Goal: Communication & Community: Answer question/provide support

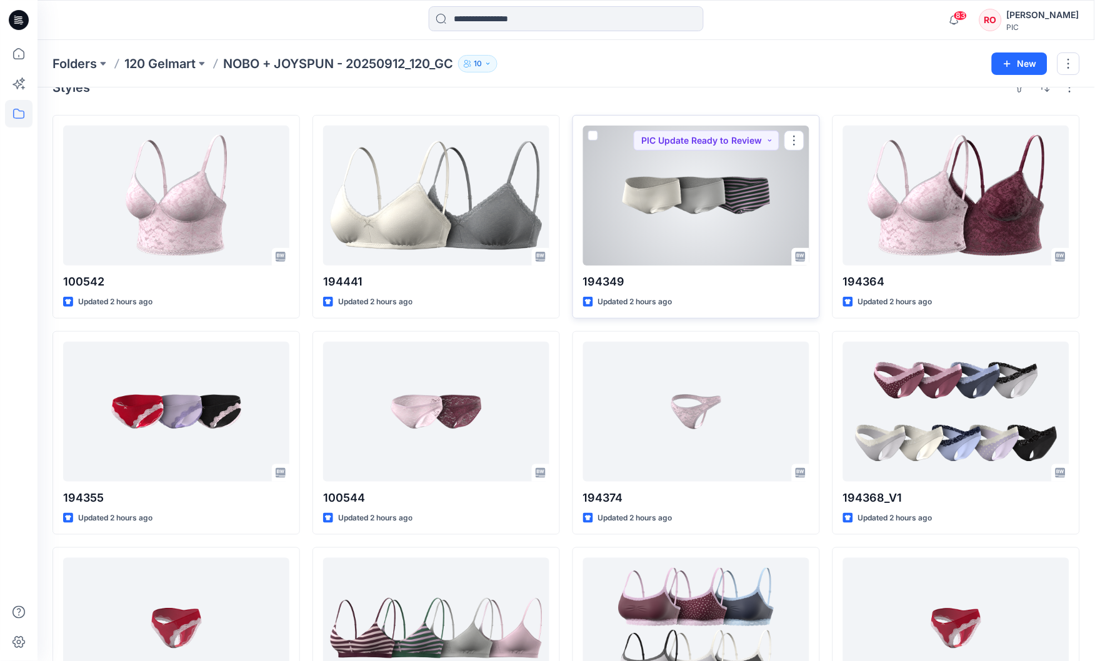
click at [669, 228] on div at bounding box center [696, 196] width 226 height 140
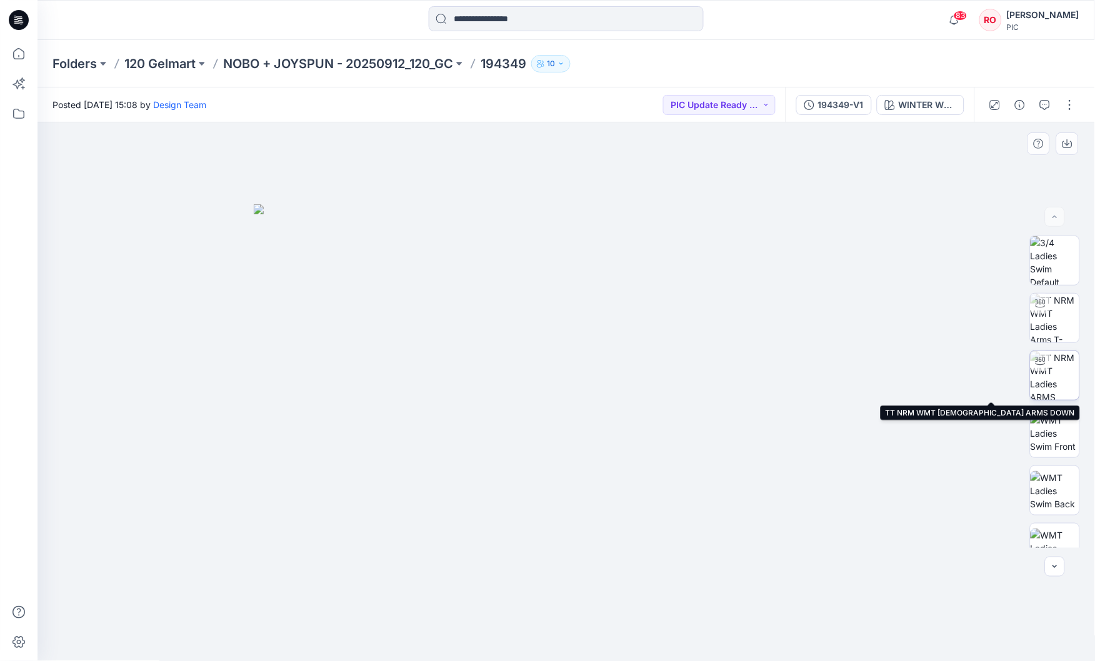
click at [1055, 360] on img at bounding box center [1054, 375] width 49 height 49
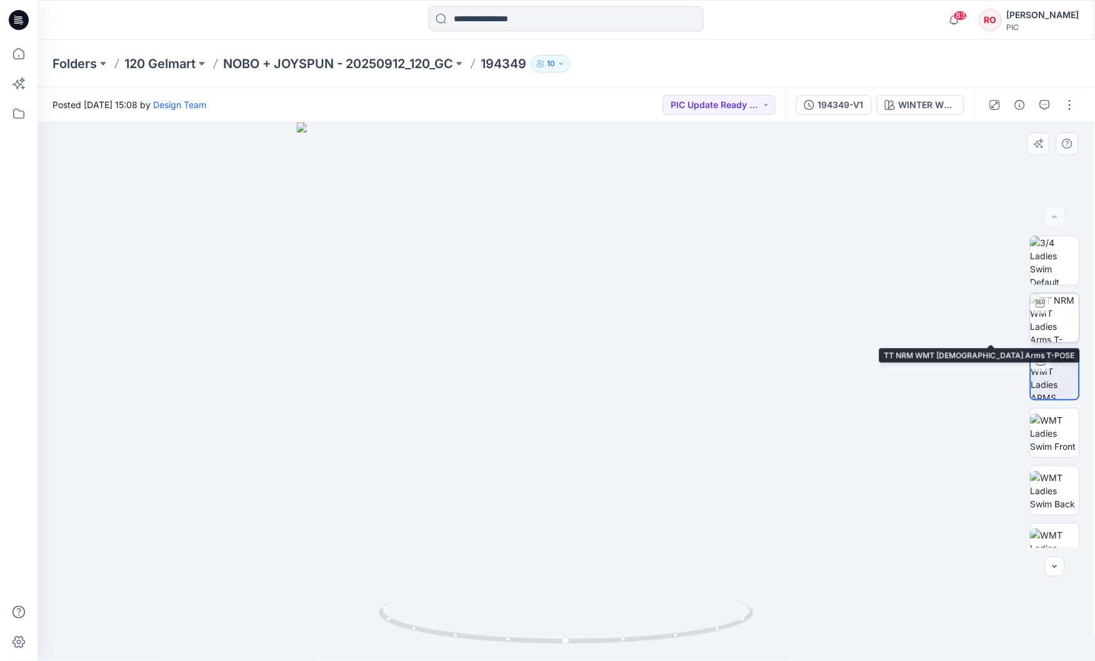
click at [1052, 320] on img at bounding box center [1054, 318] width 49 height 49
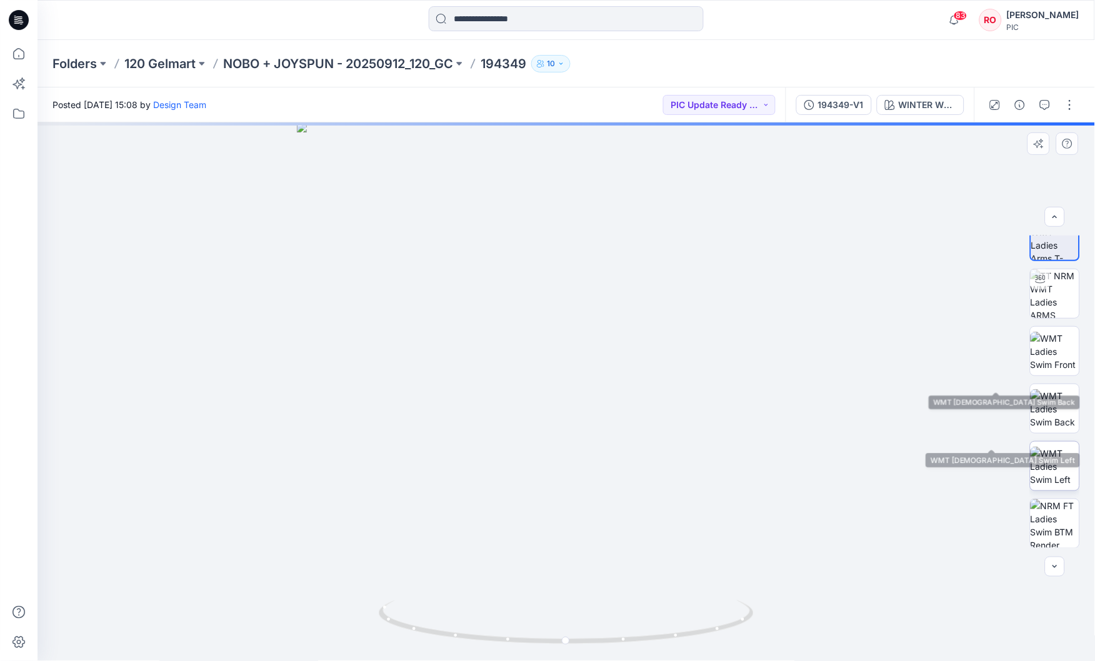
scroll to position [125, 0]
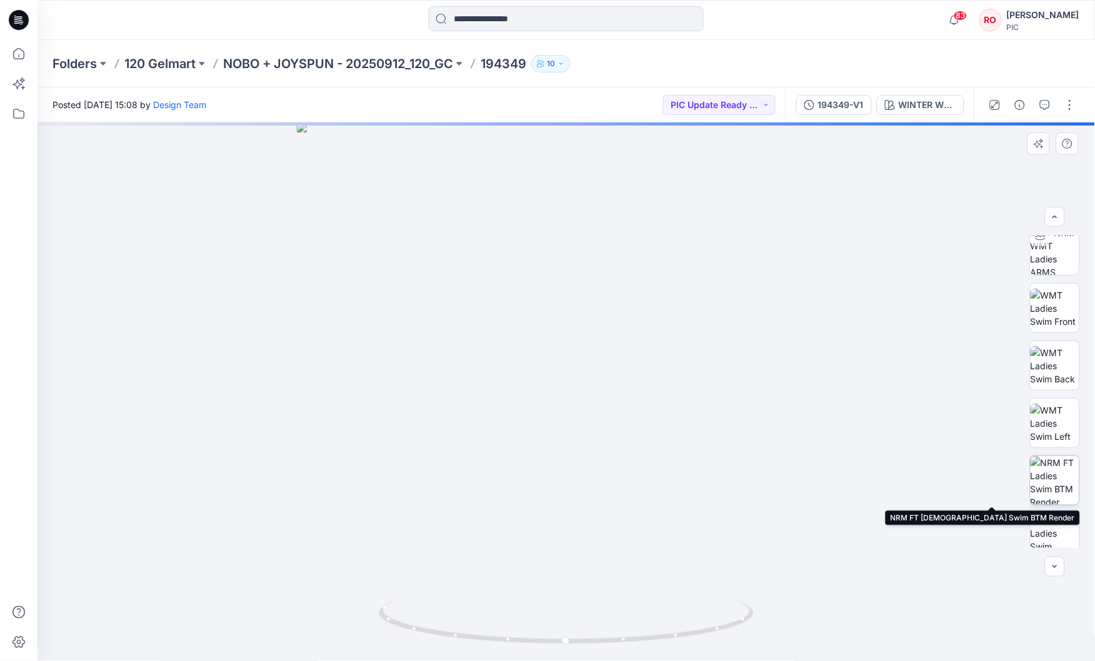
click at [1053, 472] on img at bounding box center [1054, 480] width 49 height 49
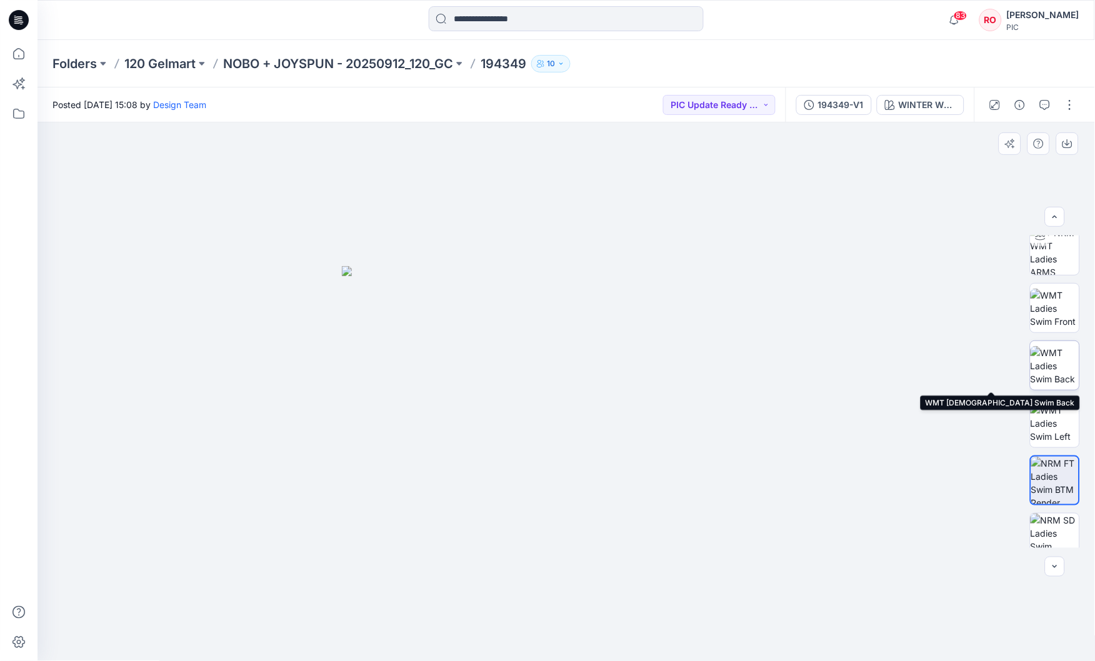
click at [1049, 357] on img at bounding box center [1054, 365] width 49 height 39
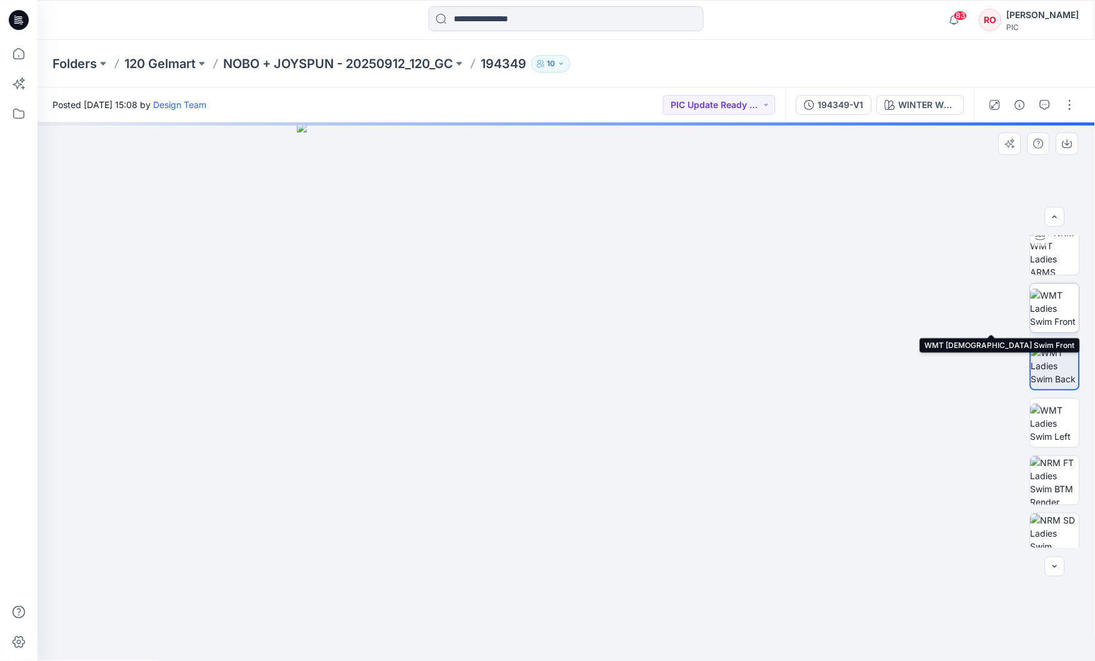
click at [1042, 309] on img at bounding box center [1054, 308] width 49 height 39
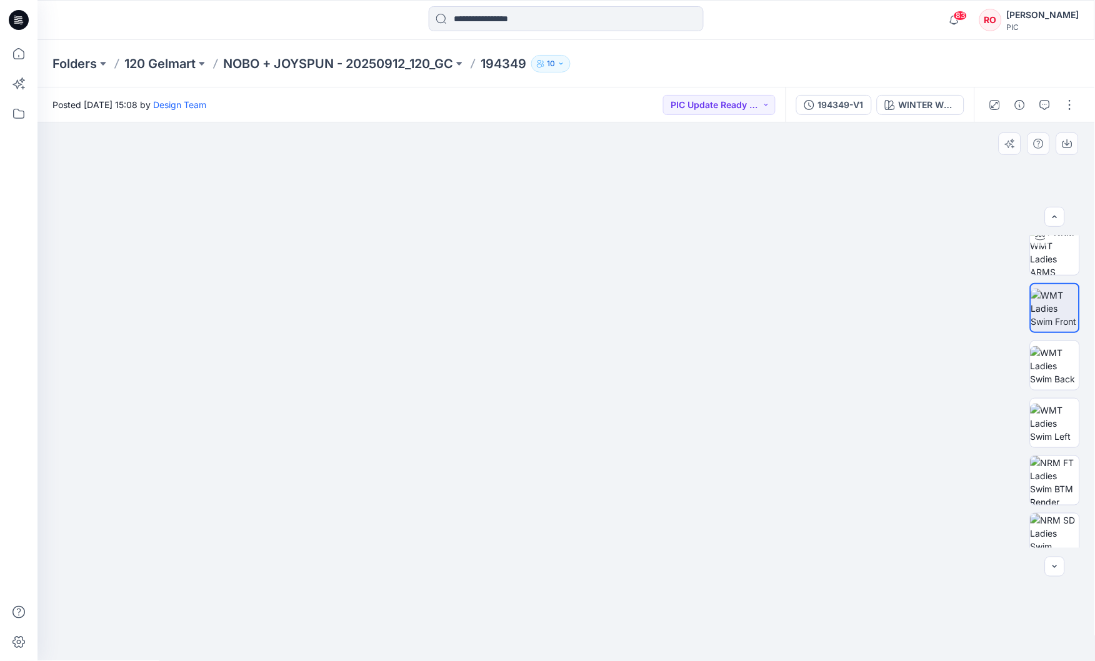
drag, startPoint x: 571, startPoint y: 411, endPoint x: 587, endPoint y: 201, distance: 209.9
click at [587, 201] on img at bounding box center [566, 255] width 812 height 812
click at [1040, 397] on div at bounding box center [1055, 392] width 50 height 312
click at [1049, 369] on img at bounding box center [1054, 365] width 49 height 39
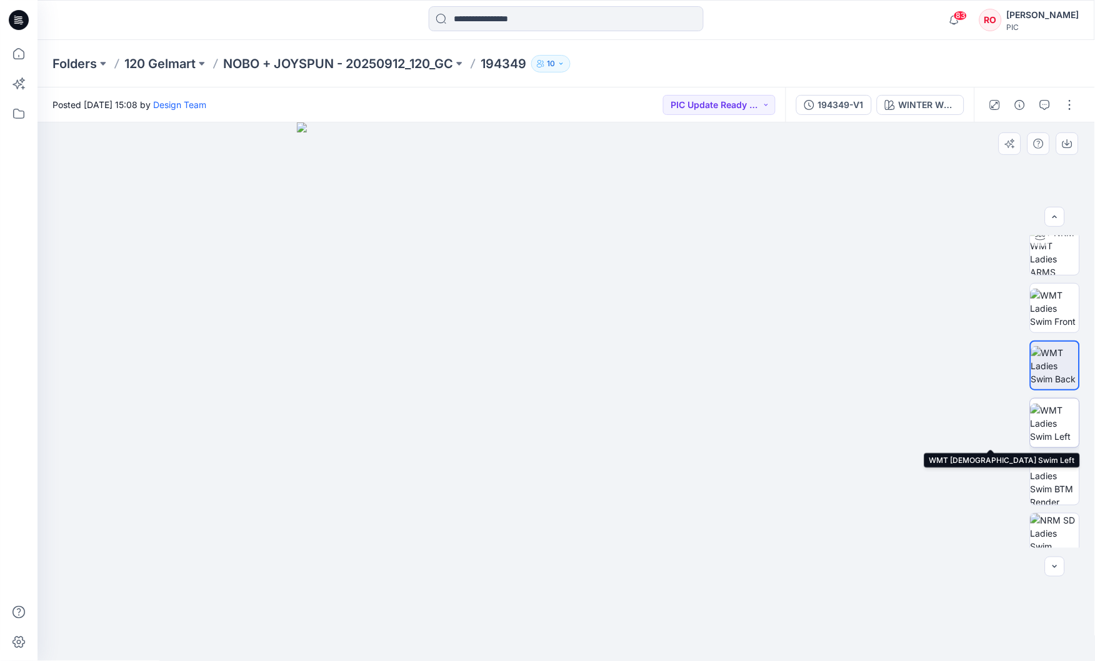
click at [1049, 428] on img at bounding box center [1054, 423] width 49 height 39
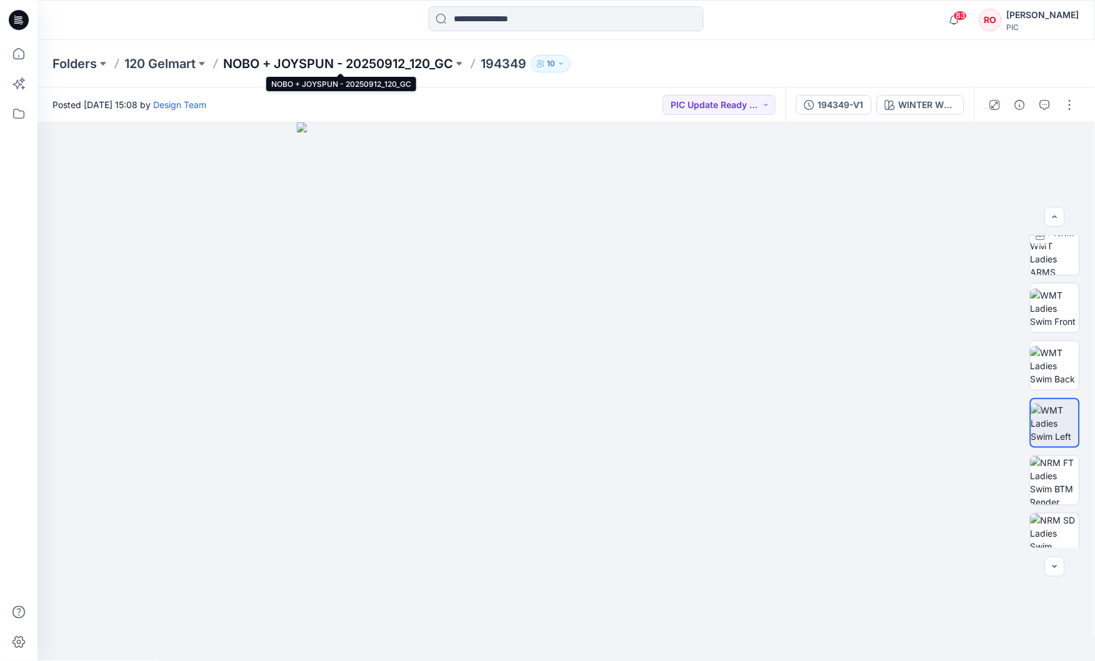
click at [372, 63] on p "NOBO + JOYSPUN - 20250912_120_GC" at bounding box center [338, 63] width 230 height 17
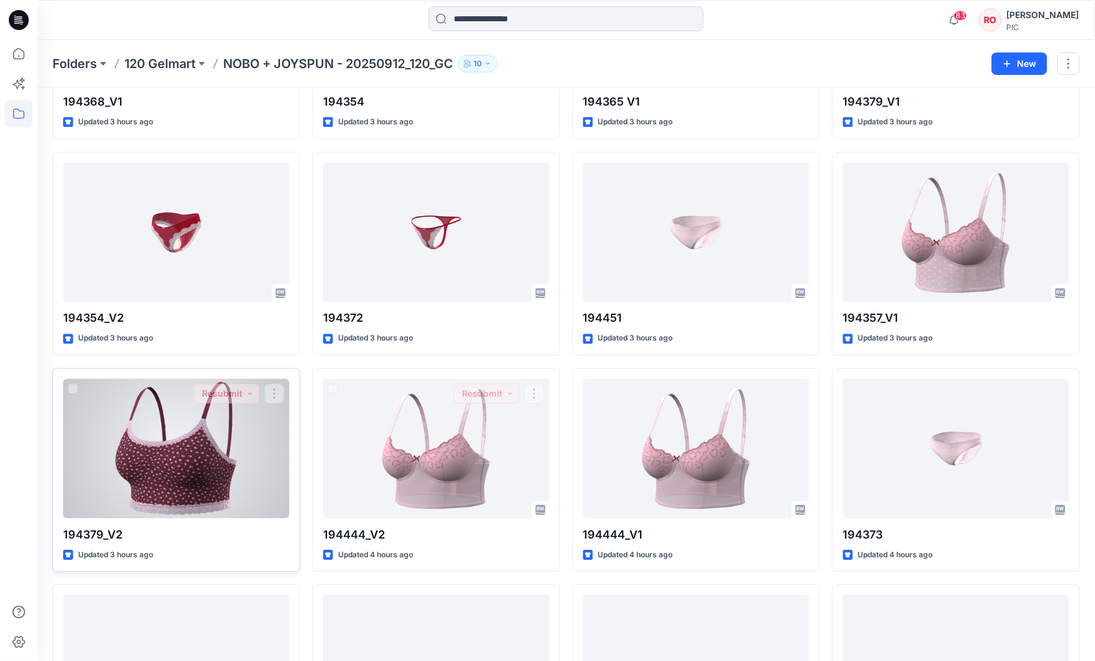
scroll to position [638, 0]
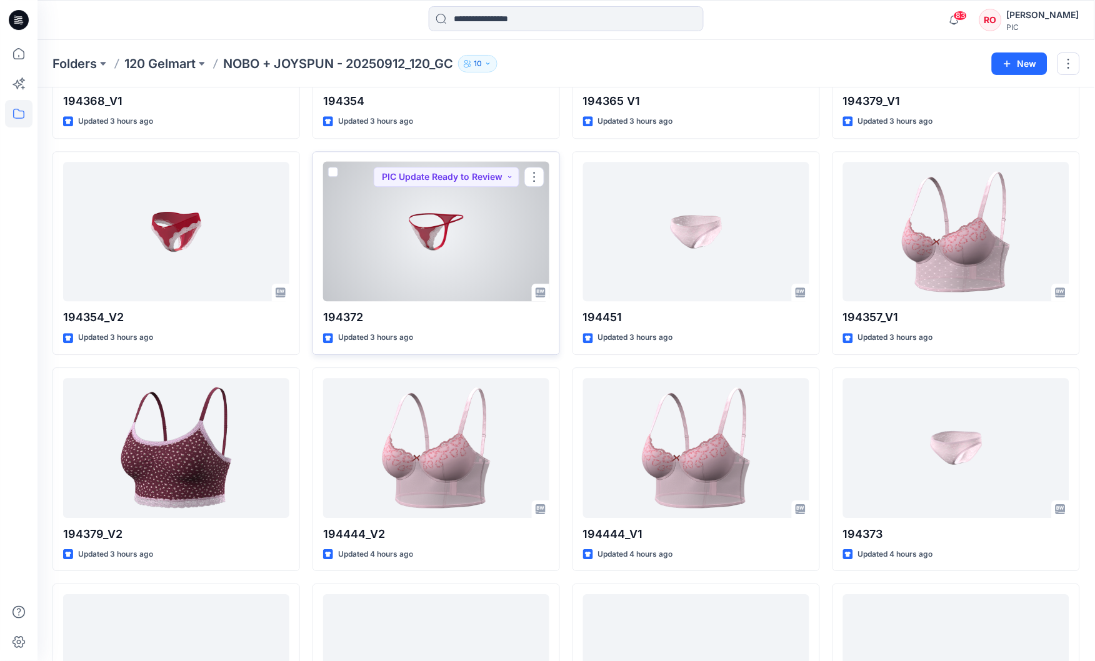
click at [464, 256] on div at bounding box center [436, 232] width 226 height 140
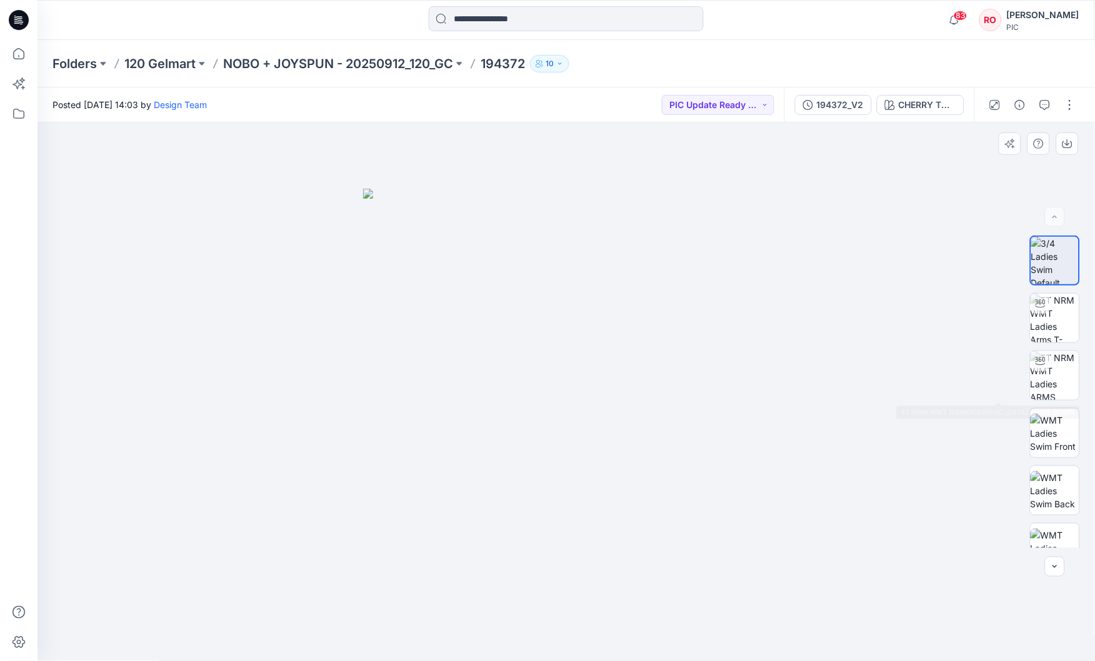
click at [1027, 326] on div at bounding box center [1055, 392] width 80 height 312
click at [1044, 328] on img at bounding box center [1054, 318] width 49 height 49
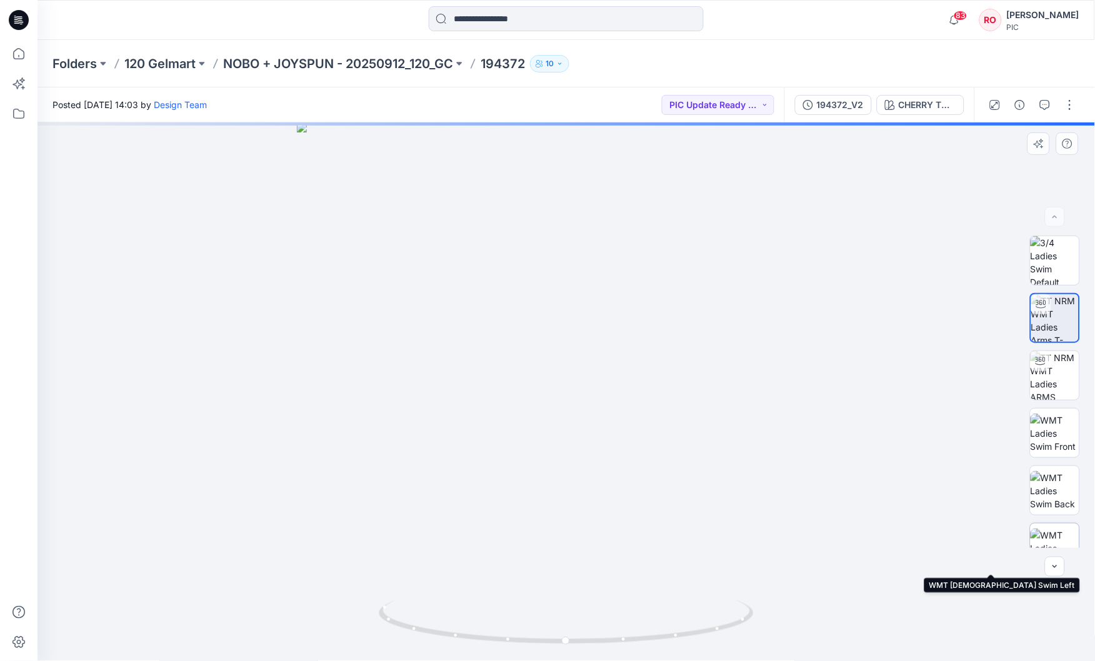
click at [1051, 534] on img at bounding box center [1054, 548] width 49 height 39
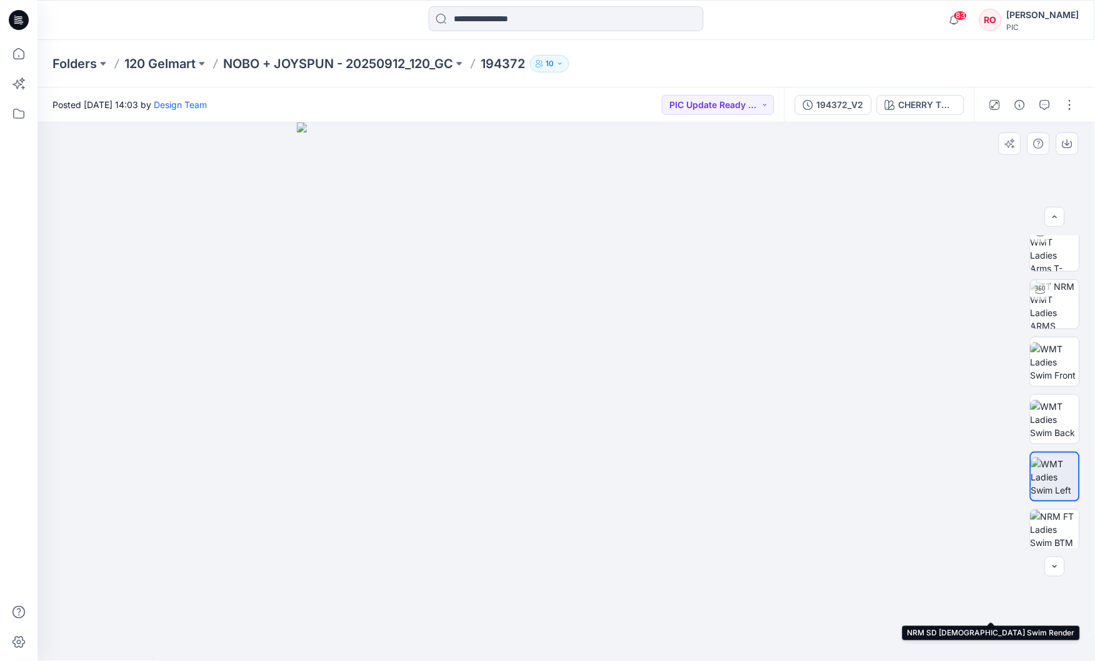
scroll to position [72, 0]
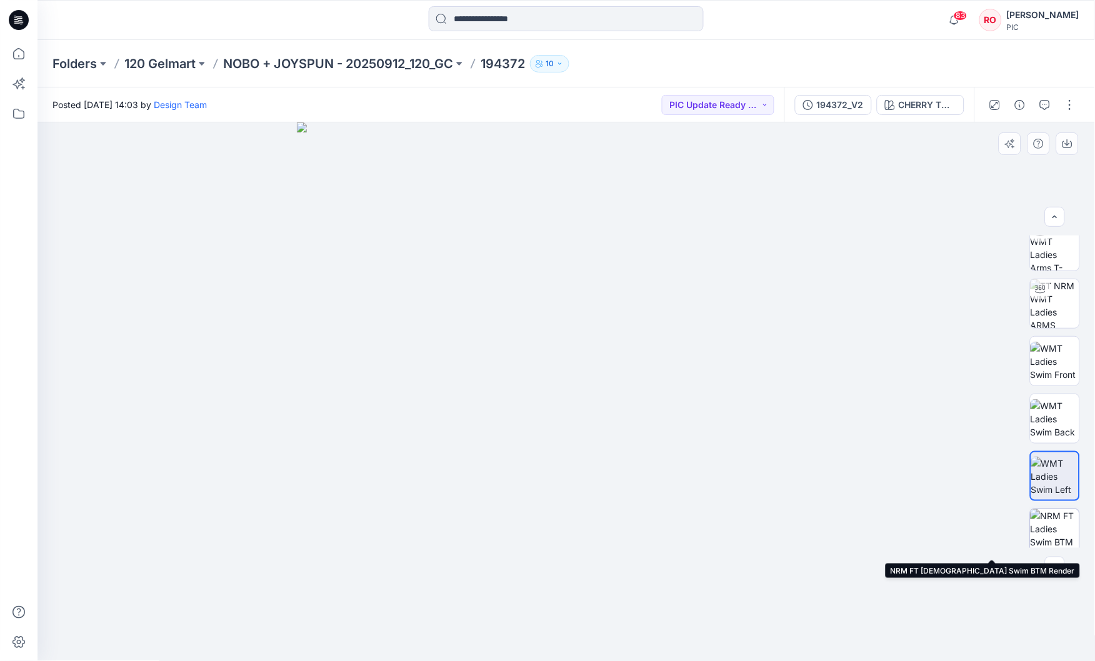
click at [1055, 532] on img at bounding box center [1054, 533] width 49 height 49
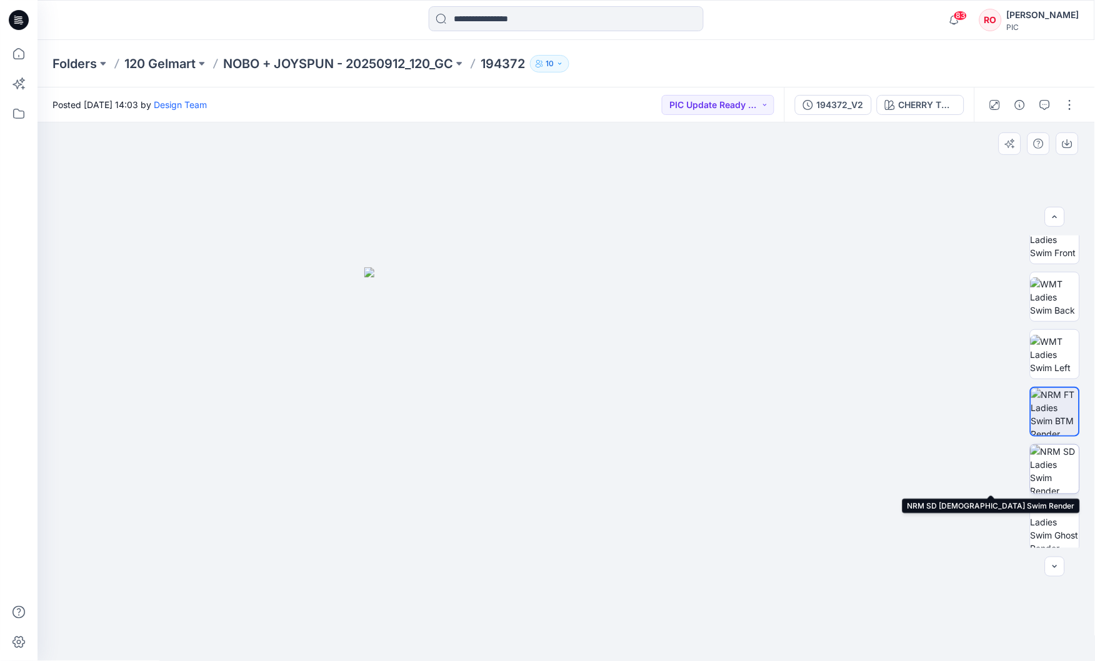
scroll to position [193, 0]
click at [1044, 484] on img at bounding box center [1054, 470] width 49 height 49
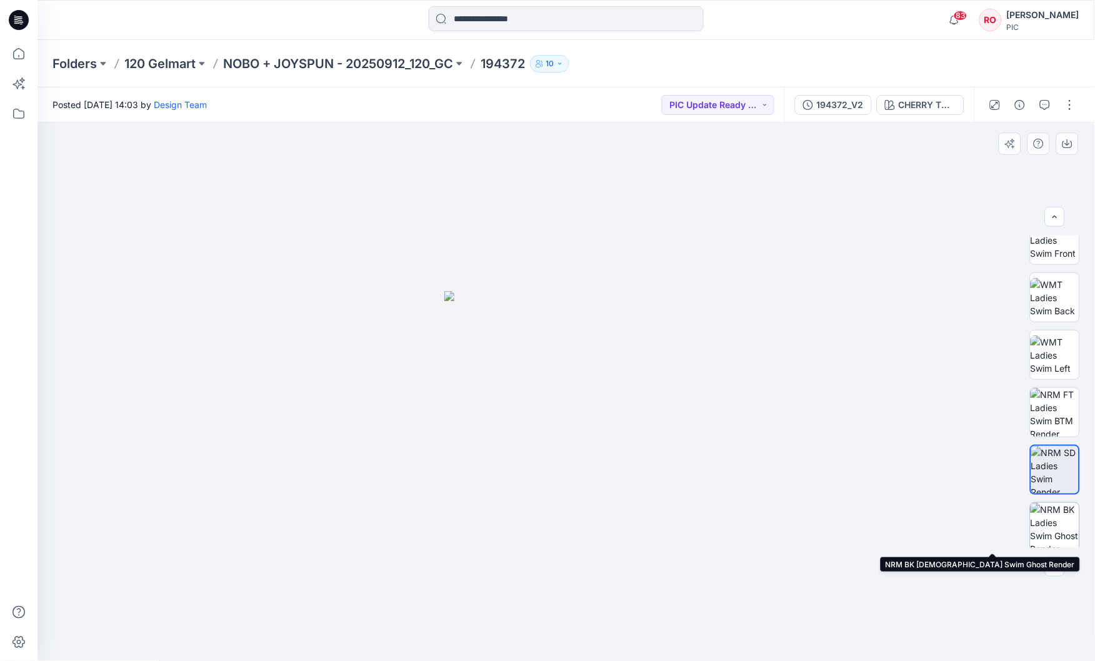
click at [1047, 515] on img at bounding box center [1054, 527] width 49 height 49
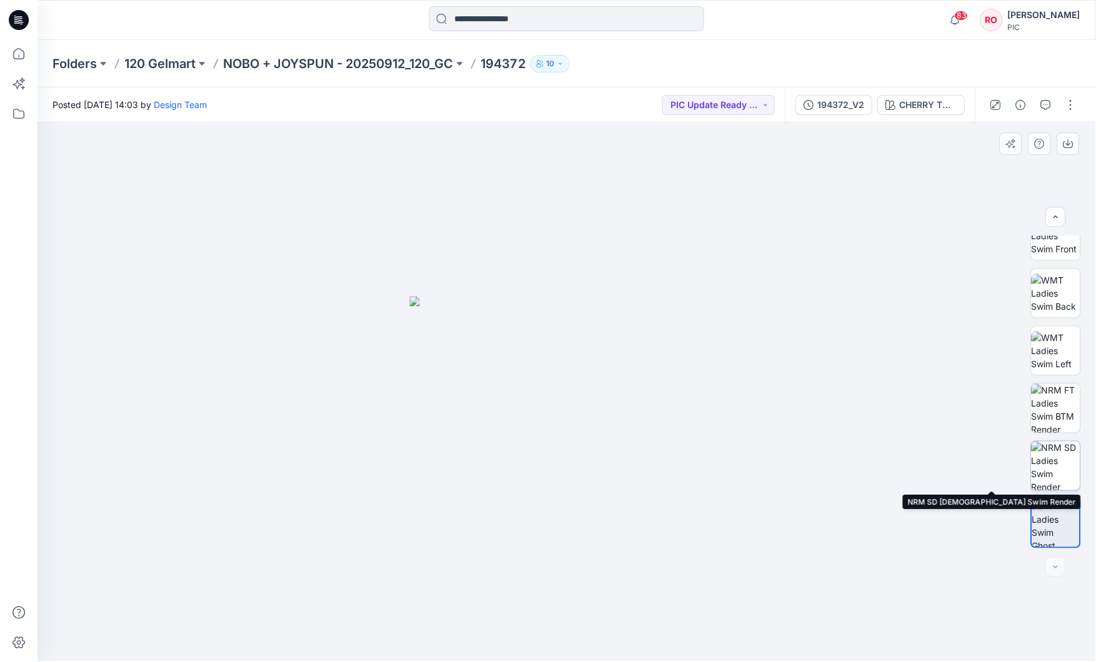
scroll to position [197, 0]
click at [1055, 463] on img at bounding box center [1054, 465] width 49 height 49
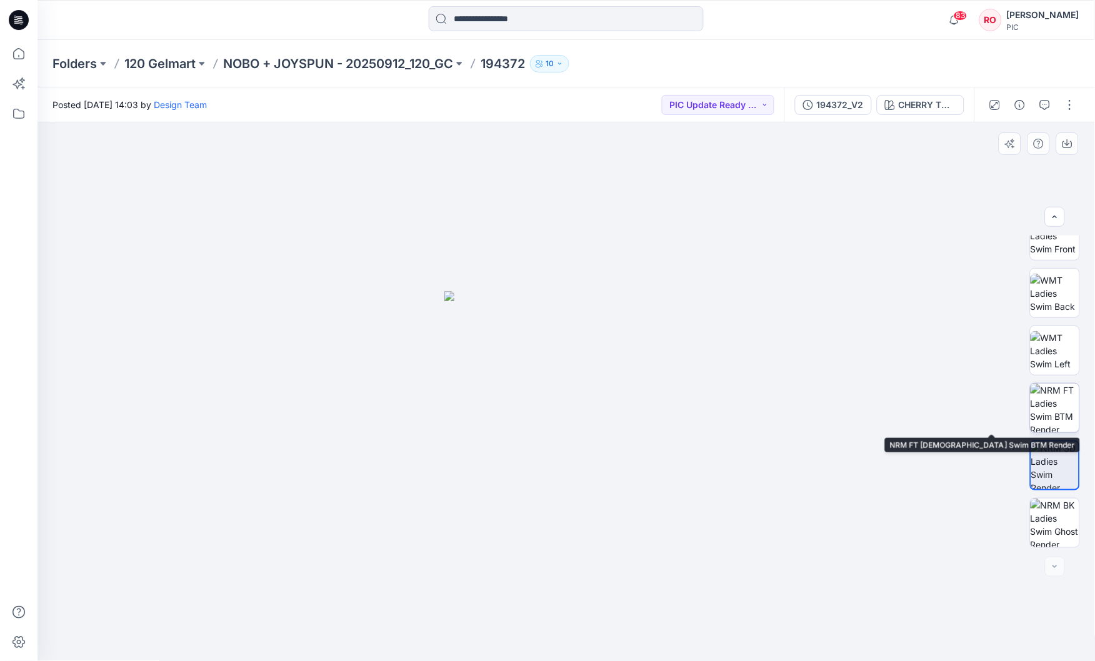
click at [1038, 409] on img at bounding box center [1054, 408] width 49 height 49
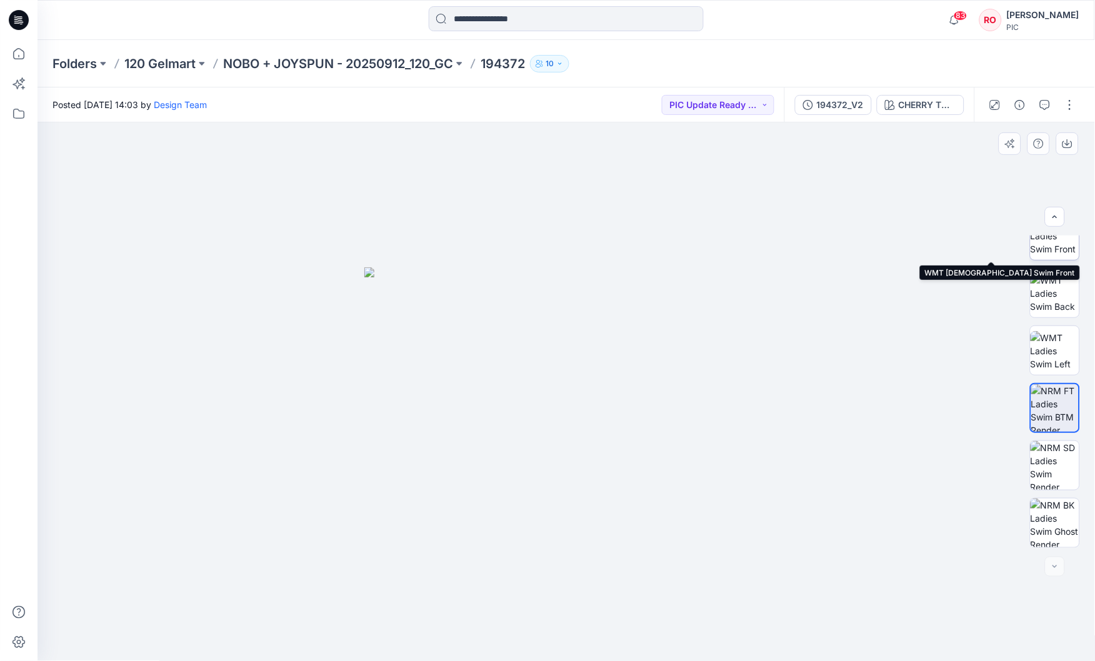
click at [1047, 252] on img at bounding box center [1054, 235] width 49 height 39
drag, startPoint x: 565, startPoint y: 426, endPoint x: 581, endPoint y: 245, distance: 181.3
click at [581, 245] on img at bounding box center [566, 255] width 812 height 812
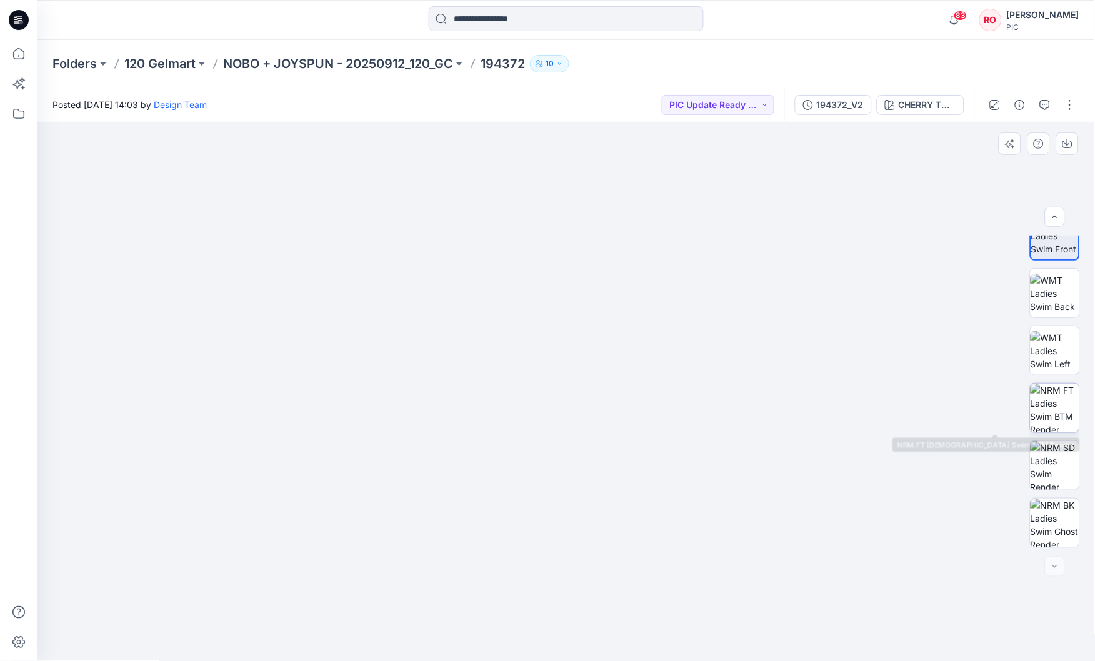
click at [1056, 410] on img at bounding box center [1054, 408] width 49 height 49
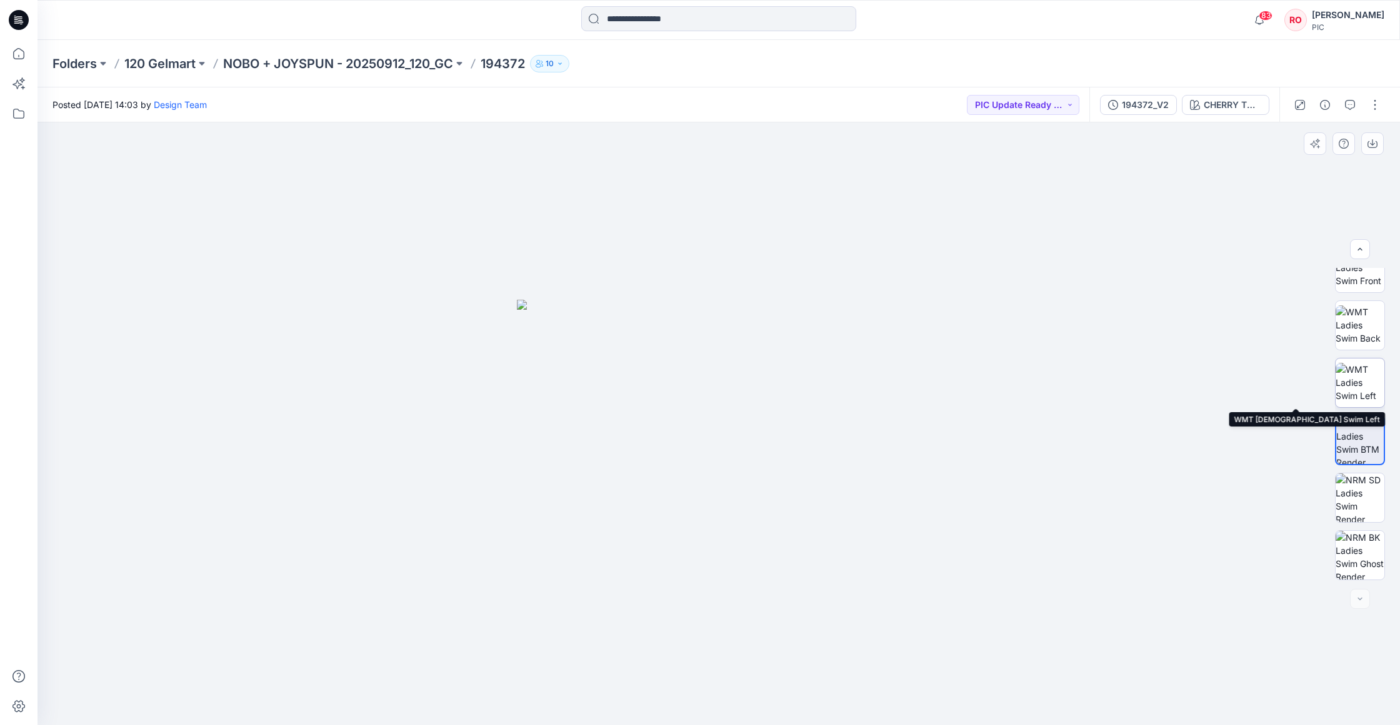
click at [1094, 368] on img at bounding box center [1359, 382] width 49 height 39
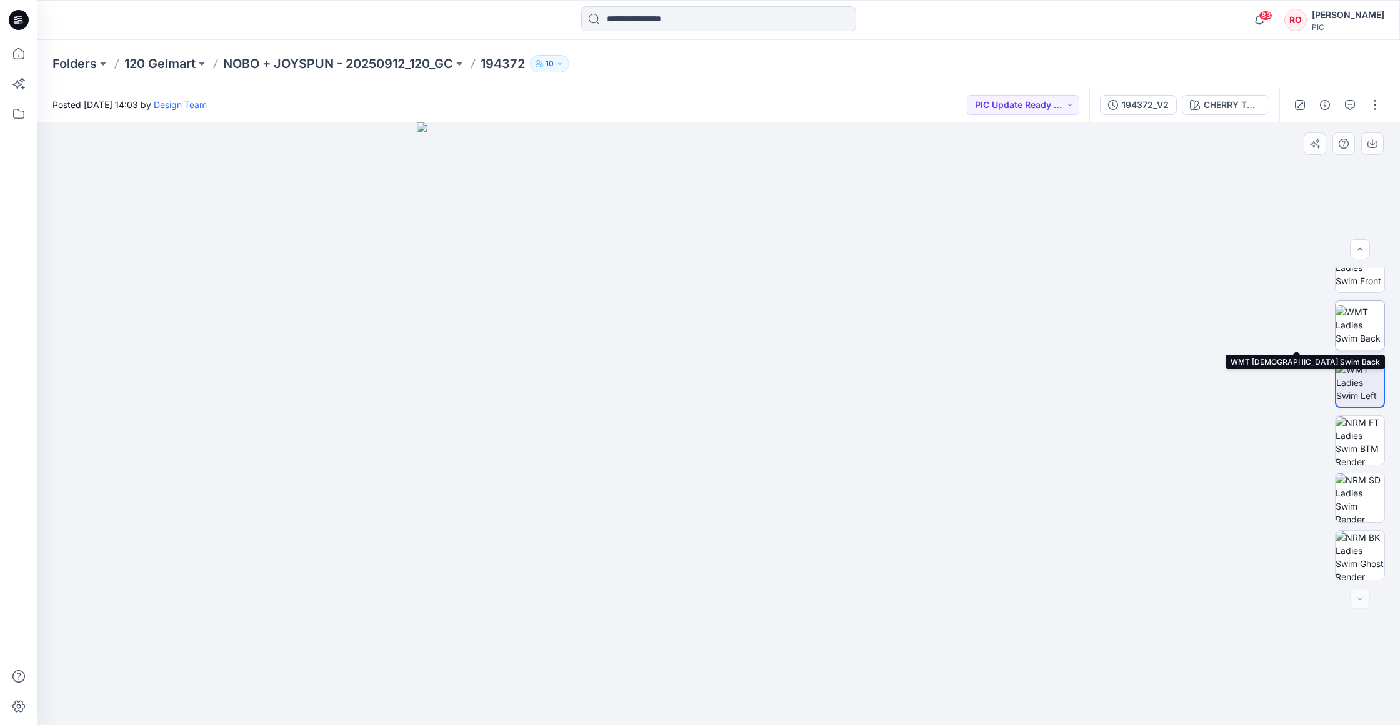
click at [1094, 307] on img at bounding box center [1359, 325] width 49 height 39
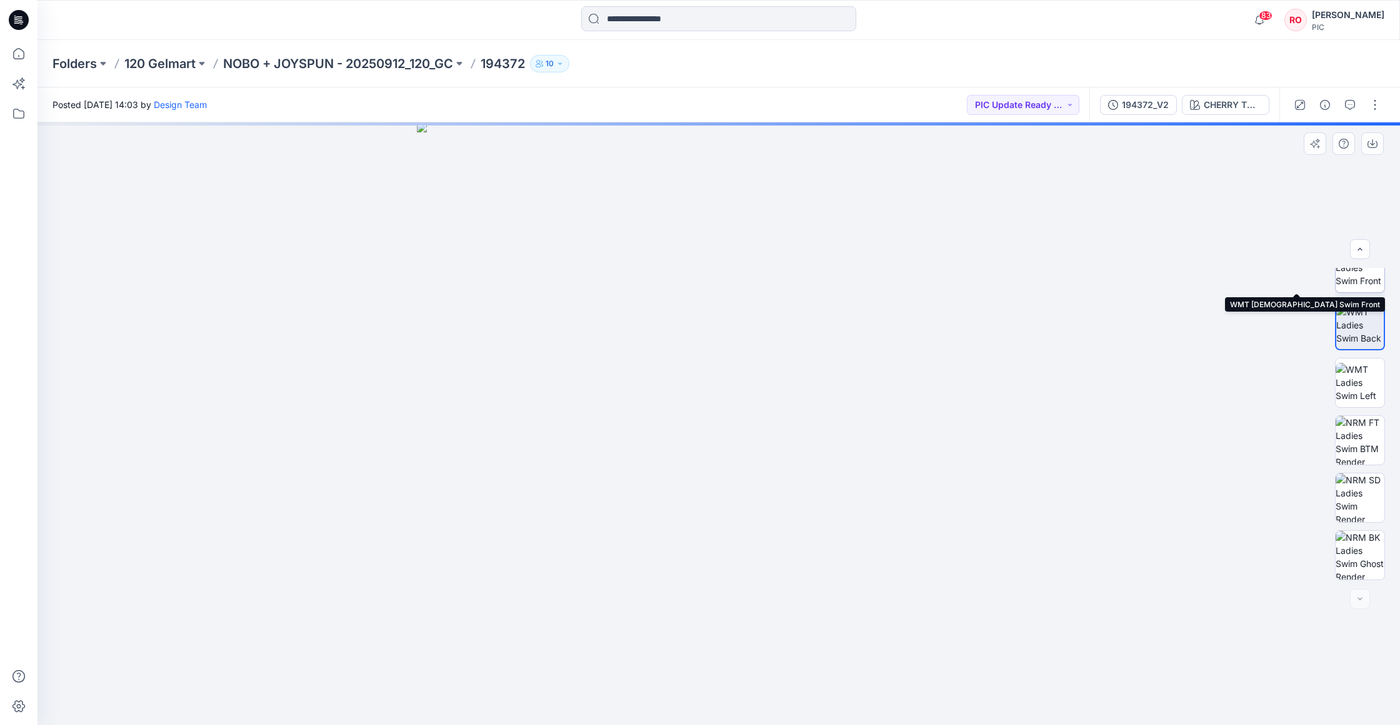
click at [1094, 277] on img at bounding box center [1359, 267] width 49 height 39
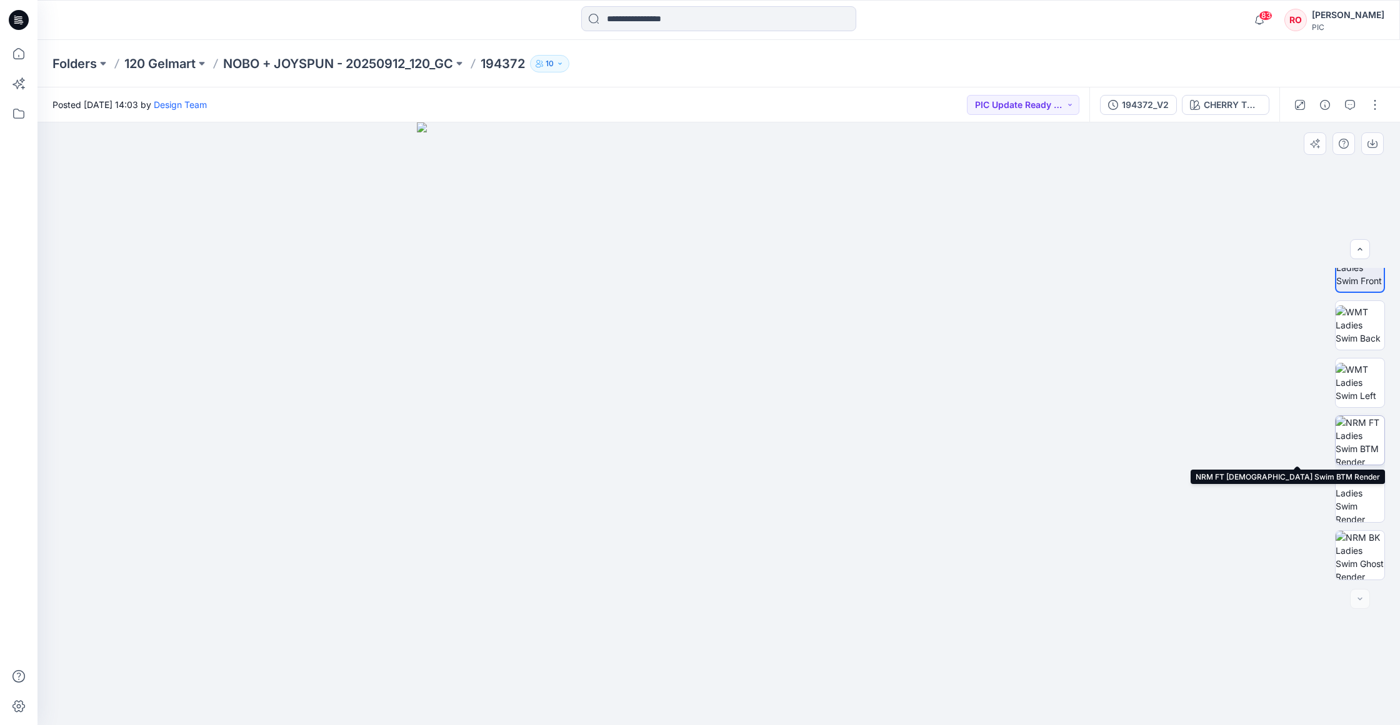
click at [1094, 428] on img at bounding box center [1359, 440] width 49 height 49
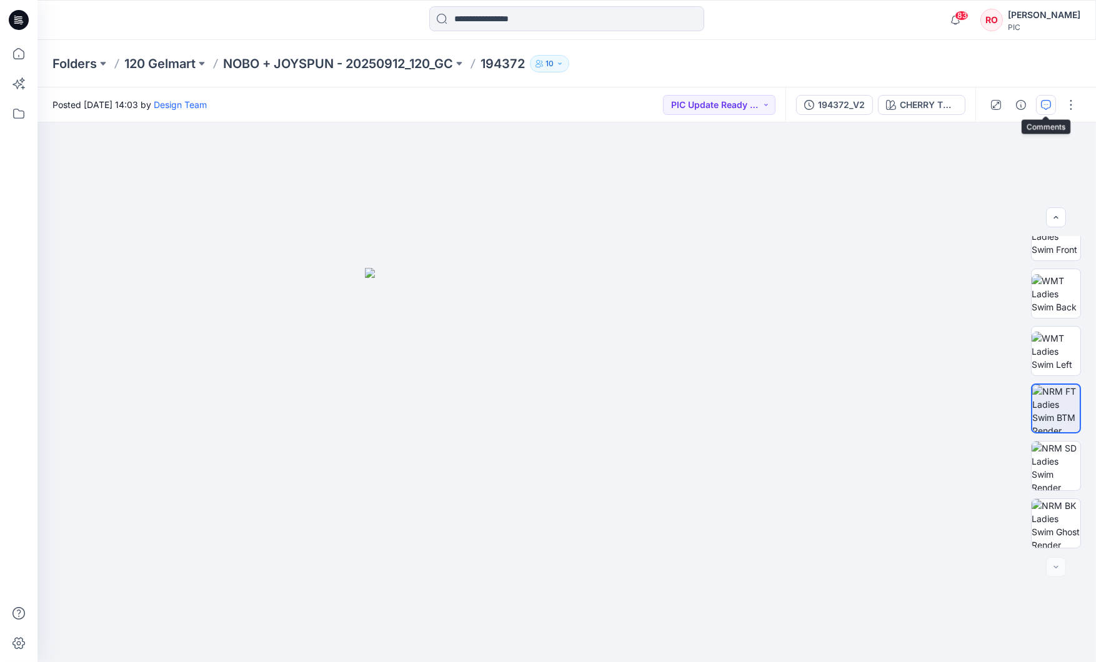
click at [1042, 103] on icon "button" at bounding box center [1046, 105] width 10 height 10
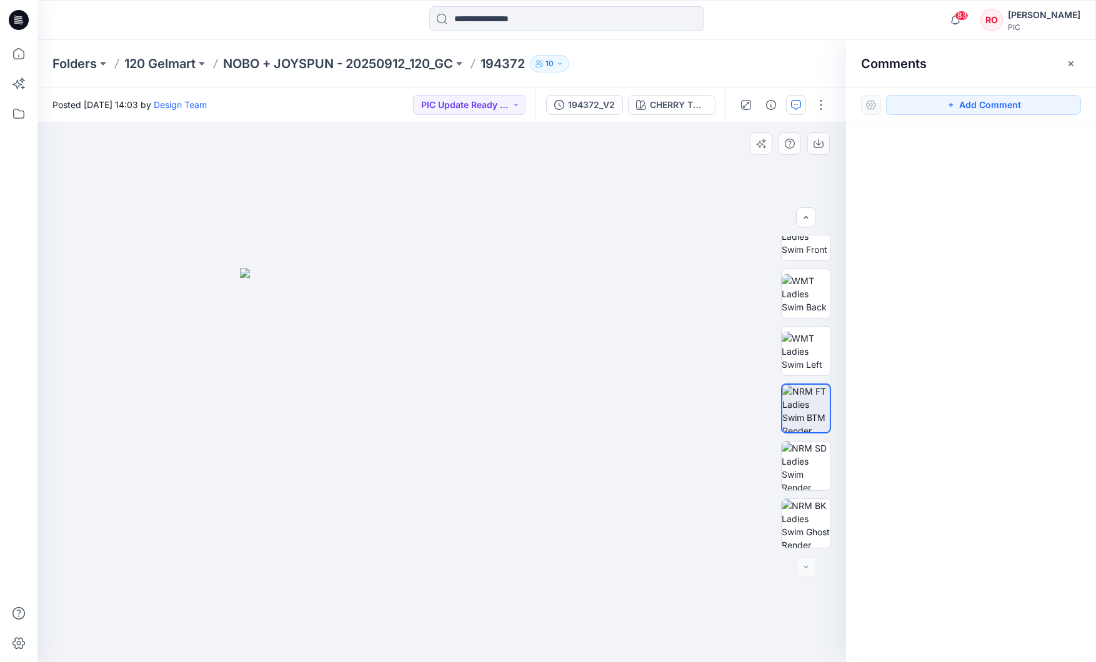
click at [306, 334] on img at bounding box center [442, 465] width 404 height 394
click at [927, 106] on button "Add Comment" at bounding box center [983, 105] width 195 height 20
click at [209, 332] on div "1" at bounding box center [441, 392] width 809 height 540
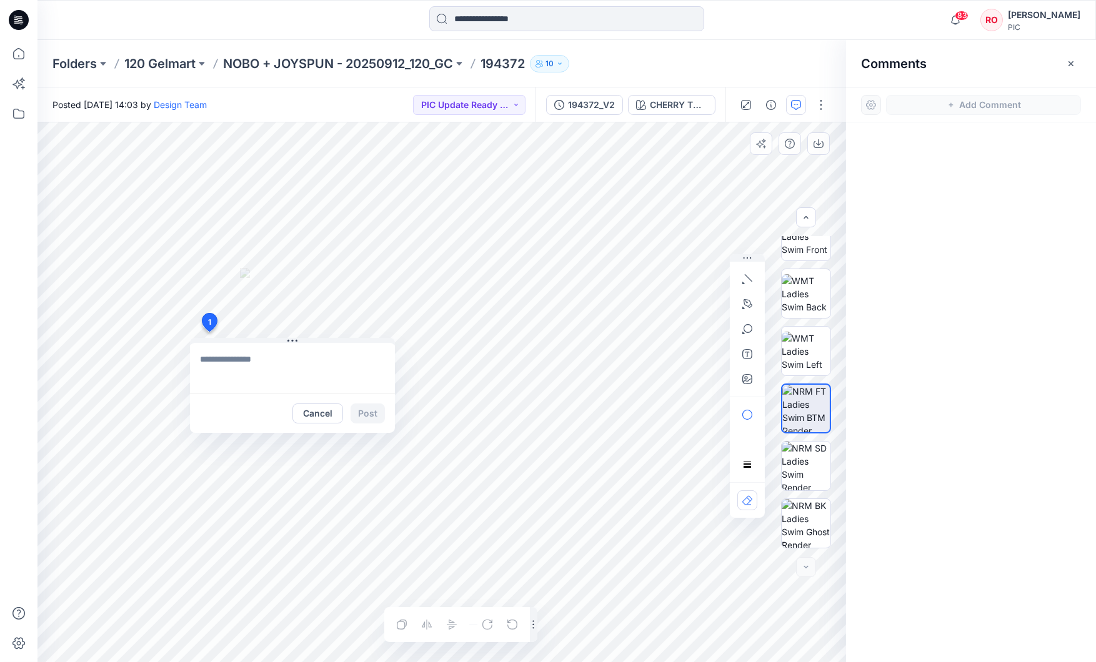
click at [164, 357] on div "1 Cancel Post Layer 1" at bounding box center [441, 392] width 809 height 540
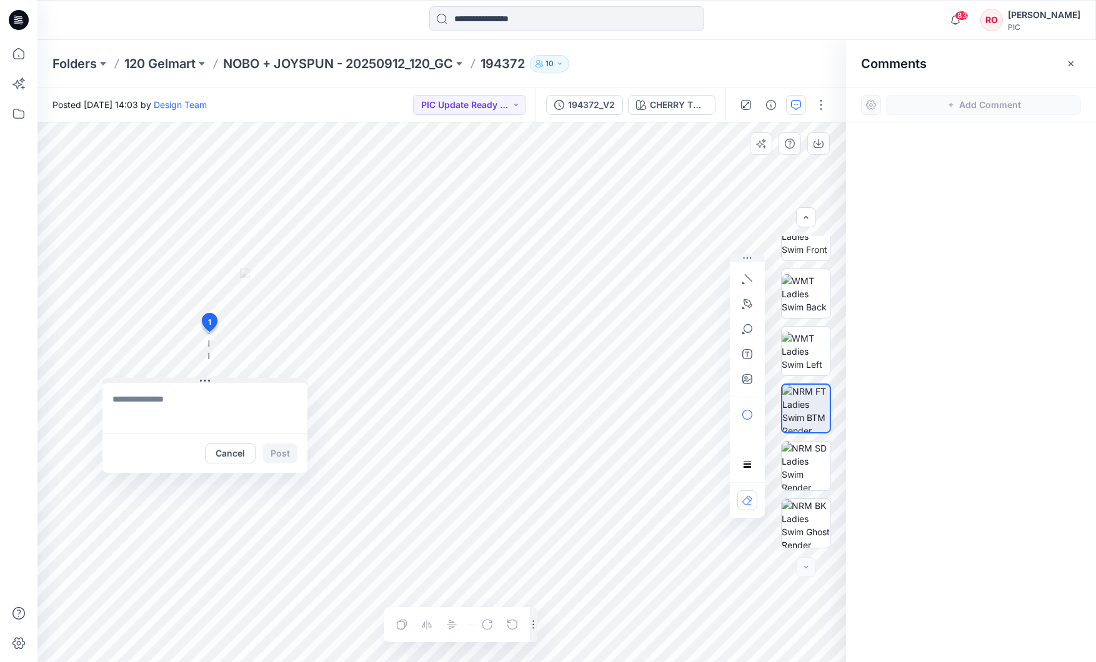
drag, startPoint x: 226, startPoint y: 338, endPoint x: 122, endPoint y: 389, distance: 115.7
click at [189, 422] on textarea at bounding box center [188, 419] width 205 height 50
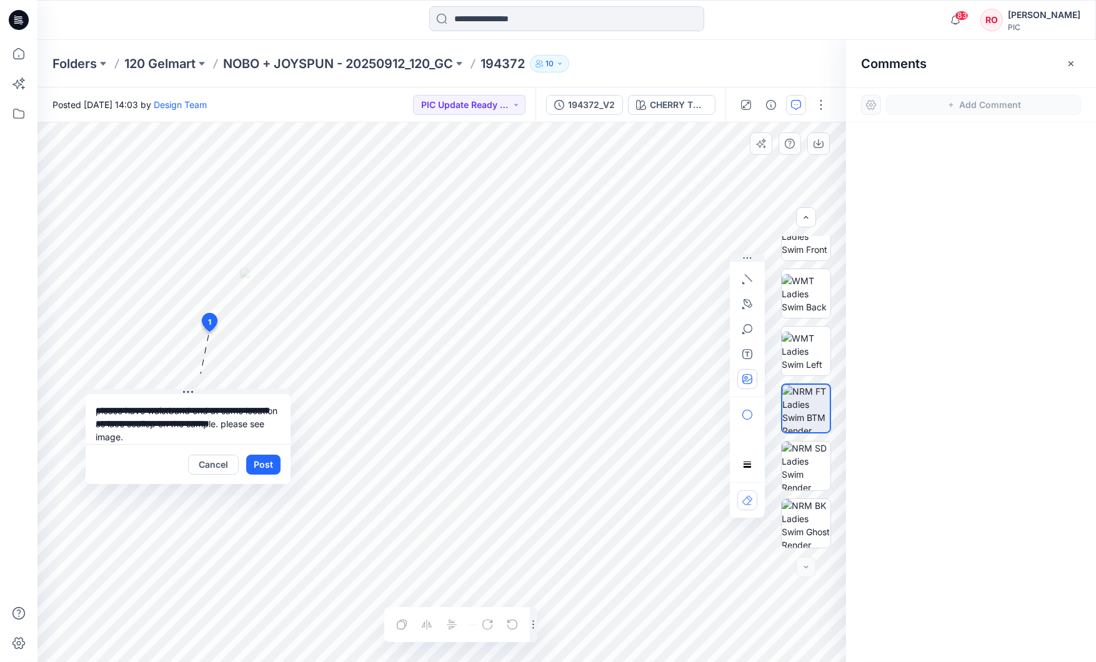
type textarea "**********"
click at [747, 371] on button "button" at bounding box center [747, 379] width 20 height 20
type input"] "**********"
click at [752, 306] on icon "button" at bounding box center [748, 303] width 9 height 9
click at [682, 301] on icon "button" at bounding box center [680, 304] width 10 height 10
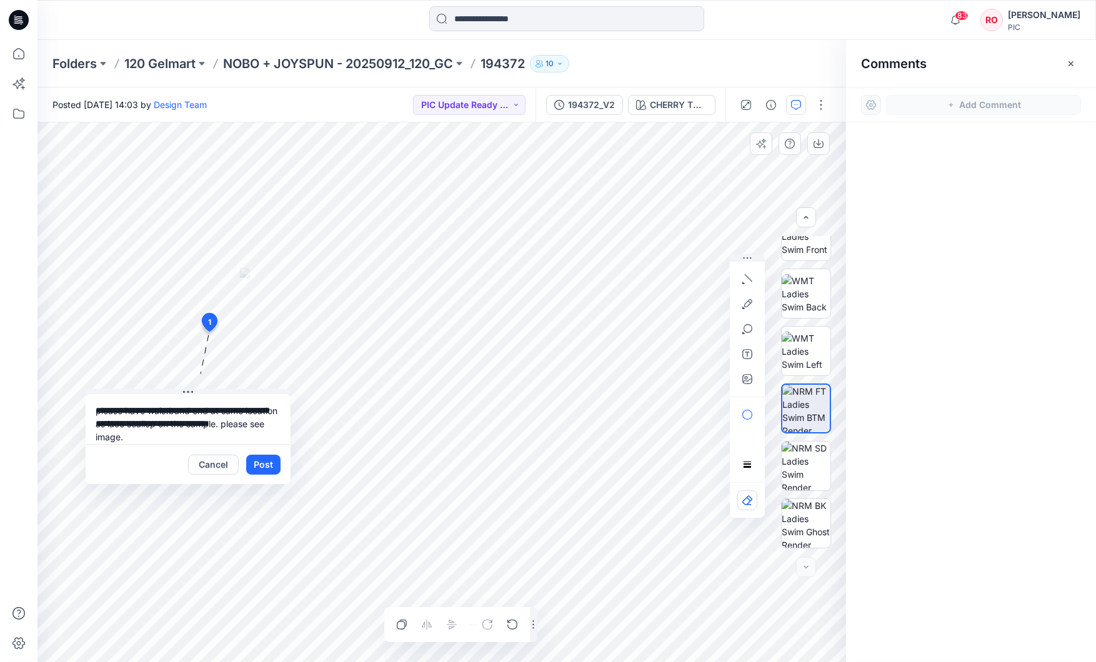
click at [169, 415] on textarea "**********" at bounding box center [188, 419] width 205 height 50
click at [95, 409] on textarea "**********" at bounding box center [188, 419] width 205 height 50
click at [194, 426] on textarea "**********" at bounding box center [188, 419] width 205 height 50
drag, startPoint x: 192, startPoint y: 424, endPoint x: 160, endPoint y: 419, distance: 32.9
click at [157, 420] on textarea "**********" at bounding box center [188, 419] width 205 height 50
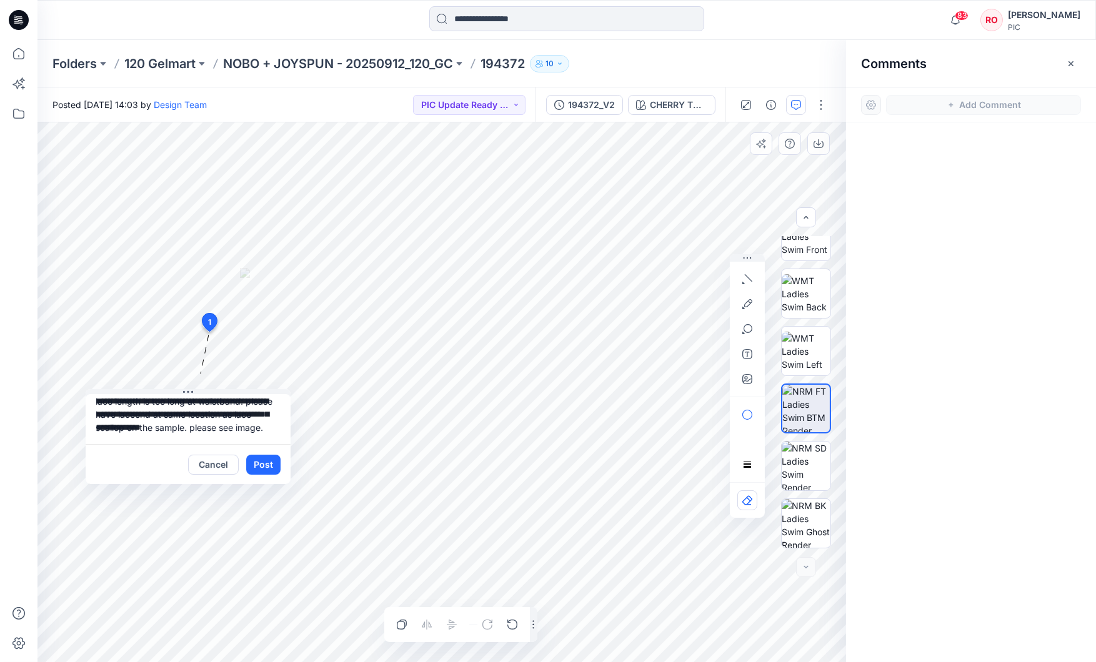
scroll to position [19, 0]
drag, startPoint x: 98, startPoint y: 415, endPoint x: 157, endPoint y: 413, distance: 58.8
click at [157, 413] on textarea "**********" at bounding box center [188, 419] width 205 height 50
type textarea "**********"
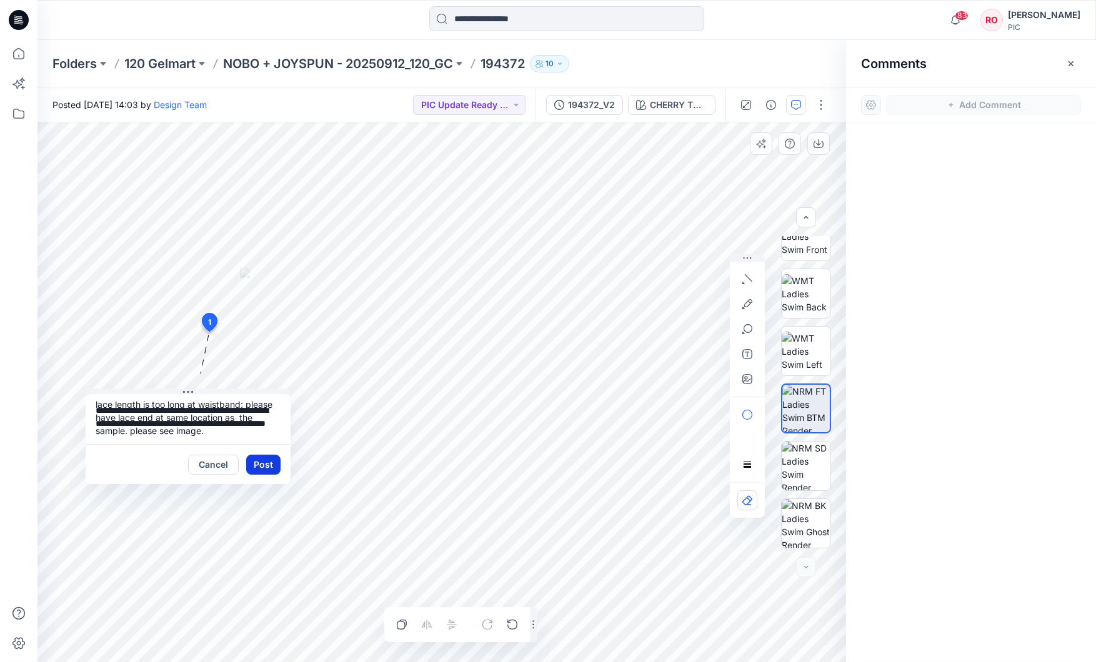
click at [264, 465] on button "Post" at bounding box center [263, 465] width 34 height 20
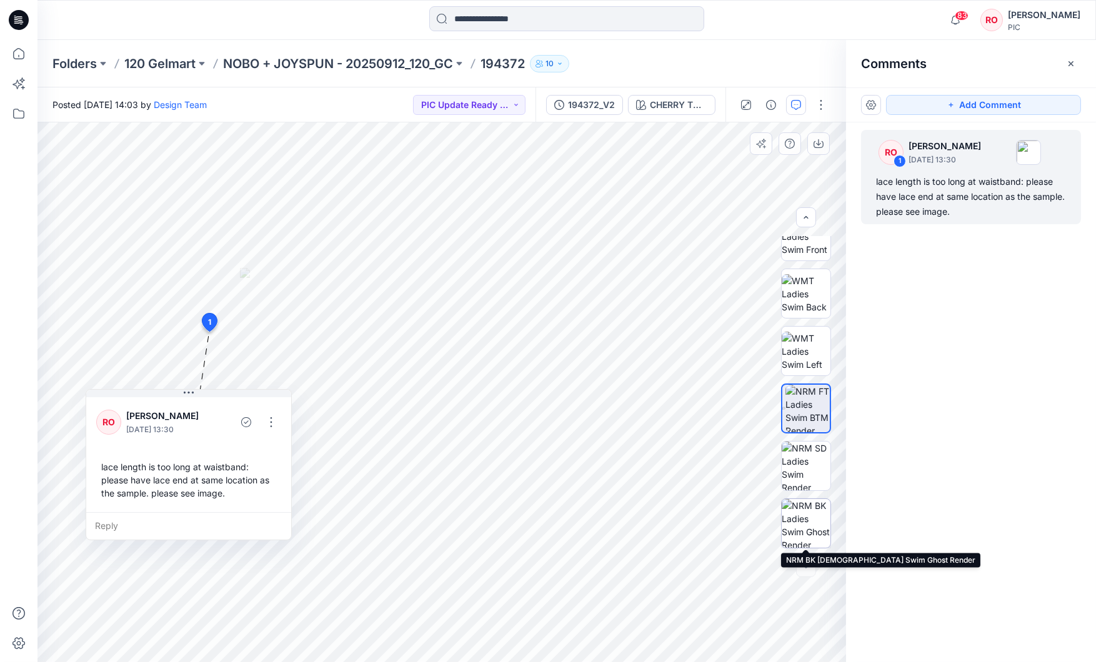
click at [813, 512] on img at bounding box center [806, 523] width 49 height 49
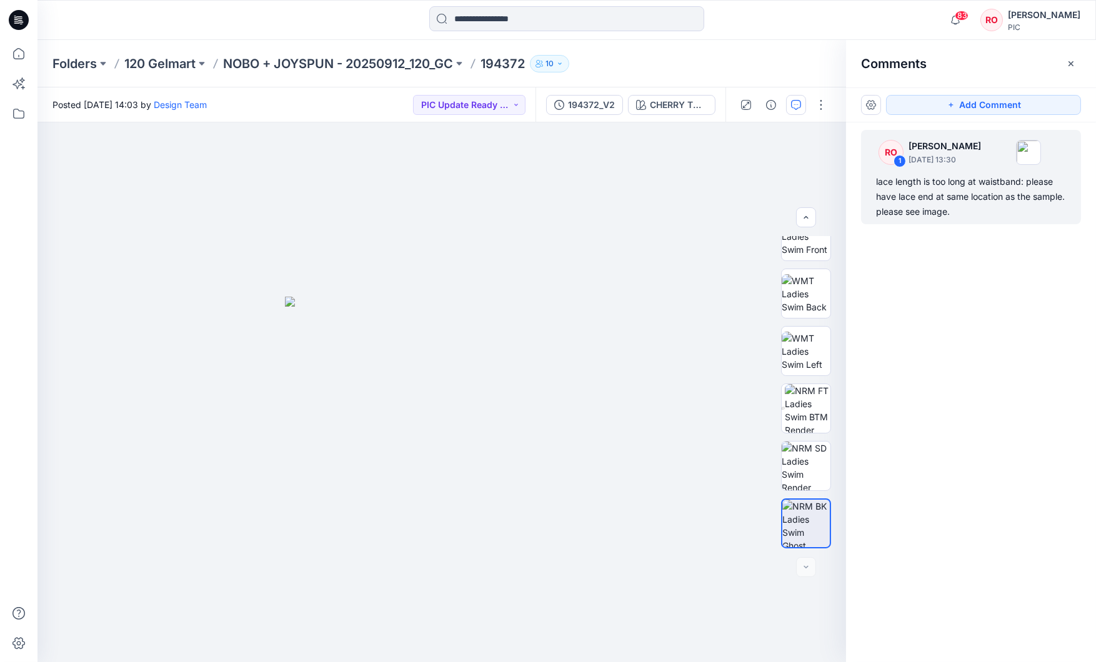
drag, startPoint x: 934, startPoint y: 107, endPoint x: 843, endPoint y: 129, distance: 93.4
click at [932, 107] on button "Add Comment" at bounding box center [983, 105] width 195 height 20
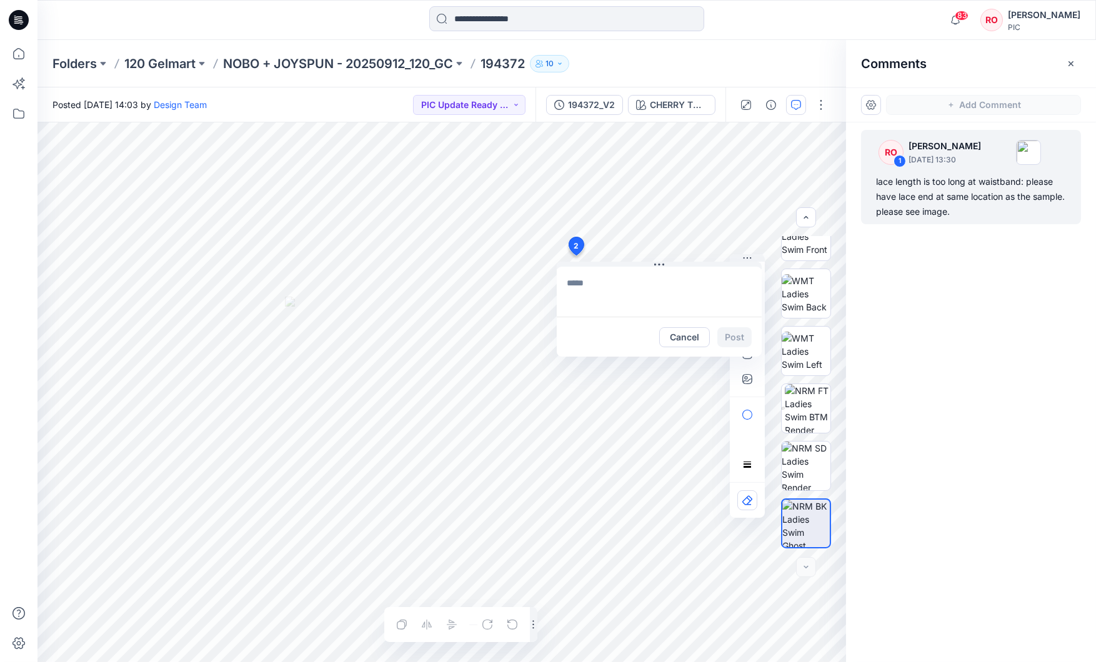
click at [575, 256] on div "2 Cancel Post Layer 1" at bounding box center [441, 392] width 809 height 540
click at [684, 340] on button "Cancel" at bounding box center [684, 337] width 51 height 20
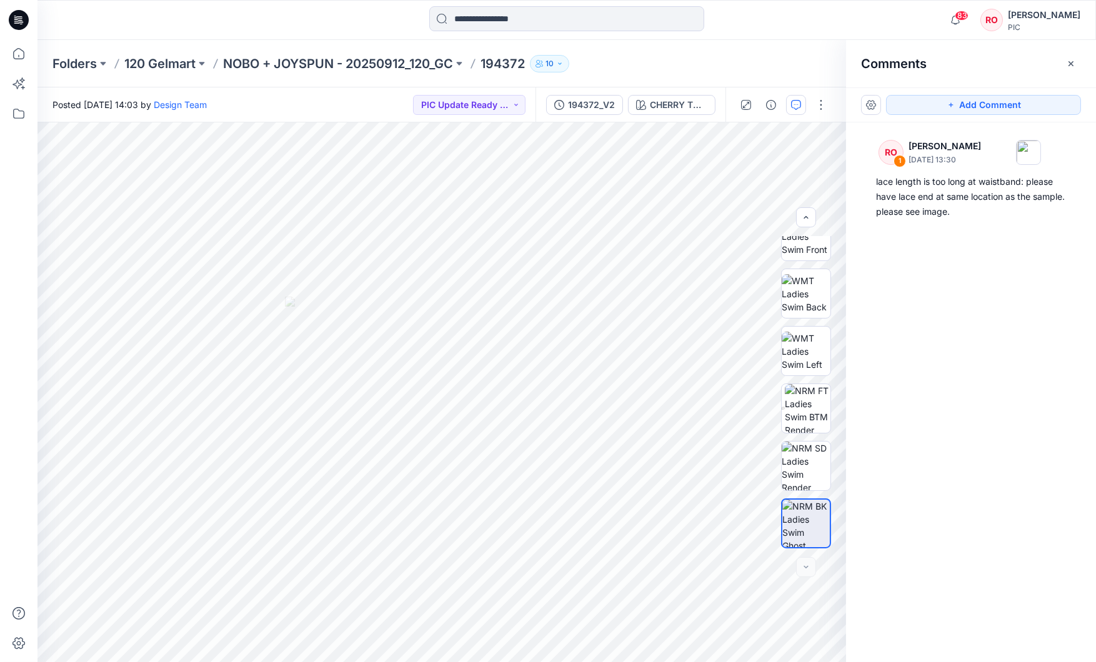
click at [917, 301] on div "RO 1 Raquel Ortiz October 02, 2025 13:30 lace length is too long at waistband: …" at bounding box center [971, 369] width 250 height 494
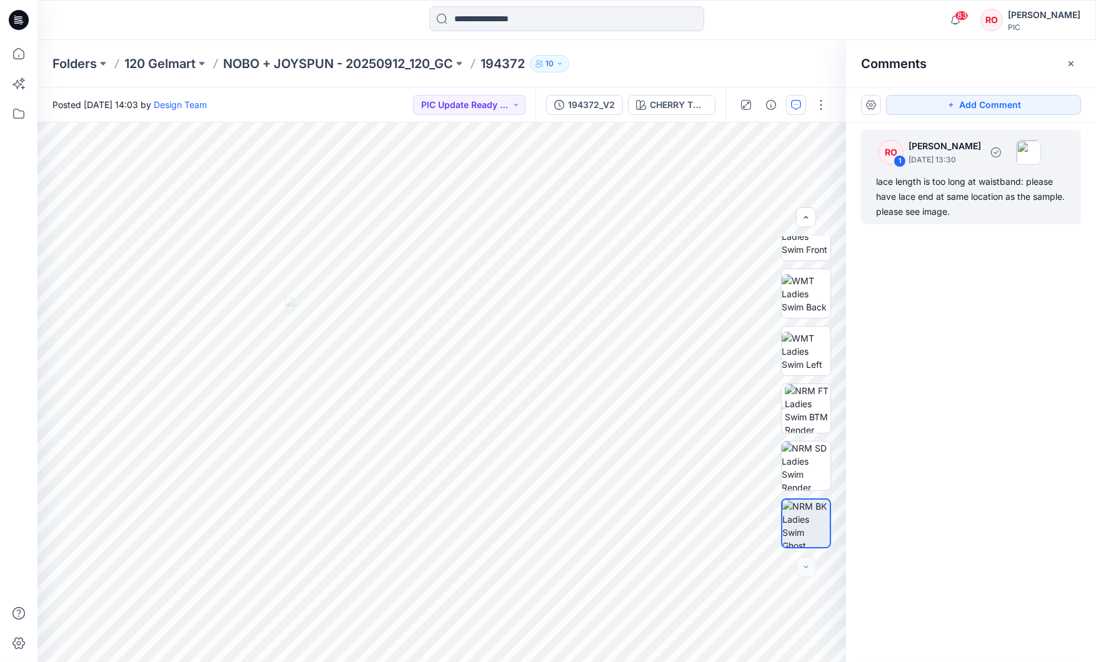
click at [920, 176] on div "lace length is too long at waistband: please have lace end at same location as …" at bounding box center [971, 196] width 190 height 45
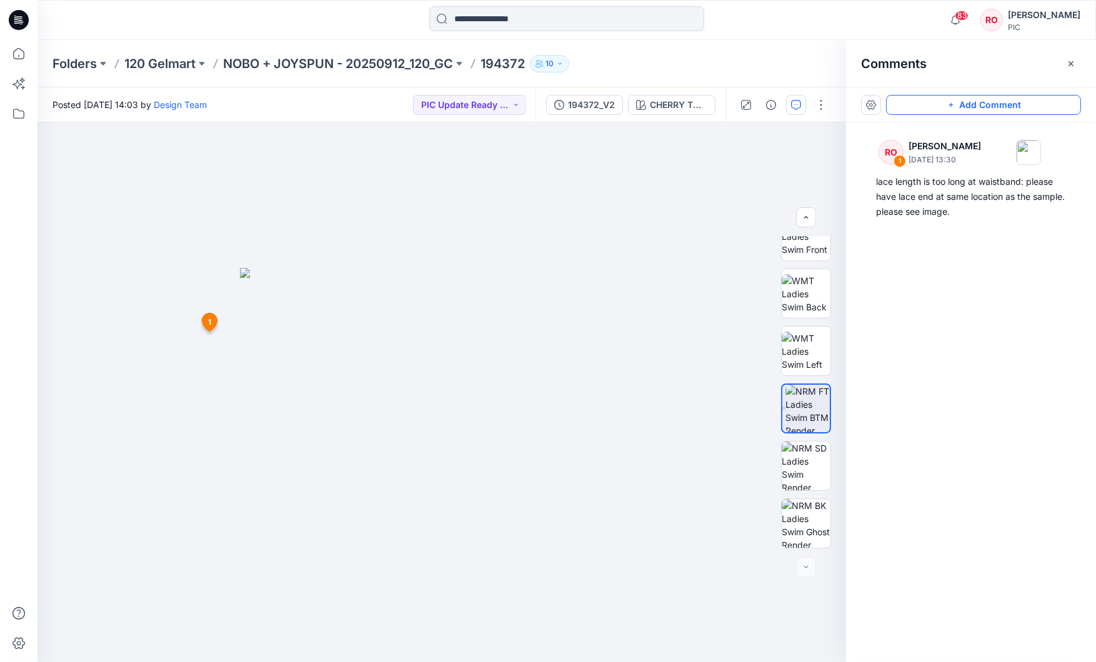
click at [950, 106] on icon "button" at bounding box center [951, 105] width 10 height 10
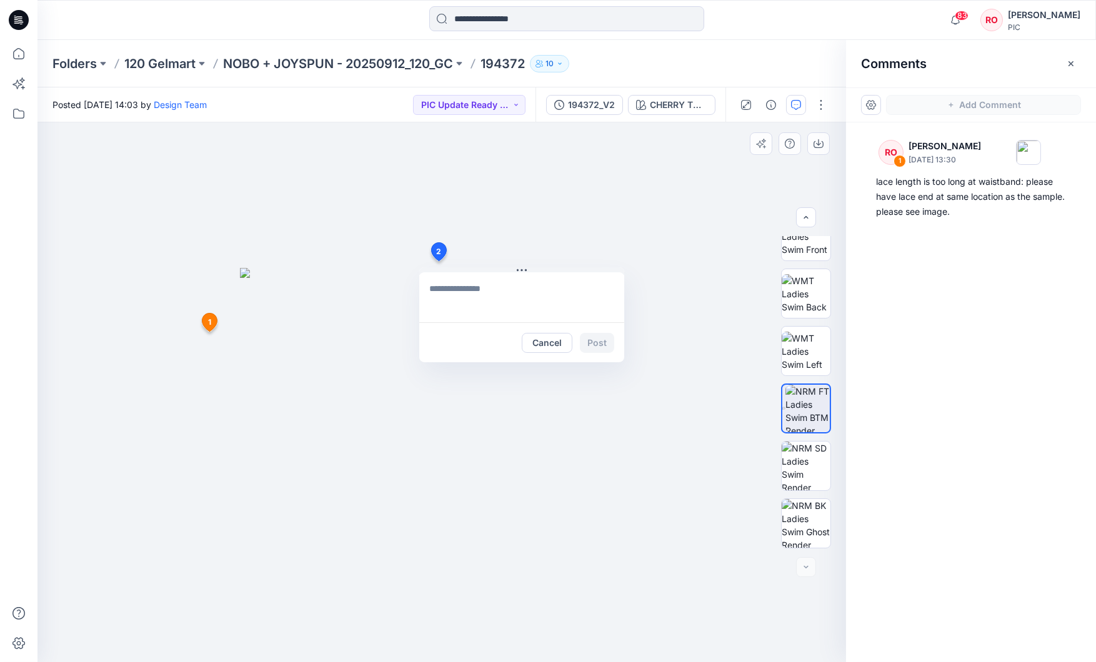
click at [438, 261] on div "2 Cancel Post 1 RO Raquel Ortiz October 02, 2025 13:30 lace length is too long …" at bounding box center [441, 392] width 809 height 540
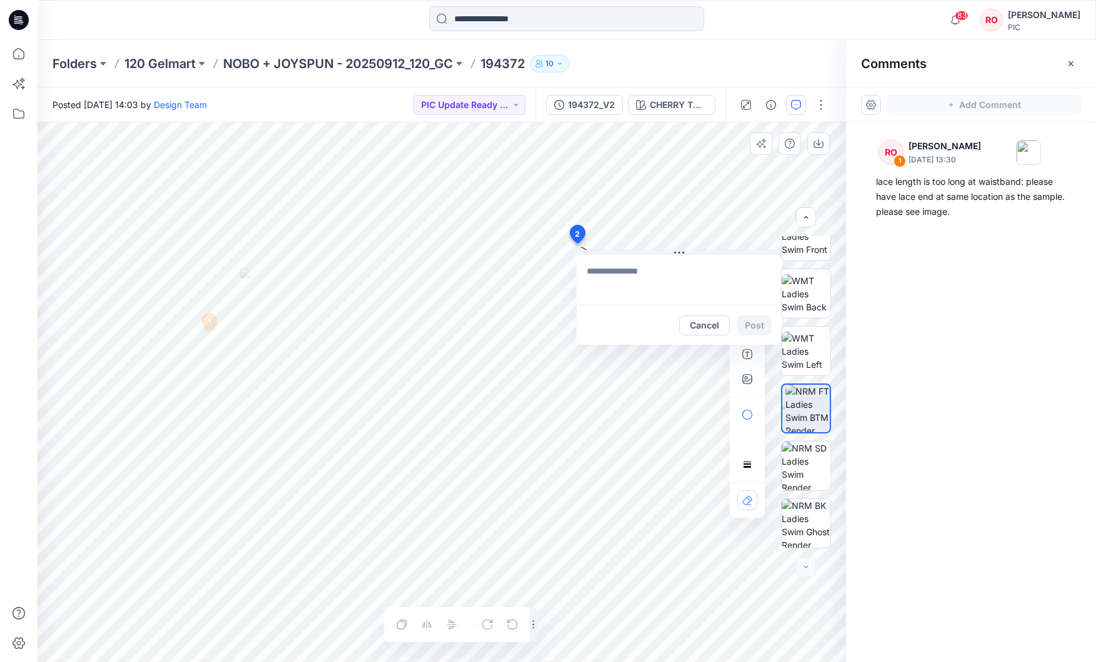
drag, startPoint x: 441, startPoint y: 256, endPoint x: 576, endPoint y: 234, distance: 137.4
click at [587, 264] on textarea at bounding box center [659, 279] width 205 height 50
type textarea "*"
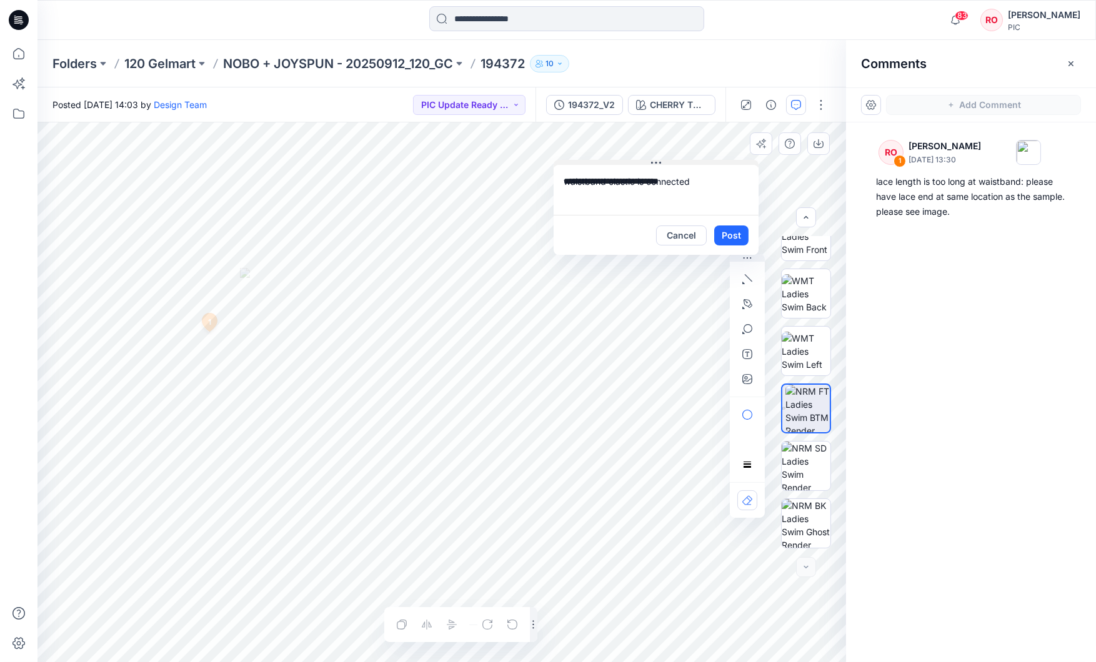
drag, startPoint x: 664, startPoint y: 249, endPoint x: 671, endPoint y: 151, distance: 98.4
click at [710, 176] on textarea "**********" at bounding box center [667, 181] width 205 height 50
type textarea "**********"
click at [480, 140] on div "**********" at bounding box center [441, 392] width 809 height 540
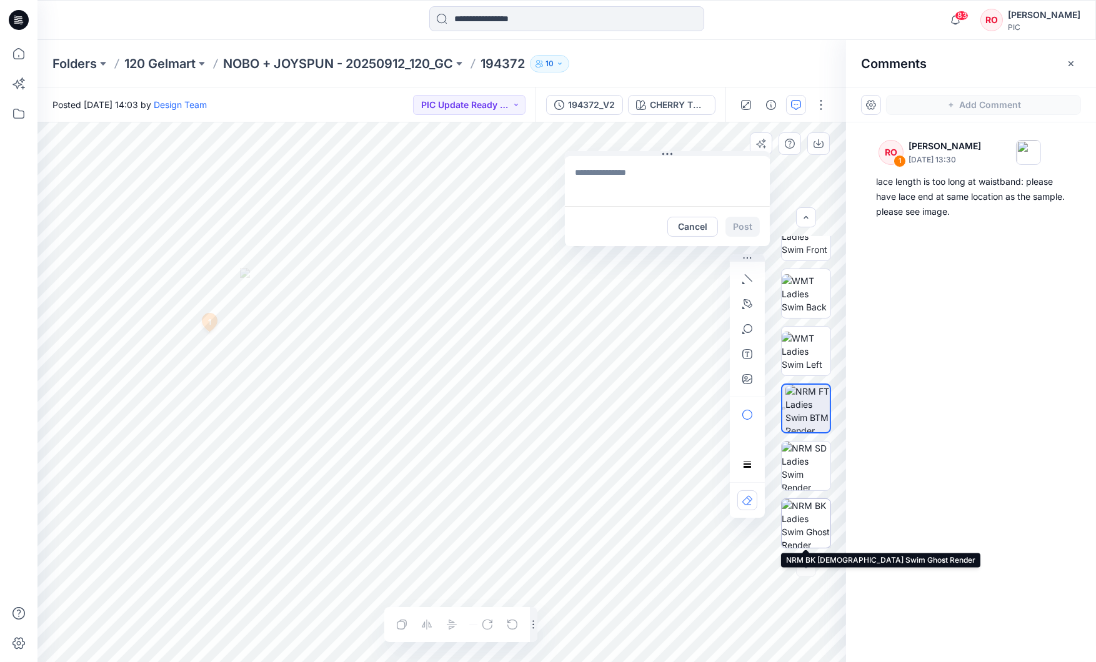
click at [820, 515] on img at bounding box center [806, 523] width 49 height 49
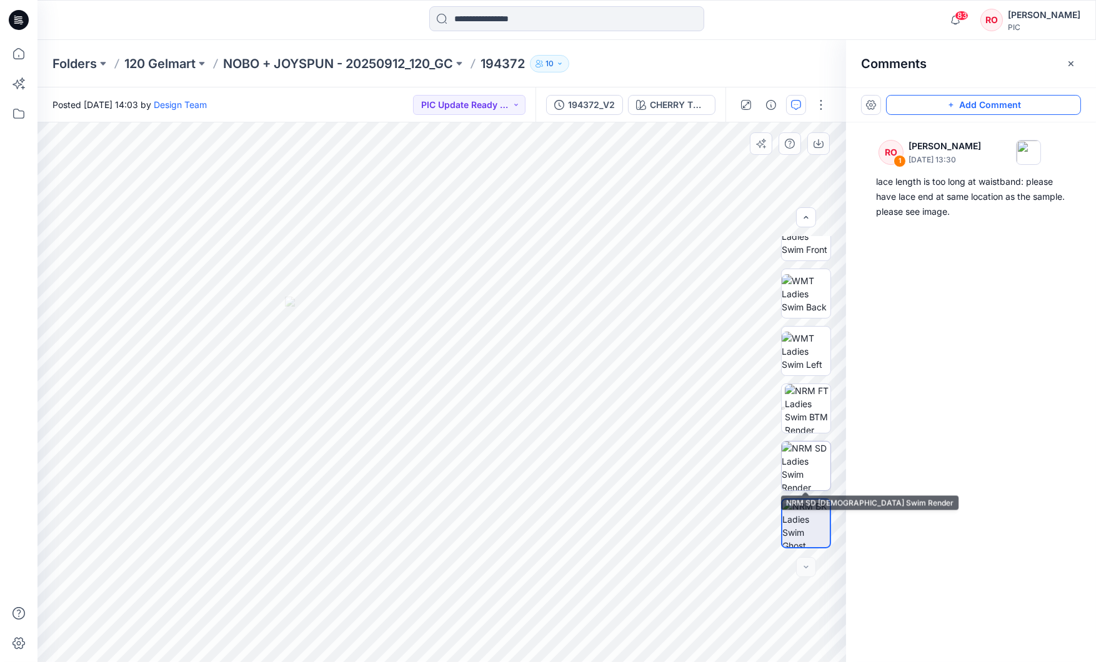
click at [810, 476] on img at bounding box center [806, 466] width 49 height 49
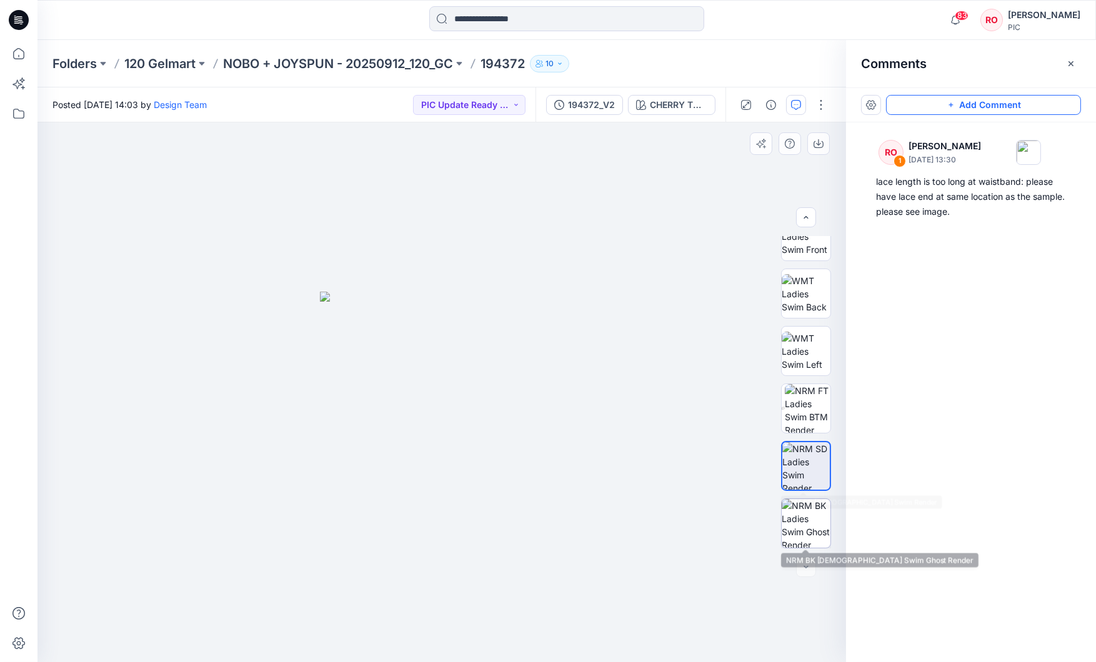
click at [814, 515] on img at bounding box center [806, 523] width 49 height 49
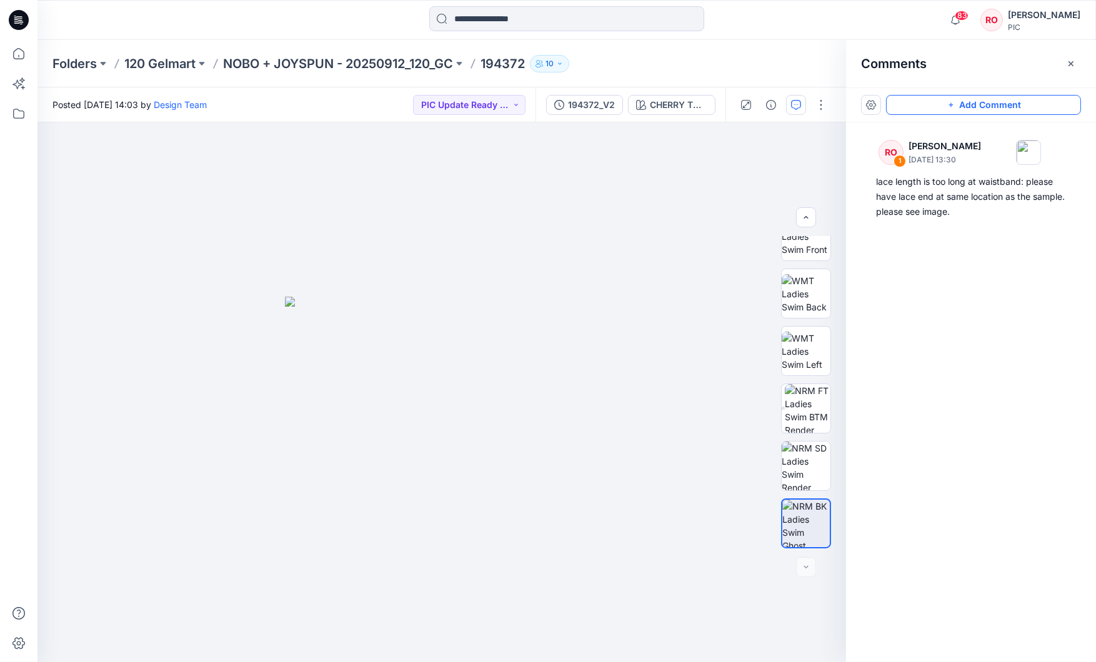
click at [905, 101] on button "Add Comment" at bounding box center [983, 105] width 195 height 20
click at [494, 301] on div "2" at bounding box center [441, 392] width 809 height 540
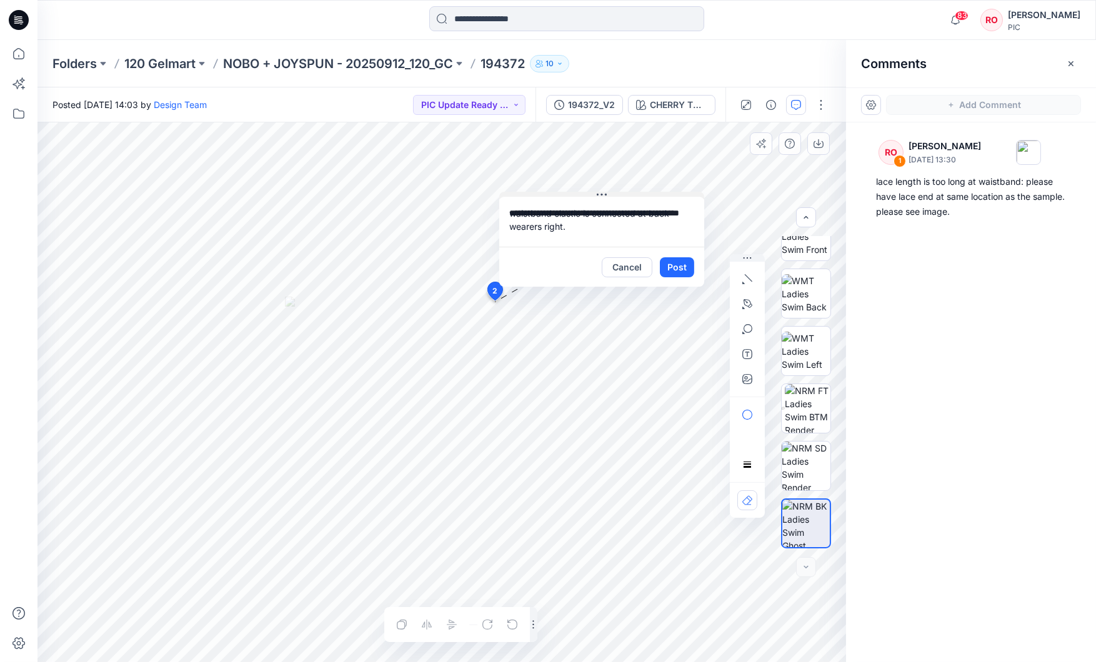
drag, startPoint x: 538, startPoint y: 310, endPoint x: 565, endPoint y: 189, distance: 124.3
click at [749, 301] on icon "button" at bounding box center [748, 303] width 9 height 9
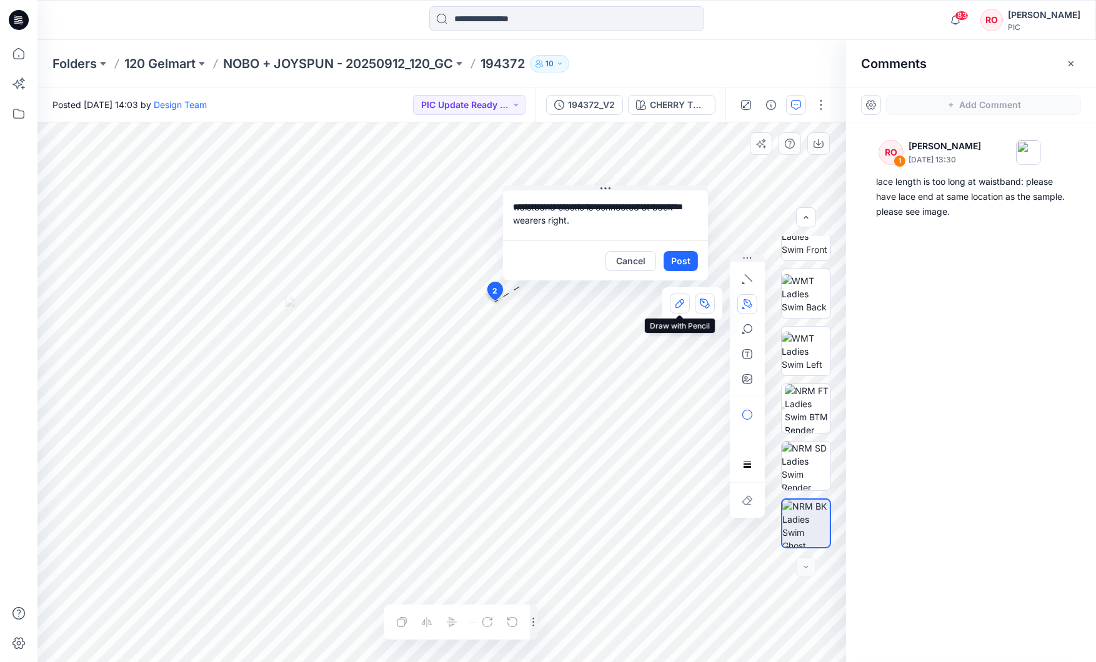
click at [681, 306] on icon "button" at bounding box center [679, 303] width 9 height 9
click at [574, 222] on textarea "**********" at bounding box center [605, 216] width 205 height 50
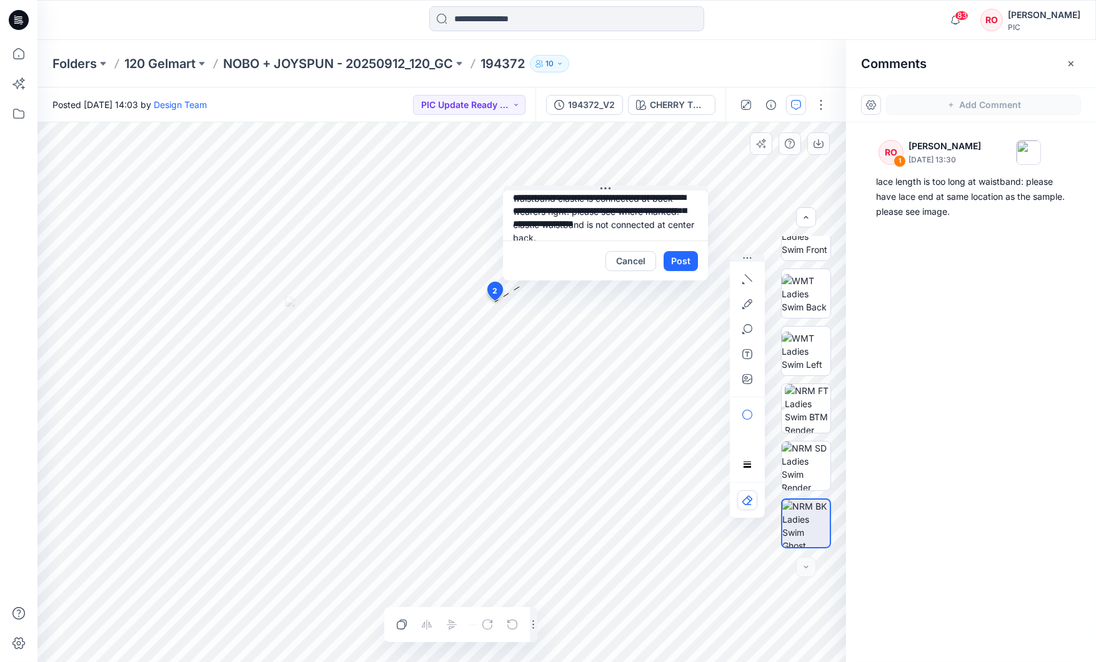
drag, startPoint x: 567, startPoint y: 231, endPoint x: 511, endPoint y: 222, distance: 57.5
click at [509, 222] on textarea "**********" at bounding box center [605, 216] width 205 height 50
click at [514, 205] on textarea "**********" at bounding box center [605, 216] width 205 height 50
paste textarea "**********"
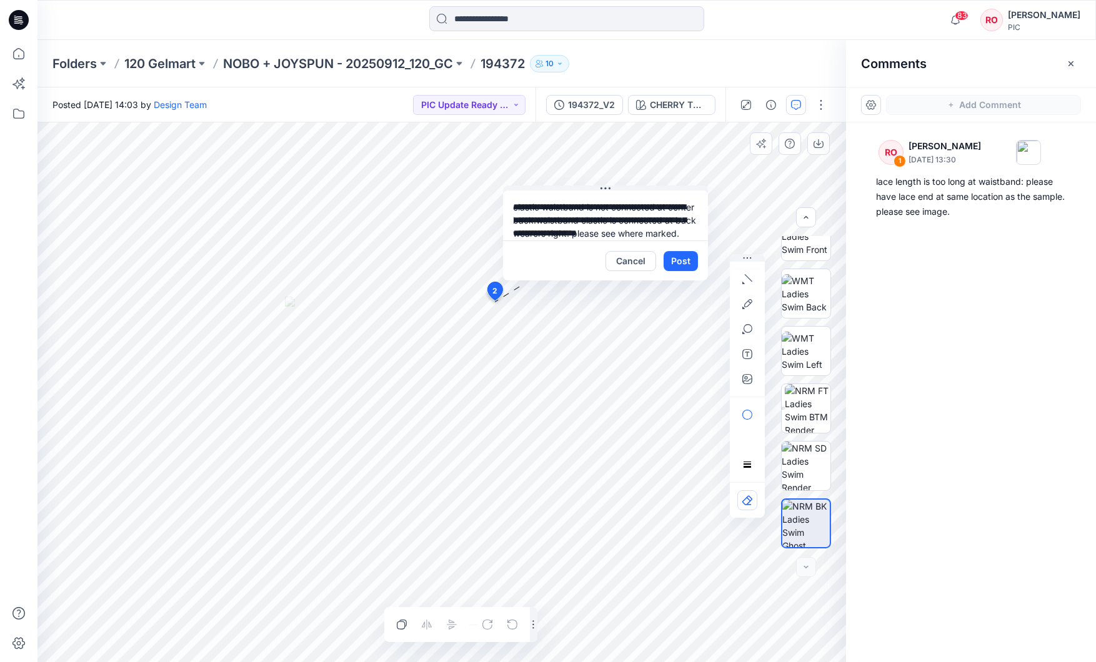
click at [574, 218] on textarea "**********" at bounding box center [605, 216] width 205 height 50
drag, startPoint x: 574, startPoint y: 218, endPoint x: 594, endPoint y: 220, distance: 20.7
click at [574, 218] on textarea "**********" at bounding box center [605, 216] width 205 height 50
click at [609, 238] on textarea "**********" at bounding box center [605, 216] width 205 height 50
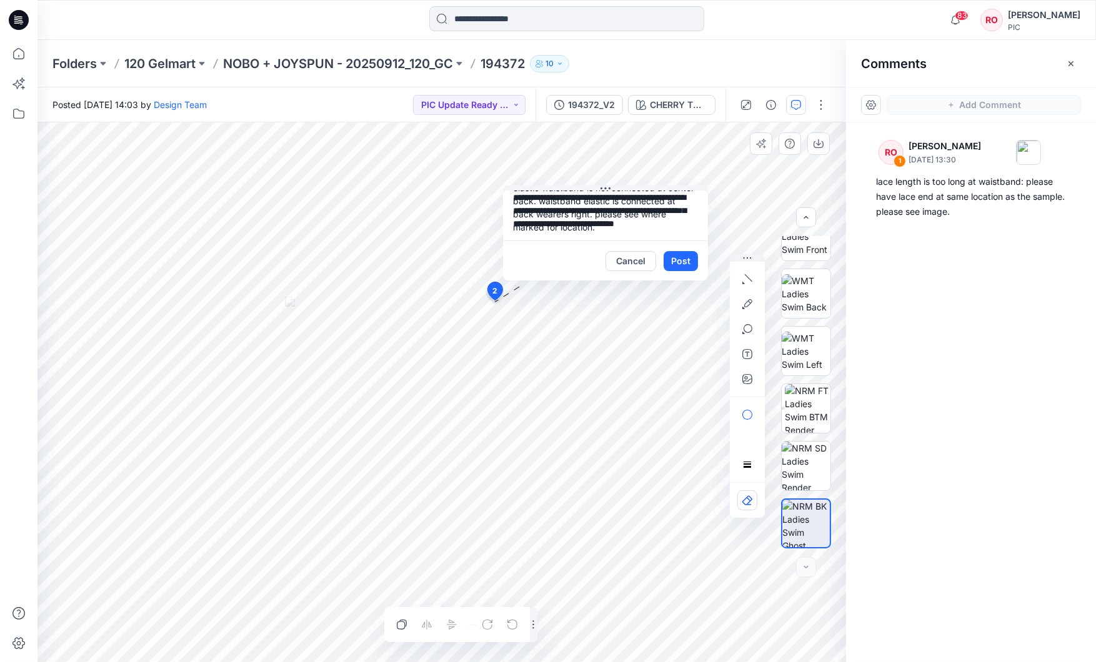
scroll to position [19, 0]
type textarea "**********"
click at [744, 379] on icon "button" at bounding box center [747, 379] width 10 height 10
type input"] "**********"
click at [680, 259] on button "Post" at bounding box center [681, 261] width 34 height 20
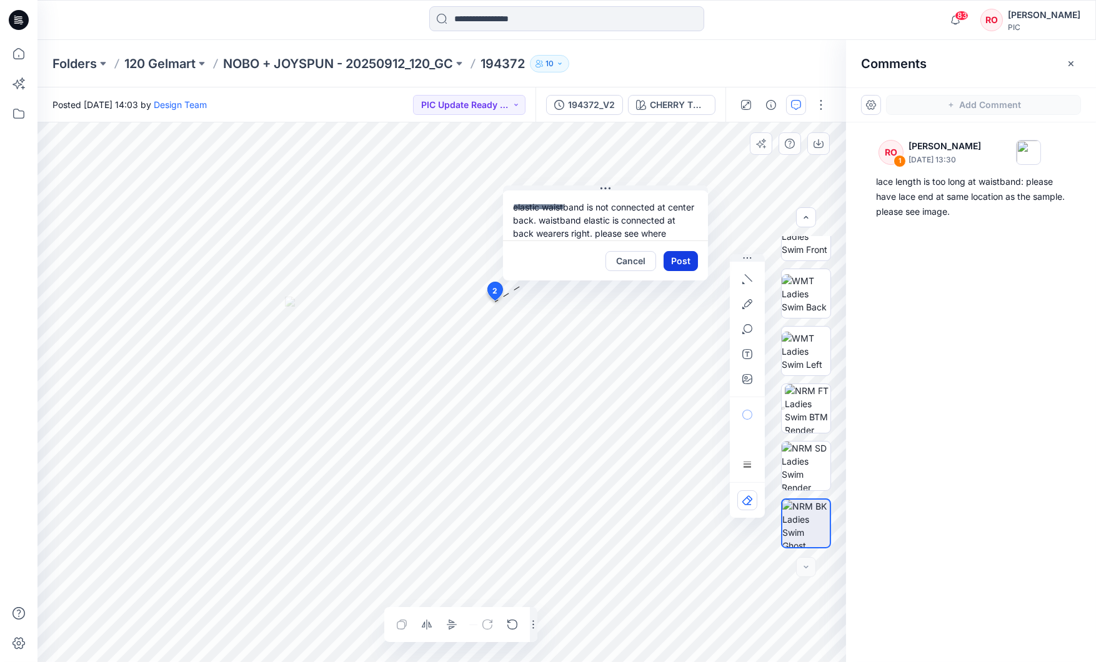
scroll to position [0, 0]
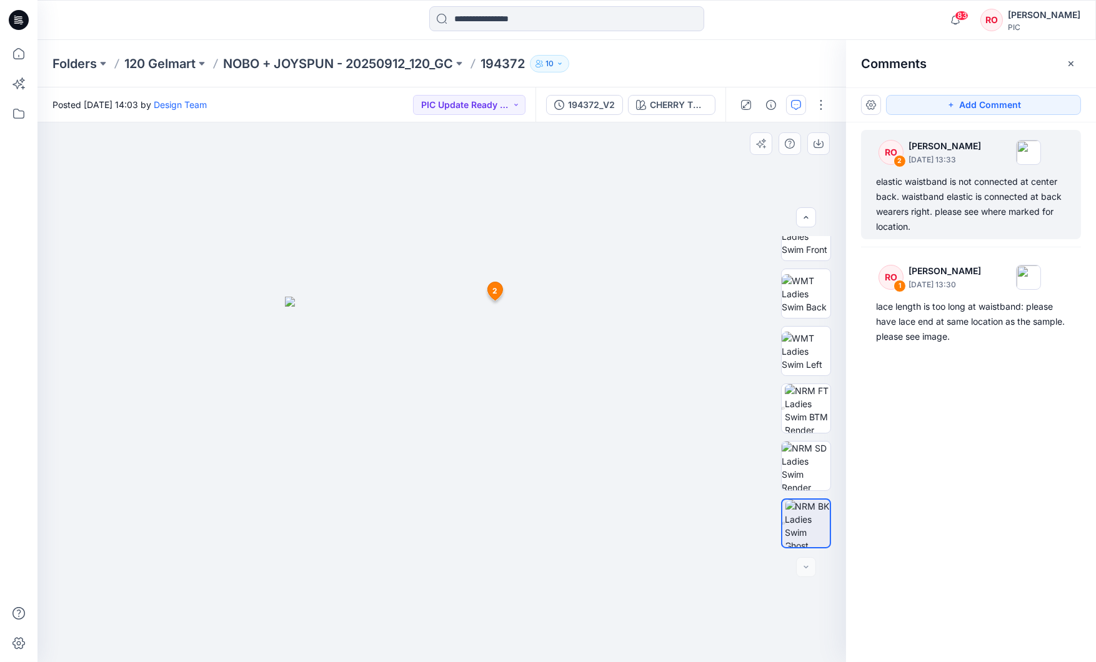
drag, startPoint x: 905, startPoint y: 101, endPoint x: 869, endPoint y: 138, distance: 52.6
click at [905, 101] on button "Add Comment" at bounding box center [983, 105] width 195 height 20
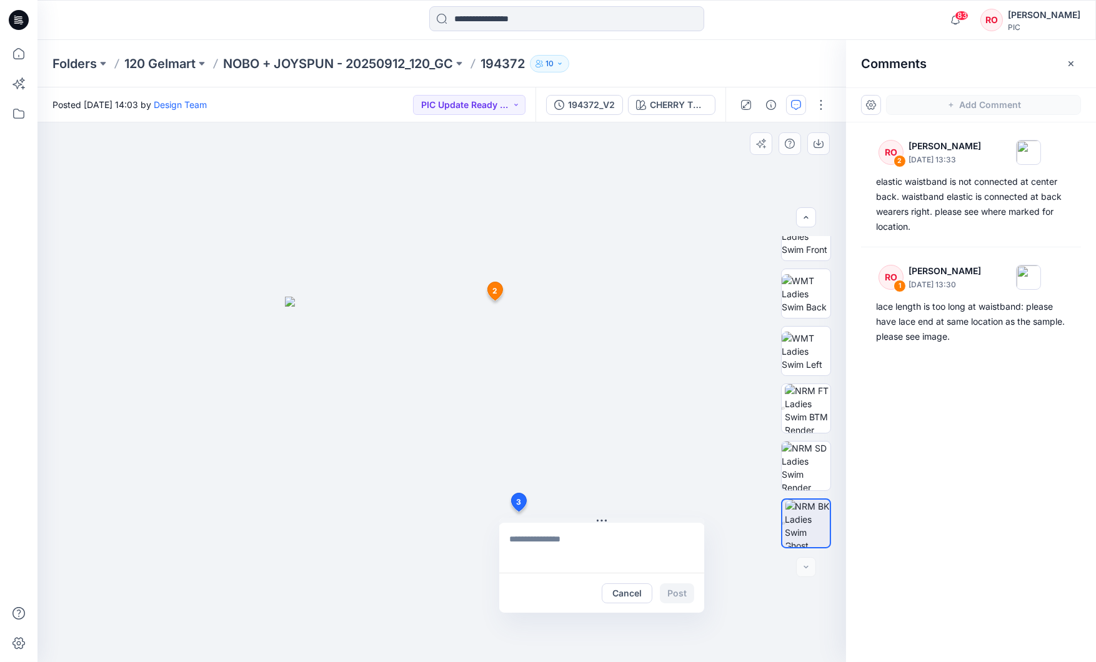
click at [518, 512] on div "3 Cancel Post 2 RO Raquel Ortiz October 02, 2025 13:33 elastic waistband is not…" at bounding box center [441, 392] width 809 height 540
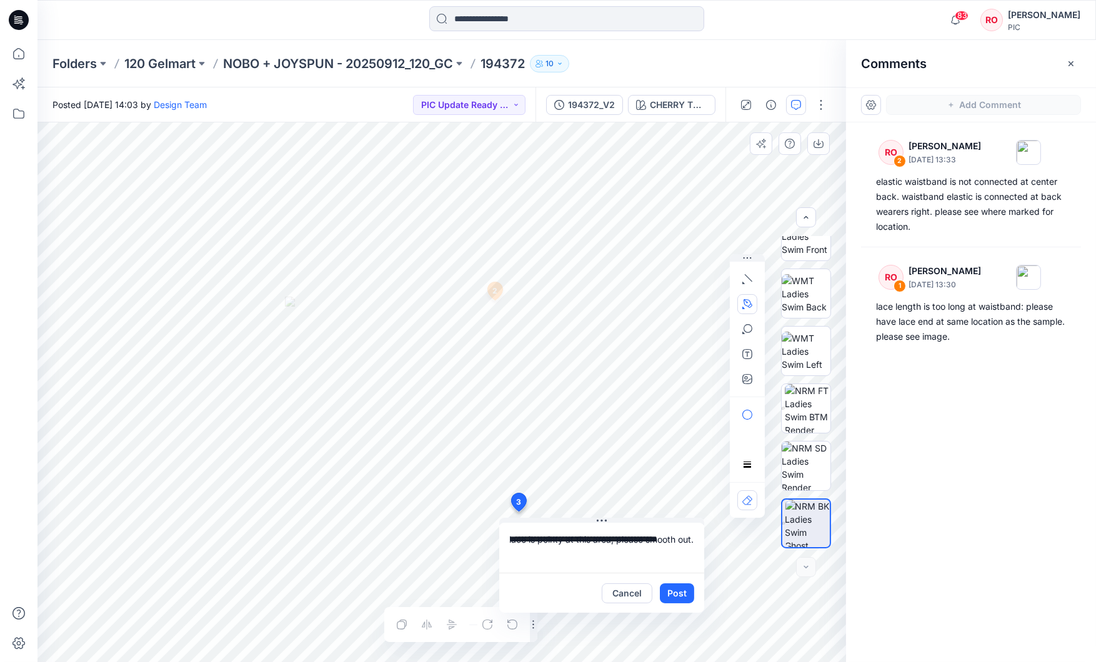
click at [753, 302] on button "button" at bounding box center [747, 304] width 20 height 20
click at [671, 303] on button "button" at bounding box center [680, 304] width 20 height 20
drag, startPoint x: 589, startPoint y: 546, endPoint x: 557, endPoint y: 549, distance: 31.4
click at [557, 549] on textarea "**********" at bounding box center [601, 548] width 205 height 50
type textarea "**********"
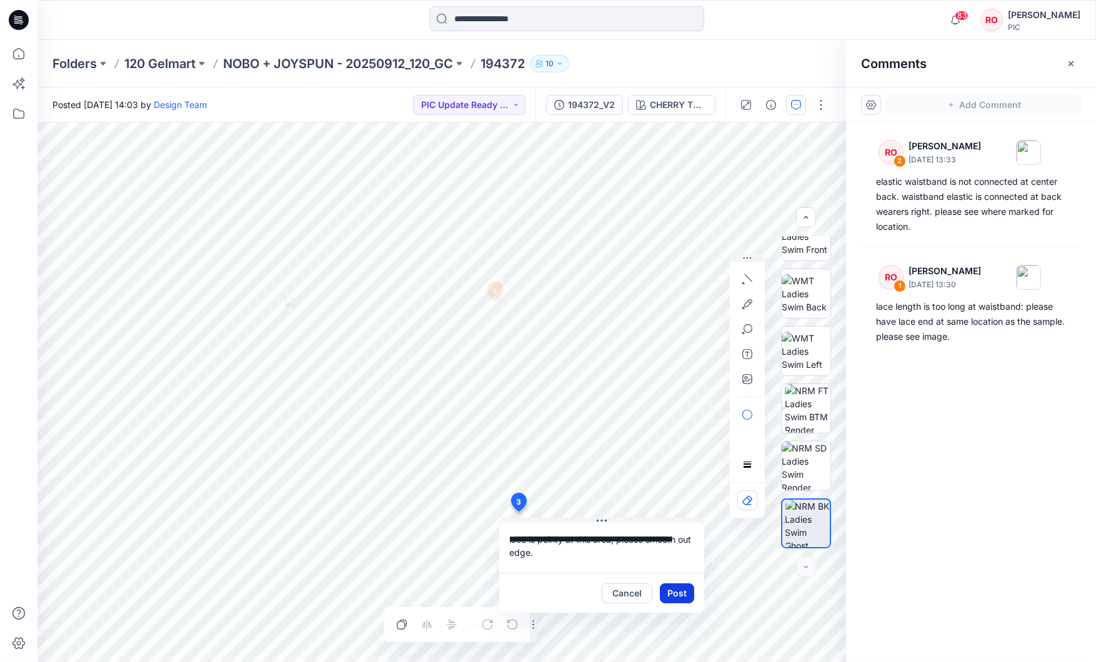
scroll to position [0, 1]
click at [675, 592] on button "Post" at bounding box center [677, 594] width 34 height 20
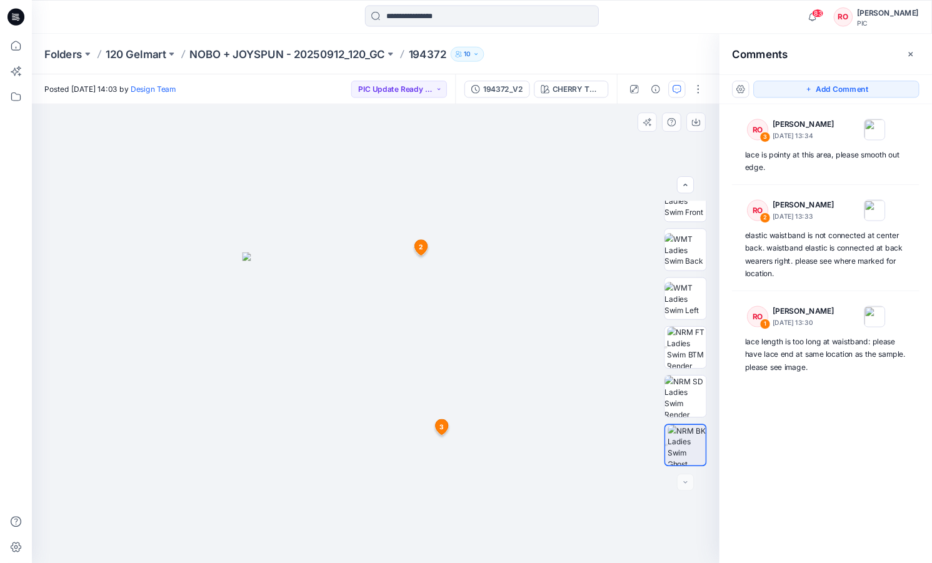
scroll to position [194, 0]
click at [795, 410] on img at bounding box center [808, 411] width 46 height 49
click at [476, 382] on img at bounding box center [442, 465] width 404 height 394
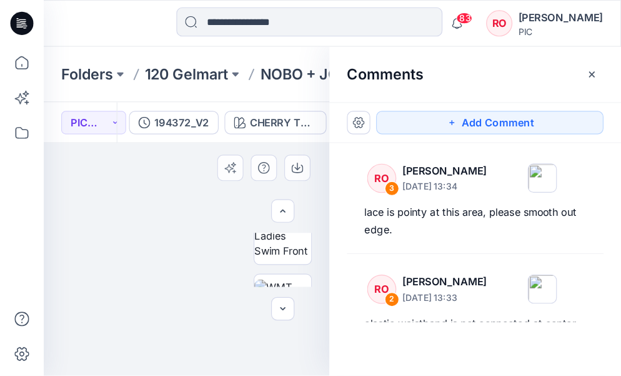
scroll to position [195, 0]
click at [118, 187] on img at bounding box center [160, 209] width 404 height 224
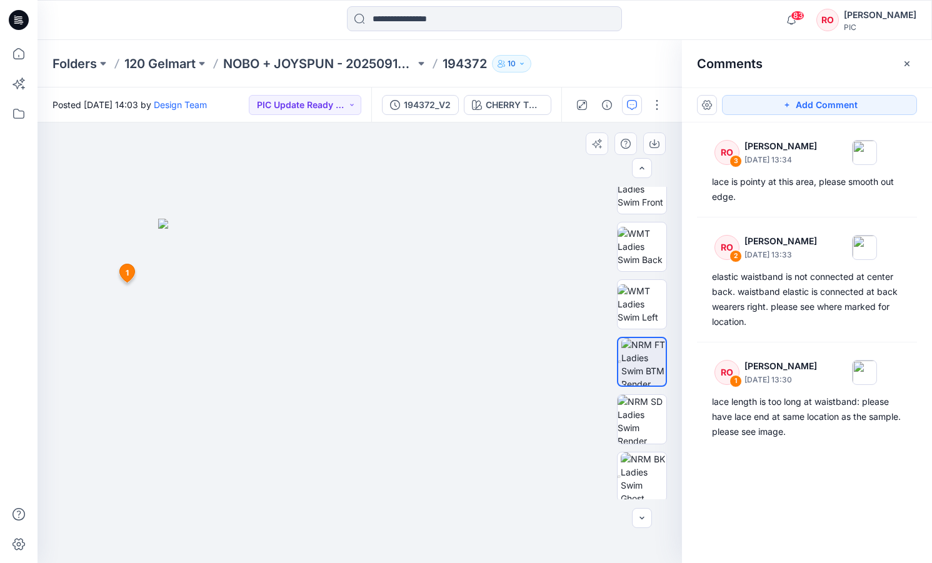
click at [209, 317] on img at bounding box center [360, 391] width 404 height 345
click at [747, 100] on button "Add Comment" at bounding box center [819, 105] width 195 height 20
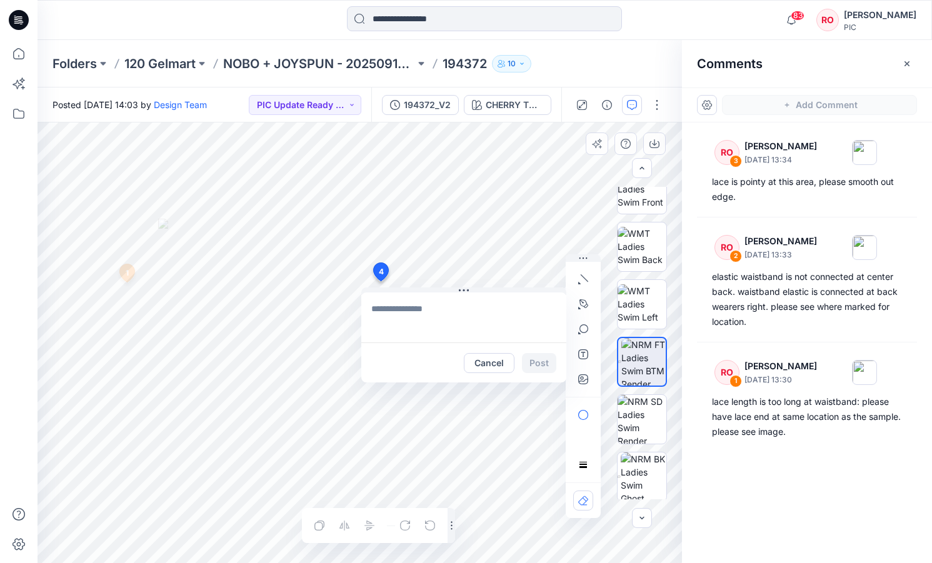
click at [380, 281] on div "4 Cancel Post 1 RO Raquel Ortiz October 02, 2025 13:30 lace length is too long …" at bounding box center [359, 342] width 644 height 441
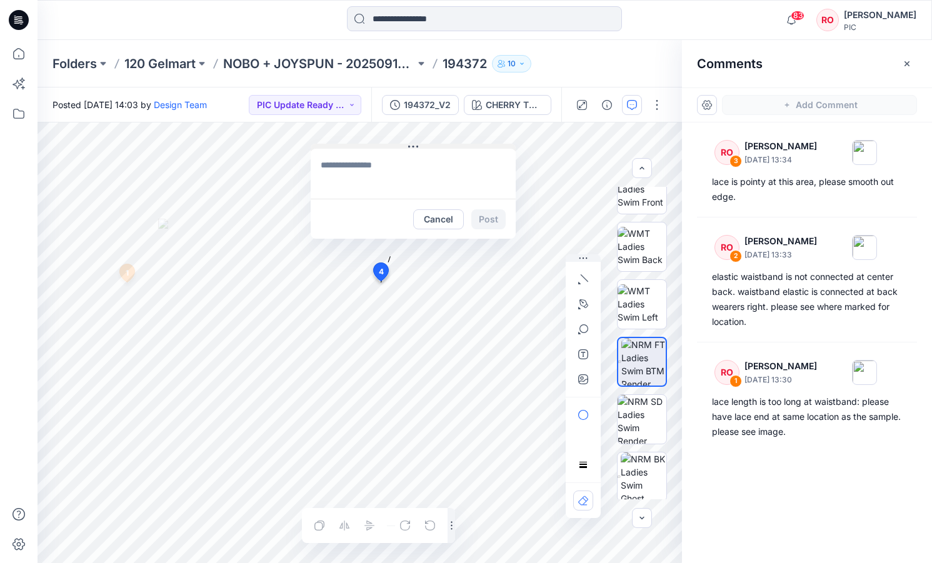
drag, startPoint x: 417, startPoint y: 290, endPoint x: 367, endPoint y: 146, distance: 152.4
click at [362, 179] on textarea at bounding box center [413, 174] width 205 height 50
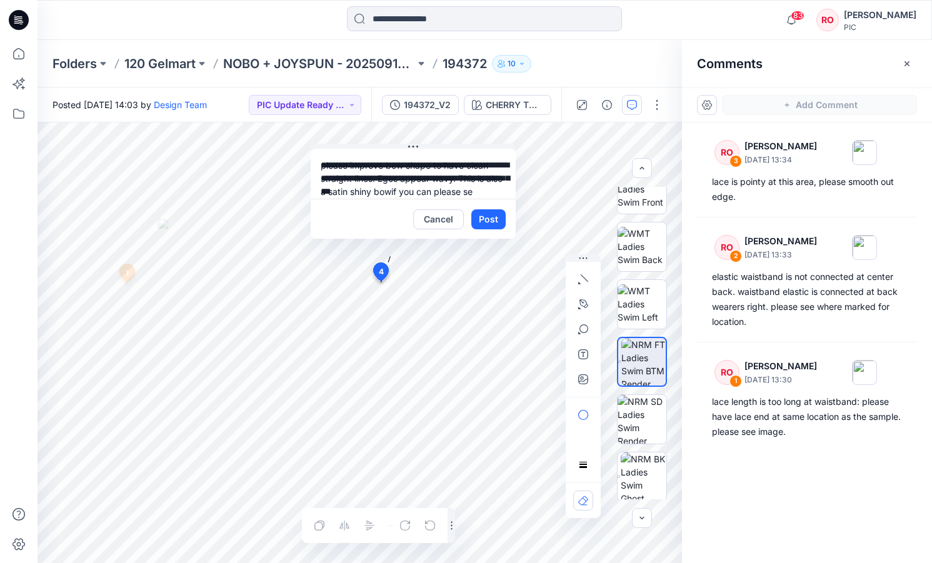
click at [413, 193] on textarea "**********" at bounding box center [413, 174] width 205 height 50
click at [412, 191] on textarea "**********" at bounding box center [413, 174] width 205 height 50
click at [491, 190] on textarea "**********" at bounding box center [413, 174] width 205 height 50
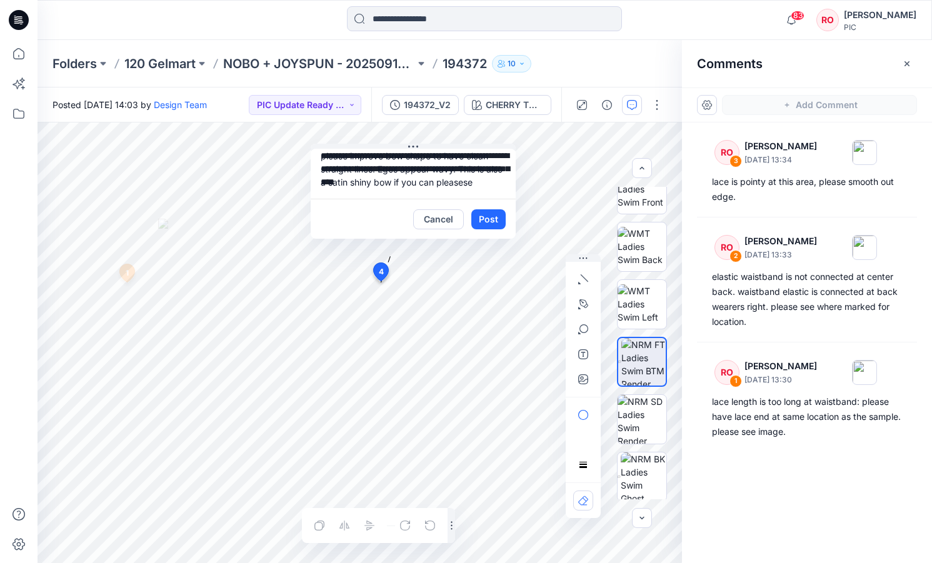
scroll to position [22, 0]
click at [360, 189] on textarea "**********" at bounding box center [413, 174] width 205 height 50
type textarea "**********"
click at [584, 372] on button "button" at bounding box center [583, 379] width 20 height 20
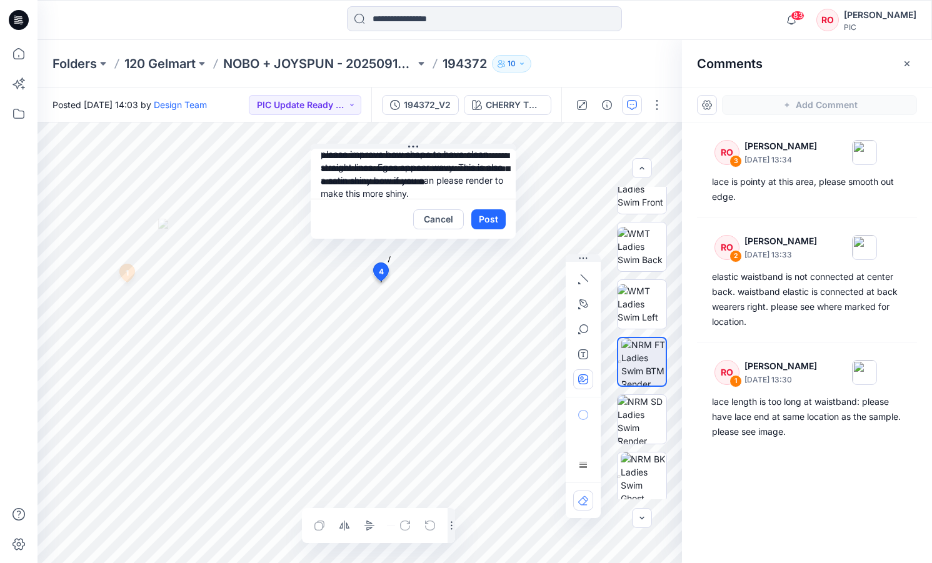
type input"] "**********"
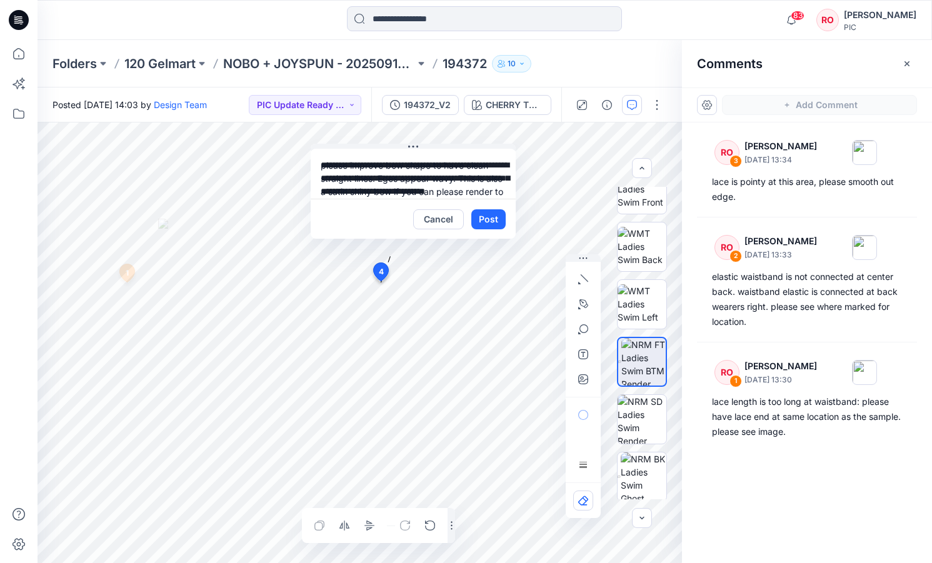
click at [263, 127] on div "**********" at bounding box center [359, 342] width 644 height 441
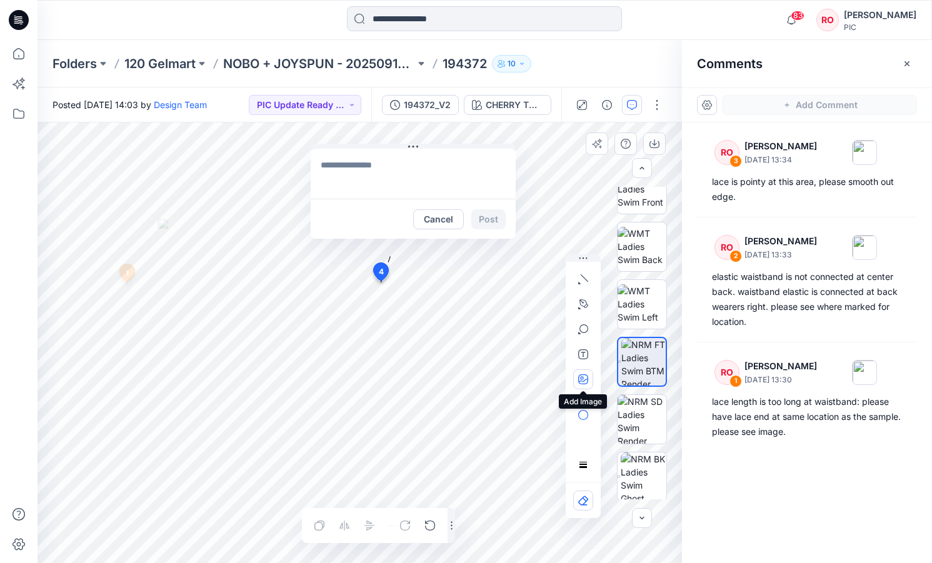
click at [575, 374] on button "button" at bounding box center [583, 379] width 20 height 20
type input"] "**********"
click at [336, 186] on textarea at bounding box center [413, 174] width 205 height 50
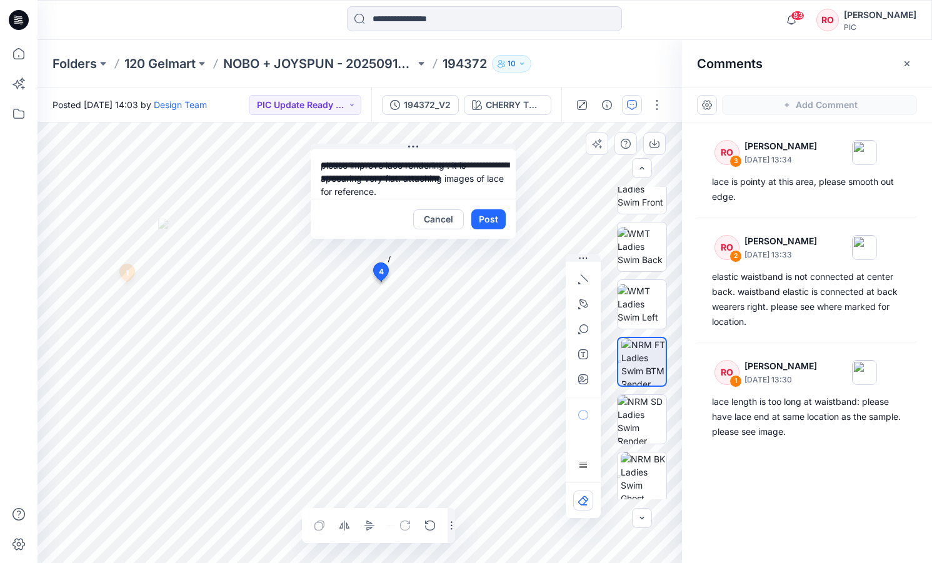
click at [359, 184] on textarea "**********" at bounding box center [413, 174] width 205 height 50
click at [347, 177] on textarea "**********" at bounding box center [413, 174] width 205 height 50
click at [340, 179] on textarea "**********" at bounding box center [413, 174] width 205 height 50
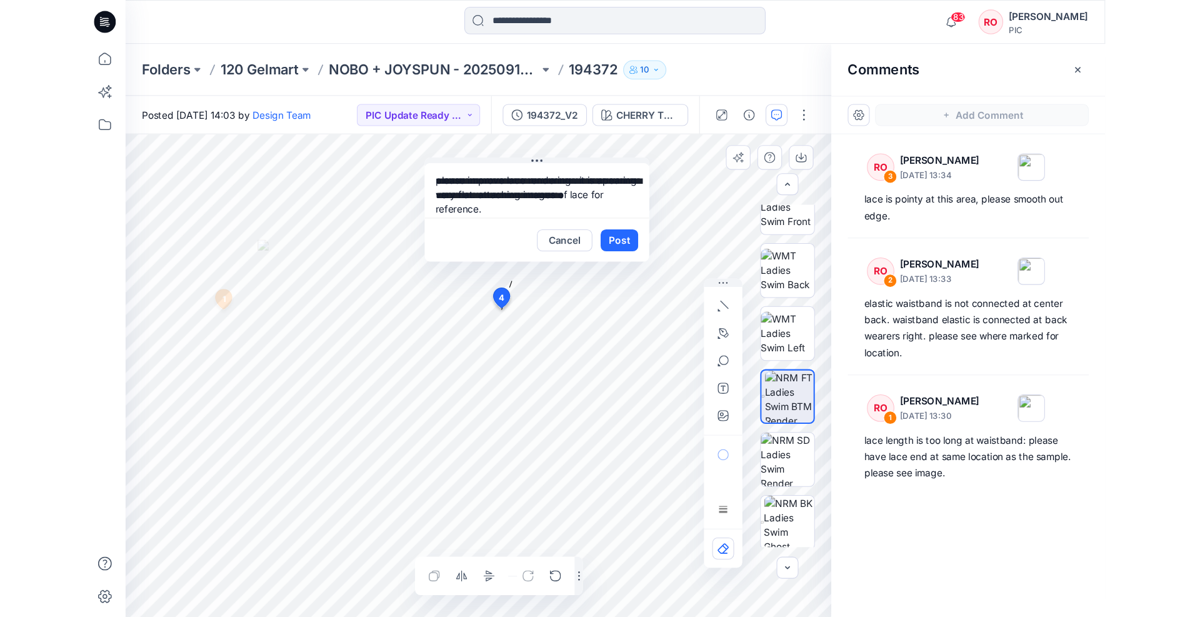
scroll to position [0, 0]
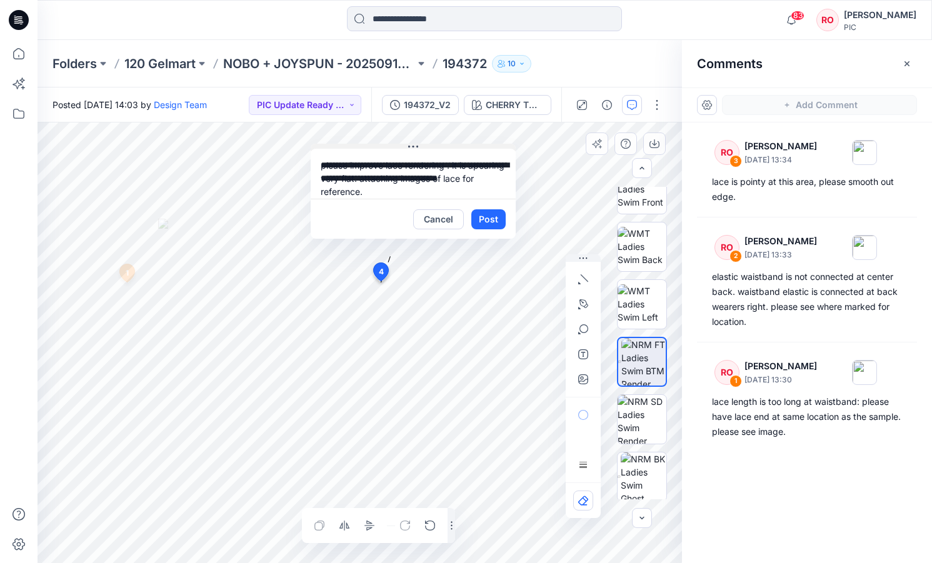
type textarea "**********"
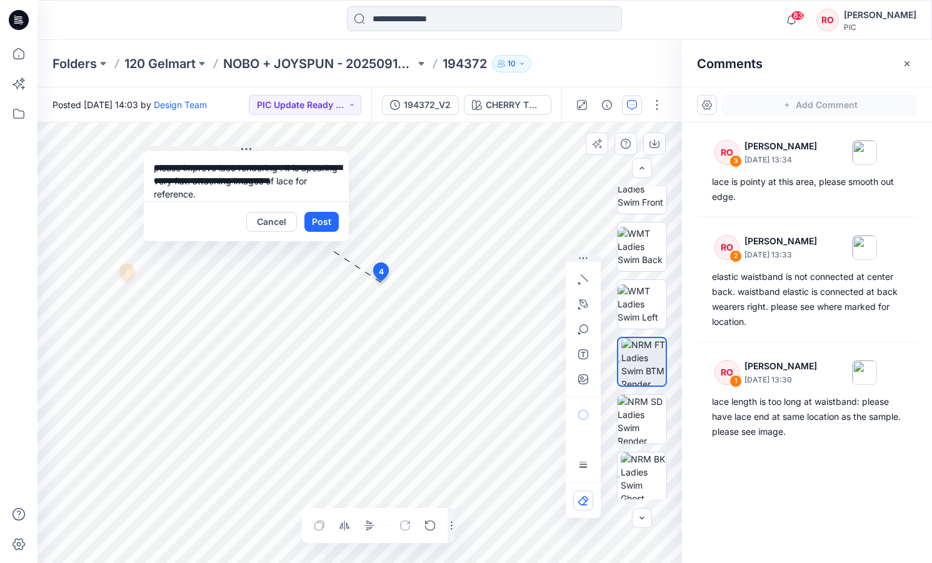
drag, startPoint x: 414, startPoint y: 146, endPoint x: 247, endPoint y: 149, distance: 166.9
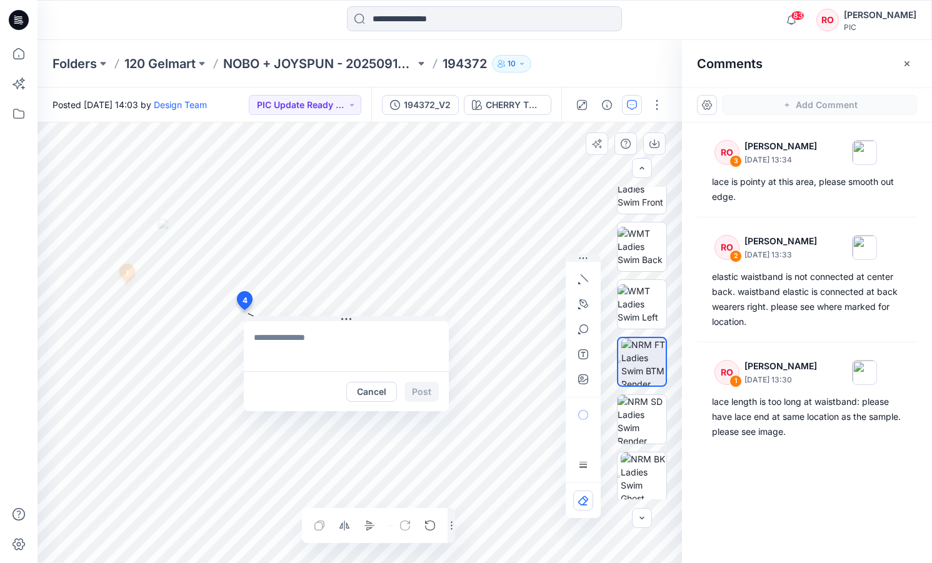
drag, startPoint x: 382, startPoint y: 273, endPoint x: 251, endPoint y: 301, distance: 134.1
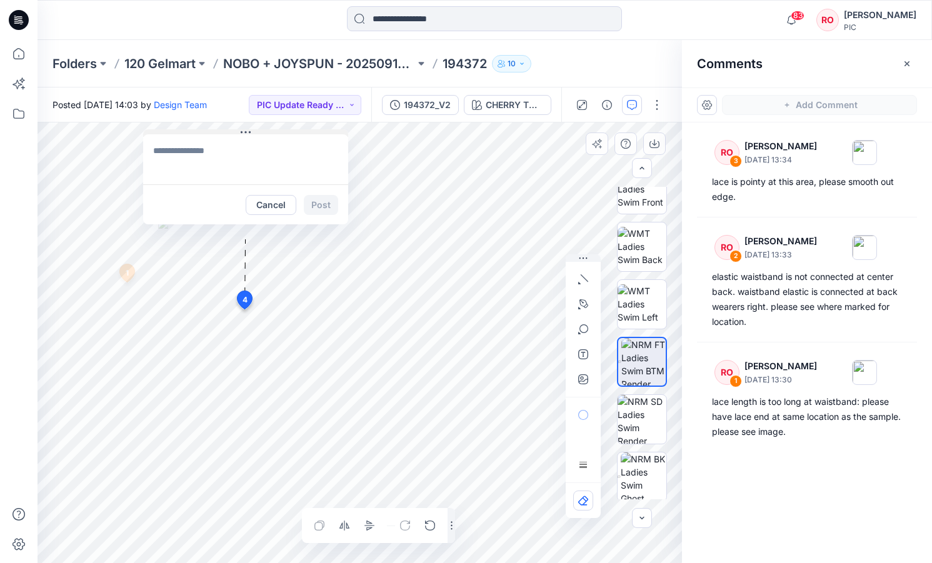
drag, startPoint x: 277, startPoint y: 319, endPoint x: 202, endPoint y: 135, distance: 199.2
click at [200, 151] on textarea at bounding box center [251, 161] width 205 height 50
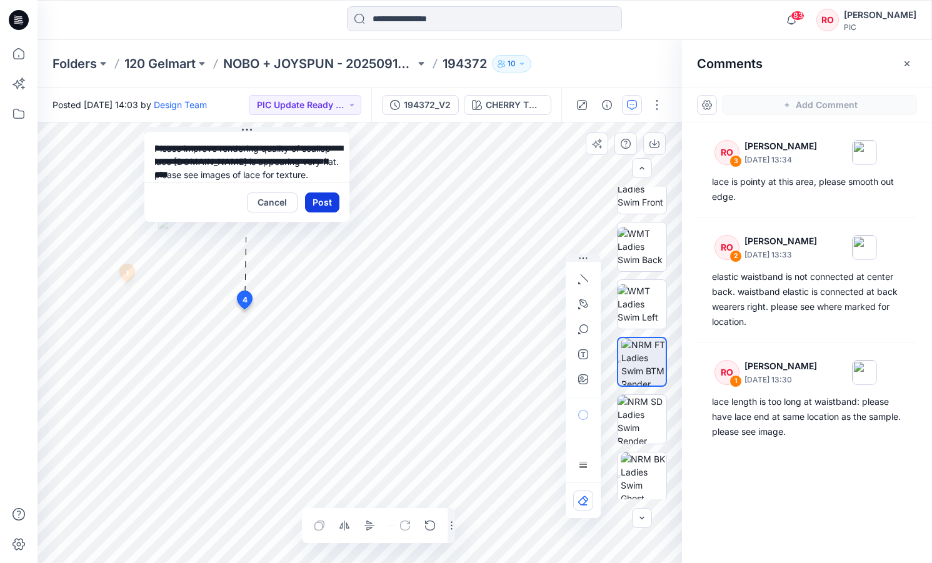
drag, startPoint x: 335, startPoint y: 203, endPoint x: 330, endPoint y: 199, distance: 6.6
click at [201, 173] on textarea "**********" at bounding box center [246, 157] width 205 height 50
type textarea "**********"
click at [321, 197] on button "Post" at bounding box center [322, 202] width 34 height 20
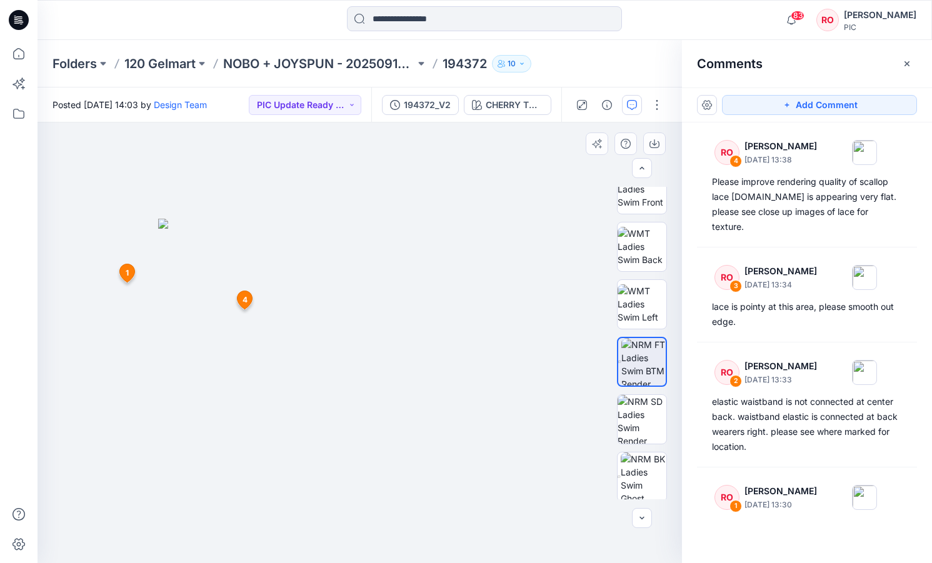
drag, startPoint x: 795, startPoint y: 104, endPoint x: 761, endPoint y: 120, distance: 38.0
click at [795, 104] on button "Add Comment" at bounding box center [819, 105] width 195 height 20
click at [366, 288] on div "5 1 RO Raquel Ortiz October 02, 2025 13:30 lace length is too long at waistband…" at bounding box center [359, 342] width 644 height 441
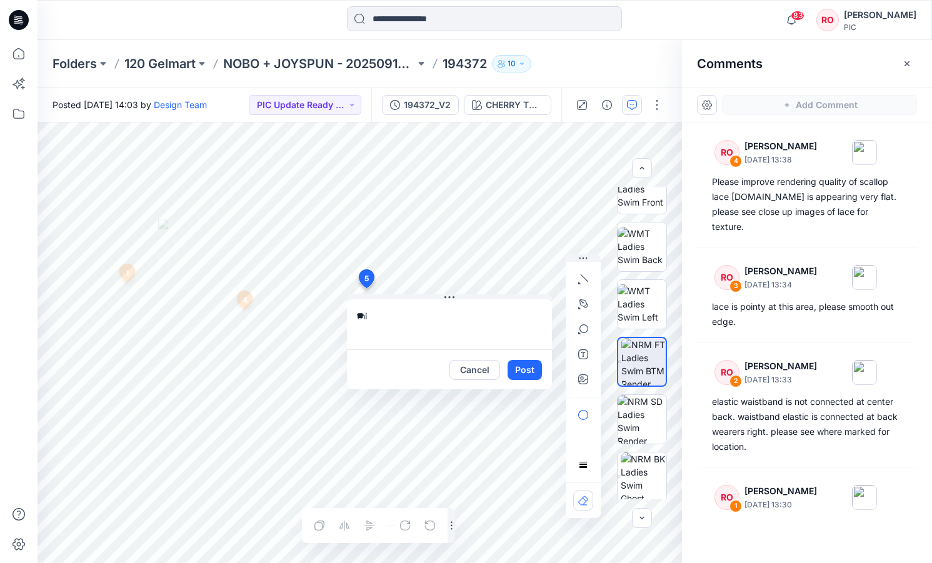
type textarea "*"
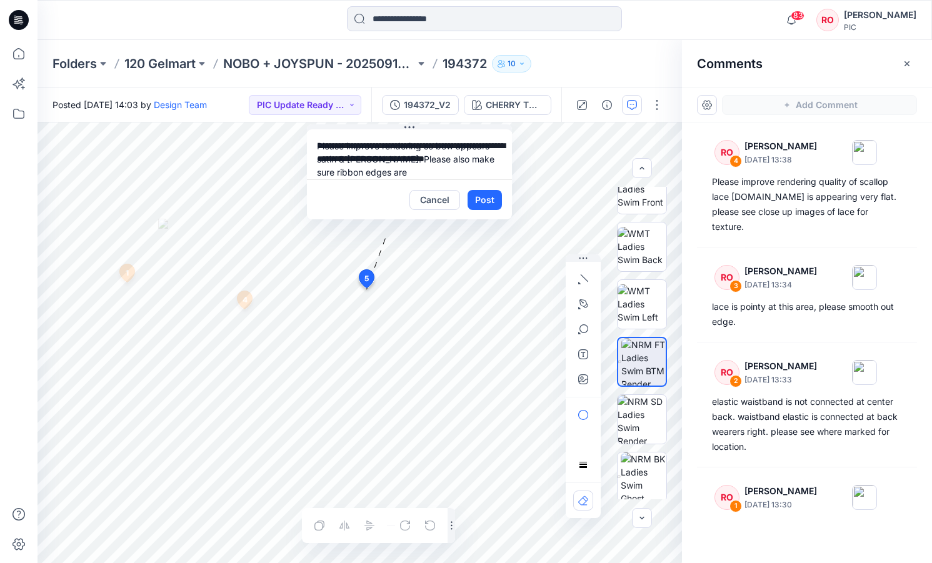
drag, startPoint x: 400, startPoint y: 296, endPoint x: 365, endPoint y: 134, distance: 165.0
click at [412, 176] on textarea "**********" at bounding box center [409, 155] width 205 height 50
type textarea "**********"
click at [584, 373] on button "button" at bounding box center [583, 379] width 20 height 20
type input"] "**********"
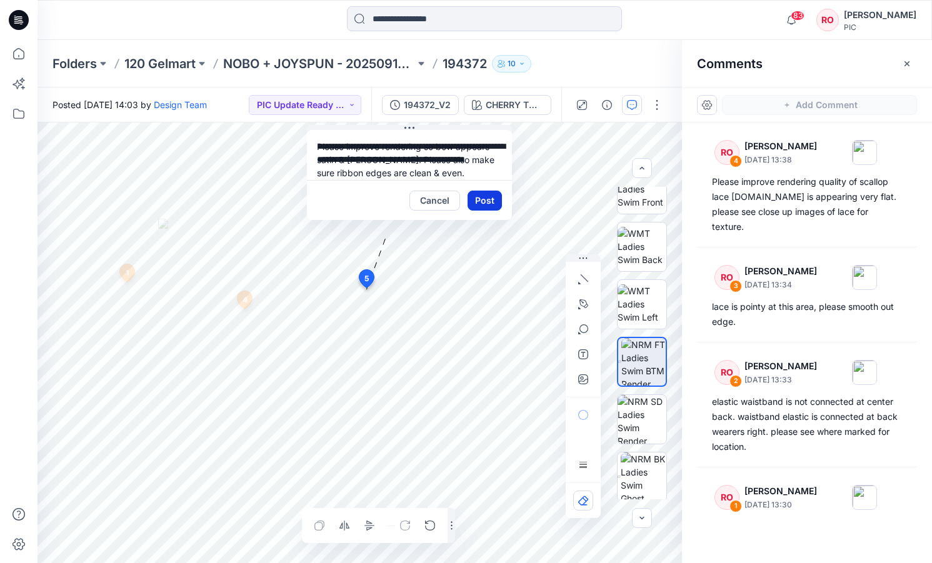
click at [481, 196] on button "Post" at bounding box center [484, 201] width 34 height 20
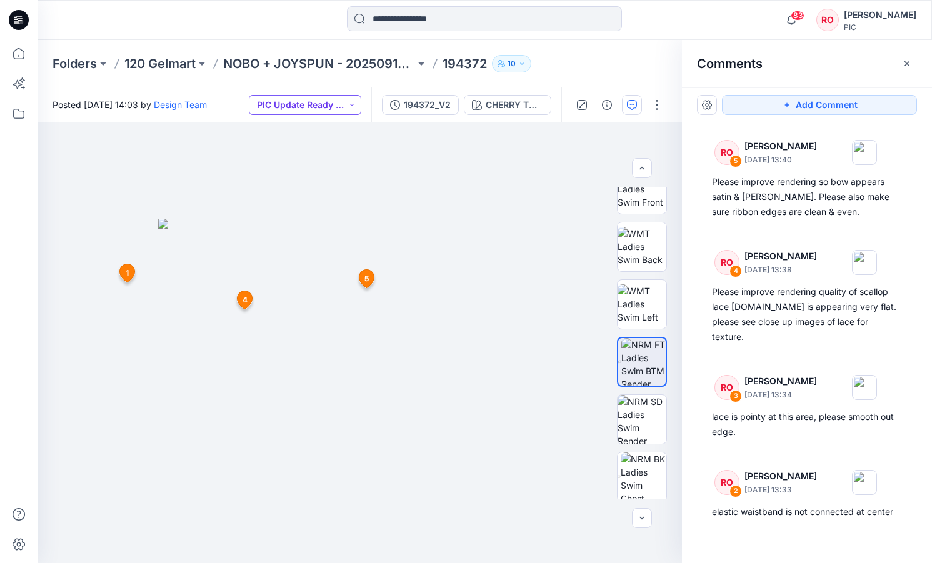
click at [314, 107] on button "PIC Update Ready to Review" at bounding box center [305, 105] width 112 height 20
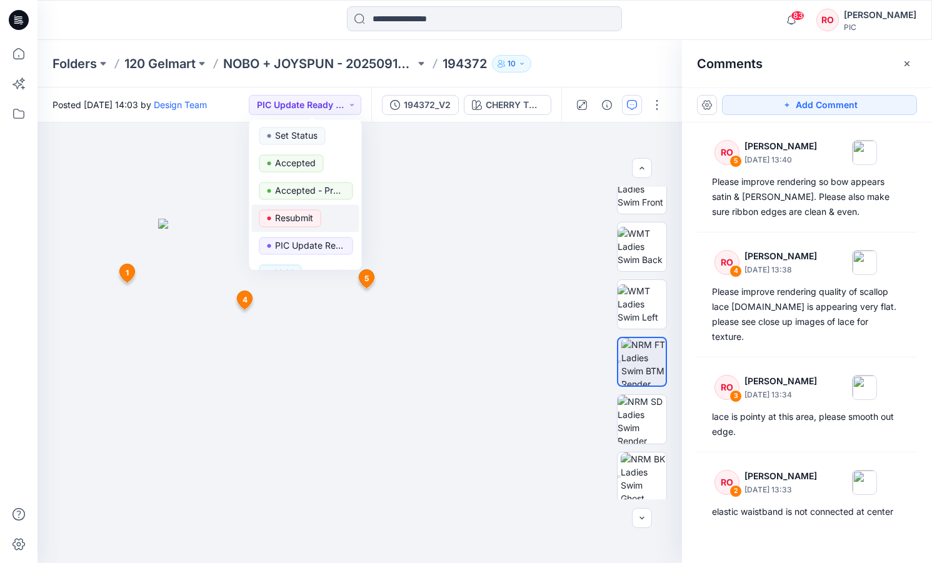
click at [286, 223] on p "Resubmit" at bounding box center [294, 218] width 38 height 16
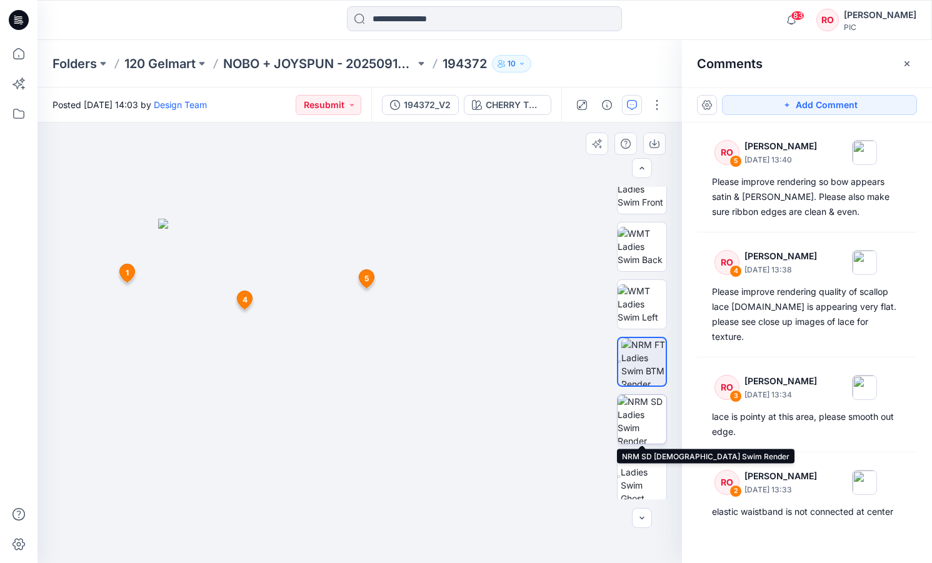
click at [652, 405] on img at bounding box center [641, 419] width 49 height 49
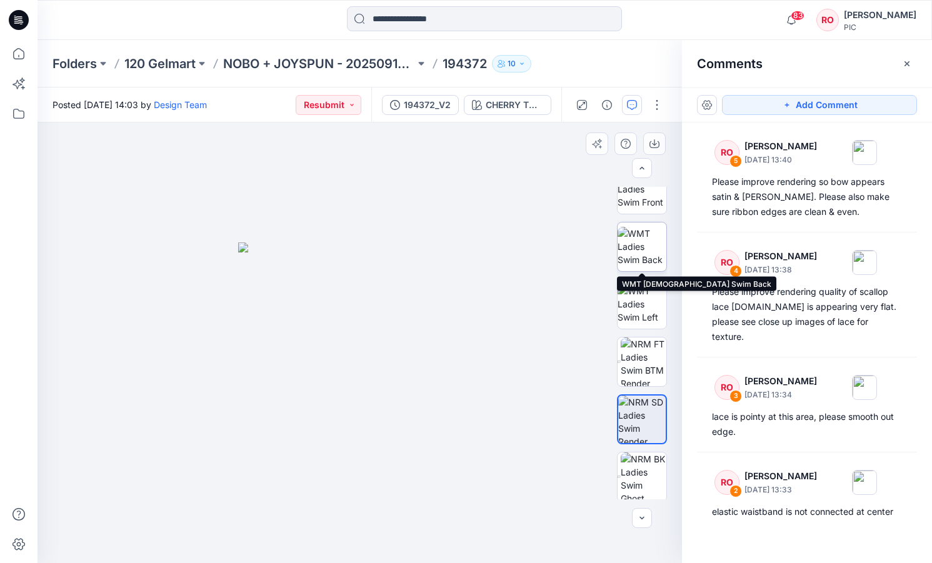
click at [639, 257] on img at bounding box center [641, 246] width 49 height 39
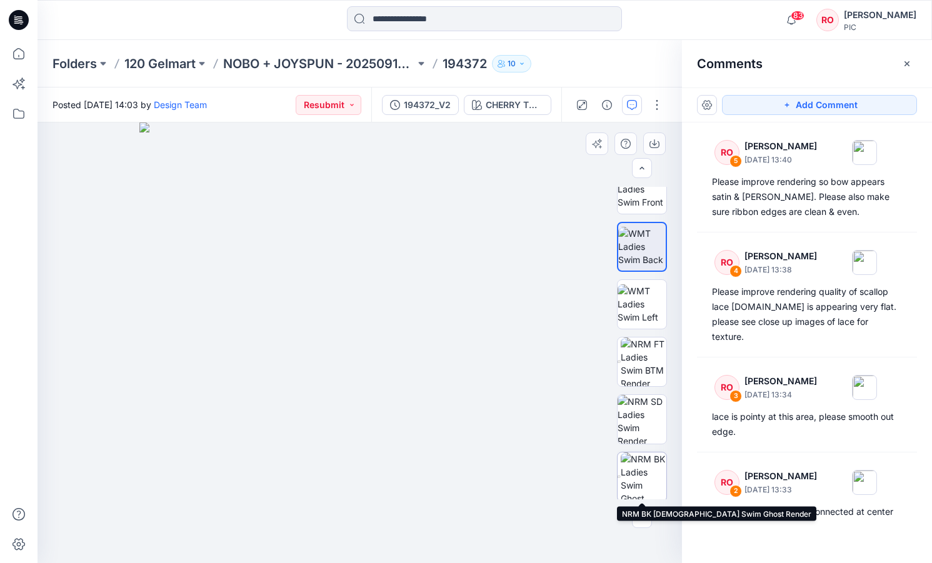
click at [650, 471] on img at bounding box center [643, 476] width 46 height 49
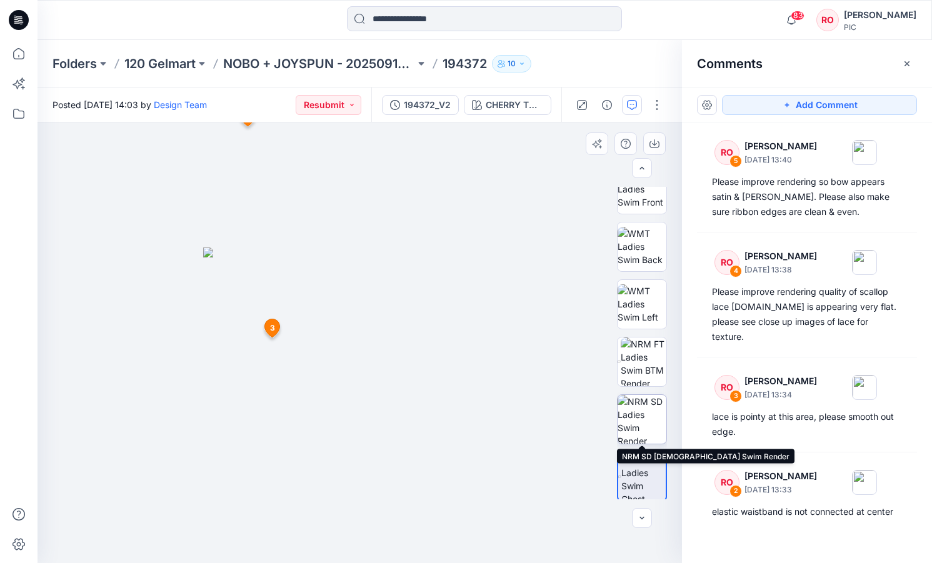
click at [641, 429] on img at bounding box center [641, 419] width 49 height 49
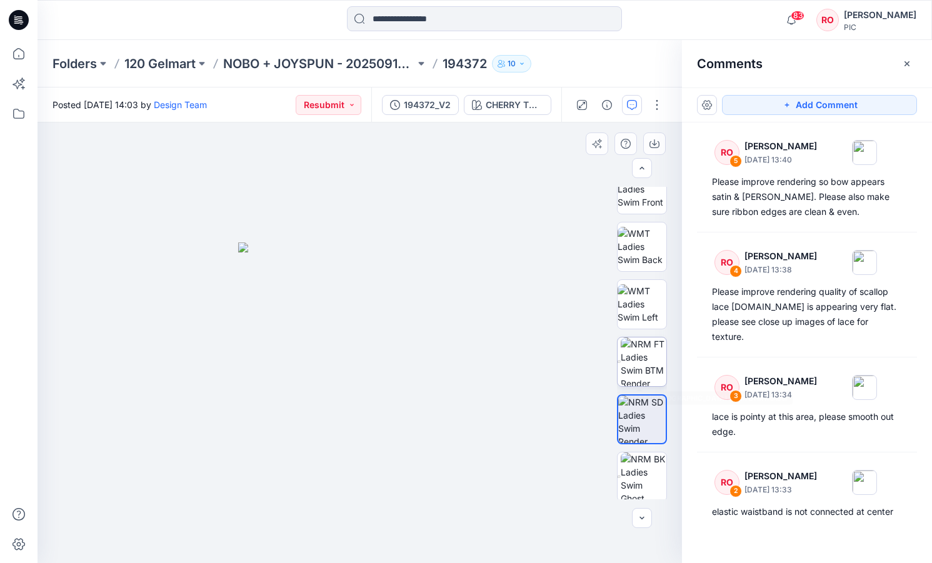
click at [641, 362] on img at bounding box center [643, 361] width 46 height 49
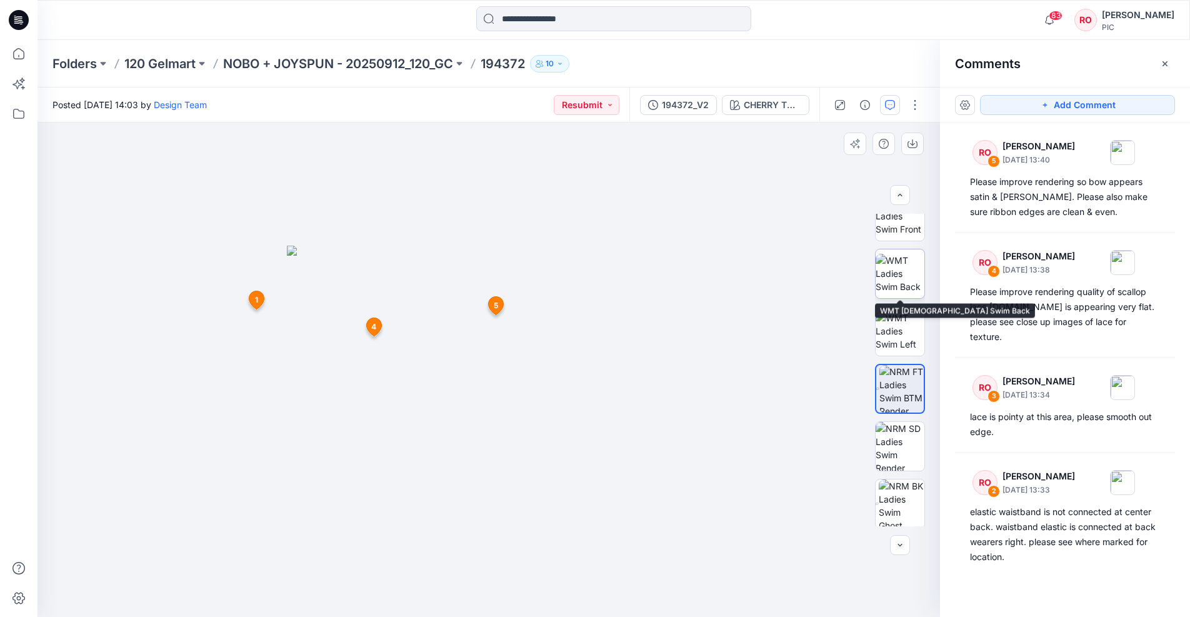
click at [918, 274] on img at bounding box center [899, 273] width 49 height 39
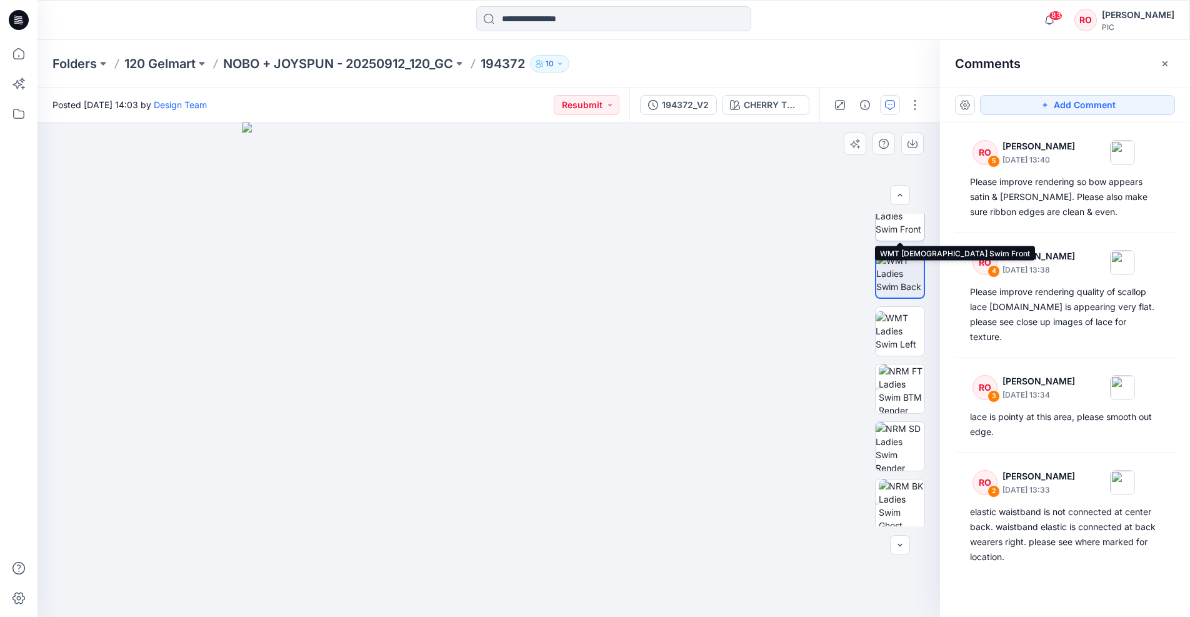
click at [904, 233] on img at bounding box center [899, 215] width 49 height 39
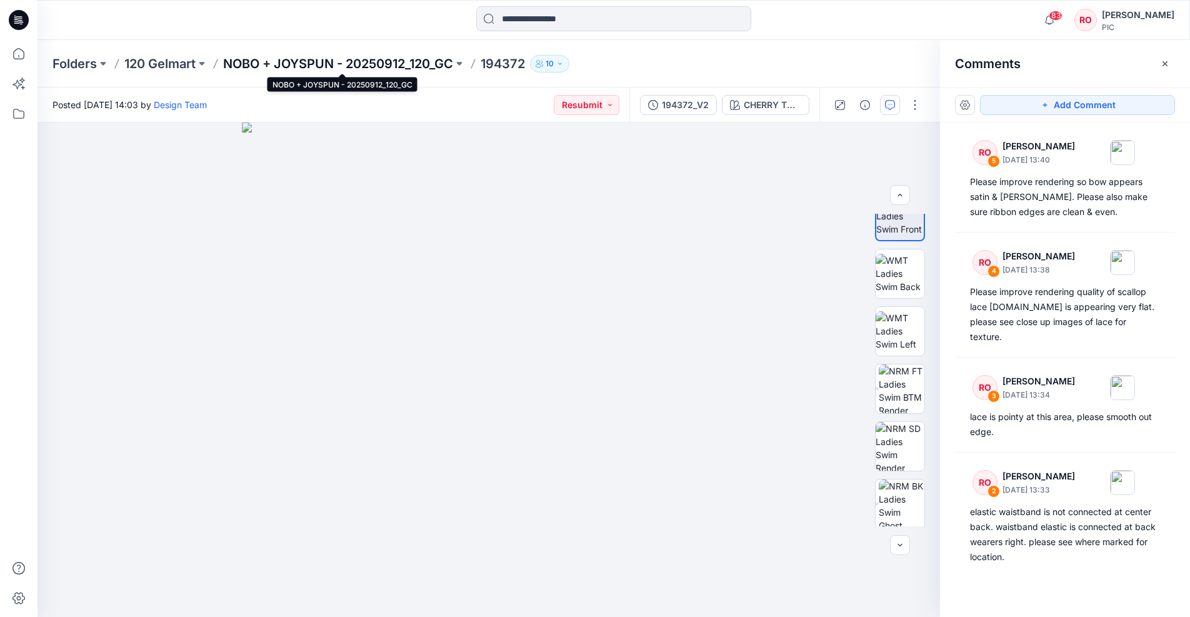
click at [313, 66] on p "NOBO + JOYSPUN - 20250912_120_GC" at bounding box center [338, 63] width 230 height 17
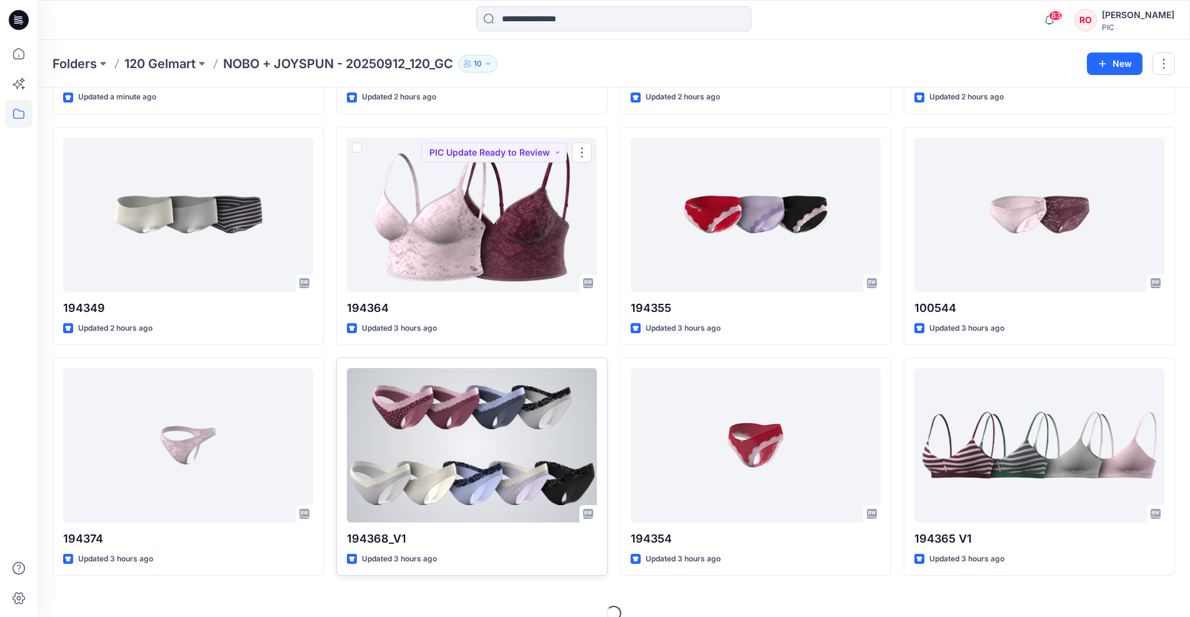
scroll to position [244, 0]
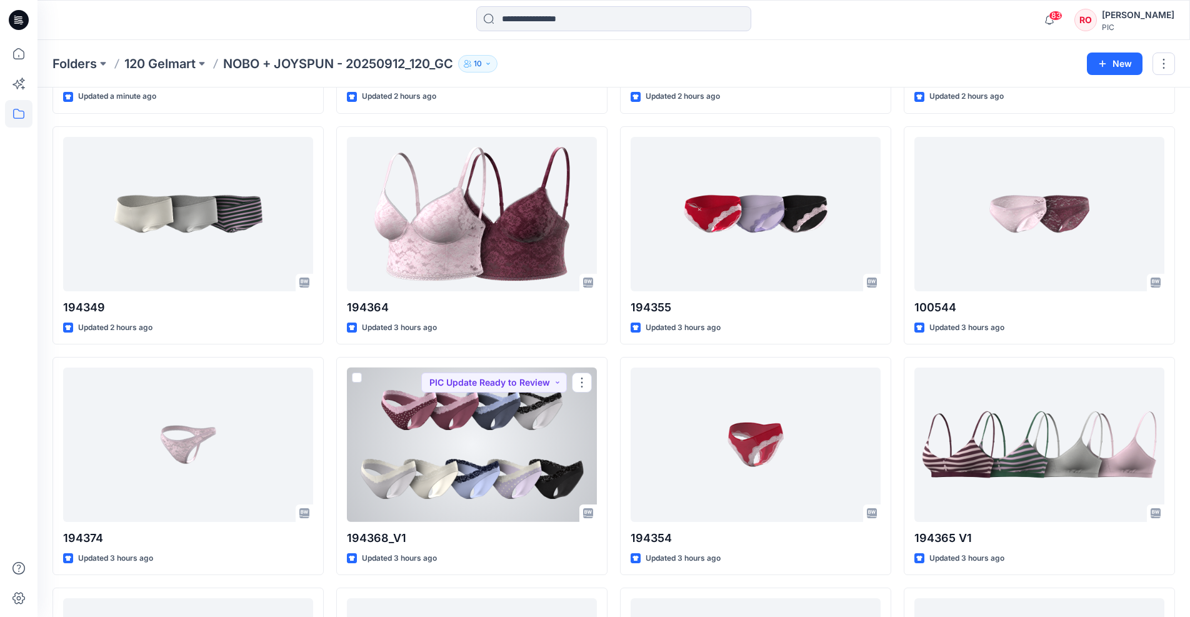
click at [497, 436] on div at bounding box center [472, 444] width 250 height 154
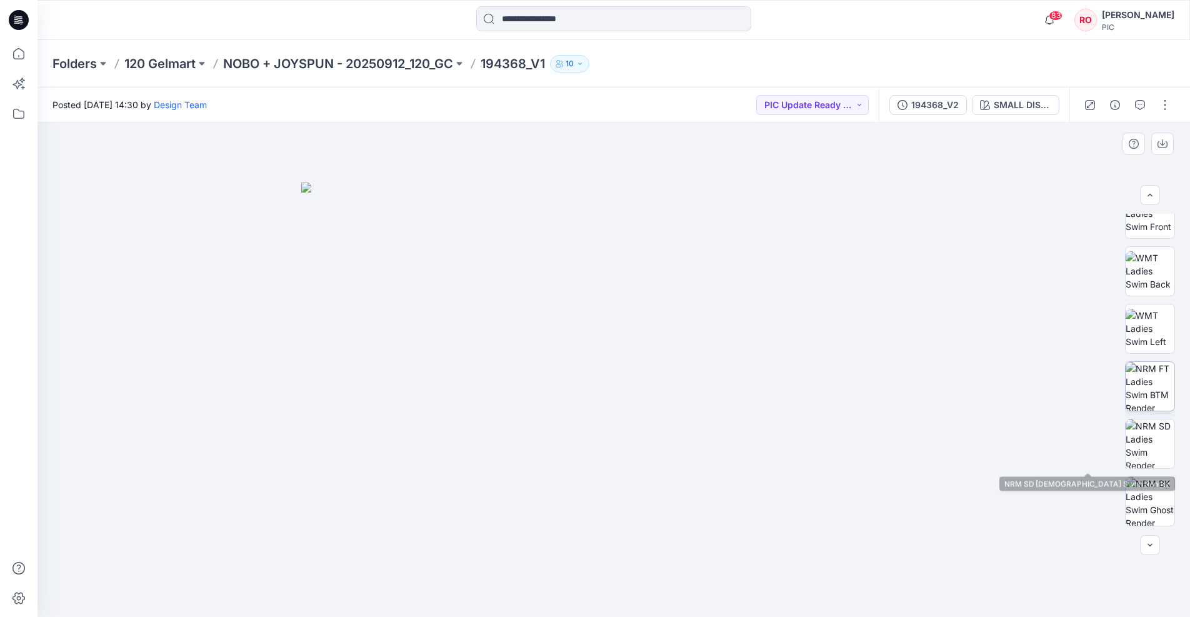
scroll to position [200, 0]
click at [1094, 389] on img at bounding box center [1149, 383] width 49 height 49
click at [561, 364] on img at bounding box center [613, 425] width 409 height 384
click at [344, 60] on p "NOBO + JOYSPUN - 20250912_120_GC" at bounding box center [338, 63] width 230 height 17
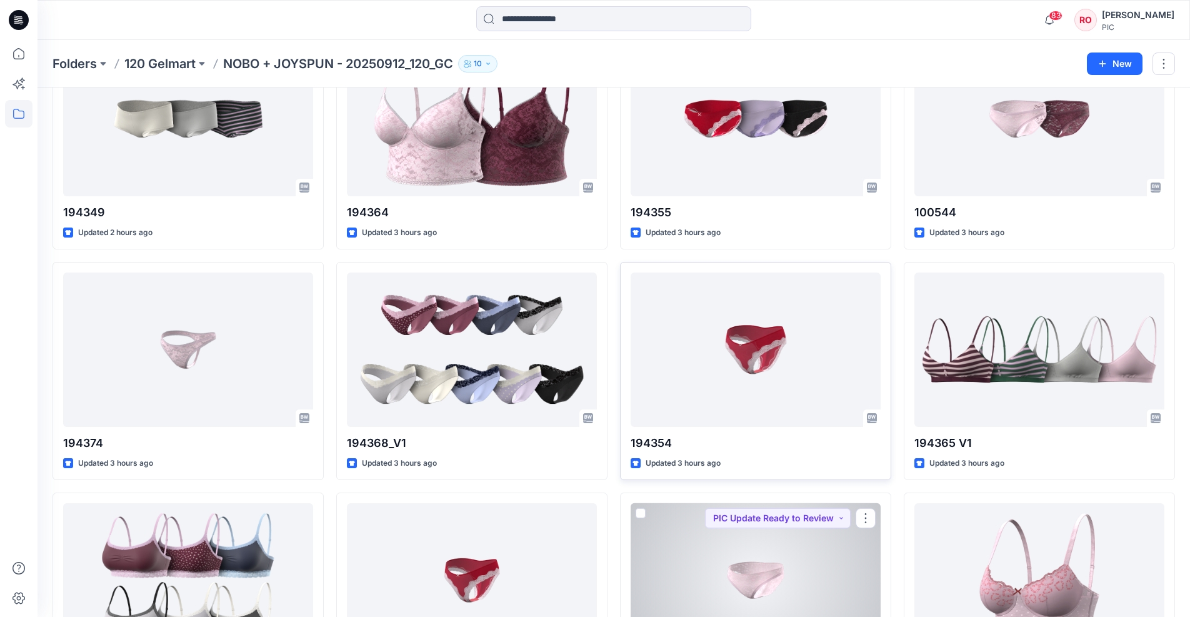
scroll to position [257, 0]
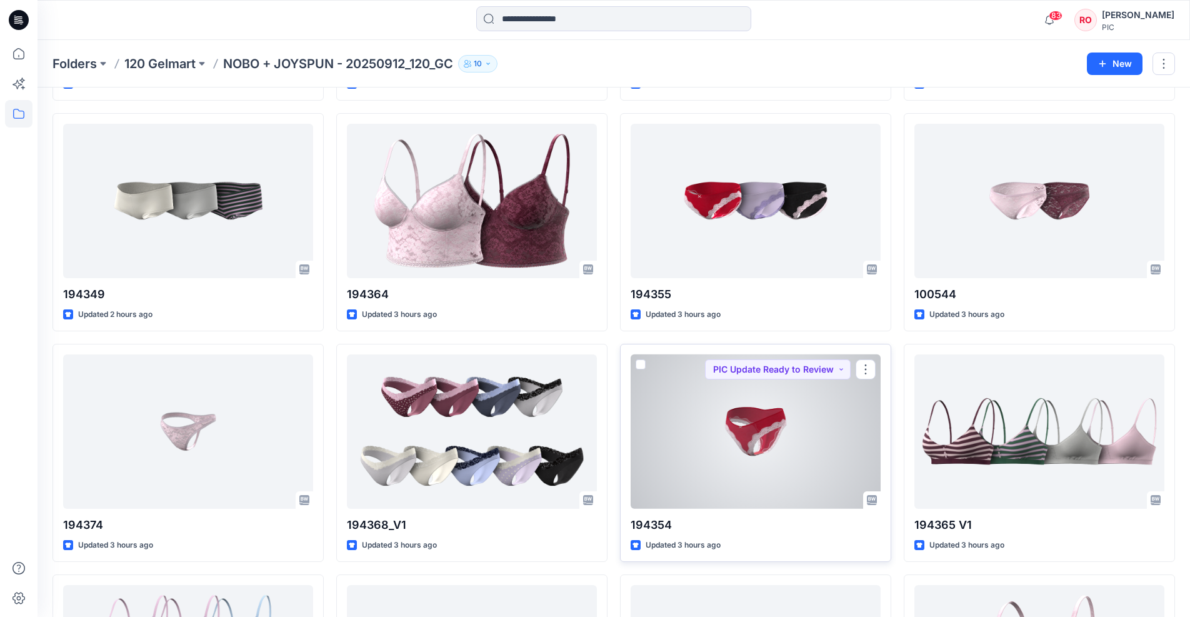
click at [739, 402] on div at bounding box center [755, 431] width 250 height 154
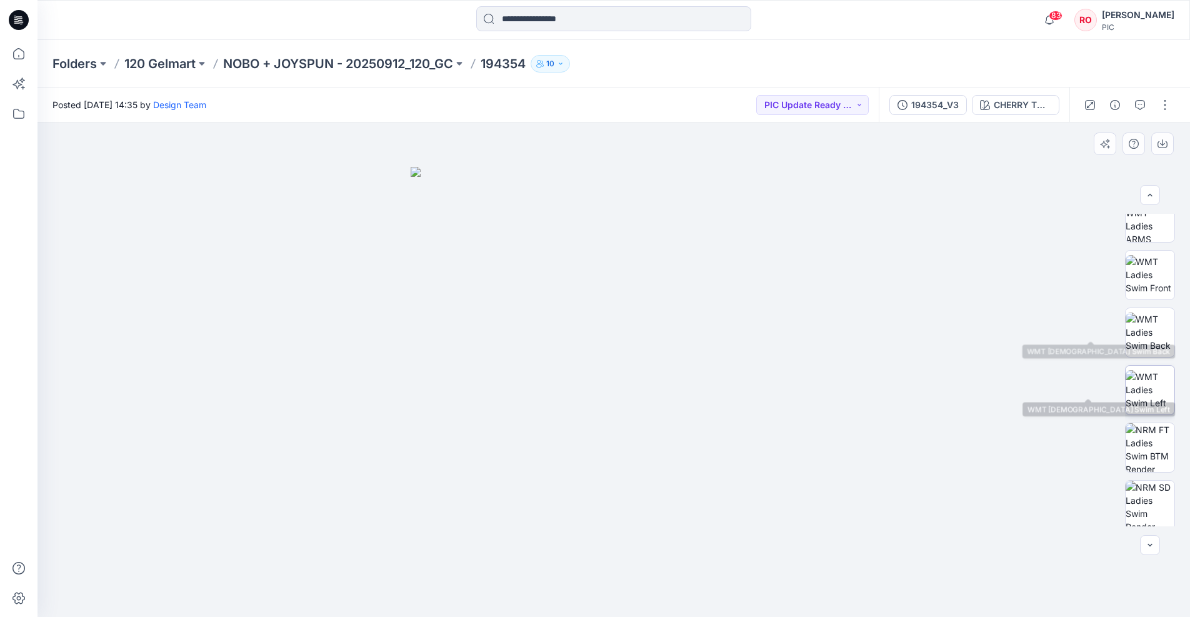
scroll to position [154, 0]
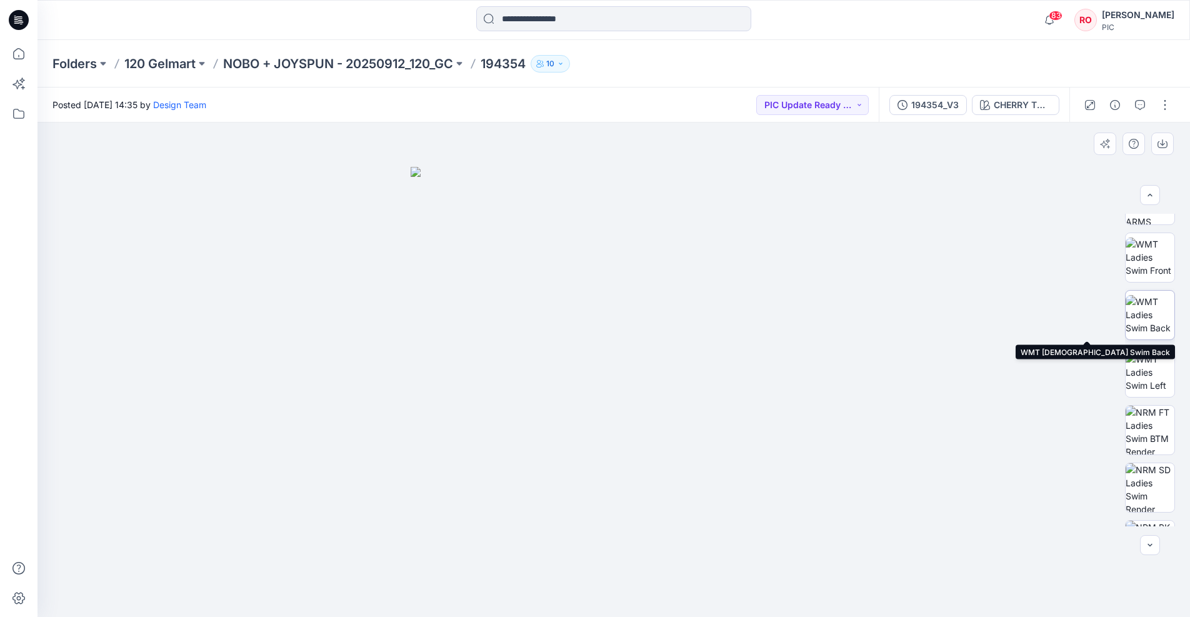
click at [1094, 314] on img at bounding box center [1149, 314] width 49 height 39
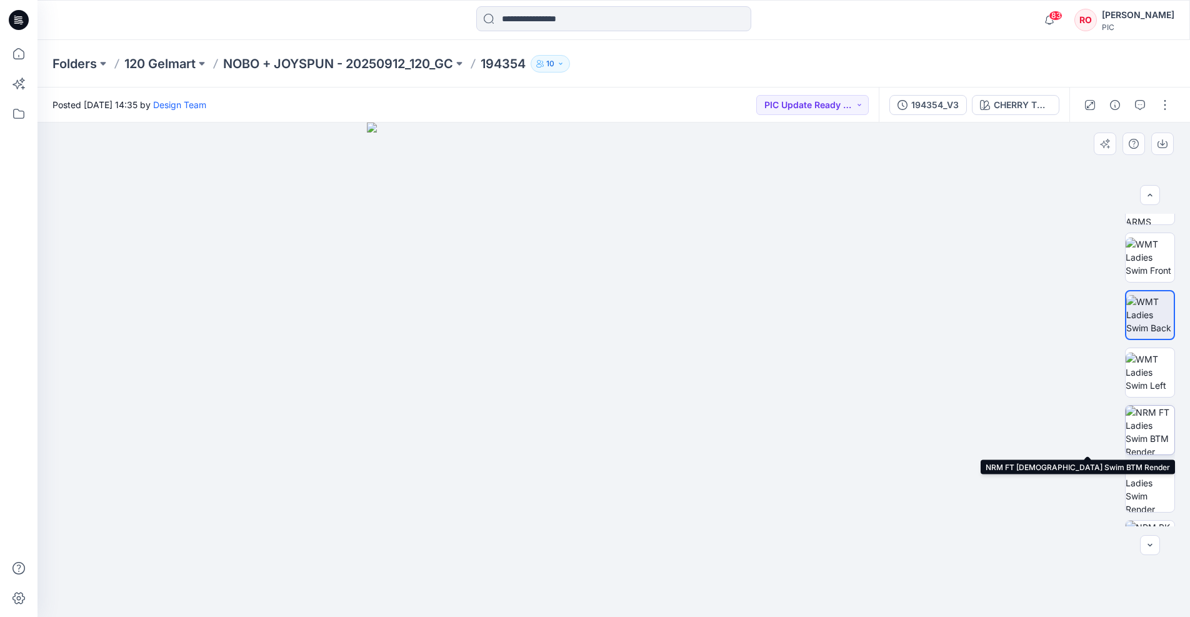
click at [1094, 422] on img at bounding box center [1149, 430] width 49 height 49
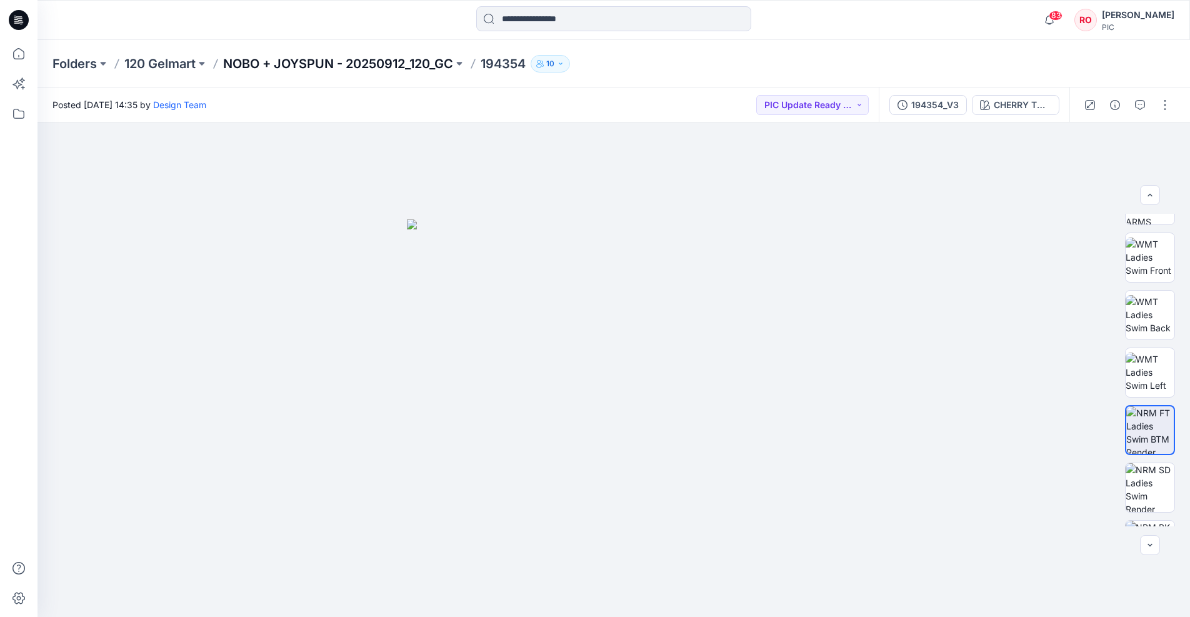
click at [286, 56] on p "NOBO + JOYSPUN - 20250912_120_GC" at bounding box center [338, 63] width 230 height 17
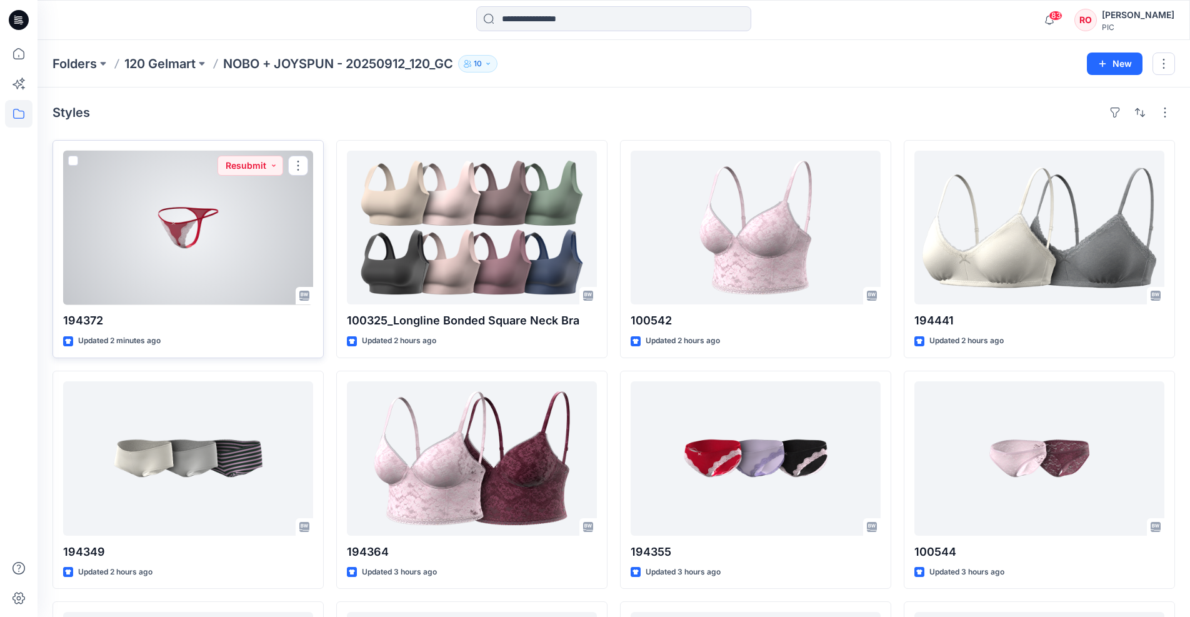
click at [232, 219] on div at bounding box center [188, 228] width 250 height 154
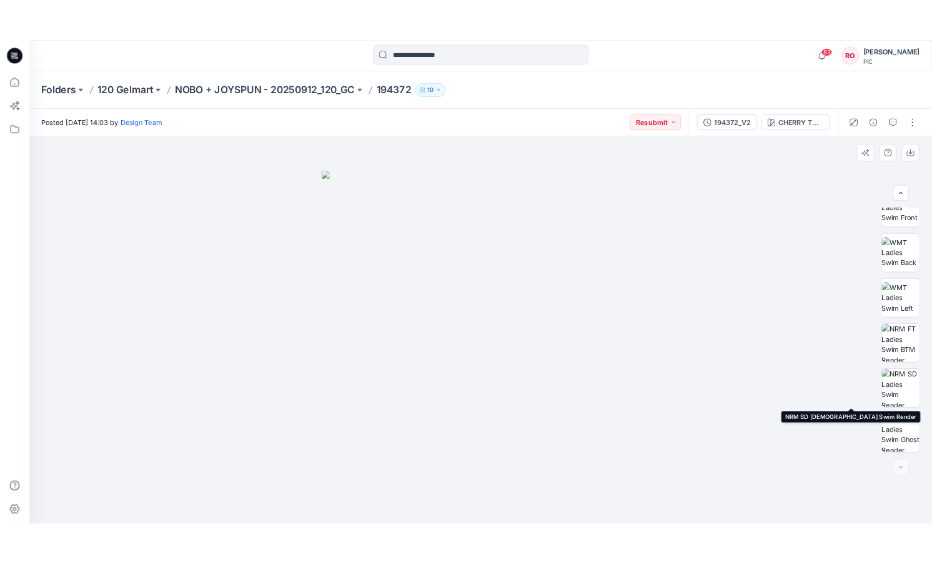
scroll to position [197, 0]
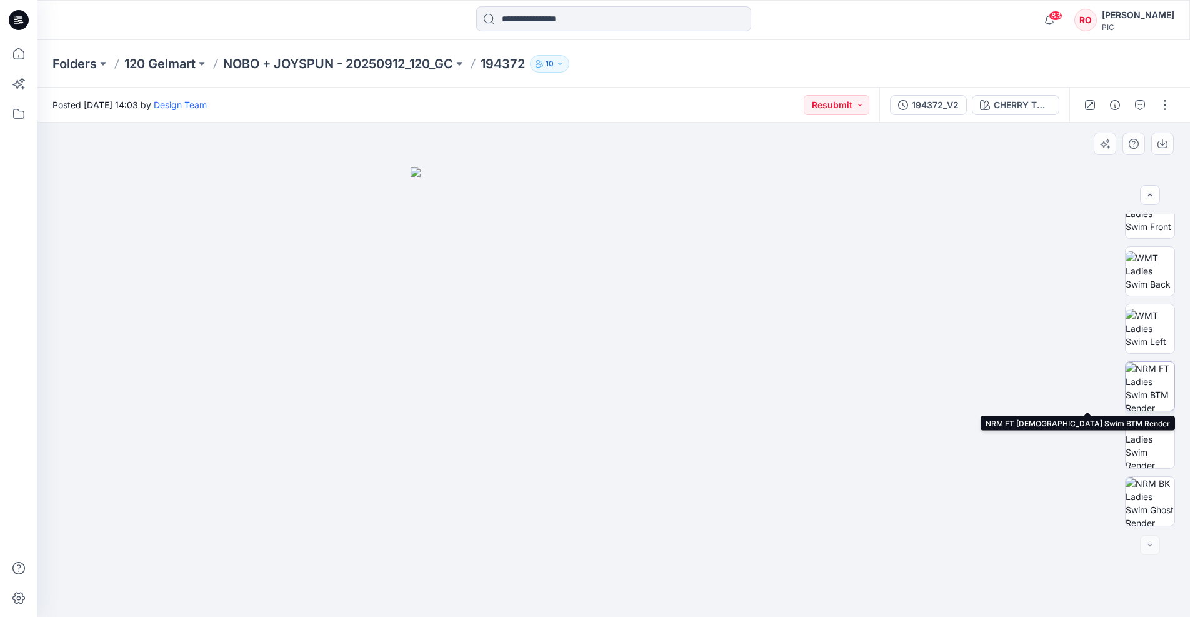
click at [1094, 394] on img at bounding box center [1149, 386] width 49 height 49
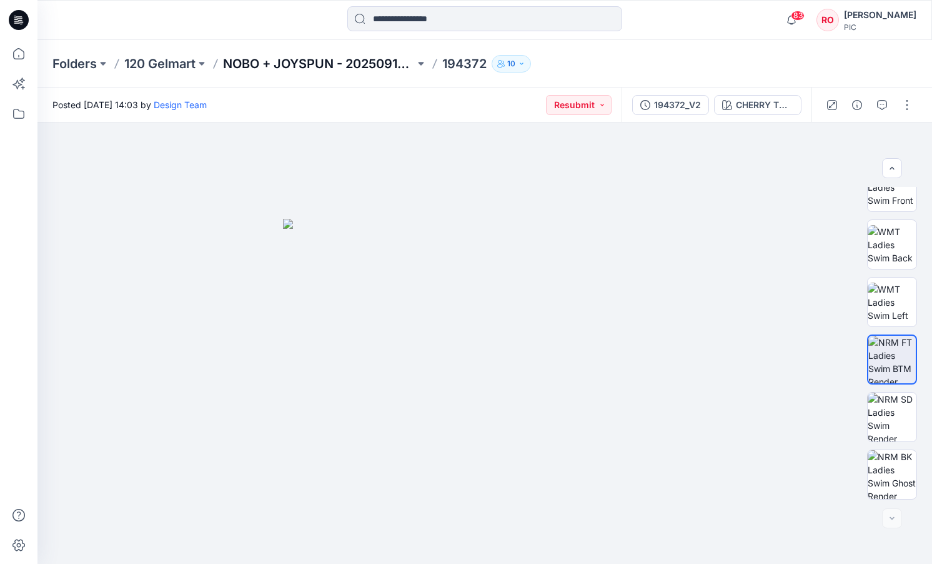
click at [295, 67] on p "NOBO + JOYSPUN - 20250912_120_GC" at bounding box center [319, 63] width 192 height 17
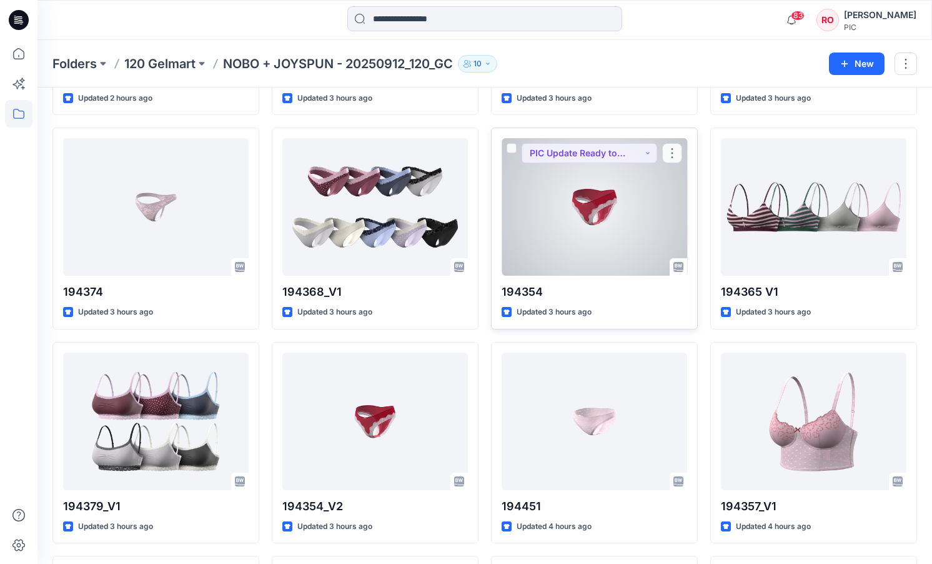
scroll to position [451, 0]
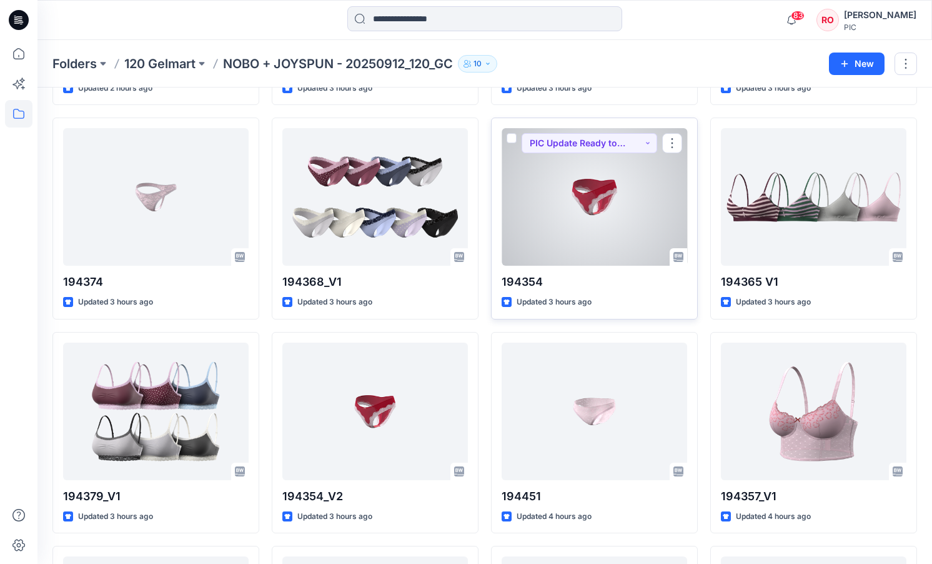
click at [554, 249] on div at bounding box center [595, 196] width 186 height 137
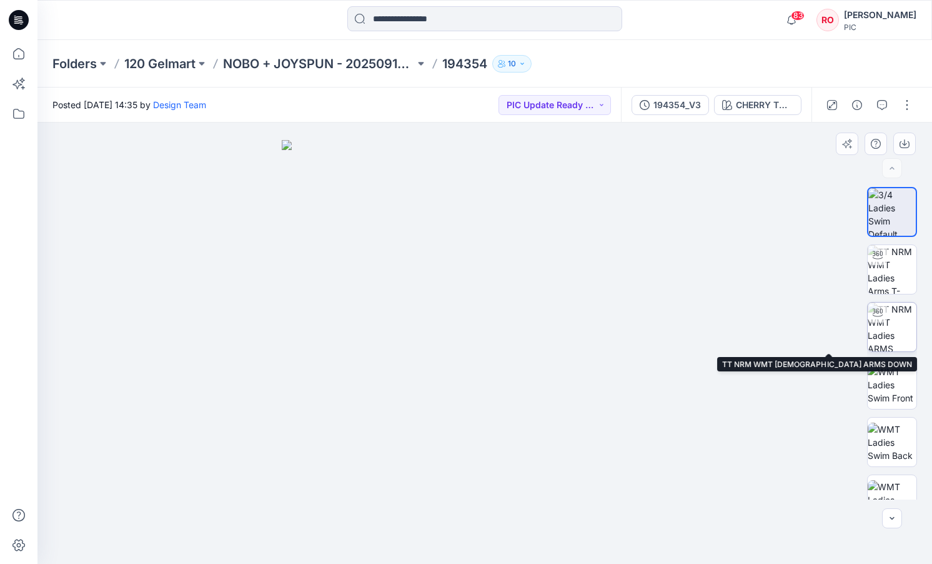
click at [885, 326] on img at bounding box center [892, 326] width 49 height 49
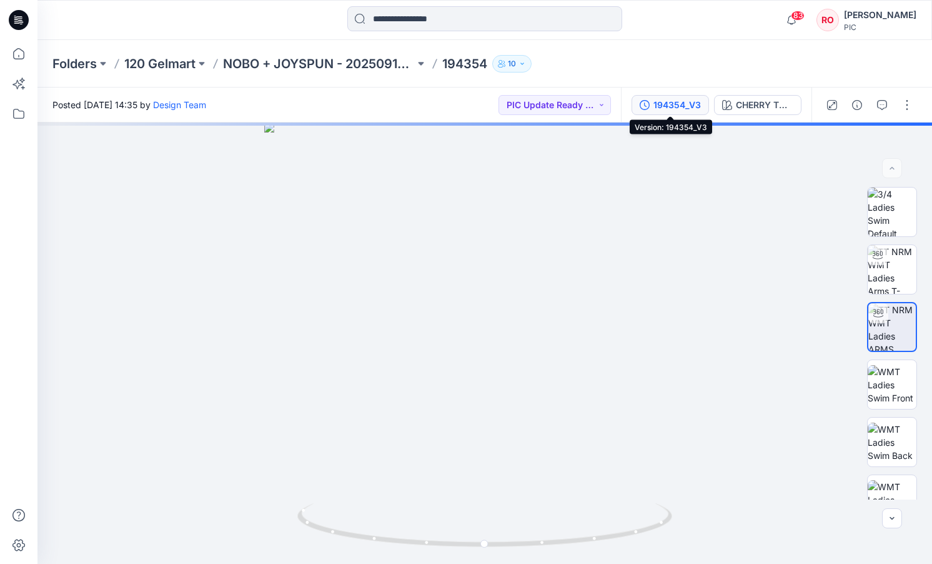
click at [644, 104] on icon "button" at bounding box center [645, 105] width 10 height 10
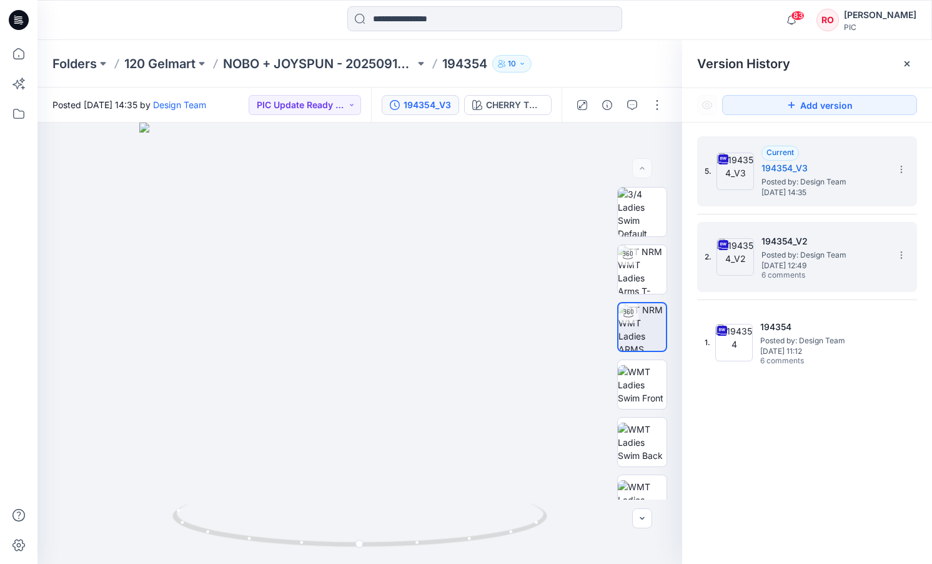
click at [784, 256] on span "Posted by: Design Team" at bounding box center [824, 255] width 125 height 12
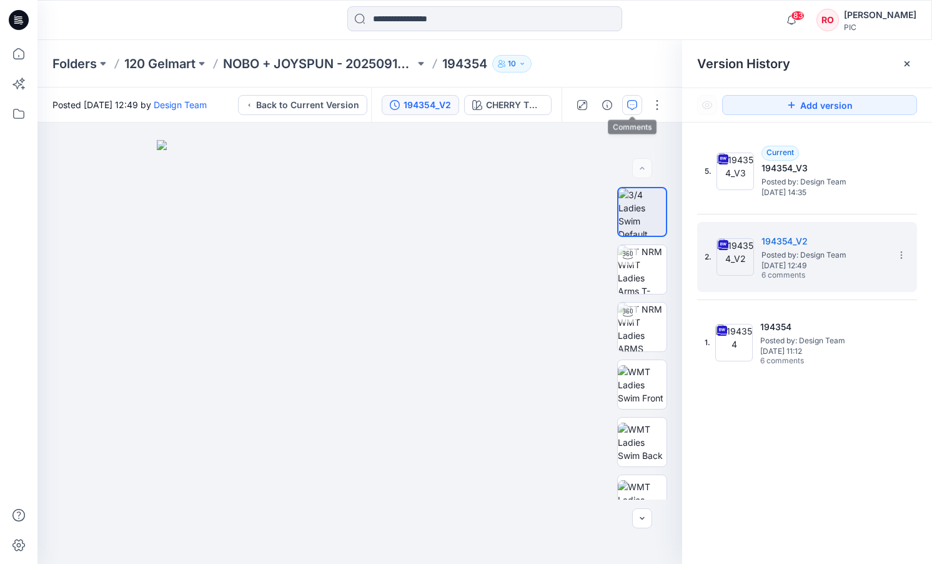
click at [636, 105] on icon "button" at bounding box center [632, 105] width 10 height 10
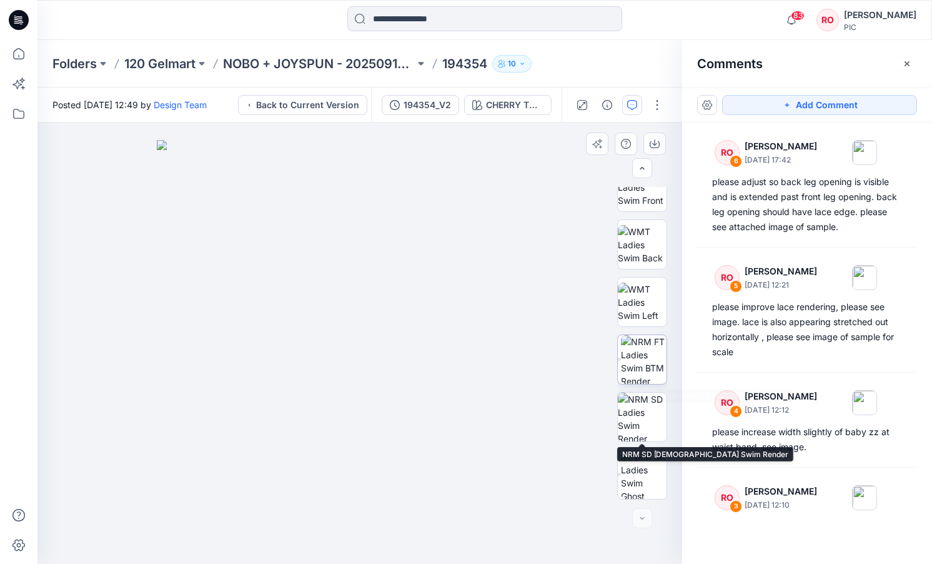
scroll to position [197, 0]
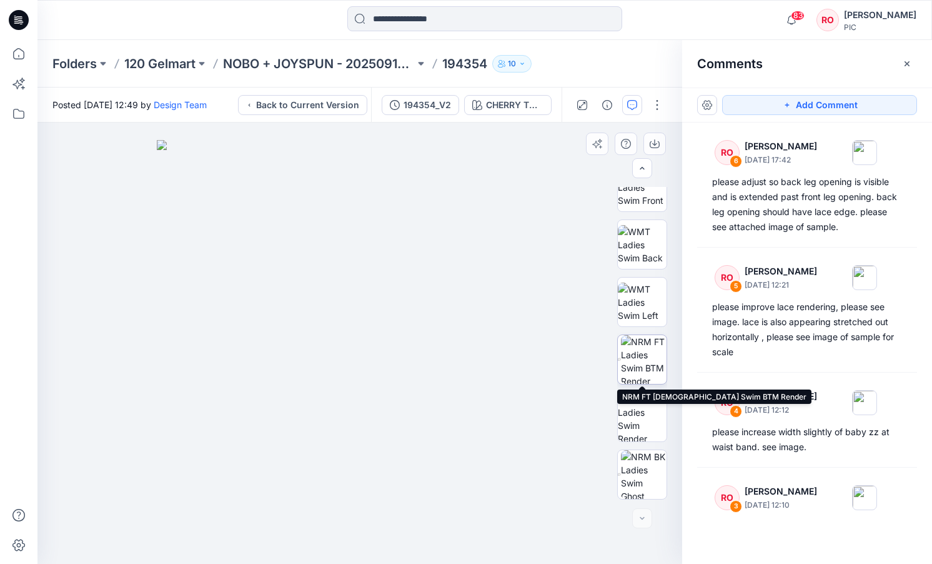
click at [634, 347] on img at bounding box center [644, 359] width 46 height 49
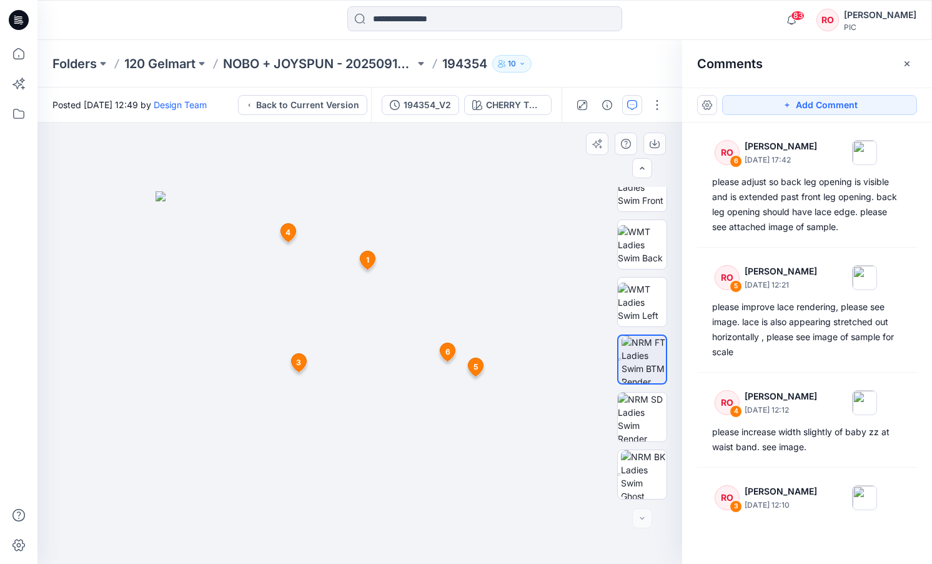
click at [232, 320] on img at bounding box center [360, 377] width 409 height 372
click at [452, 107] on button "194354_V2" at bounding box center [420, 105] width 77 height 20
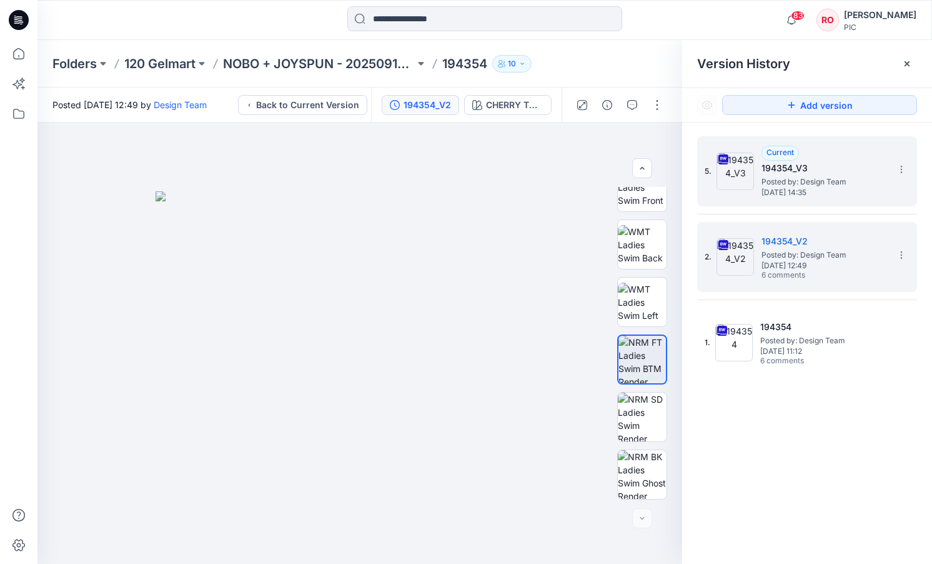
click at [813, 179] on span "Posted by: Design Team" at bounding box center [824, 182] width 125 height 12
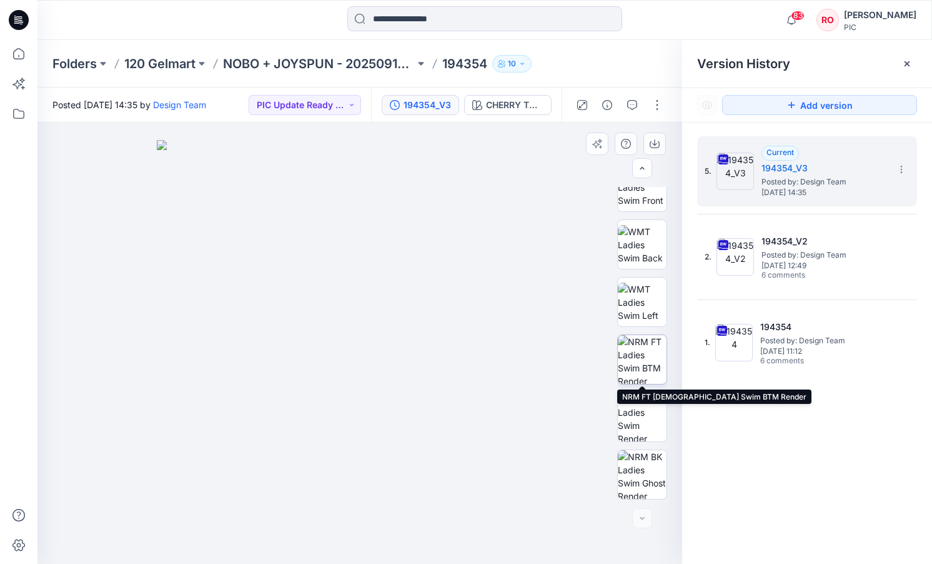
click at [639, 374] on img at bounding box center [642, 359] width 49 height 49
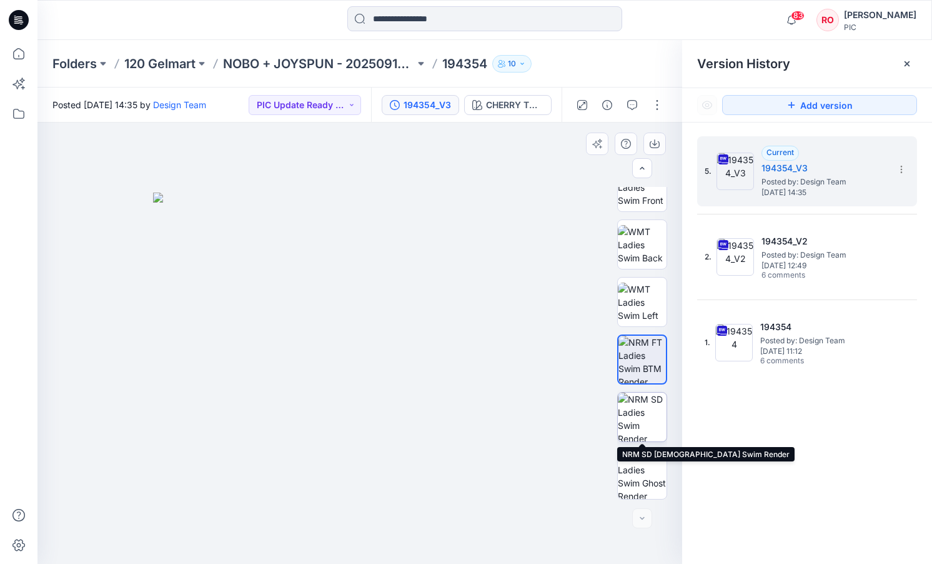
click at [634, 426] on img at bounding box center [642, 416] width 49 height 49
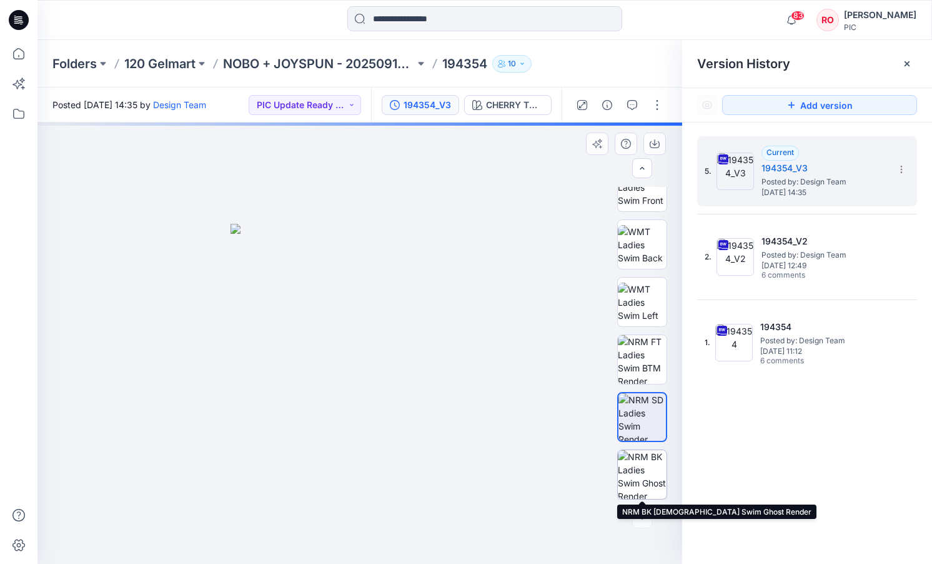
click at [651, 481] on img at bounding box center [642, 474] width 49 height 49
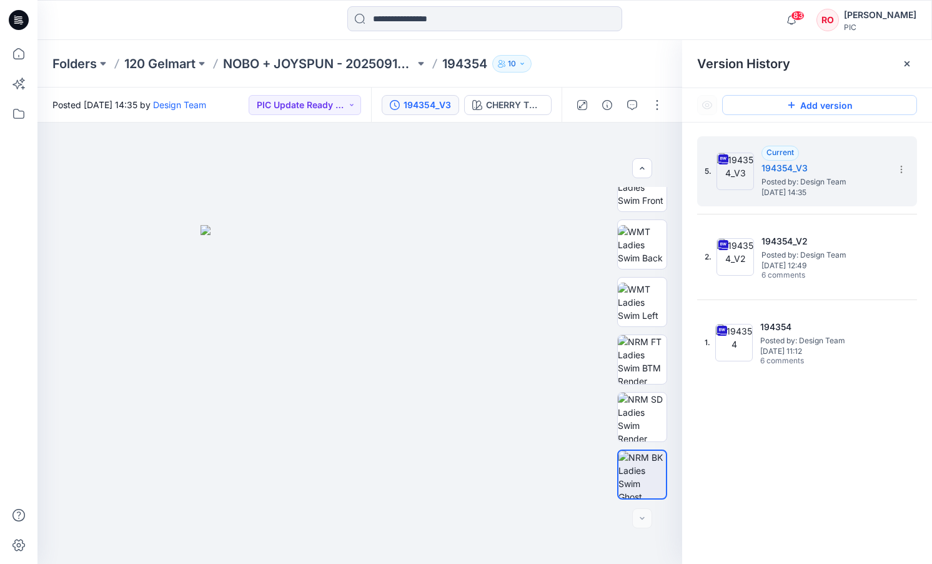
click at [763, 106] on button "Add version" at bounding box center [819, 105] width 195 height 20
click at [627, 109] on icon "button" at bounding box center [632, 105] width 10 height 10
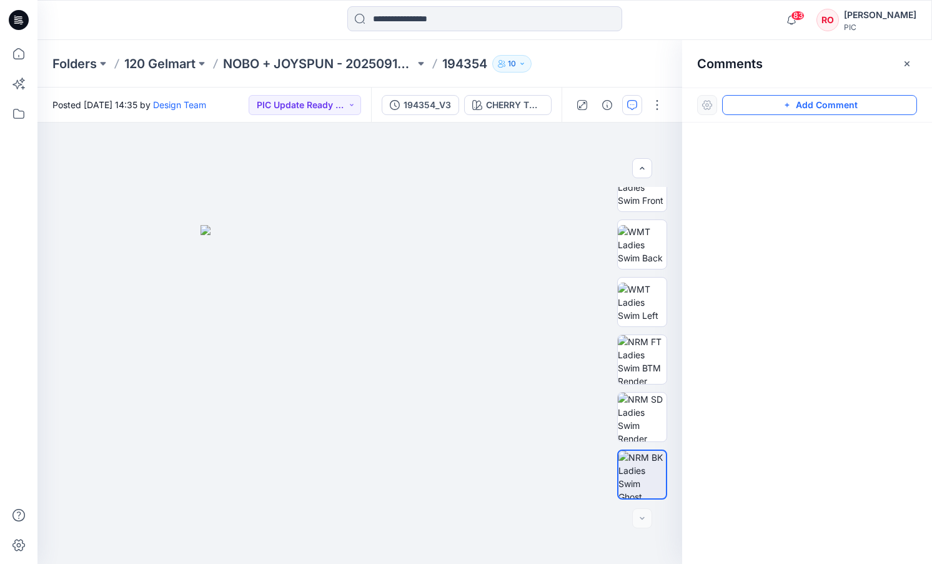
click at [749, 96] on button "Add Comment" at bounding box center [819, 105] width 195 height 20
click at [439, 443] on div "1" at bounding box center [359, 342] width 645 height 441
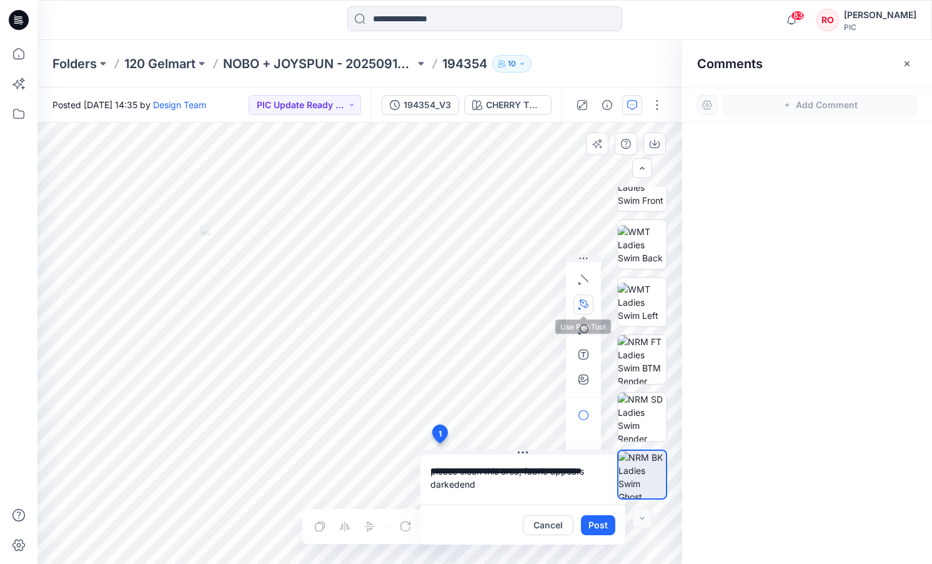
click at [584, 304] on icon "button" at bounding box center [584, 304] width 10 height 10
click at [521, 304] on button "button" at bounding box center [516, 304] width 20 height 20
drag, startPoint x: 479, startPoint y: 484, endPoint x: 457, endPoint y: 484, distance: 21.2
click at [455, 484] on textarea "**********" at bounding box center [523, 479] width 205 height 50
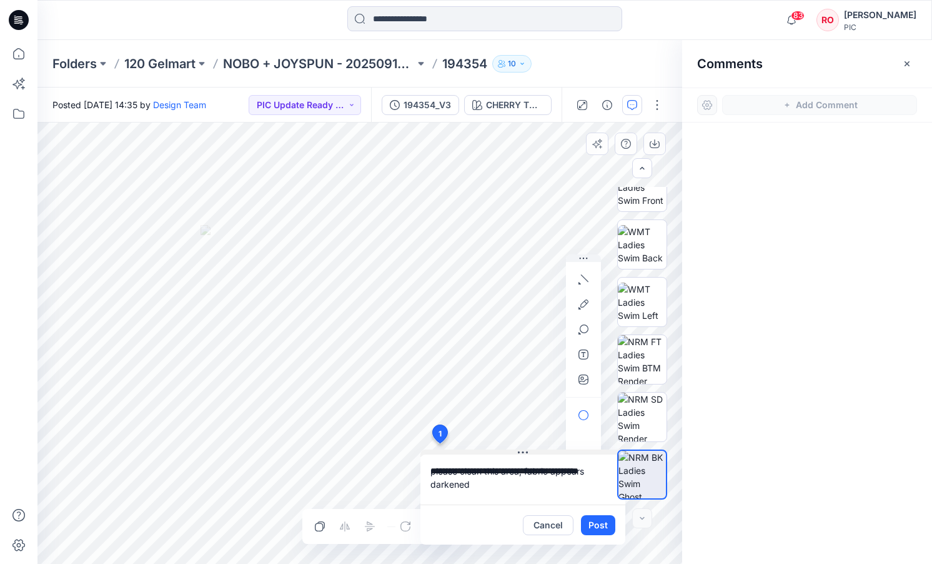
type textarea "**********"
click at [602, 527] on button "Post" at bounding box center [598, 525] width 34 height 20
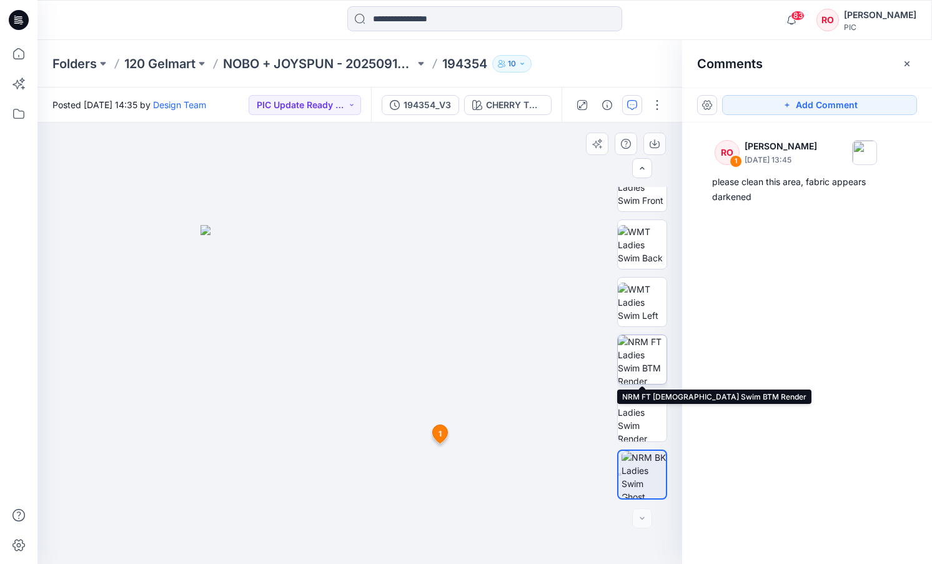
click at [655, 373] on img at bounding box center [642, 359] width 49 height 49
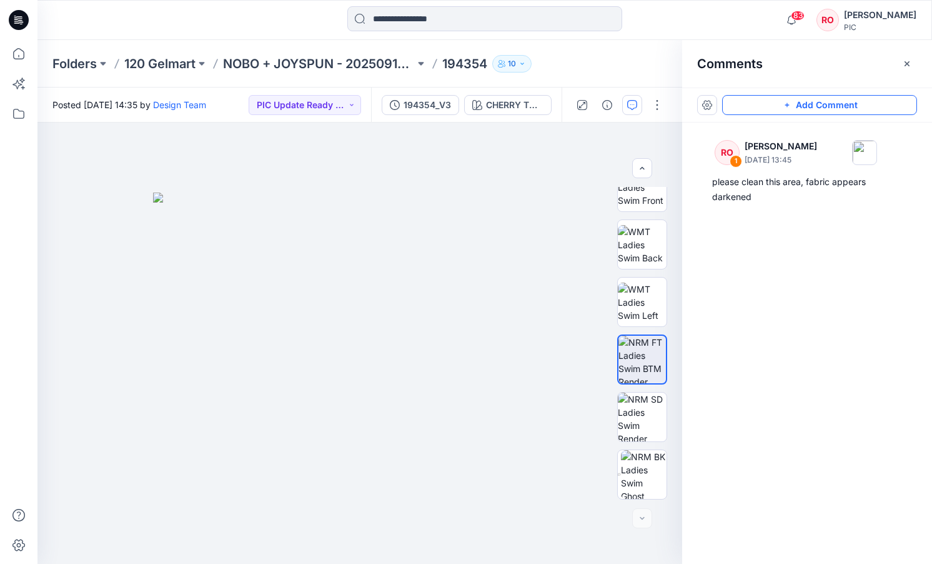
click at [780, 109] on button "Add Comment" at bounding box center [819, 105] width 195 height 20
click at [386, 284] on div "2" at bounding box center [359, 342] width 645 height 441
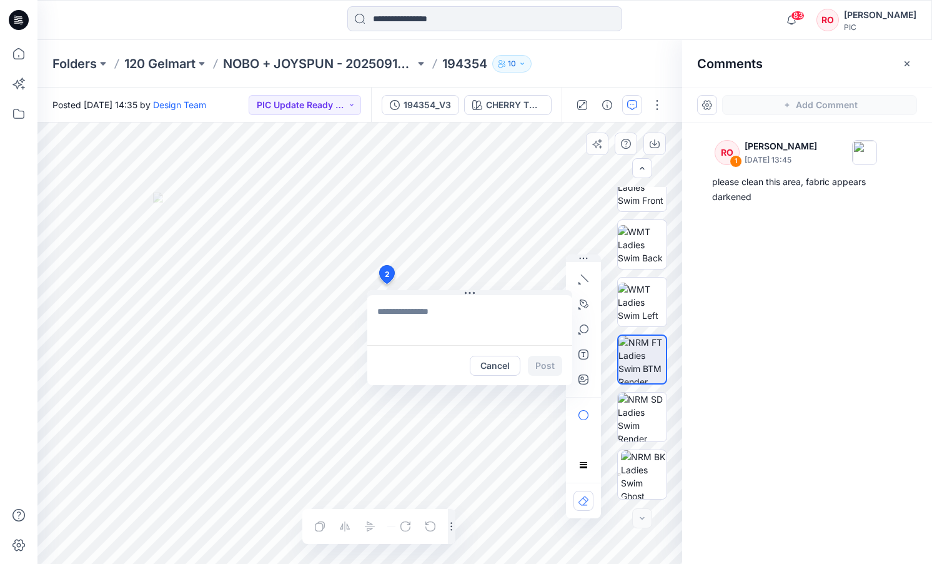
paste textarea "**********"
type textarea "**********"
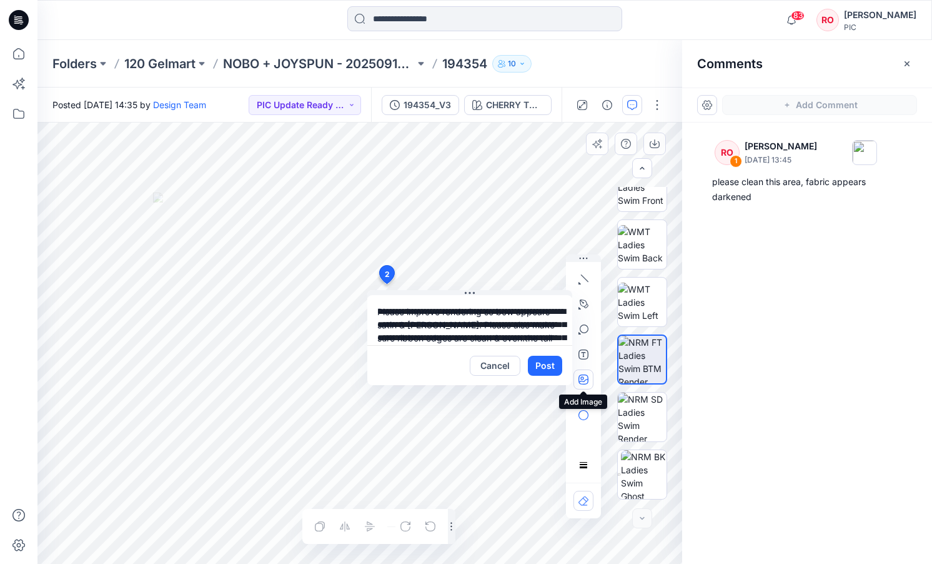
click at [584, 376] on icon "button" at bounding box center [584, 379] width 10 height 10
type input"] "**********"
click at [584, 377] on icon "button" at bounding box center [584, 379] width 10 height 10
type input"] "**********"
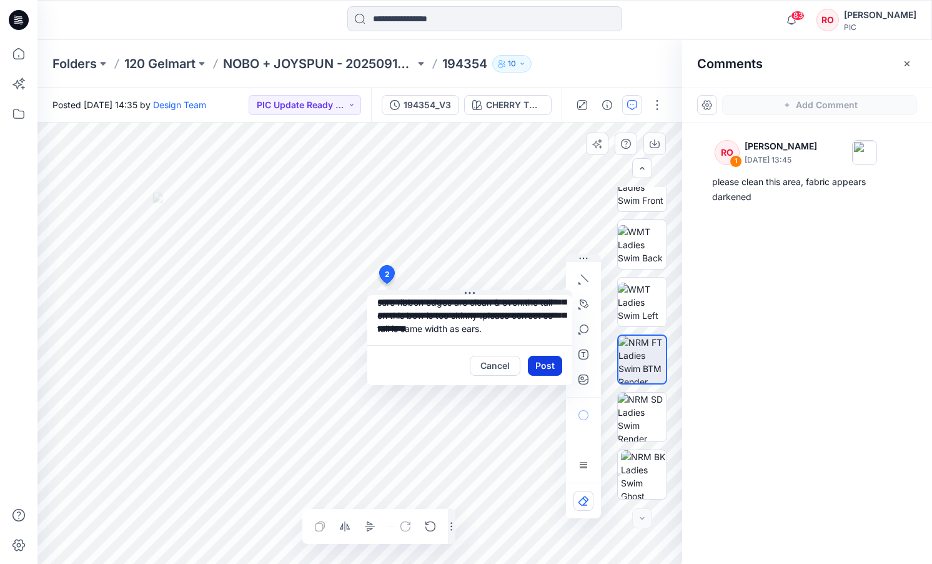
click at [542, 361] on button "Post" at bounding box center [545, 366] width 34 height 20
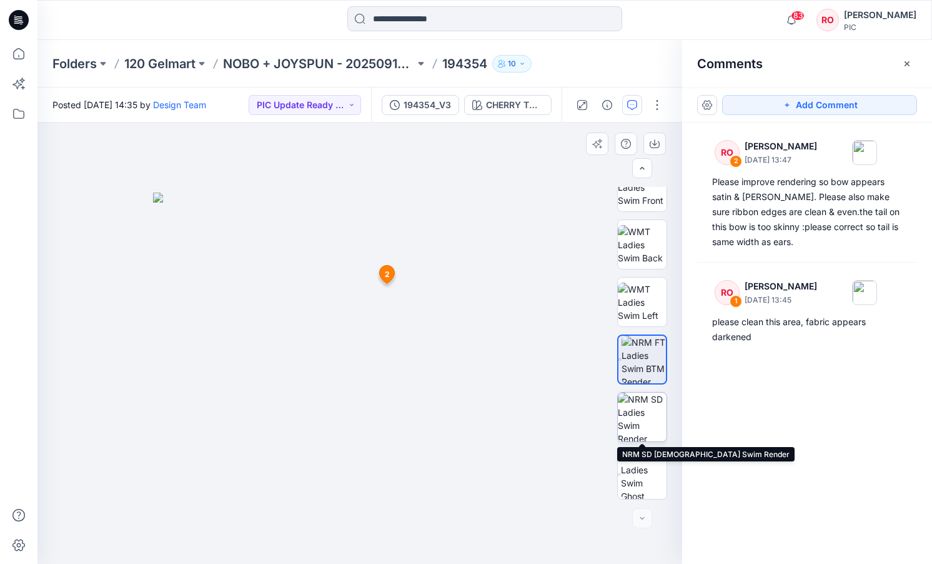
click at [645, 429] on img at bounding box center [642, 416] width 49 height 49
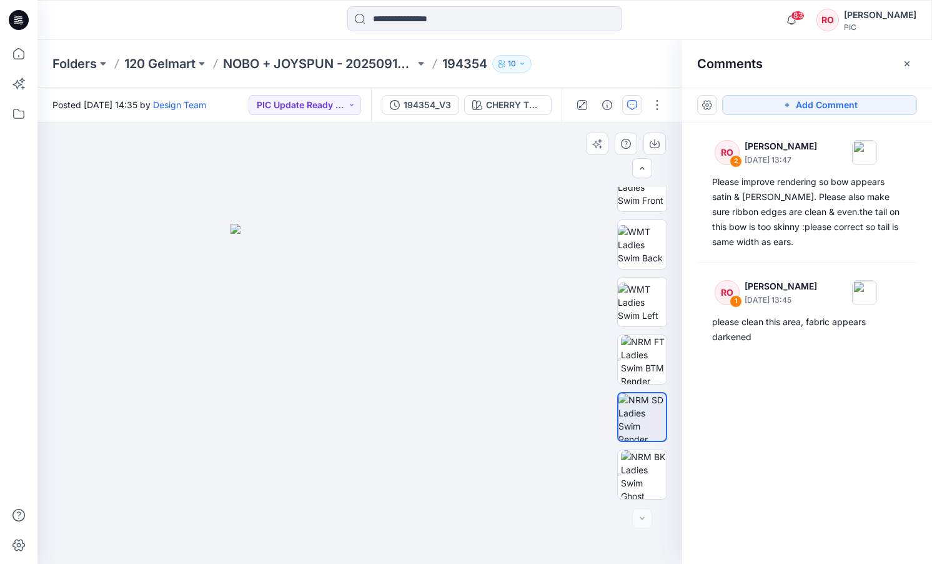
drag, startPoint x: 747, startPoint y: 103, endPoint x: 570, endPoint y: 170, distance: 189.1
click at [746, 104] on button "Add Comment" at bounding box center [819, 105] width 195 height 20
click at [370, 270] on div "3" at bounding box center [359, 342] width 645 height 441
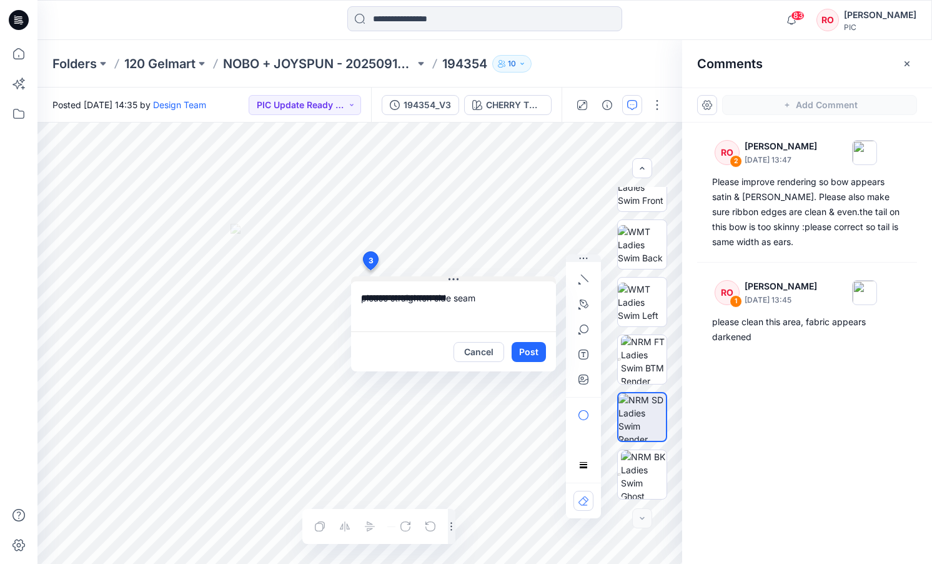
type textarea "**********"
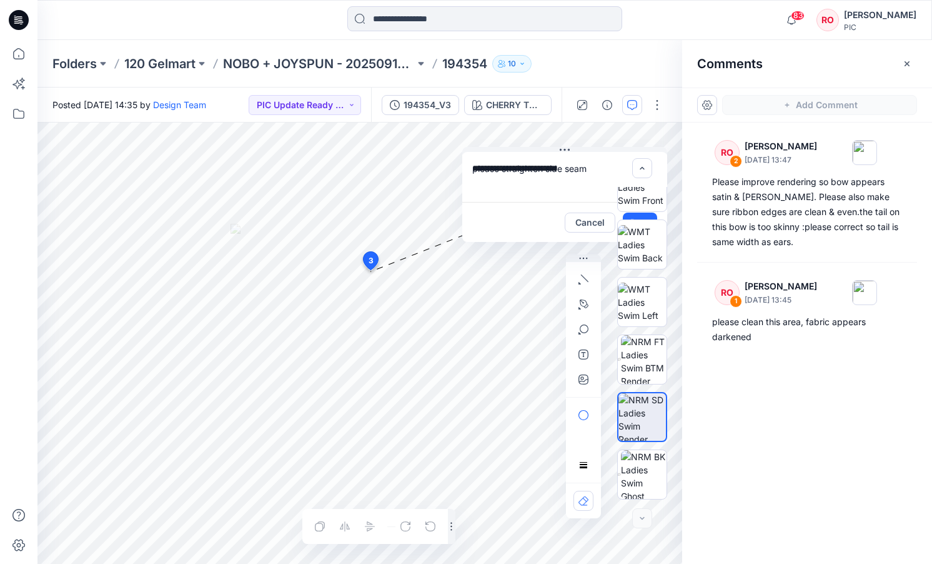
drag, startPoint x: 456, startPoint y: 279, endPoint x: 547, endPoint y: 154, distance: 155.1
click at [578, 304] on button "button" at bounding box center [584, 304] width 20 height 20
click at [517, 305] on icon "button" at bounding box center [516, 303] width 9 height 9
click at [613, 218] on div at bounding box center [642, 343] width 80 height 312
click at [609, 220] on div at bounding box center [642, 343] width 80 height 312
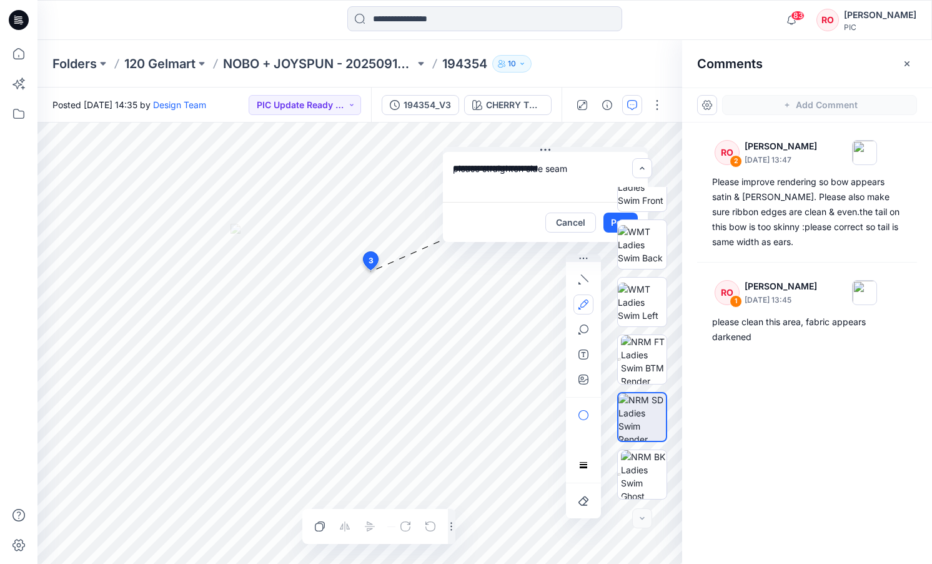
click at [610, 223] on div at bounding box center [642, 343] width 80 height 312
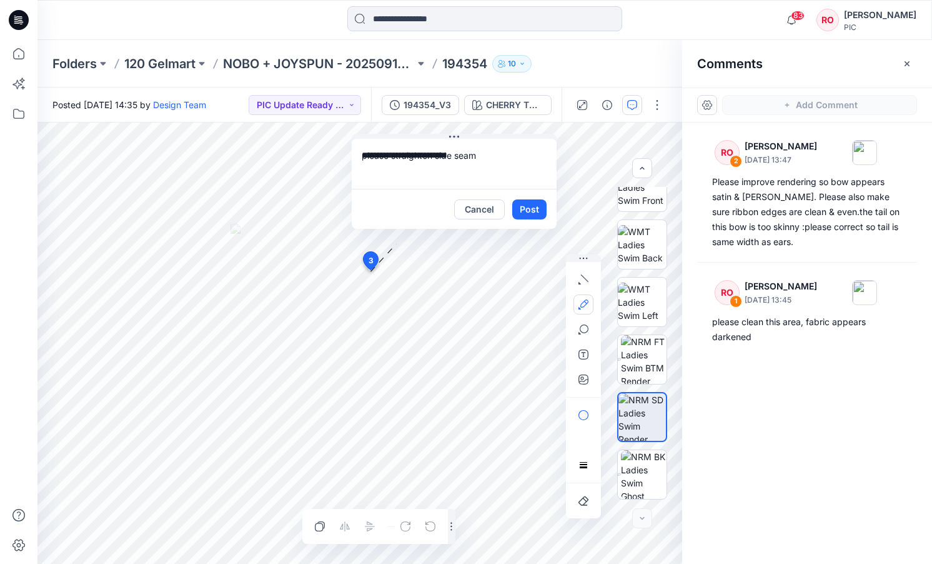
drag, startPoint x: 552, startPoint y: 148, endPoint x: 513, endPoint y: 174, distance: 47.3
click at [522, 209] on button "Post" at bounding box center [529, 209] width 34 height 20
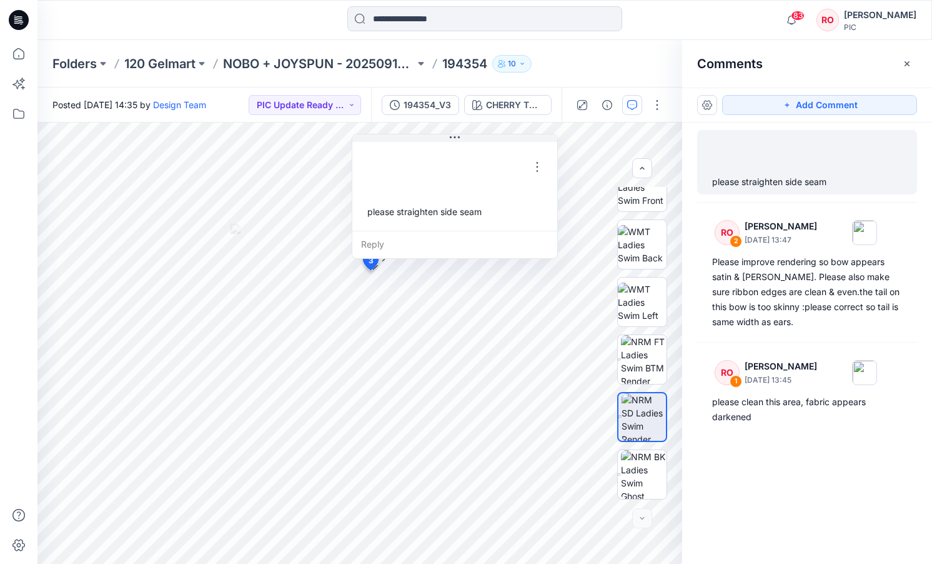
click at [510, 239] on div "Reply" at bounding box center [454, 244] width 205 height 27
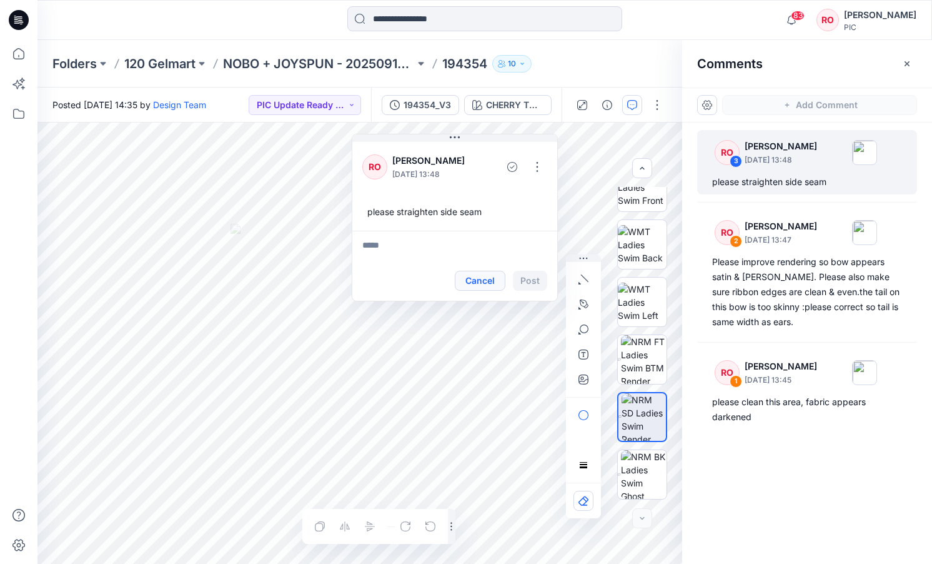
click at [475, 282] on button "Cancel" at bounding box center [480, 281] width 51 height 20
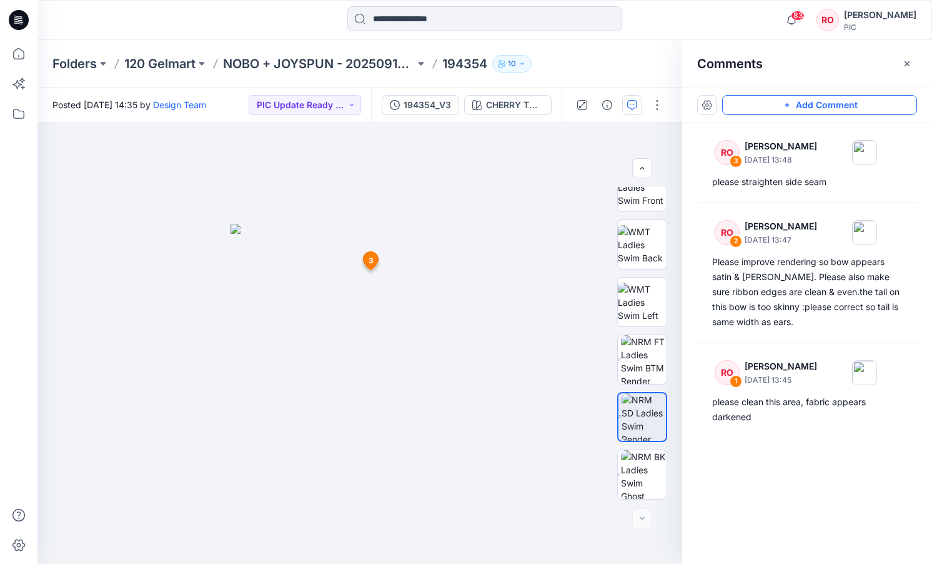
click at [780, 103] on button "Add Comment" at bounding box center [819, 105] width 195 height 20
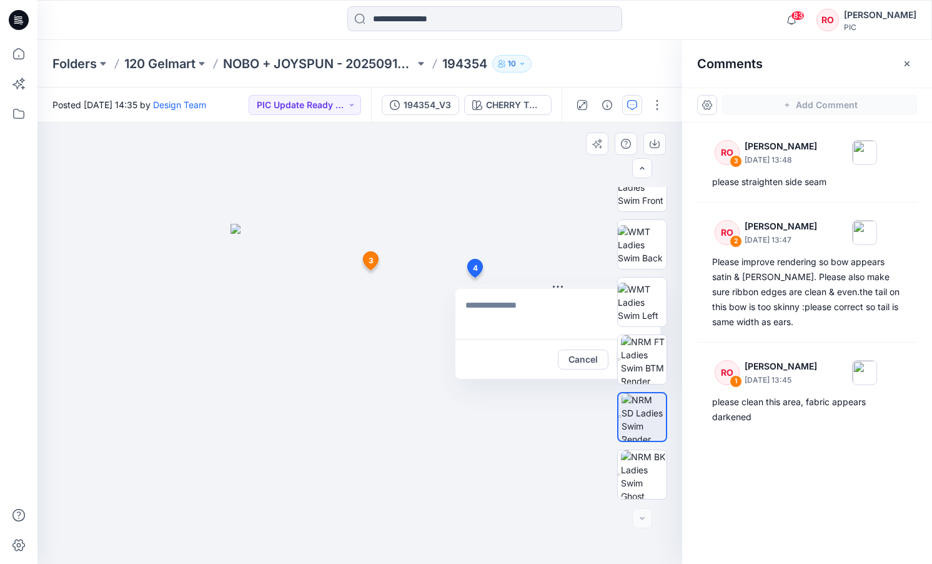
click at [474, 277] on div "4 Cancel Post 3 RO Raquel Ortiz October 02, 2025 13:48 please straighten side s…" at bounding box center [359, 342] width 645 height 441
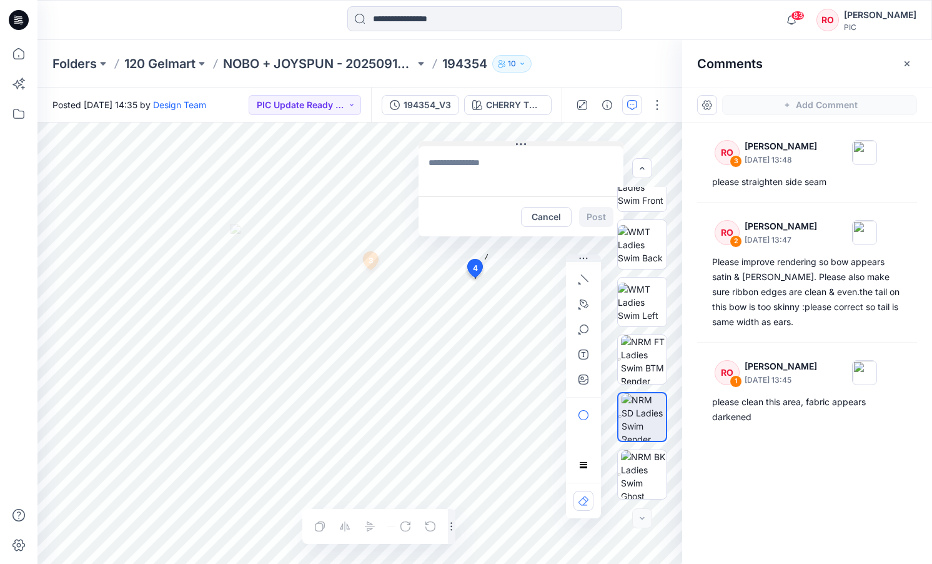
drag, startPoint x: 499, startPoint y: 285, endPoint x: 462, endPoint y: 144, distance: 145.8
click at [503, 174] on textarea at bounding box center [521, 171] width 205 height 50
click at [526, 162] on textarea "**********" at bounding box center [521, 171] width 205 height 50
click at [589, 163] on textarea "**********" at bounding box center [521, 171] width 205 height 50
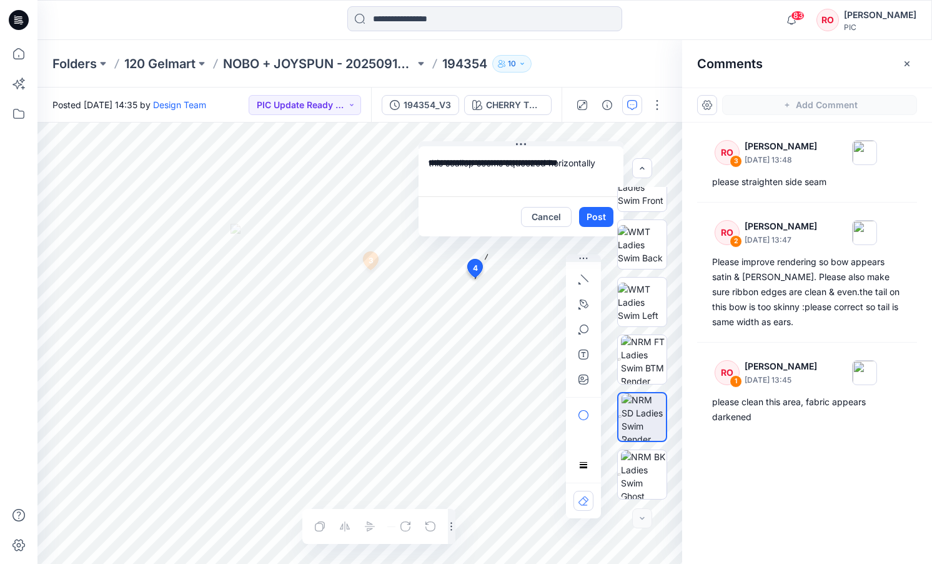
click at [613, 164] on textarea "**********" at bounding box center [521, 171] width 205 height 50
click at [432, 162] on textarea "**********" at bounding box center [521, 171] width 205 height 50
click at [479, 181] on textarea "**********" at bounding box center [521, 171] width 205 height 50
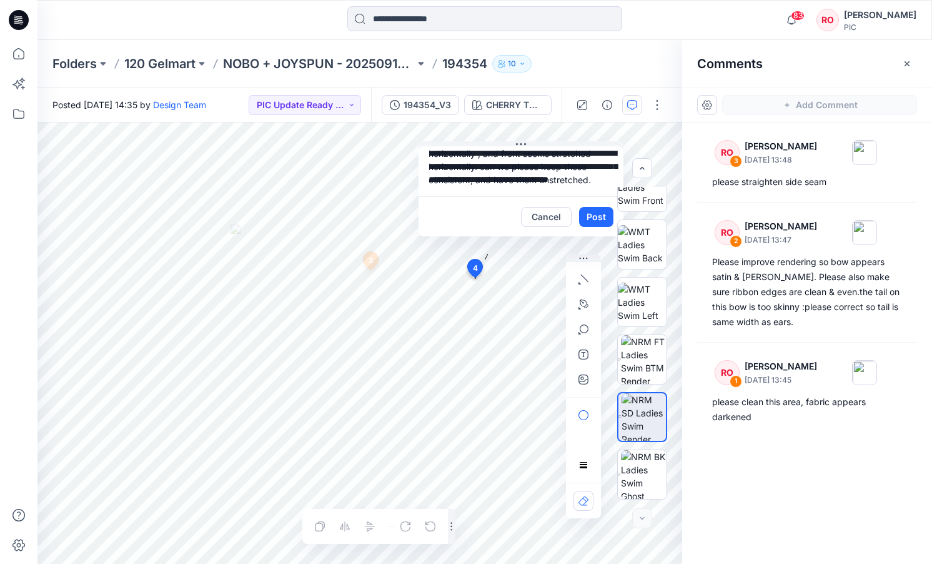
click at [524, 177] on textarea "**********" at bounding box center [521, 171] width 205 height 50
click at [584, 164] on textarea "**********" at bounding box center [521, 171] width 205 height 50
click at [476, 176] on textarea "**********" at bounding box center [521, 171] width 205 height 50
click at [510, 177] on textarea "**********" at bounding box center [521, 171] width 205 height 50
drag, startPoint x: 557, startPoint y: 179, endPoint x: 588, endPoint y: 191, distance: 33.1
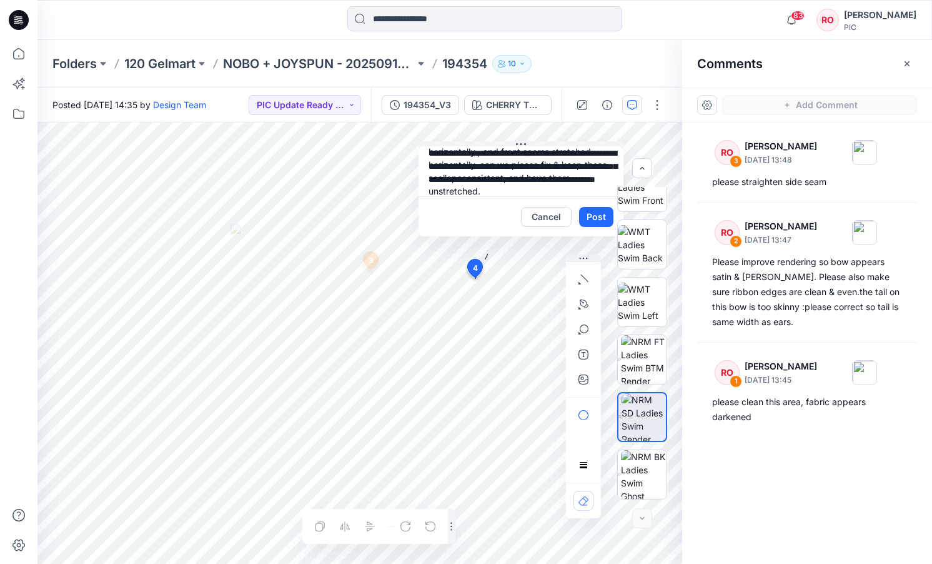
click at [588, 191] on textarea "**********" at bounding box center [521, 171] width 205 height 50
type textarea "**********"
click at [592, 217] on button "Post" at bounding box center [596, 217] width 34 height 20
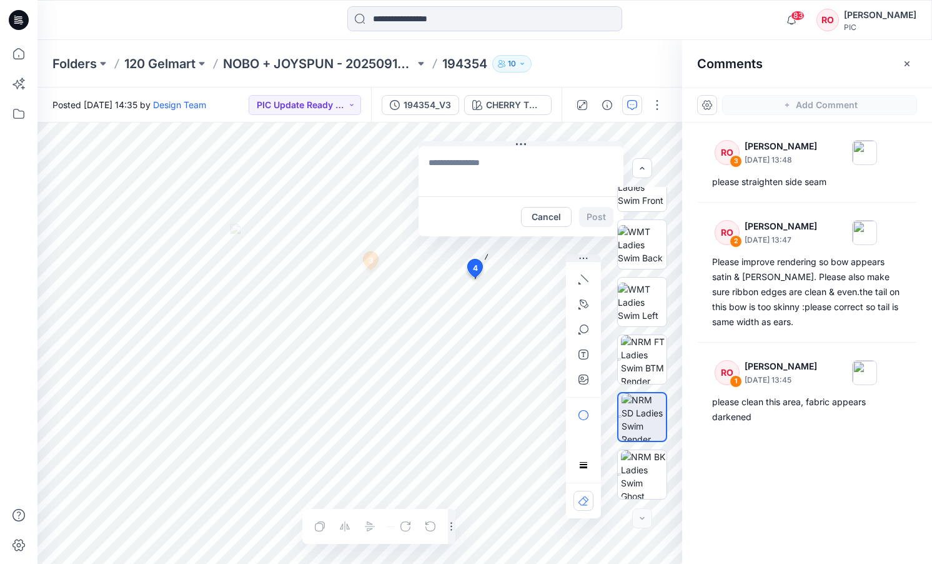
scroll to position [0, 0]
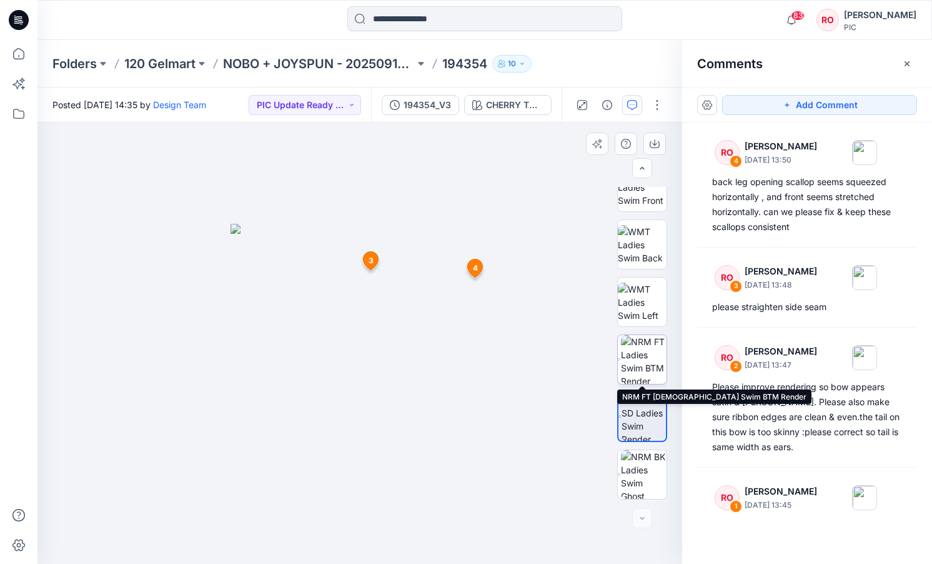
click at [647, 343] on img at bounding box center [644, 359] width 46 height 49
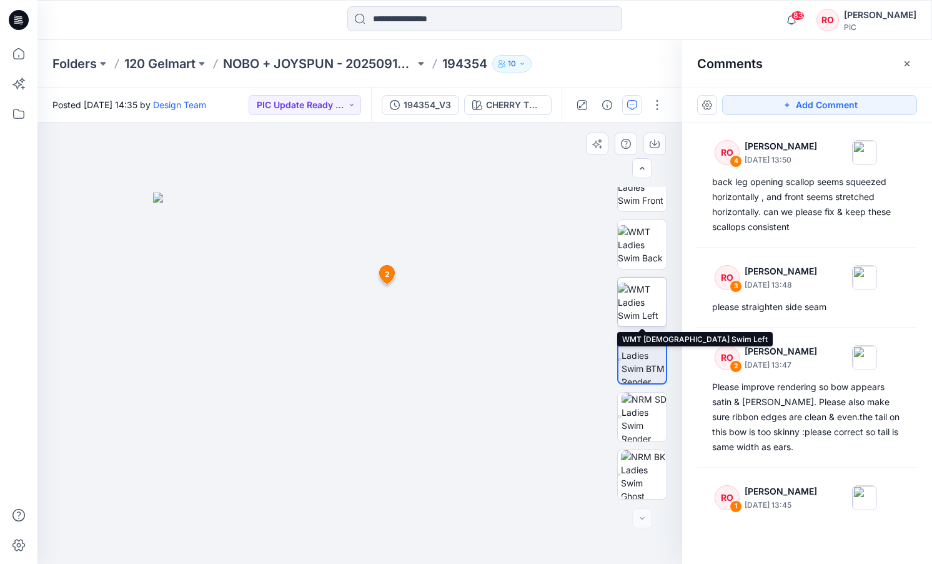
click at [654, 301] on img at bounding box center [642, 301] width 49 height 39
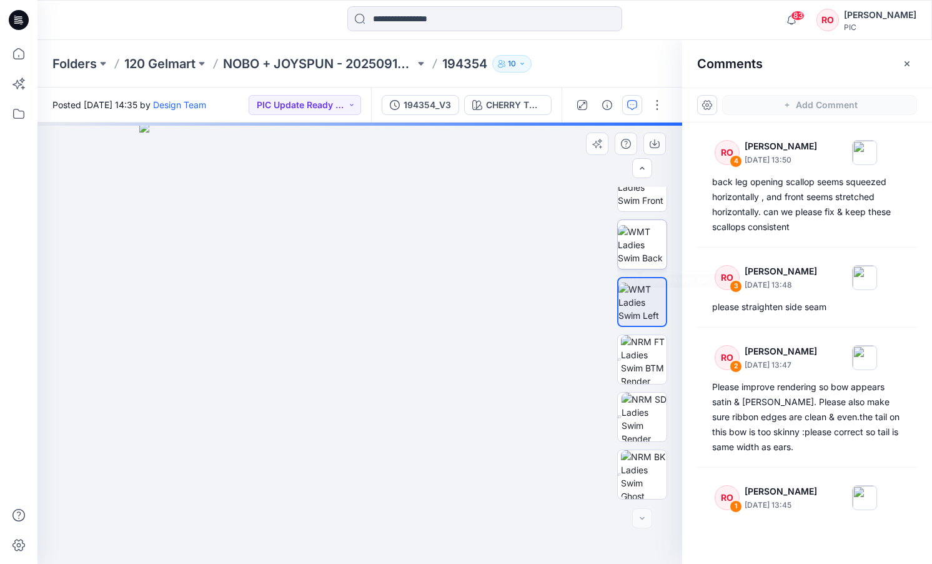
click at [638, 254] on img at bounding box center [642, 244] width 49 height 39
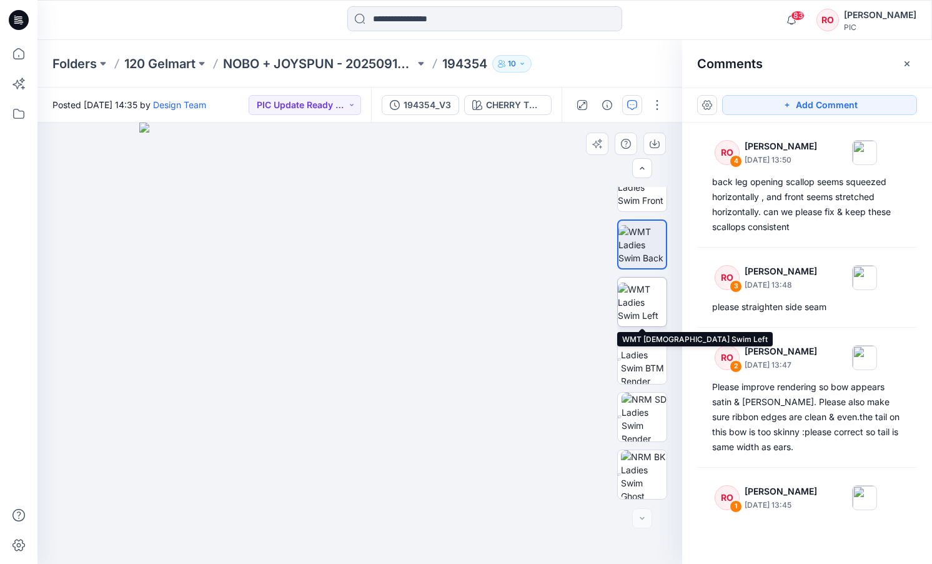
click at [638, 296] on img at bounding box center [642, 301] width 49 height 39
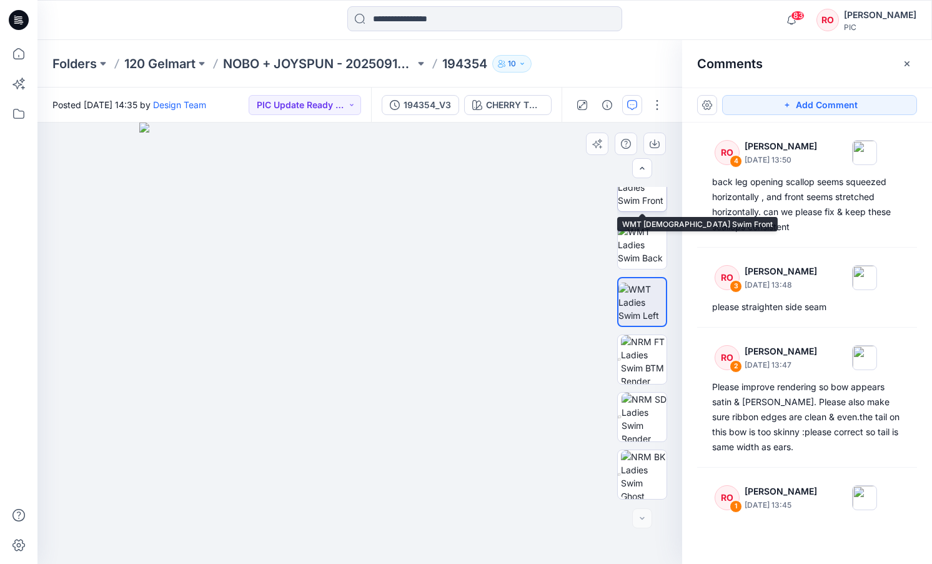
click at [643, 201] on img at bounding box center [642, 186] width 49 height 39
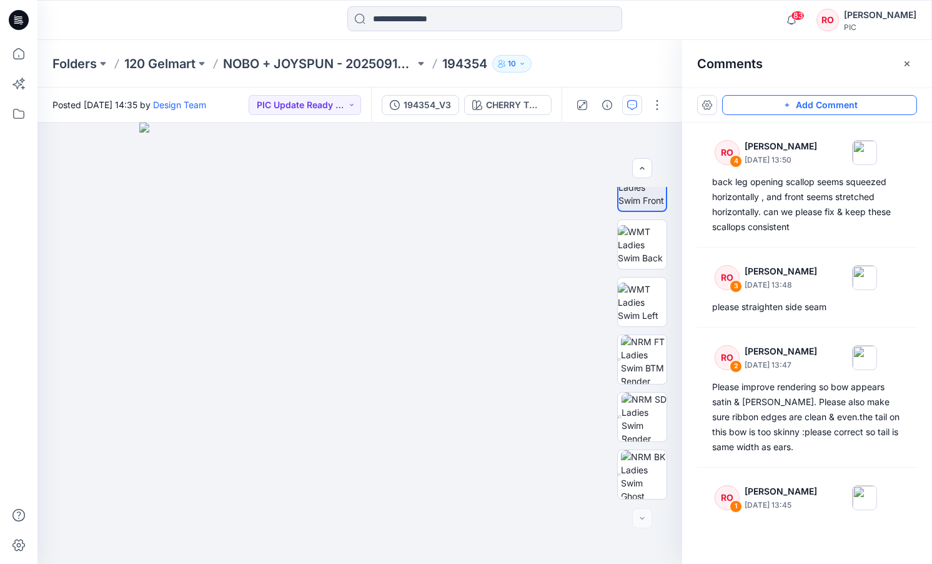
click at [755, 99] on button "Add Comment" at bounding box center [819, 105] width 195 height 20
click at [749, 111] on button "Click on the style to leave a comment" at bounding box center [819, 105] width 195 height 20
click at [750, 107] on button "Click on the style to leave a comment" at bounding box center [819, 105] width 195 height 20
click at [509, 179] on div "5" at bounding box center [359, 342] width 645 height 441
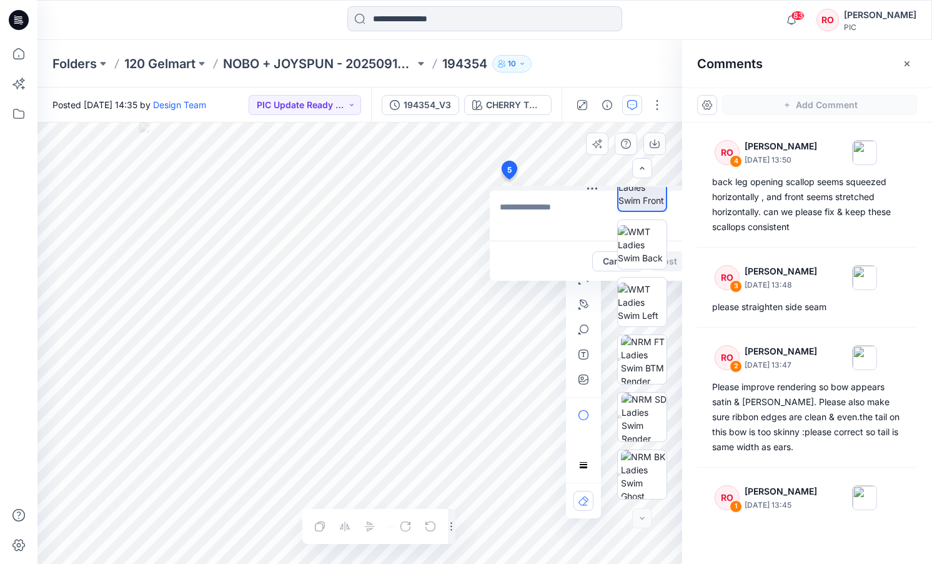
click at [612, 262] on div at bounding box center [642, 343] width 80 height 312
click at [599, 257] on button "Cancel" at bounding box center [617, 261] width 51 height 20
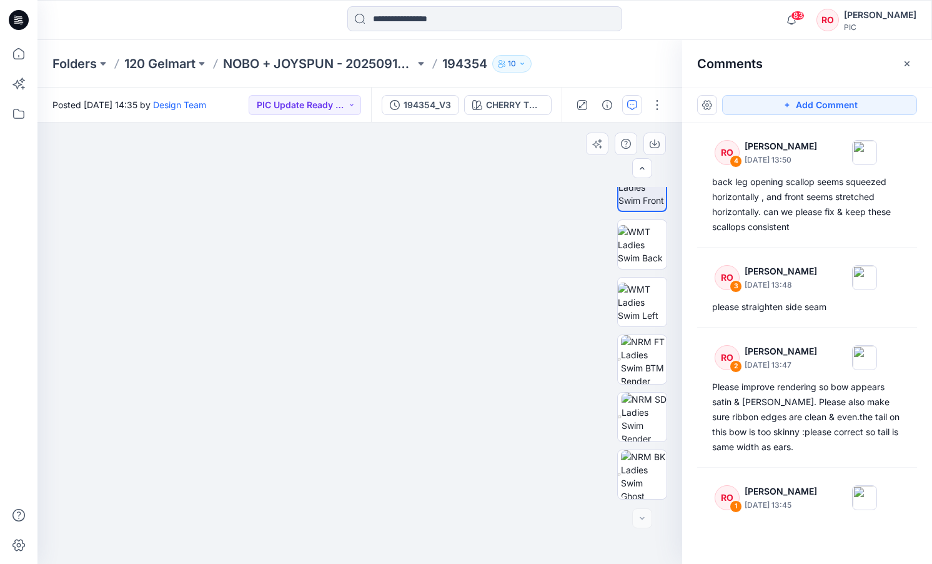
drag, startPoint x: 377, startPoint y: 323, endPoint x: 397, endPoint y: 168, distance: 156.3
click at [400, 152] on img at bounding box center [383, 164] width 812 height 797
click at [647, 414] on img at bounding box center [644, 416] width 45 height 49
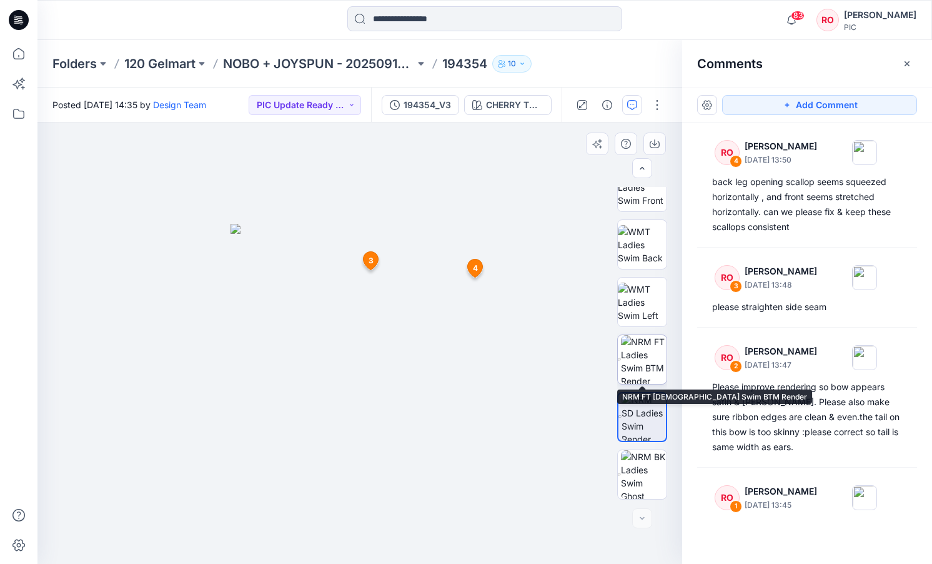
click at [650, 366] on img at bounding box center [644, 359] width 46 height 49
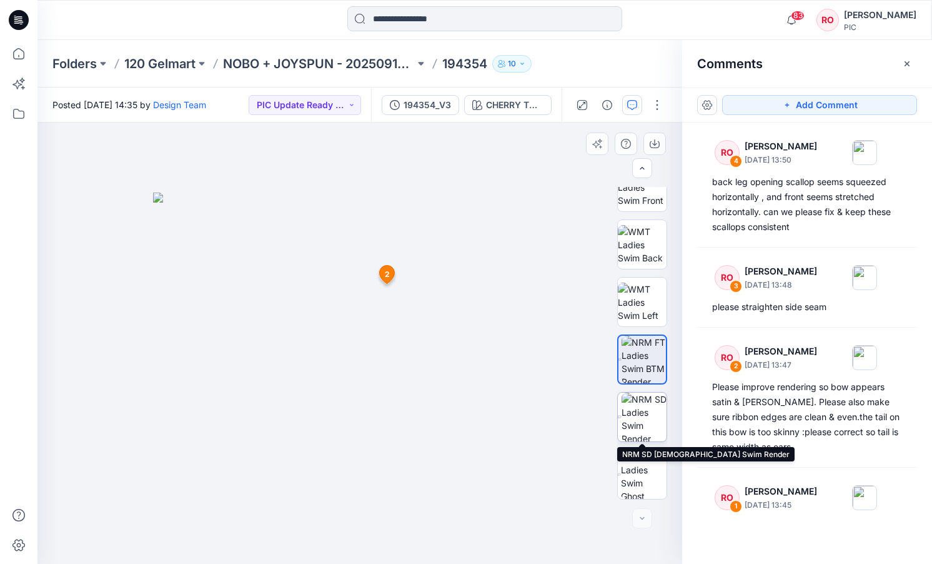
click at [631, 422] on img at bounding box center [644, 416] width 45 height 49
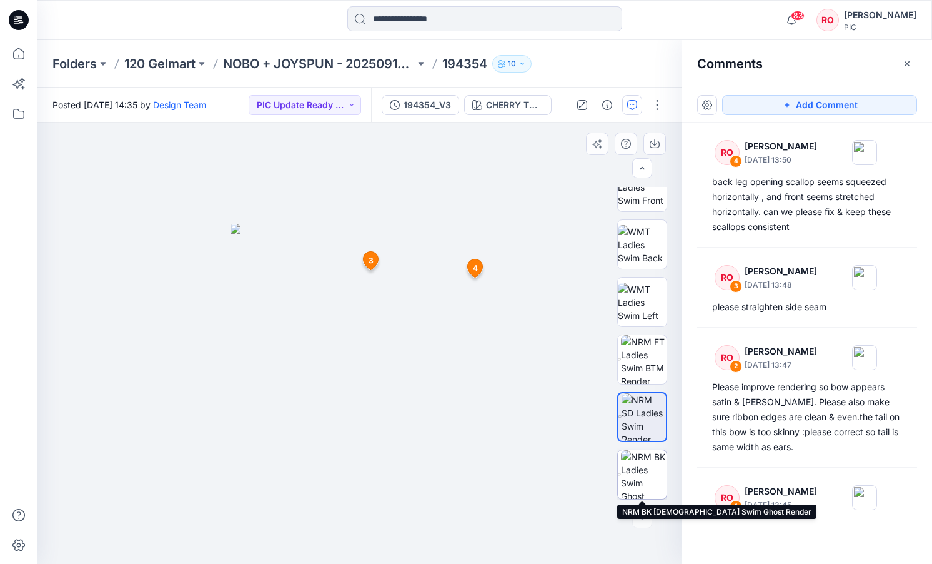
click at [627, 479] on img at bounding box center [644, 474] width 46 height 49
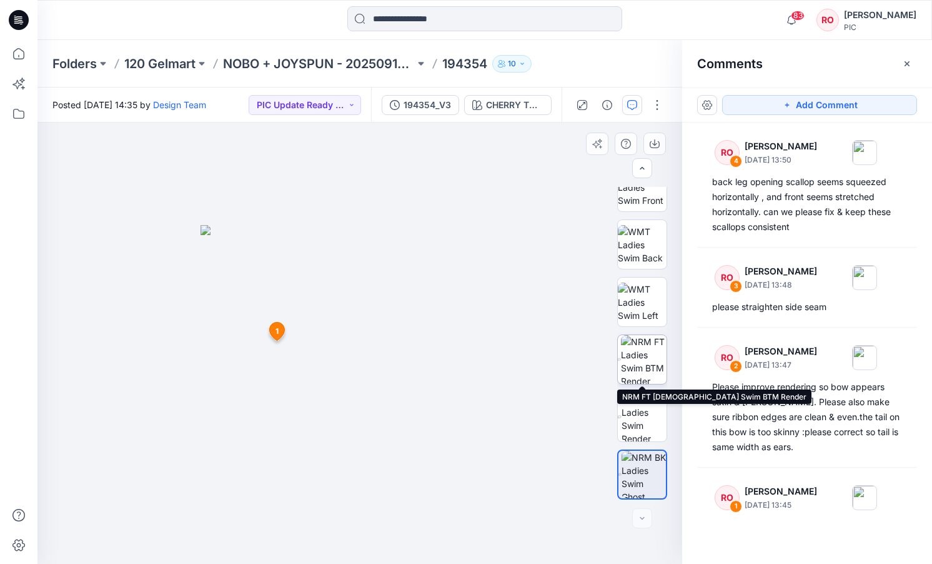
click at [647, 357] on img at bounding box center [644, 359] width 46 height 49
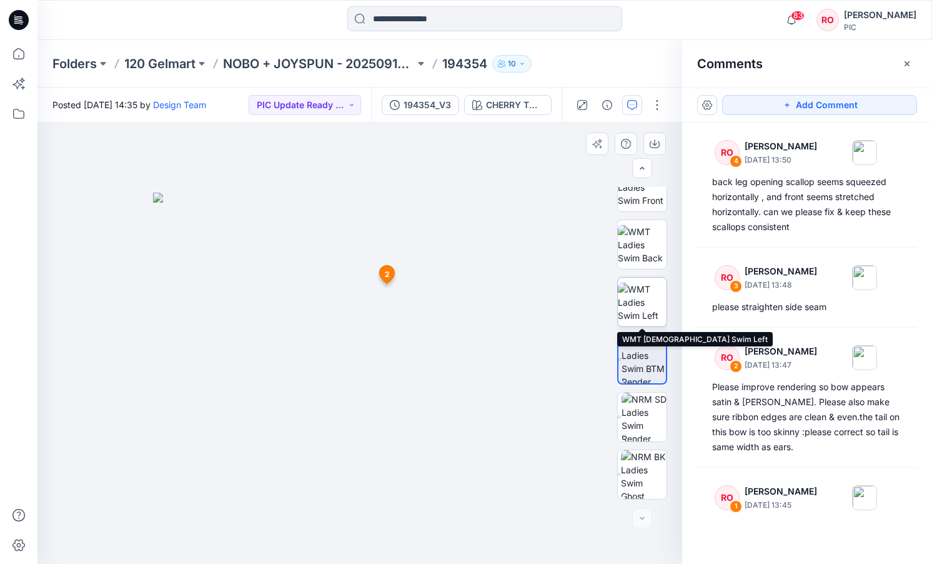
click at [641, 297] on img at bounding box center [642, 301] width 49 height 39
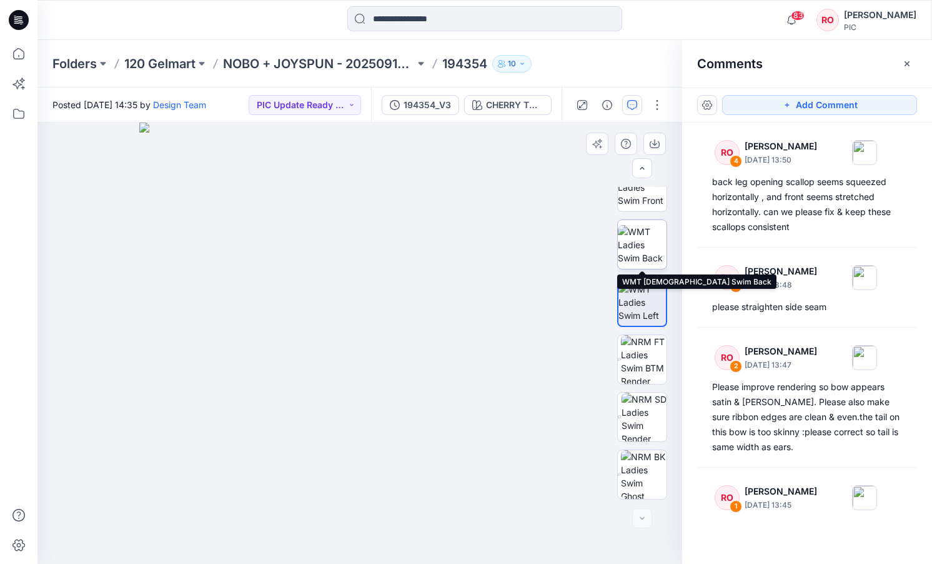
click at [636, 244] on img at bounding box center [642, 244] width 49 height 39
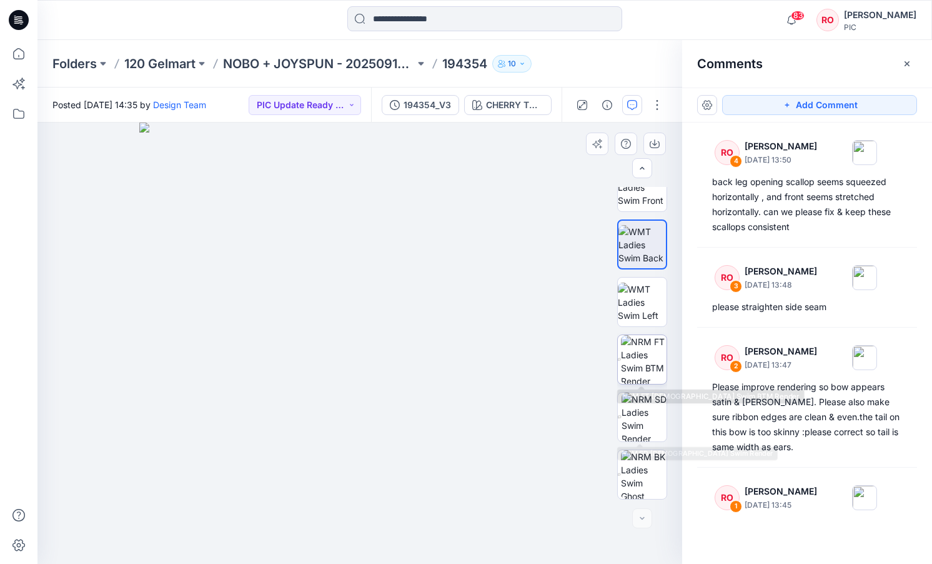
click at [632, 372] on img at bounding box center [644, 359] width 46 height 49
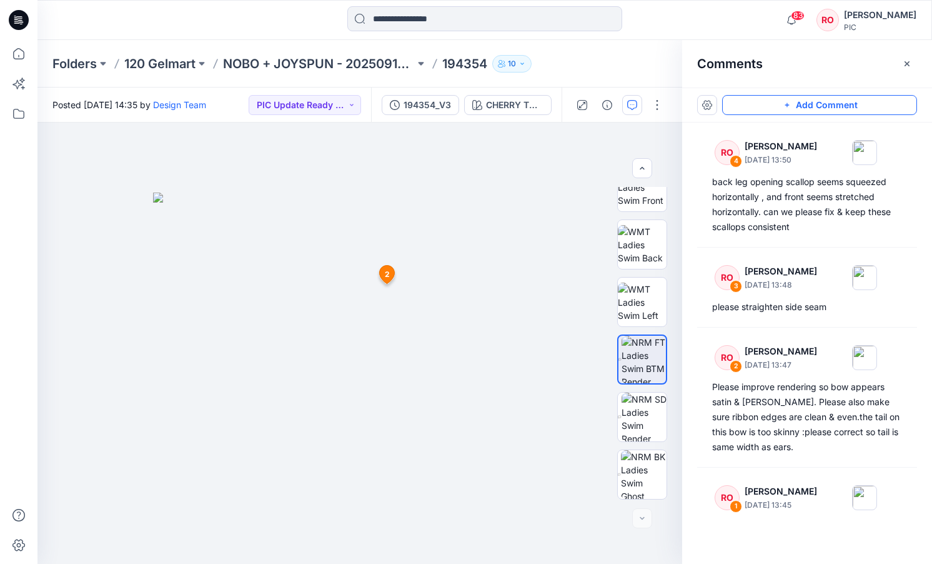
click at [762, 110] on button "Add Comment" at bounding box center [819, 105] width 195 height 20
click at [209, 312] on div "5 2 RO Raquel Ortiz October 02, 2025 13:47 Please improve rendering so bow appe…" at bounding box center [359, 342] width 645 height 441
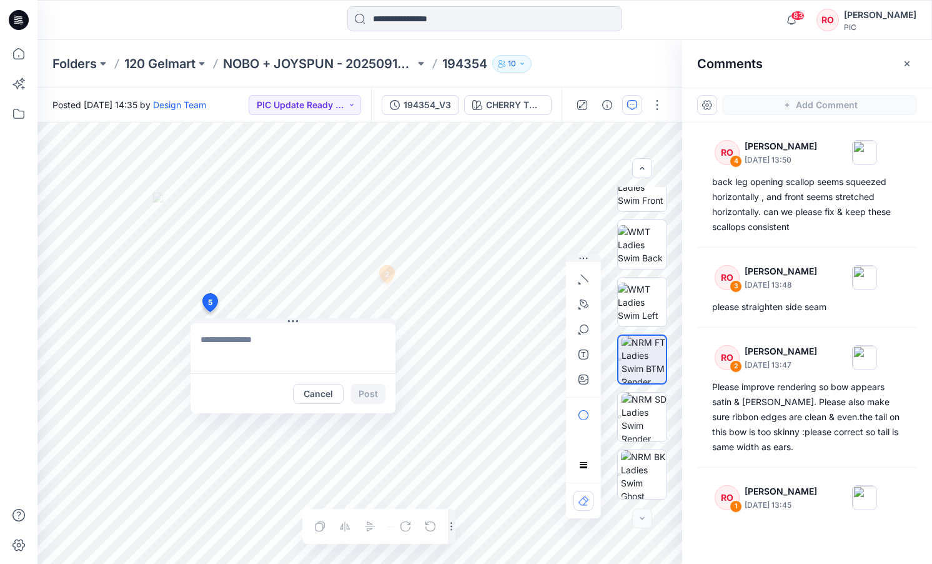
type textarea "**********"
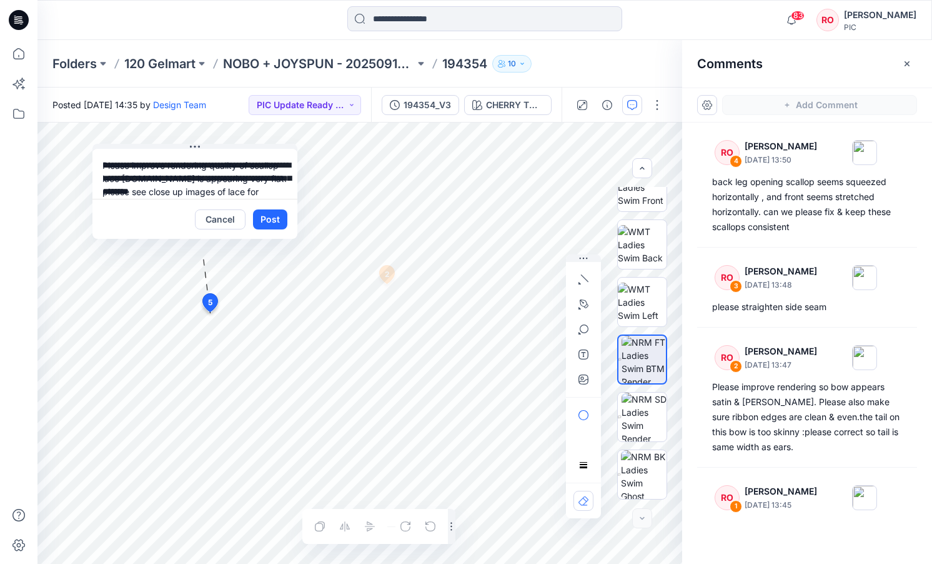
drag, startPoint x: 291, startPoint y: 321, endPoint x: 185, endPoint y: 171, distance: 183.9
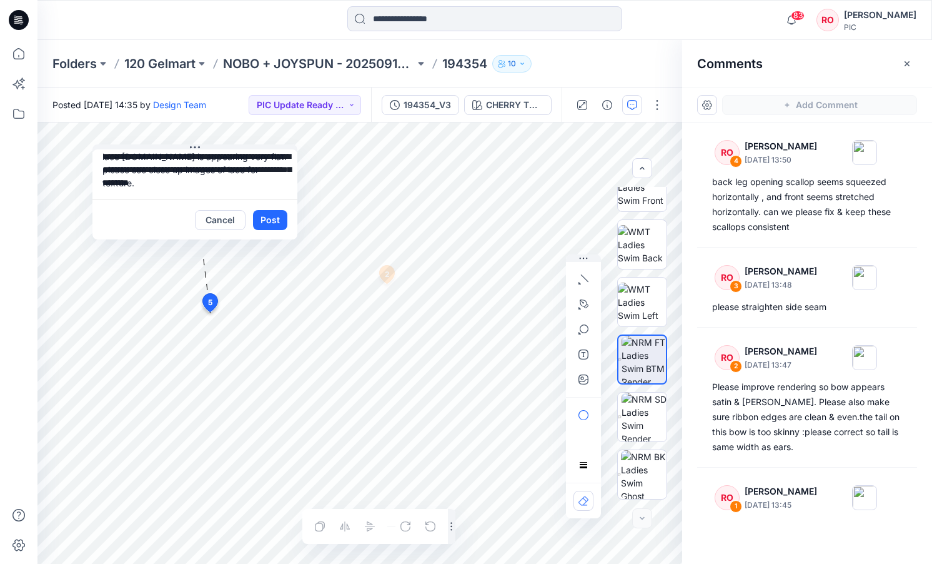
scroll to position [22, 0]
click at [585, 382] on icon "button" at bounding box center [584, 379] width 10 height 10
type input"] "**********"
click at [271, 214] on button "Post" at bounding box center [270, 220] width 34 height 20
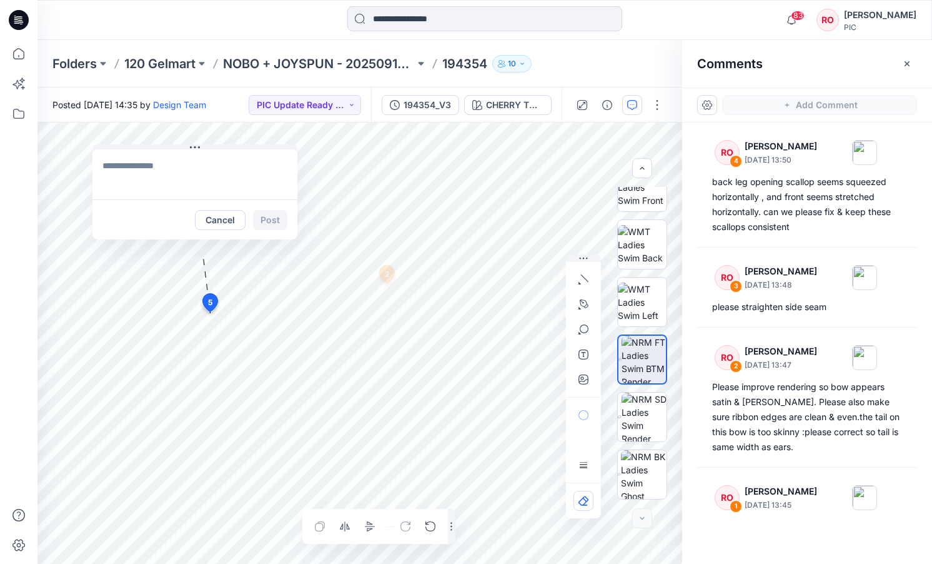
scroll to position [0, 0]
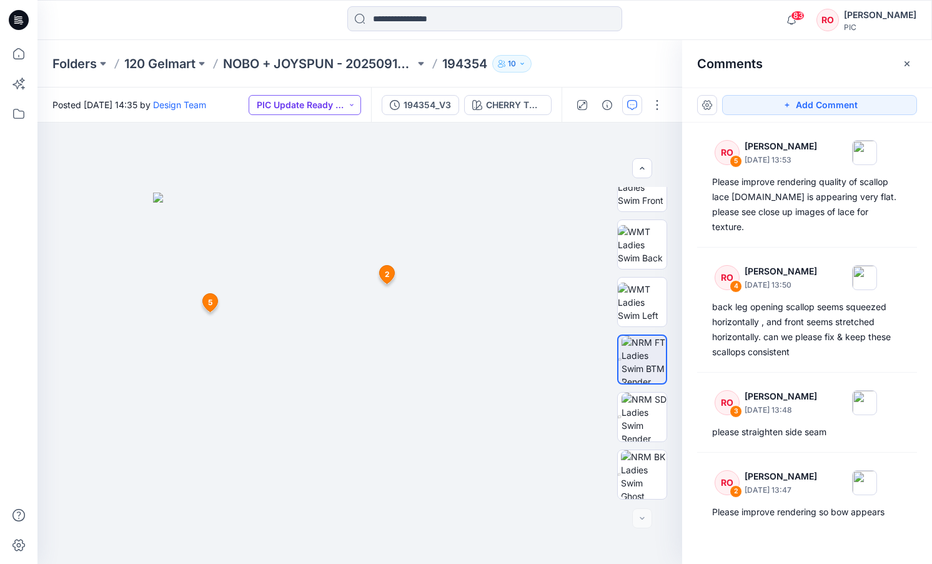
click at [329, 100] on button "PIC Update Ready to Review" at bounding box center [305, 105] width 112 height 20
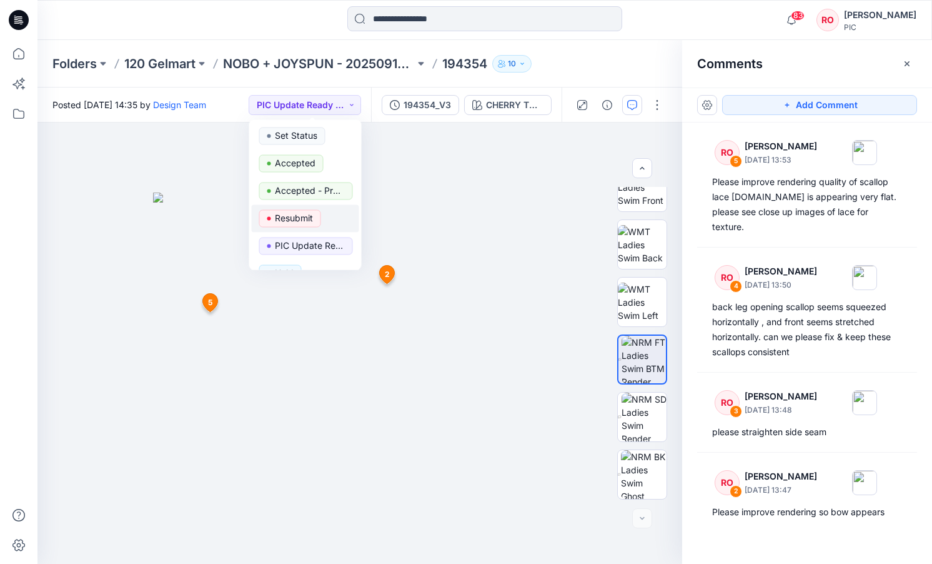
click at [304, 218] on p "Resubmit" at bounding box center [294, 218] width 38 height 16
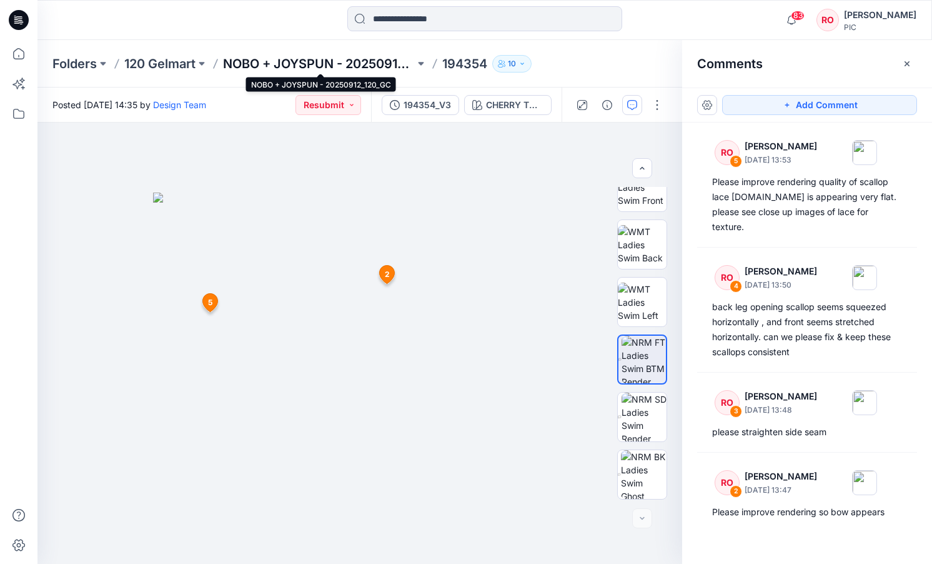
click at [291, 62] on p "NOBO + JOYSPUN - 20250912_120_GC" at bounding box center [319, 63] width 192 height 17
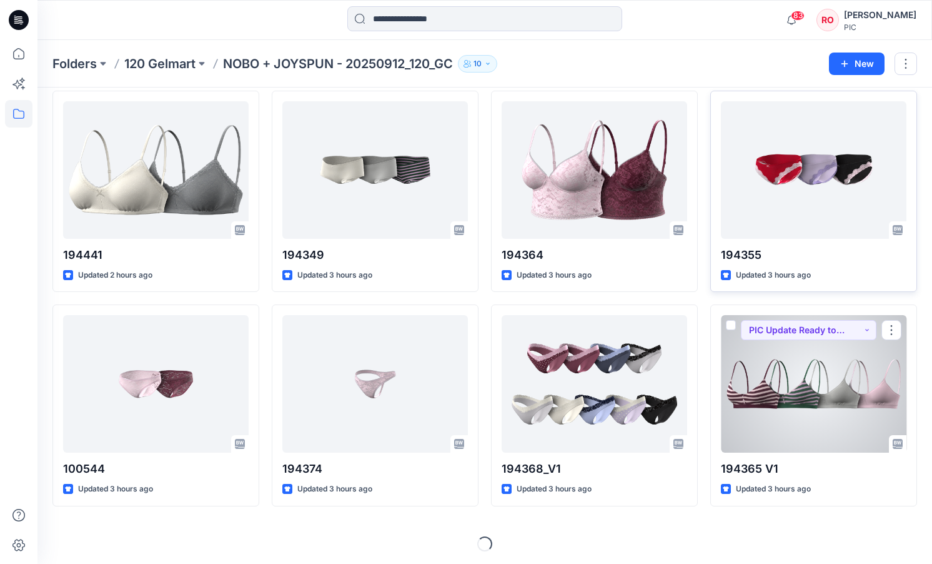
scroll to position [263, 0]
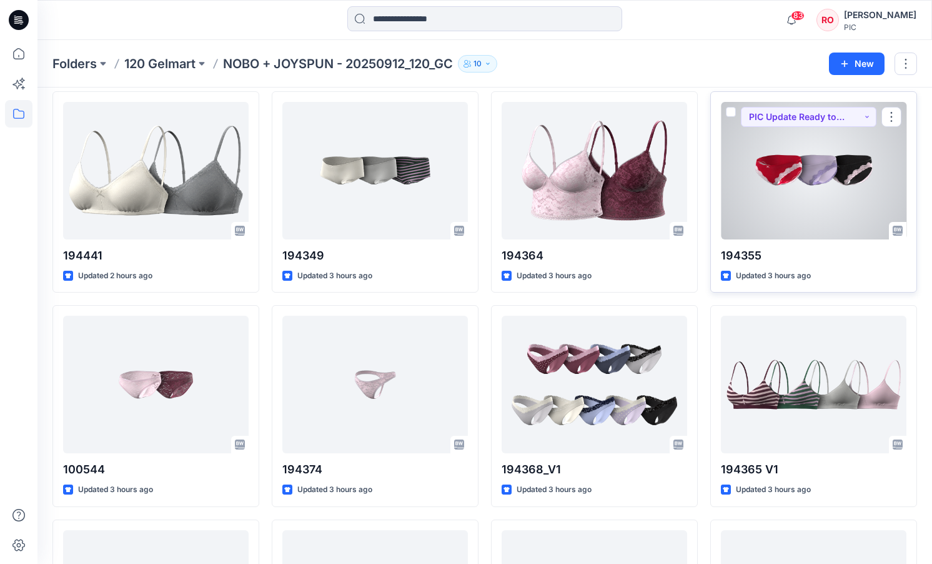
click at [767, 202] on div at bounding box center [814, 170] width 186 height 137
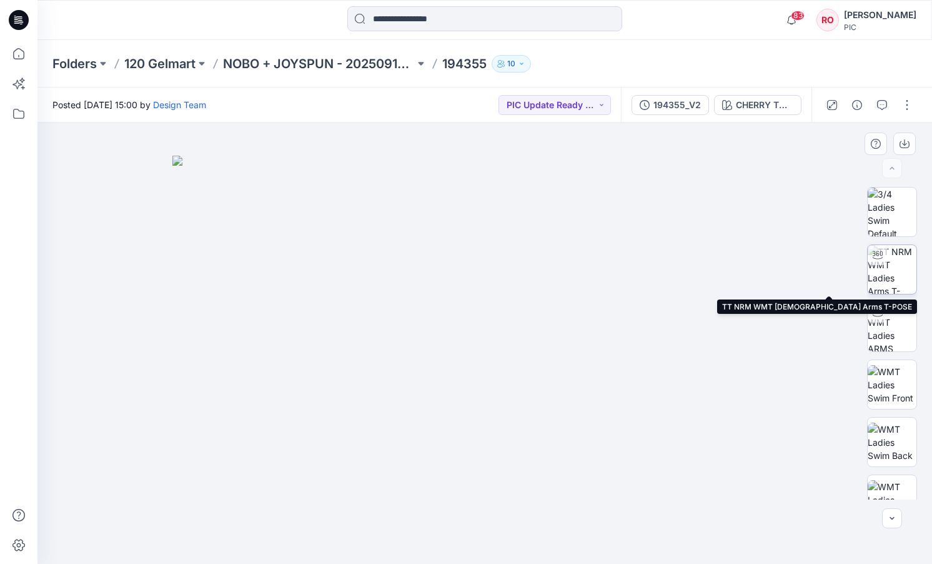
click at [911, 269] on img at bounding box center [892, 269] width 49 height 49
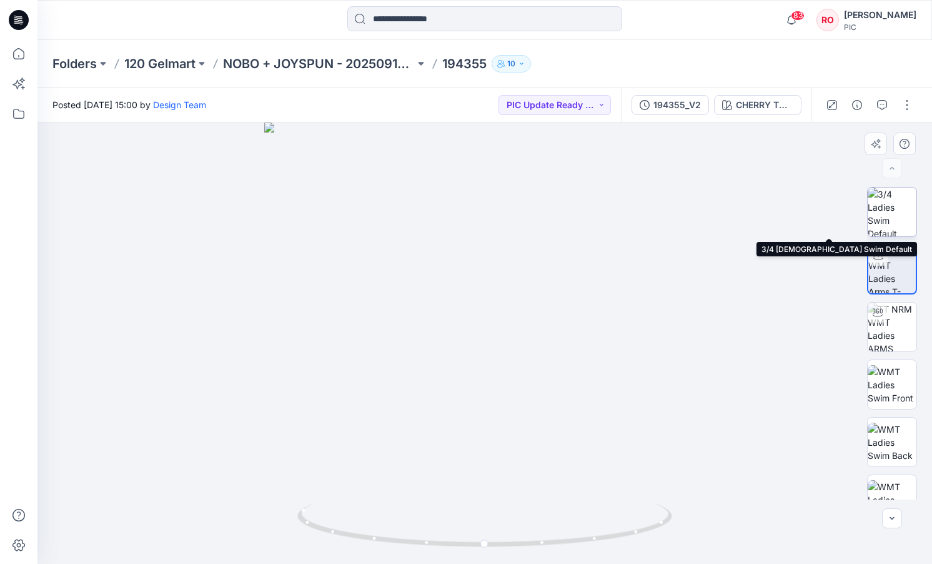
click at [890, 219] on img at bounding box center [892, 211] width 49 height 49
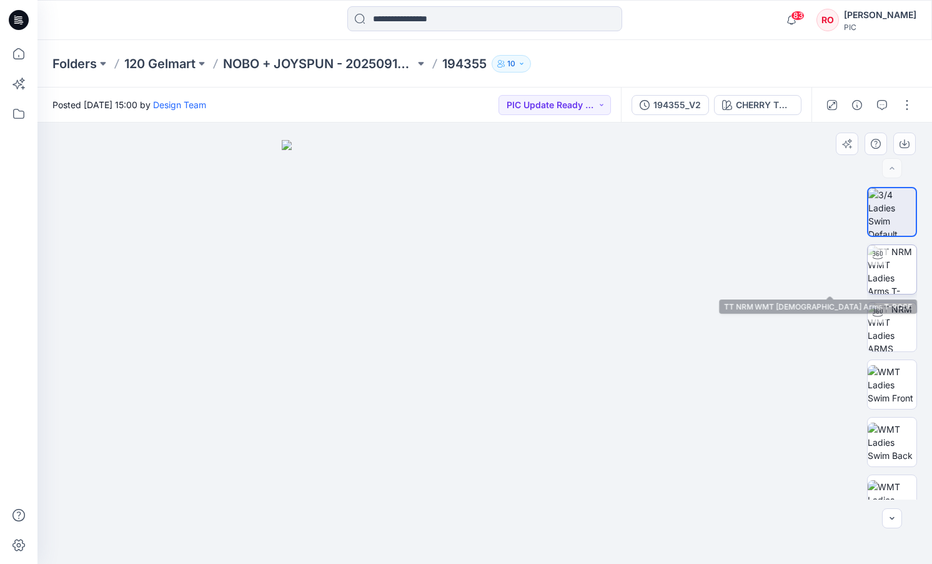
click at [894, 286] on img at bounding box center [892, 269] width 49 height 49
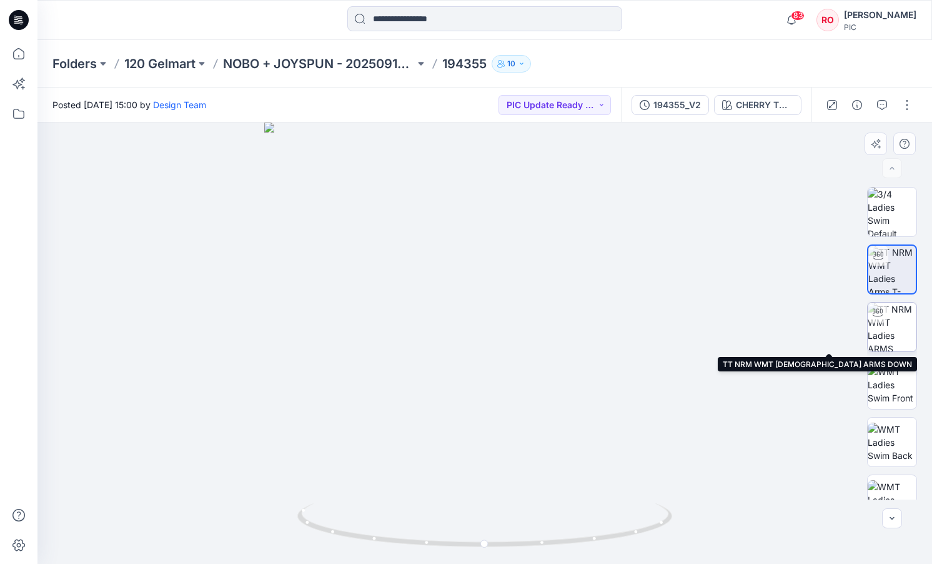
click at [904, 327] on img at bounding box center [892, 326] width 49 height 49
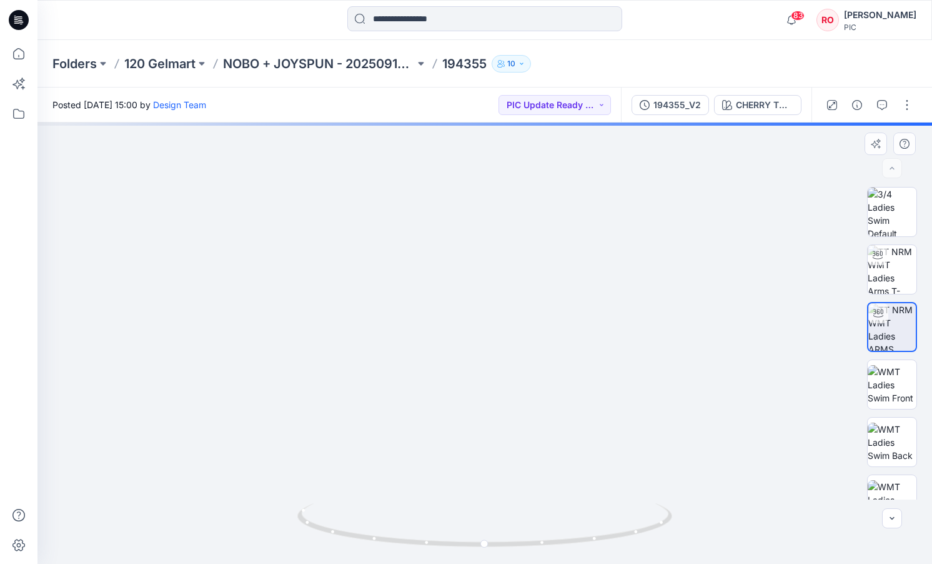
drag, startPoint x: 469, startPoint y: 371, endPoint x: 465, endPoint y: 259, distance: 111.9
click at [464, 258] on img at bounding box center [483, 145] width 1218 height 835
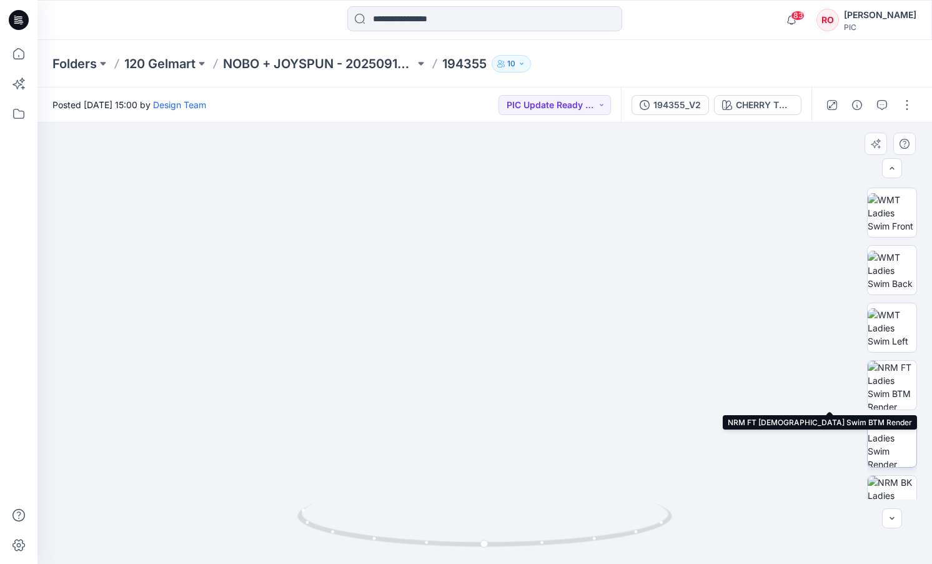
scroll to position [199, 0]
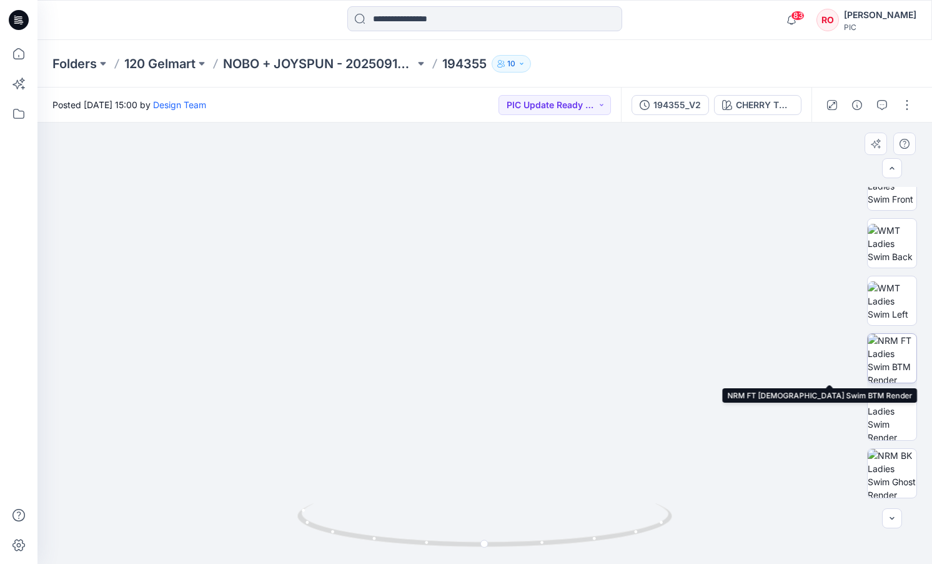
click at [885, 361] on img at bounding box center [892, 358] width 49 height 49
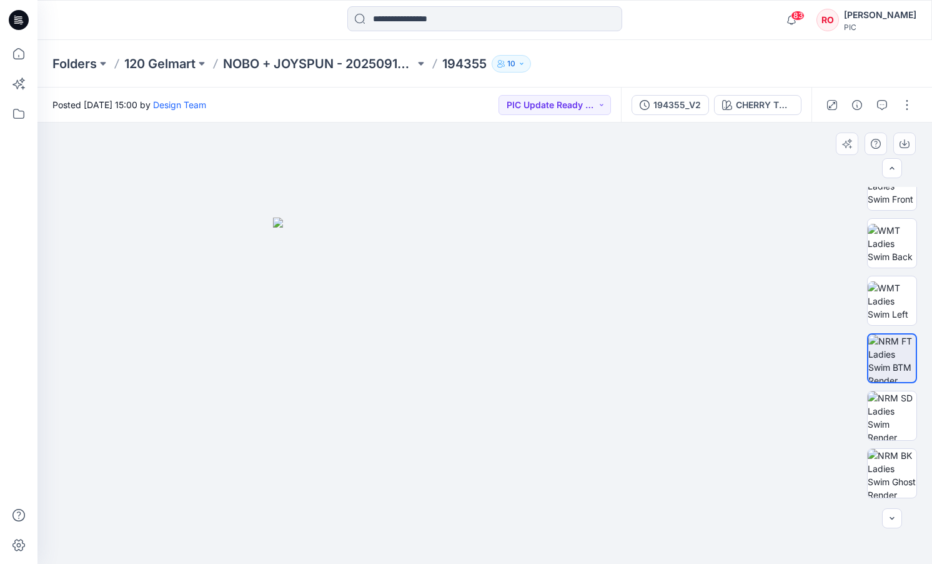
click at [431, 350] on img at bounding box center [485, 390] width 424 height 346
click at [885, 200] on img at bounding box center [892, 185] width 49 height 39
drag, startPoint x: 472, startPoint y: 402, endPoint x: 472, endPoint y: 224, distance: 178.7
click at [472, 224] on img at bounding box center [485, 160] width 812 height 807
drag, startPoint x: 506, startPoint y: 320, endPoint x: 484, endPoint y: 260, distance: 63.6
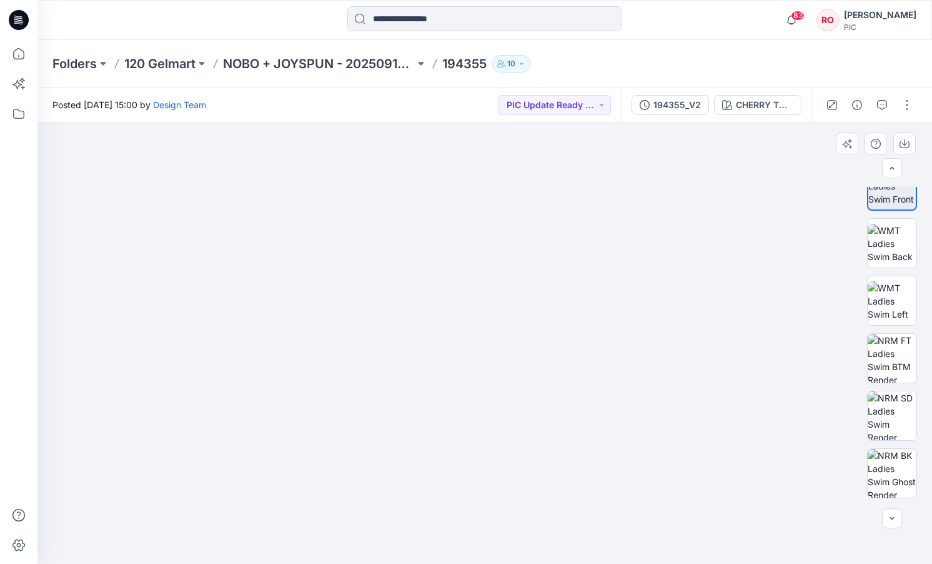
click at [484, 260] on img at bounding box center [485, 157] width 812 height 812
click at [873, 361] on img at bounding box center [892, 358] width 49 height 49
click at [877, 103] on button "button" at bounding box center [882, 105] width 20 height 20
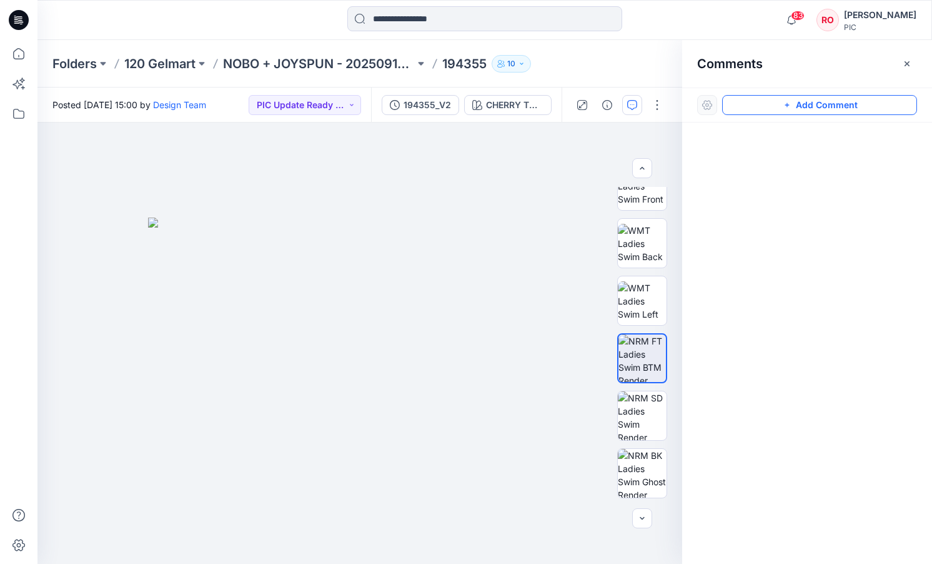
click at [770, 109] on button "Add Comment" at bounding box center [819, 105] width 195 height 20
click at [293, 274] on div "1" at bounding box center [359, 342] width 645 height 441
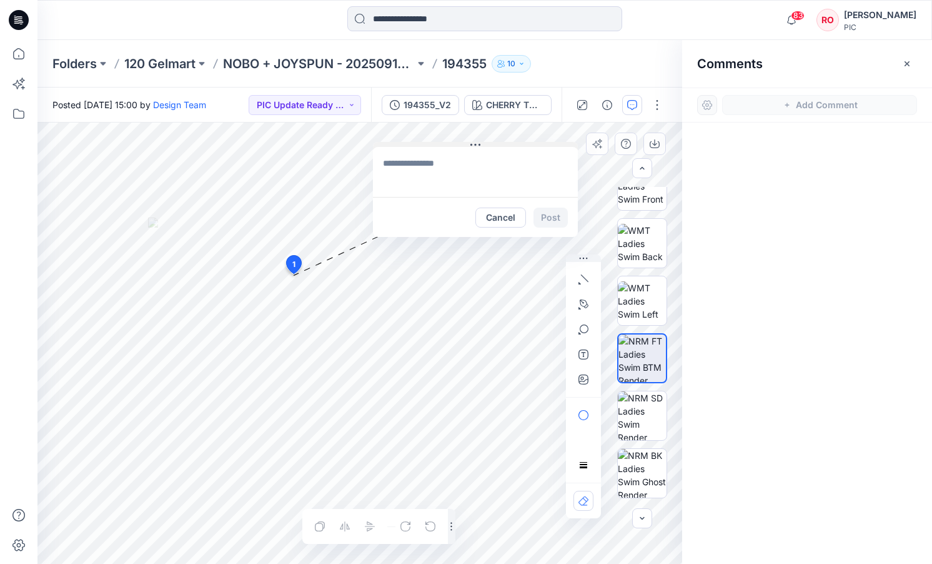
drag, startPoint x: 318, startPoint y: 282, endPoint x: 411, endPoint y: 140, distance: 169.8
click at [461, 177] on textarea at bounding box center [469, 167] width 205 height 50
type textarea "*"
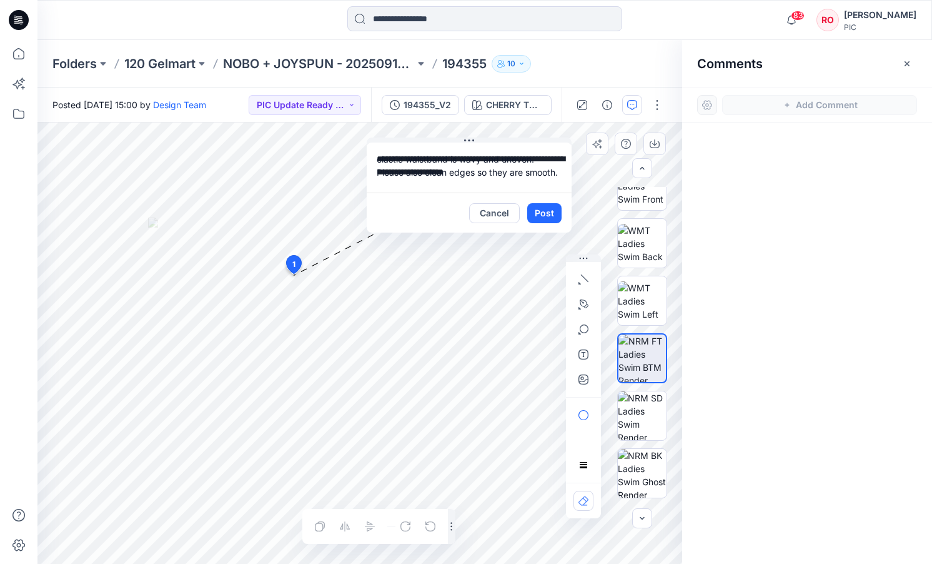
click at [449, 171] on textarea "**********" at bounding box center [469, 167] width 205 height 50
type textarea "**********"
click at [581, 307] on icon "button" at bounding box center [584, 304] width 10 height 10
click at [520, 303] on button "button" at bounding box center [516, 304] width 20 height 20
click at [542, 209] on button "Post" at bounding box center [544, 213] width 34 height 20
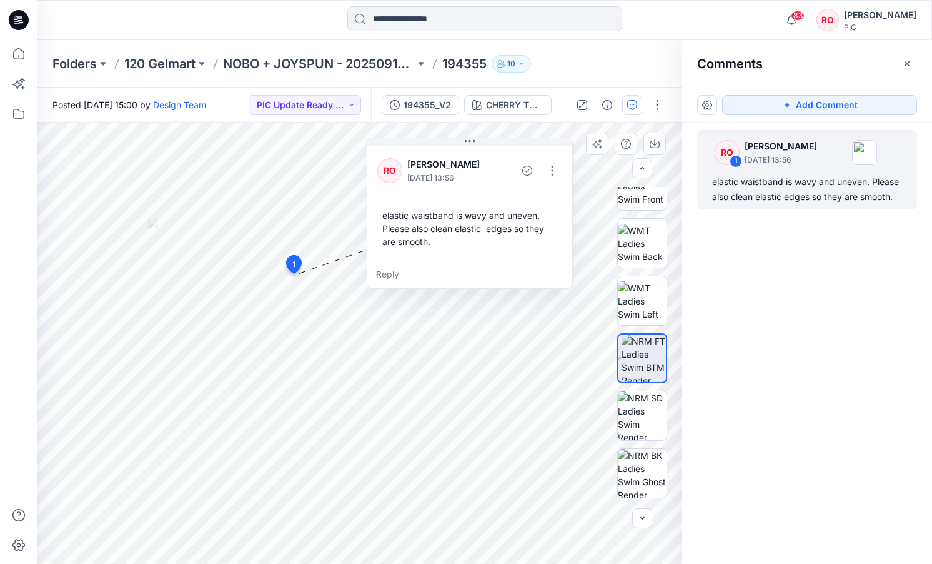
drag, startPoint x: 756, startPoint y: 108, endPoint x: 735, endPoint y: 117, distance: 23.2
click at [756, 108] on button "Add Comment" at bounding box center [819, 105] width 195 height 20
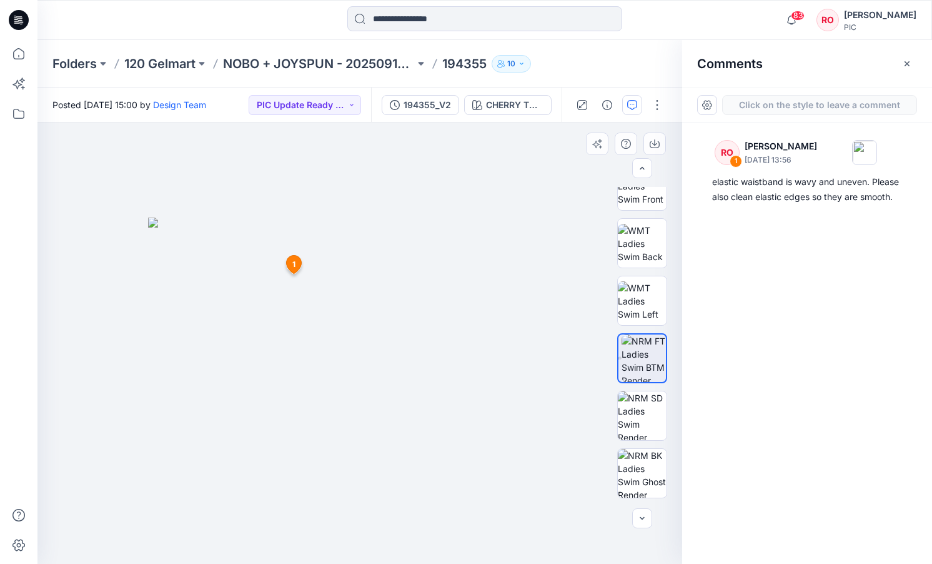
click at [377, 297] on div "2 1 RO Raquel Ortiz October 02, 2025 13:56 elastic waistband is wavy and uneven…" at bounding box center [359, 342] width 645 height 441
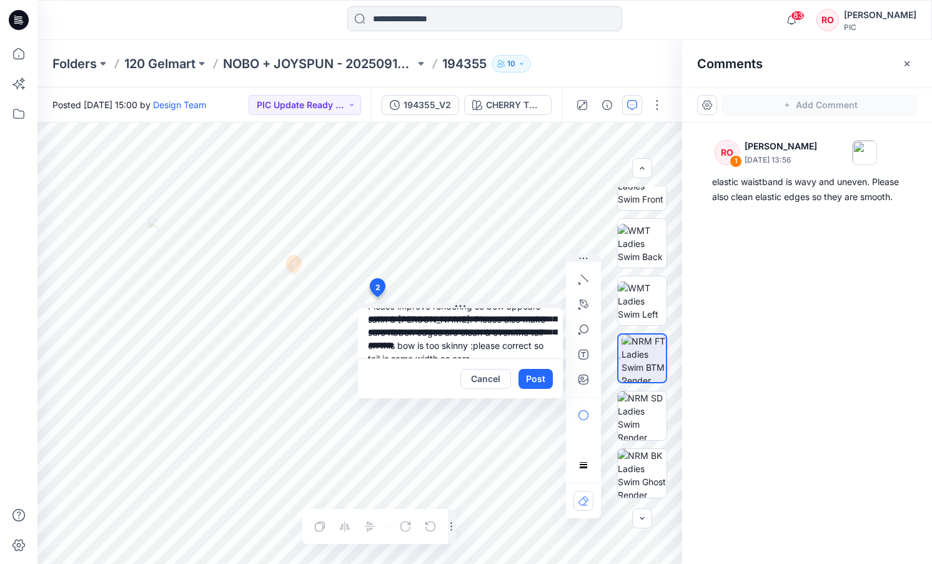
scroll to position [16, 0]
drag, startPoint x: 497, startPoint y: 336, endPoint x: 545, endPoint y: 357, distance: 53.4
click at [545, 357] on textarea "**********" at bounding box center [460, 333] width 205 height 50
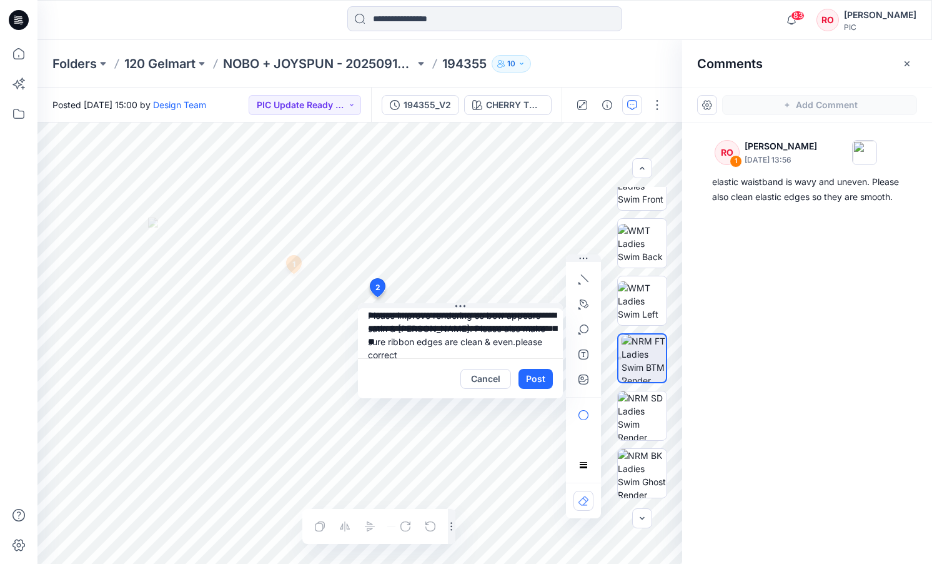
scroll to position [11, 0]
type textarea "**********"
click at [584, 381] on icon "button" at bounding box center [584, 379] width 10 height 10
click at [587, 376] on icon "button" at bounding box center [584, 379] width 10 height 10
type input"] "**********"
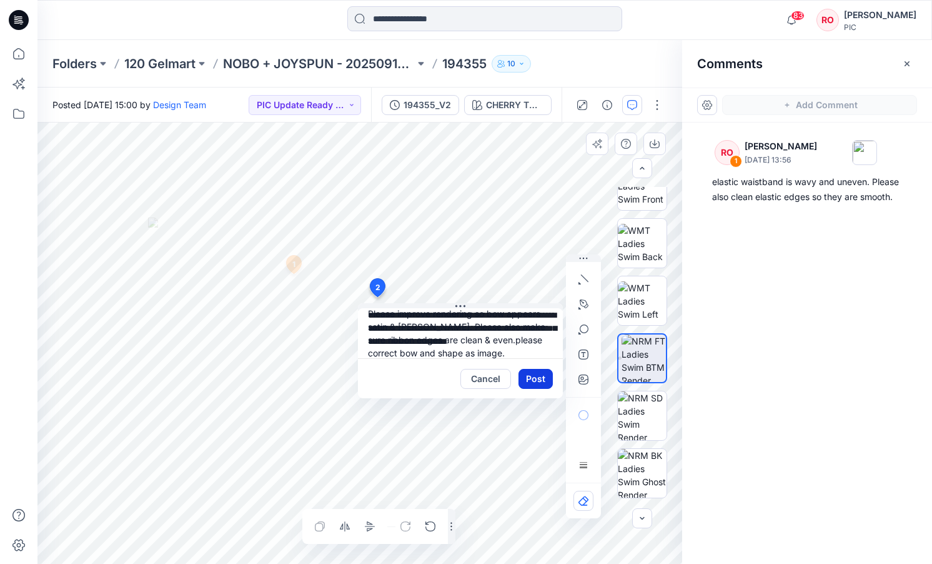
click at [537, 375] on button "Post" at bounding box center [536, 379] width 34 height 20
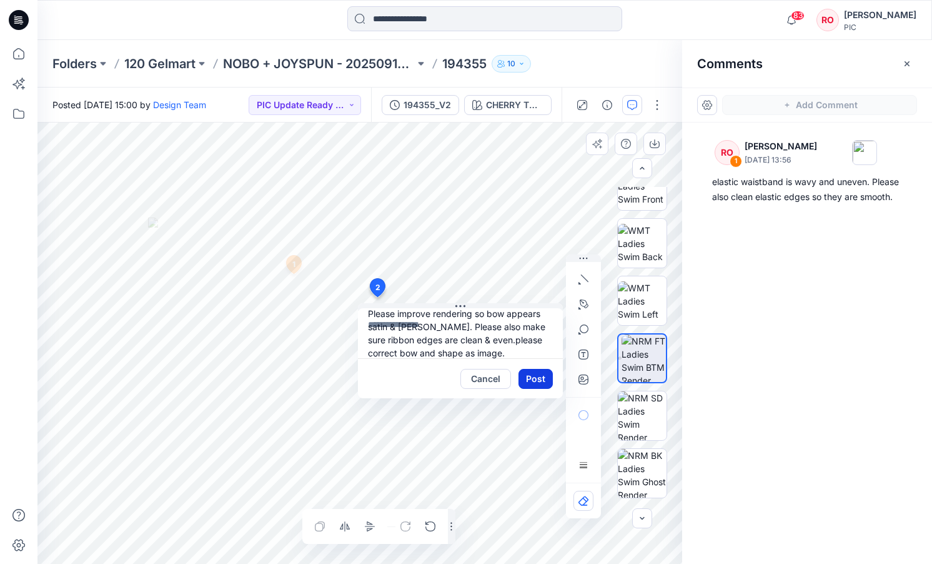
scroll to position [0, 0]
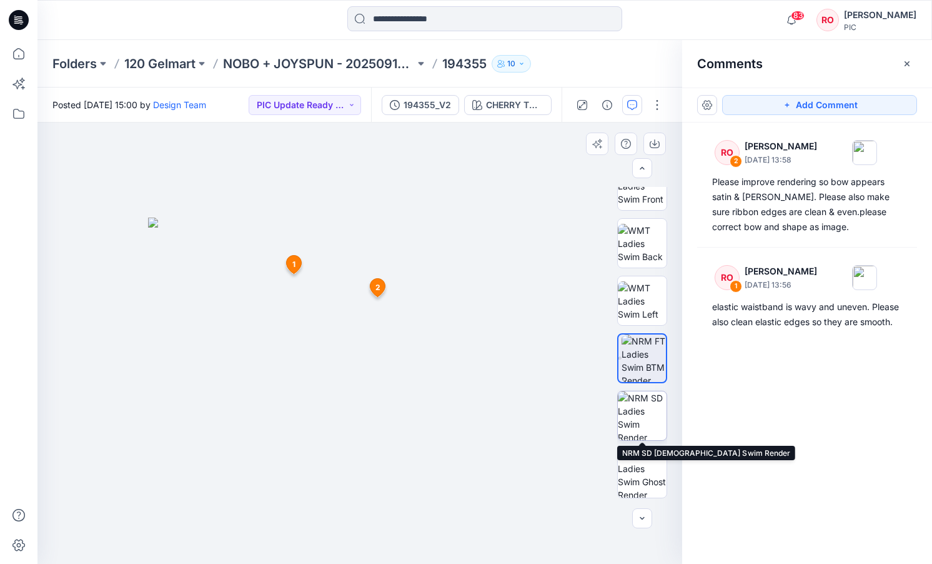
click at [664, 419] on img at bounding box center [642, 415] width 49 height 49
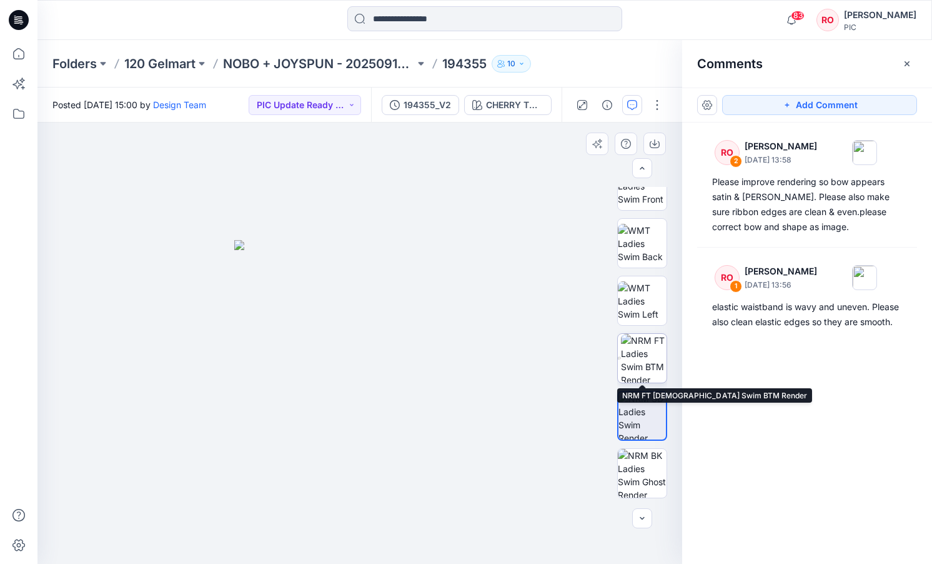
click at [639, 358] on img at bounding box center [644, 358] width 46 height 49
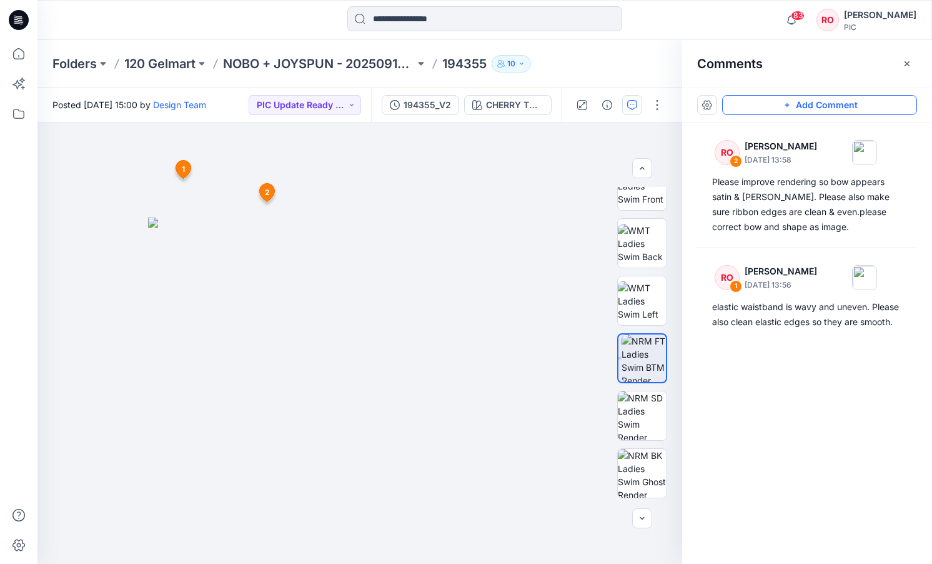
click at [761, 104] on button "Add Comment" at bounding box center [819, 105] width 195 height 20
click at [180, 299] on div "3 1 RO Raquel Ortiz October 02, 2025 13:56 elastic waistband is wavy and uneven…" at bounding box center [359, 342] width 645 height 441
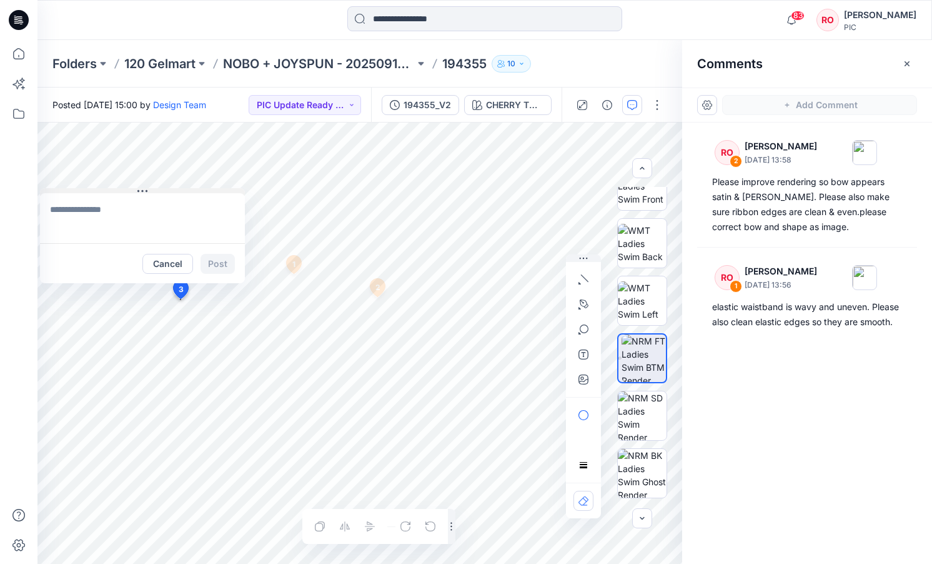
drag, startPoint x: 192, startPoint y: 307, endPoint x: 72, endPoint y: 191, distance: 167.5
click at [124, 224] on textarea at bounding box center [143, 218] width 205 height 50
paste textarea "**********"
type textarea "**********"
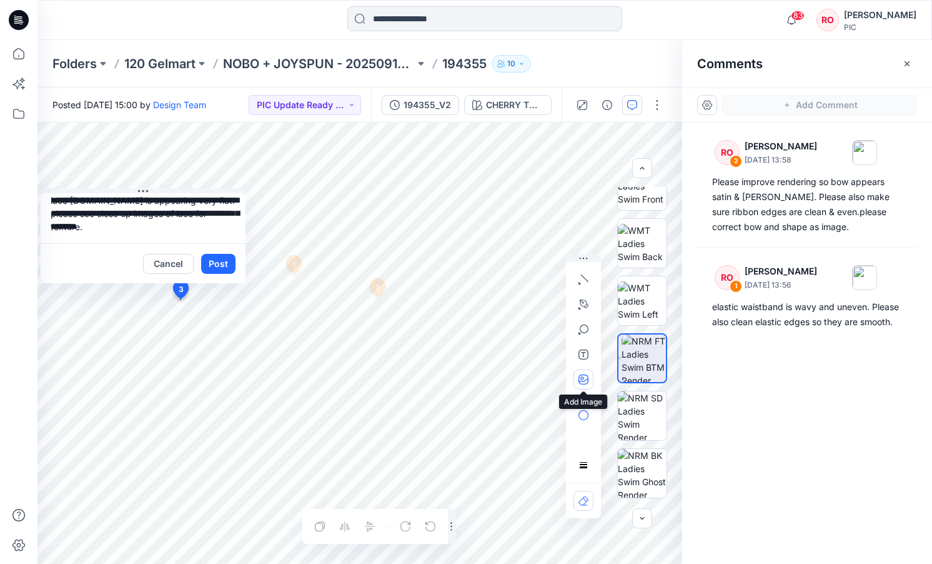
click at [587, 374] on button "button" at bounding box center [584, 379] width 20 height 20
type input"] "**********"
click at [217, 257] on button "Post" at bounding box center [218, 264] width 34 height 20
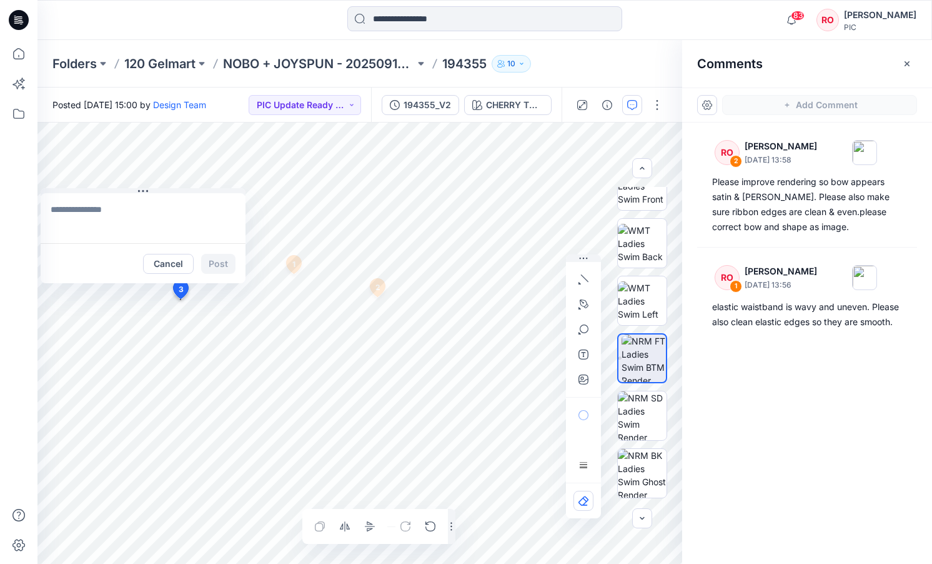
scroll to position [0, 0]
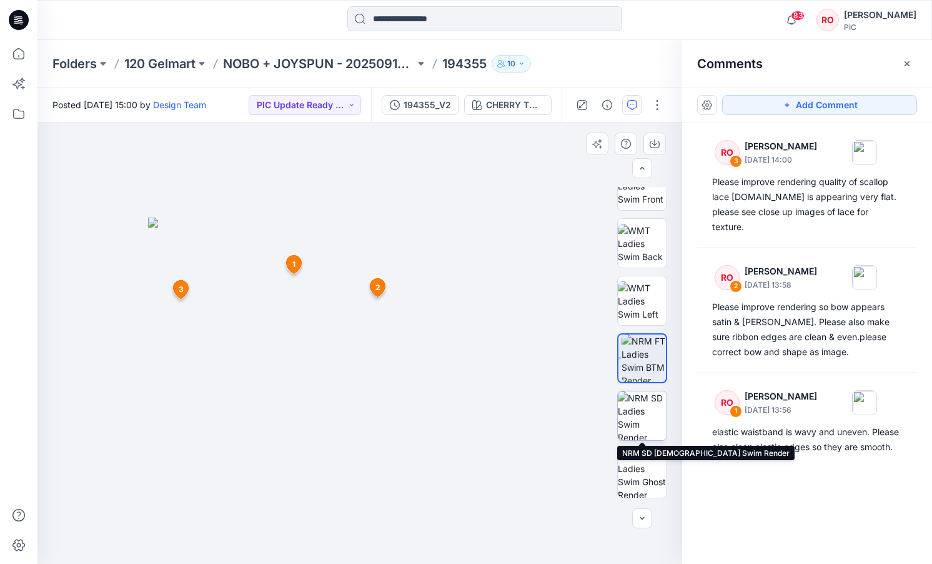
click at [632, 404] on img at bounding box center [642, 415] width 49 height 49
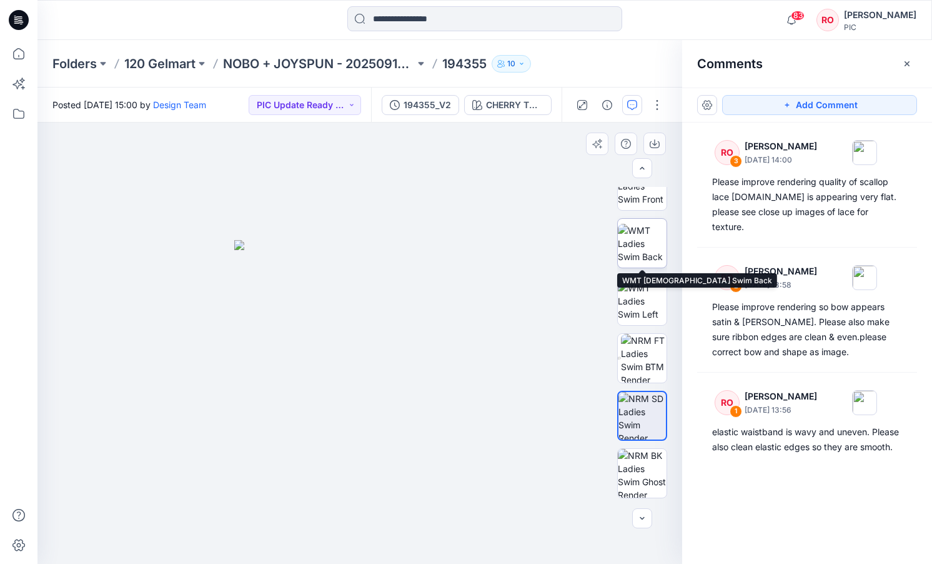
click at [634, 261] on img at bounding box center [642, 243] width 49 height 39
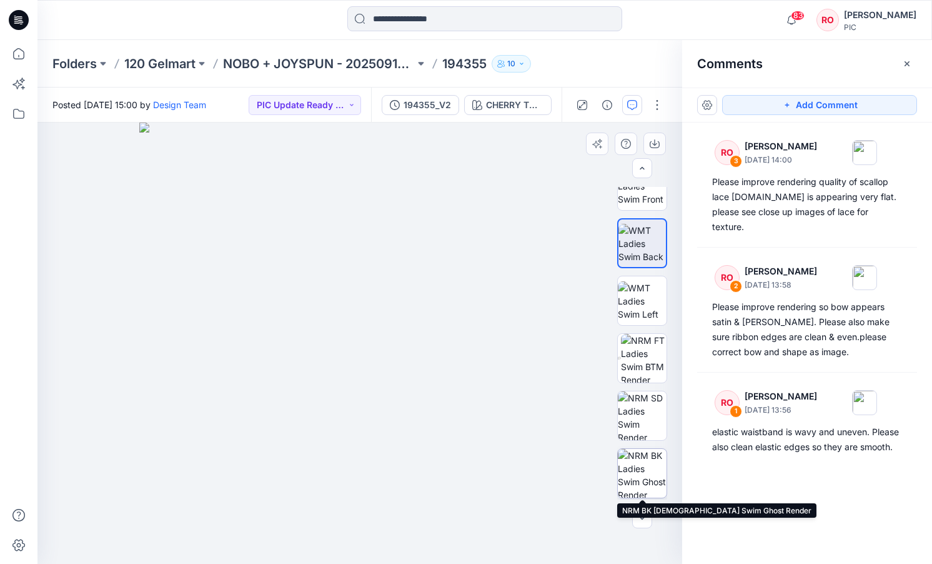
click at [637, 477] on img at bounding box center [642, 473] width 49 height 49
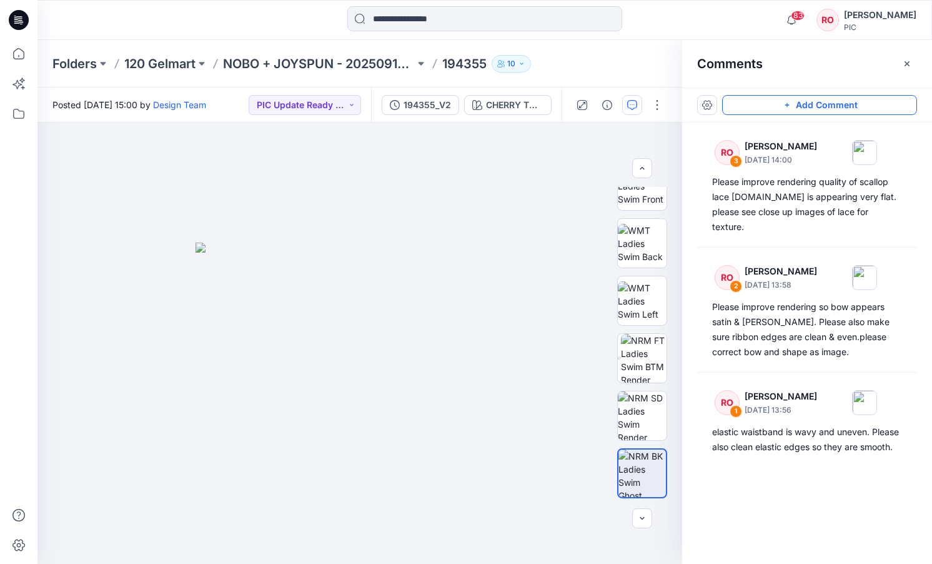
click at [750, 106] on button "Add Comment" at bounding box center [819, 105] width 195 height 20
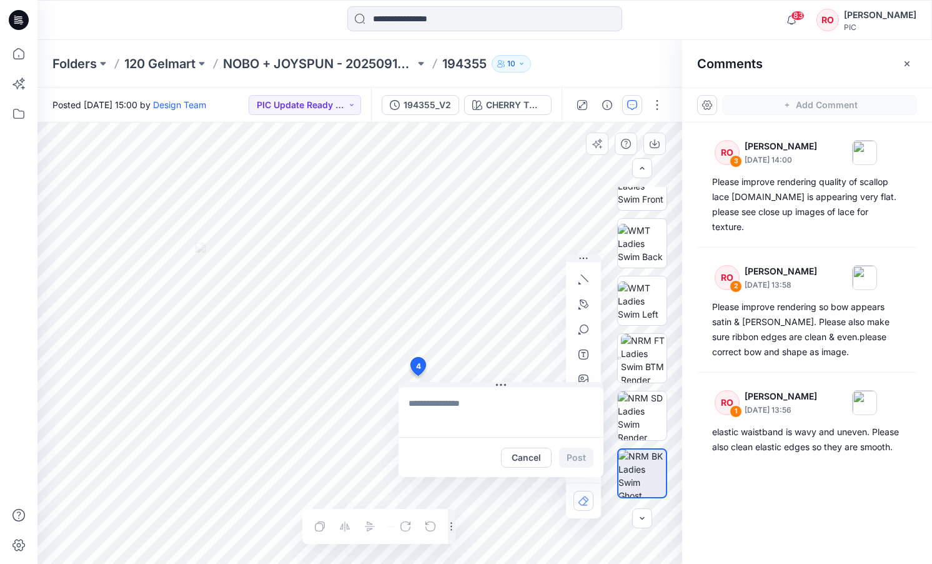
click at [417, 376] on div "4 Cancel Post Layer 1" at bounding box center [359, 342] width 645 height 441
type textarea "**********"
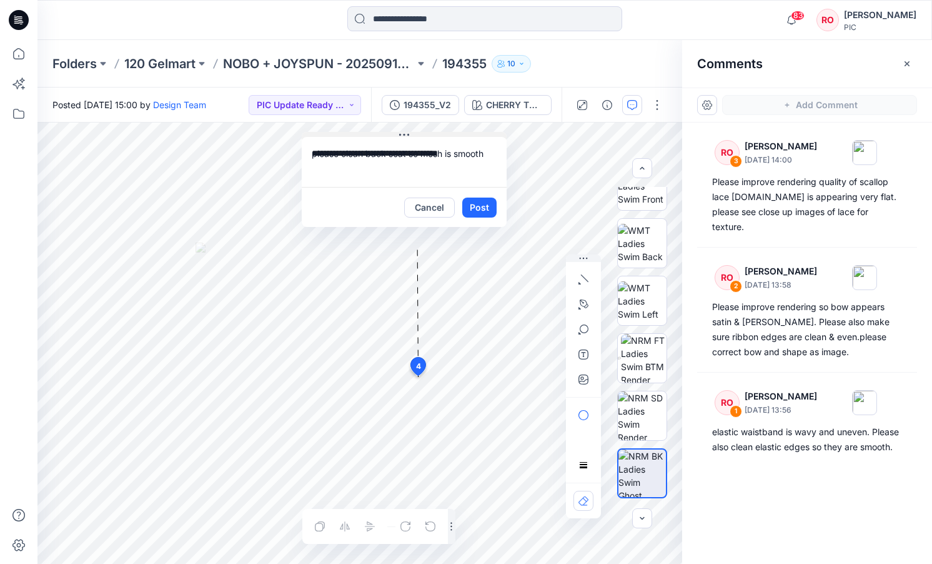
drag, startPoint x: 497, startPoint y: 181, endPoint x: 399, endPoint y: 130, distance: 110.1
click at [580, 299] on button "button" at bounding box center [584, 304] width 20 height 20
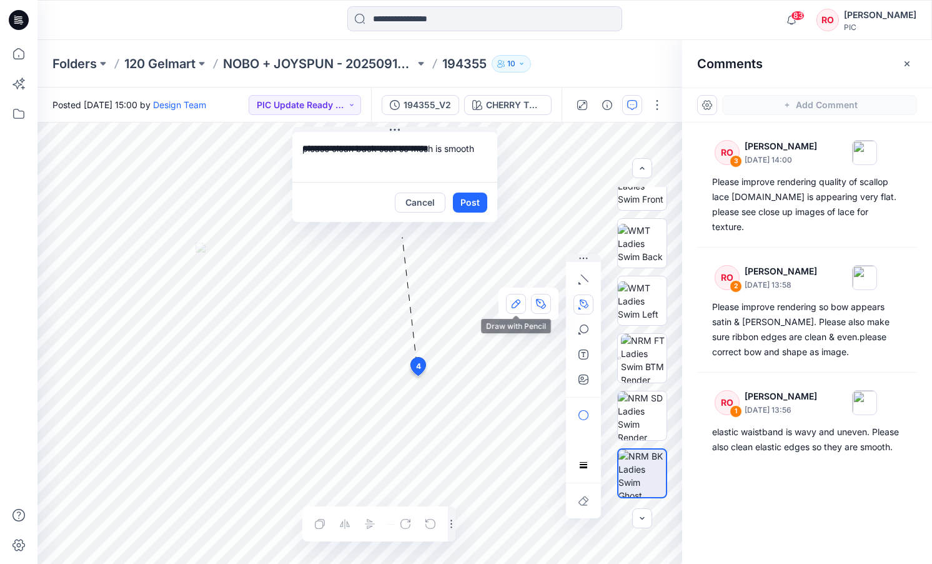
click at [514, 301] on icon "button" at bounding box center [516, 304] width 10 height 10
click at [476, 200] on button "Post" at bounding box center [470, 202] width 34 height 20
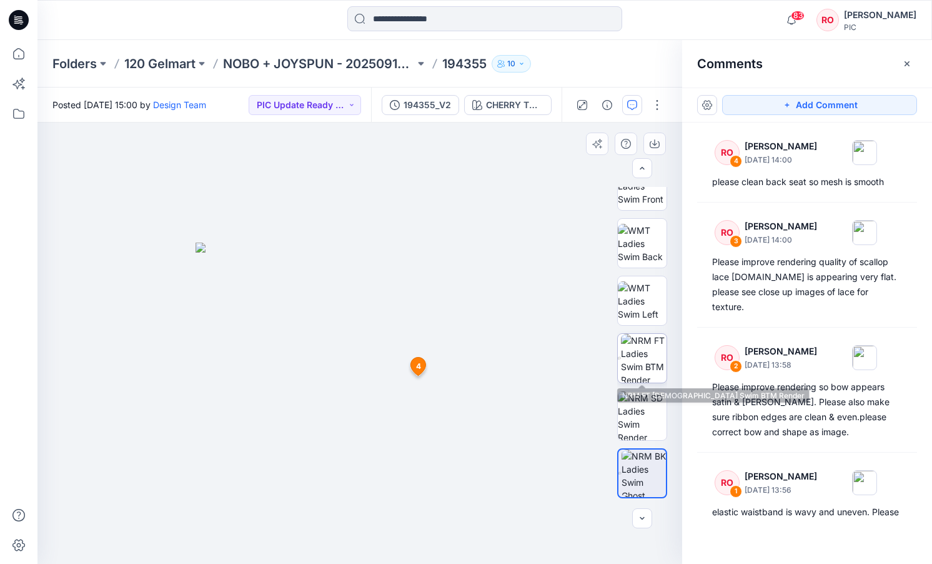
click at [654, 364] on img at bounding box center [644, 358] width 46 height 49
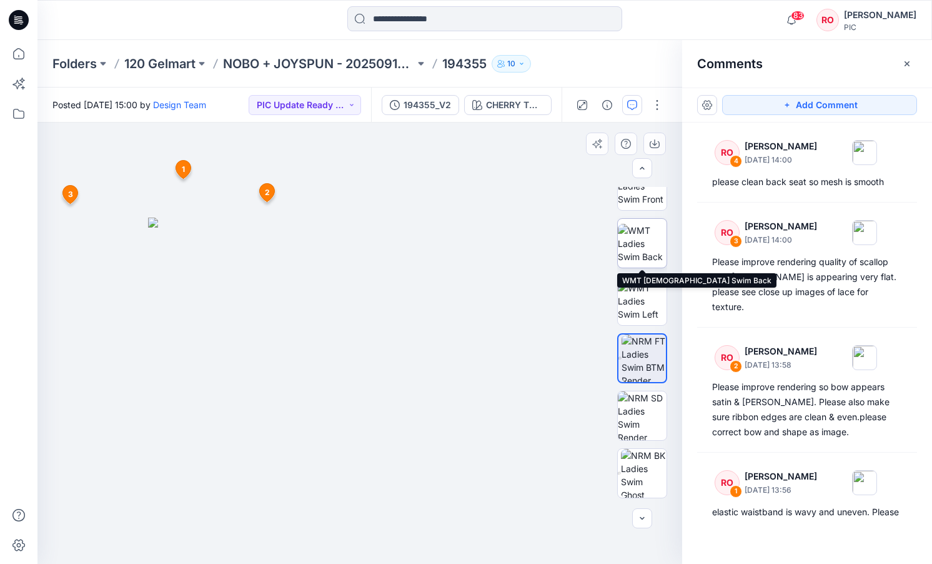
click at [644, 250] on img at bounding box center [642, 243] width 49 height 39
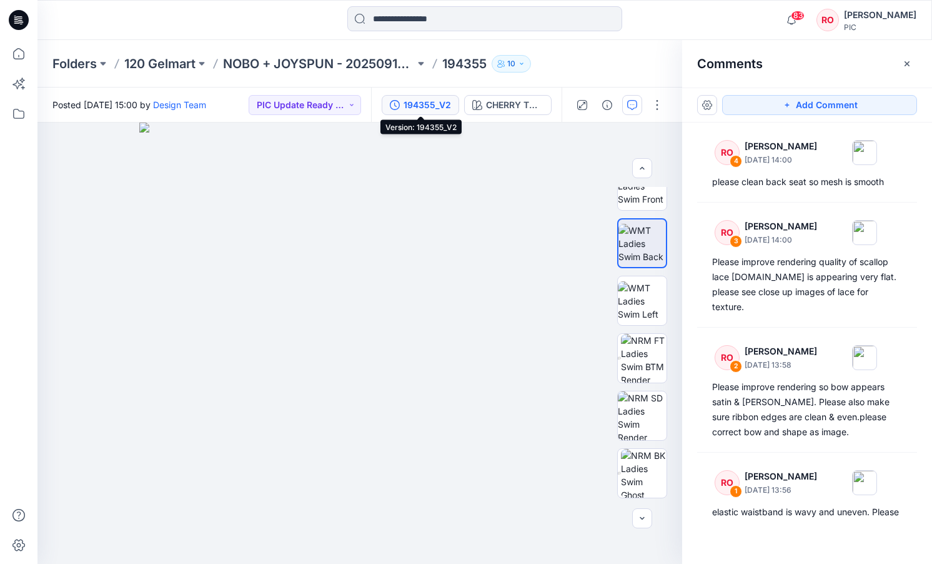
click at [431, 101] on div "194355_V2" at bounding box center [427, 105] width 47 height 14
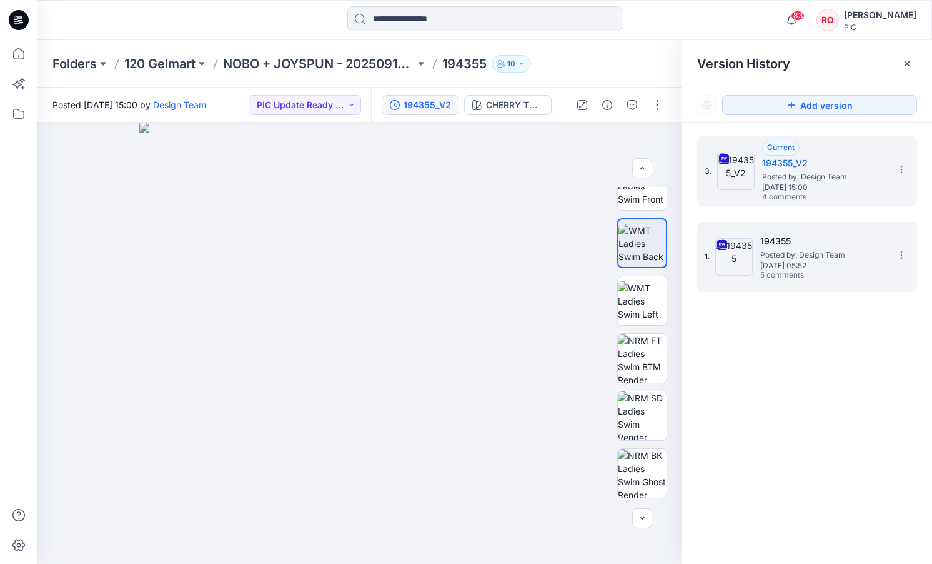
click at [789, 252] on span "Posted by: Design Team" at bounding box center [822, 255] width 125 height 12
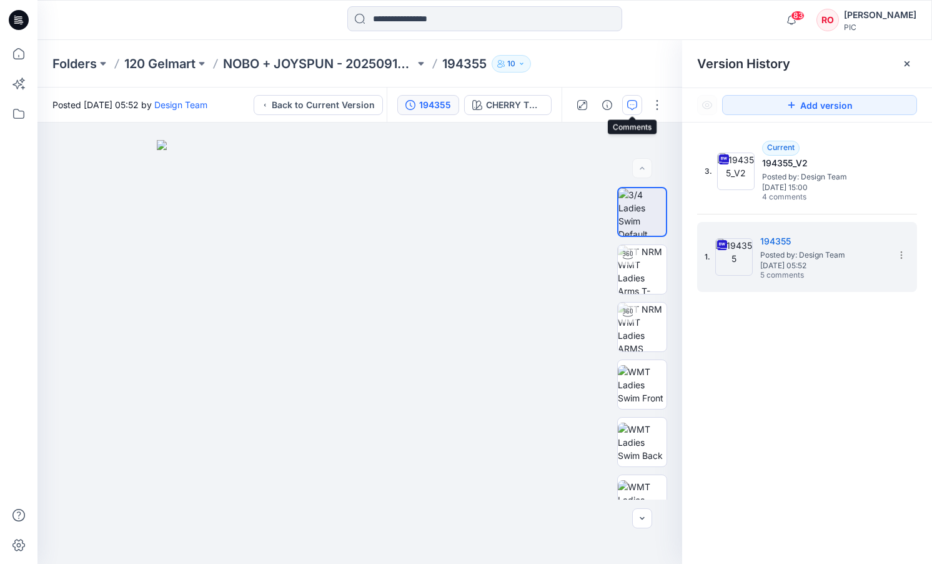
click at [634, 104] on icon "button" at bounding box center [632, 104] width 4 height 1
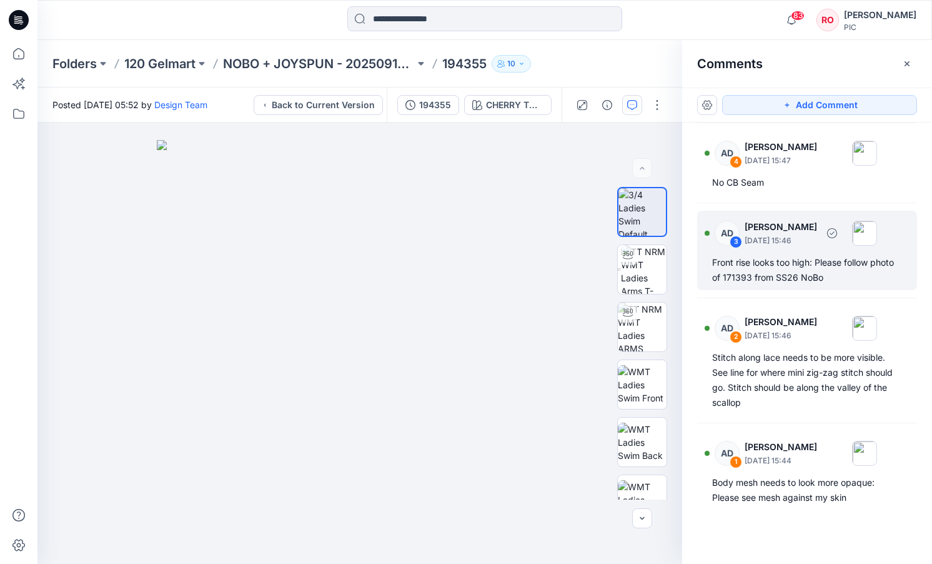
scroll to position [79, 0]
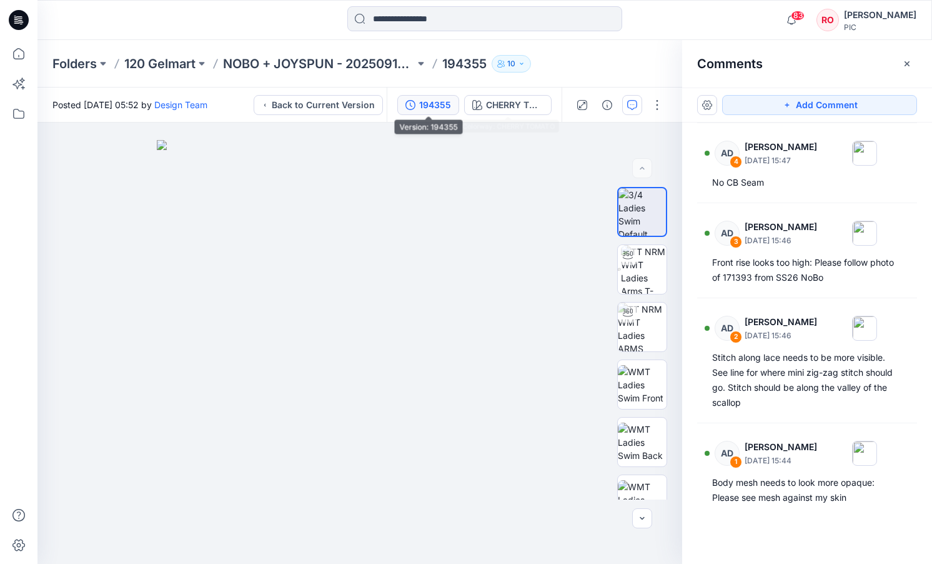
click at [430, 102] on div "194355" at bounding box center [435, 105] width 32 height 14
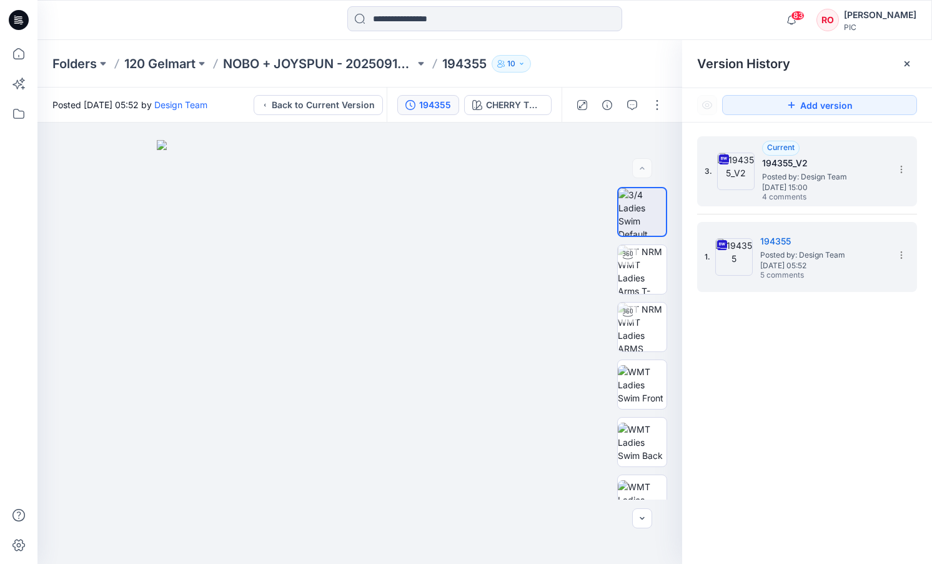
click at [780, 185] on span "Thursday, October 02, 2025 15:00" at bounding box center [824, 187] width 125 height 9
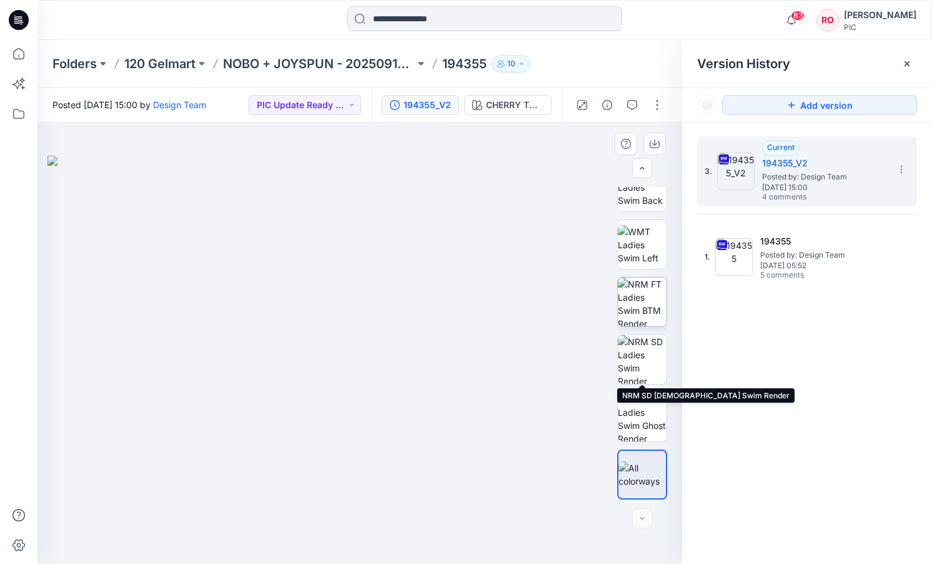
scroll to position [255, 0]
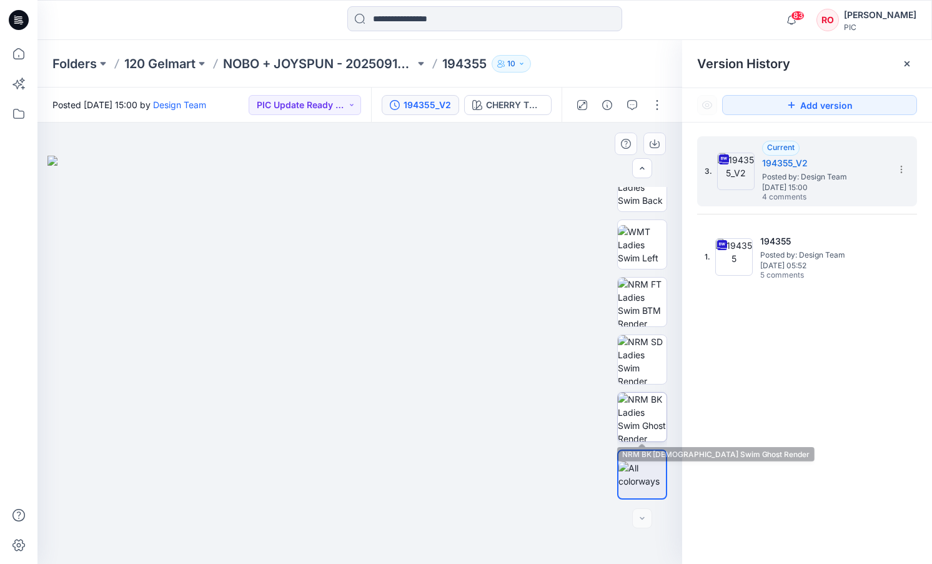
click at [650, 405] on img at bounding box center [642, 416] width 49 height 49
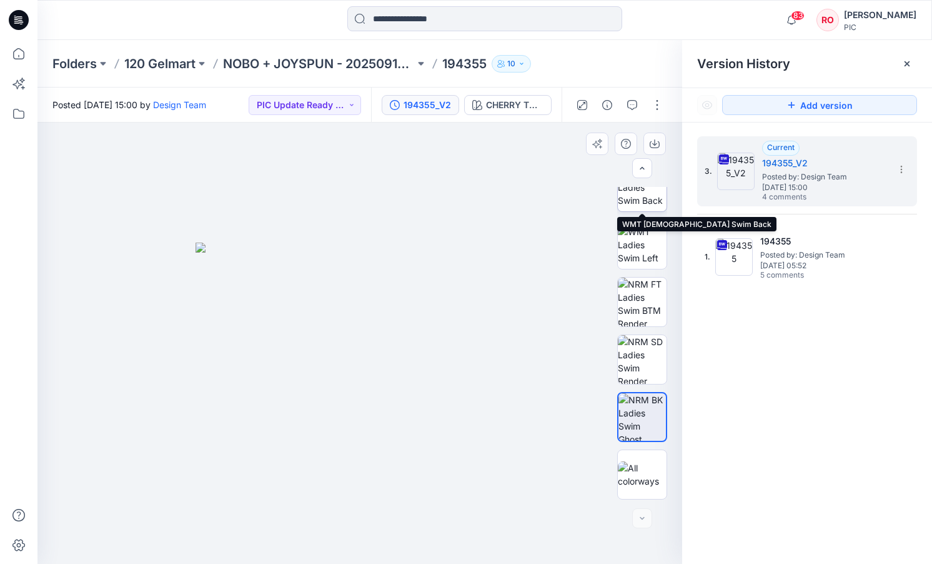
drag, startPoint x: 654, startPoint y: 204, endPoint x: 644, endPoint y: 206, distance: 9.6
click at [653, 204] on img at bounding box center [642, 186] width 49 height 39
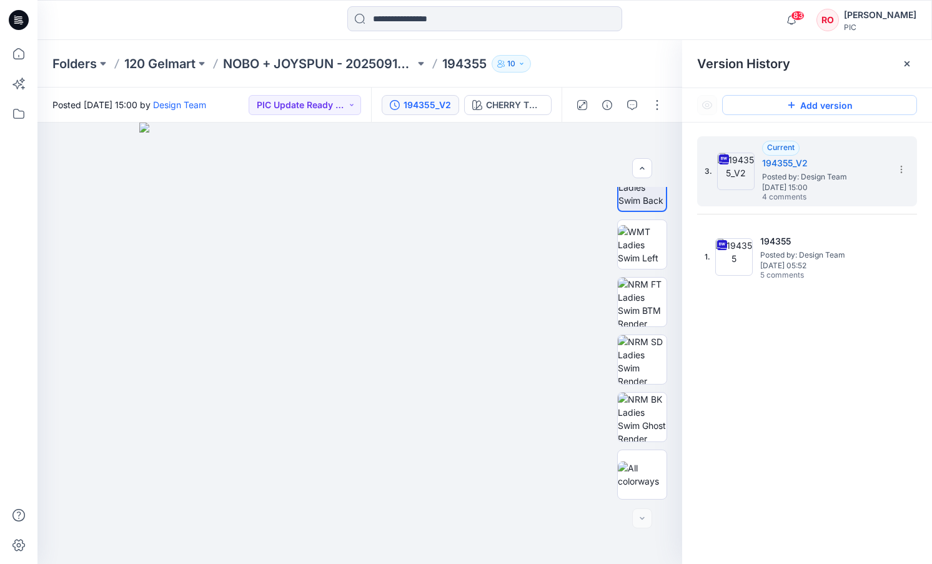
click at [800, 109] on button "Add version" at bounding box center [819, 105] width 195 height 20
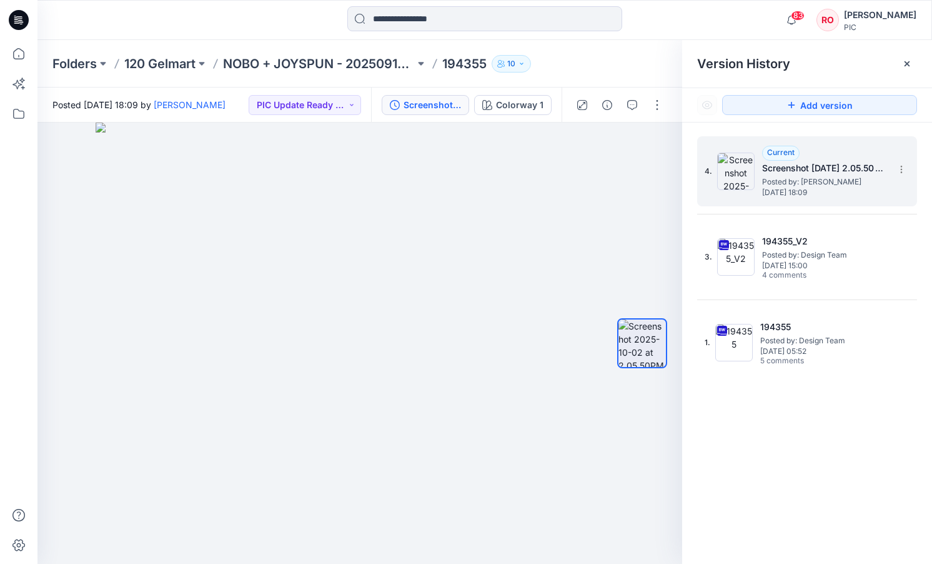
click at [815, 172] on h5 "Screenshot 2025-10-02 at 2.05.50 PM" at bounding box center [824, 168] width 125 height 15
click at [899, 167] on icon at bounding box center [902, 169] width 10 height 10
click at [818, 247] on span "Delete Version" at bounding box center [815, 248] width 59 height 15
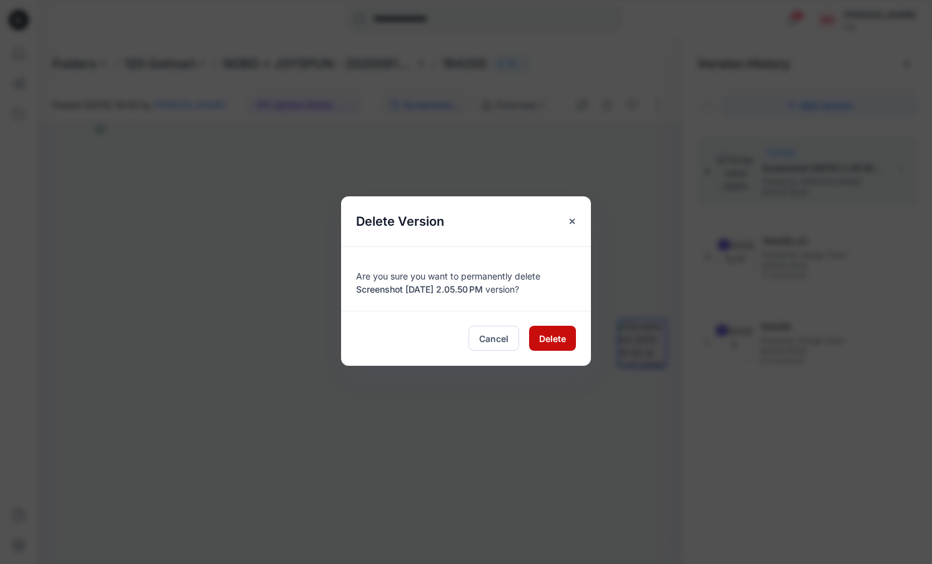
click at [555, 339] on span "Delete" at bounding box center [552, 338] width 27 height 13
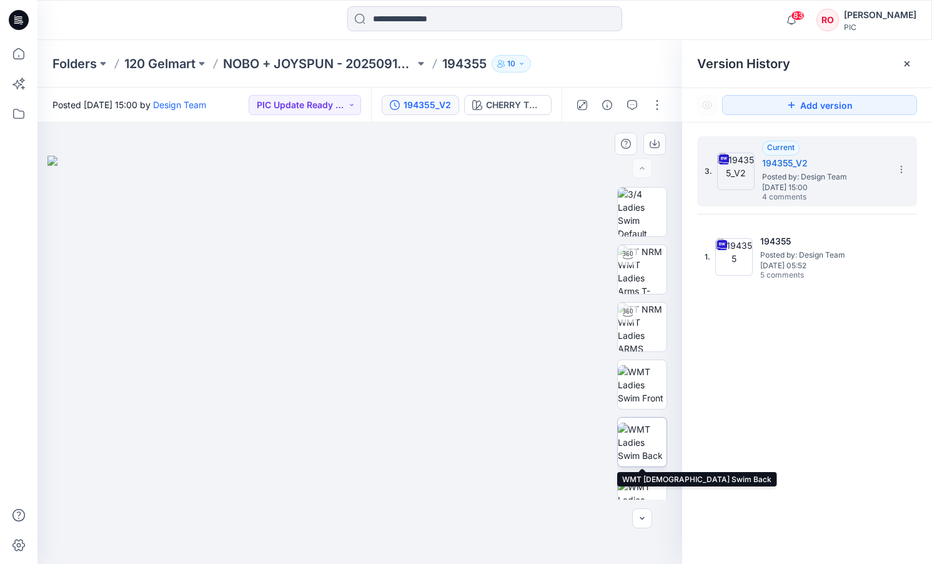
click at [647, 453] on img at bounding box center [642, 441] width 49 height 39
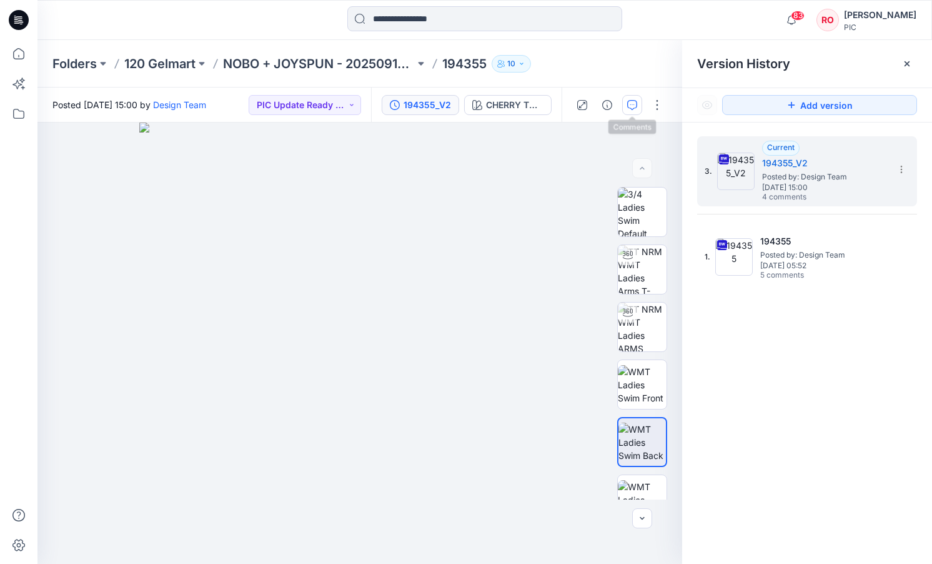
click at [639, 108] on button "button" at bounding box center [632, 105] width 20 height 20
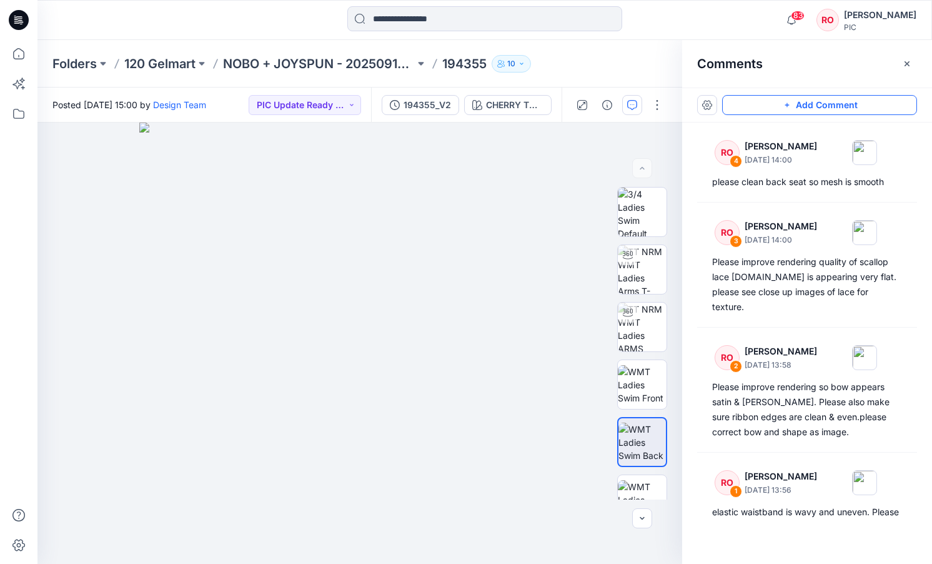
click at [758, 107] on button "Add Comment" at bounding box center [819, 105] width 195 height 20
click at [426, 457] on div "5" at bounding box center [359, 342] width 645 height 441
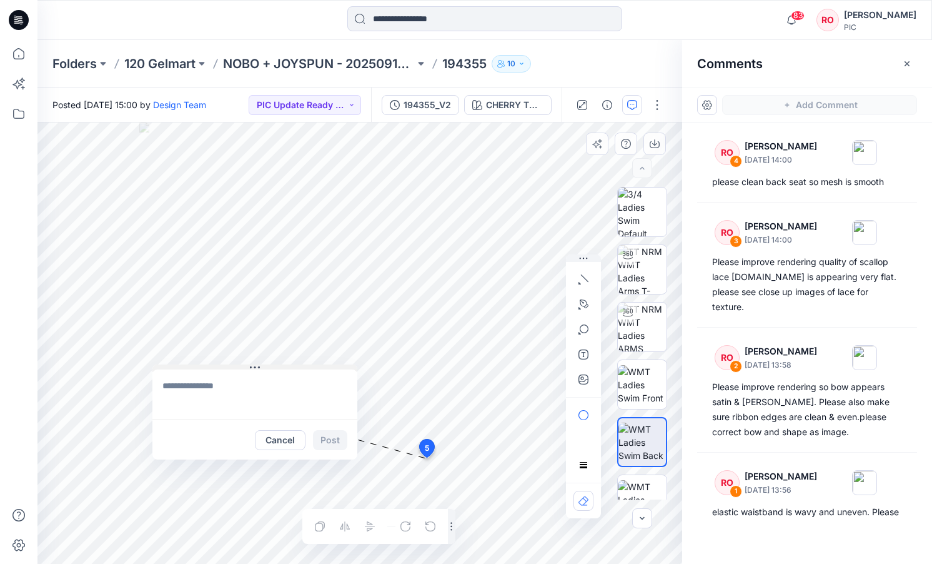
drag, startPoint x: 489, startPoint y: 466, endPoint x: 235, endPoint y: 366, distance: 272.7
click at [590, 382] on button "button" at bounding box center [584, 379] width 20 height 20
type input"] "**********"
click at [288, 392] on textarea at bounding box center [254, 394] width 205 height 50
type textarea "*"
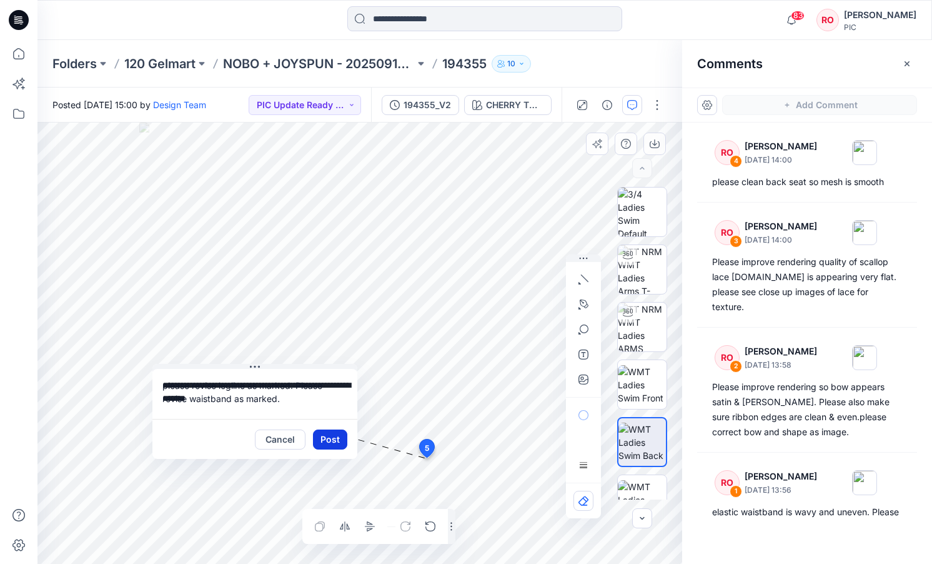
type textarea "**********"
click at [336, 438] on button "Post" at bounding box center [330, 439] width 34 height 20
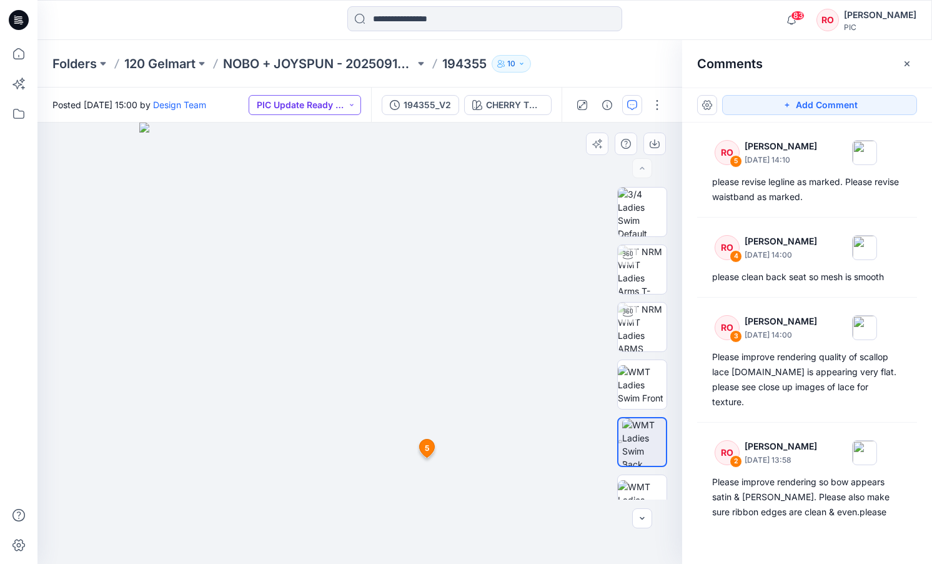
click at [281, 95] on button "PIC Update Ready to Review" at bounding box center [305, 105] width 112 height 20
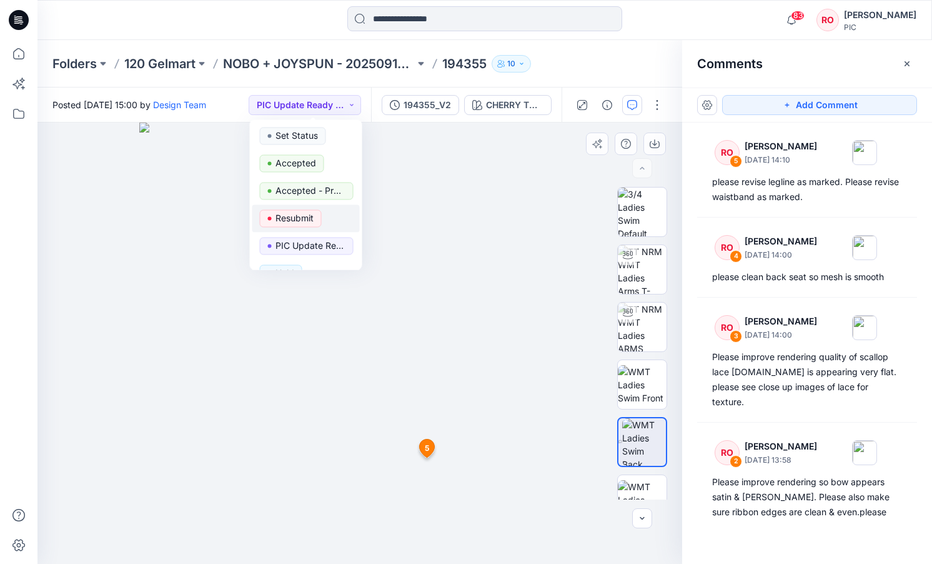
click at [291, 212] on p "Resubmit" at bounding box center [295, 218] width 38 height 16
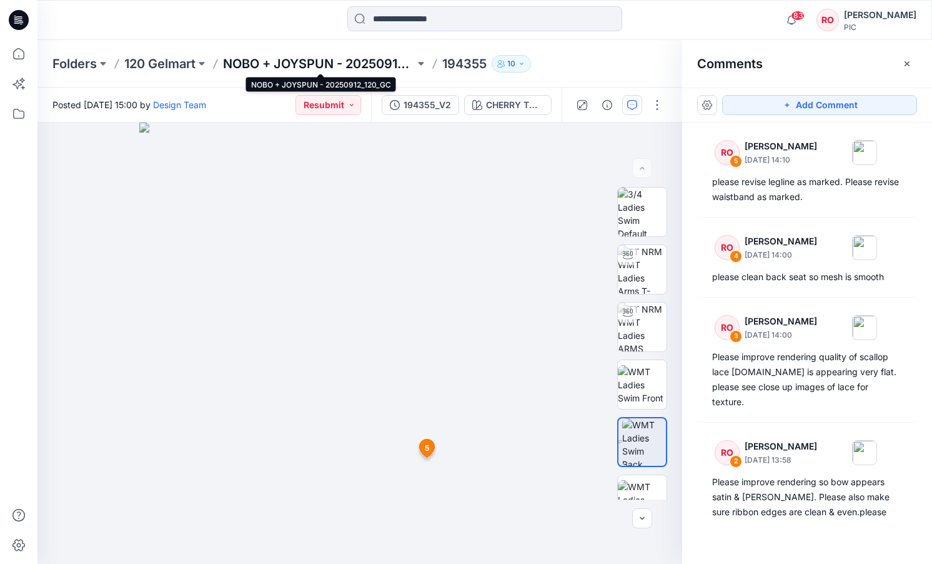
click at [281, 60] on p "NOBO + JOYSPUN - 20250912_120_GC" at bounding box center [319, 63] width 192 height 17
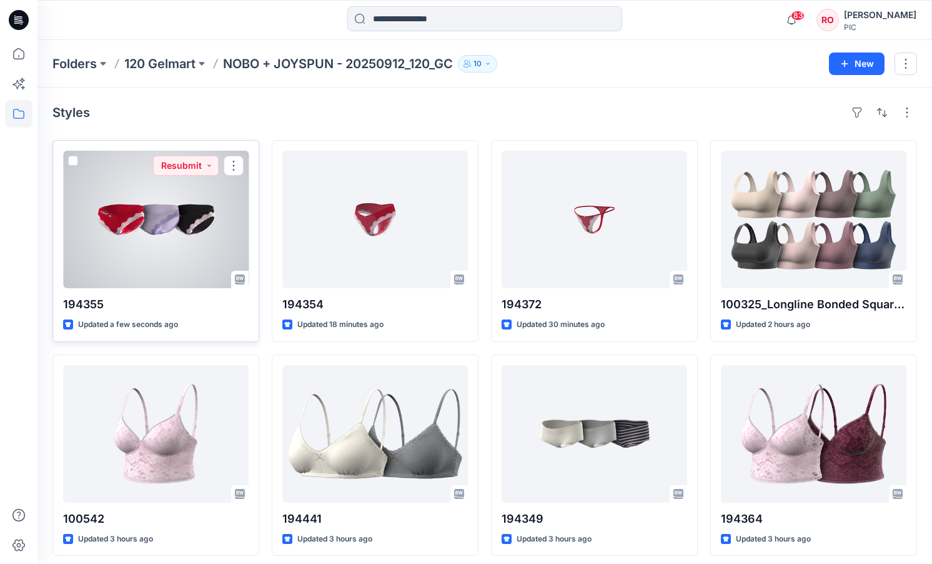
click at [193, 224] on div at bounding box center [156, 219] width 186 height 137
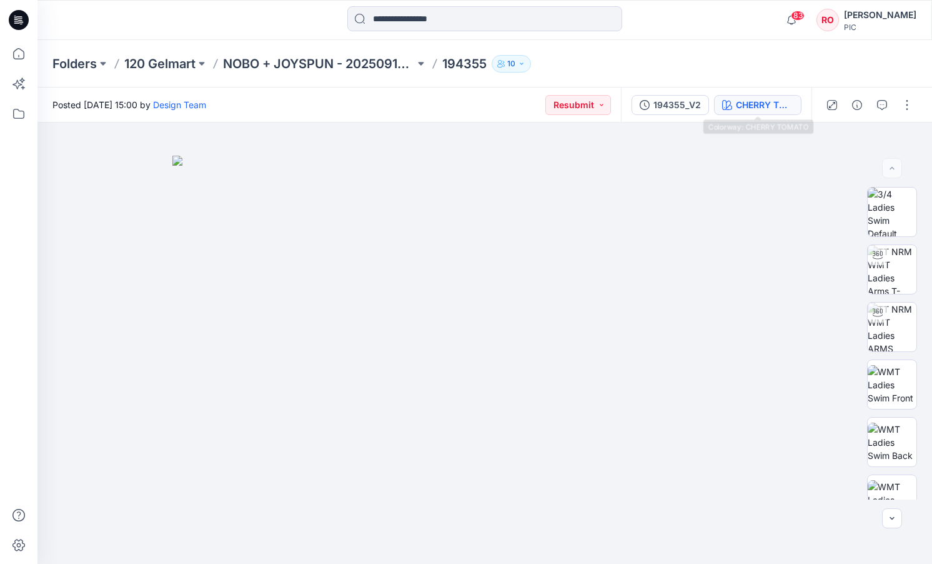
click at [752, 108] on div "CHERRY TOMATO" at bounding box center [764, 105] width 57 height 14
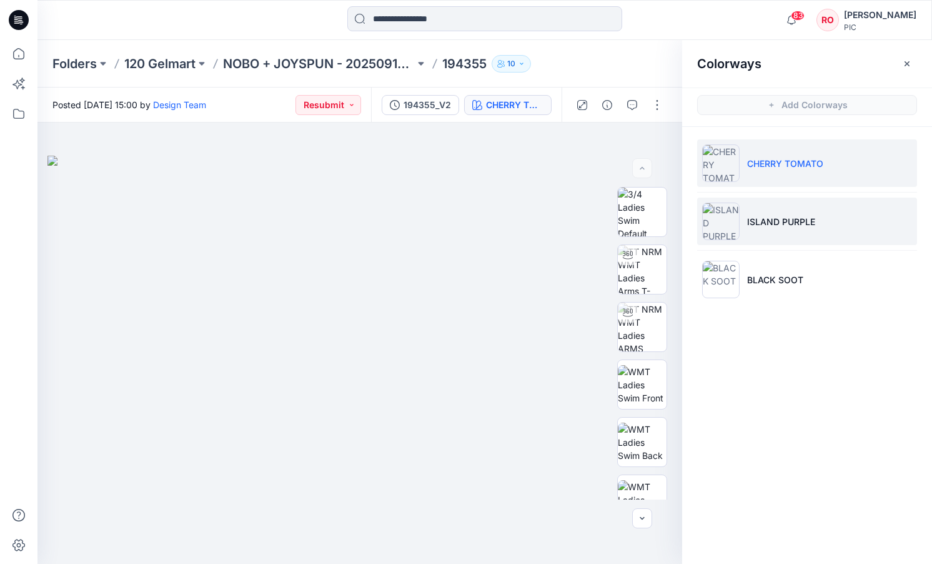
click at [773, 236] on li "ISLAND PURPLE" at bounding box center [807, 220] width 220 height 47
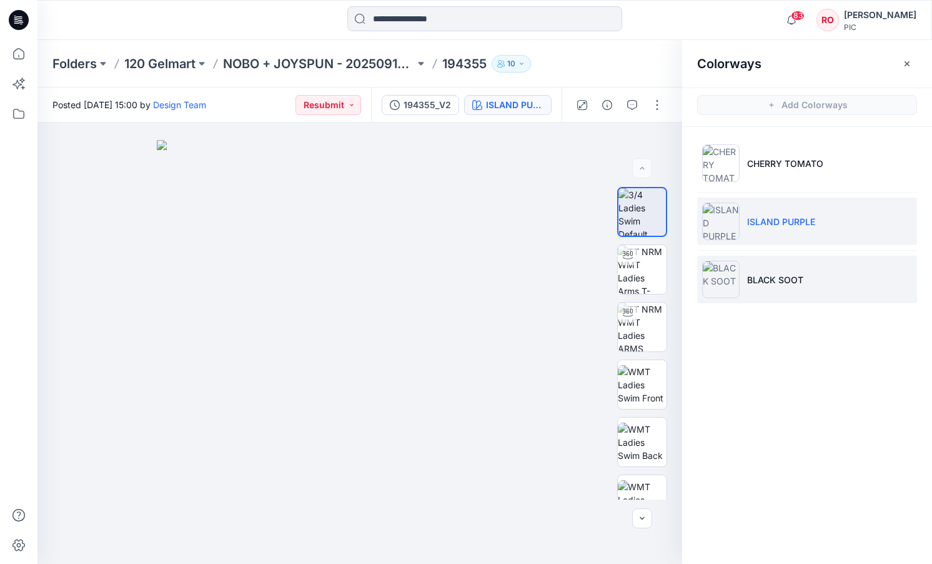
click at [761, 264] on li "BLACK SOOT" at bounding box center [807, 279] width 220 height 47
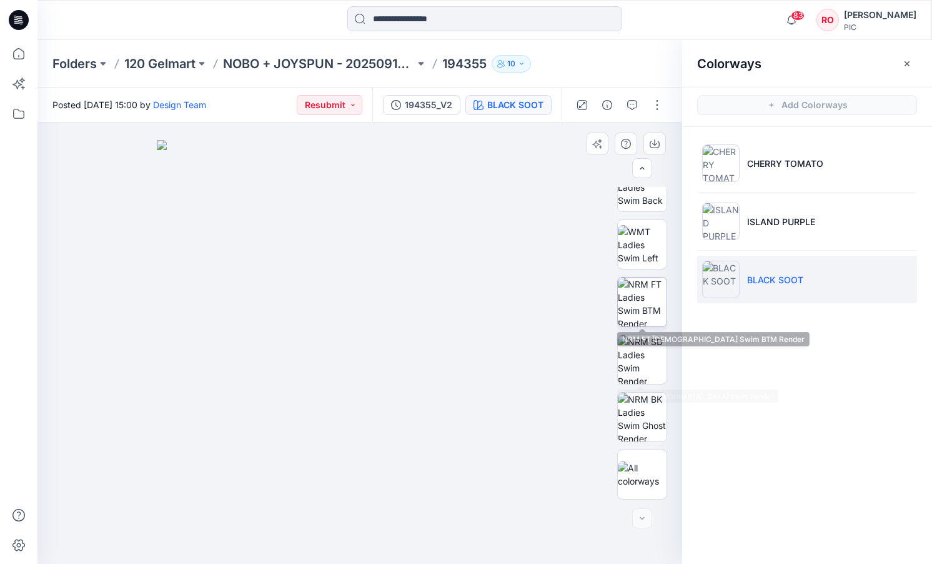
scroll to position [255, 0]
click at [628, 301] on img at bounding box center [642, 301] width 49 height 49
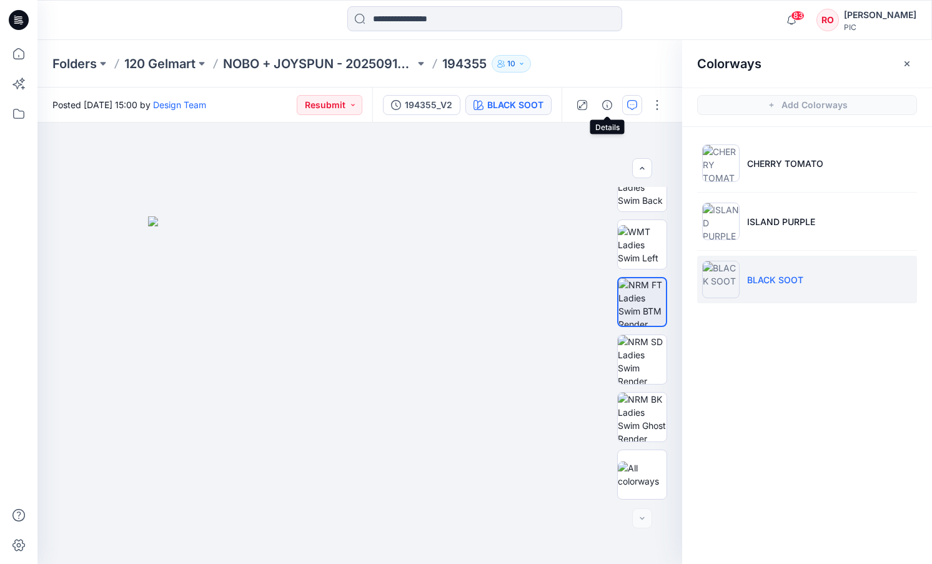
click at [623, 102] on button "button" at bounding box center [632, 105] width 20 height 20
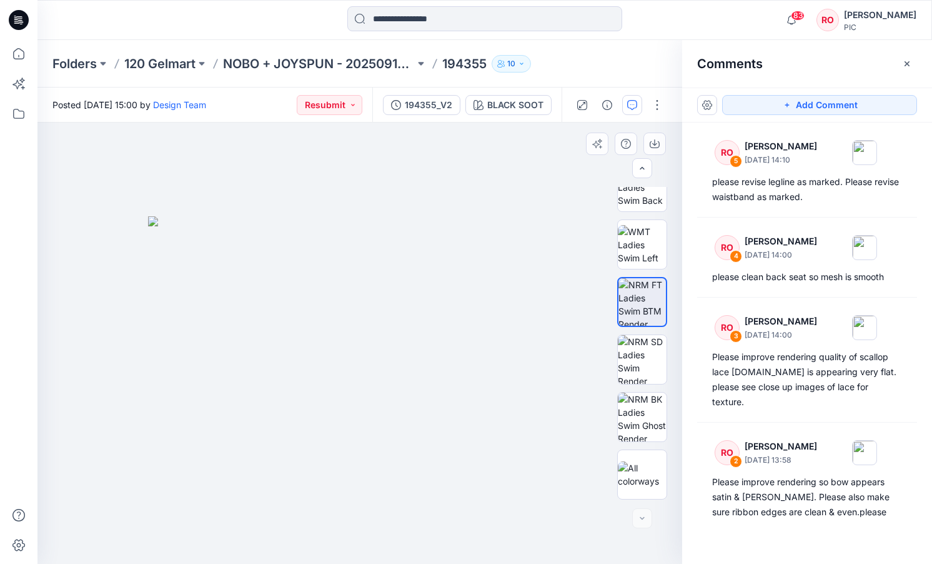
click at [491, 239] on img at bounding box center [360, 389] width 424 height 347
click at [630, 107] on icon "button" at bounding box center [632, 105] width 10 height 10
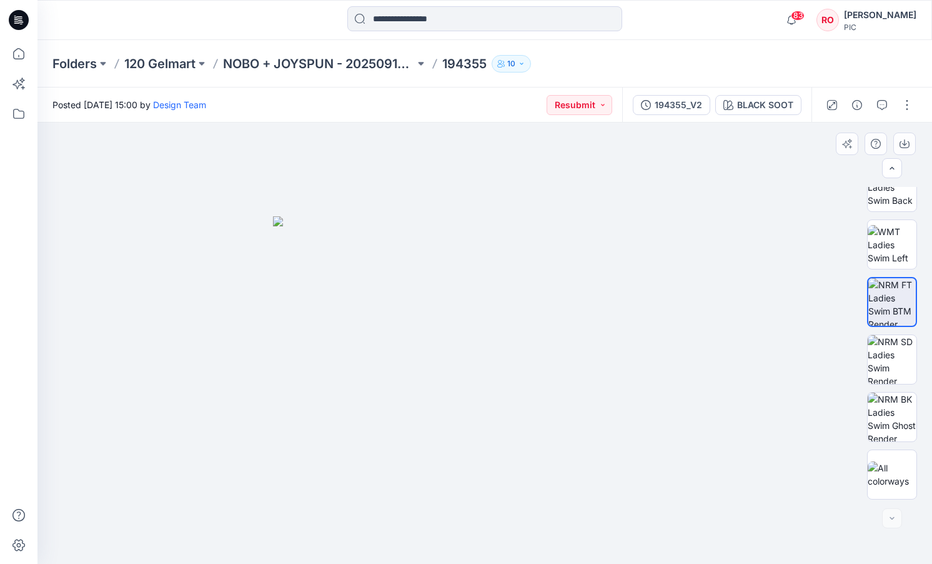
click at [590, 279] on img at bounding box center [485, 389] width 424 height 347
click at [883, 105] on icon "button" at bounding box center [882, 105] width 10 height 10
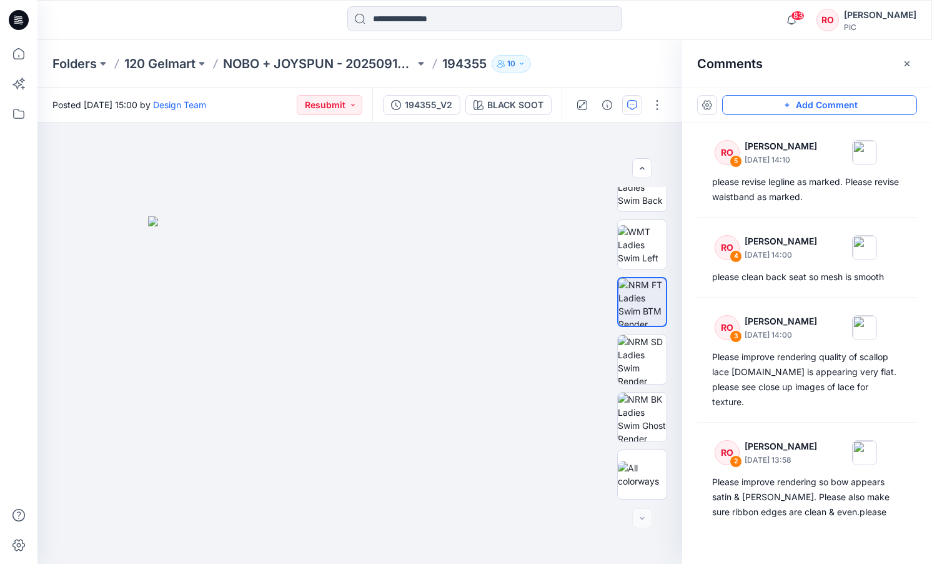
click at [787, 112] on button "Add Comment" at bounding box center [819, 105] width 195 height 20
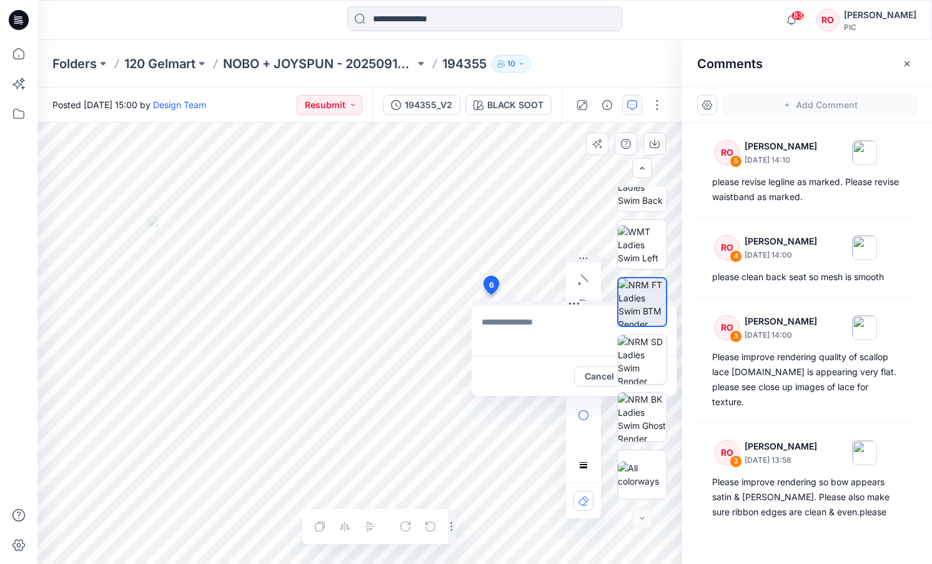
click at [491, 294] on div "6 Cancel Post Layer 1" at bounding box center [359, 342] width 645 height 441
type textarea "*"
type textarea "**********"
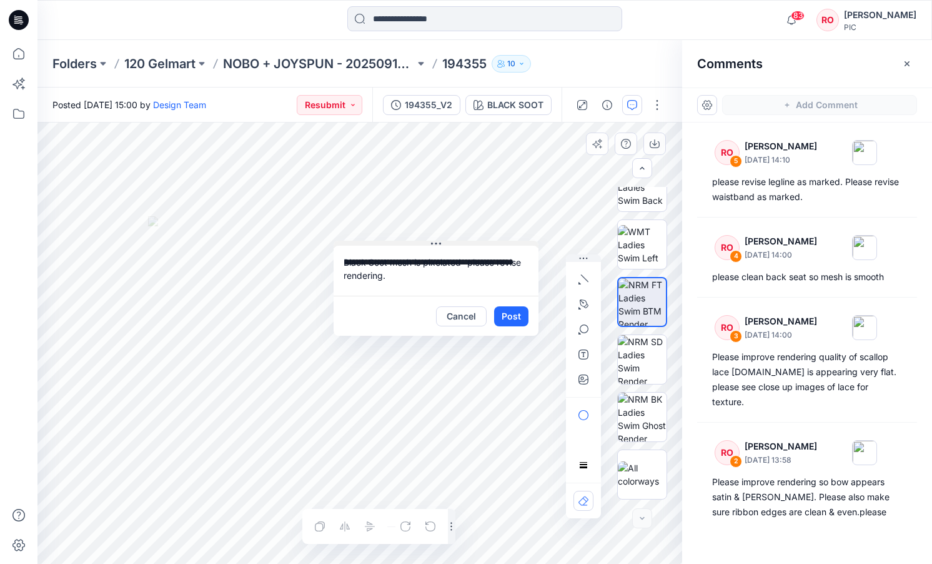
drag, startPoint x: 525, startPoint y: 302, endPoint x: 392, endPoint y: 244, distance: 144.9
click at [519, 316] on button "Post" at bounding box center [512, 316] width 34 height 20
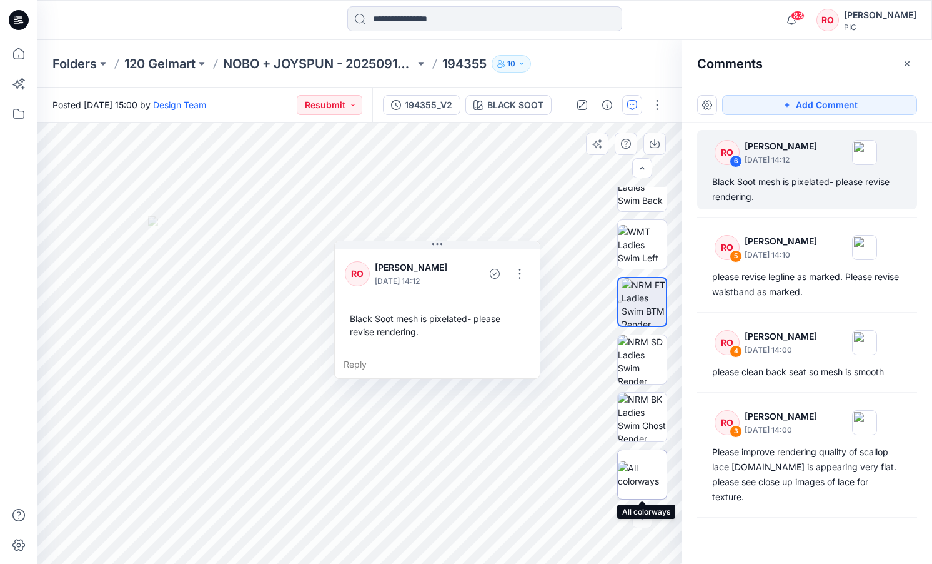
click at [642, 477] on img at bounding box center [642, 474] width 49 height 26
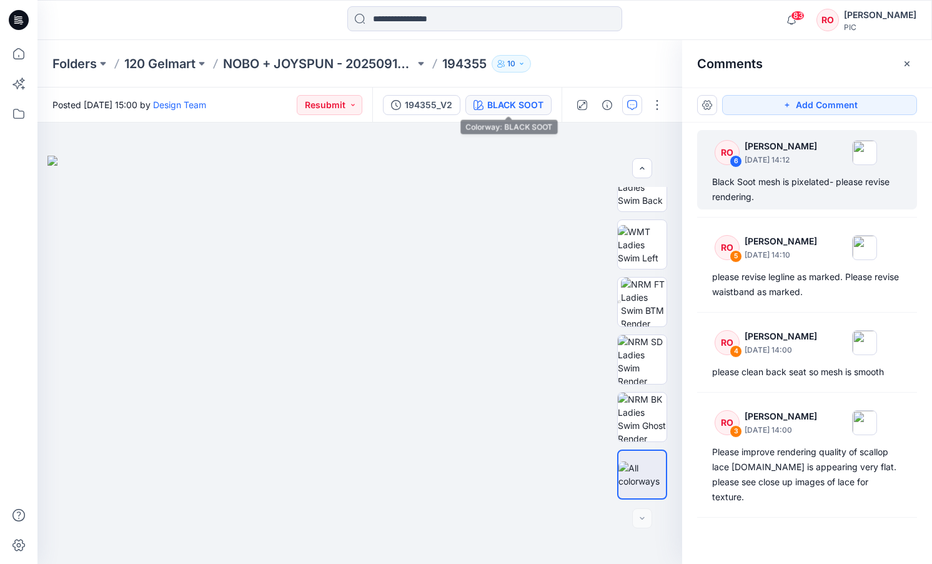
click at [529, 107] on div "BLACK SOOT" at bounding box center [515, 105] width 56 height 14
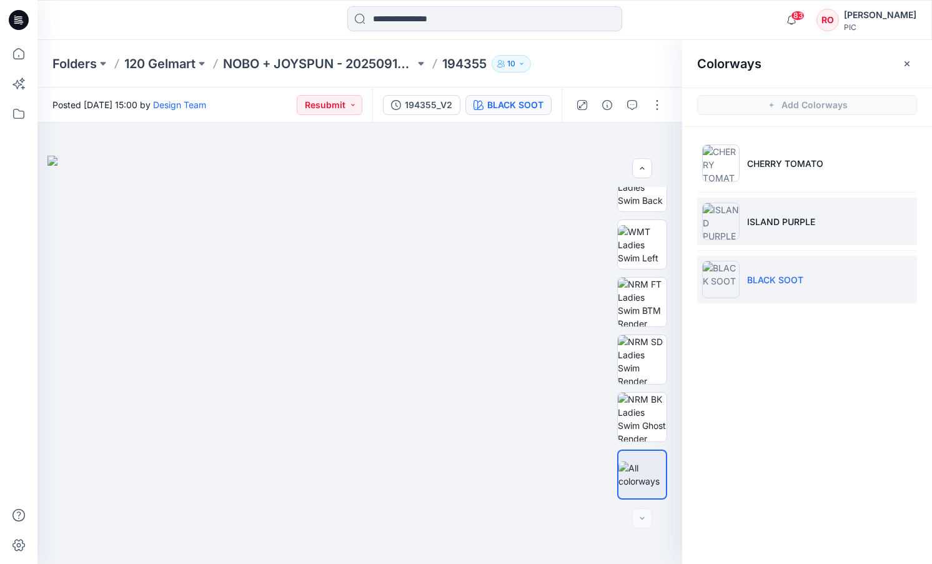
click at [780, 210] on li "ISLAND PURPLE" at bounding box center [807, 220] width 220 height 47
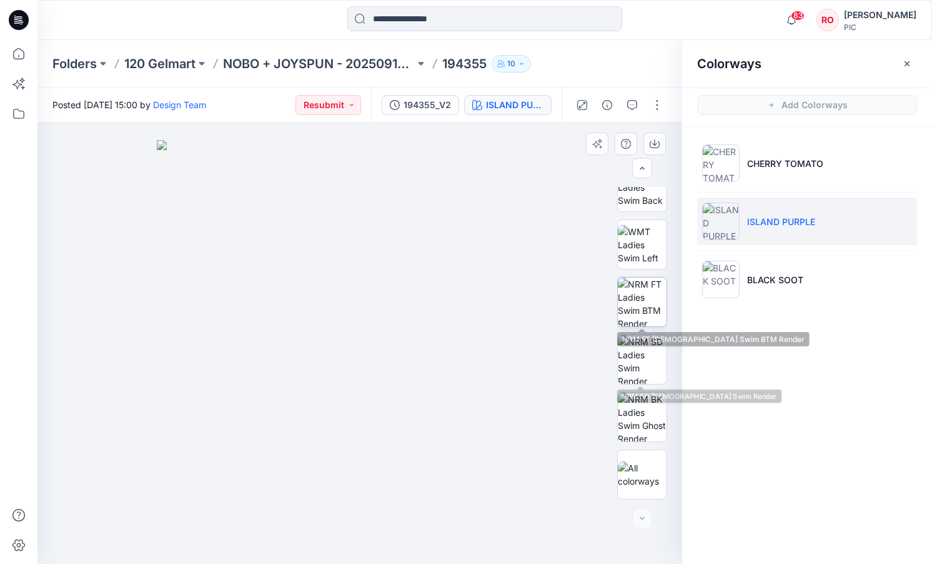
click at [642, 301] on img at bounding box center [642, 301] width 49 height 49
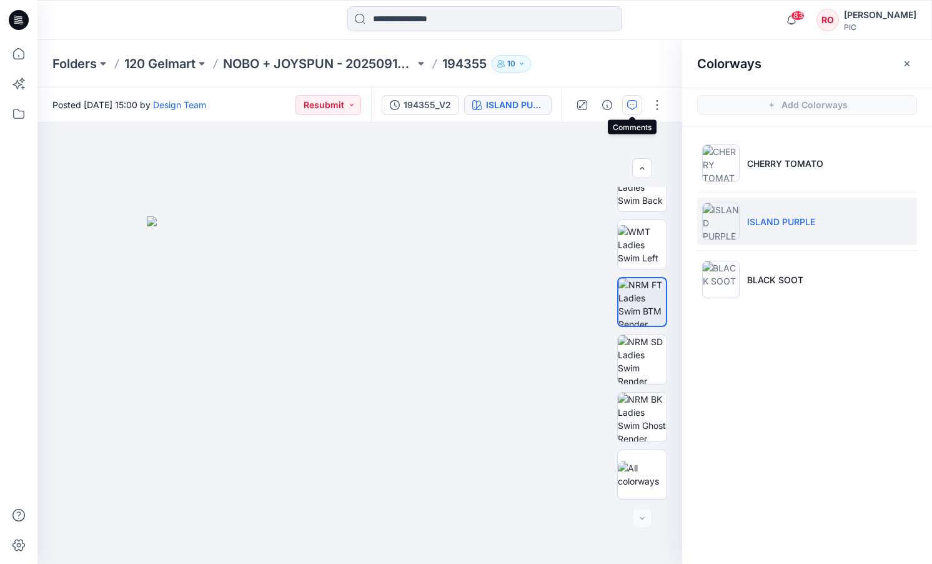
click at [634, 102] on icon "button" at bounding box center [632, 105] width 10 height 10
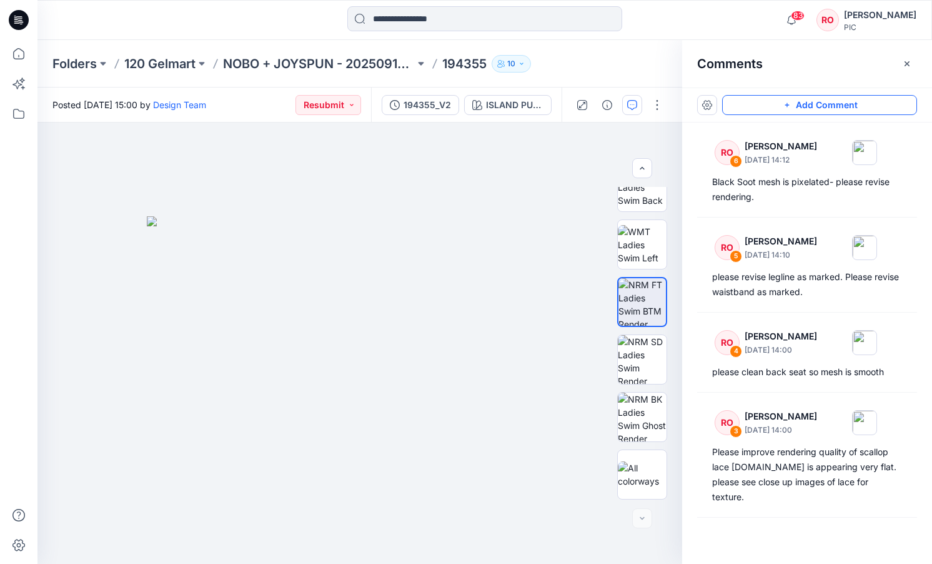
click at [736, 104] on button "Add Comment" at bounding box center [819, 105] width 195 height 20
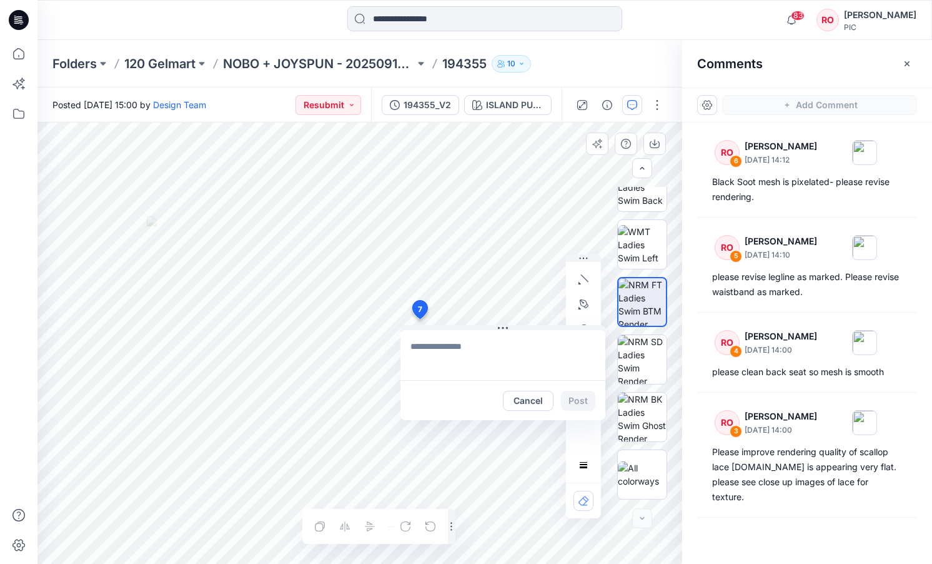
click at [419, 319] on div "7 Cancel Post Layer 1" at bounding box center [359, 342] width 645 height 441
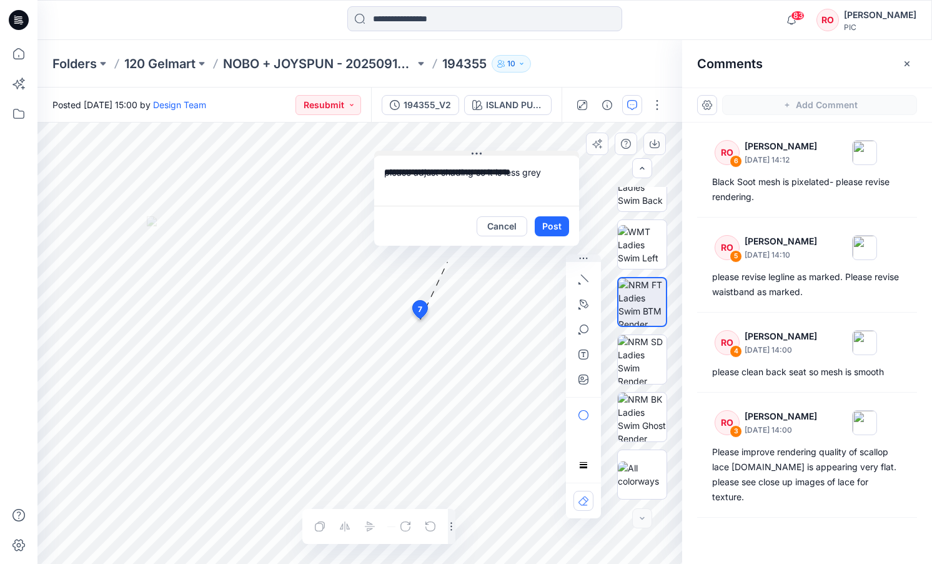
drag, startPoint x: 524, startPoint y: 328, endPoint x: 497, endPoint y: 152, distance: 178.2
click at [384, 171] on textarea "**********" at bounding box center [476, 179] width 205 height 50
click at [552, 169] on textarea "**********" at bounding box center [476, 179] width 205 height 50
drag, startPoint x: 538, startPoint y: 190, endPoint x: 505, endPoint y: 183, distance: 33.8
click at [504, 185] on textarea "**********" at bounding box center [476, 179] width 205 height 50
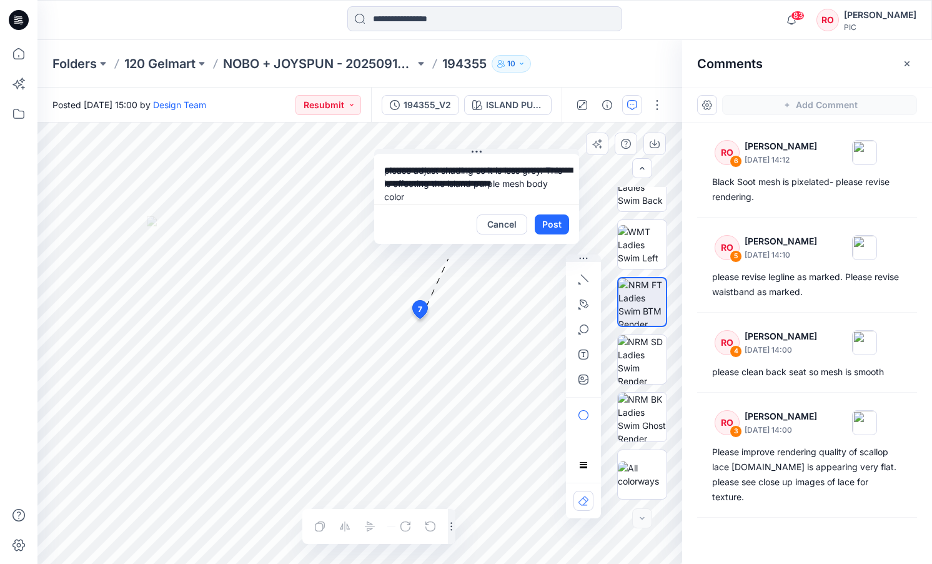
scroll to position [11, 0]
type textarea "**********"
click at [552, 221] on button "Post" at bounding box center [552, 224] width 34 height 20
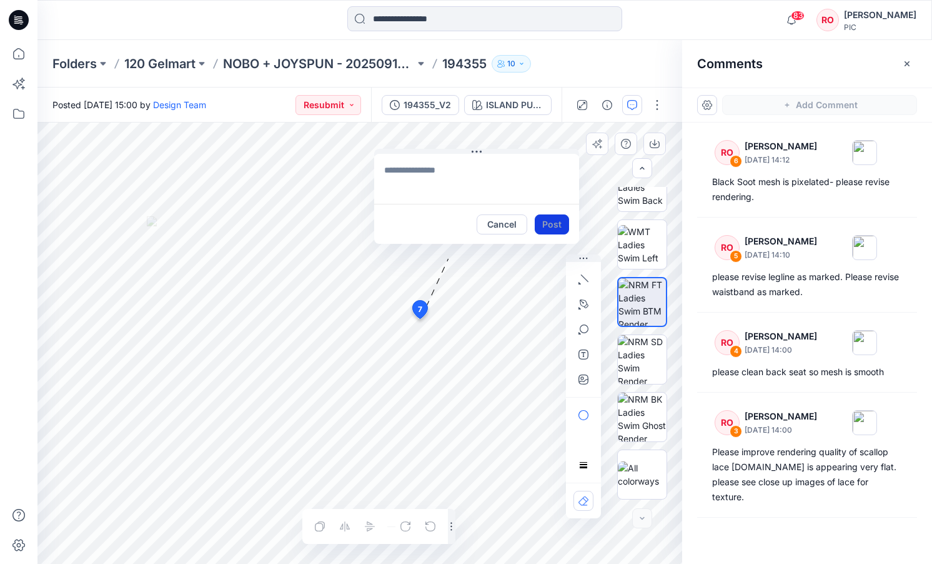
scroll to position [0, 0]
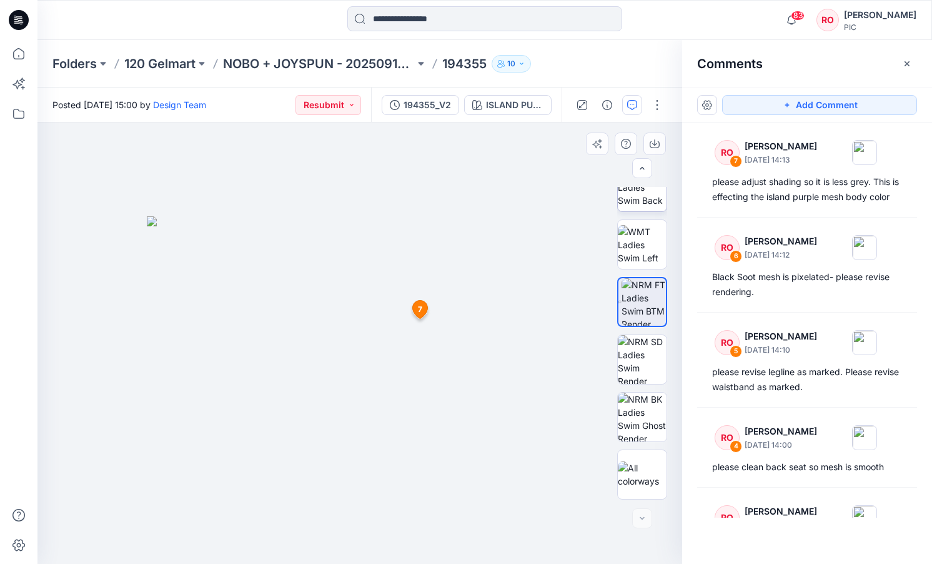
drag, startPoint x: 750, startPoint y: 110, endPoint x: 655, endPoint y: 199, distance: 129.5
click at [750, 110] on button "Add Comment" at bounding box center [819, 105] width 195 height 20
click at [347, 462] on div "8 7 RO Raquel Ortiz October 02, 2025 14:13 please adjust shading so it is less …" at bounding box center [359, 342] width 645 height 441
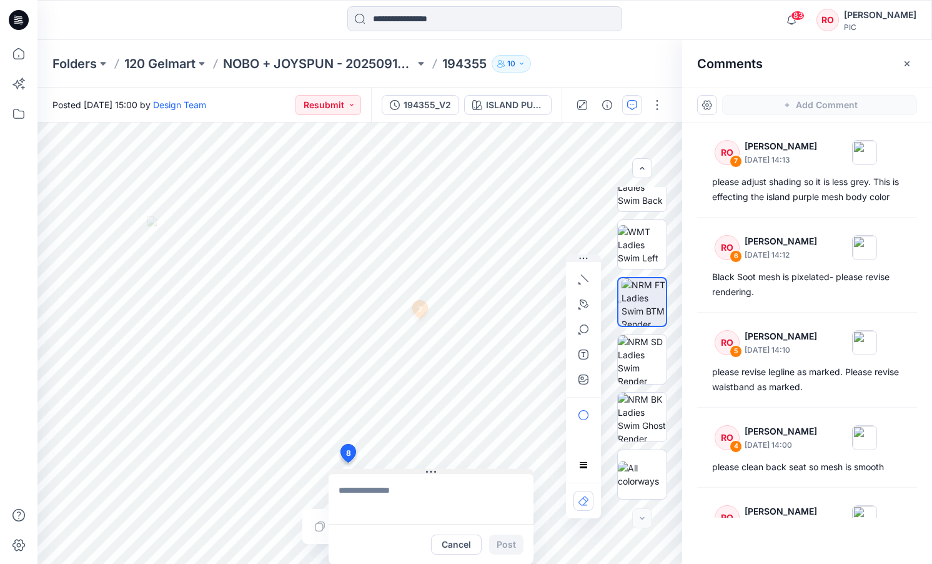
drag, startPoint x: 372, startPoint y: 476, endPoint x: 382, endPoint y: 471, distance: 11.2
click at [382, 471] on div "Cancel Post" at bounding box center [431, 516] width 205 height 95
type textarea "**********"
click at [507, 541] on button "Post" at bounding box center [506, 544] width 34 height 20
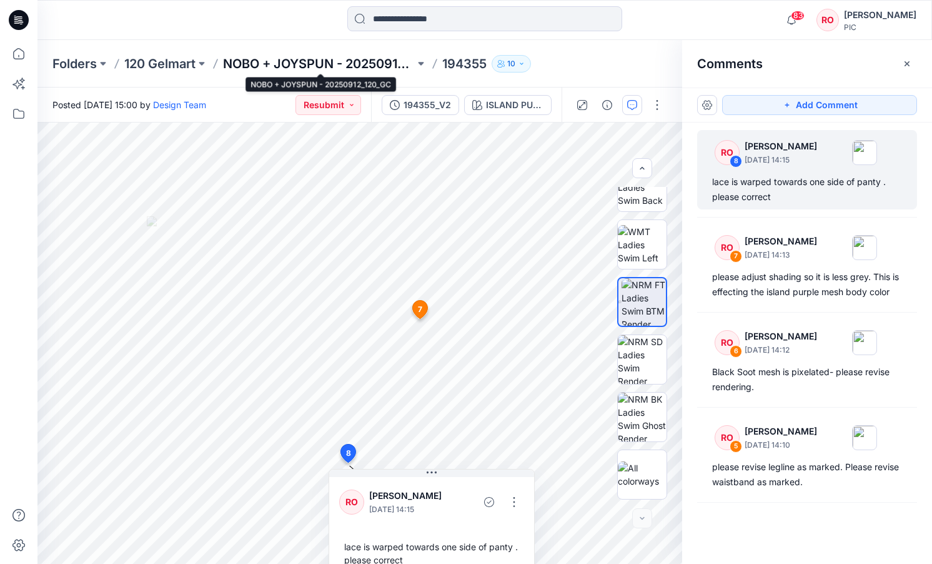
click at [291, 62] on p "NOBO + JOYSPUN - 20250912_120_GC" at bounding box center [319, 63] width 192 height 17
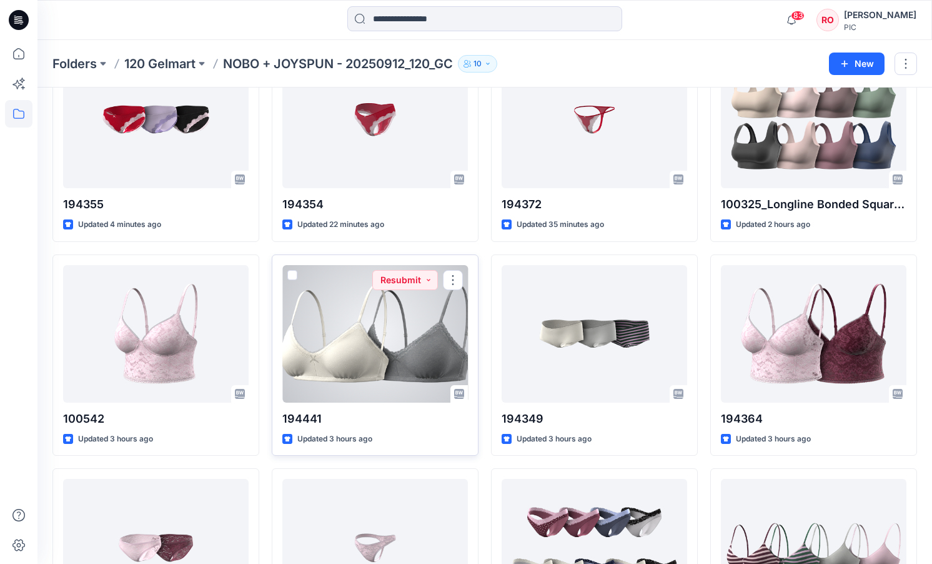
scroll to position [109, 0]
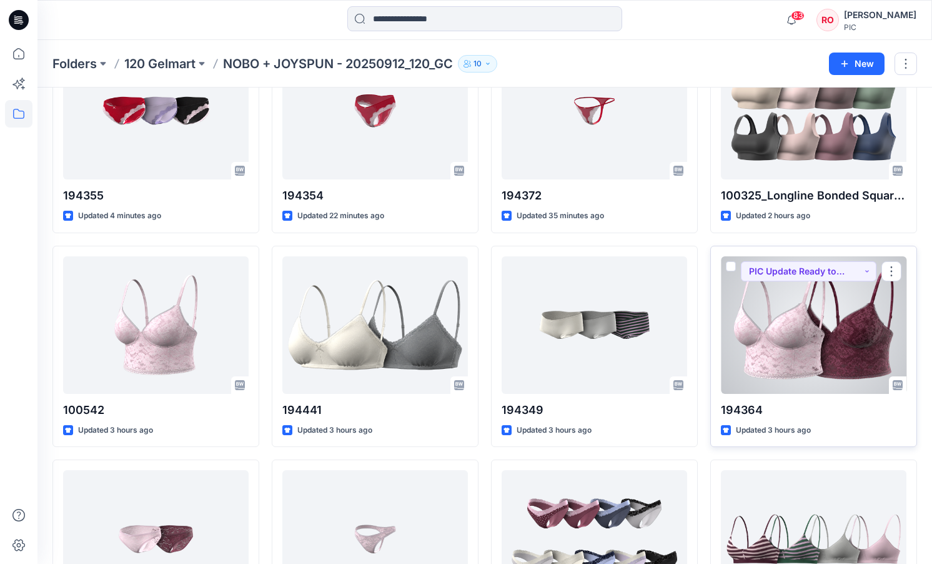
click at [790, 362] on div at bounding box center [814, 324] width 186 height 137
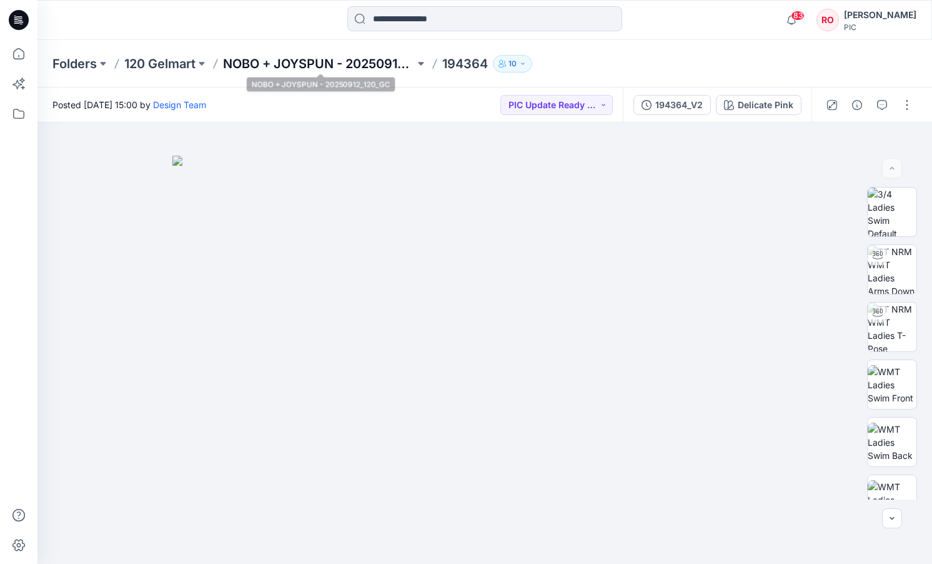
click at [320, 67] on p "NOBO + JOYSPUN - 20250912_120_GC" at bounding box center [319, 63] width 192 height 17
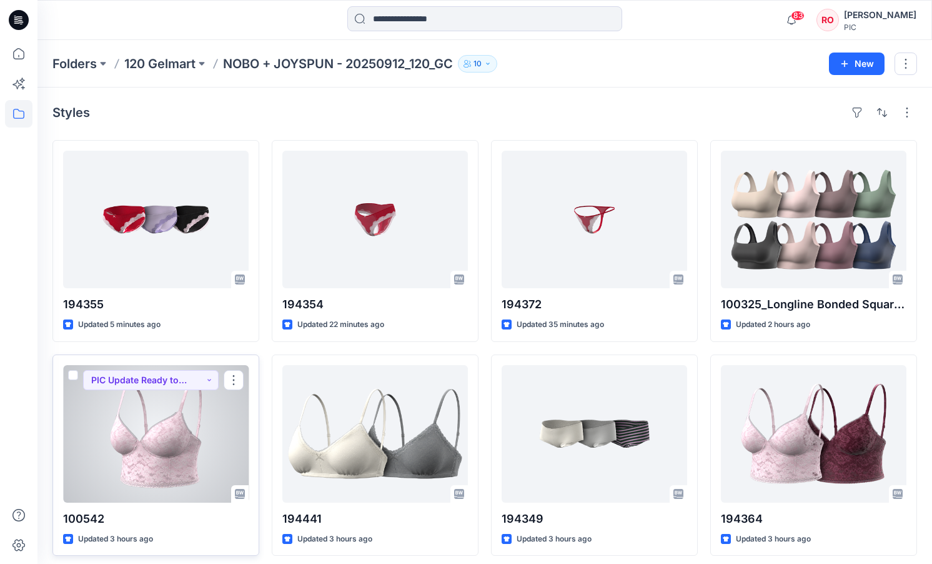
click at [216, 442] on div at bounding box center [156, 433] width 186 height 137
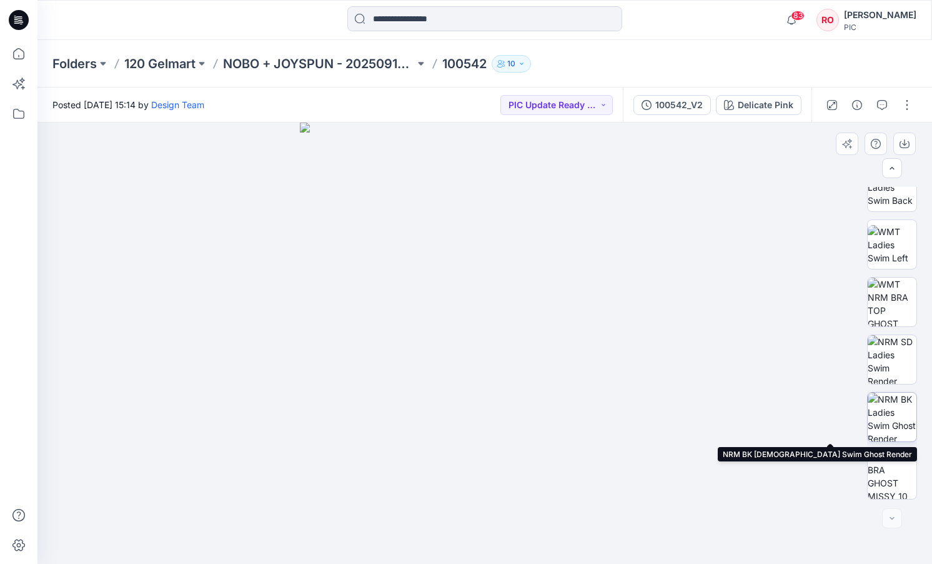
scroll to position [255, 0]
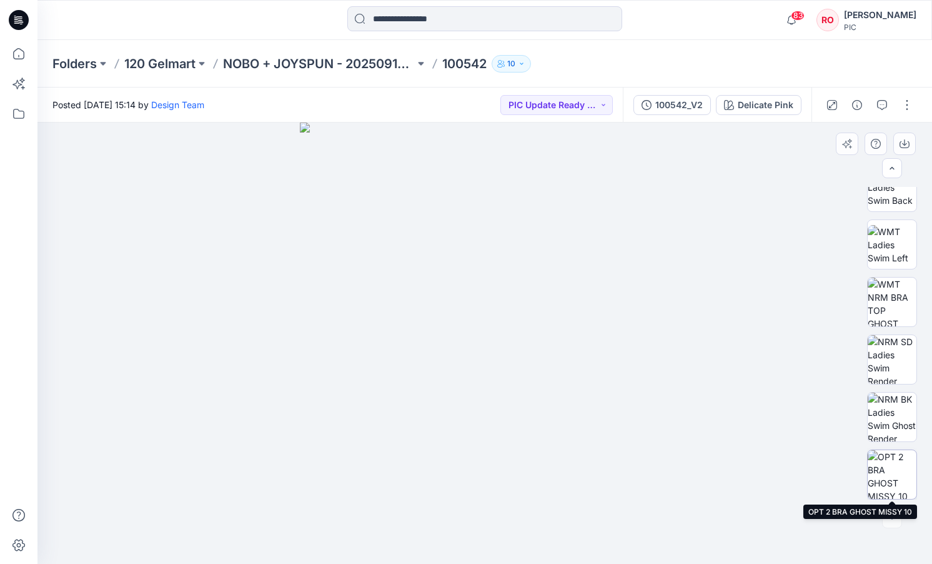
click at [890, 472] on img at bounding box center [892, 474] width 49 height 49
drag, startPoint x: 665, startPoint y: 342, endPoint x: 446, endPoint y: 323, distance: 220.1
click at [446, 323] on img at bounding box center [476, 160] width 914 height 807
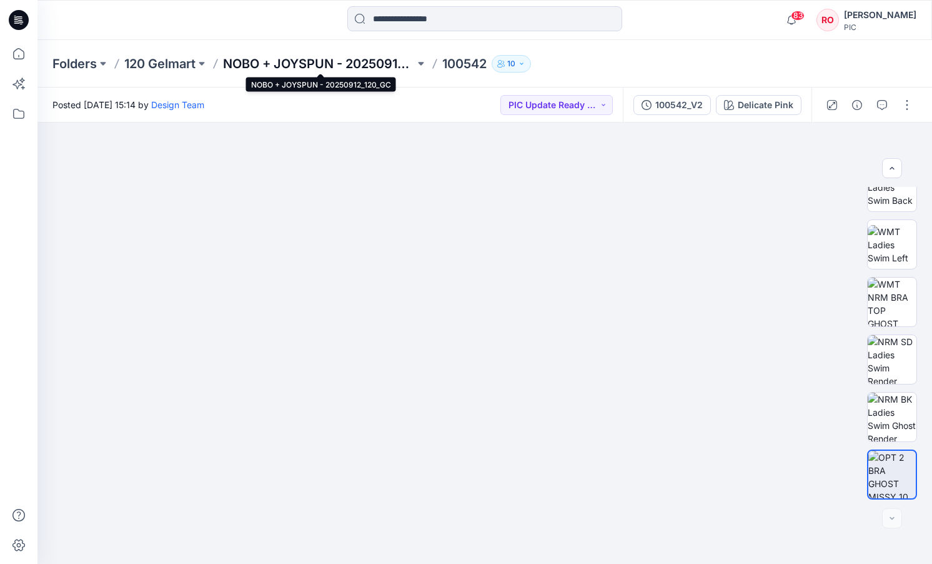
click at [335, 63] on p "NOBO + JOYSPUN - 20250912_120_GC" at bounding box center [319, 63] width 192 height 17
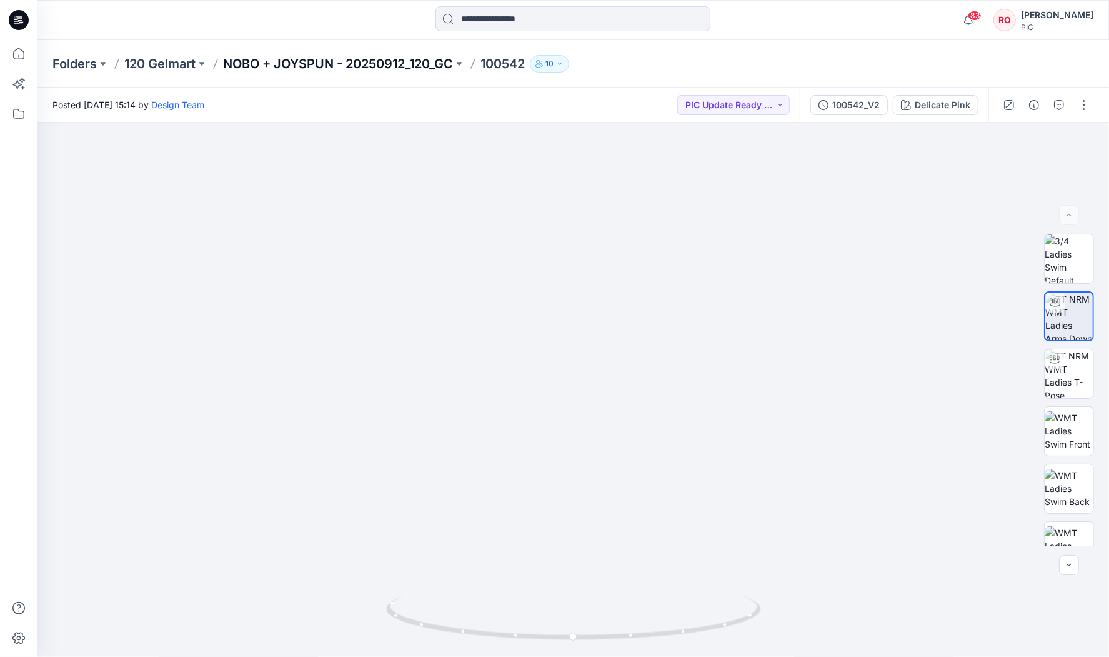
click at [336, 64] on p "NOBO + JOYSPUN - 20250912_120_GC" at bounding box center [338, 63] width 230 height 17
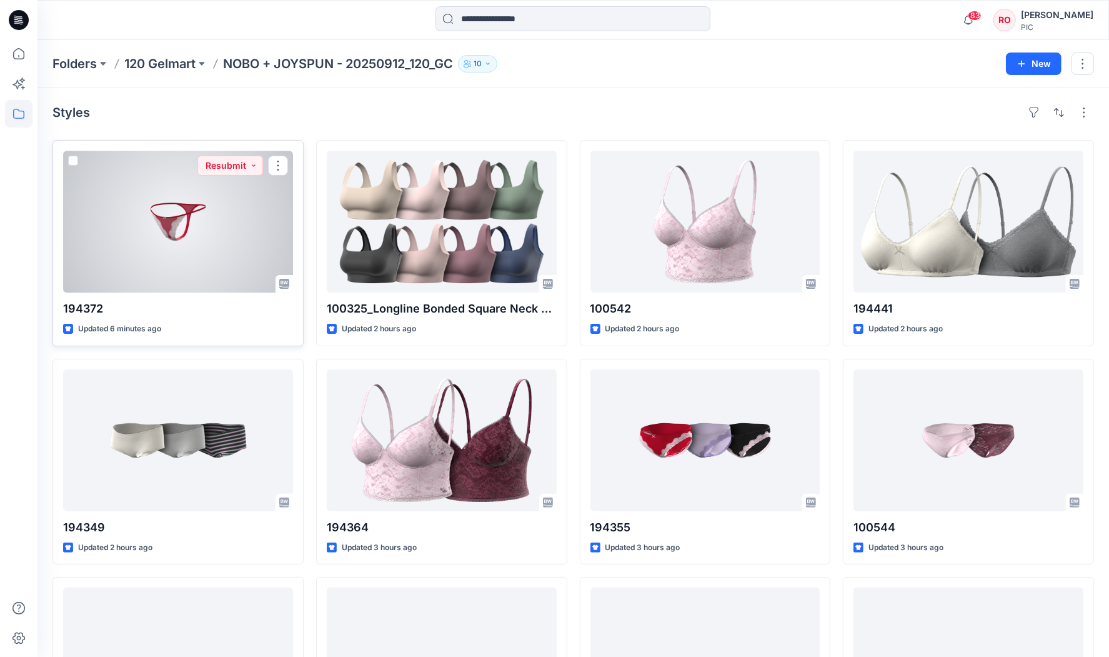
click at [241, 247] on div at bounding box center [178, 222] width 230 height 142
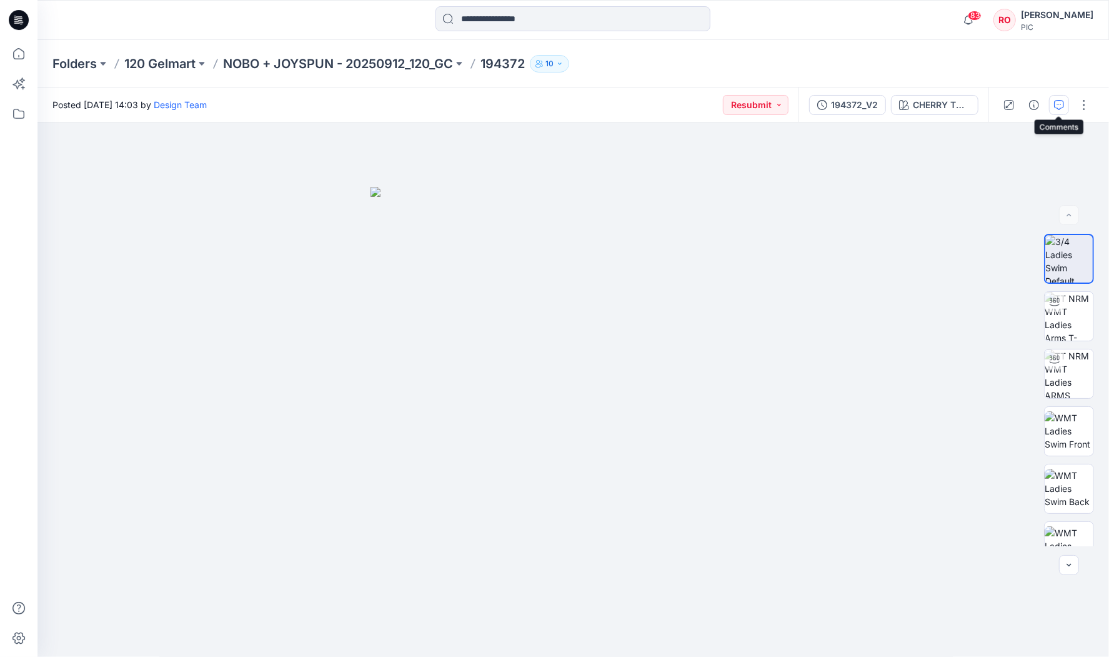
click at [1056, 105] on icon "button" at bounding box center [1059, 105] width 10 height 10
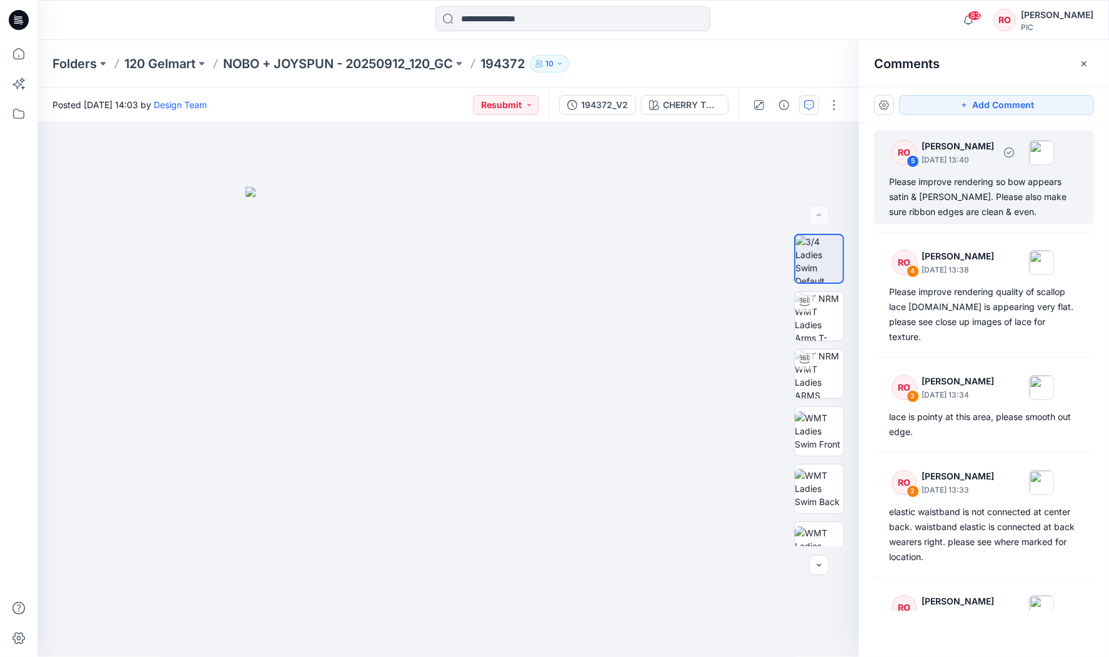
click at [1004, 178] on div "Please improve rendering so bow appears satin & shiny. Please also make sure ri…" at bounding box center [984, 196] width 190 height 45
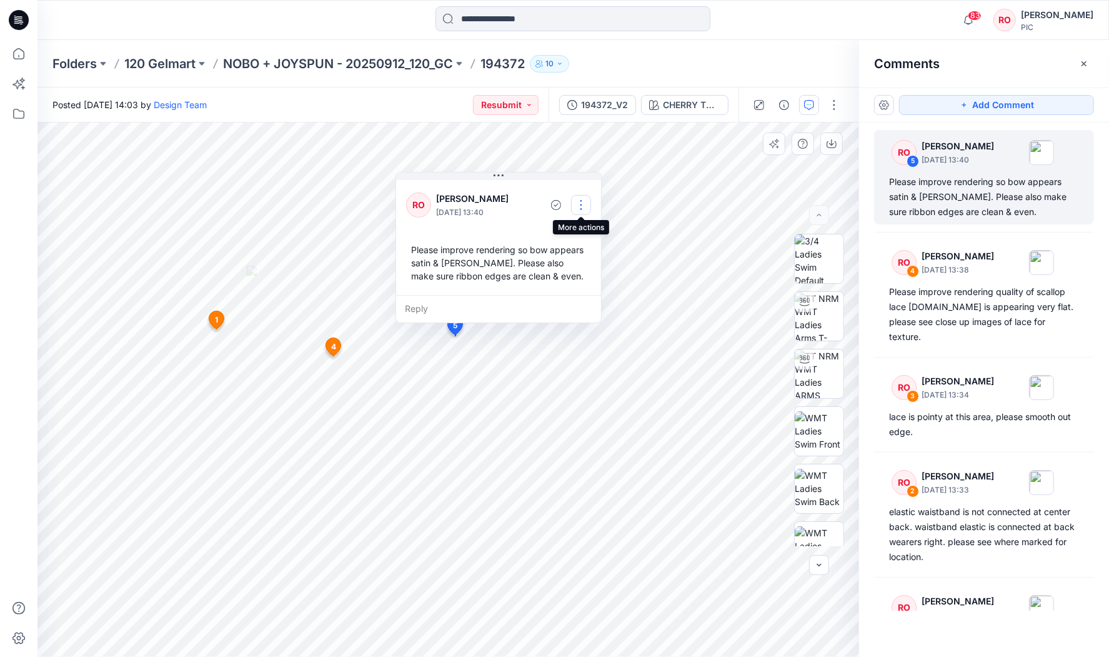
click at [577, 206] on button "button" at bounding box center [581, 205] width 20 height 20
click at [577, 234] on p "Edit comment" at bounding box center [583, 233] width 56 height 13
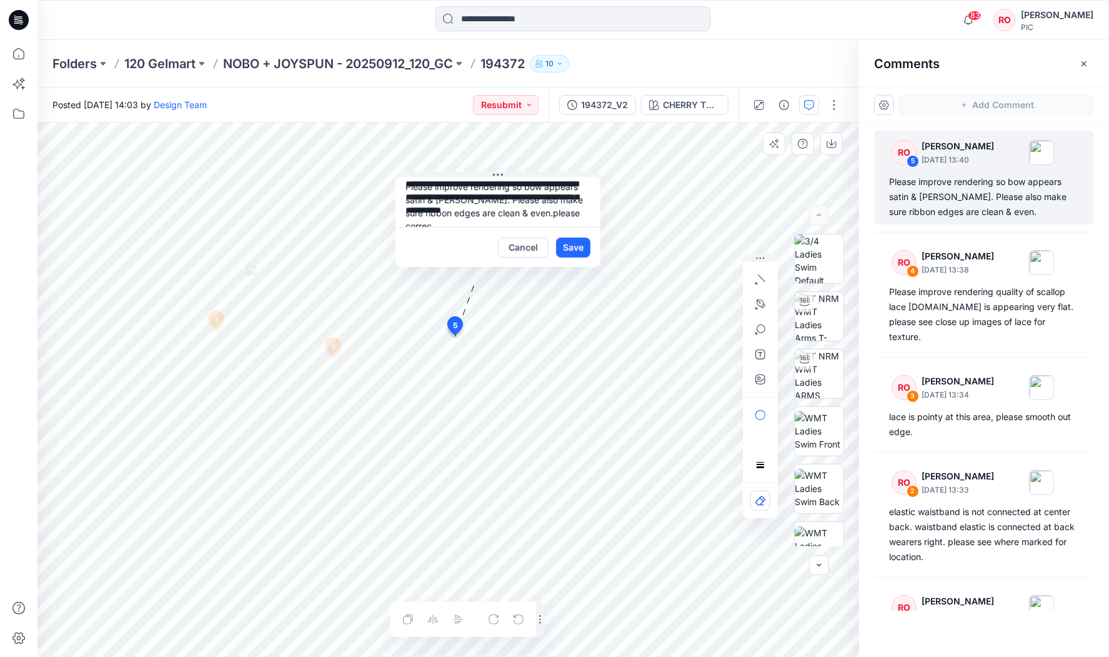
scroll to position [9, 0]
click at [537, 209] on textarea "**********" at bounding box center [498, 202] width 205 height 50
click at [535, 209] on textarea "**********" at bounding box center [498, 202] width 205 height 50
click at [664, 289] on div "**********" at bounding box center [448, 389] width 822 height 534
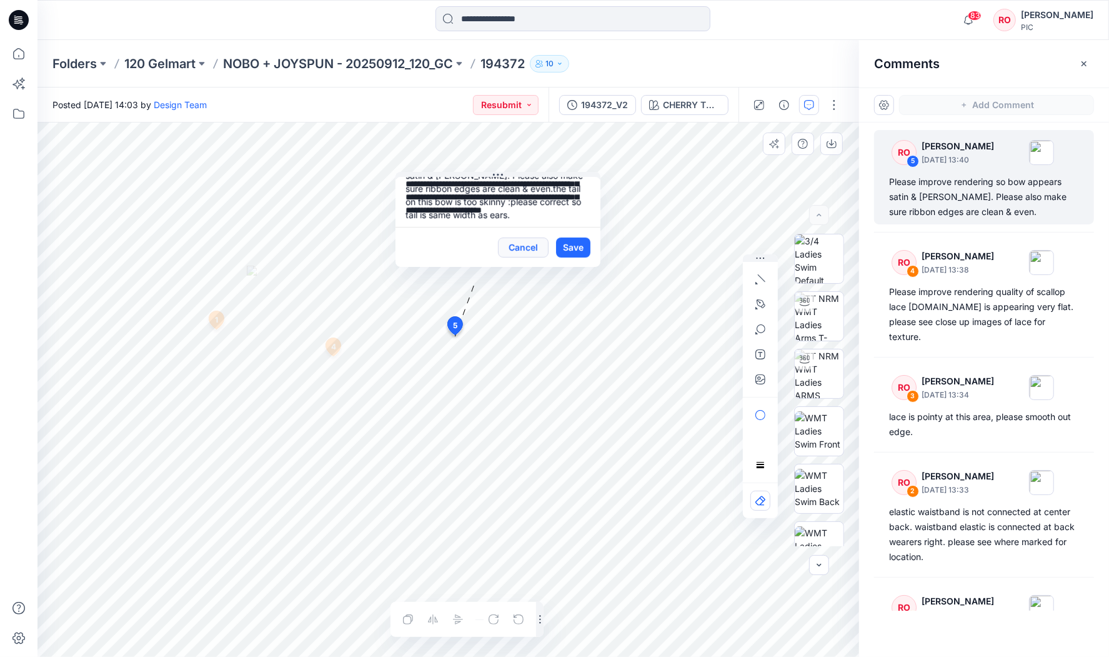
type textarea "**********"
click at [539, 242] on button "Cancel" at bounding box center [523, 247] width 51 height 20
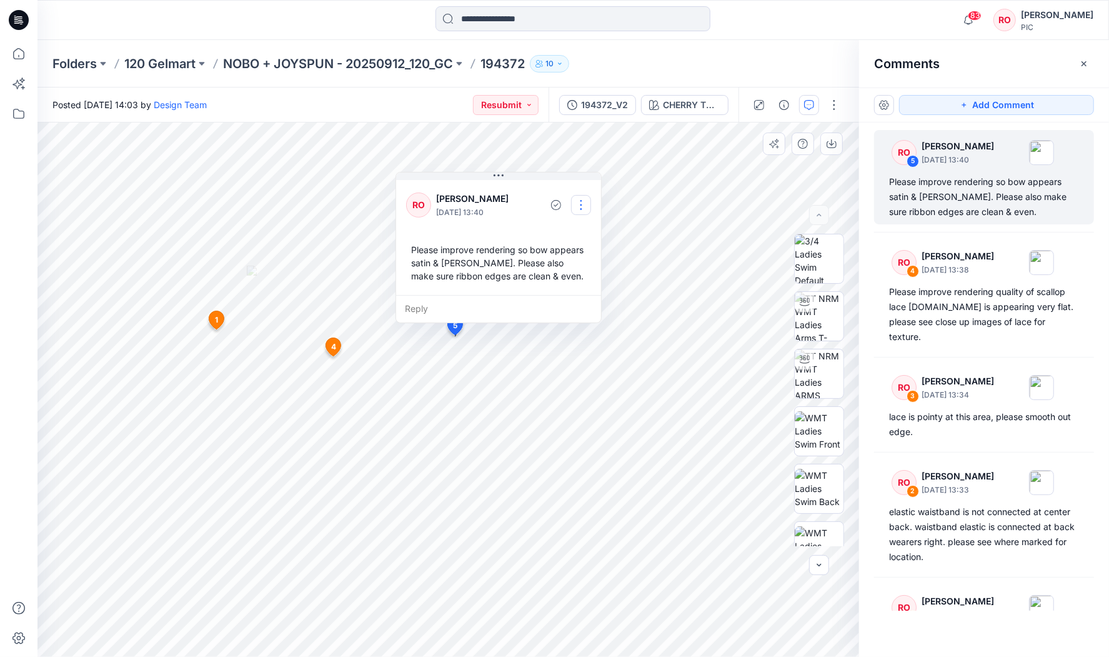
click at [584, 214] on button "button" at bounding box center [581, 205] width 20 height 20
click at [569, 239] on p "Edit comment" at bounding box center [583, 233] width 56 height 13
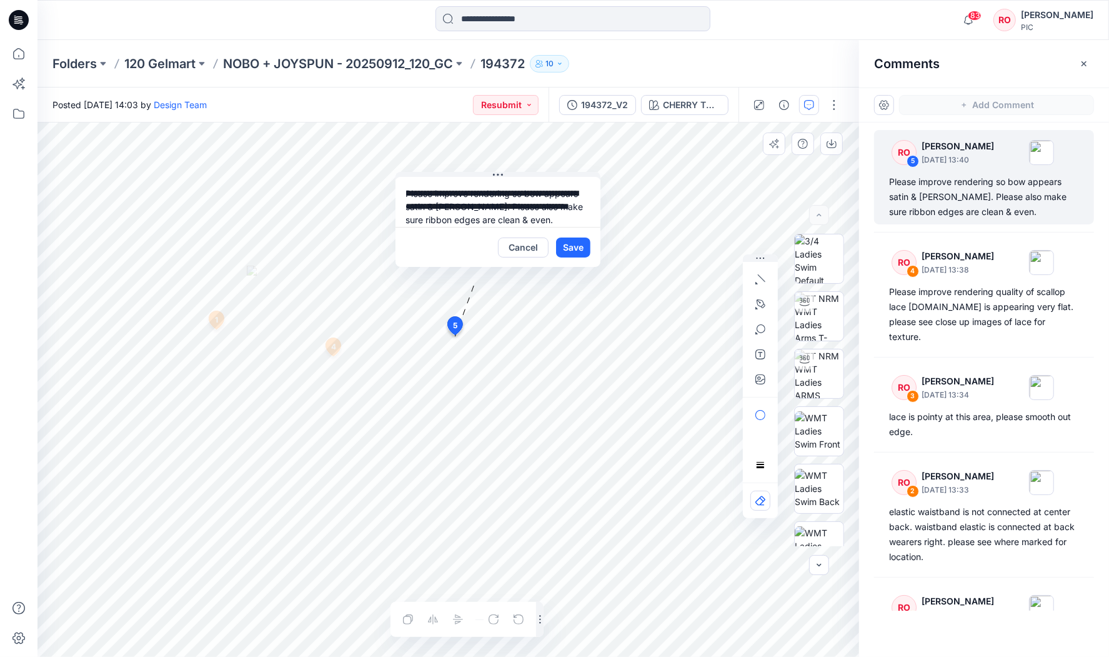
click at [207, 139] on div "**********" at bounding box center [448, 389] width 822 height 534
type textarea "**********"
click at [570, 245] on button "Save" at bounding box center [573, 247] width 34 height 20
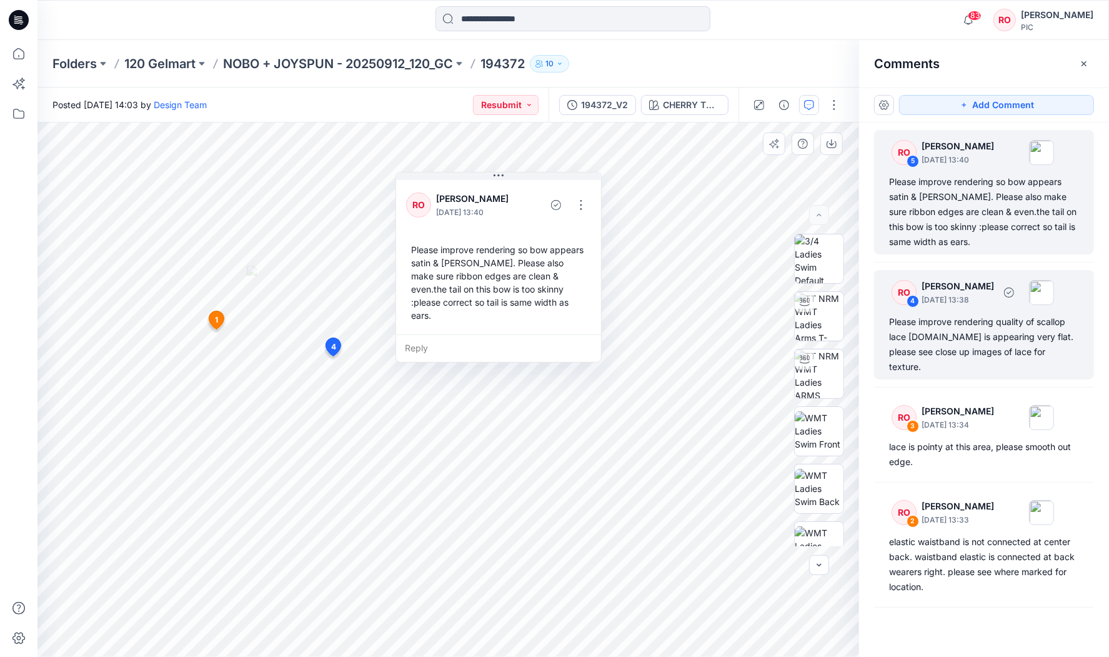
click at [1014, 336] on div "Please improve rendering quality of scallop lace trim.It is appearing very flat…" at bounding box center [984, 344] width 190 height 60
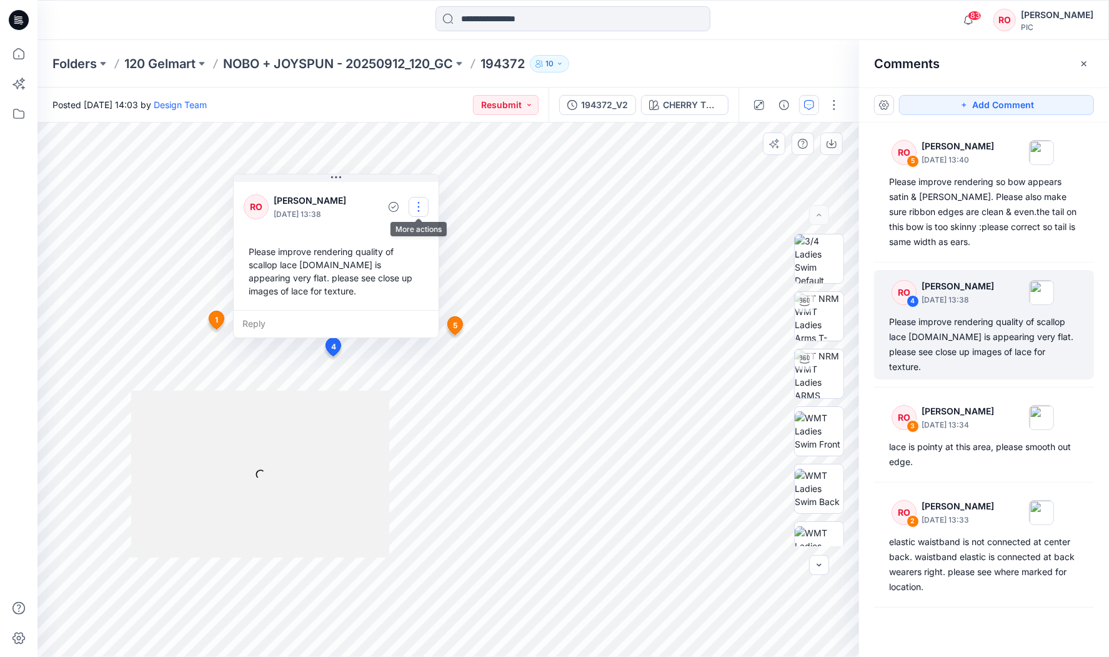
click at [417, 207] on button "button" at bounding box center [419, 207] width 20 height 20
click at [394, 238] on p "Edit comment" at bounding box center [421, 235] width 56 height 13
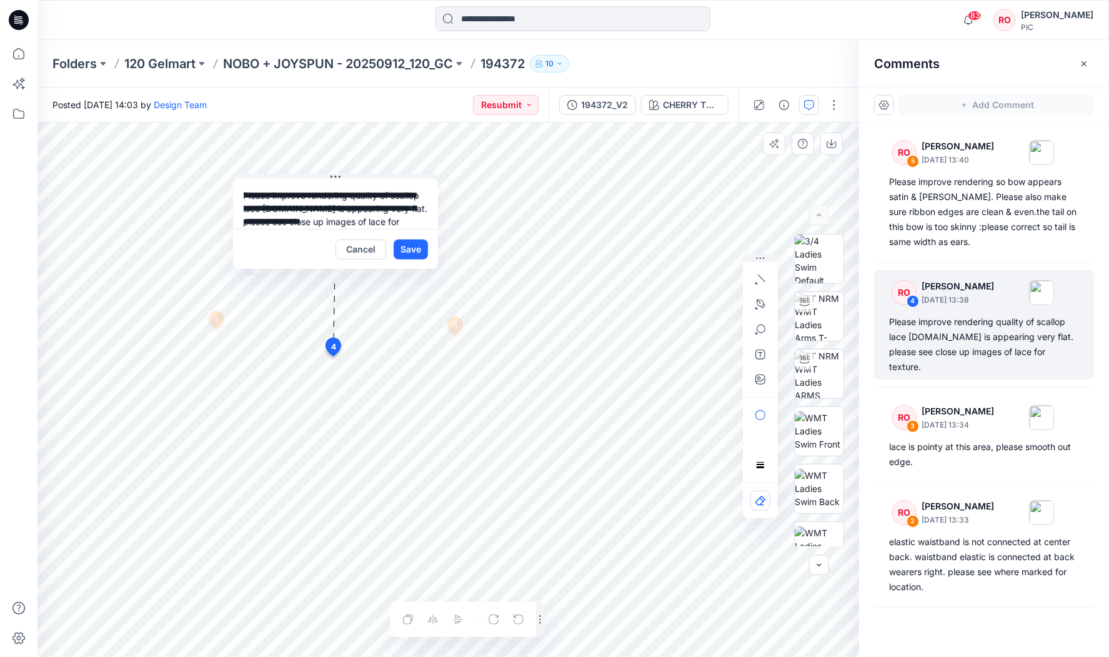
scroll to position [19, 0]
click at [473, 251] on div "**********" at bounding box center [448, 389] width 822 height 534
click at [369, 249] on button "Cancel" at bounding box center [361, 249] width 51 height 20
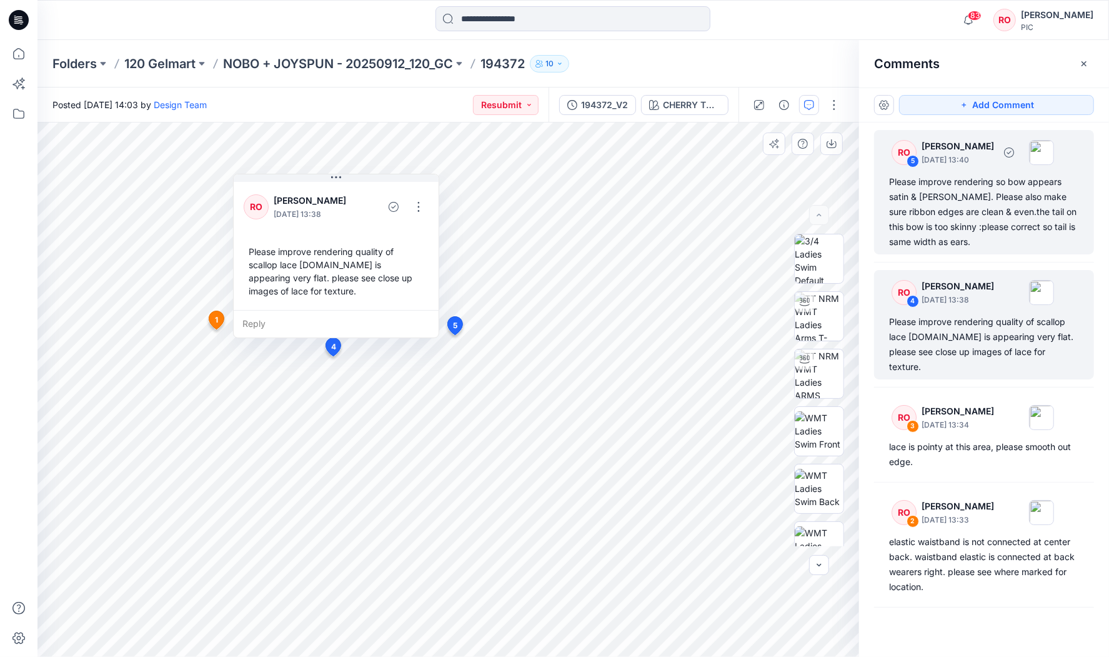
click at [942, 203] on div "Please improve rendering so bow appears satin & shiny. Please also make sure ri…" at bounding box center [984, 211] width 190 height 75
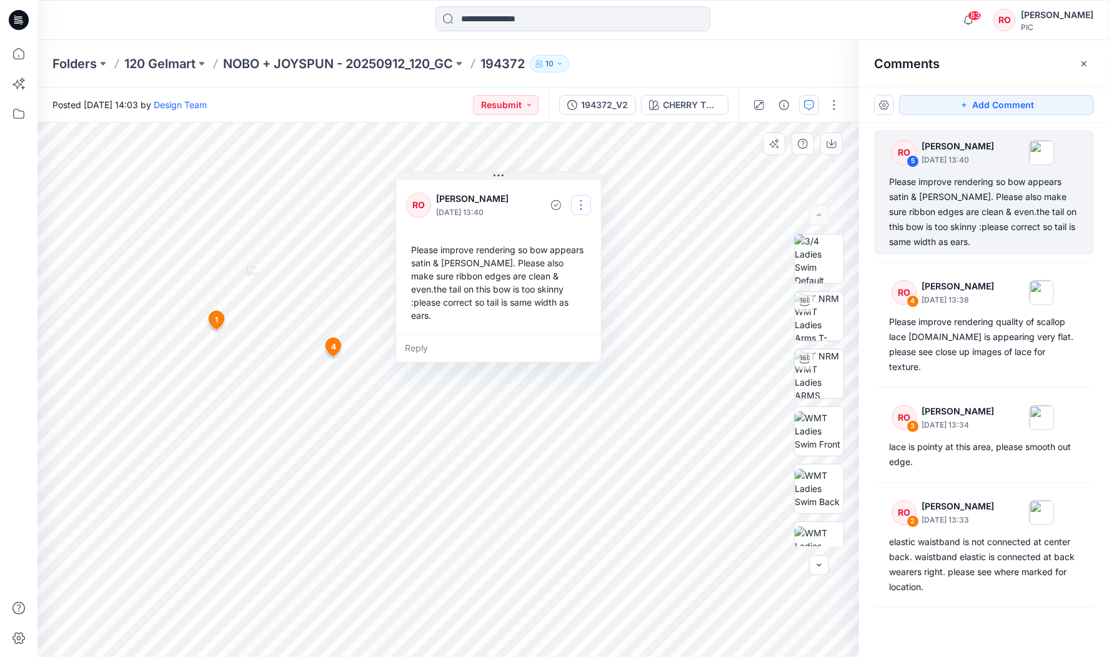
click at [589, 199] on button "button" at bounding box center [581, 205] width 20 height 20
click at [553, 234] on button "Edit comment" at bounding box center [580, 233] width 95 height 23
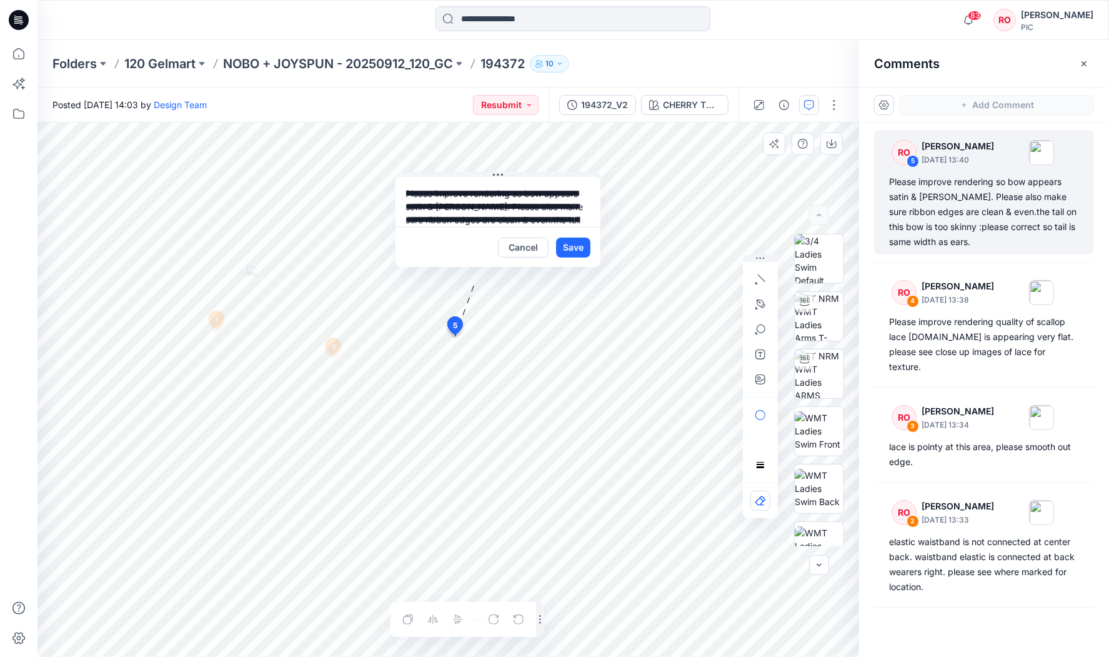
scroll to position [31, 0]
click at [680, 256] on div "**********" at bounding box center [448, 389] width 822 height 534
click at [524, 242] on button "Cancel" at bounding box center [523, 247] width 51 height 20
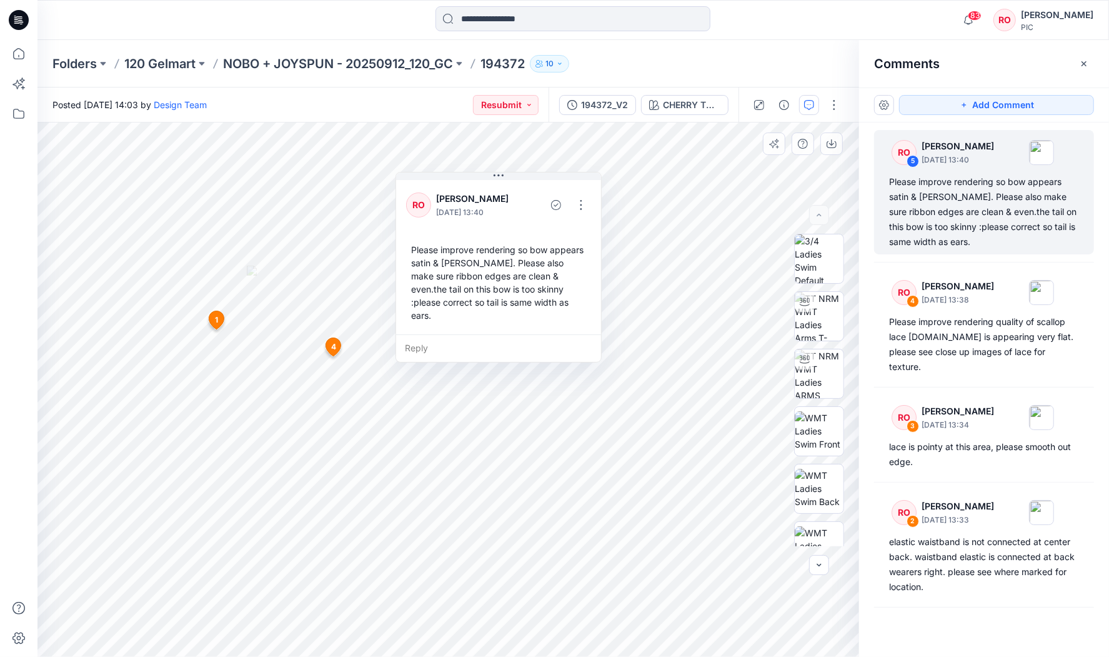
click at [662, 46] on div "Folders 120 Gelmart NOBO + JOYSPUN - 20250912_120_GC 194372 10" at bounding box center [573, 63] width 1072 height 47
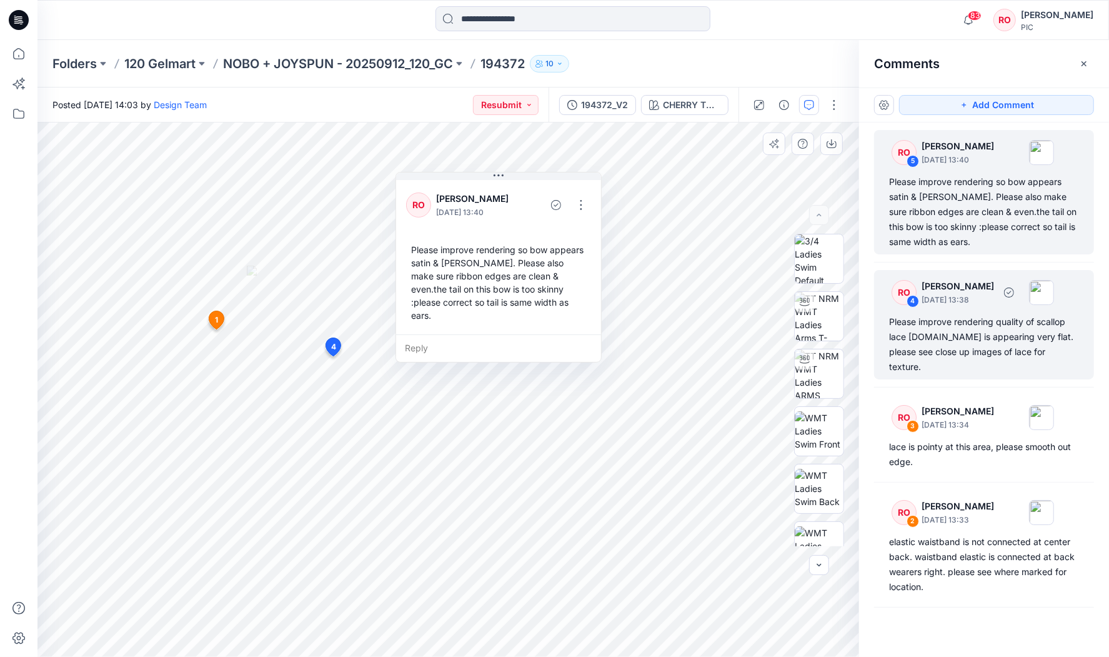
click at [987, 312] on div "RO 4 Raquel Ortiz October 02, 2025 13:38 Please improve rendering quality of sc…" at bounding box center [984, 324] width 220 height 109
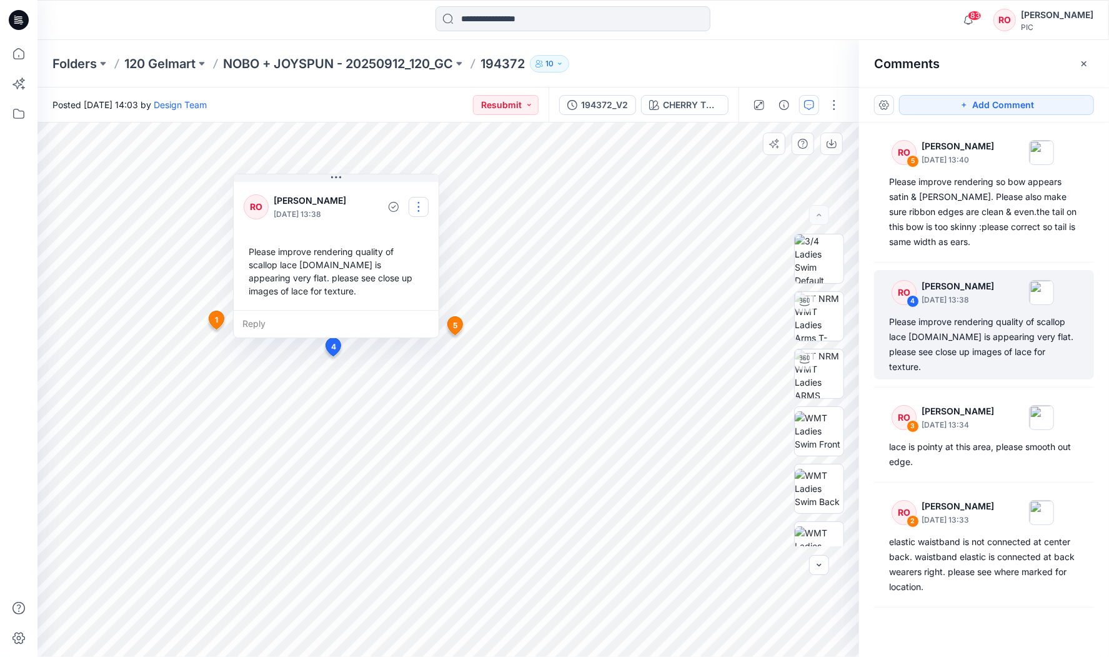
click at [414, 205] on button "button" at bounding box center [419, 207] width 20 height 20
click at [403, 234] on p "Edit comment" at bounding box center [421, 235] width 56 height 13
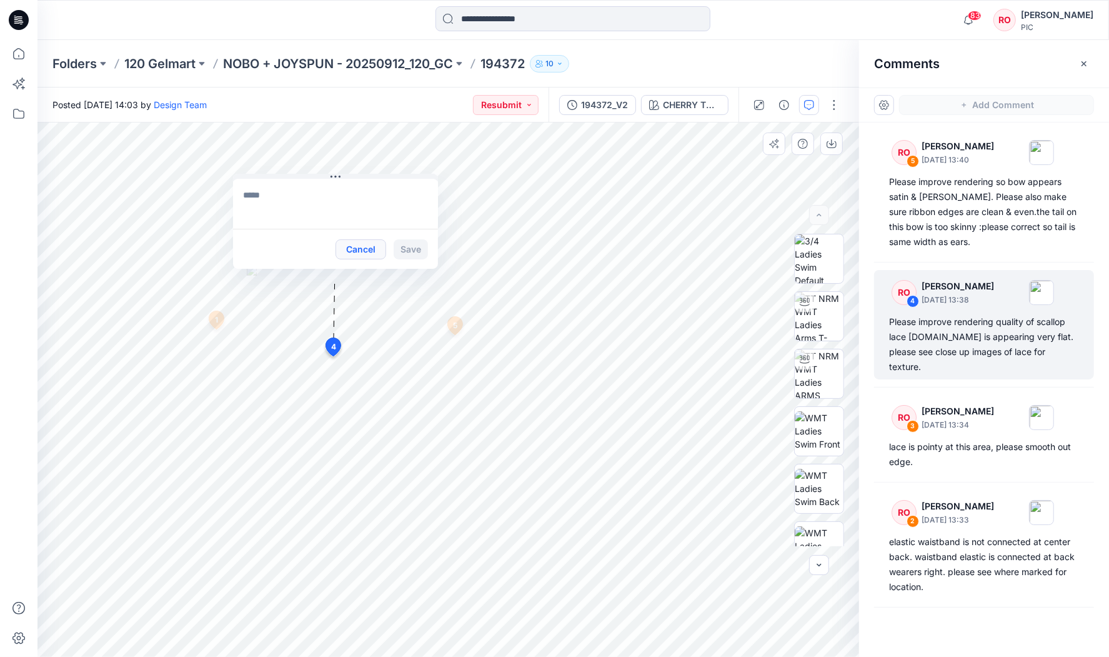
type textarea "**********"
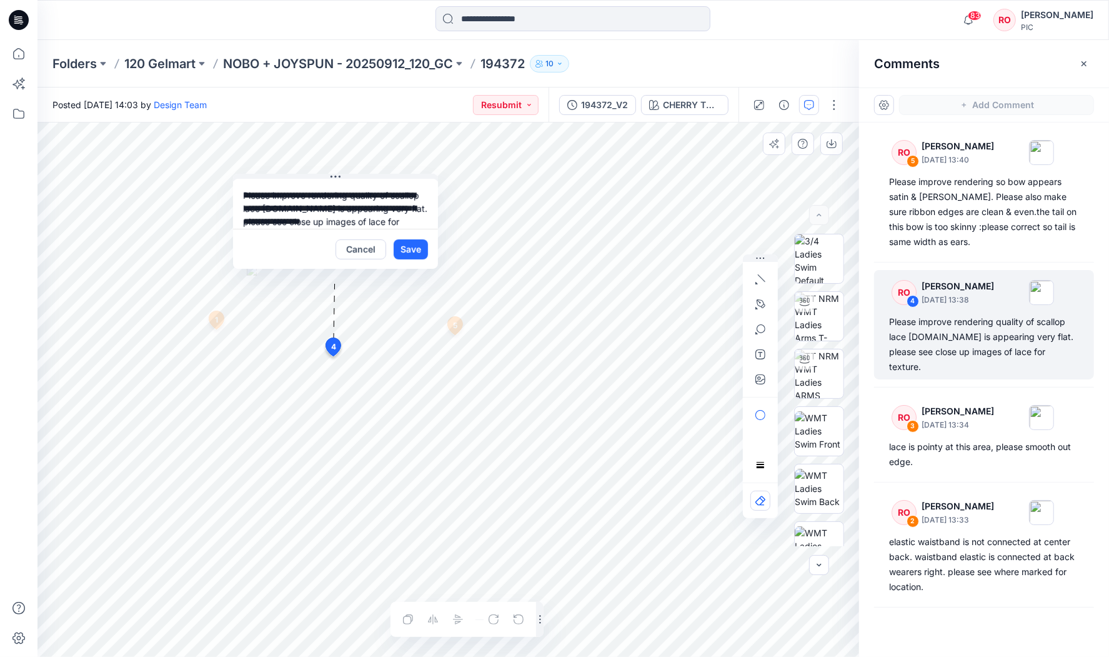
click at [527, 284] on div "**********" at bounding box center [448, 389] width 822 height 534
drag, startPoint x: 359, startPoint y: 247, endPoint x: 473, endPoint y: 112, distance: 176.9
click at [359, 247] on button "Cancel" at bounding box center [361, 249] width 51 height 20
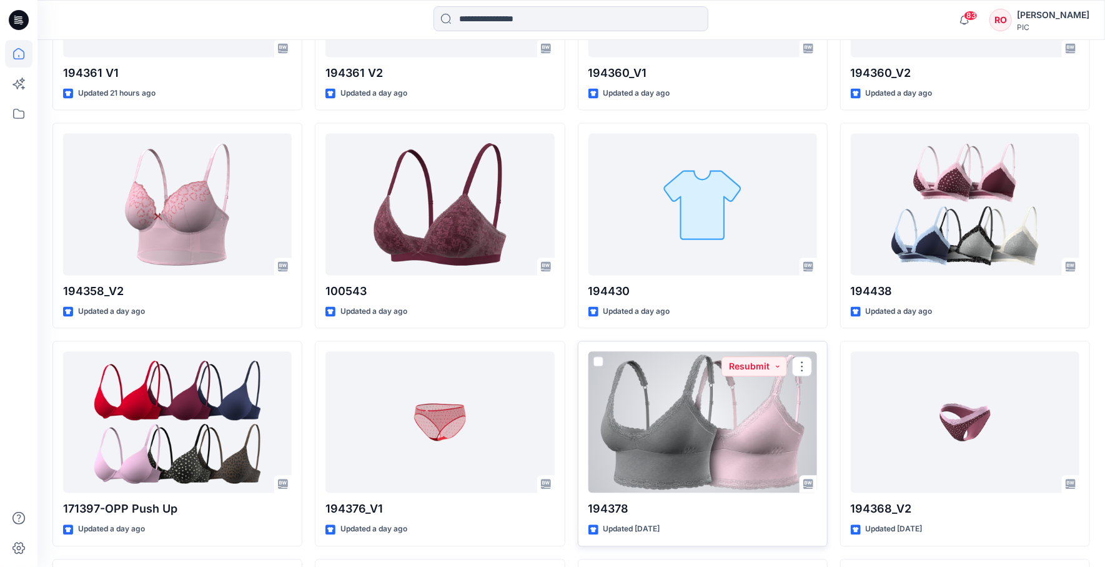
scroll to position [1360, 0]
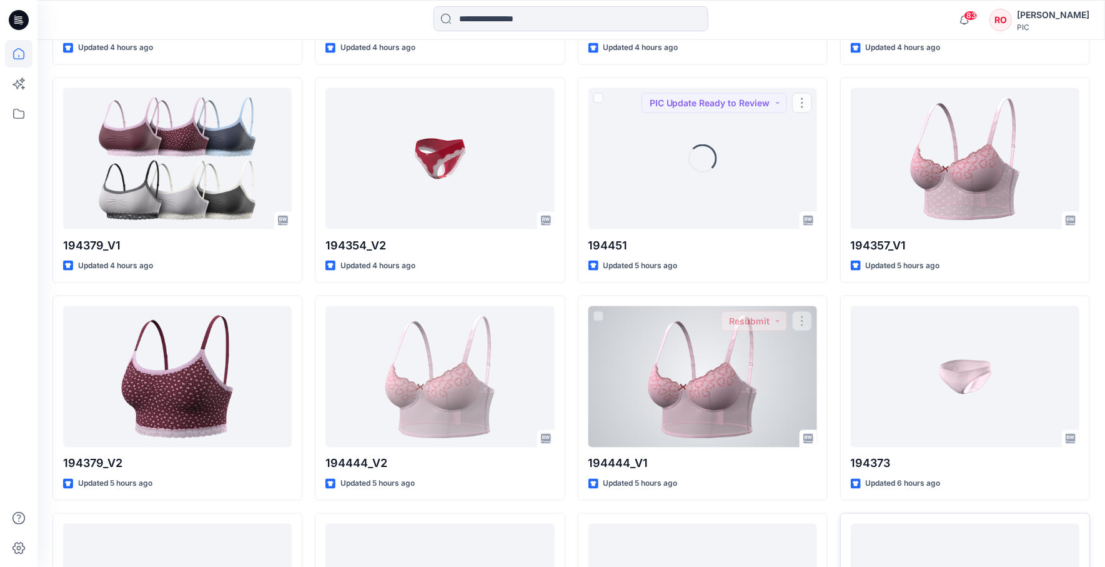
scroll to position [994, 0]
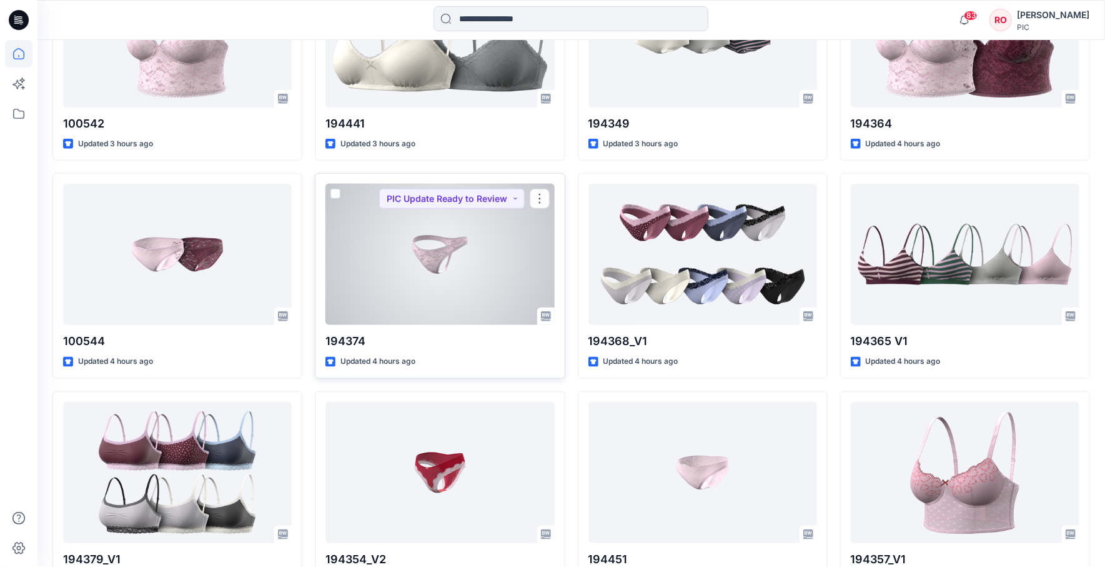
scroll to position [697, 0]
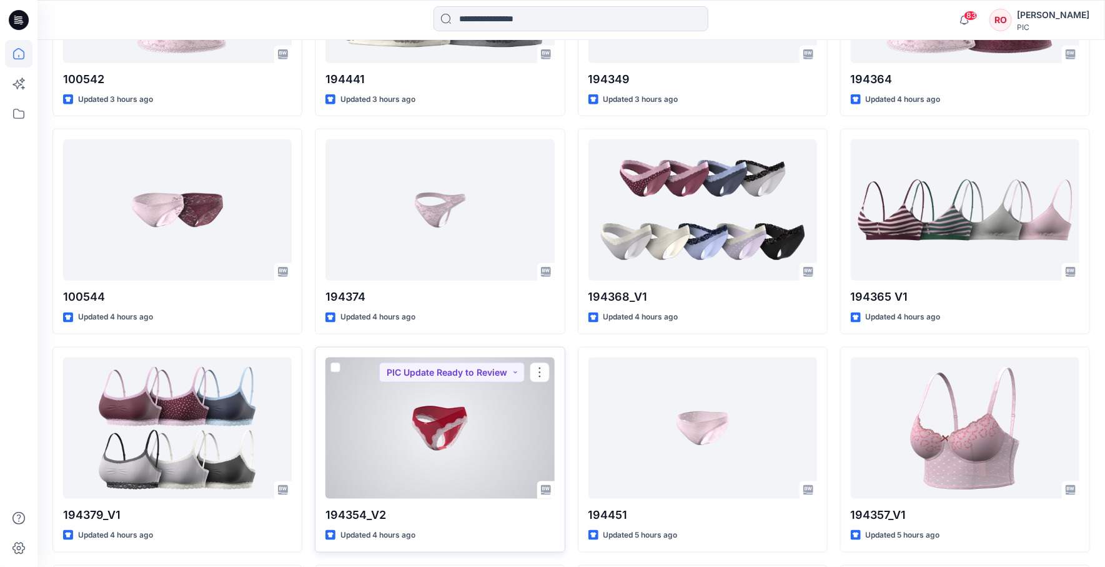
click at [476, 414] on div at bounding box center [440, 427] width 229 height 141
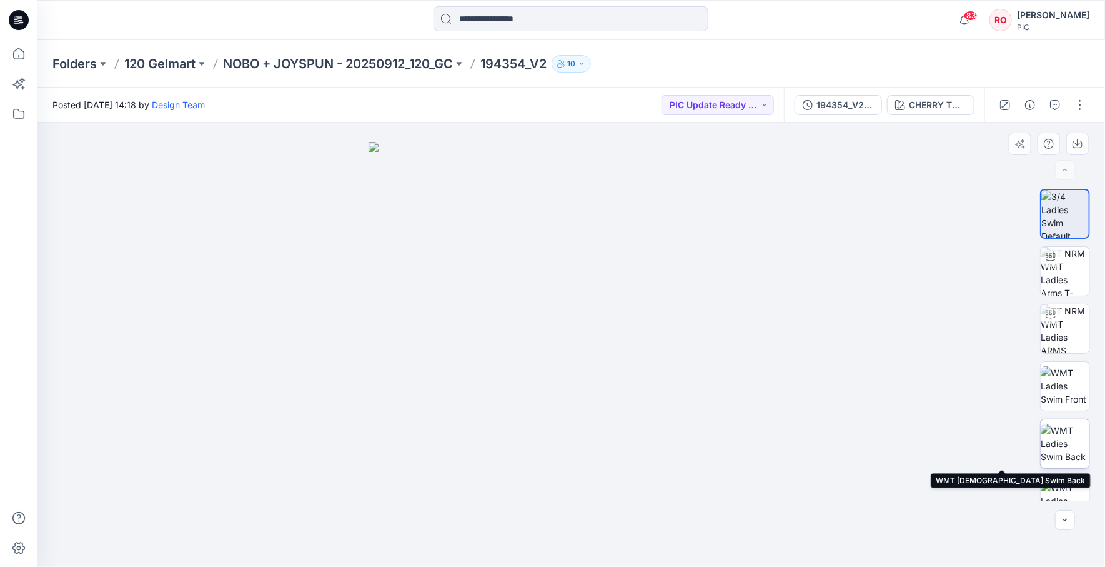
scroll to position [1, 0]
click at [1067, 451] on img at bounding box center [1065, 442] width 49 height 39
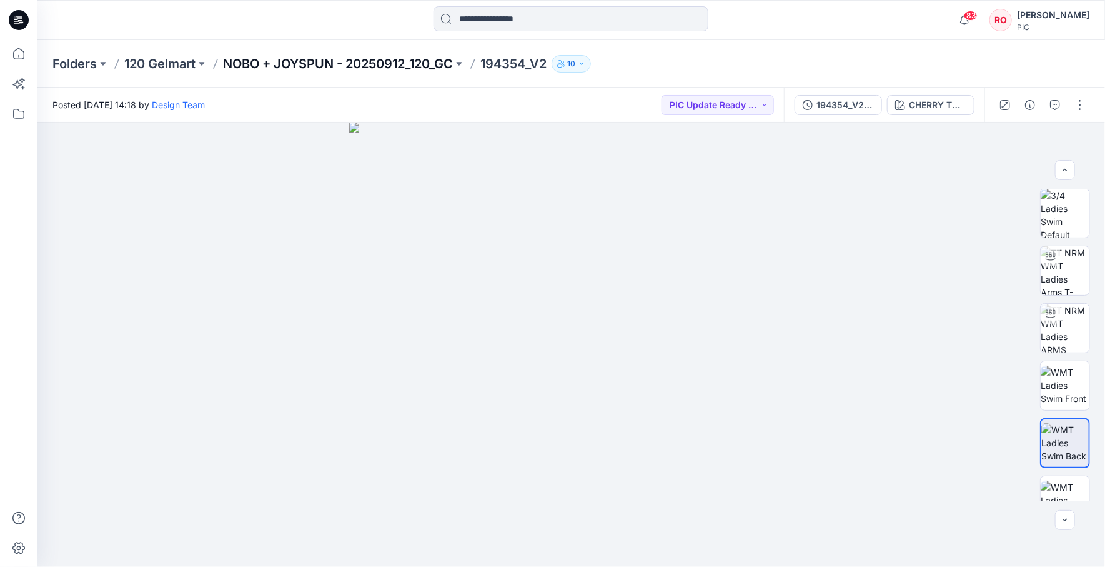
click at [286, 61] on p "NOBO + JOYSPUN - 20250912_120_GC" at bounding box center [338, 63] width 230 height 17
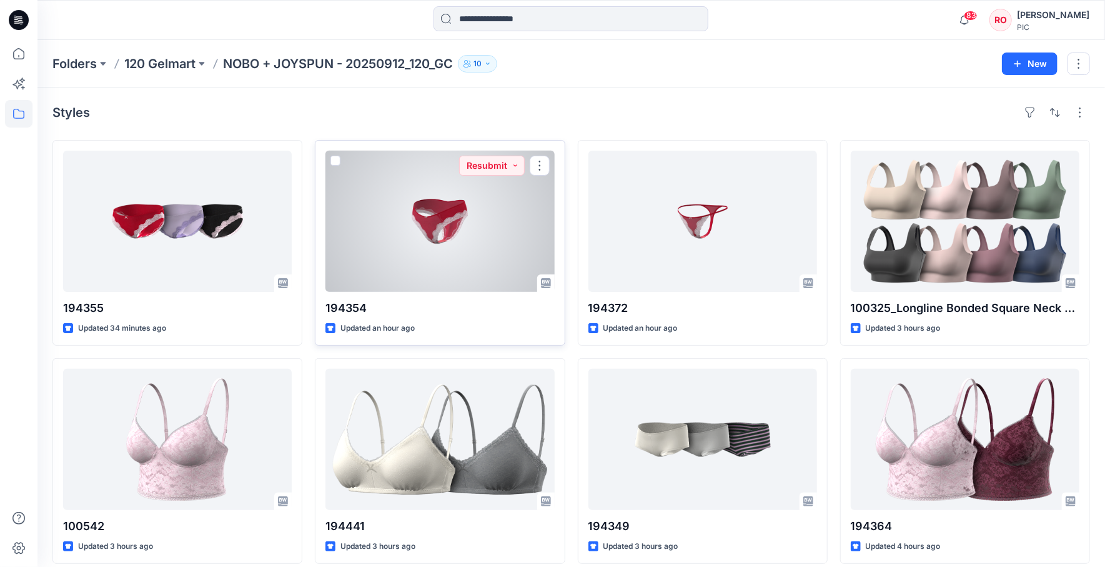
click at [430, 222] on div at bounding box center [440, 221] width 229 height 141
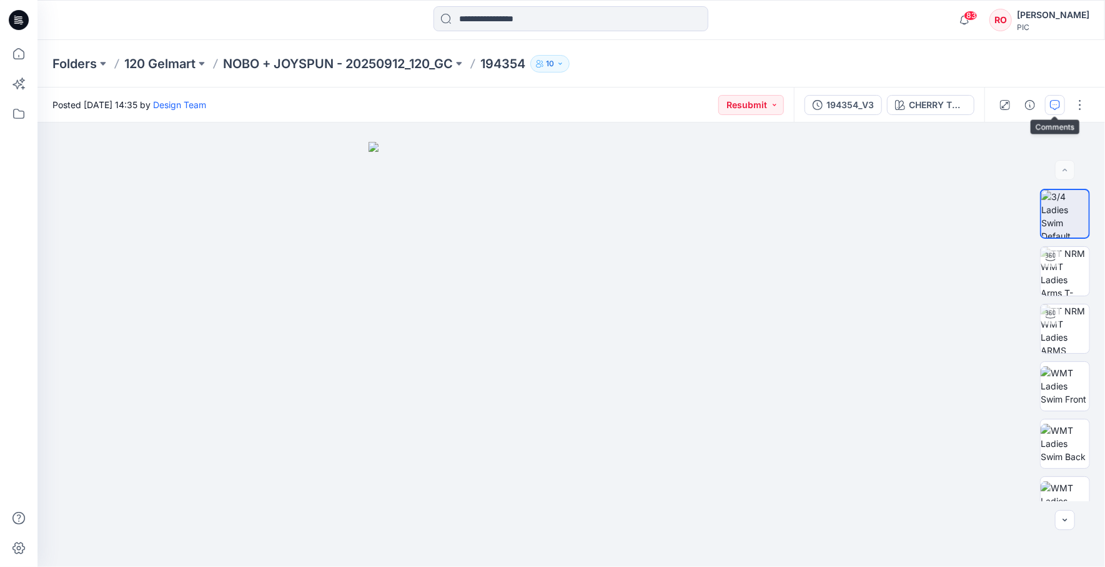
click at [1052, 106] on icon "button" at bounding box center [1055, 105] width 10 height 10
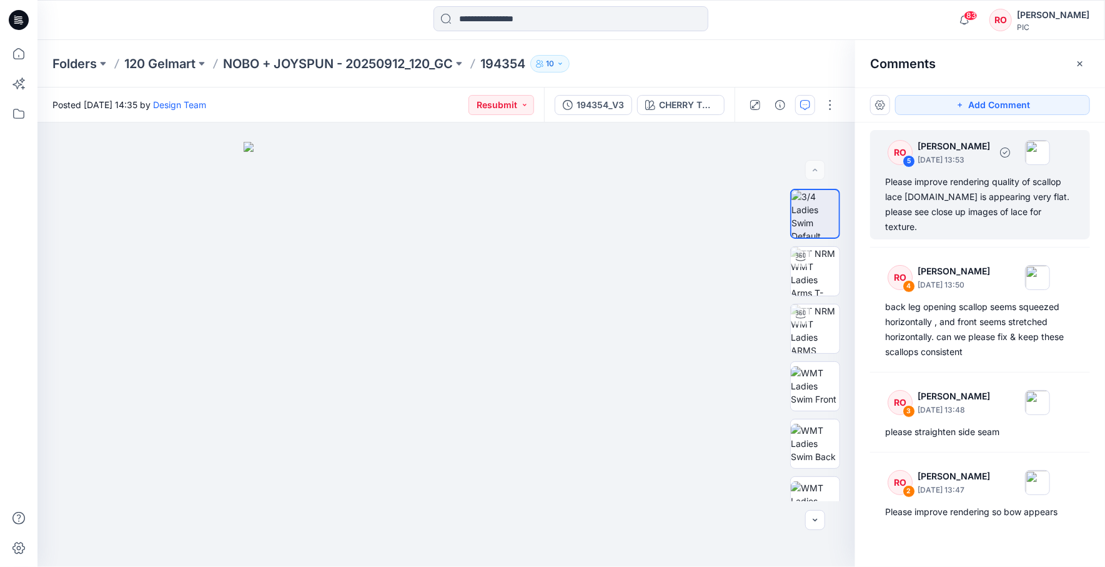
click at [910, 181] on div "Please improve rendering quality of scallop lace trim.It is appearing very flat…" at bounding box center [980, 204] width 190 height 60
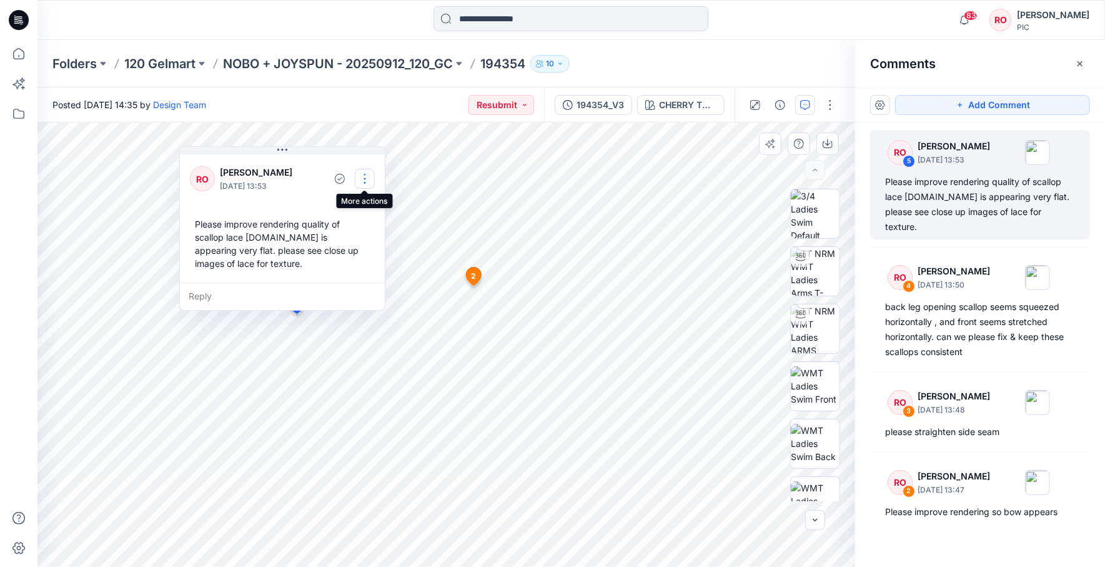
click at [365, 177] on button "button" at bounding box center [365, 179] width 20 height 20
click at [349, 209] on p "Edit comment" at bounding box center [367, 207] width 56 height 13
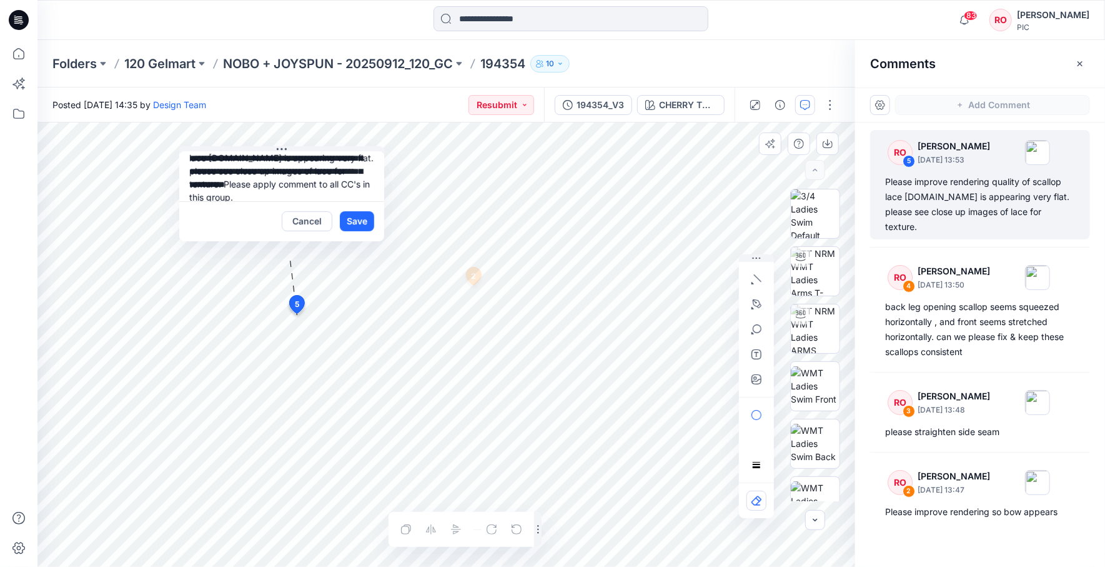
scroll to position [25, 0]
click at [247, 194] on textarea "**********" at bounding box center [281, 176] width 205 height 50
click at [341, 181] on textarea "**********" at bounding box center [281, 176] width 205 height 50
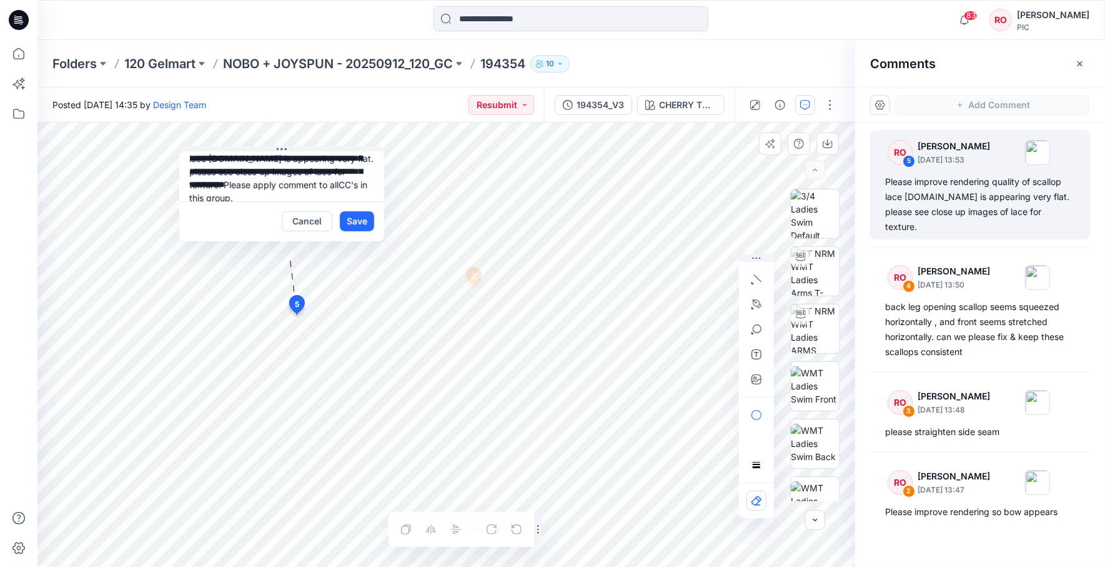
drag, startPoint x: 241, startPoint y: 196, endPoint x: 189, endPoint y: 191, distance: 52.2
click at [185, 192] on textarea "**********" at bounding box center [281, 176] width 205 height 50
click at [142, 144] on div "**********" at bounding box center [446, 344] width 818 height 444
type textarea "**********"
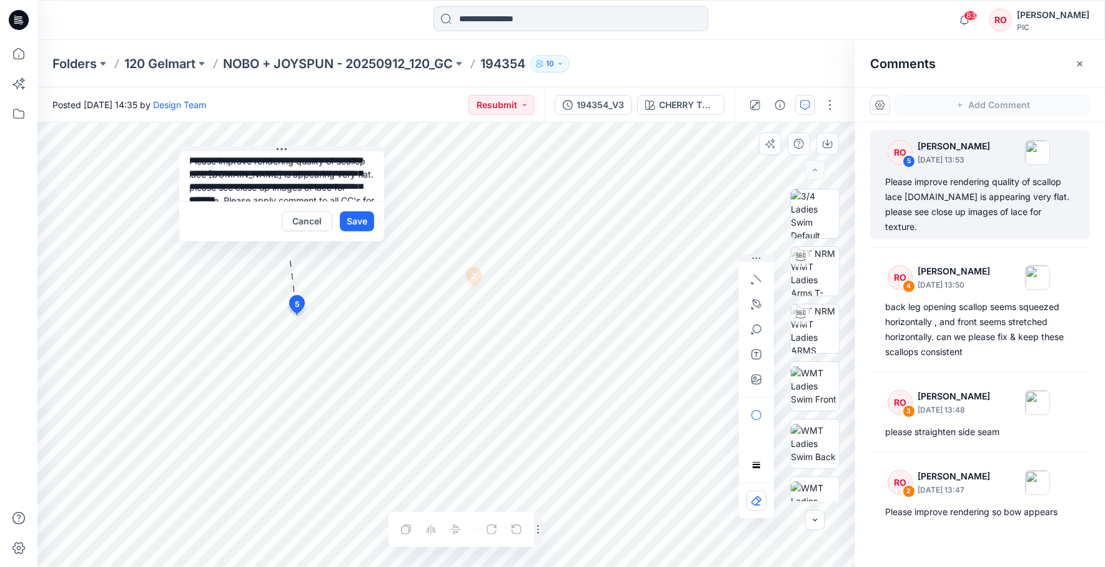
click at [349, 217] on button "Save" at bounding box center [357, 221] width 34 height 20
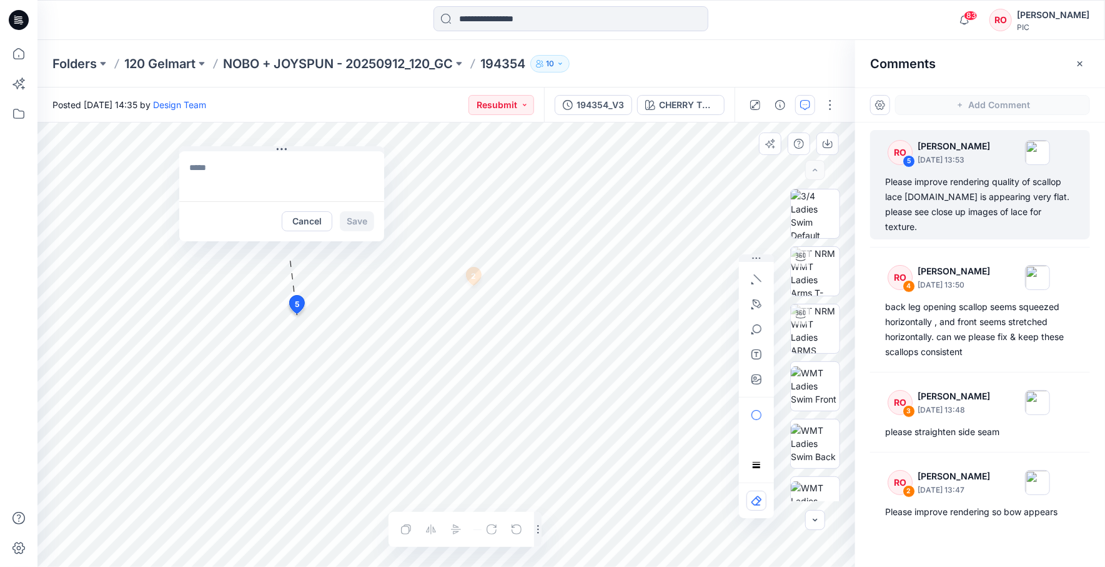
scroll to position [0, 0]
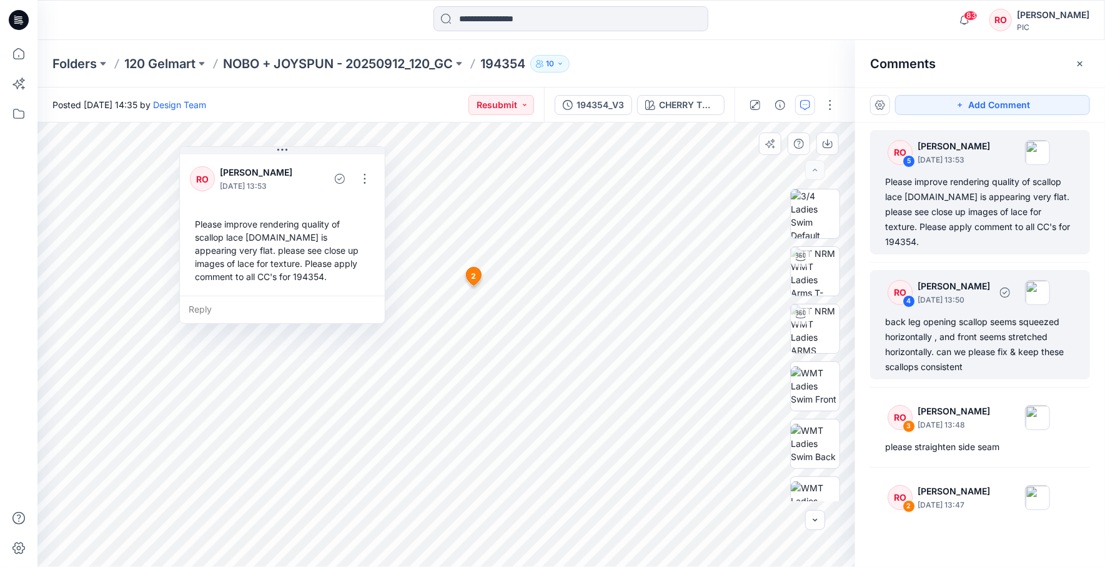
click at [982, 275] on div "RO 4 Raquel Ortiz October 02, 2025 13:50" at bounding box center [964, 292] width 172 height 34
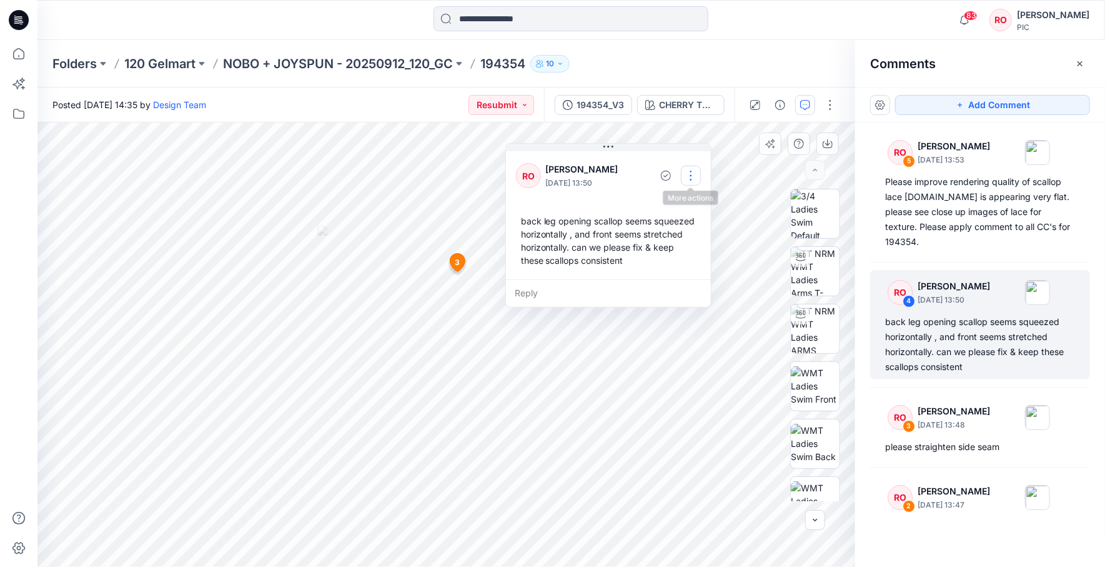
click at [687, 173] on button "button" at bounding box center [691, 176] width 20 height 20
click at [670, 207] on p "Edit comment" at bounding box center [692, 204] width 56 height 13
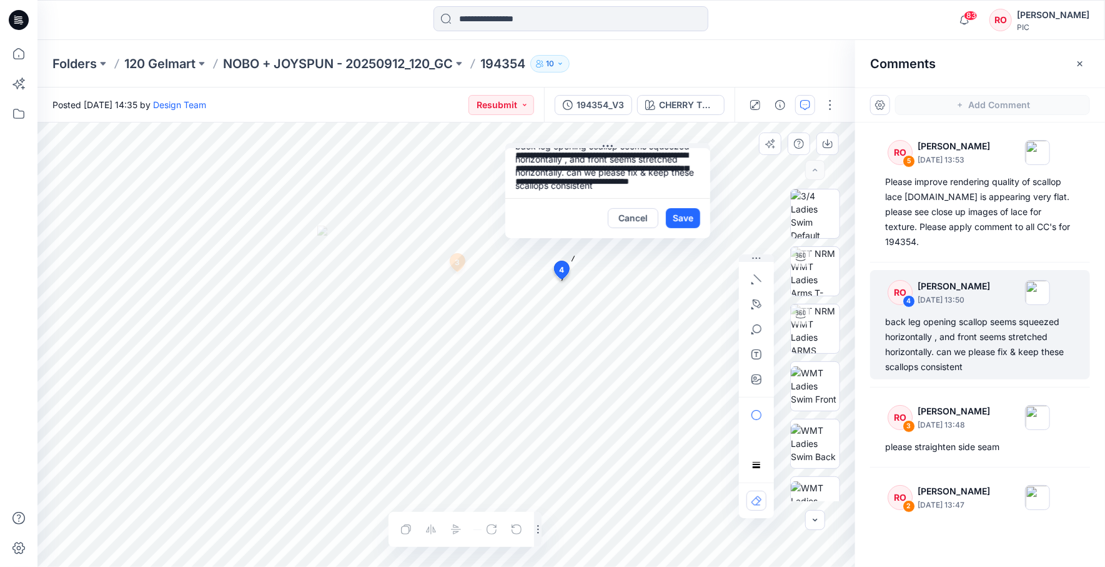
type textarea "**********"
click at [690, 217] on button "Save" at bounding box center [683, 218] width 34 height 20
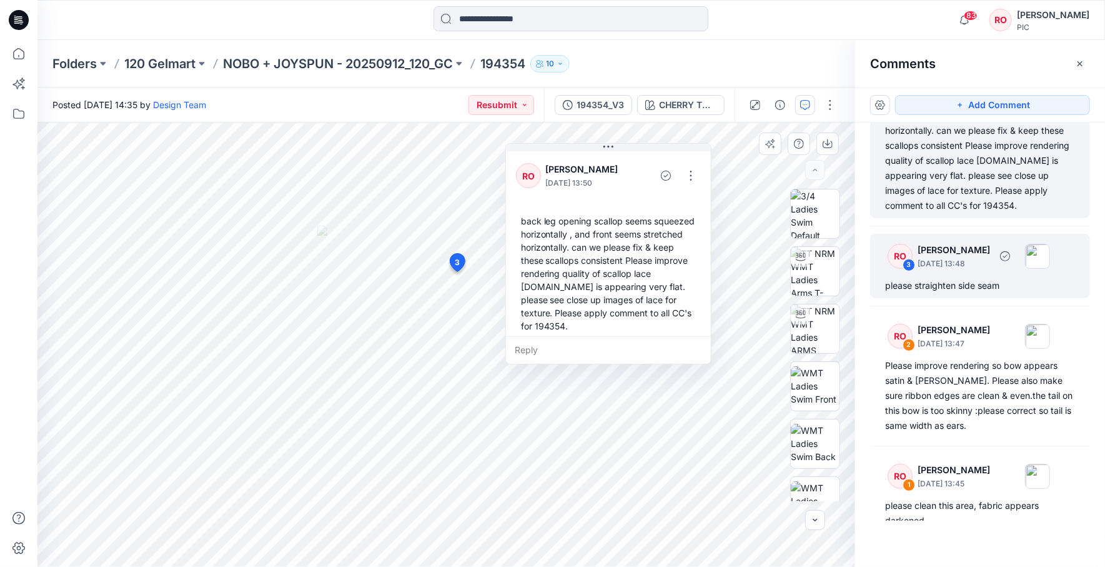
click at [952, 278] on div "please straighten side seam" at bounding box center [980, 285] width 190 height 15
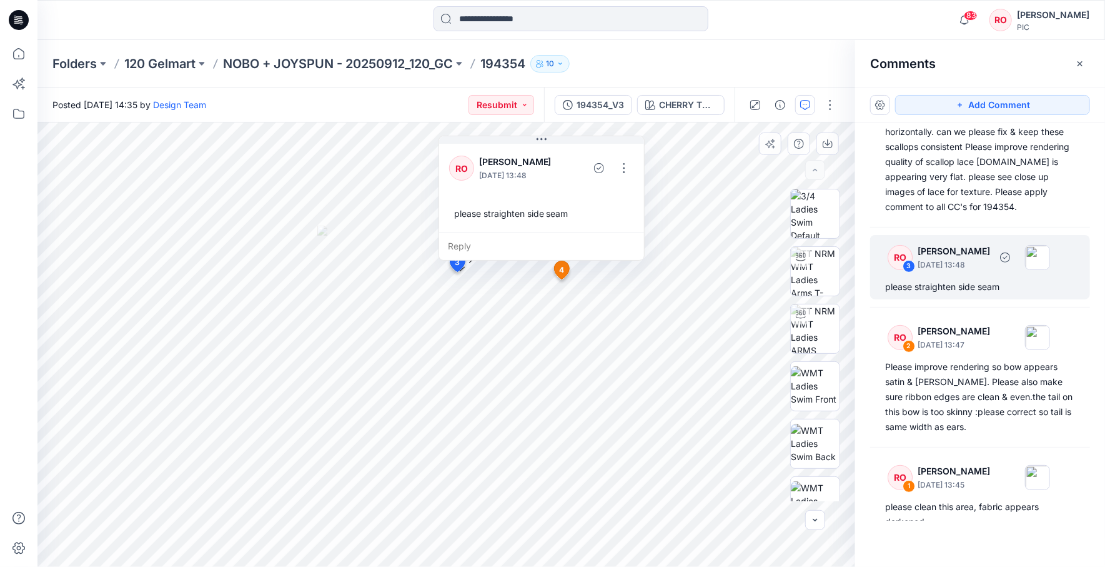
click at [955, 279] on div "please straighten side seam" at bounding box center [980, 286] width 190 height 15
click at [620, 161] on button "button" at bounding box center [624, 168] width 20 height 20
click at [610, 198] on p "Edit comment" at bounding box center [626, 196] width 56 height 13
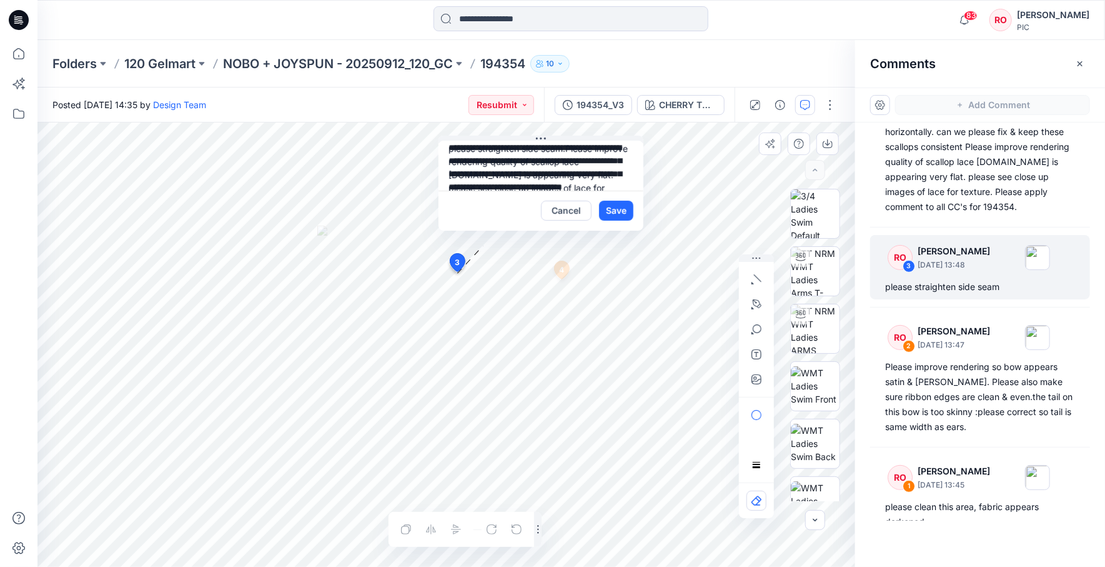
drag, startPoint x: 568, startPoint y: 142, endPoint x: 597, endPoint y: 181, distance: 48.1
click at [597, 181] on textarea "**********" at bounding box center [541, 166] width 205 height 50
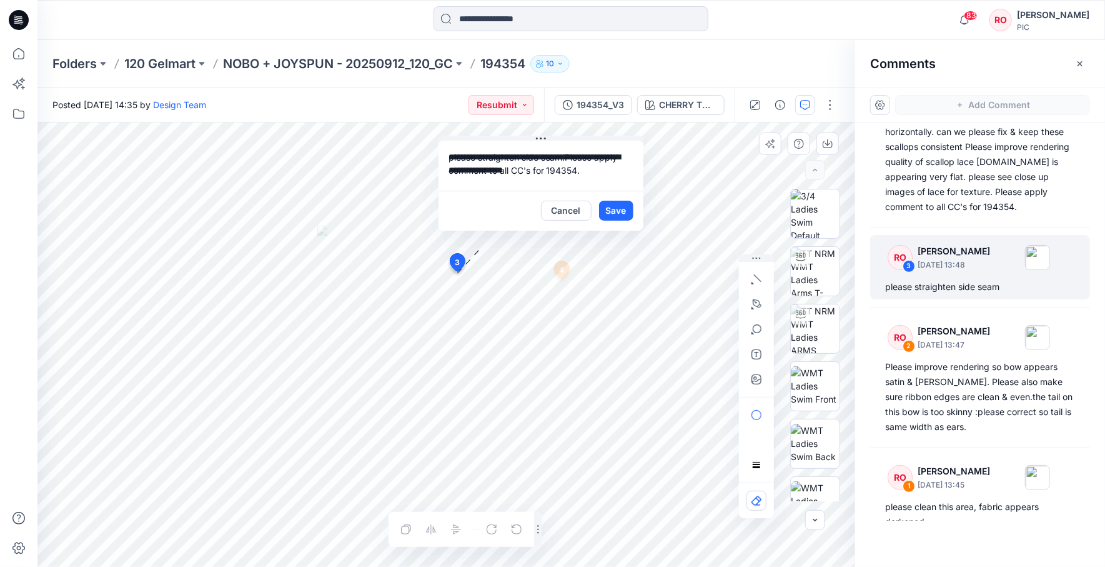
click at [655, 189] on div "**********" at bounding box center [446, 344] width 818 height 444
type textarea "**********"
click at [615, 202] on button "Save" at bounding box center [616, 211] width 34 height 20
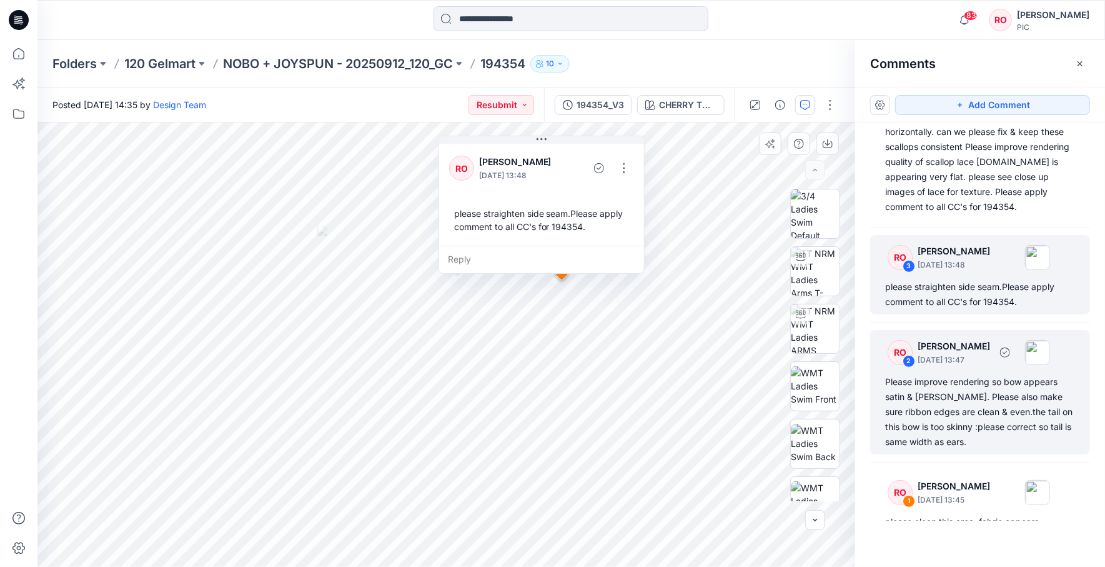
click at [989, 374] on div "Please improve rendering so bow appears satin & shiny. Please also make sure ri…" at bounding box center [980, 411] width 190 height 75
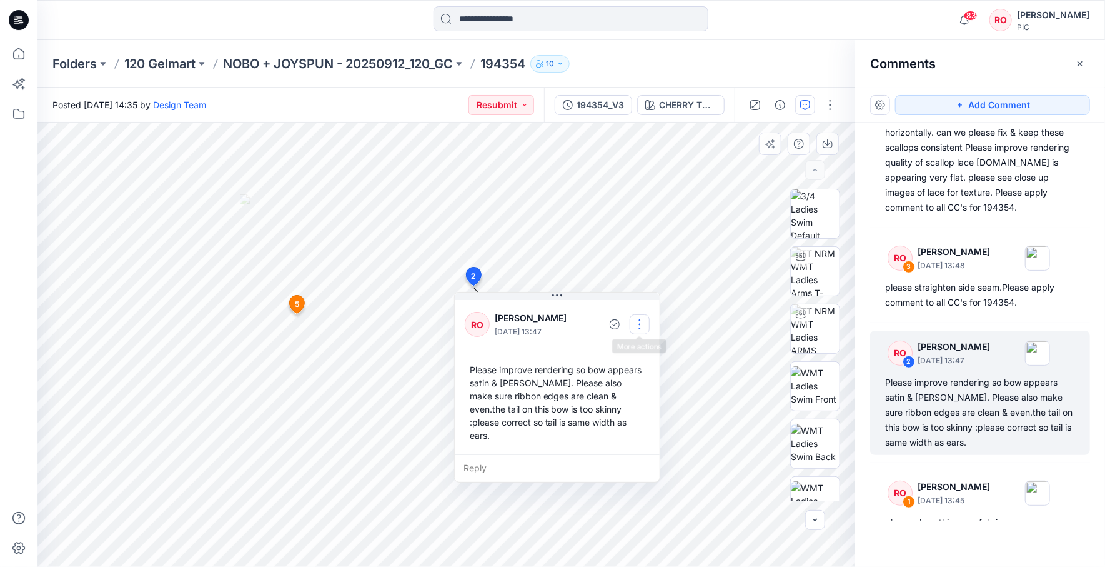
click at [635, 323] on button "button" at bounding box center [640, 324] width 20 height 20
click at [619, 347] on p "Edit comment" at bounding box center [642, 352] width 56 height 13
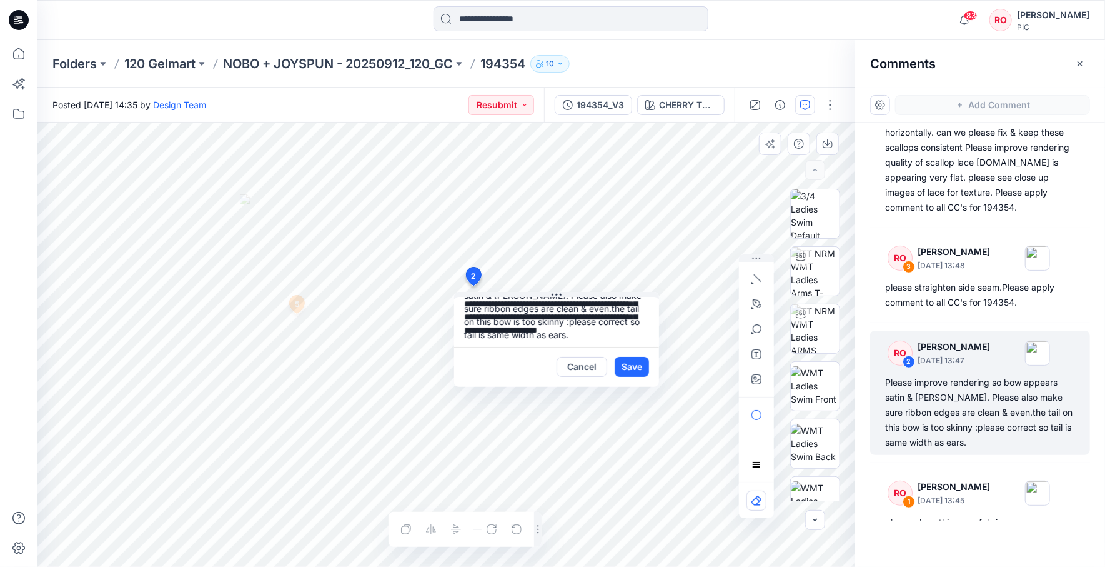
click at [578, 332] on textarea "**********" at bounding box center [556, 322] width 205 height 50
type textarea "**********"
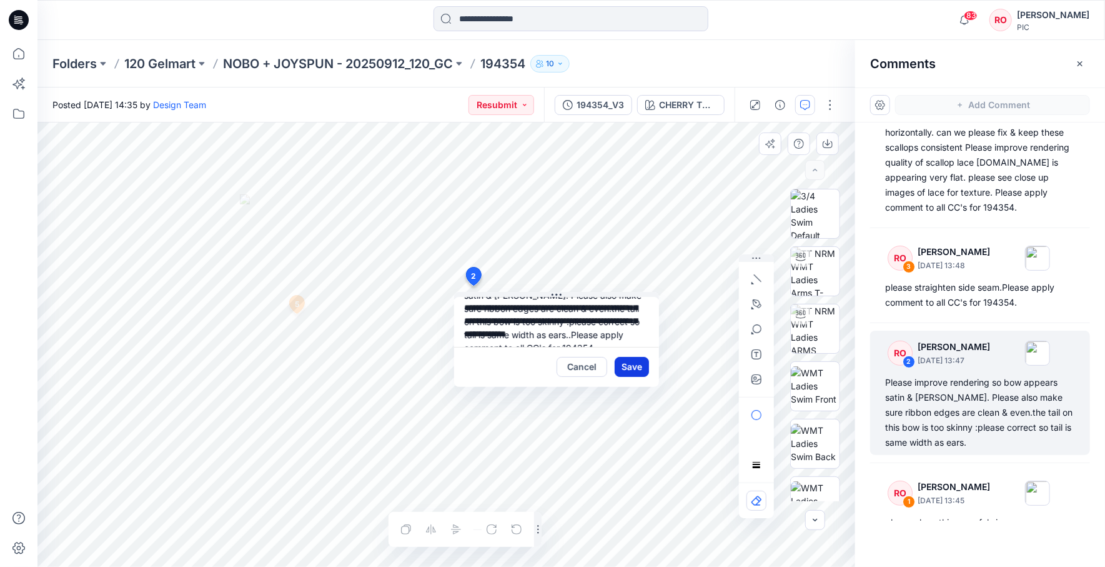
click at [632, 365] on button "Save" at bounding box center [632, 367] width 34 height 20
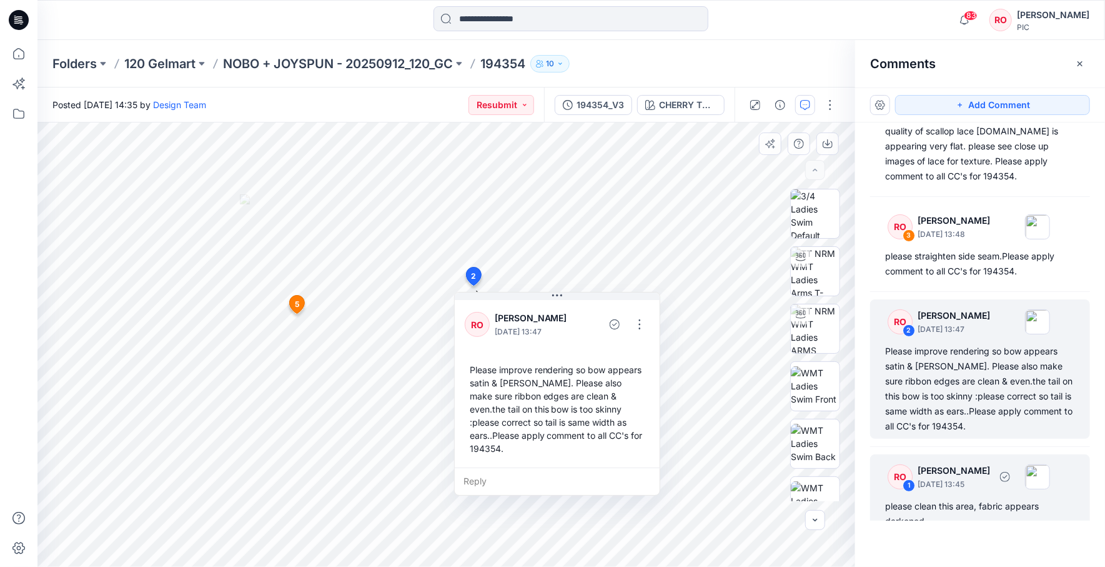
click at [967, 478] on p "October 02, 2025 13:45" at bounding box center [954, 484] width 72 height 12
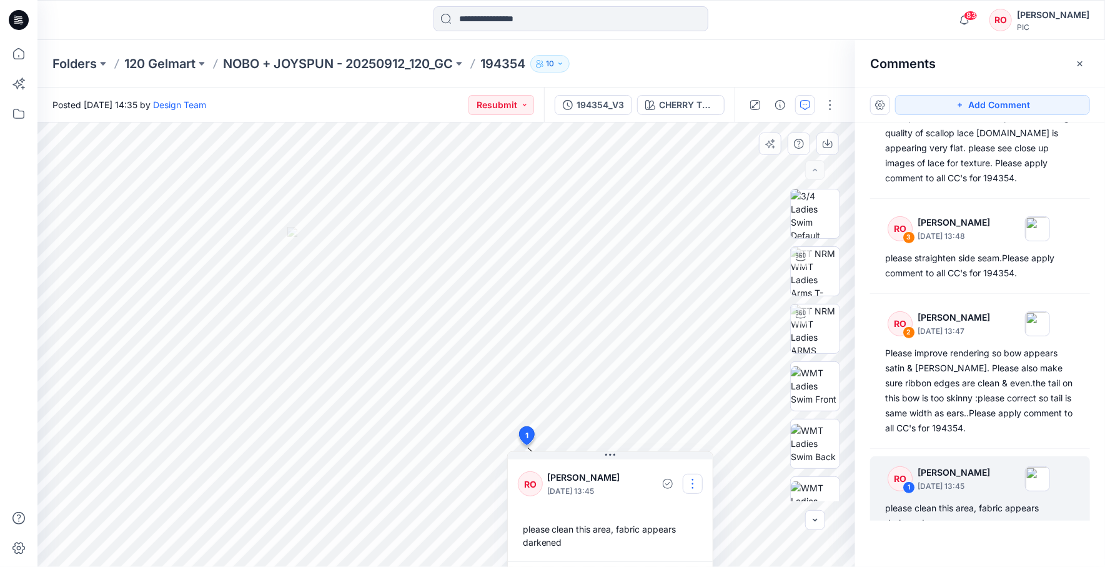
click at [694, 479] on button "button" at bounding box center [693, 484] width 20 height 20
click at [685, 510] on p "Edit comment" at bounding box center [694, 510] width 56 height 13
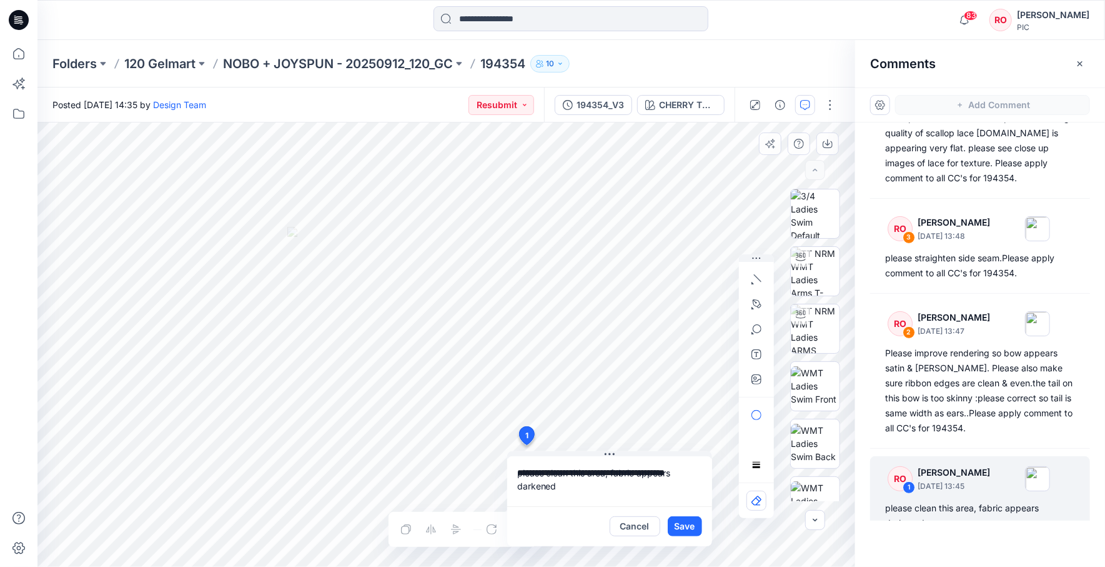
paste textarea "**********"
type textarea "**********"
click at [688, 522] on button "Save" at bounding box center [685, 526] width 34 height 20
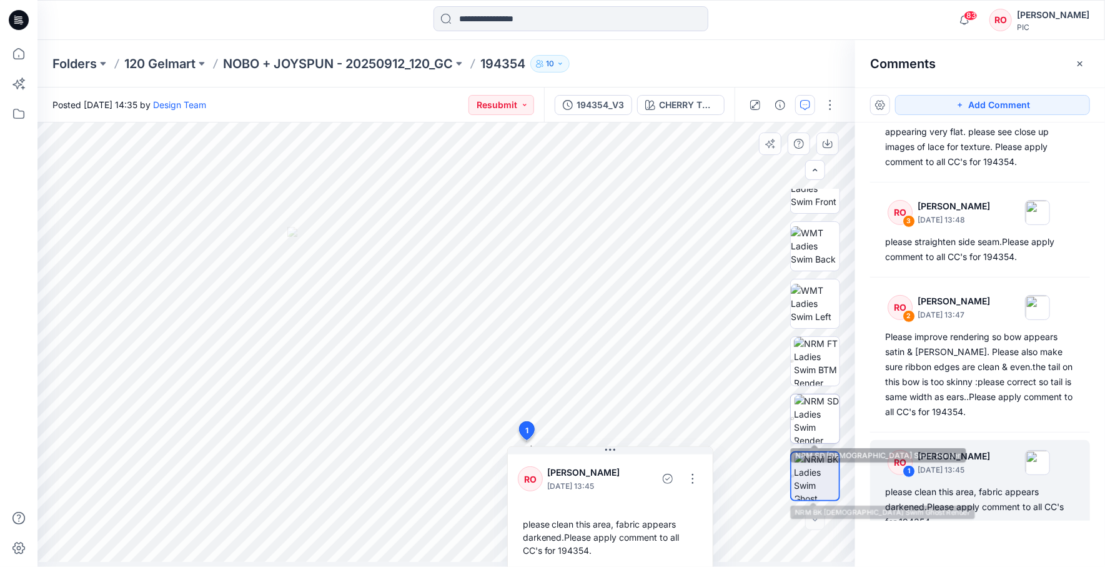
scroll to position [197, 0]
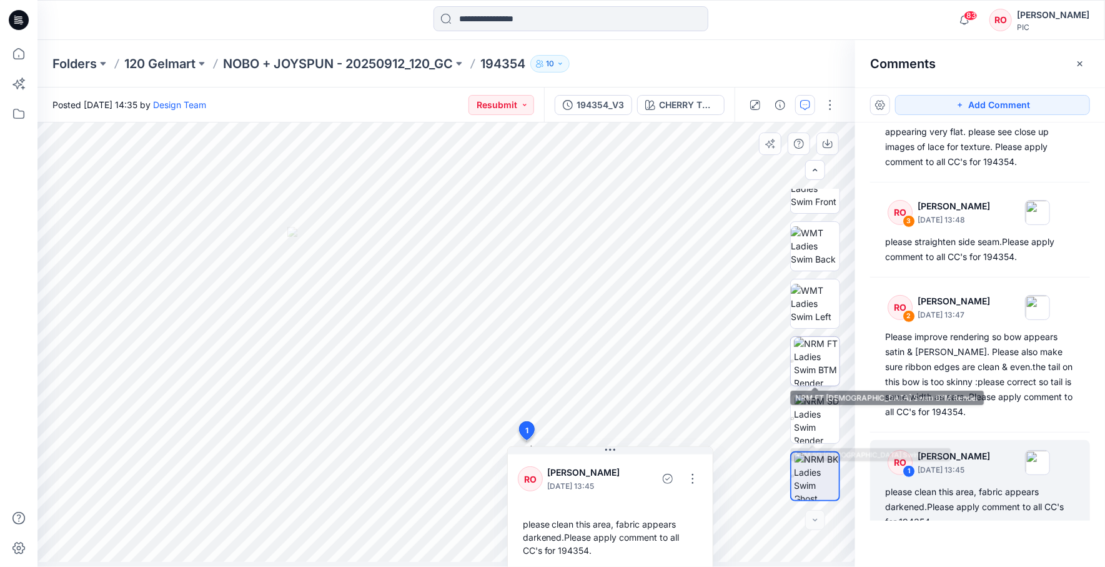
click at [810, 369] on img at bounding box center [817, 361] width 46 height 49
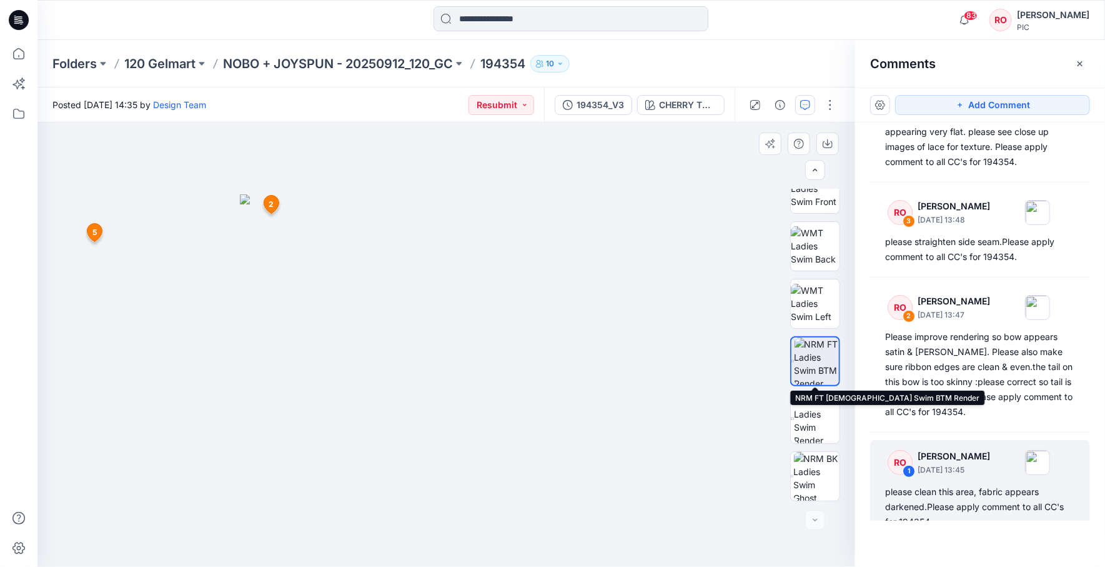
scroll to position [0, 0]
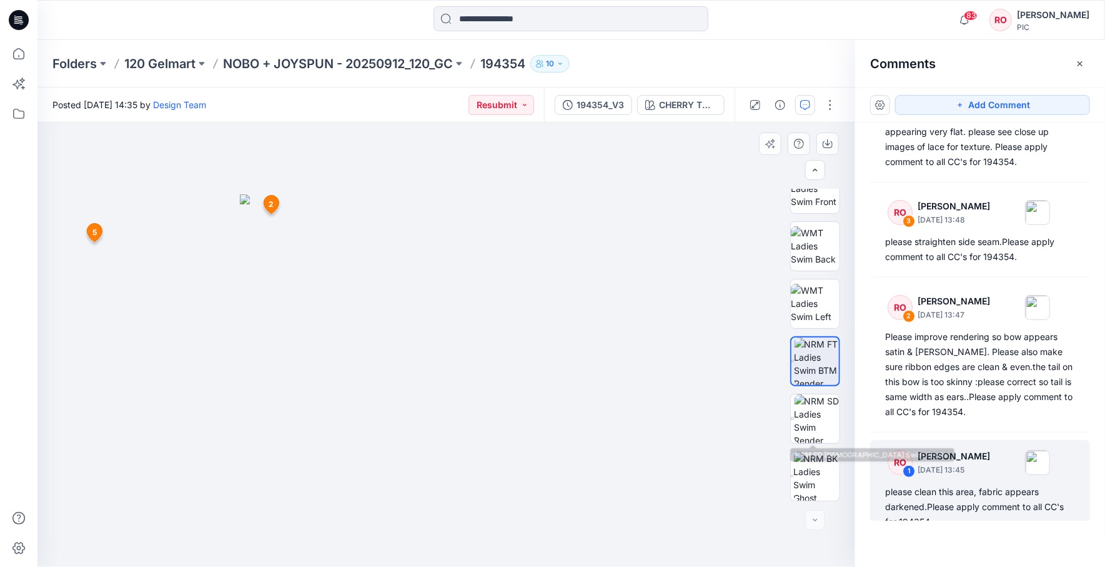
click at [815, 449] on div at bounding box center [815, 345] width 50 height 312
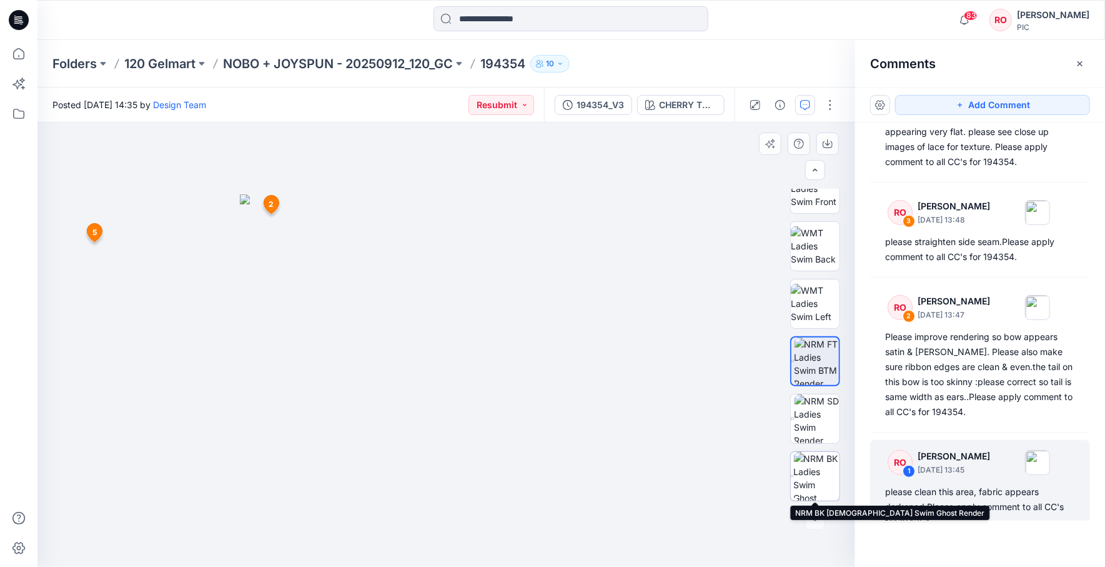
click at [824, 460] on img at bounding box center [817, 476] width 46 height 49
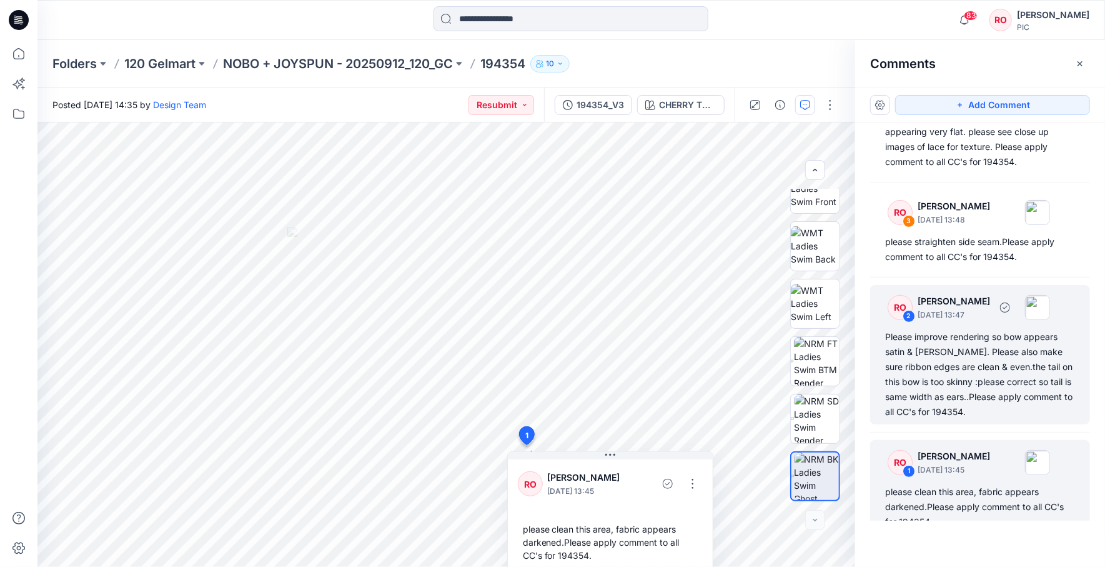
click at [977, 349] on div "Please improve rendering so bow appears satin & [PERSON_NAME]. Please also make…" at bounding box center [980, 374] width 190 height 90
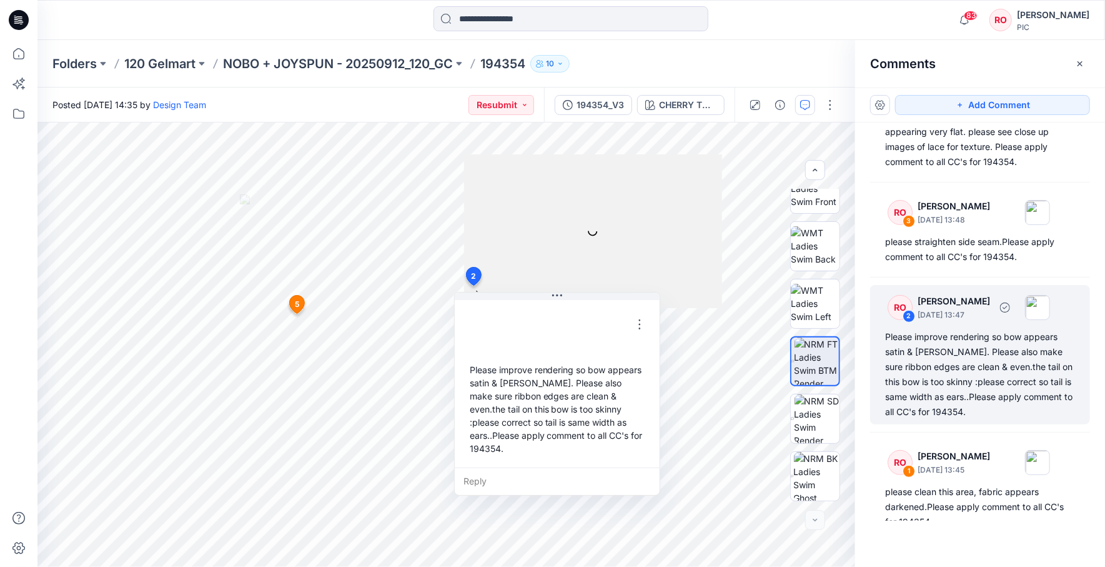
scroll to position [264, 0]
click at [639, 327] on button "button" at bounding box center [640, 324] width 20 height 20
click at [640, 349] on p "Edit comment" at bounding box center [642, 352] width 56 height 13
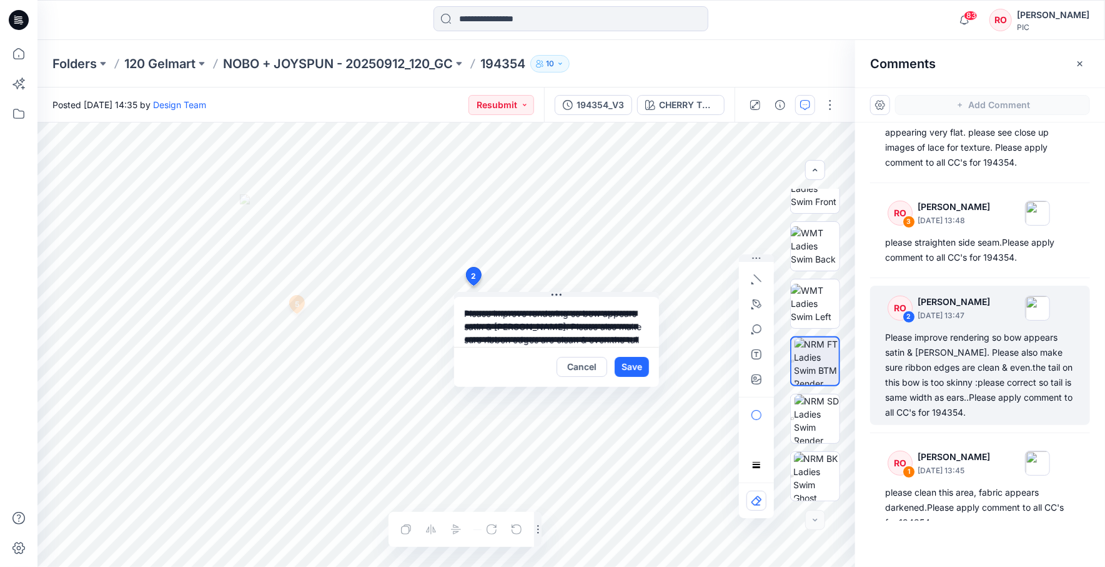
scroll to position [44, 0]
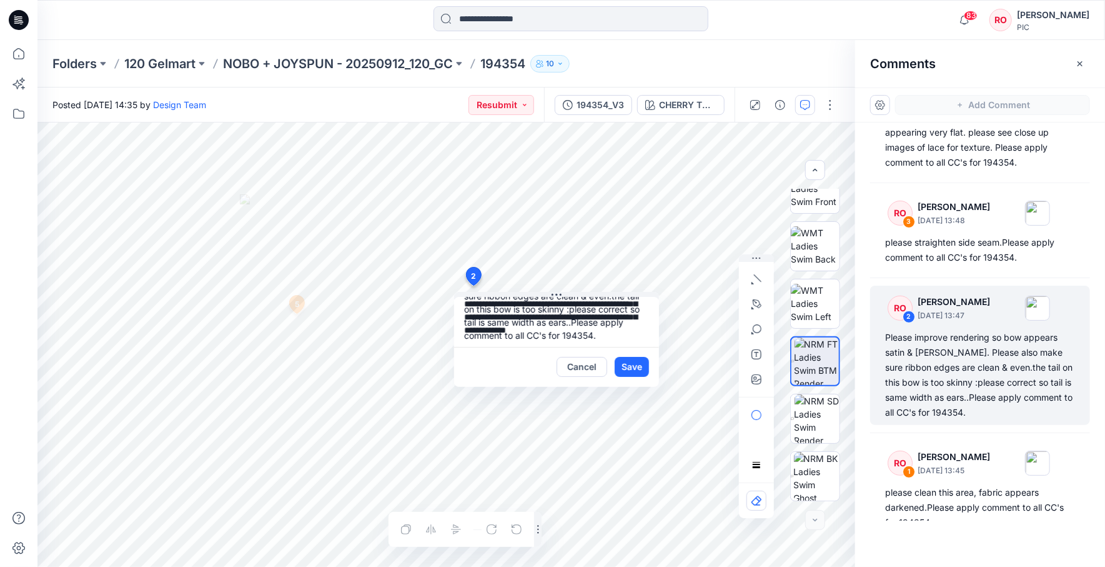
drag, startPoint x: 462, startPoint y: 309, endPoint x: 761, endPoint y: 401, distance: 313.1
click at [761, 401] on div "**********" at bounding box center [446, 344] width 818 height 444
click at [584, 370] on button "Cancel" at bounding box center [582, 367] width 51 height 20
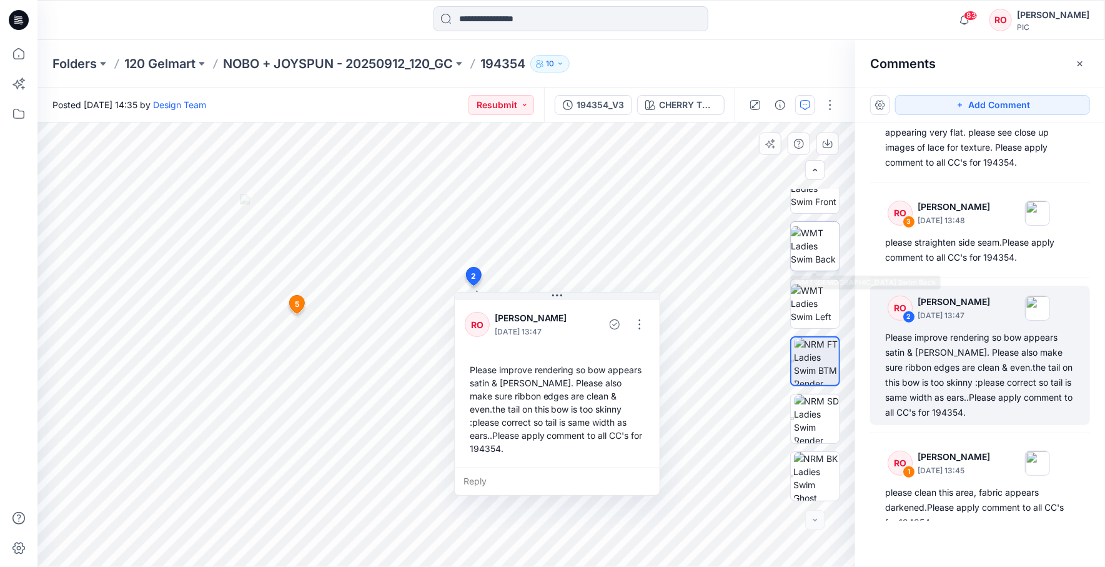
click at [813, 252] on img at bounding box center [815, 245] width 49 height 39
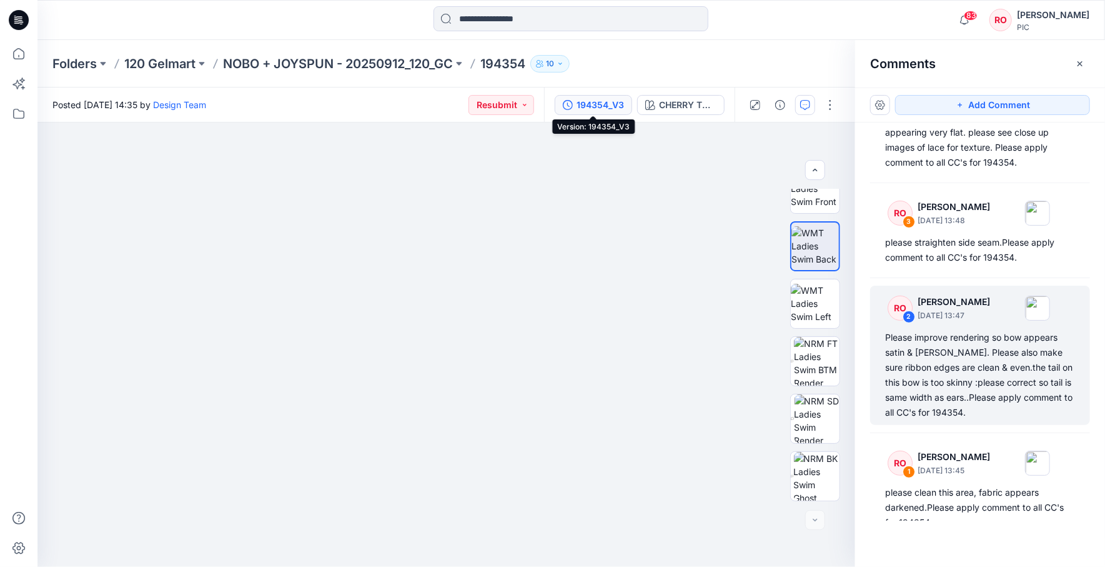
click at [582, 106] on div "194354_V3" at bounding box center [600, 105] width 47 height 14
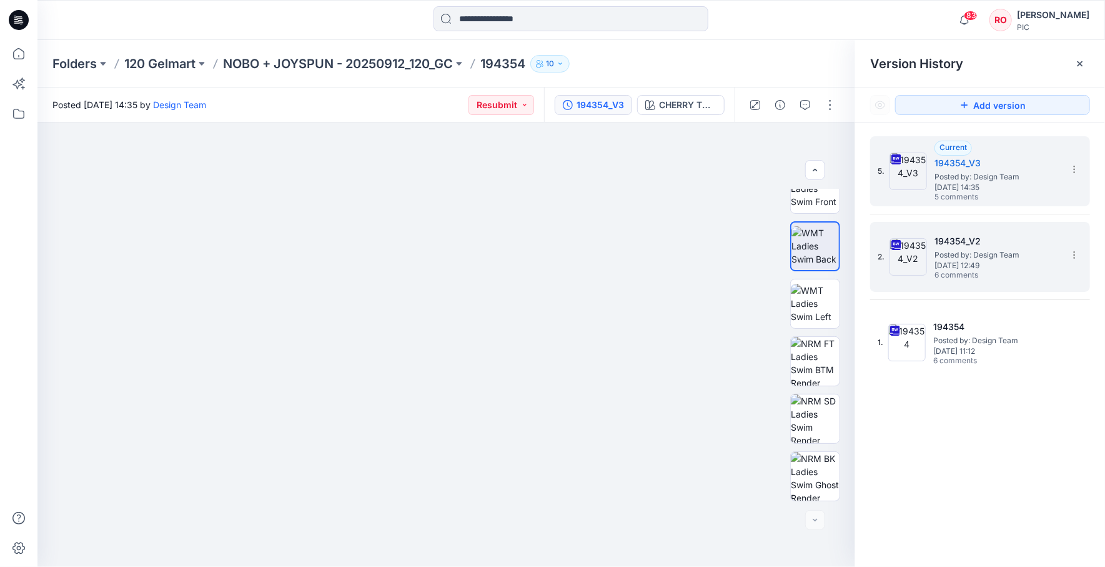
click at [977, 260] on span "Posted by: Design Team" at bounding box center [997, 255] width 125 height 12
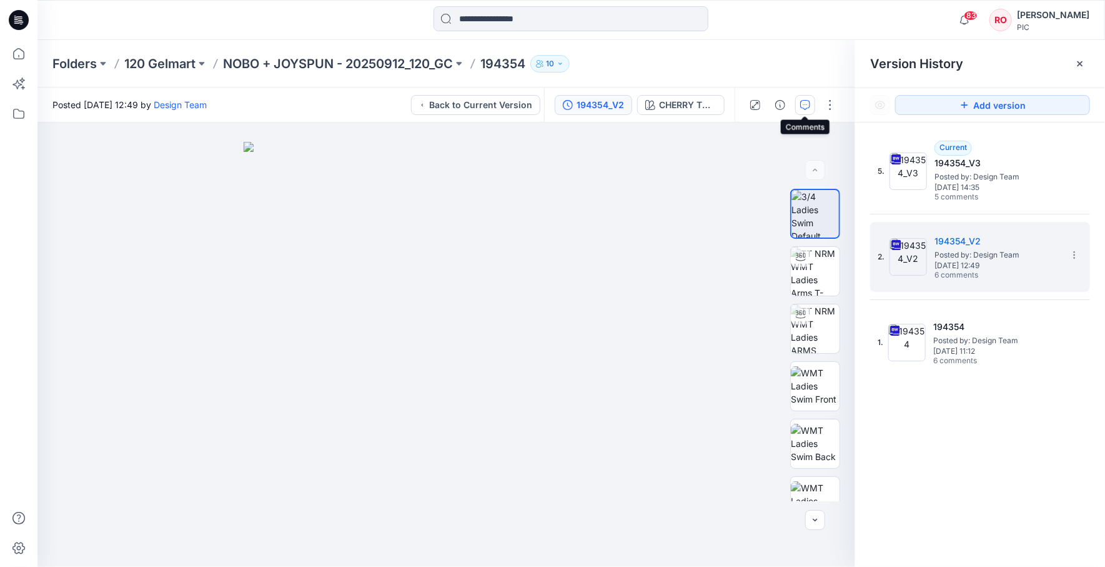
click at [803, 106] on icon "button" at bounding box center [805, 105] width 10 height 10
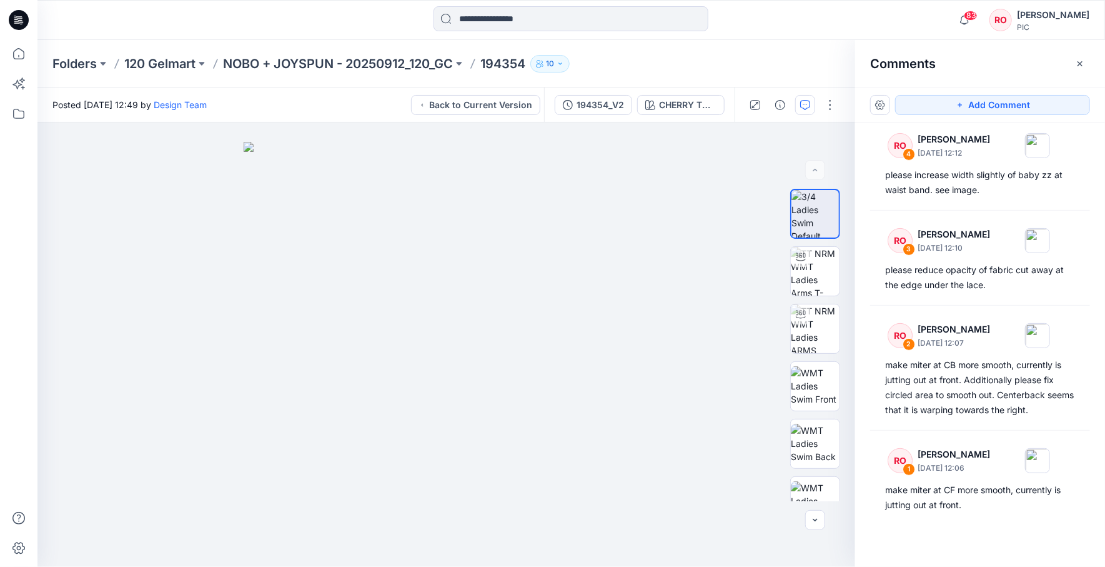
scroll to position [256, 0]
click at [818, 443] on img at bounding box center [815, 443] width 49 height 39
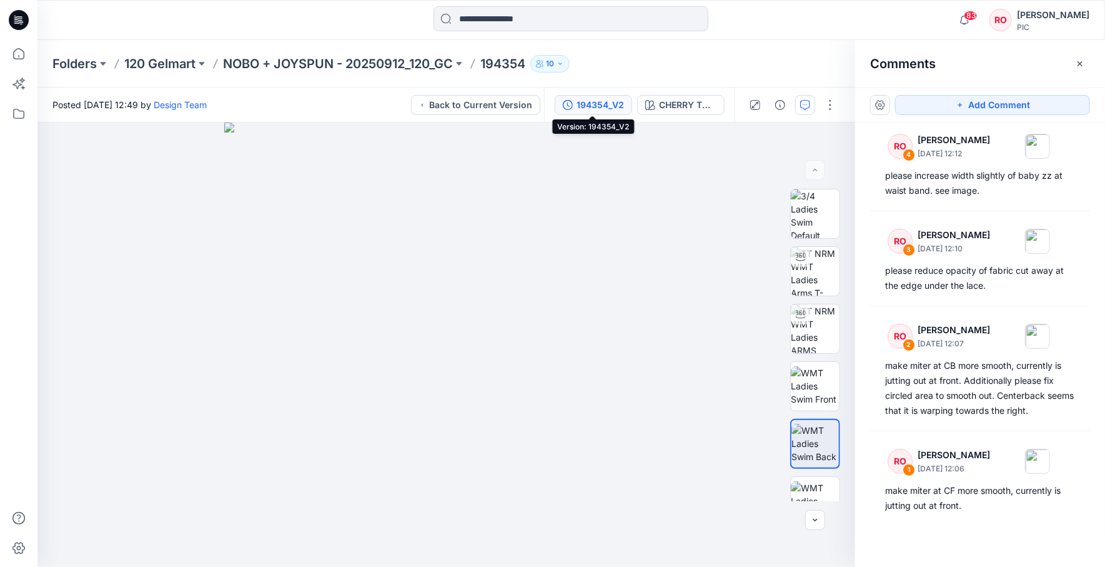
click at [609, 102] on div "194354_V2" at bounding box center [600, 105] width 47 height 14
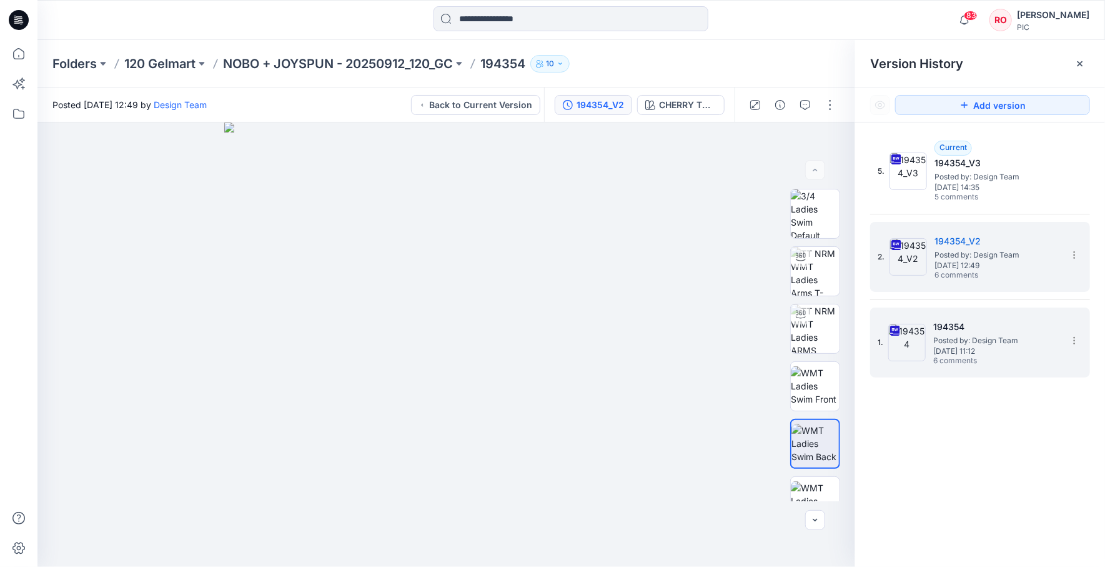
click at [934, 349] on span "Friday, September 26, 2025 11:12" at bounding box center [996, 351] width 125 height 9
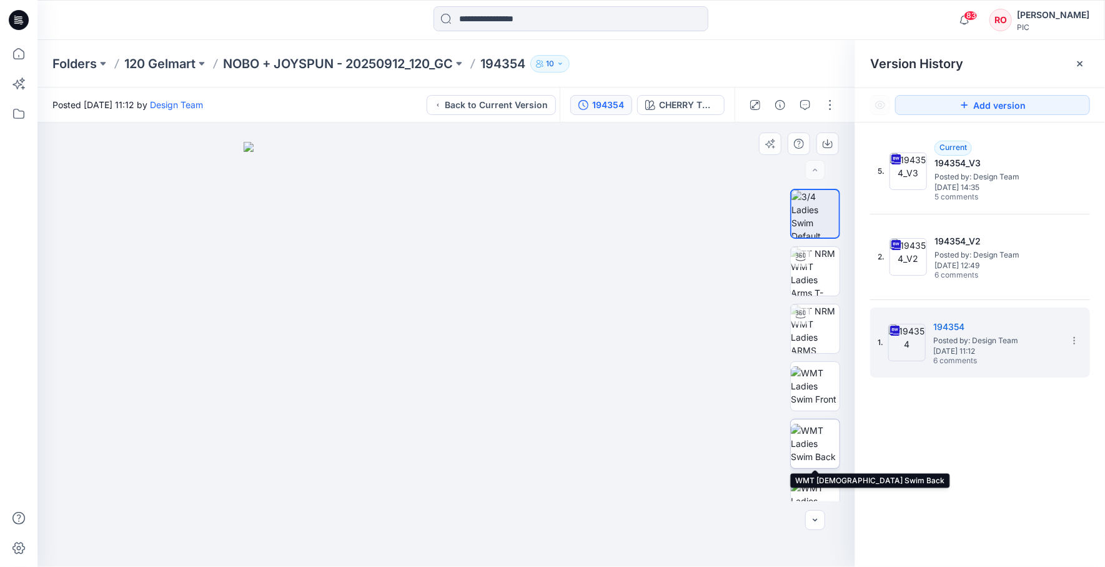
click at [814, 457] on img at bounding box center [815, 443] width 49 height 39
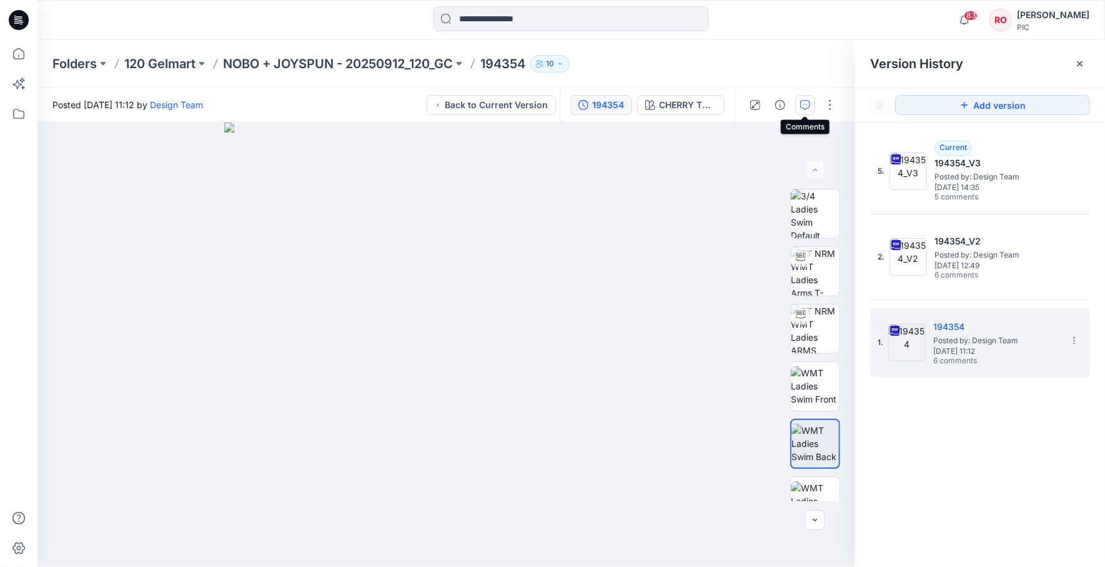
click at [806, 102] on icon "button" at bounding box center [805, 105] width 10 height 10
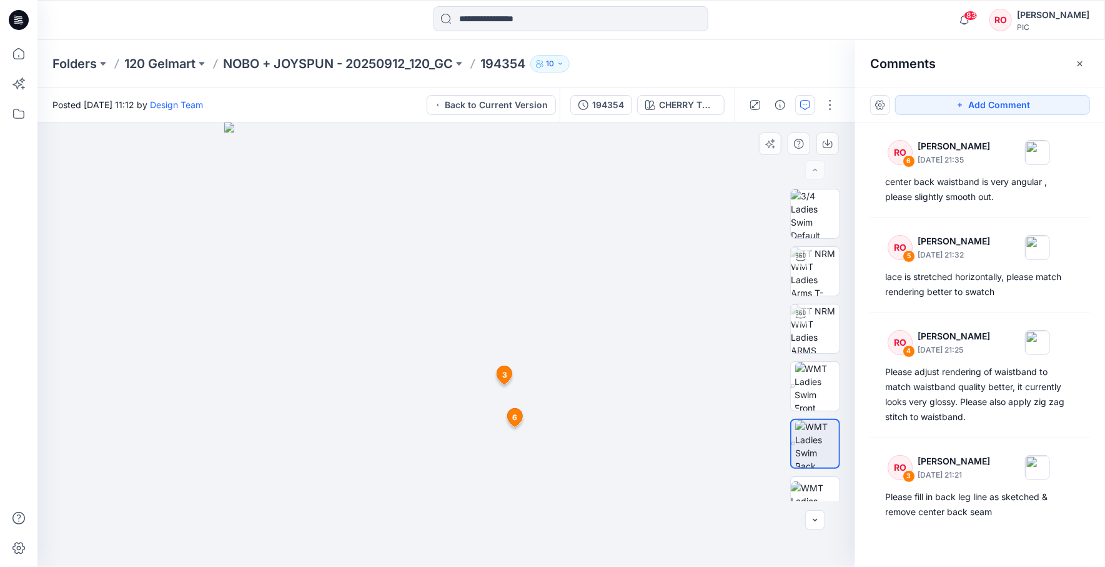
click at [459, 414] on img at bounding box center [446, 344] width 444 height 444
click at [526, 99] on button "Back to Current Version" at bounding box center [491, 105] width 129 height 20
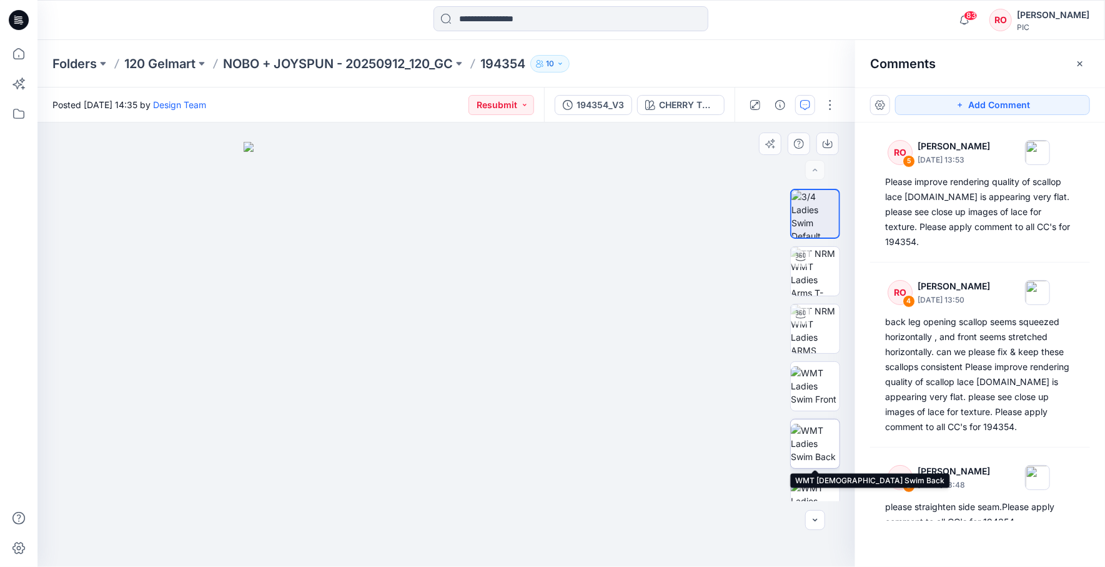
click at [814, 436] on img at bounding box center [815, 443] width 49 height 39
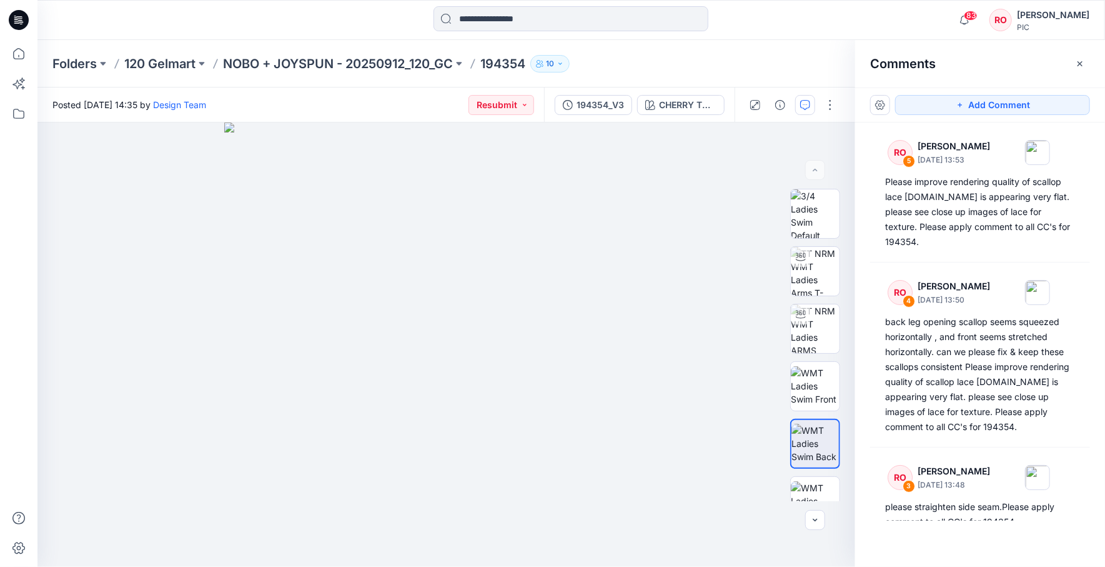
click at [930, 116] on div "Add Comment" at bounding box center [980, 104] width 250 height 35
click at [930, 107] on button "Add Comment" at bounding box center [992, 105] width 195 height 20
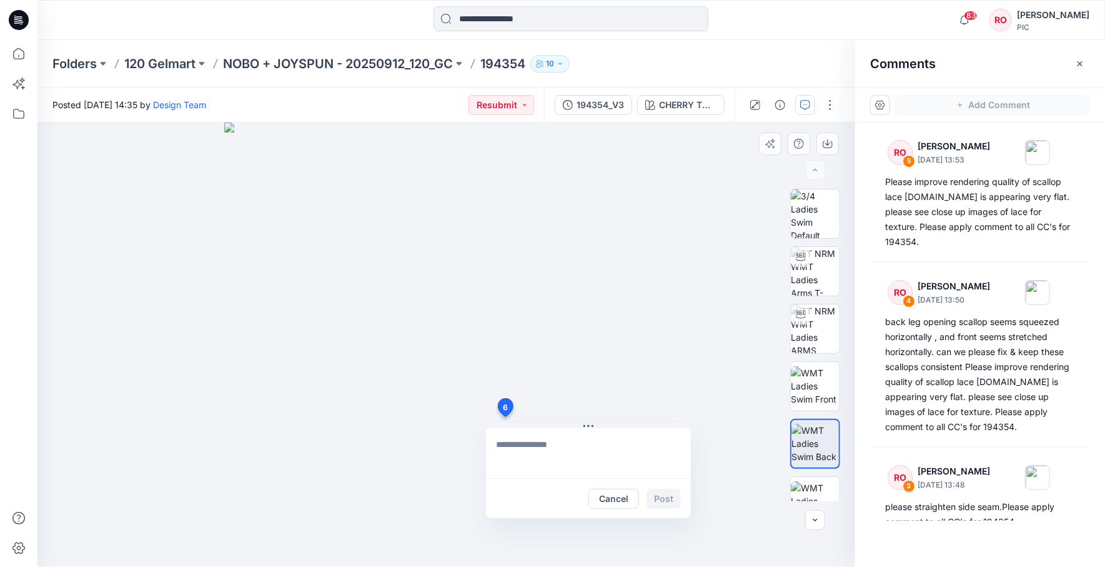
click at [505, 417] on div "6 Cancel Post" at bounding box center [446, 344] width 818 height 444
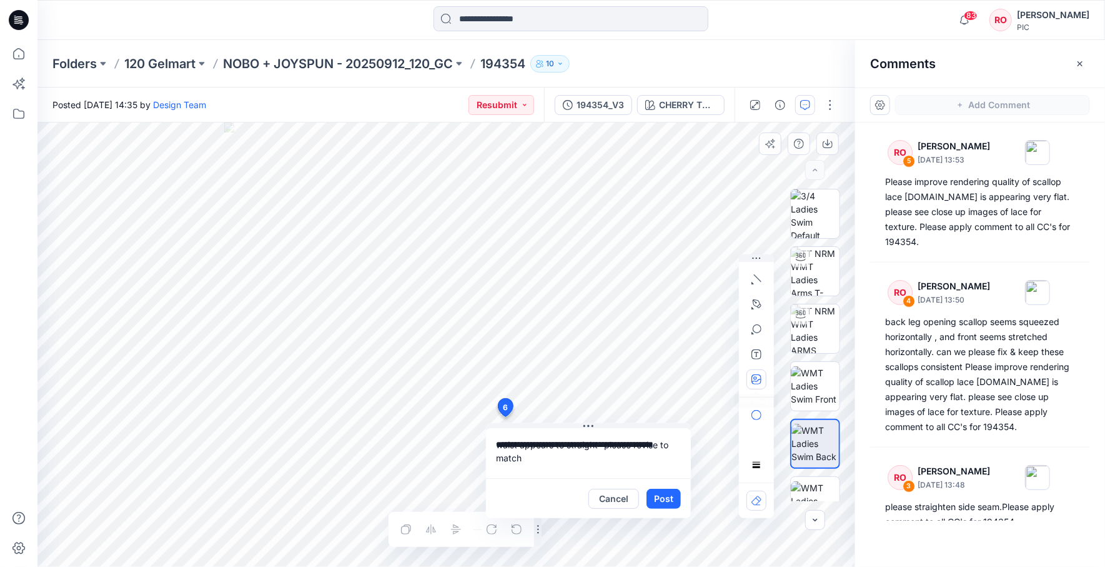
type textarea "**********"
click at [753, 377] on icon "button" at bounding box center [757, 379] width 10 height 10
type input"] "**********"
click at [527, 474] on textarea "**********" at bounding box center [588, 453] width 205 height 50
click at [526, 454] on textarea "**********" at bounding box center [588, 453] width 205 height 50
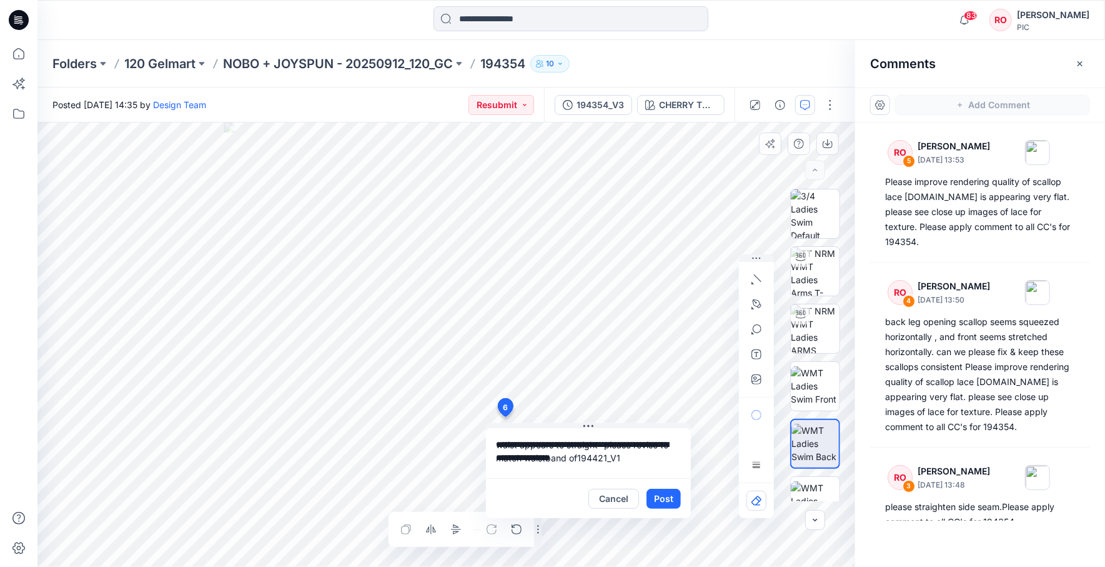
click at [607, 456] on textarea "**********" at bounding box center [588, 453] width 205 height 50
type textarea "**********"
click at [665, 501] on button "Post" at bounding box center [664, 499] width 34 height 20
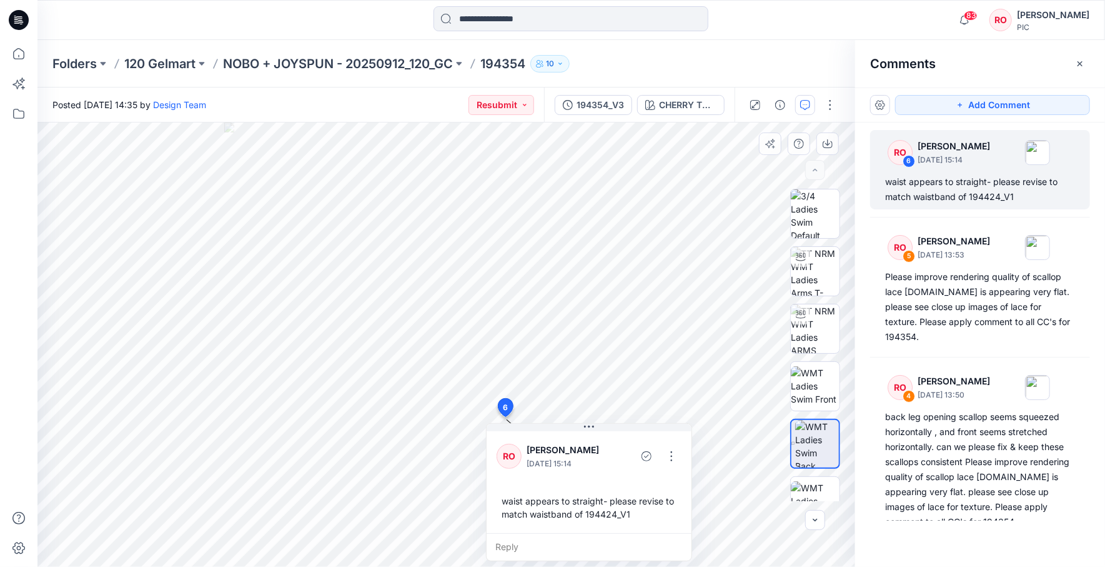
click at [619, 507] on div "waist appears to straight- please revise to match waistband of 194424_V1" at bounding box center [589, 507] width 185 height 36
click at [674, 456] on button "button" at bounding box center [672, 456] width 20 height 20
click at [671, 479] on p "Edit comment" at bounding box center [673, 483] width 56 height 13
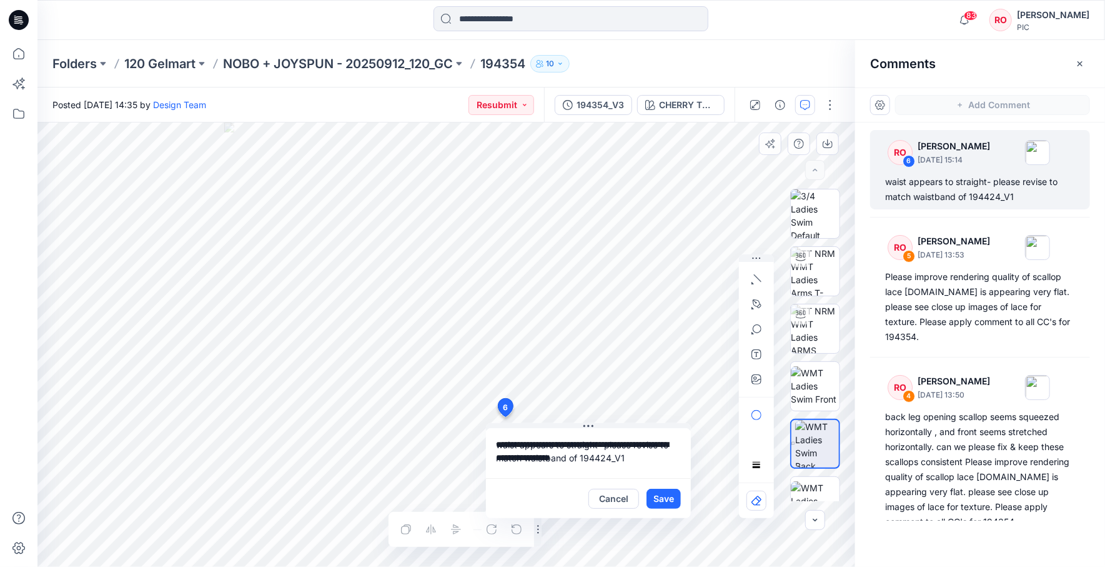
click at [563, 455] on textarea "**********" at bounding box center [588, 453] width 205 height 50
type textarea "**********"
click at [656, 490] on button "Save" at bounding box center [664, 499] width 34 height 20
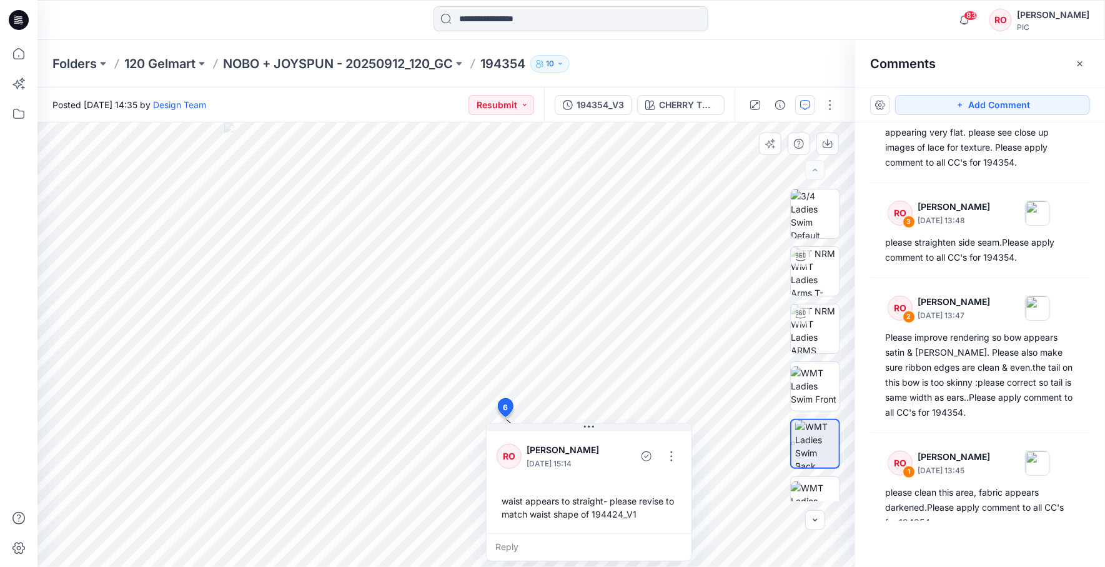
scroll to position [0, 0]
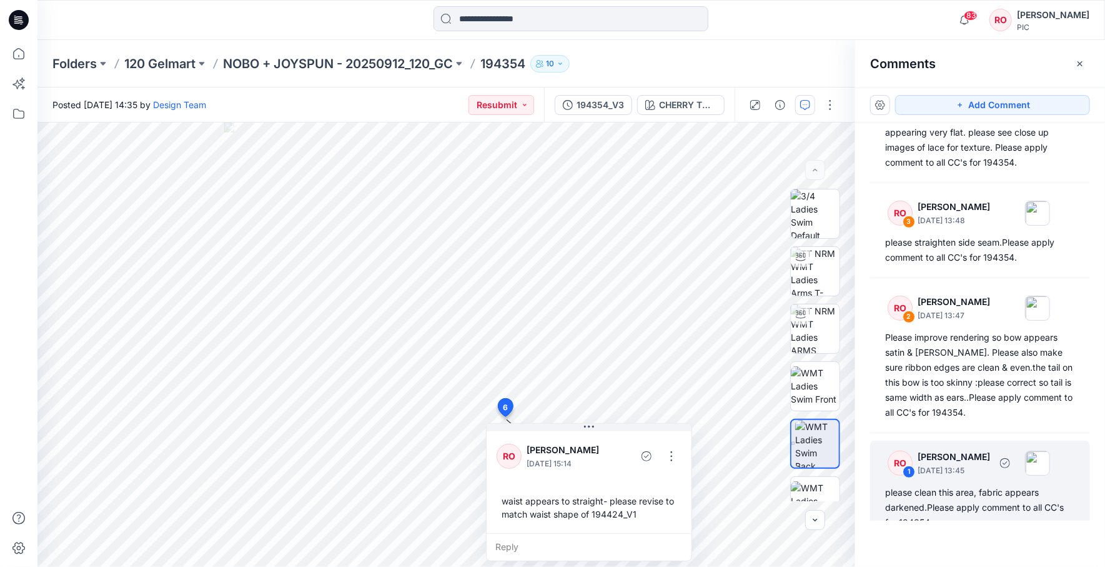
click at [939, 485] on div "please clean this area, fabric appears darkened.Please apply comment to all CC'…" at bounding box center [980, 507] width 190 height 45
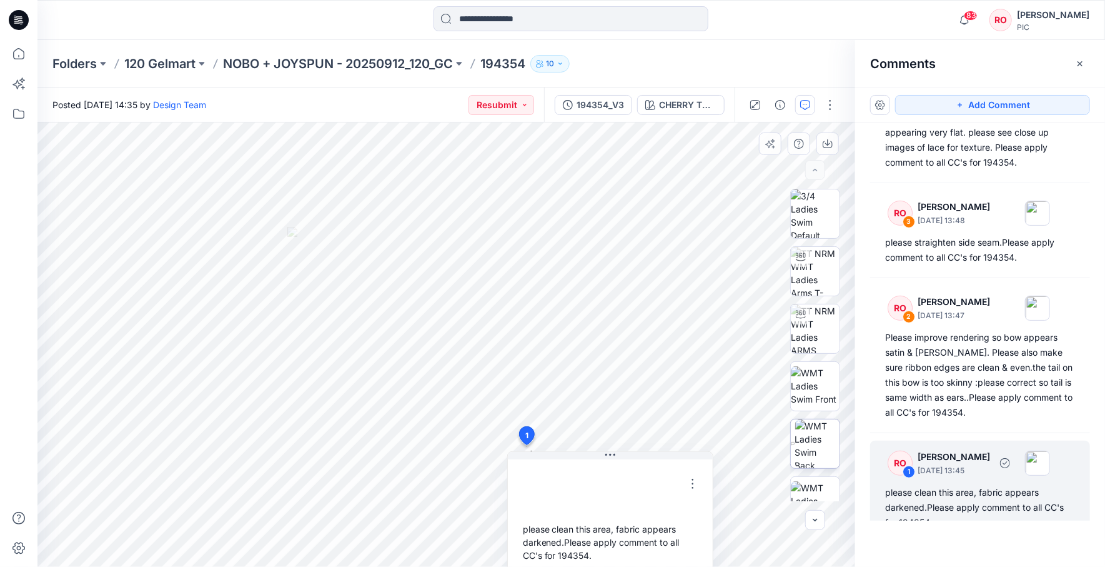
scroll to position [357, 0]
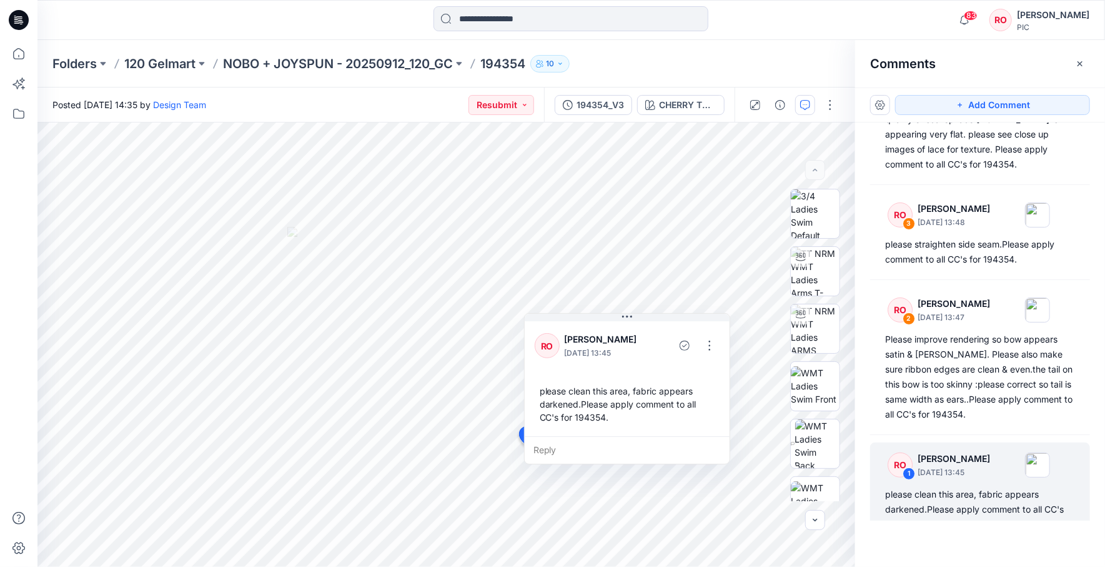
drag, startPoint x: 653, startPoint y: 456, endPoint x: 671, endPoint y: 286, distance: 170.9
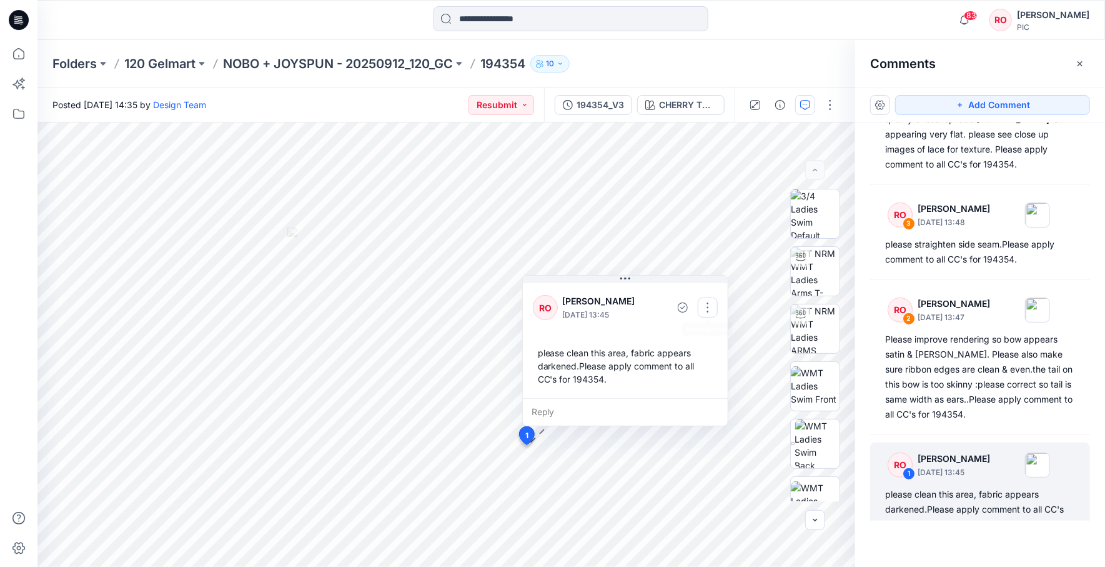
click at [709, 305] on button "button" at bounding box center [708, 307] width 20 height 20
click at [702, 334] on p "Edit comment" at bounding box center [709, 335] width 56 height 13
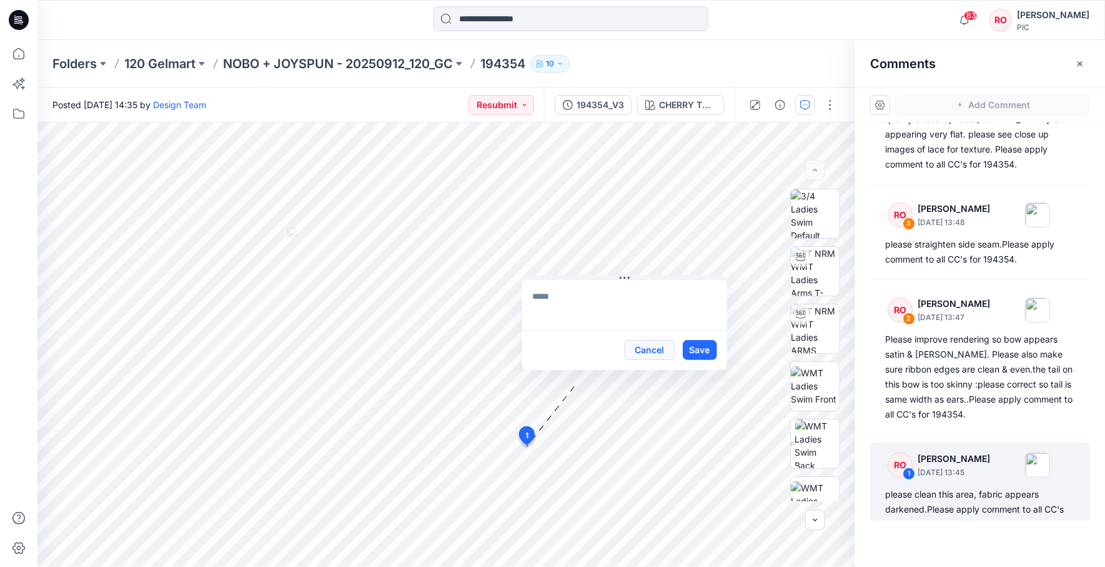
type textarea "**********"
click at [439, 265] on div "**********" at bounding box center [446, 344] width 818 height 444
click at [664, 351] on button "Cancel" at bounding box center [650, 350] width 51 height 20
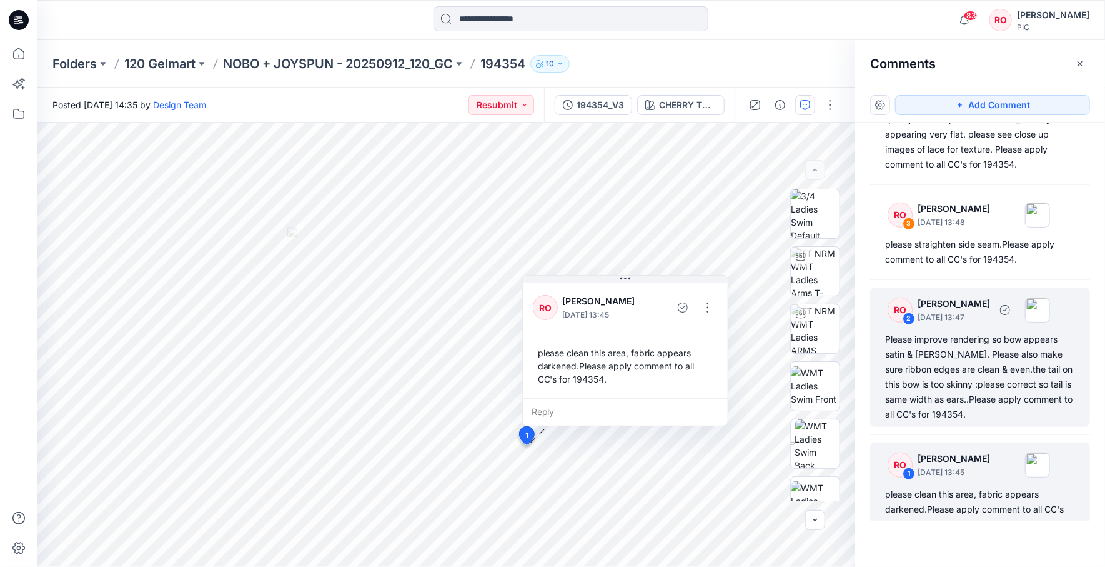
click at [913, 339] on div "Please improve rendering so bow appears satin & shiny. Please also make sure ri…" at bounding box center [980, 377] width 190 height 90
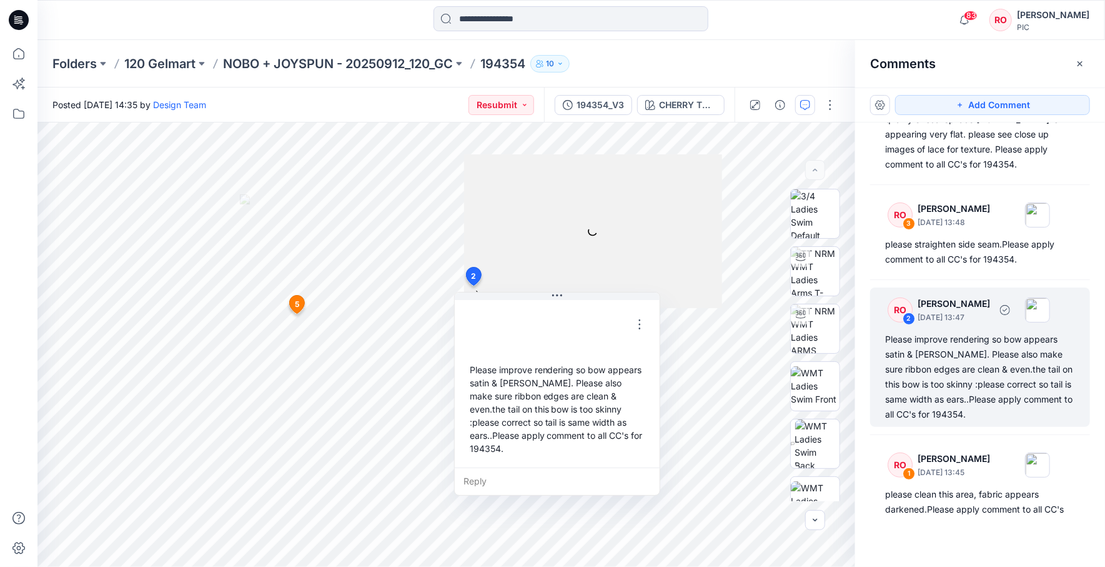
scroll to position [357, 0]
click at [636, 327] on button "button" at bounding box center [640, 324] width 20 height 20
click at [619, 357] on p "Edit comment" at bounding box center [642, 352] width 56 height 13
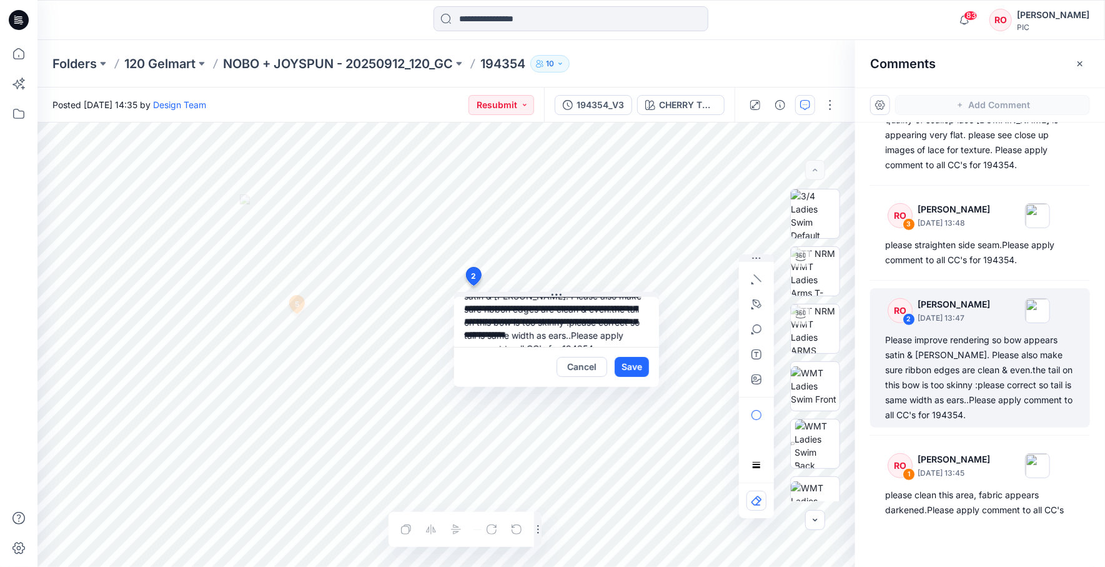
scroll to position [34, 0]
drag, startPoint x: 461, startPoint y: 307, endPoint x: 569, endPoint y: 327, distance: 109.4
click at [569, 327] on textarea "**********" at bounding box center [556, 322] width 205 height 50
click at [590, 365] on button "Cancel" at bounding box center [582, 367] width 51 height 20
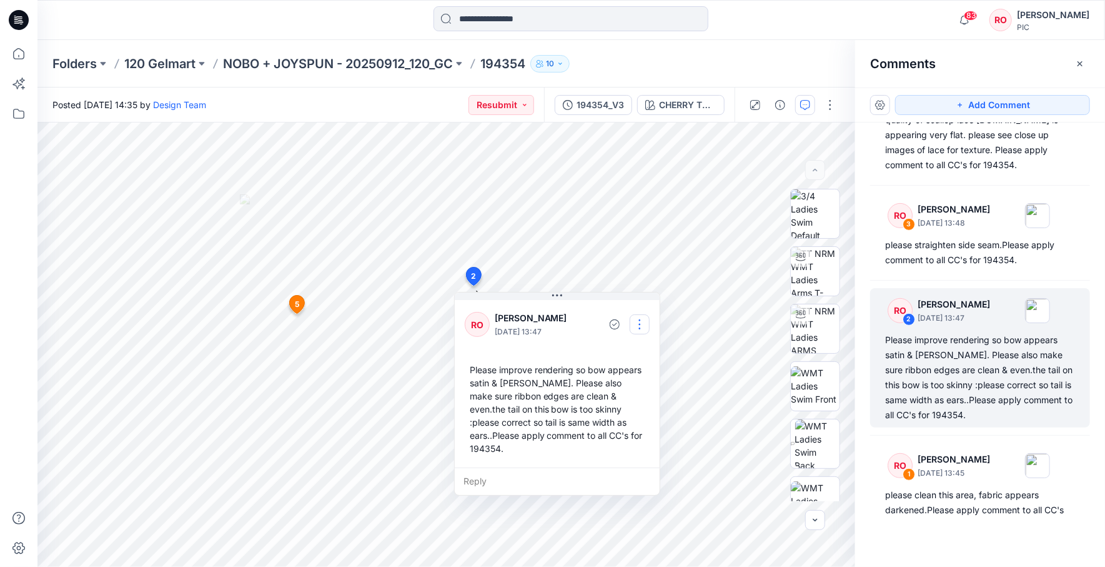
click at [643, 324] on button "button" at bounding box center [640, 324] width 20 height 20
click at [643, 359] on p "Edit comment" at bounding box center [642, 352] width 56 height 13
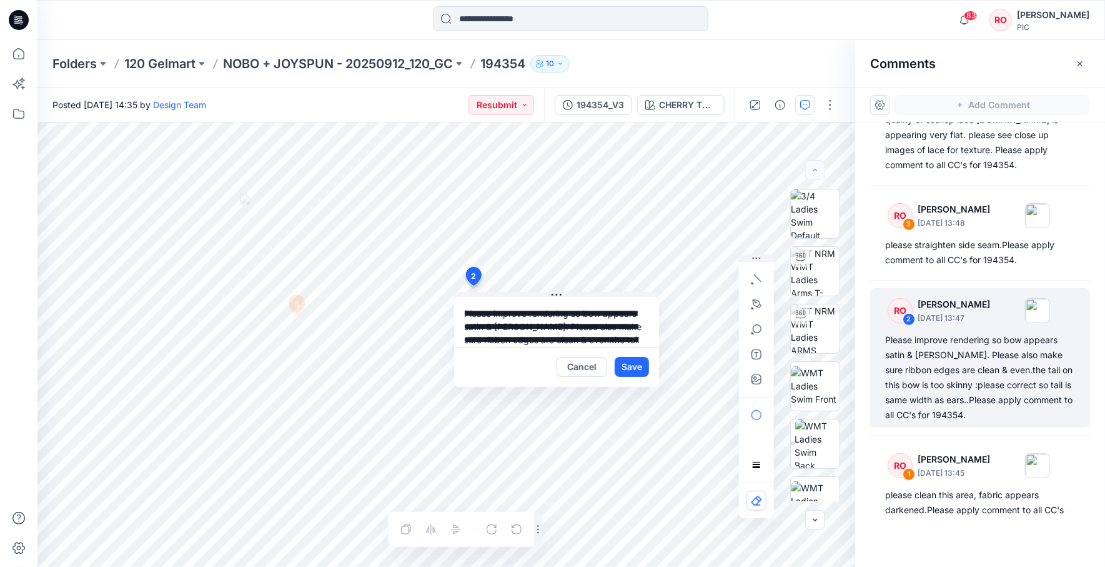
click at [559, 332] on textarea "**********" at bounding box center [556, 322] width 205 height 50
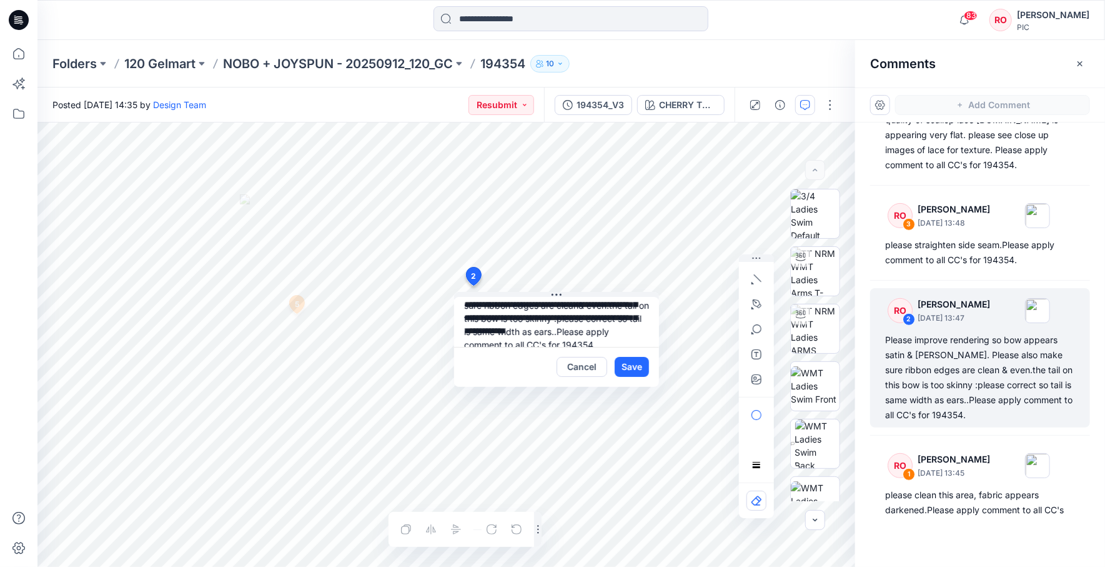
drag, startPoint x: 621, startPoint y: 318, endPoint x: 590, endPoint y: 327, distance: 32.6
click at [571, 327] on textarea "**********" at bounding box center [556, 322] width 205 height 50
type textarea "**********"
click at [632, 361] on button "Save" at bounding box center [632, 367] width 34 height 20
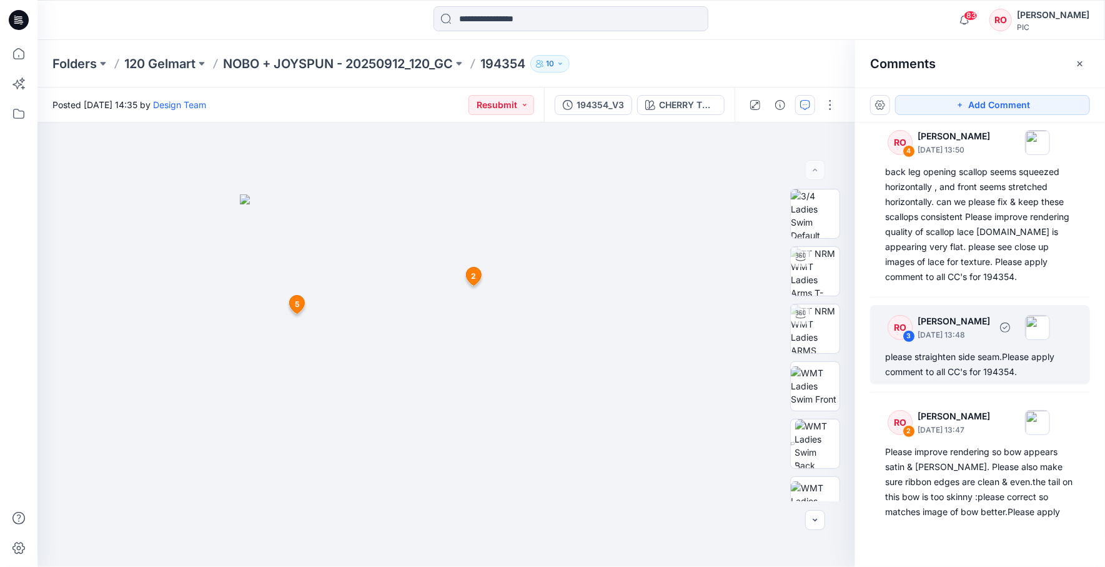
click at [942, 349] on div "please straighten side seam.Please apply comment to all CC's for 194354." at bounding box center [980, 364] width 190 height 30
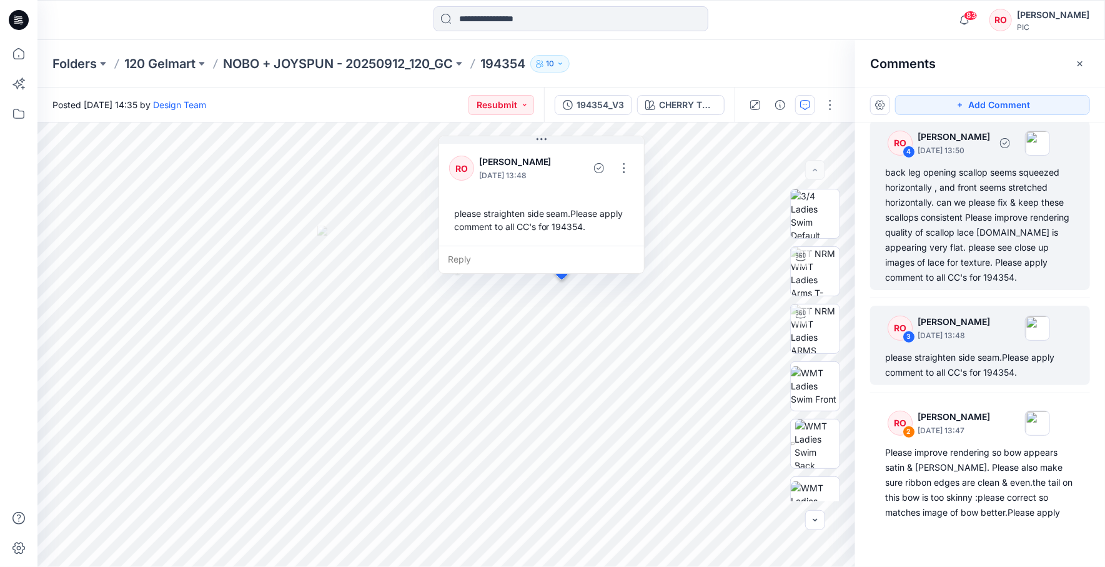
click at [942, 251] on div "back leg opening scallop seems squeezed horizontally , and front seems stretche…" at bounding box center [980, 225] width 190 height 120
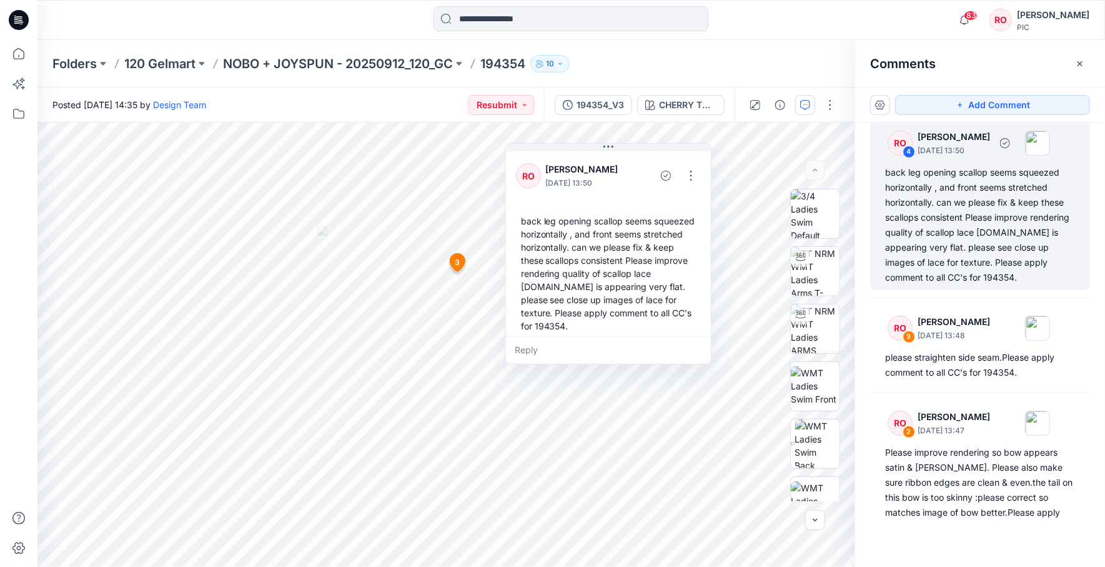
scroll to position [225, 0]
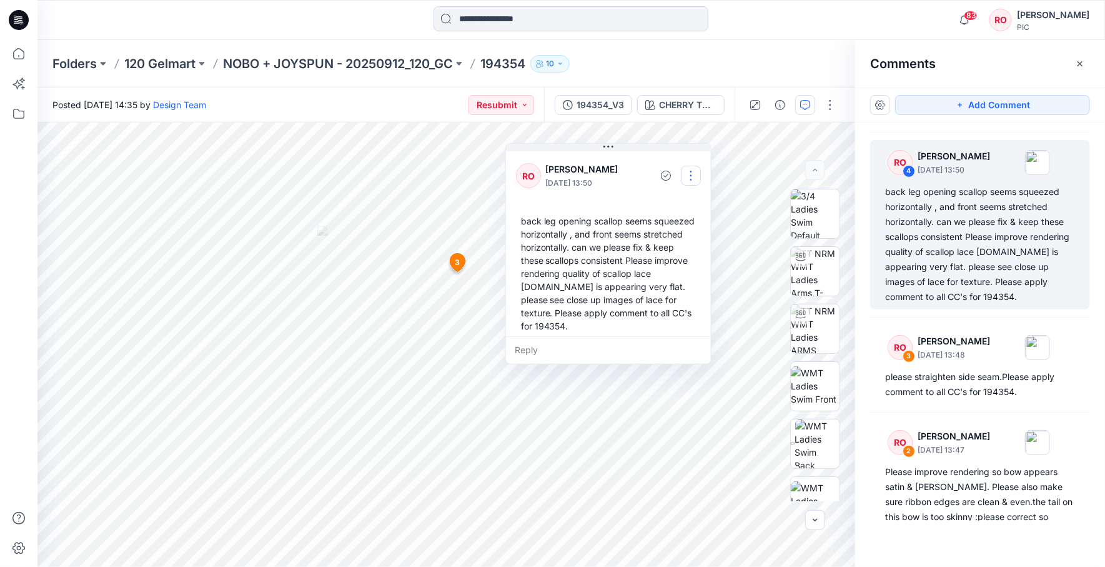
click at [682, 170] on button "button" at bounding box center [691, 176] width 20 height 20
click at [689, 172] on button "button" at bounding box center [691, 176] width 20 height 20
click at [690, 174] on button "button" at bounding box center [691, 176] width 20 height 20
click at [685, 201] on p "Edit comment" at bounding box center [694, 205] width 56 height 13
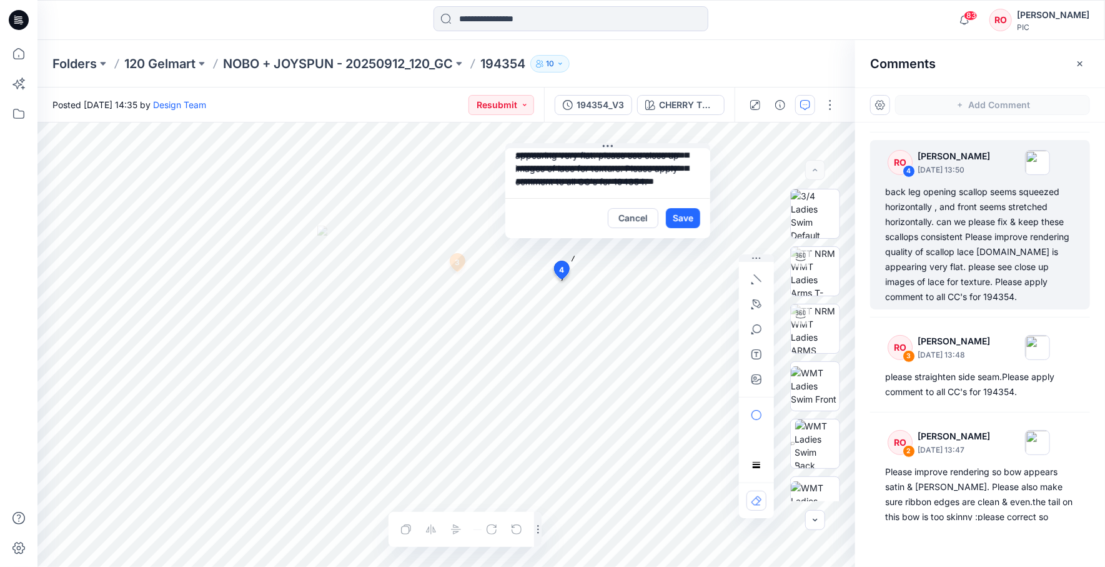
scroll to position [81, 0]
drag, startPoint x: 512, startPoint y: 160, endPoint x: 688, endPoint y: 161, distance: 176.2
click at [688, 161] on textarea "**********" at bounding box center [608, 173] width 205 height 50
click at [629, 211] on button "Cancel" at bounding box center [633, 218] width 51 height 20
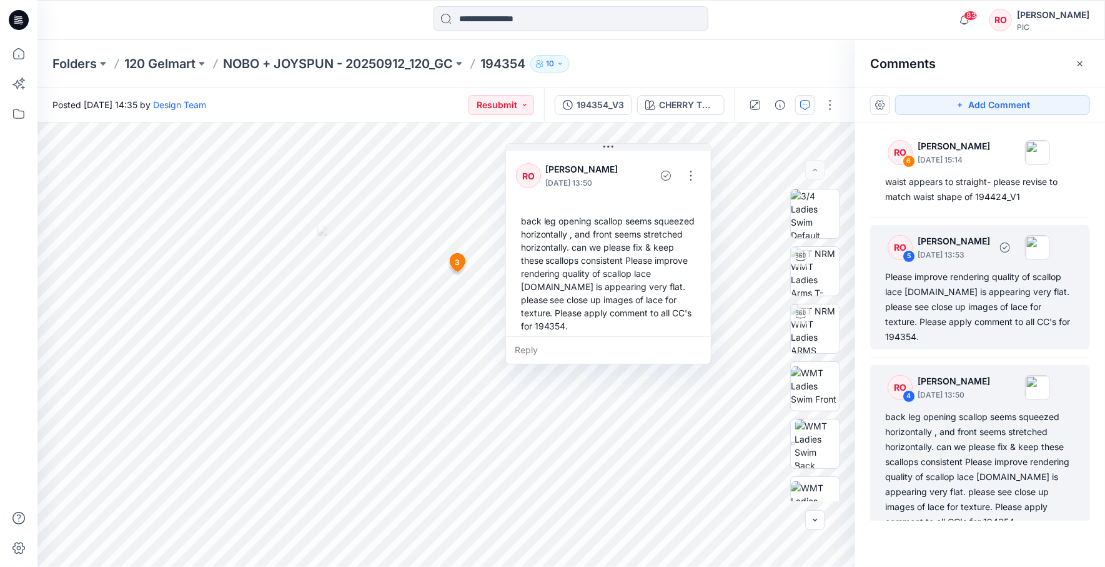
scroll to position [0, 0]
click at [963, 303] on div "Please improve rendering quality of scallop lace trim.It is appearing very flat…" at bounding box center [980, 306] width 190 height 75
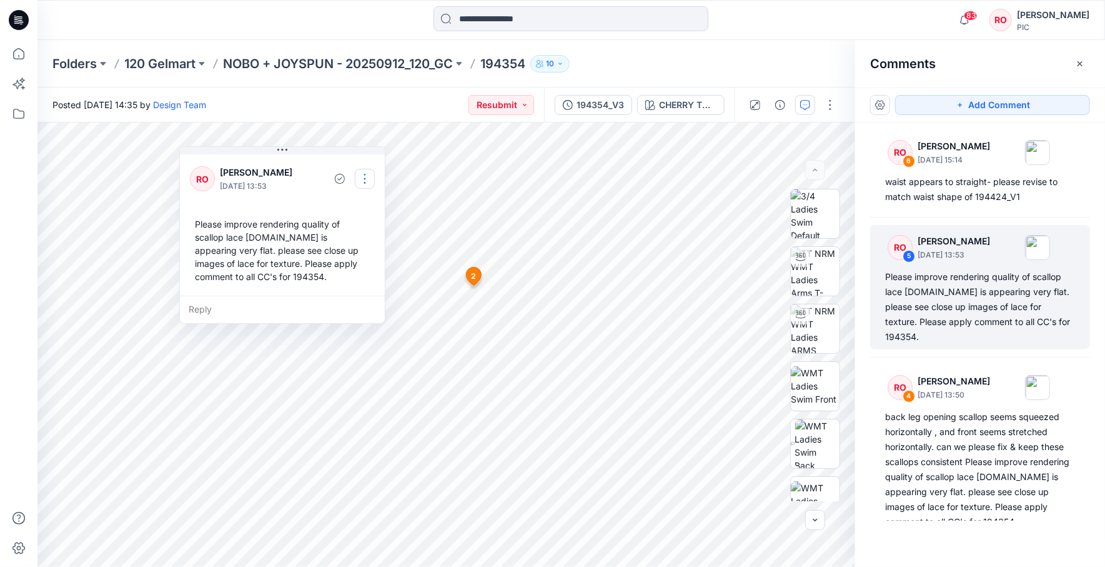
click at [364, 177] on button "button" at bounding box center [365, 179] width 20 height 20
click at [281, 207] on div "RO Raquel Ortiz October 02, 2025 13:53 Edit comment Delete thread Please improv…" at bounding box center [282, 224] width 205 height 144
click at [994, 292] on div "Please improve rendering quality of scallop lace trim.It is appearing very flat…" at bounding box center [980, 306] width 190 height 75
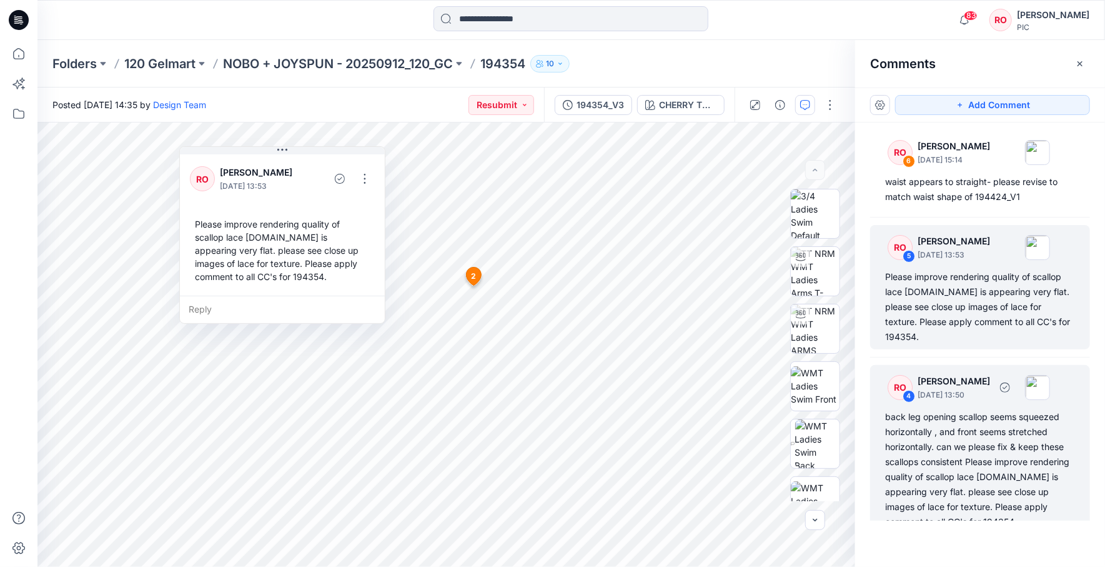
click at [970, 451] on div "back leg opening scallop seems squeezed horizontally , and front seems stretche…" at bounding box center [980, 469] width 190 height 120
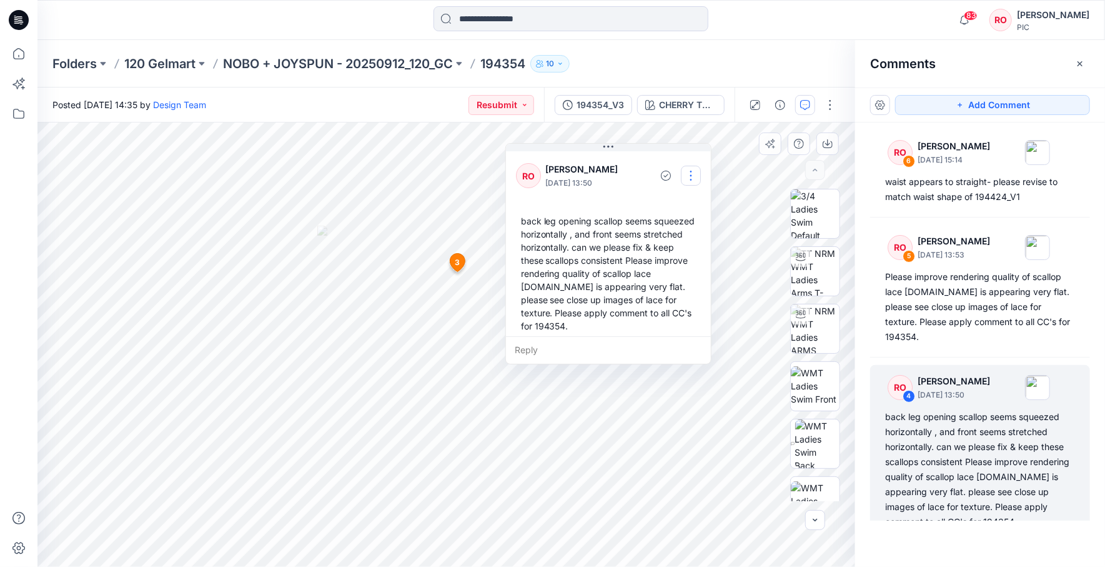
click at [698, 171] on button "button" at bounding box center [691, 176] width 20 height 20
click at [686, 203] on p "Edit comment" at bounding box center [694, 205] width 56 height 13
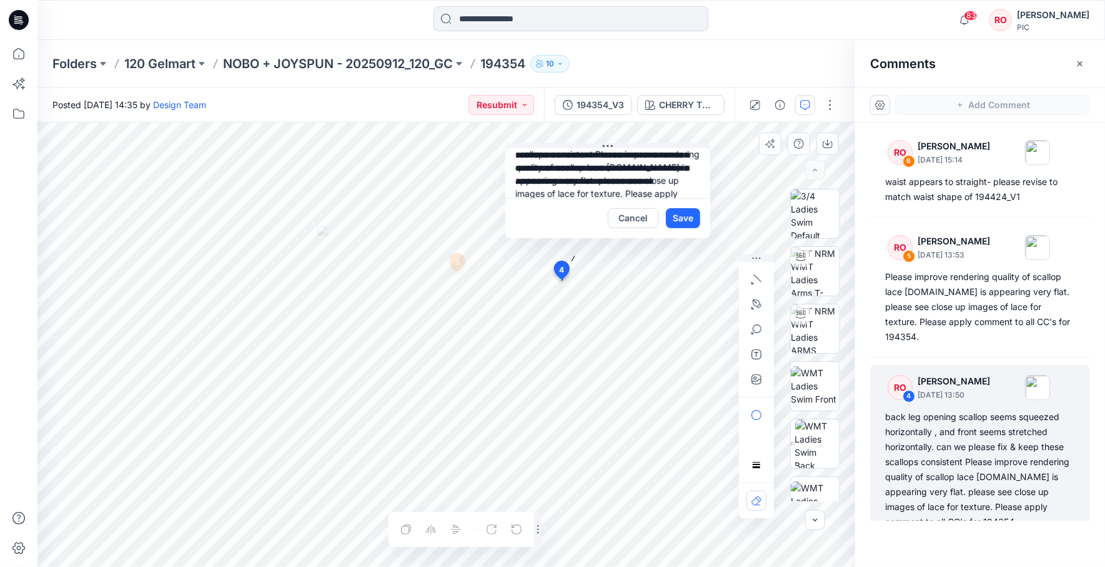
scroll to position [51, 0]
drag, startPoint x: 535, startPoint y: 176, endPoint x: 544, endPoint y: 176, distance: 8.7
click at [544, 176] on textarea "**********" at bounding box center [608, 173] width 205 height 50
drag, startPoint x: 645, startPoint y: 159, endPoint x: 707, endPoint y: 209, distance: 79.9
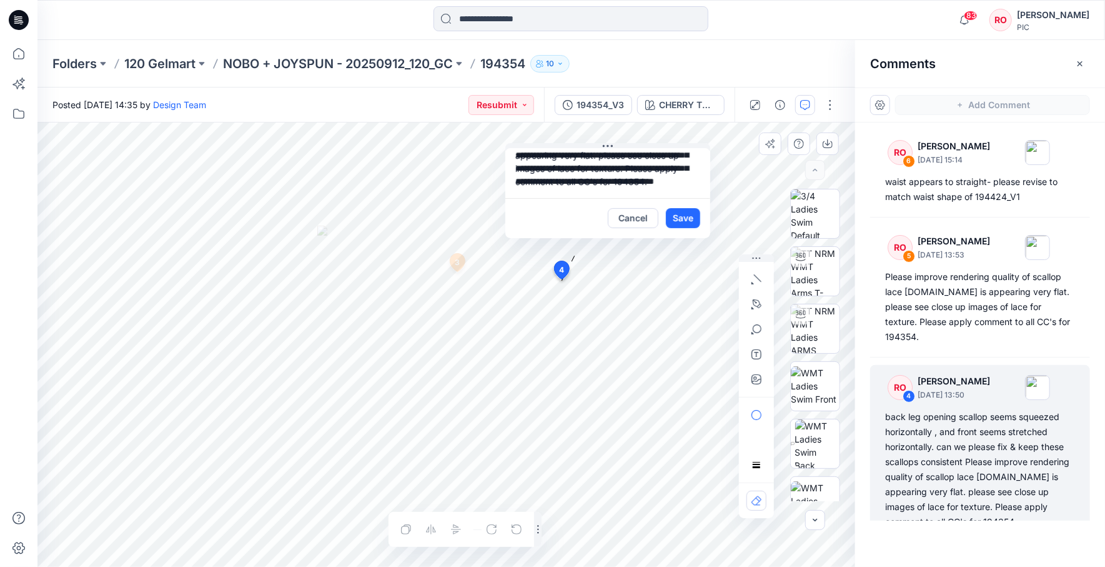
click at [707, 209] on div "**********" at bounding box center [608, 193] width 205 height 90
click at [592, 177] on textarea "**********" at bounding box center [608, 173] width 205 height 50
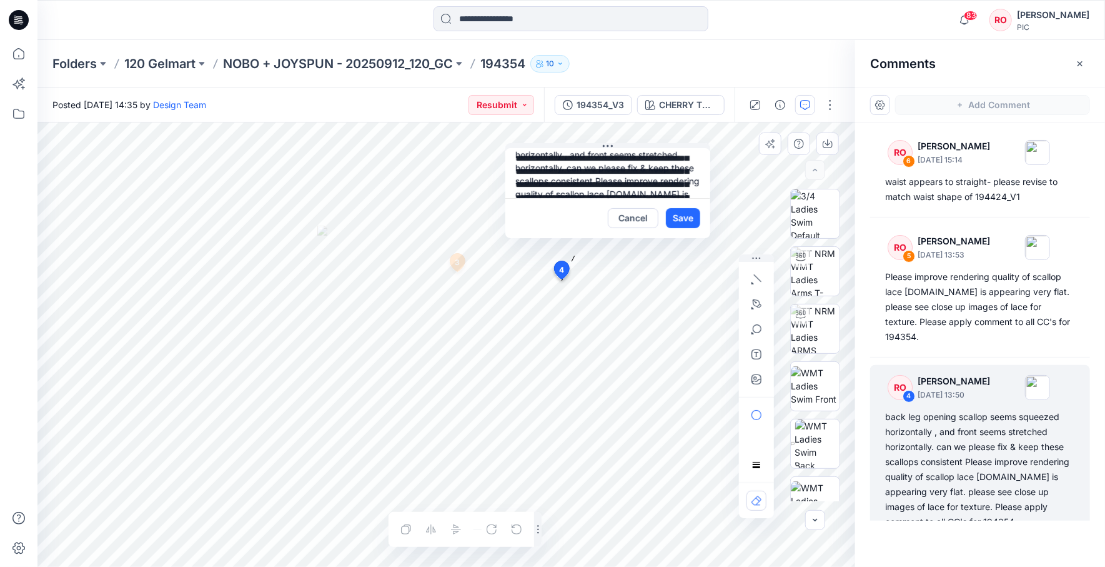
scroll to position [32, 0]
drag, startPoint x: 644, startPoint y: 159, endPoint x: 644, endPoint y: 167, distance: 8.1
click at [644, 167] on textarea "**********" at bounding box center [608, 173] width 205 height 50
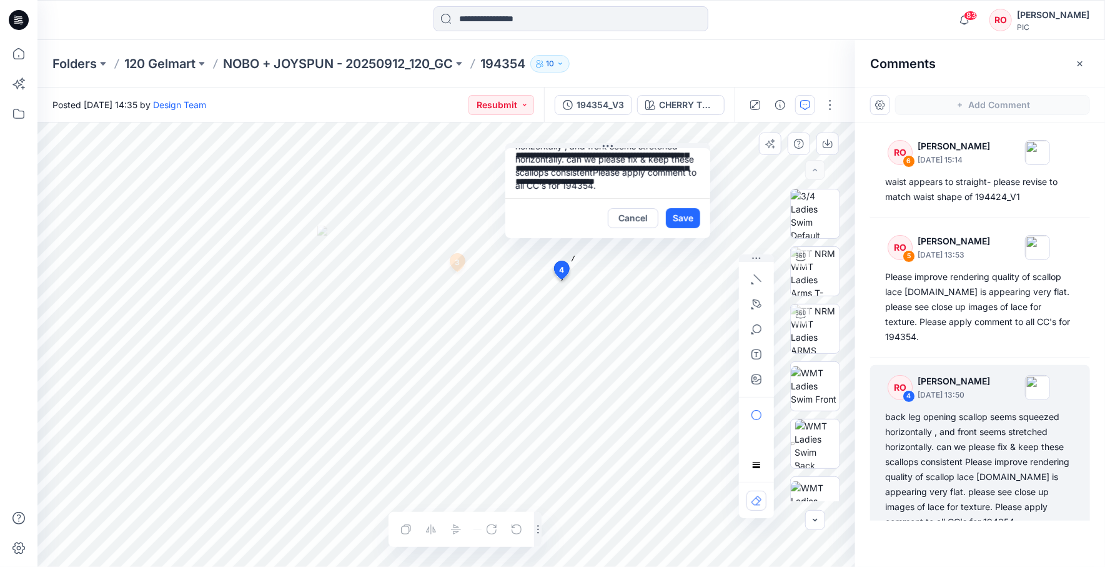
scroll to position [31, 0]
type textarea "**********"
click at [677, 215] on button "Save" at bounding box center [683, 218] width 34 height 20
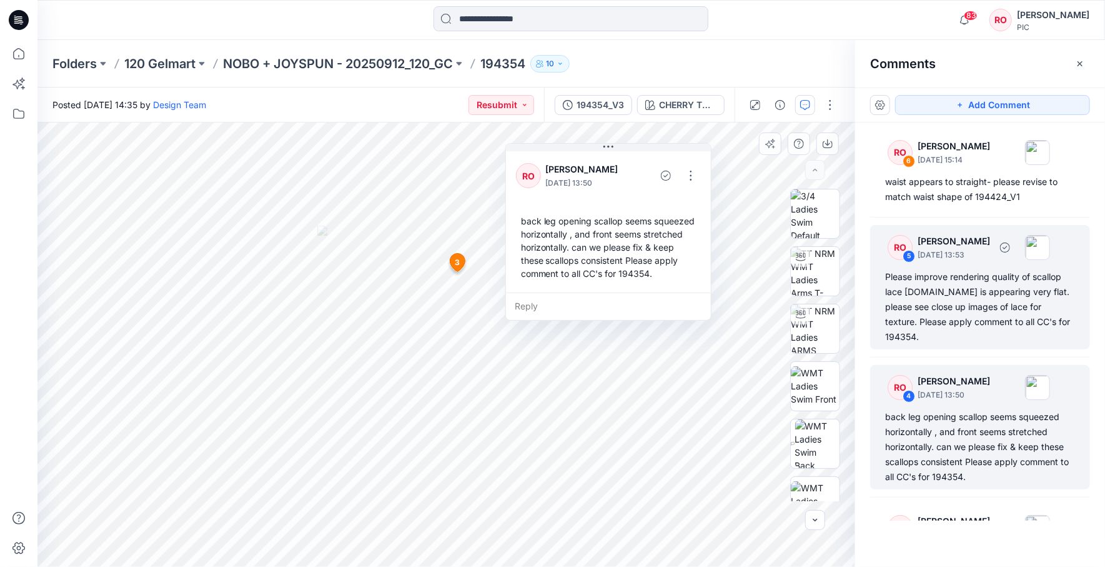
click at [969, 272] on div "Please improve rendering quality of scallop lace trim.It is appearing very flat…" at bounding box center [980, 306] width 190 height 75
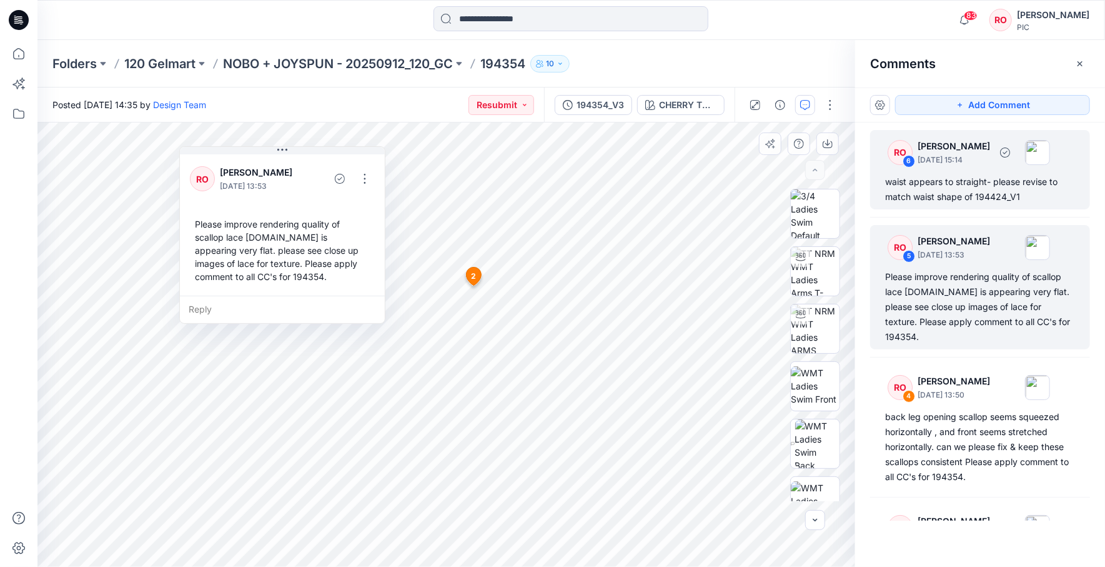
click at [942, 192] on div "waist appears to straight- please revise to match waist shape of 194424_V1" at bounding box center [980, 189] width 190 height 30
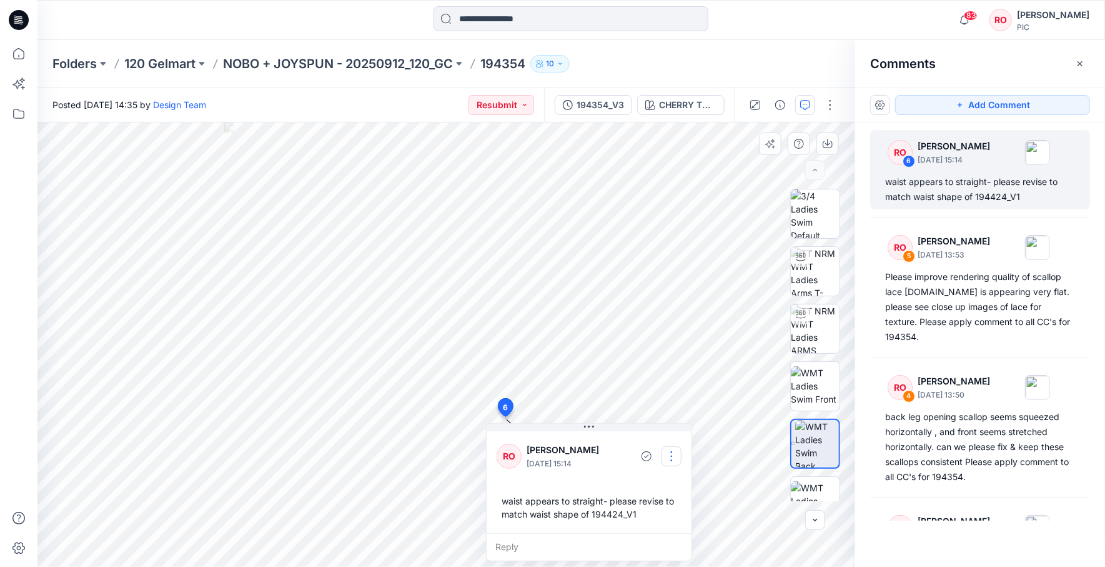
click at [672, 460] on button "button" at bounding box center [672, 456] width 20 height 20
click at [670, 478] on p "Edit comment" at bounding box center [673, 483] width 56 height 13
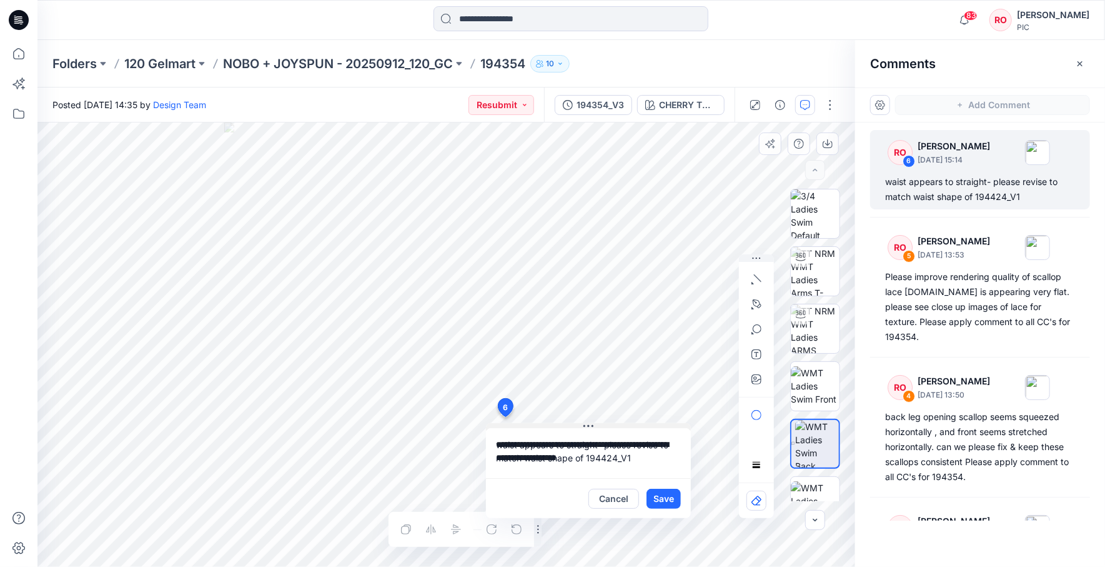
click at [477, 418] on div "**********" at bounding box center [446, 344] width 818 height 444
click at [606, 499] on button "Cancel" at bounding box center [614, 499] width 51 height 20
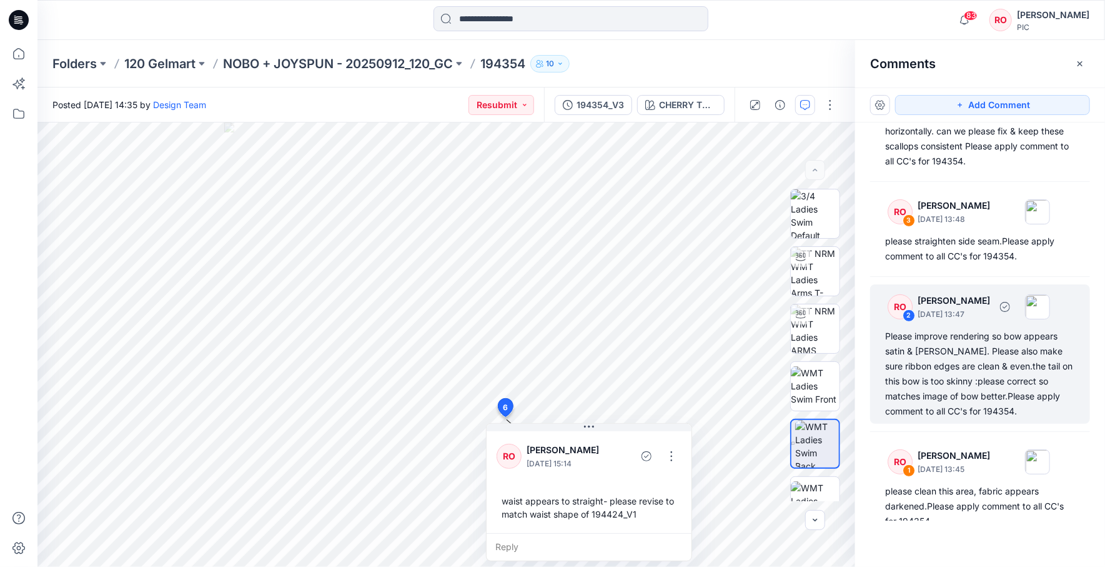
scroll to position [315, 0]
click at [955, 371] on div "Please improve rendering so bow appears satin & shiny. Please also make sure ri…" at bounding box center [980, 374] width 190 height 90
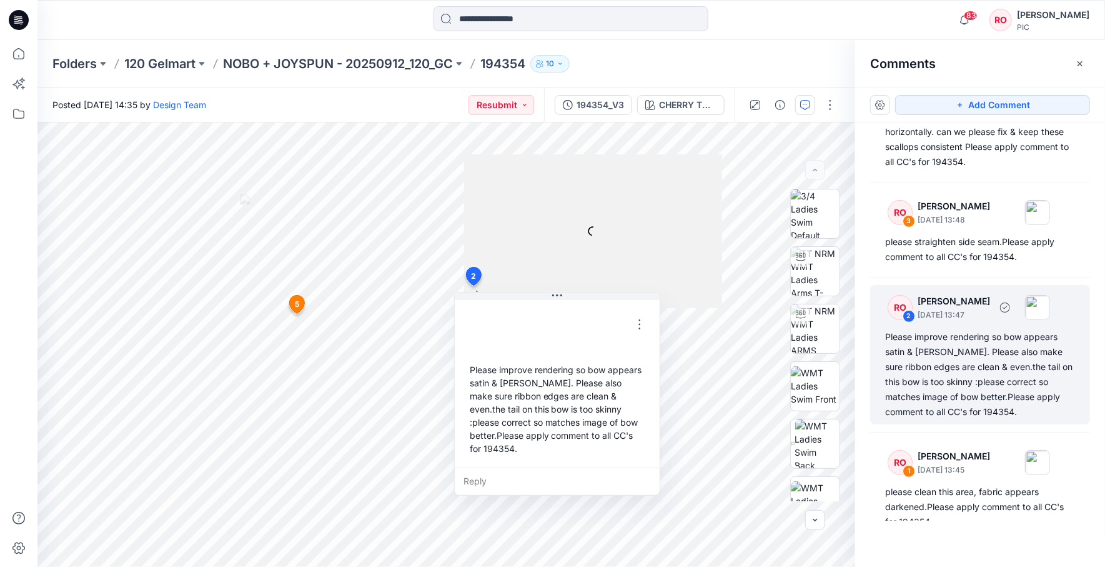
scroll to position [314, 0]
click at [636, 320] on button "button" at bounding box center [640, 324] width 20 height 20
click at [637, 351] on p "Edit comment" at bounding box center [642, 352] width 56 height 13
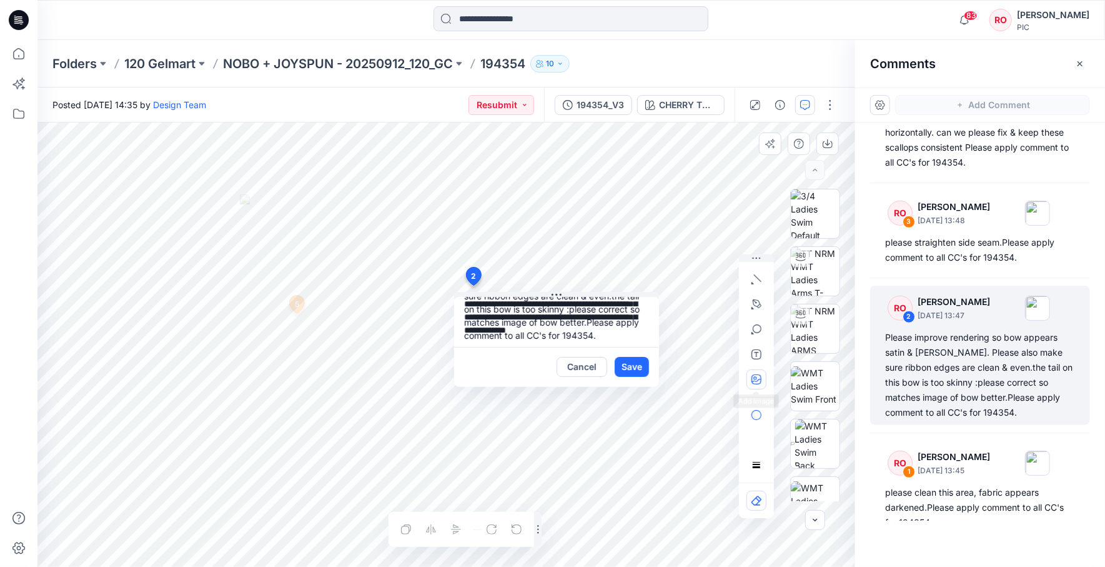
scroll to position [44, 0]
drag, startPoint x: 463, startPoint y: 311, endPoint x: 757, endPoint y: 377, distance: 301.5
click at [757, 377] on div "**********" at bounding box center [446, 344] width 818 height 444
click at [592, 365] on button "Cancel" at bounding box center [582, 367] width 51 height 20
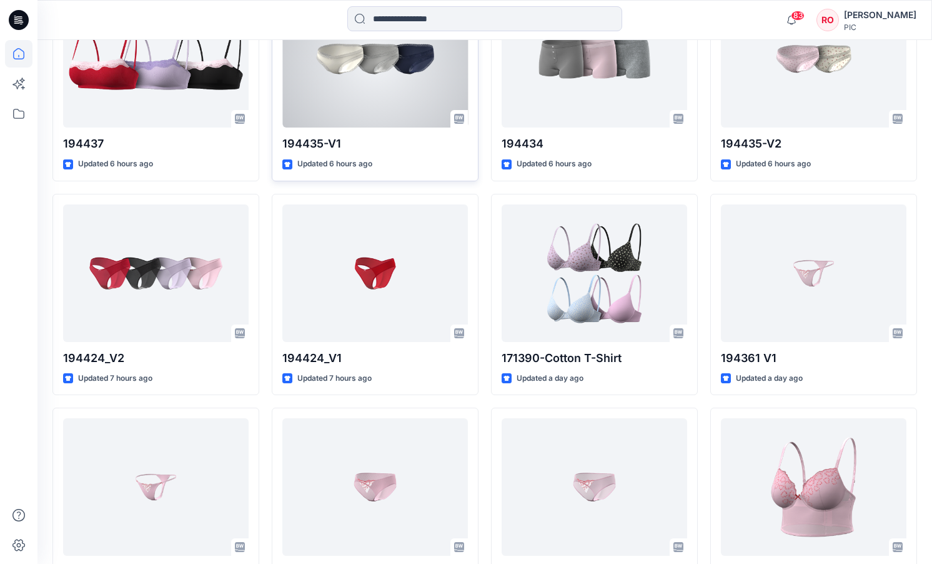
scroll to position [1530, 0]
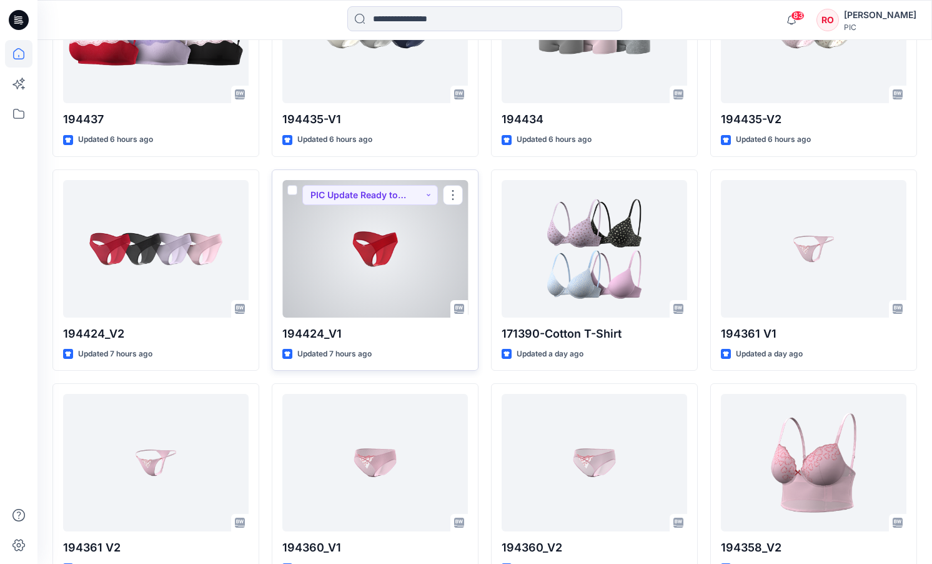
click at [357, 241] on div at bounding box center [375, 248] width 186 height 137
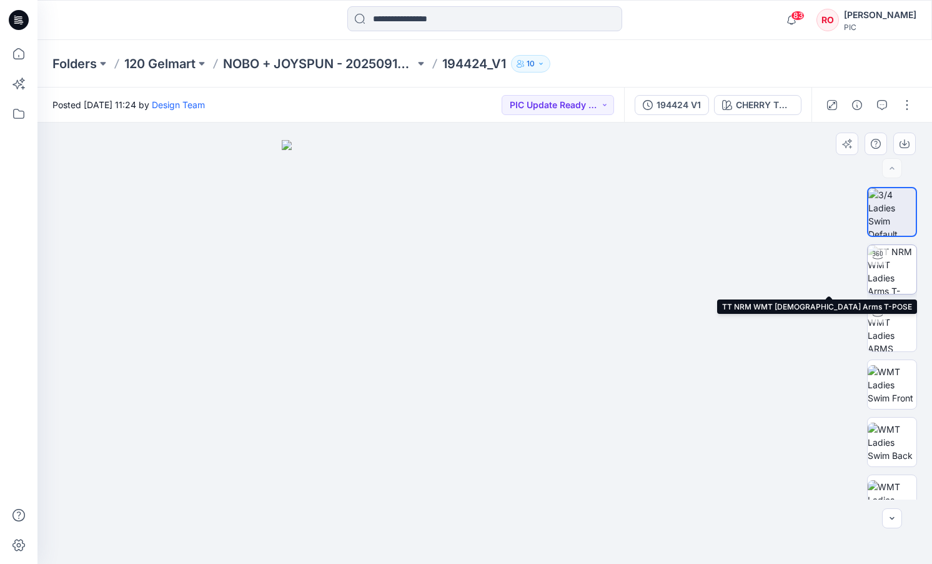
click at [875, 275] on img at bounding box center [892, 269] width 49 height 49
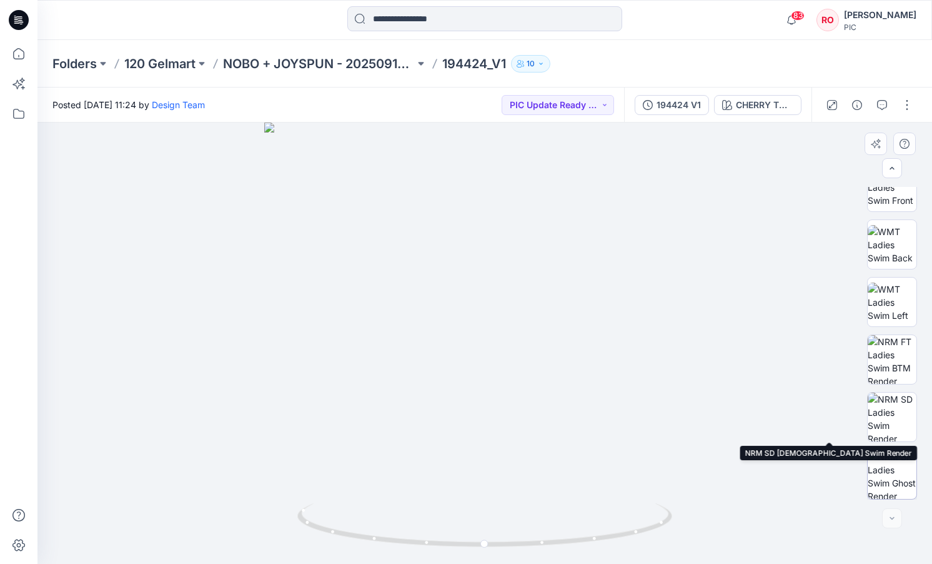
scroll to position [197, 0]
click at [886, 377] on img at bounding box center [892, 359] width 49 height 49
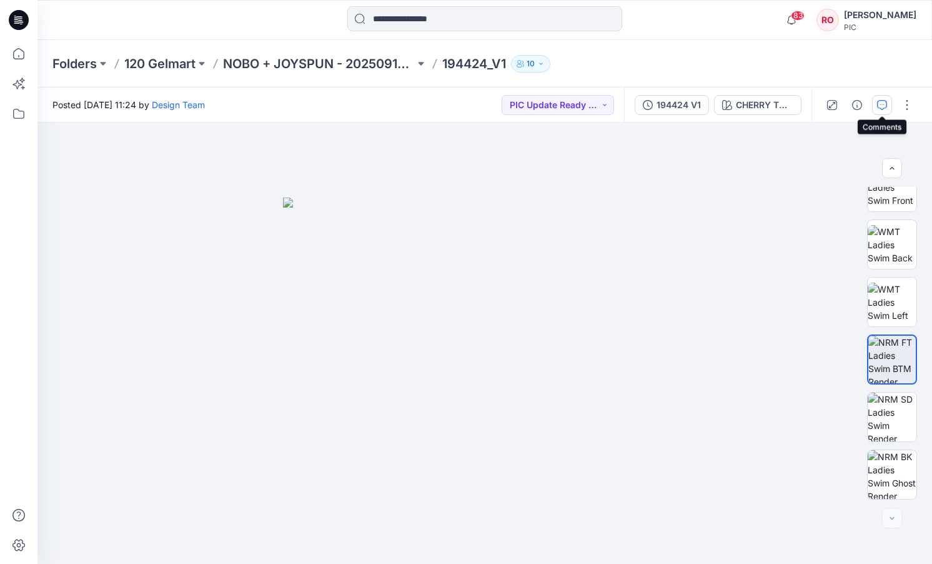
click at [878, 105] on icon "button" at bounding box center [882, 105] width 10 height 10
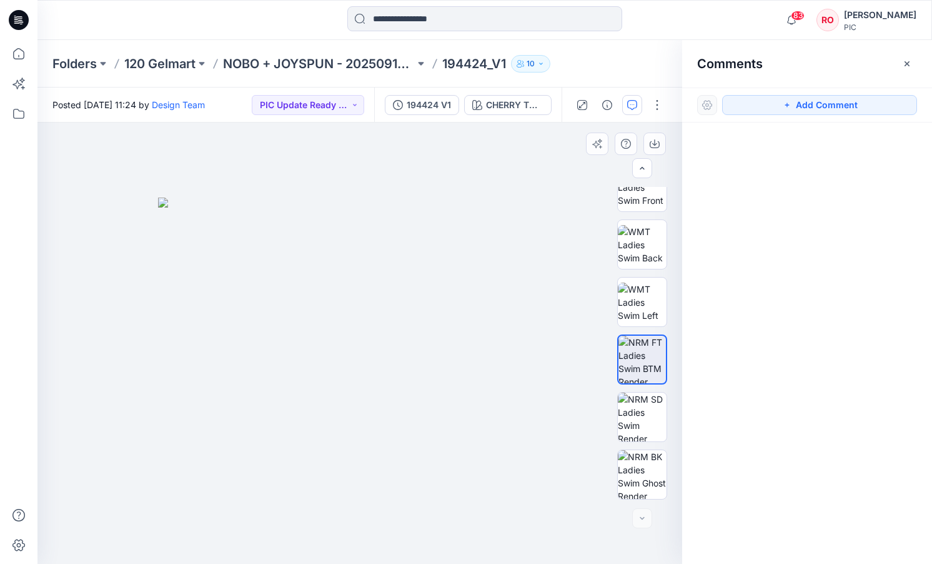
drag, startPoint x: 371, startPoint y: 441, endPoint x: 412, endPoint y: 439, distance: 41.3
click at [371, 441] on img at bounding box center [360, 380] width 404 height 366
click at [401, 454] on img at bounding box center [360, 380] width 404 height 366
click at [773, 106] on button "Add Comment" at bounding box center [819, 105] width 195 height 20
click at [407, 480] on div "1" at bounding box center [359, 342] width 645 height 441
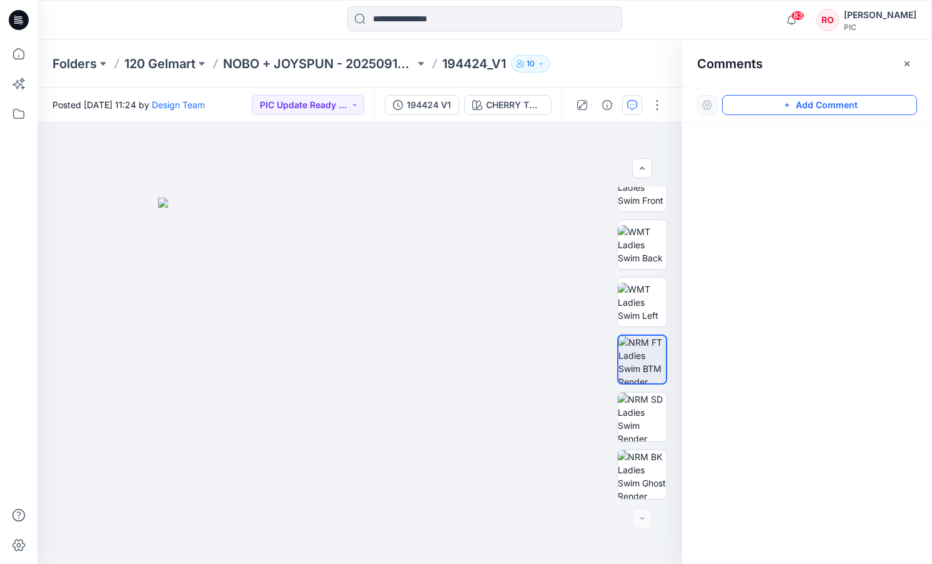
click at [789, 101] on icon "button" at bounding box center [787, 105] width 10 height 10
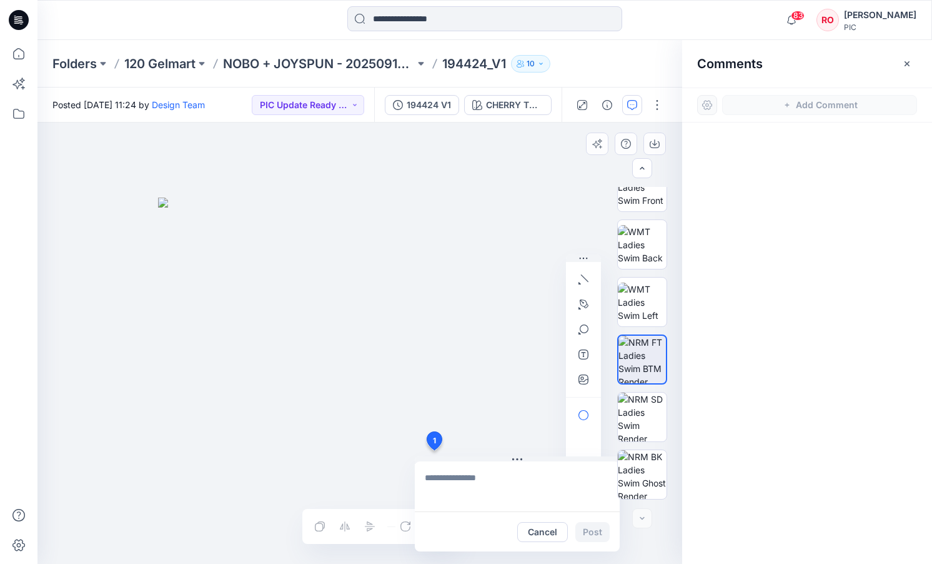
click at [434, 450] on div "1 Cancel Post Layer 1" at bounding box center [359, 342] width 645 height 441
click at [556, 481] on textarea "**********" at bounding box center [517, 486] width 205 height 50
type textarea "**********"
click at [590, 524] on button "Post" at bounding box center [592, 532] width 34 height 20
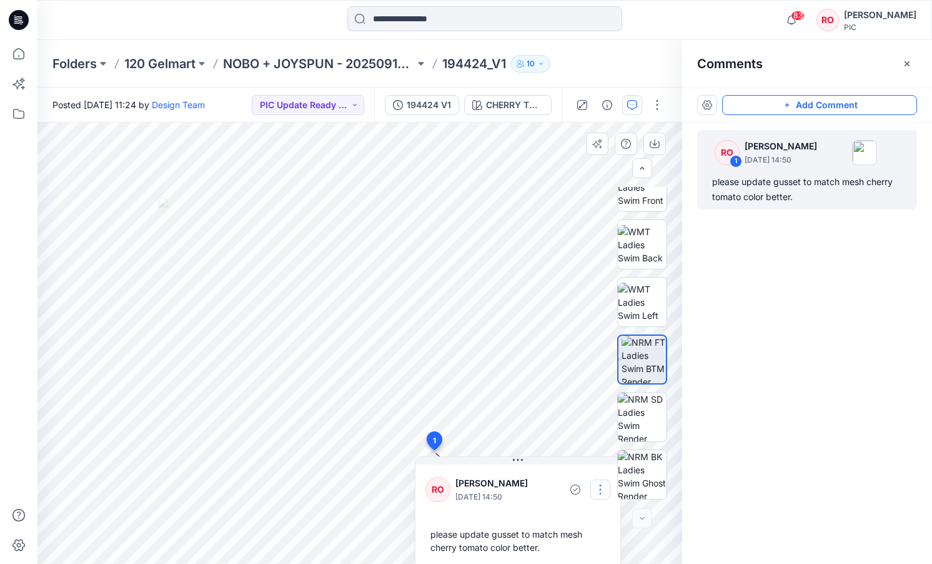
click at [601, 492] on button "button" at bounding box center [600, 489] width 20 height 20
click at [581, 432] on p "Edit comment" at bounding box center [603, 426] width 56 height 13
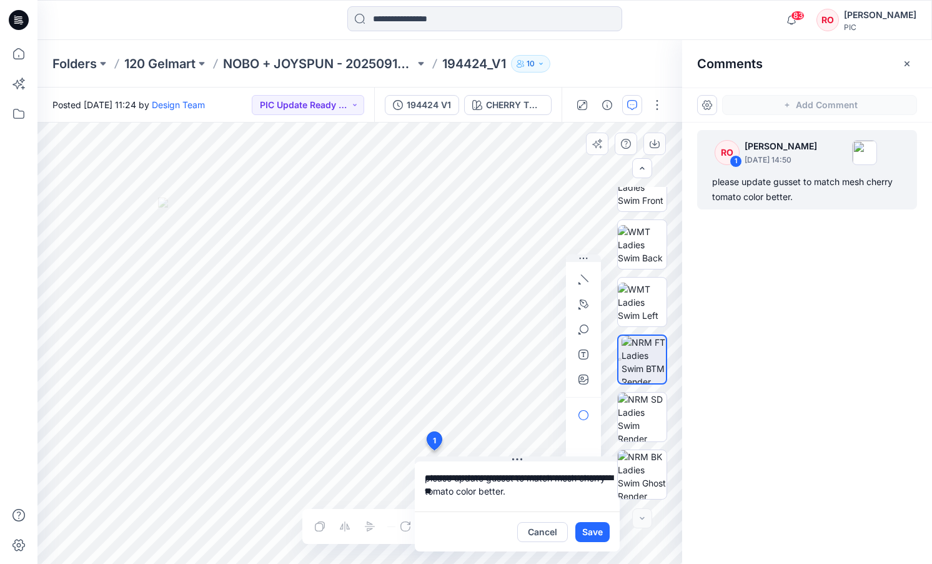
click at [462, 478] on textarea "**********" at bounding box center [517, 486] width 205 height 50
click at [521, 488] on textarea "**********" at bounding box center [517, 486] width 205 height 50
type textarea "**********"
click at [590, 529] on button "Save" at bounding box center [592, 532] width 34 height 20
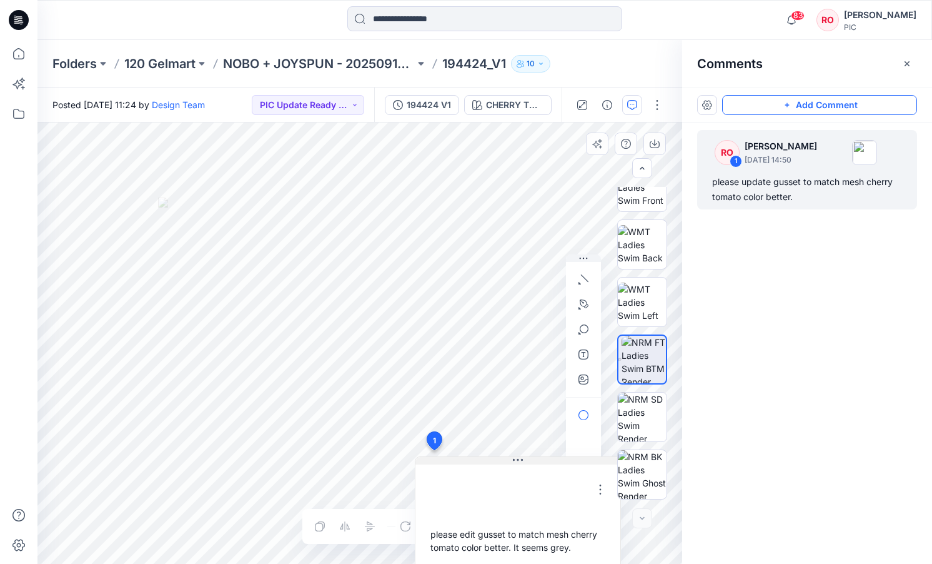
scroll to position [2, 0]
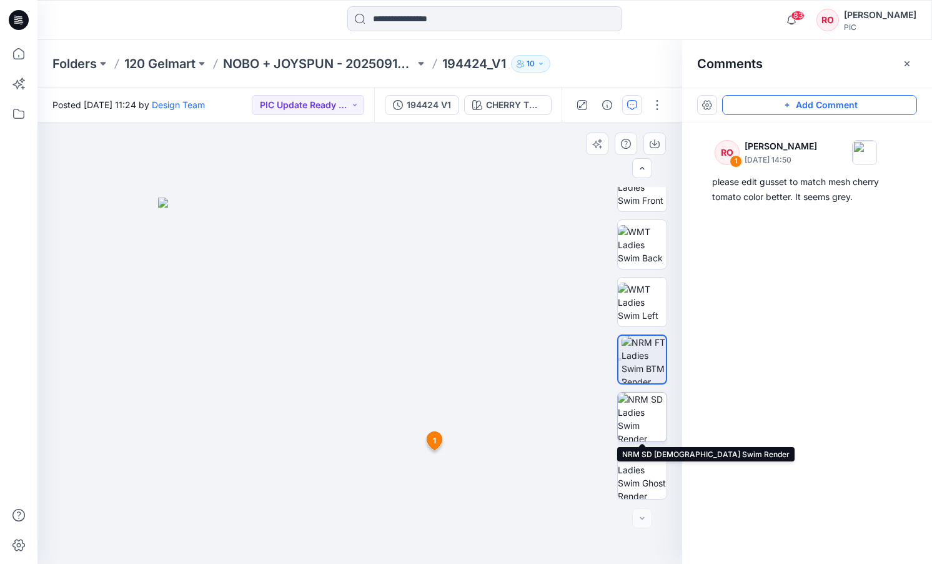
click at [640, 433] on img at bounding box center [642, 416] width 49 height 49
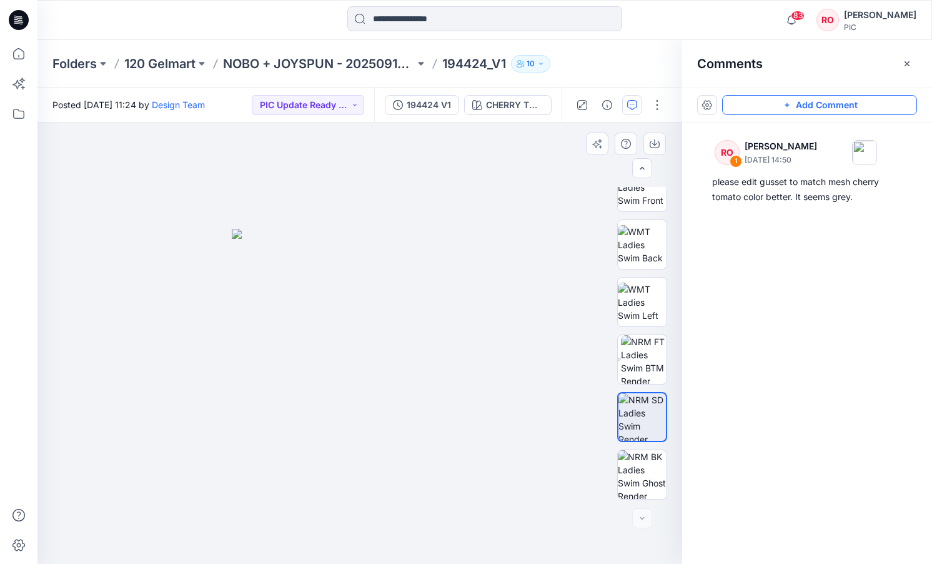
drag, startPoint x: 747, startPoint y: 104, endPoint x: 540, endPoint y: 187, distance: 223.1
click at [745, 104] on button "Add Comment" at bounding box center [819, 105] width 195 height 20
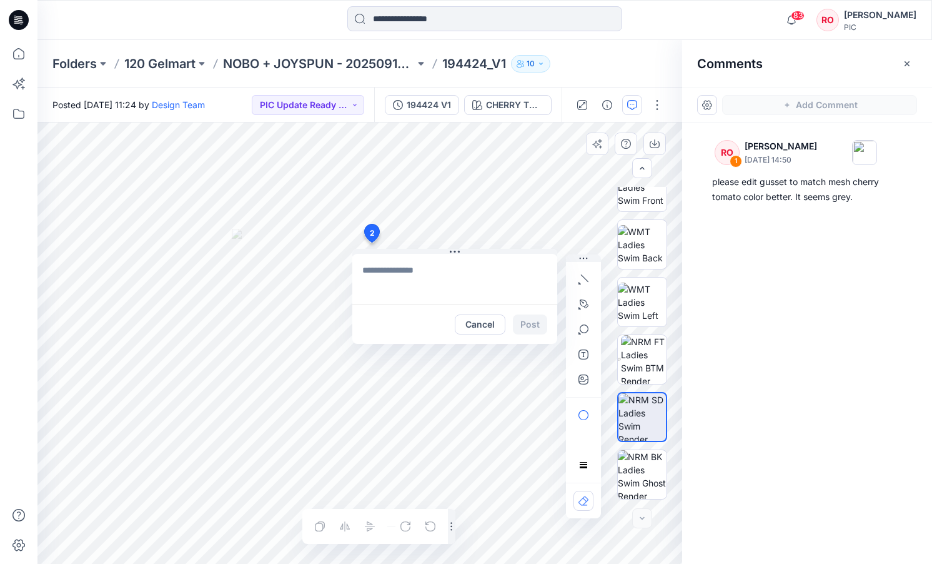
click at [371, 242] on div "2 Cancel Post Layer 1" at bounding box center [359, 342] width 645 height 441
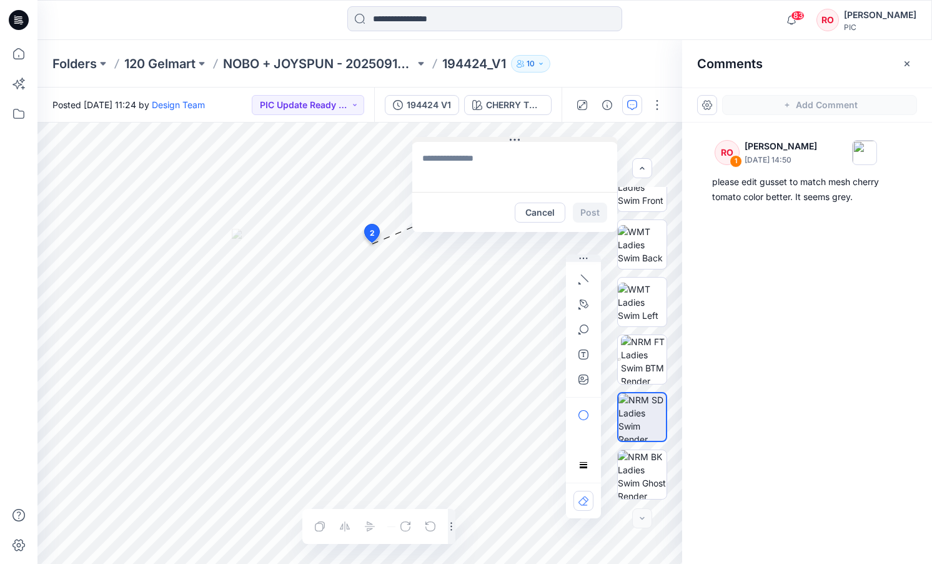
drag, startPoint x: 430, startPoint y: 251, endPoint x: 490, endPoint y: 139, distance: 126.9
click at [487, 155] on textarea at bounding box center [514, 167] width 205 height 50
type textarea "**********"
click at [588, 306] on icon "button" at bounding box center [584, 303] width 9 height 9
click at [516, 302] on icon "button" at bounding box center [516, 303] width 9 height 9
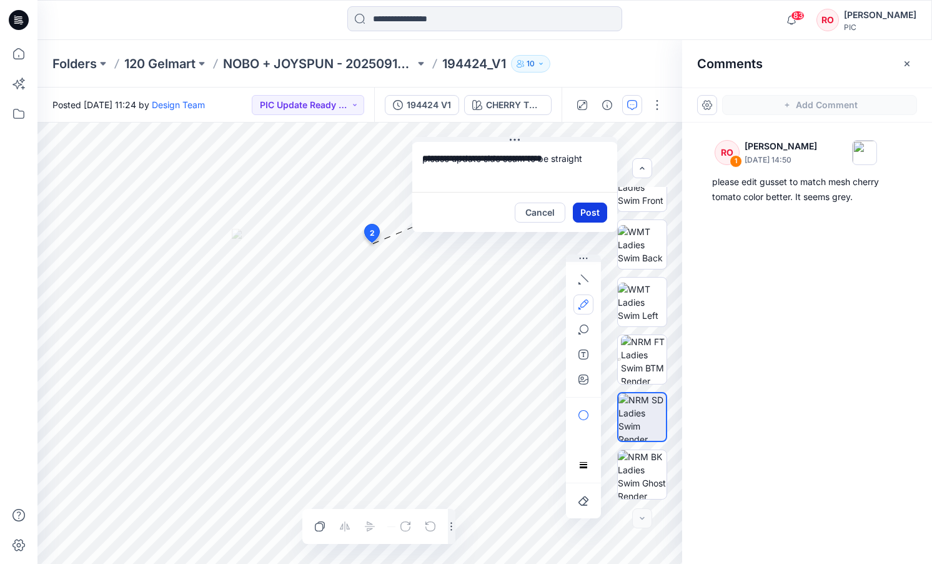
click at [592, 208] on button "Post" at bounding box center [590, 212] width 34 height 20
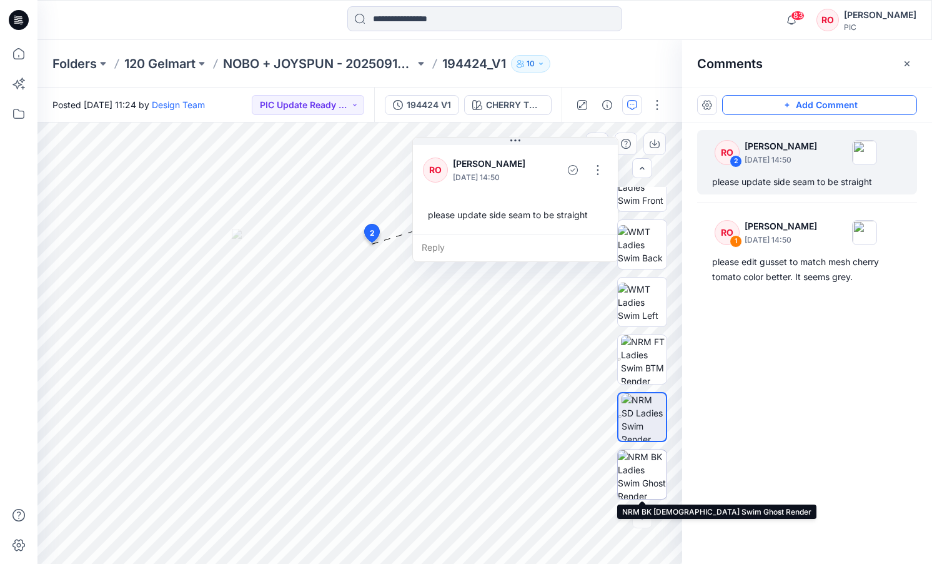
click at [644, 454] on img at bounding box center [642, 474] width 49 height 49
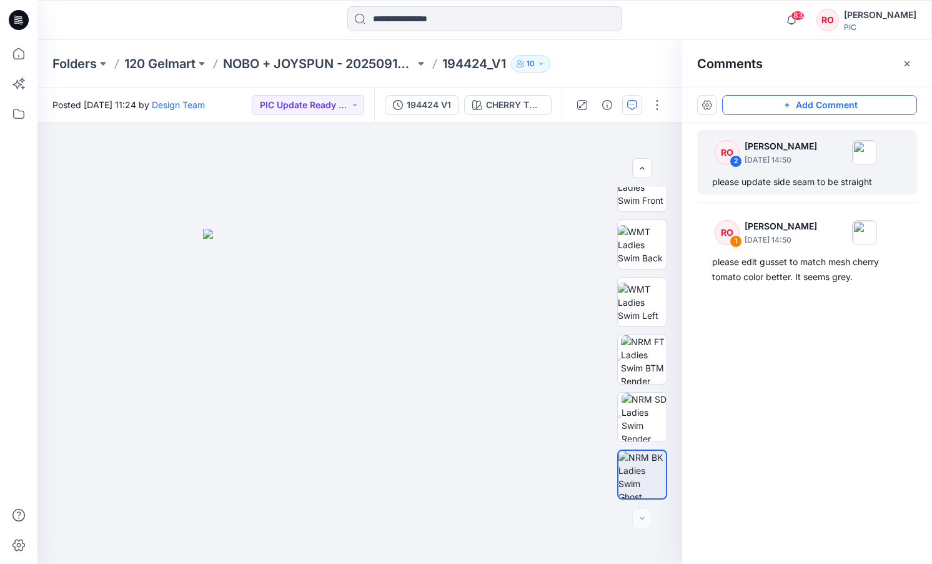
click at [745, 103] on button "Add Comment" at bounding box center [819, 105] width 195 height 20
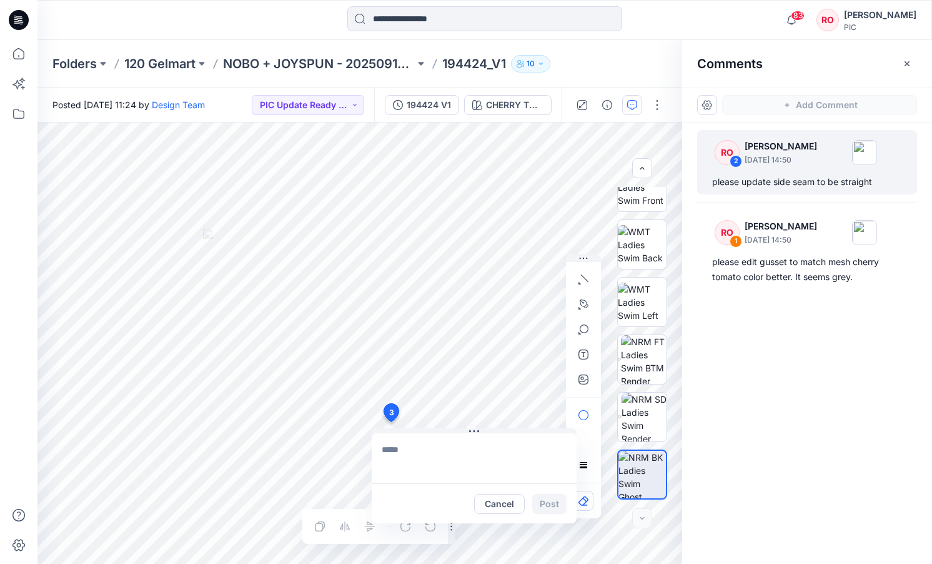
click at [391, 422] on div "3 Cancel Post Layer 1" at bounding box center [359, 342] width 645 height 441
type textarea "*"
click at [504, 499] on button "Cancel" at bounding box center [499, 504] width 51 height 20
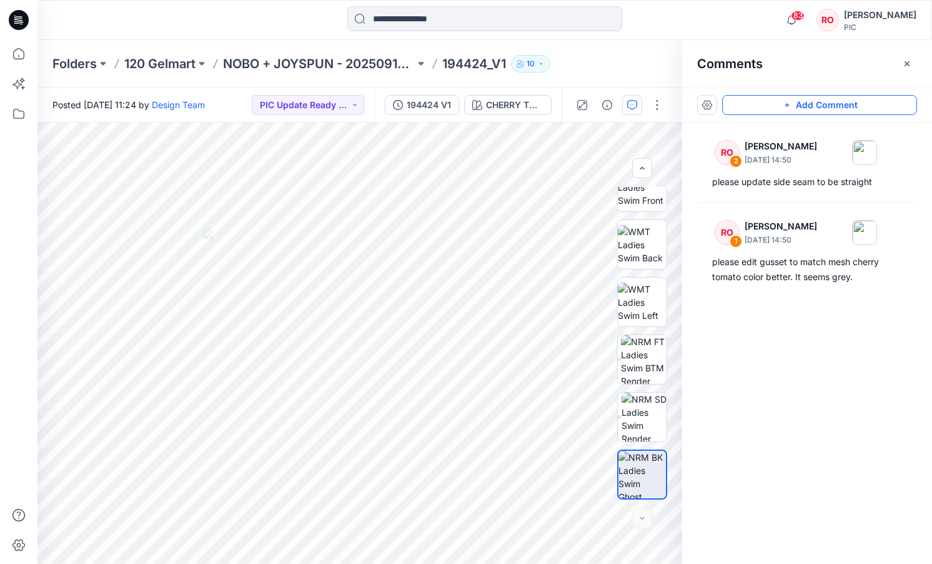
click at [749, 112] on button "Add Comment" at bounding box center [819, 105] width 195 height 20
click at [397, 365] on div "3" at bounding box center [359, 342] width 645 height 441
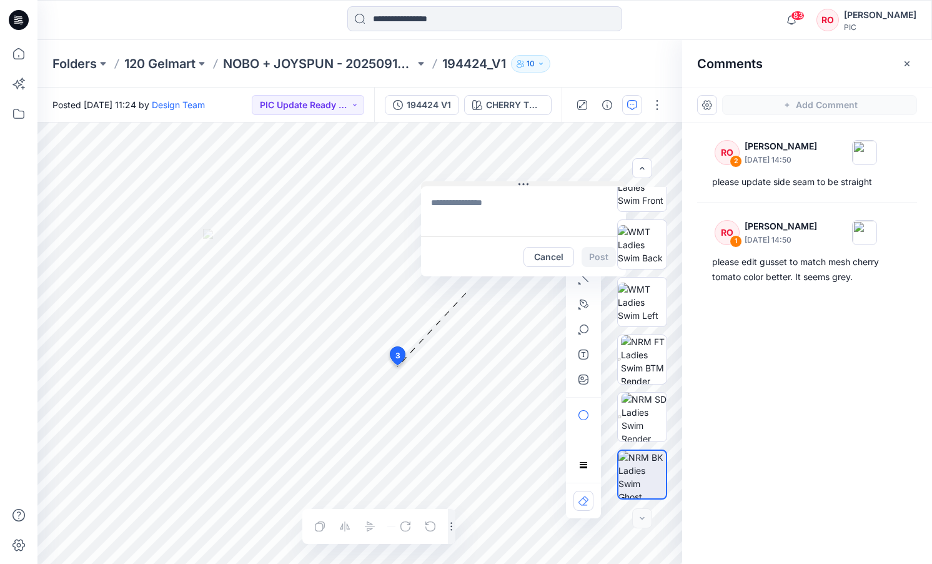
drag, startPoint x: 452, startPoint y: 376, endPoint x: 494, endPoint y: 185, distance: 195.3
click at [472, 211] on textarea at bounding box center [523, 211] width 205 height 50
click at [512, 202] on textarea "**********" at bounding box center [523, 211] width 205 height 50
click at [517, 202] on textarea "**********" at bounding box center [523, 211] width 205 height 50
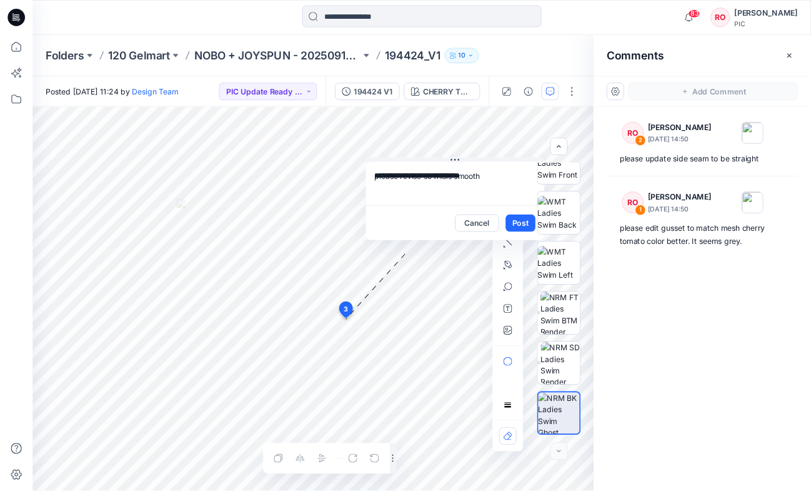
scroll to position [0, 0]
type textarea "**********"
click at [586, 312] on button "button" at bounding box center [584, 304] width 20 height 20
click at [517, 309] on button "button" at bounding box center [516, 304] width 20 height 20
click at [596, 255] on button "Post" at bounding box center [598, 256] width 34 height 20
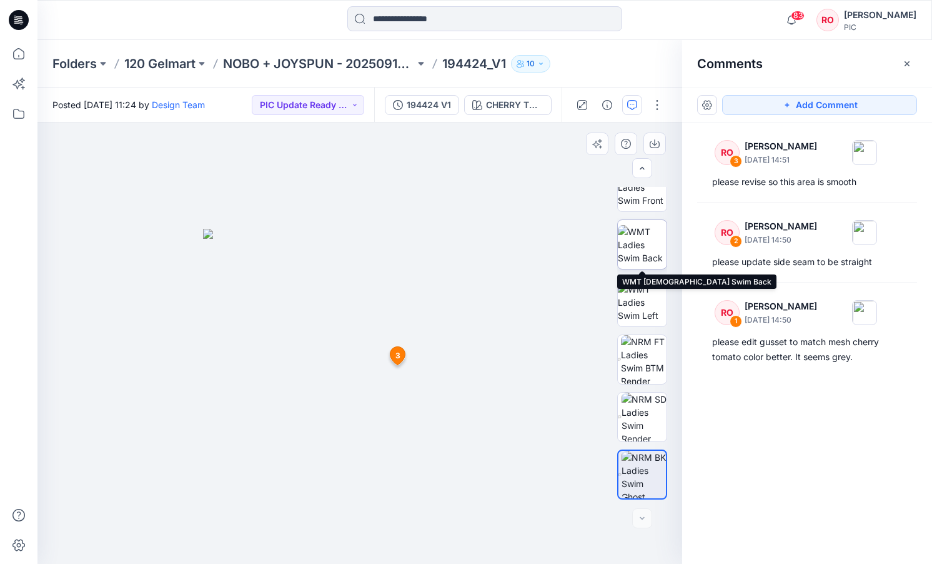
click at [622, 245] on img at bounding box center [642, 244] width 49 height 39
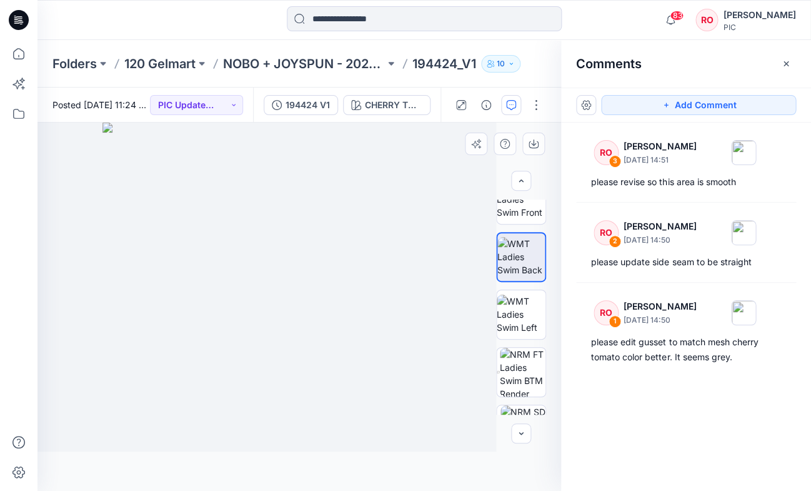
scroll to position [197, 0]
click at [330, 287] on img at bounding box center [299, 305] width 367 height 367
click at [520, 429] on icon "button" at bounding box center [521, 433] width 10 height 10
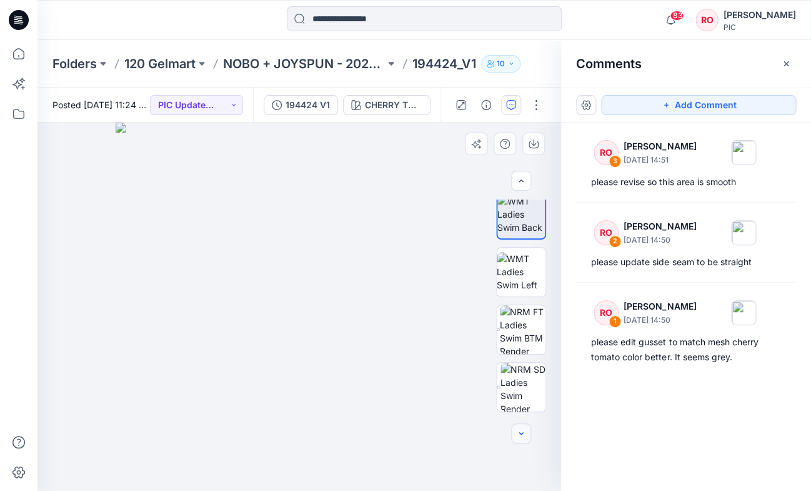
click at [520, 428] on icon "button" at bounding box center [521, 433] width 10 height 10
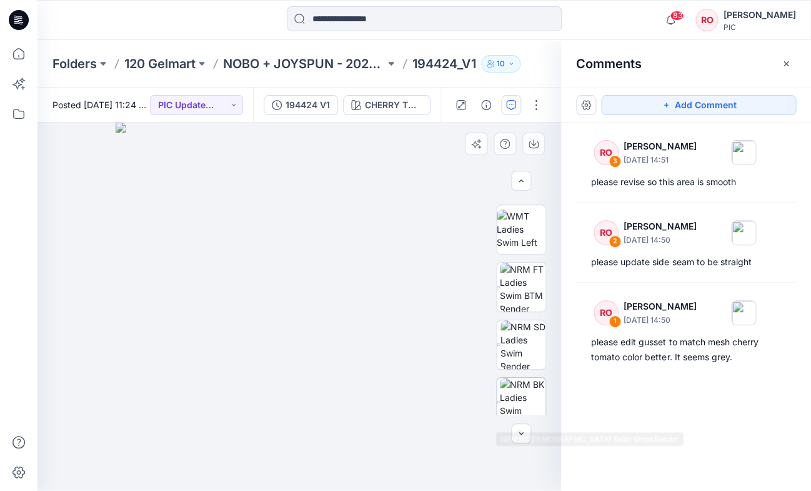
click at [517, 397] on img at bounding box center [523, 401] width 46 height 49
click at [672, 116] on div "Add Comment" at bounding box center [686, 104] width 250 height 35
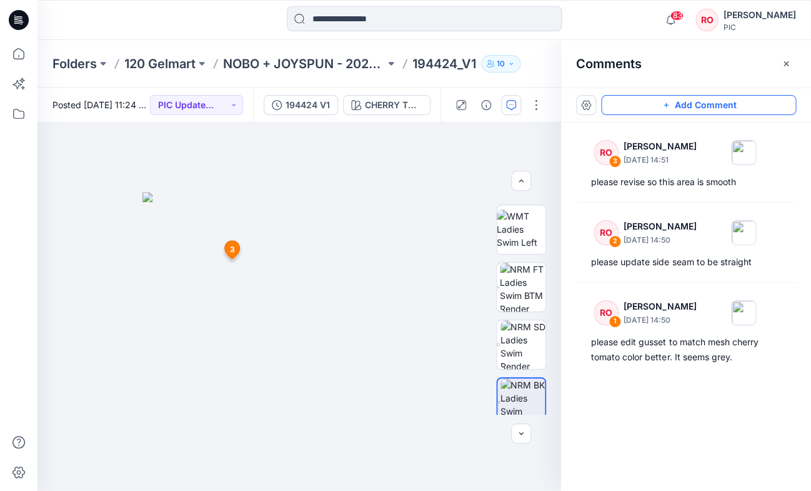
click at [667, 108] on icon "button" at bounding box center [666, 105] width 10 height 10
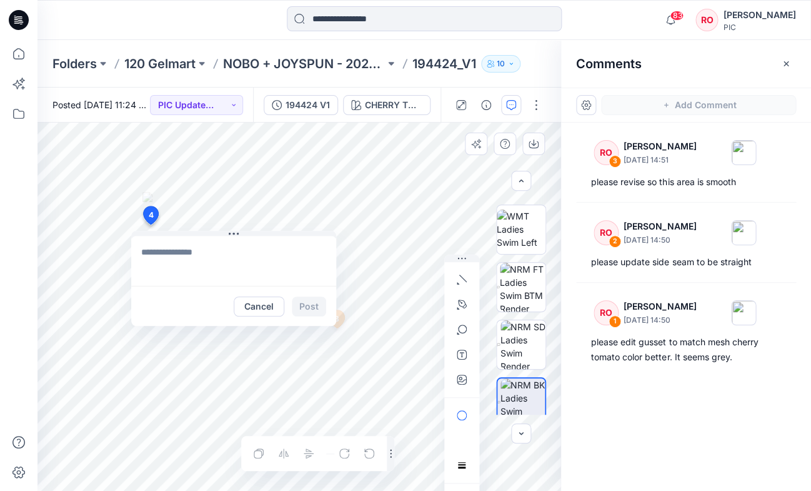
click at [150, 224] on div "4 Cancel Post 3 RO [PERSON_NAME] [DATE] 14:51 please revise so this area is smo…" at bounding box center [299, 306] width 524 height 368
type textarea "**********"
click at [463, 377] on icon "button" at bounding box center [462, 379] width 10 height 10
type input"] "**********"
click at [117, 226] on div "**********" at bounding box center [299, 306] width 524 height 368
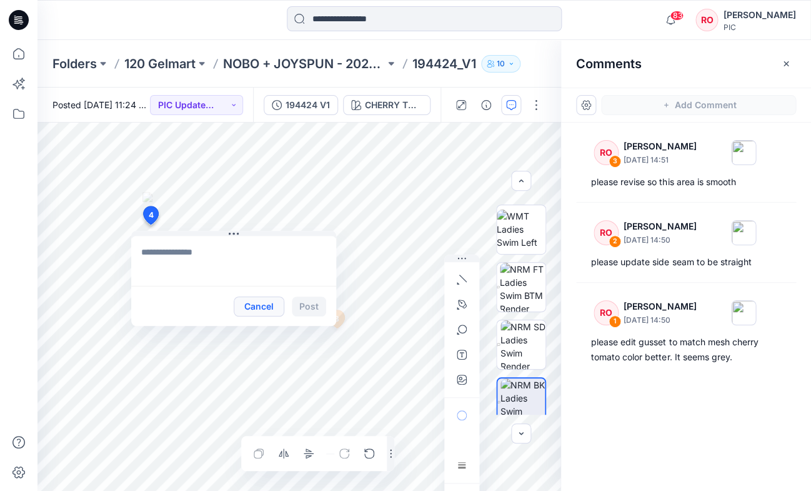
click at [251, 305] on button "Cancel" at bounding box center [259, 306] width 51 height 20
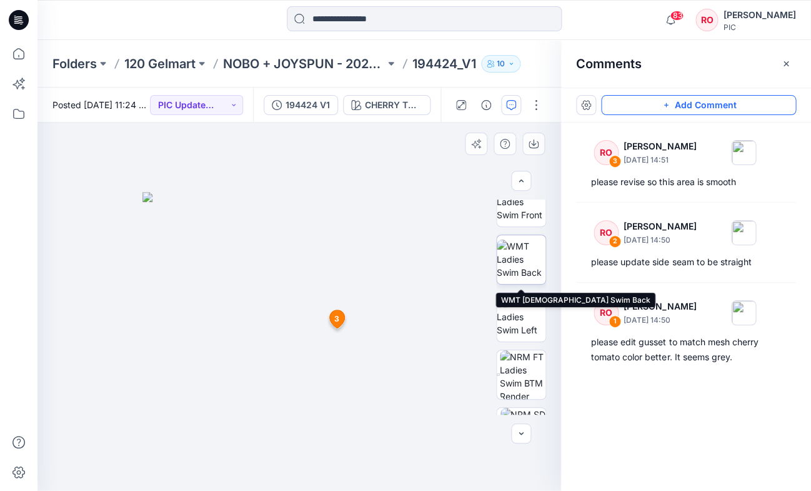
scroll to position [191, 0]
click at [529, 248] on img at bounding box center [521, 262] width 49 height 39
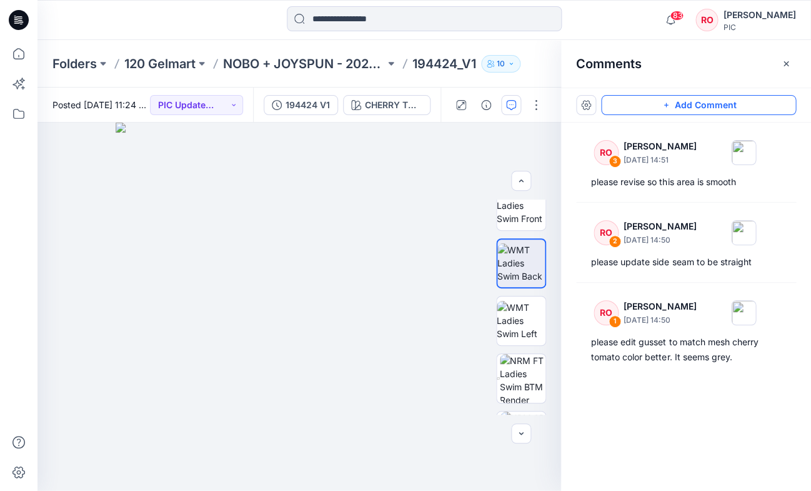
click at [655, 111] on button "Add Comment" at bounding box center [698, 105] width 195 height 20
click at [247, 395] on div "4" at bounding box center [299, 306] width 524 height 368
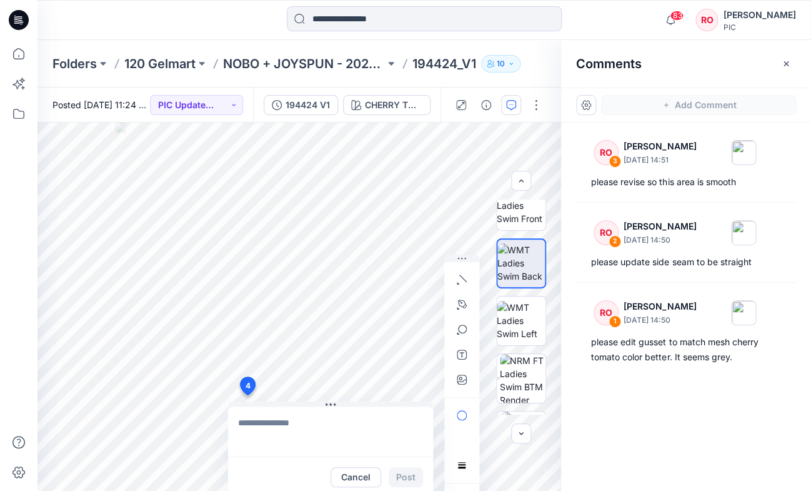
type textarea "**********"
click at [456, 381] on button "button" at bounding box center [462, 379] width 20 height 20
type input"] "**********"
click at [307, 423] on textarea "**********" at bounding box center [330, 431] width 205 height 50
click at [320, 424] on textarea "**********" at bounding box center [330, 431] width 205 height 50
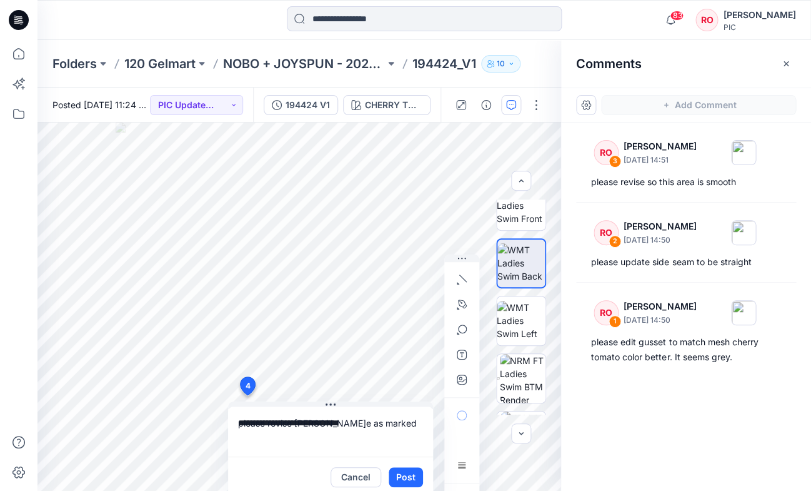
click at [320, 424] on textarea "**********" at bounding box center [330, 431] width 205 height 50
click at [394, 407] on textarea "**********" at bounding box center [330, 431] width 205 height 50
click at [398, 417] on textarea "**********" at bounding box center [330, 431] width 205 height 50
click at [394, 425] on textarea "**********" at bounding box center [330, 431] width 205 height 50
type textarea "**********"
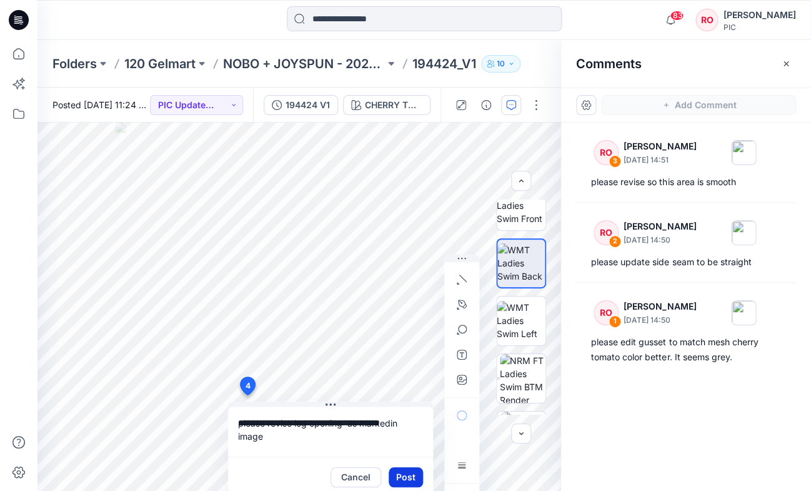
click at [404, 476] on button "Post" at bounding box center [406, 477] width 34 height 20
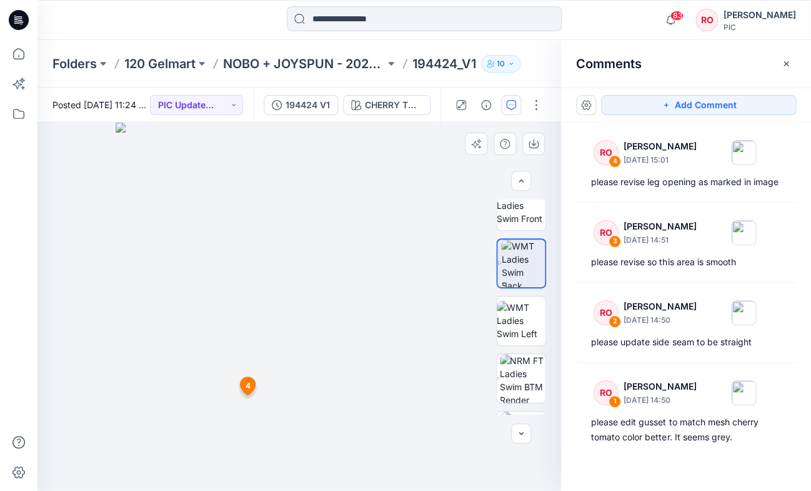
scroll to position [0, 0]
click at [331, 107] on button "194424 V1" at bounding box center [301, 105] width 74 height 20
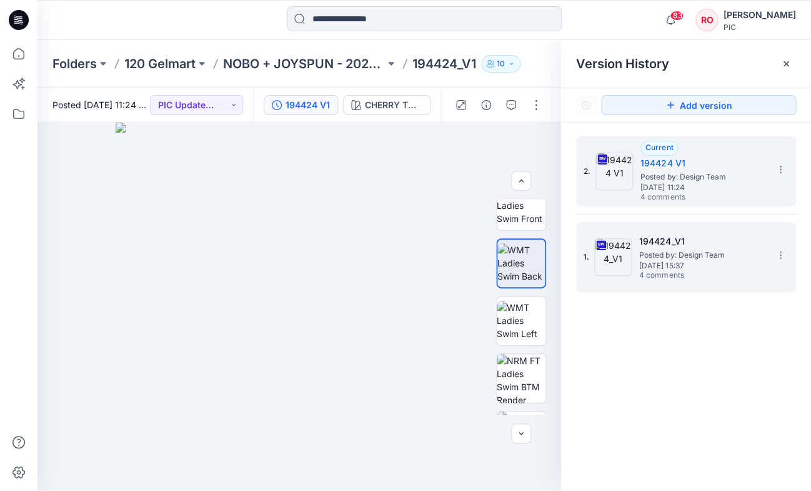
click at [712, 291] on div "1. 194424_V1 Posted by: Design Team Thursday, September 25, 2025 15:37 4 commen…" at bounding box center [686, 257] width 220 height 70
click at [695, 274] on span "4 comments" at bounding box center [682, 276] width 87 height 10
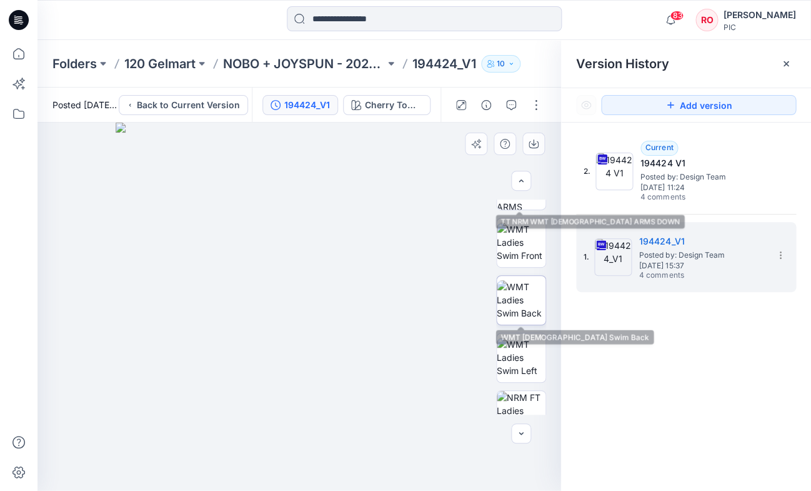
scroll to position [127, 0]
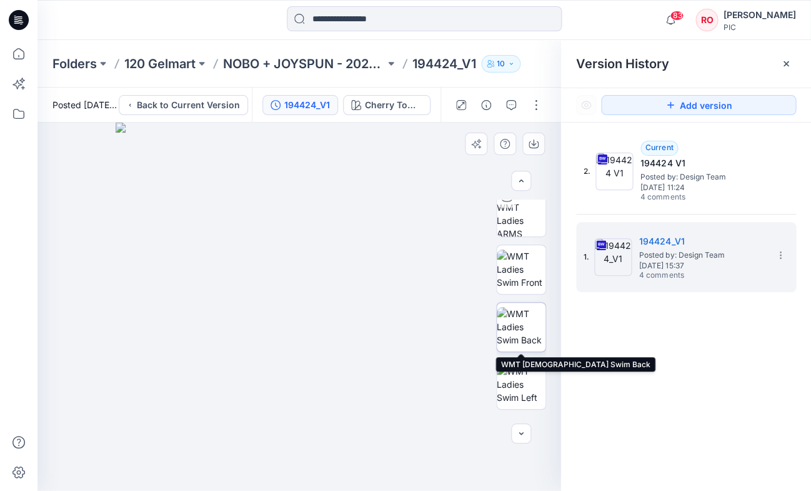
click at [518, 323] on img at bounding box center [521, 326] width 49 height 39
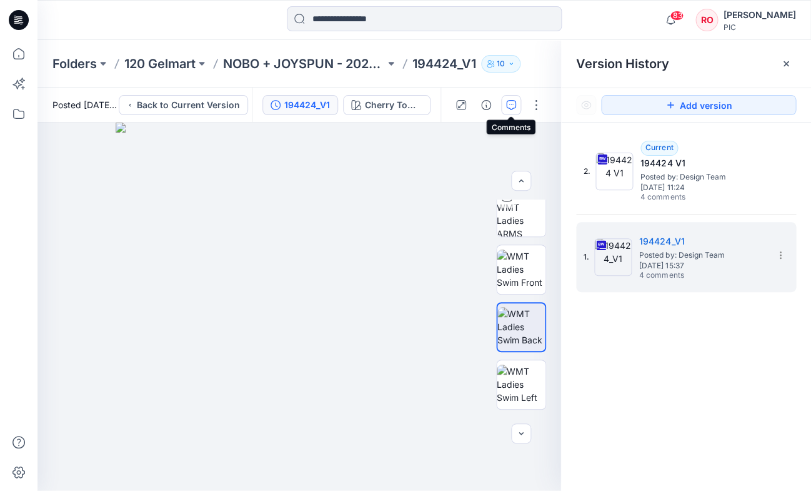
click at [515, 106] on icon "button" at bounding box center [511, 105] width 10 height 10
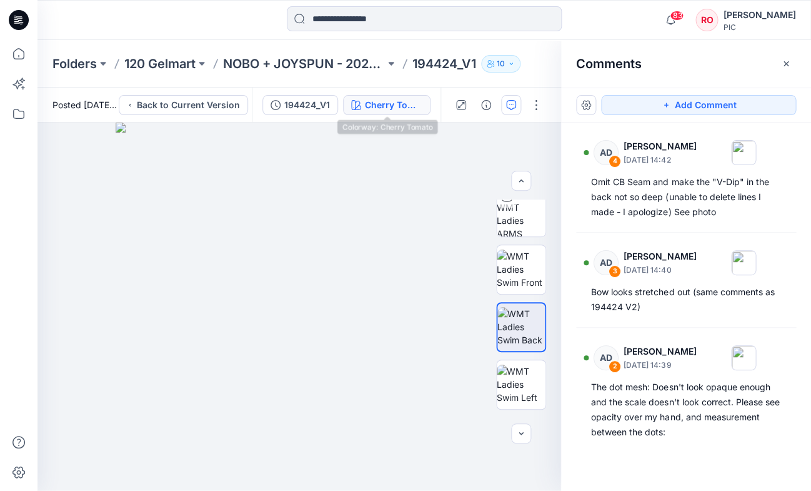
scroll to position [0, 0]
click at [314, 109] on div "194424_V1" at bounding box center [307, 105] width 46 height 14
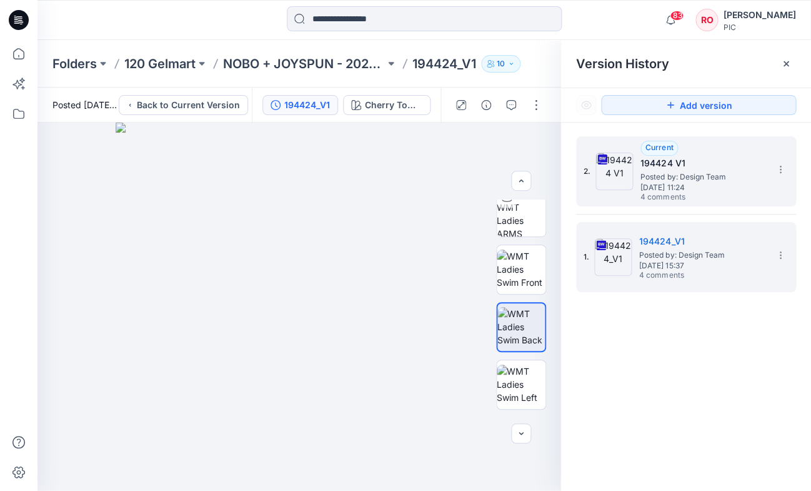
click at [687, 191] on span "Thursday, October 02, 2025 11:24" at bounding box center [702, 187] width 125 height 9
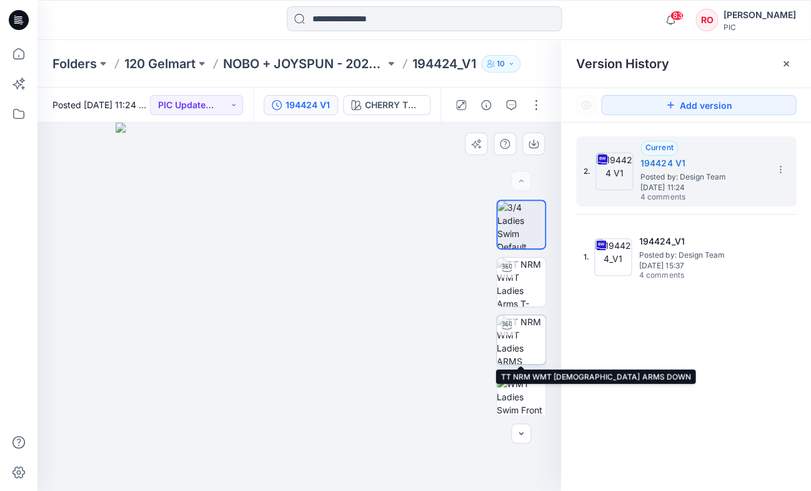
click at [528, 329] on img at bounding box center [521, 339] width 49 height 49
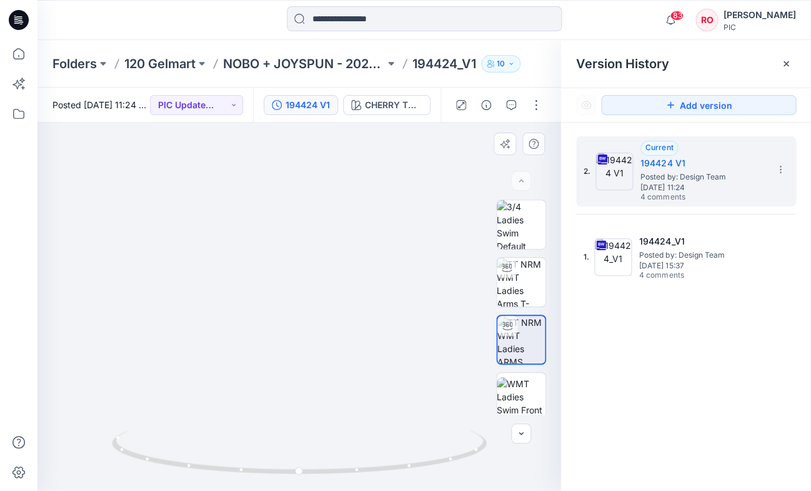
drag, startPoint x: 309, startPoint y: 296, endPoint x: 308, endPoint y: 234, distance: 61.9
click at [308, 234] on img at bounding box center [298, 71] width 1218 height 837
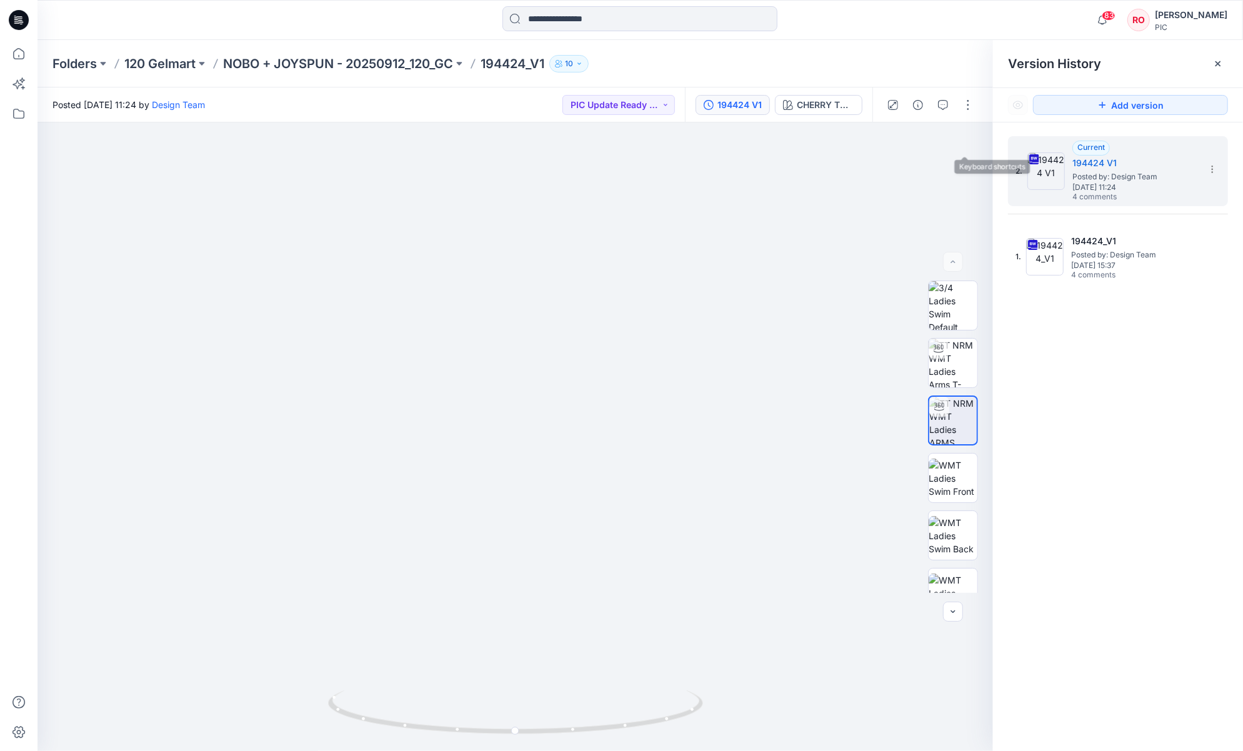
click at [932, 91] on div "Add version" at bounding box center [1118, 105] width 250 height 34
click at [932, 99] on button "Add version" at bounding box center [1130, 105] width 195 height 20
click at [932, 105] on button "button" at bounding box center [943, 105] width 20 height 20
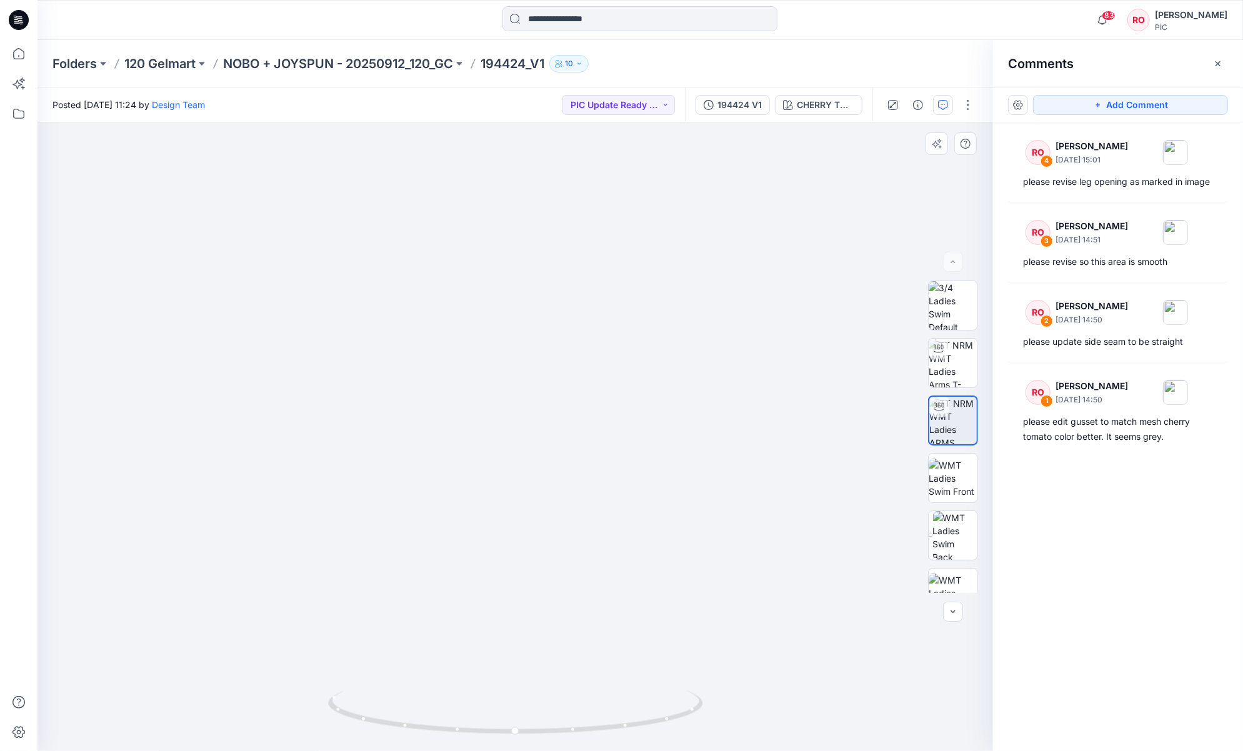
click at [530, 447] on img at bounding box center [515, 268] width 1218 height 967
click at [932, 116] on div "Add Comment" at bounding box center [1118, 104] width 250 height 35
click at [932, 104] on icon "button" at bounding box center [1098, 105] width 10 height 10
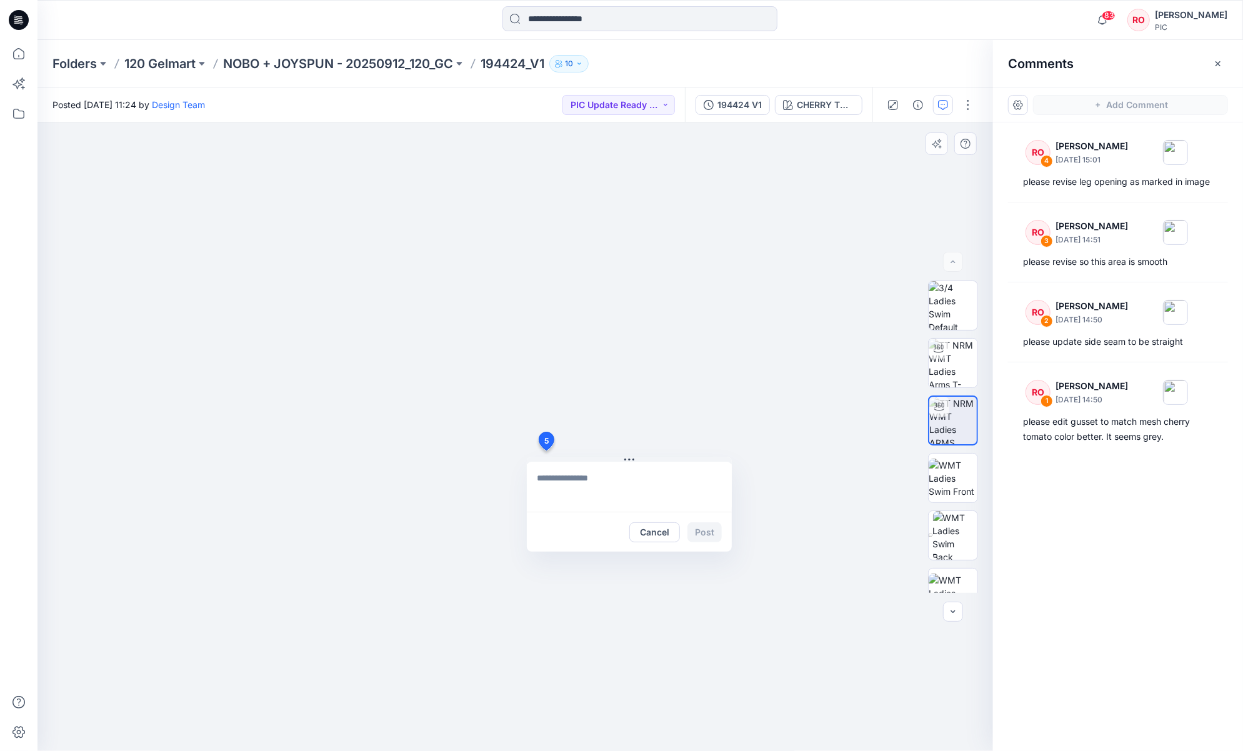
click at [545, 451] on div "5 Cancel Post" at bounding box center [514, 436] width 955 height 629
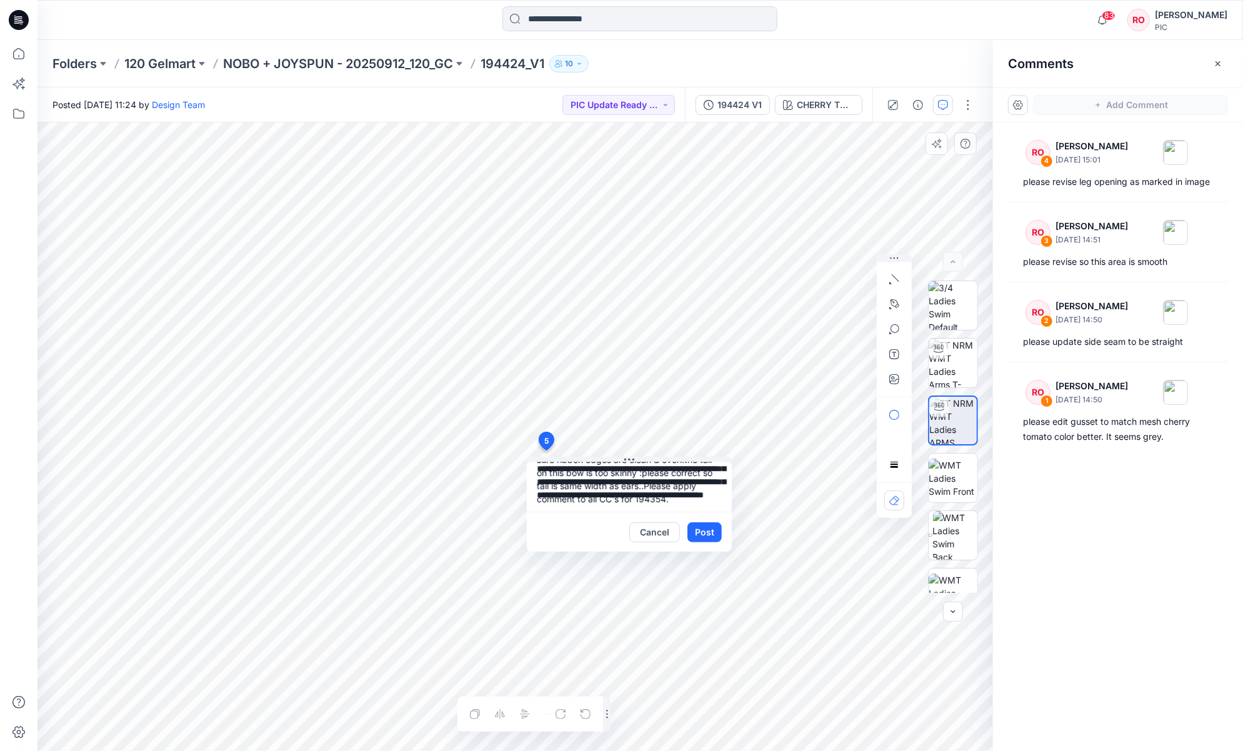
scroll to position [45, 0]
drag, startPoint x: 678, startPoint y: 500, endPoint x: 692, endPoint y: 472, distance: 31.0
click at [692, 472] on textarea "**********" at bounding box center [629, 487] width 205 height 50
type textarea "**********"
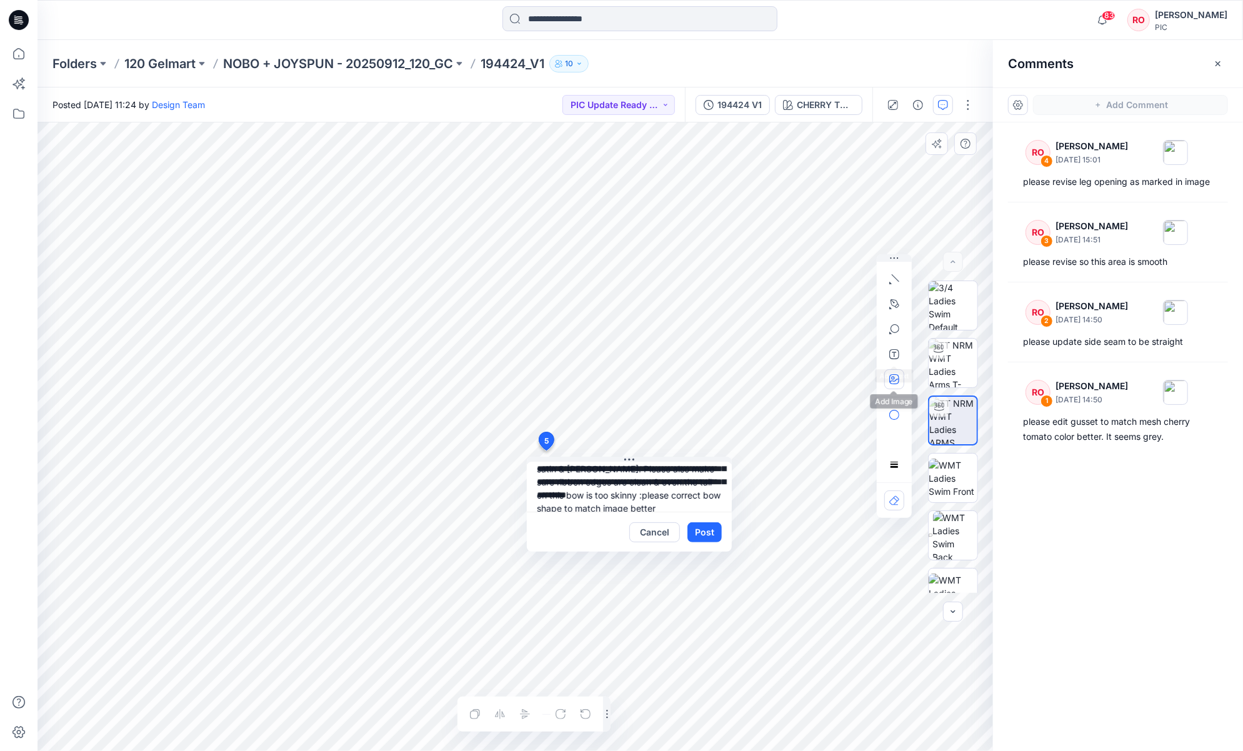
click at [893, 383] on icon "button" at bounding box center [894, 379] width 10 height 10
type input"] "**********"
click at [610, 476] on textarea "**********" at bounding box center [628, 484] width 205 height 50
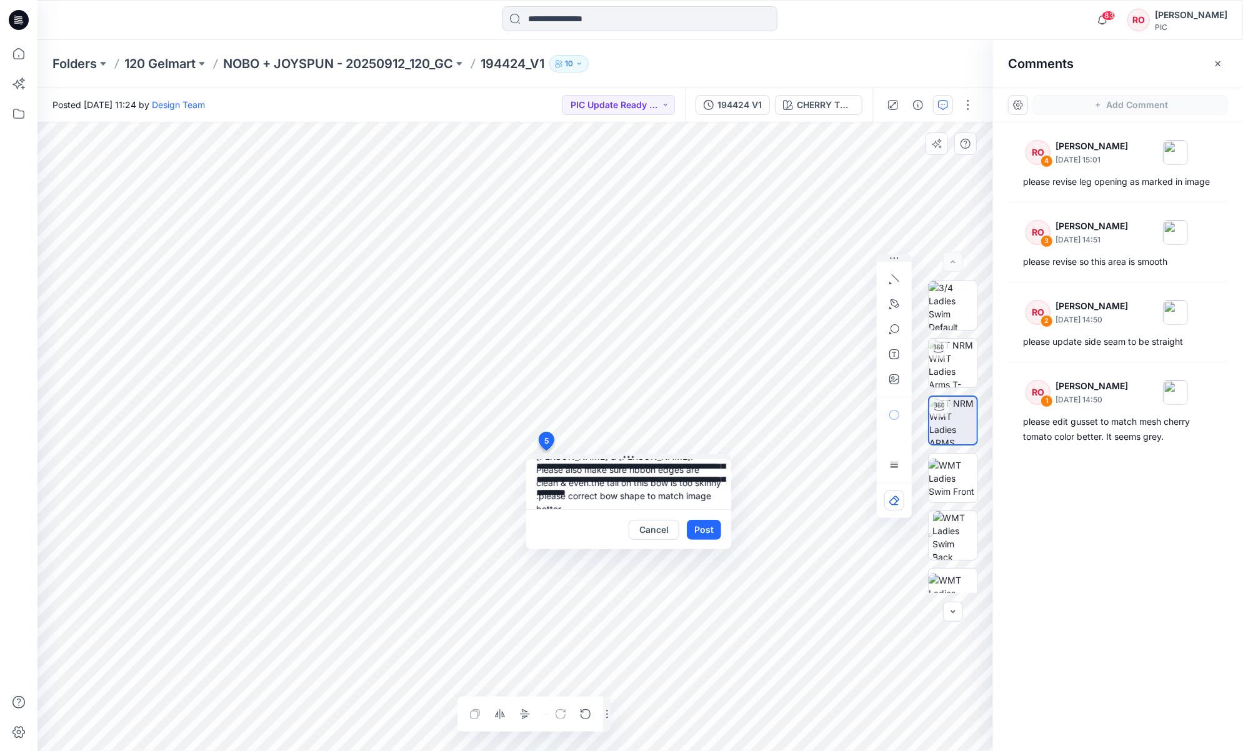
click at [703, 524] on button "Post" at bounding box center [704, 530] width 34 height 20
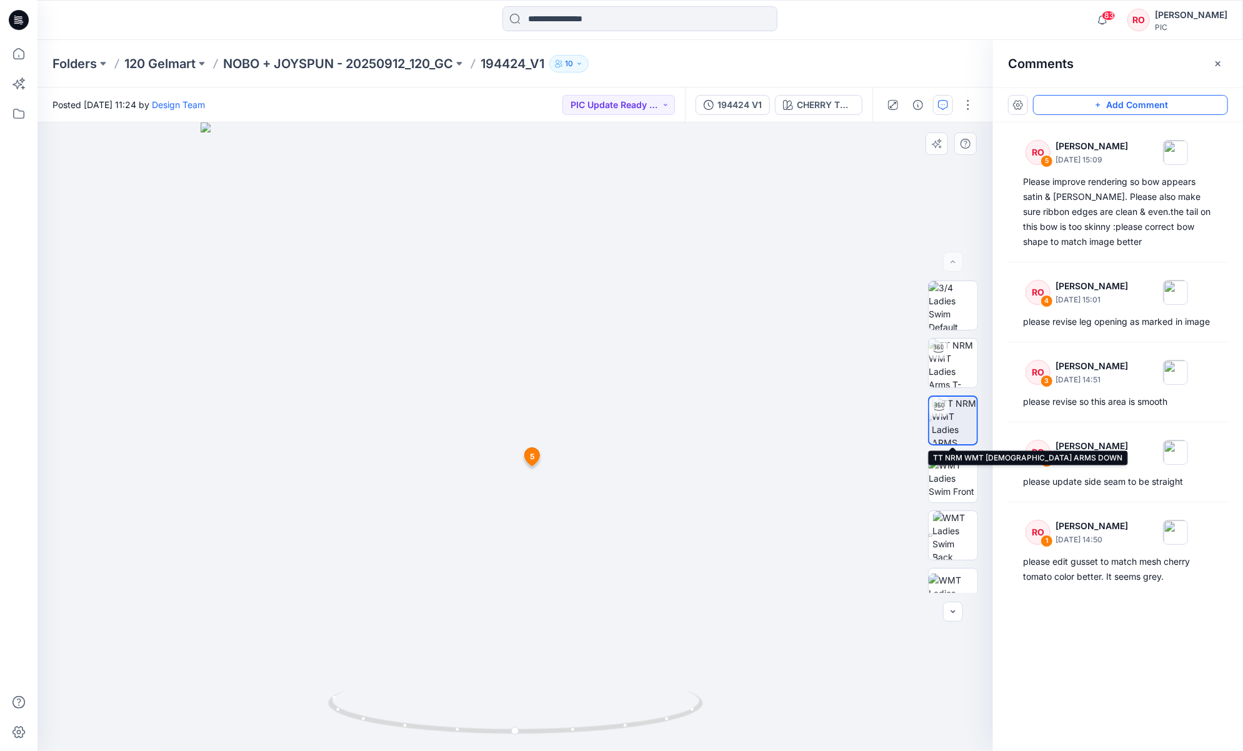
click at [932, 415] on img at bounding box center [954, 420] width 44 height 47
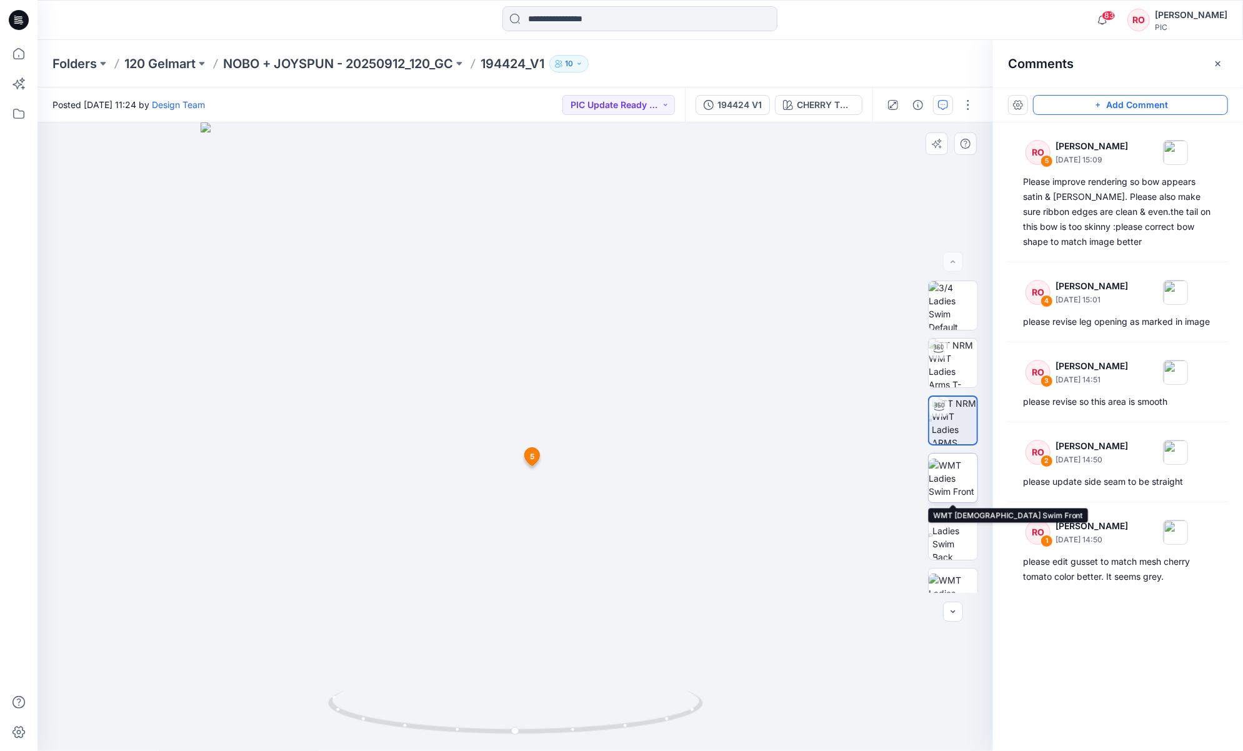
click at [932, 498] on img at bounding box center [953, 478] width 49 height 39
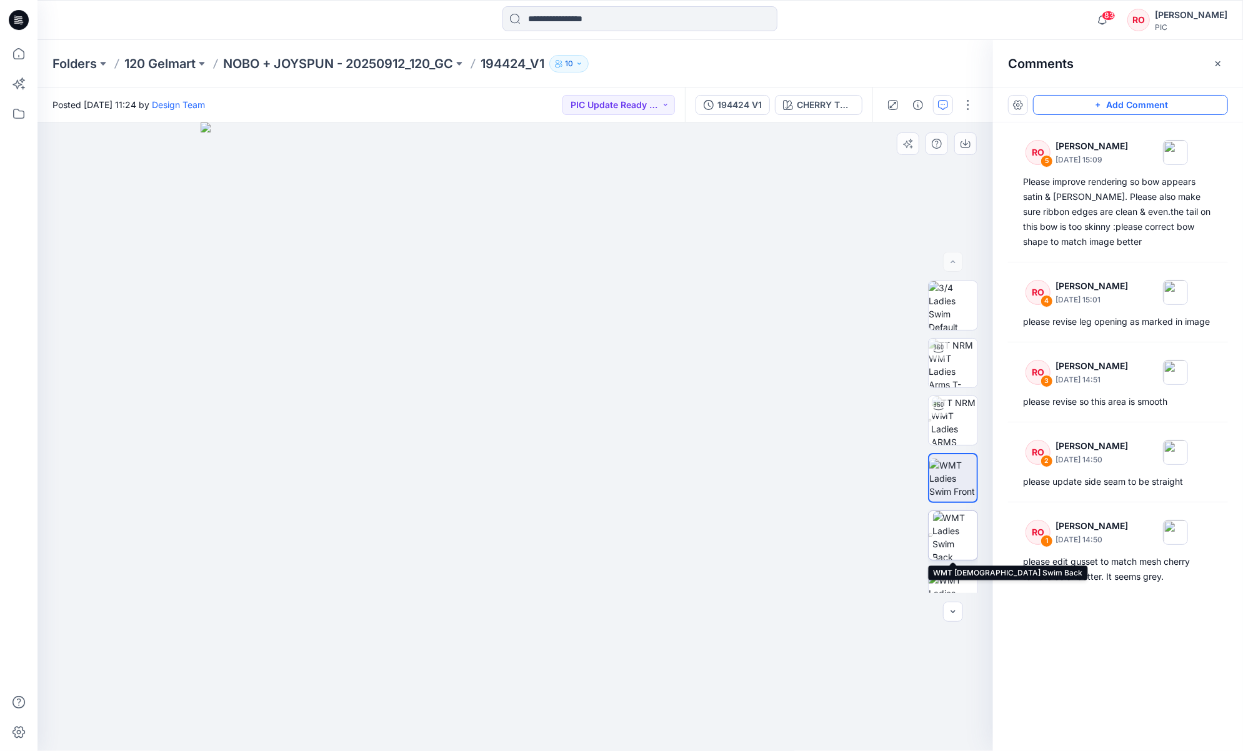
click at [932, 536] on img at bounding box center [955, 535] width 44 height 49
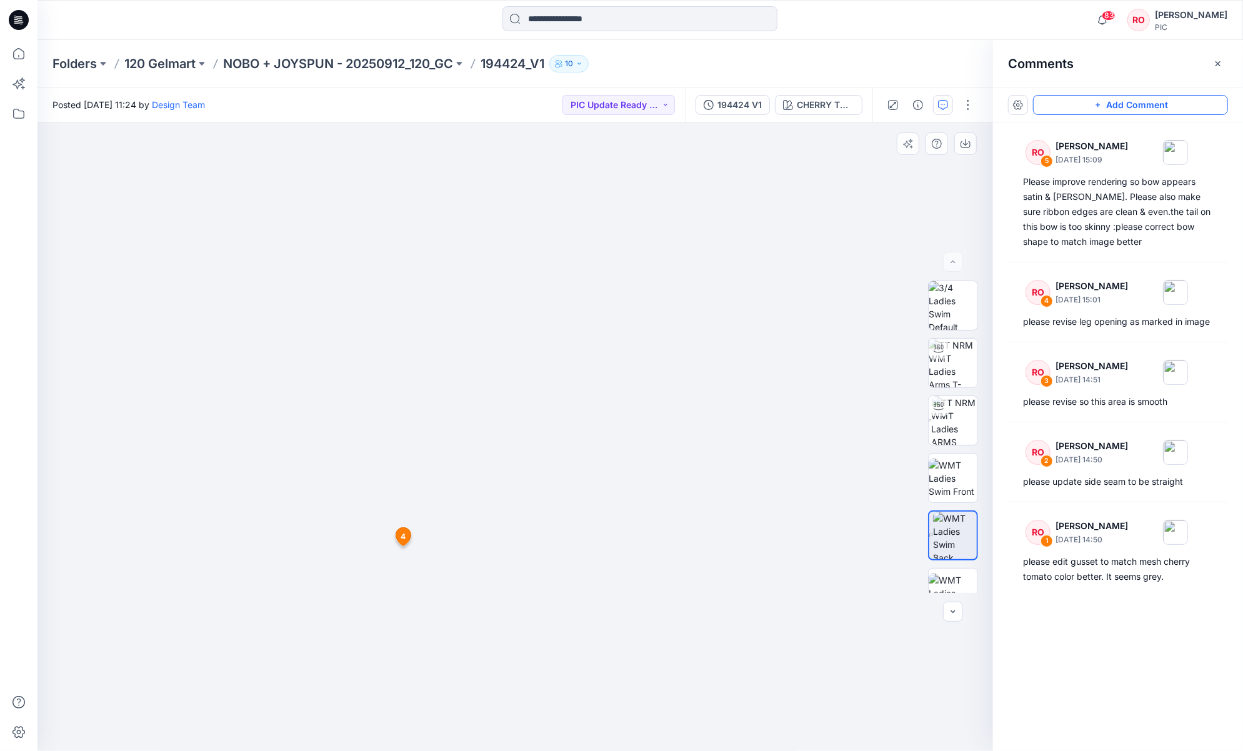
drag, startPoint x: 531, startPoint y: 476, endPoint x: 535, endPoint y: 366, distance: 110.1
click at [535, 366] on img at bounding box center [516, 355] width 794 height 794
click at [932, 416] on img at bounding box center [955, 420] width 46 height 49
click at [751, 102] on div "194424 V1" at bounding box center [739, 105] width 44 height 14
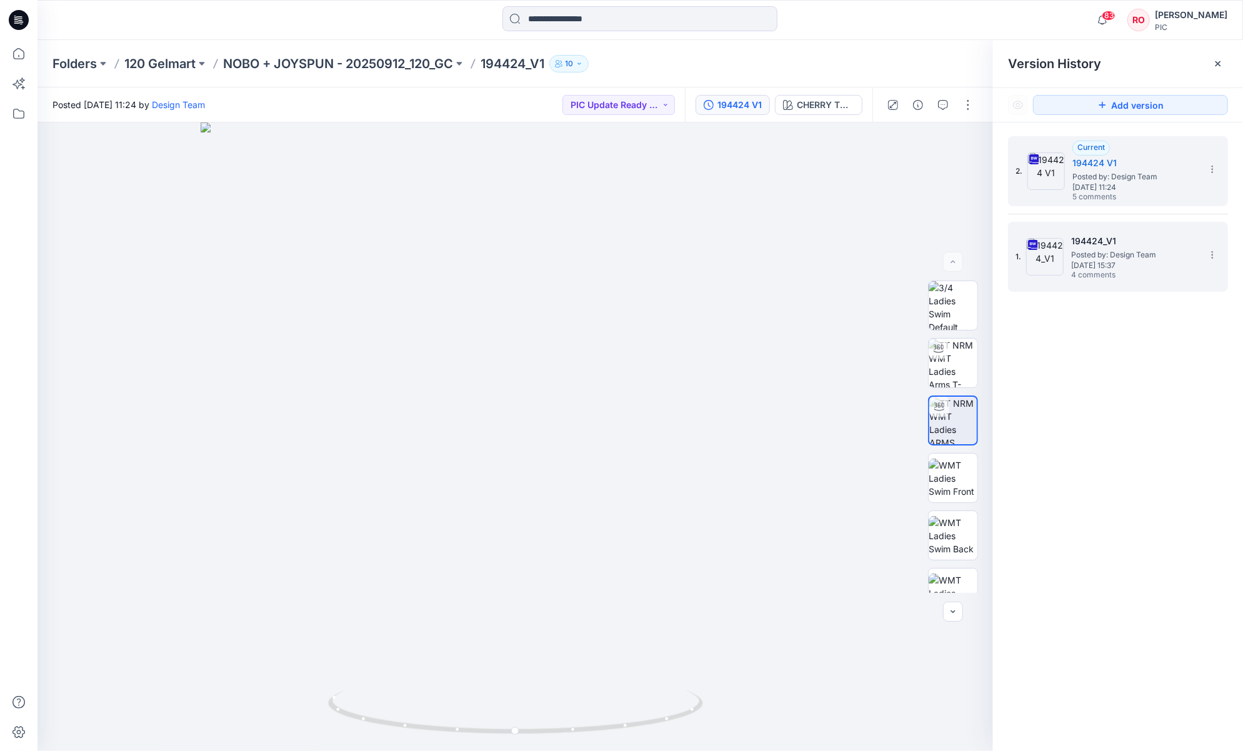
click at [932, 265] on span "Thursday, September 25, 2025 15:37" at bounding box center [1133, 265] width 125 height 9
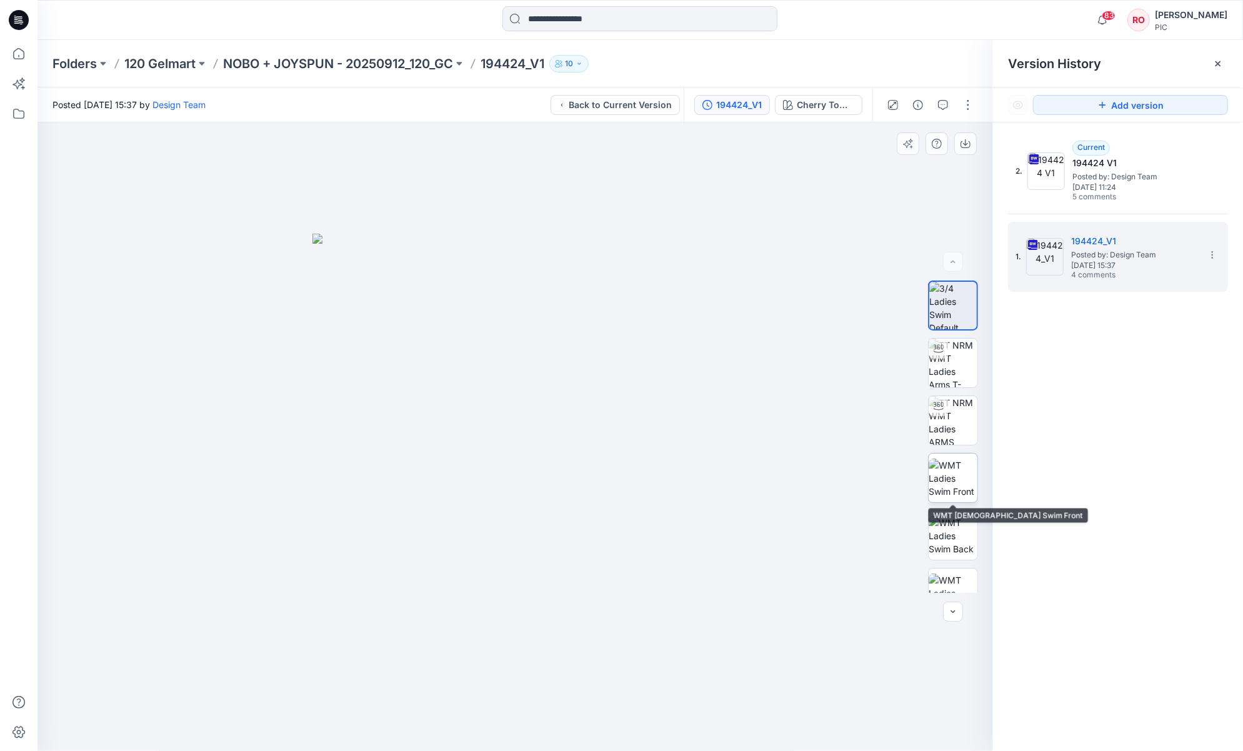
click at [932, 475] on img at bounding box center [953, 478] width 49 height 39
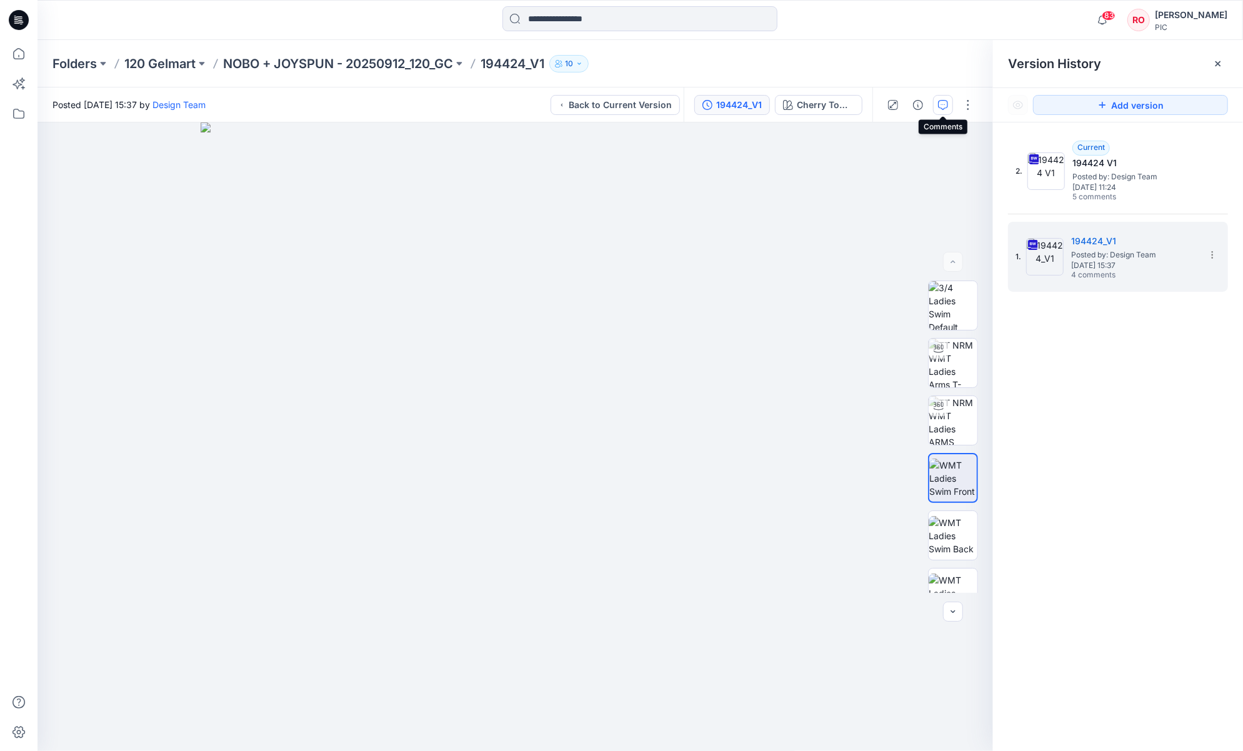
click at [932, 104] on icon "button" at bounding box center [943, 104] width 4 height 1
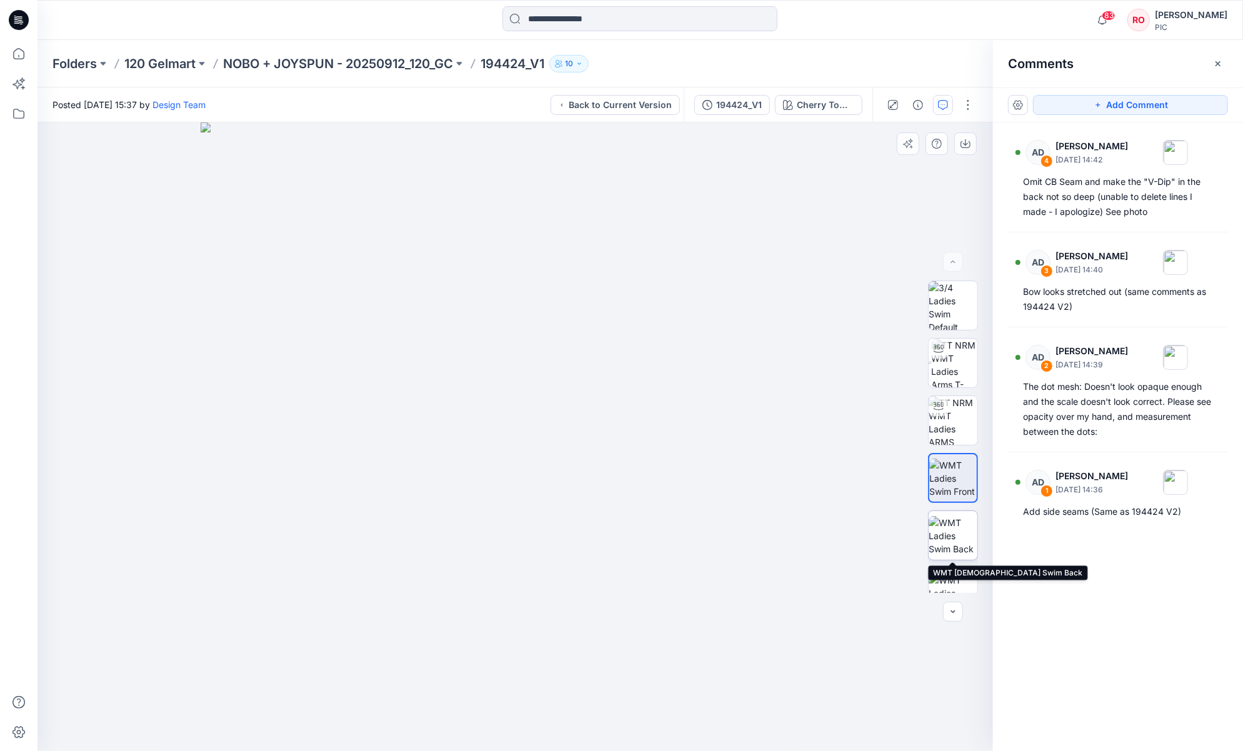
click at [932, 551] on img at bounding box center [953, 535] width 49 height 39
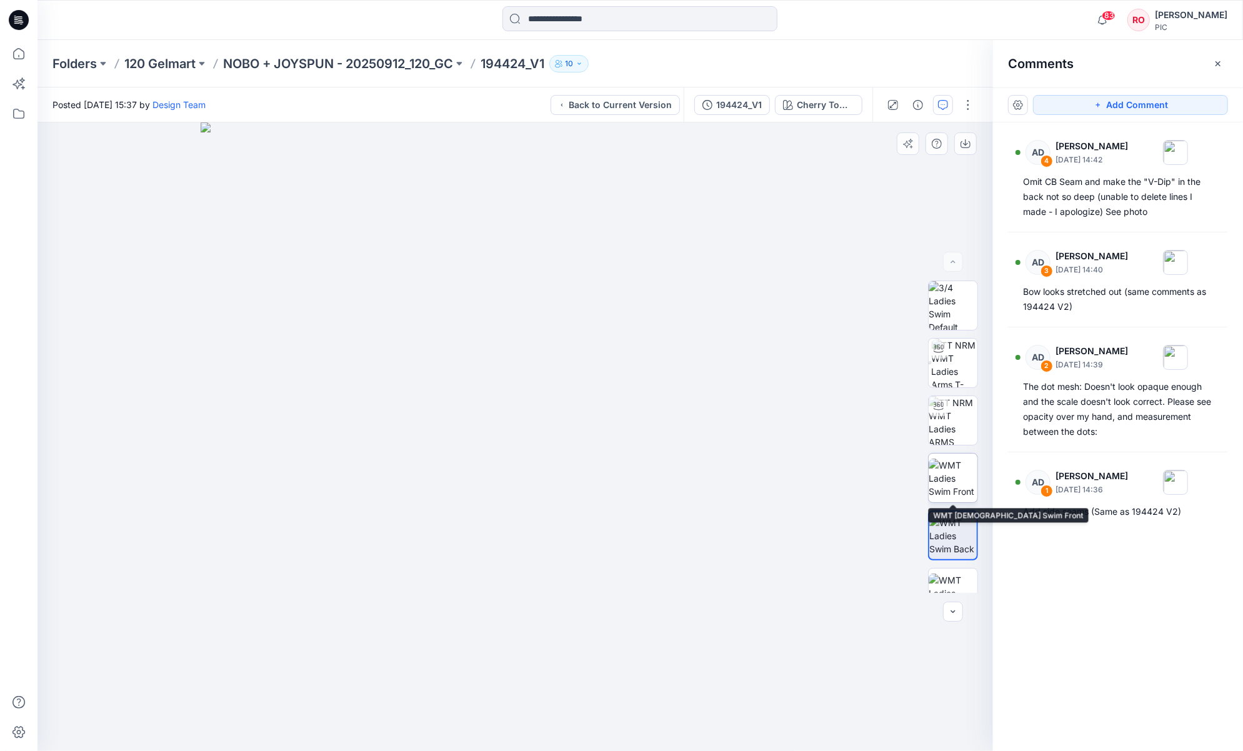
click at [932, 478] on img at bounding box center [953, 478] width 49 height 39
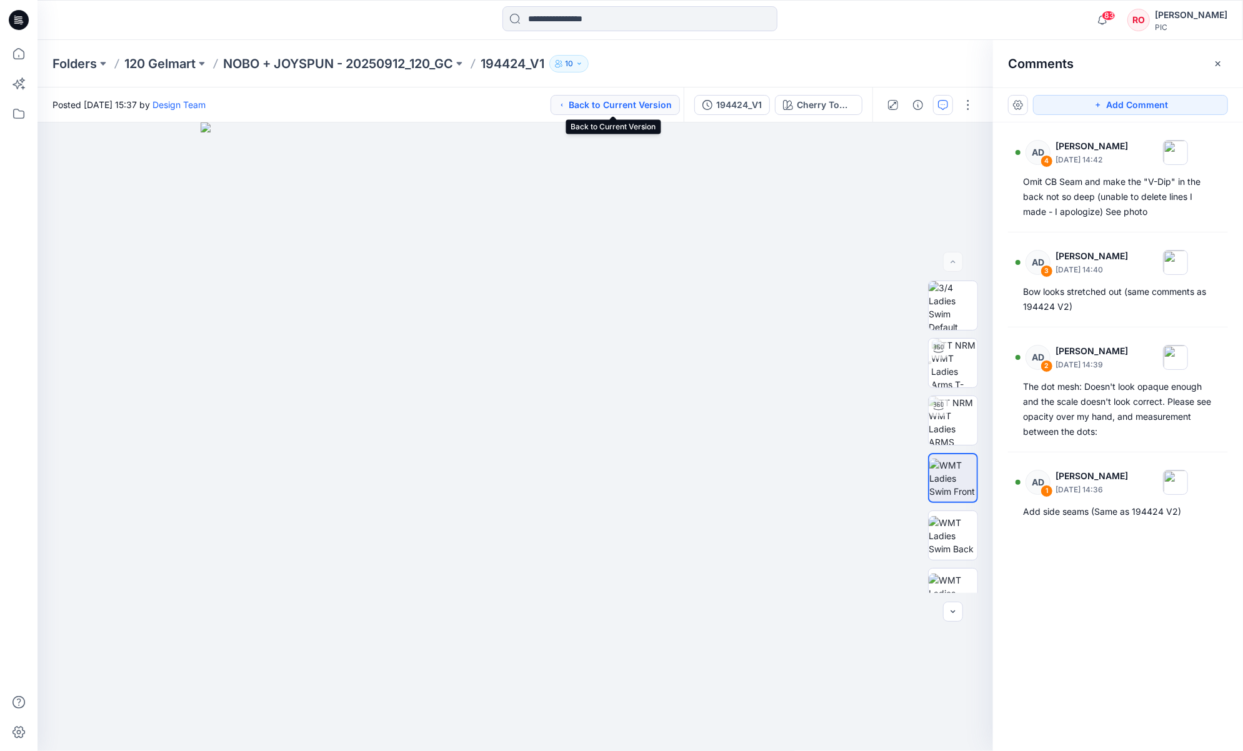
click at [673, 108] on button "Back to Current Version" at bounding box center [614, 105] width 129 height 20
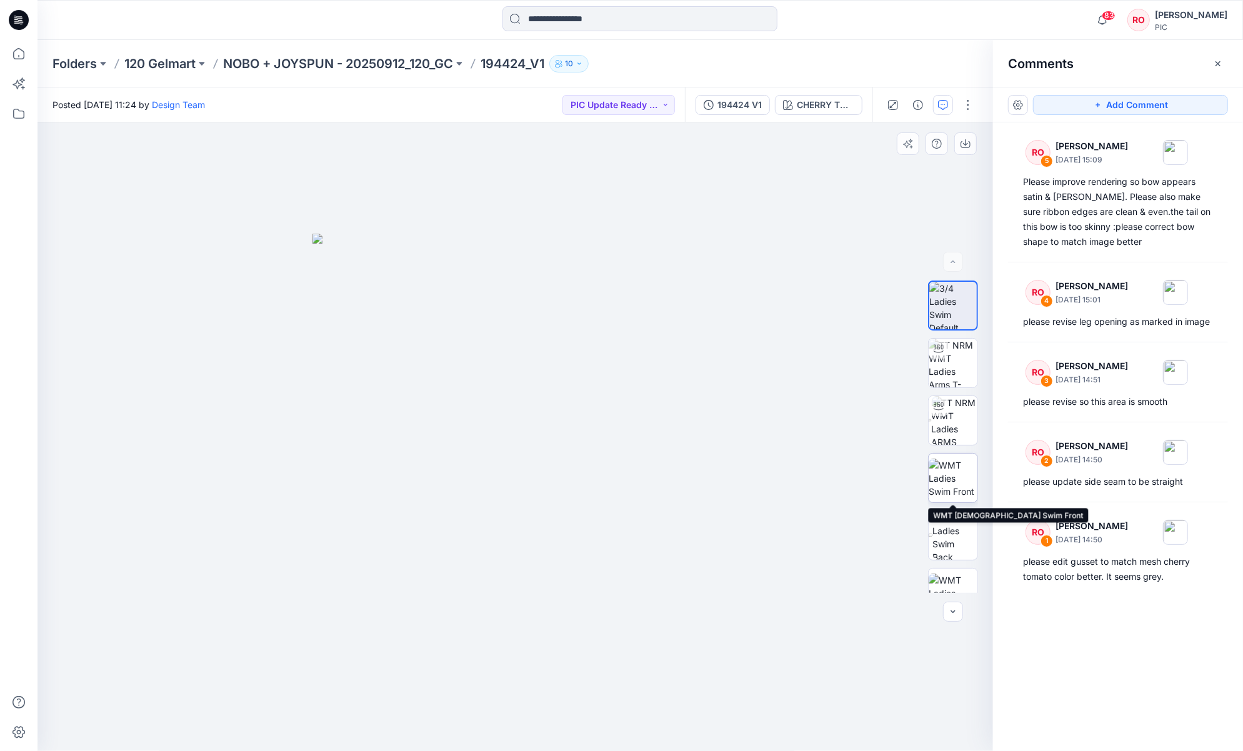
click at [932, 488] on img at bounding box center [953, 478] width 49 height 39
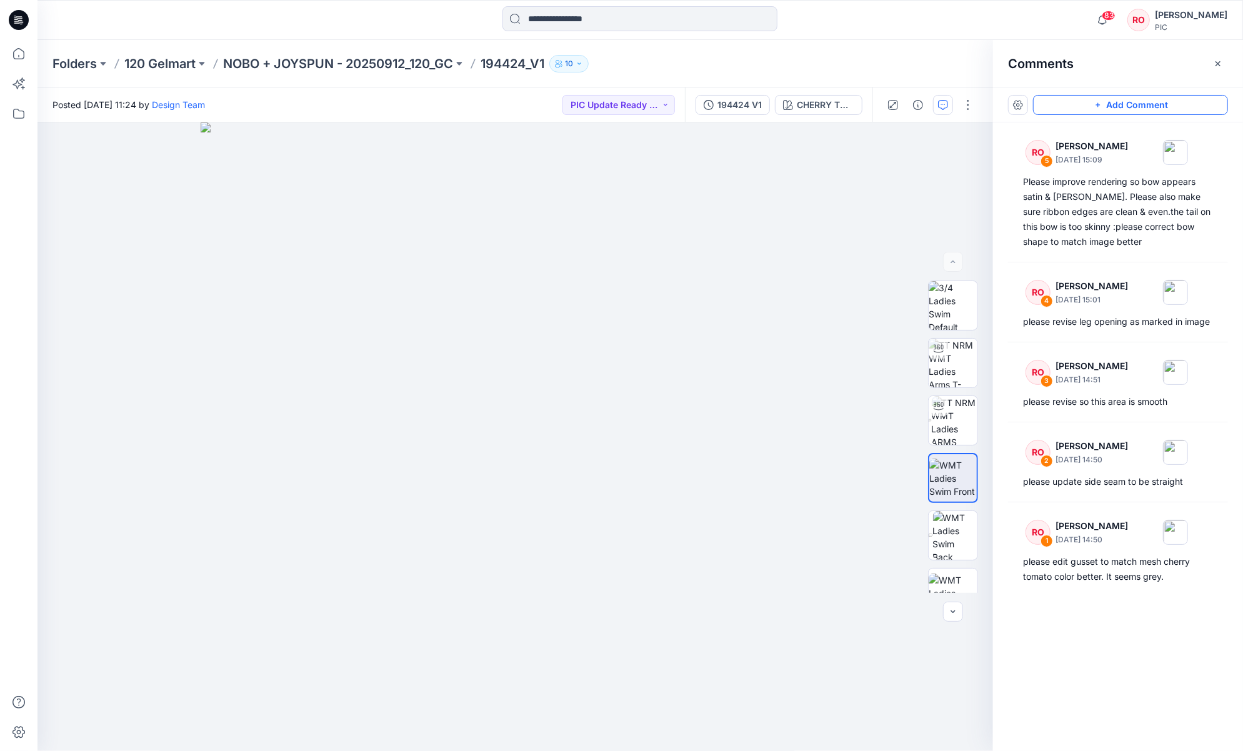
click at [932, 105] on button "Add Comment" at bounding box center [1130, 105] width 195 height 20
click at [932, 119] on div at bounding box center [930, 104] width 116 height 35
click at [932, 112] on button "button" at bounding box center [943, 105] width 20 height 20
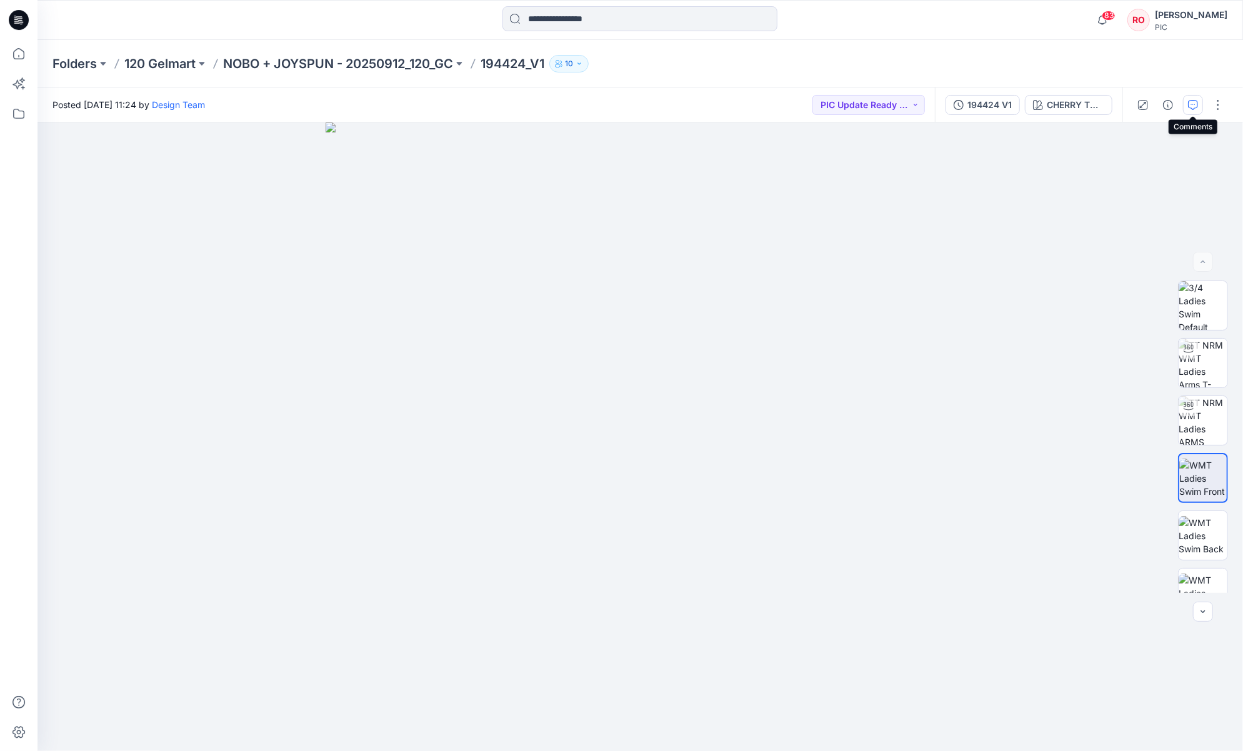
click at [932, 106] on icon "button" at bounding box center [1193, 105] width 10 height 10
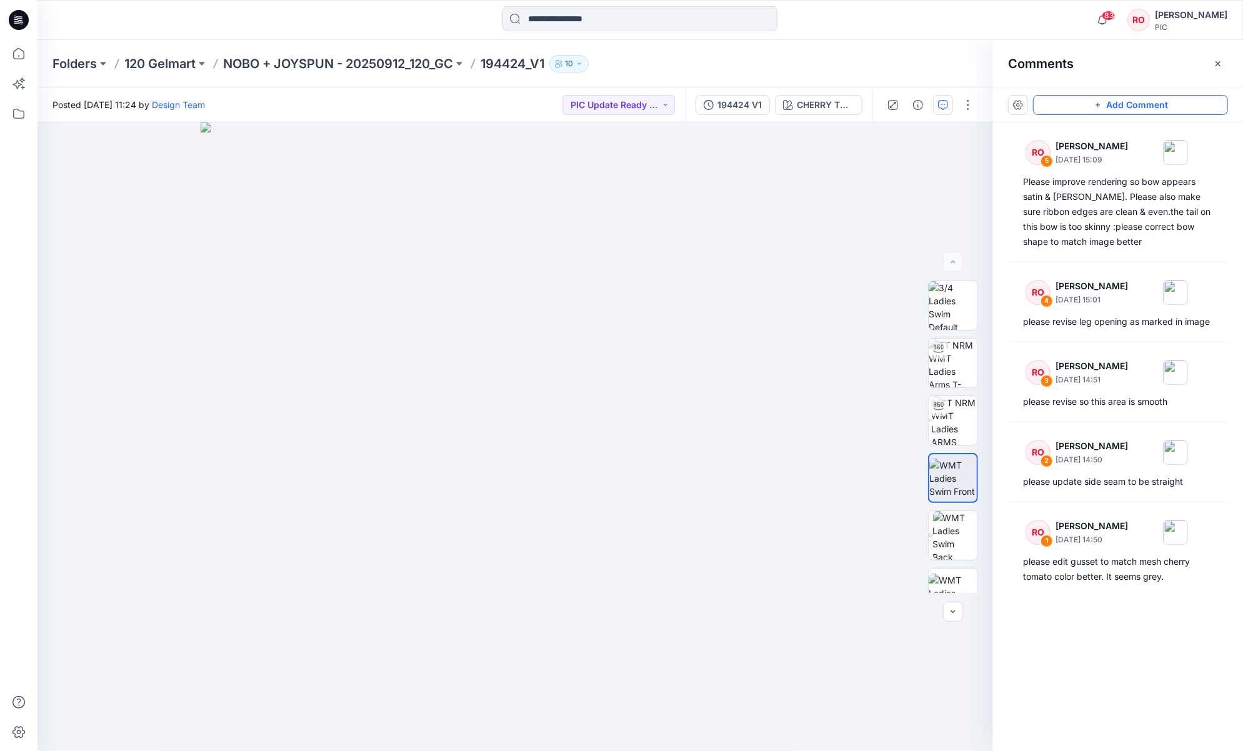
click at [932, 96] on button "Add Comment" at bounding box center [1130, 105] width 195 height 20
click at [547, 563] on div "6" at bounding box center [514, 436] width 955 height 629
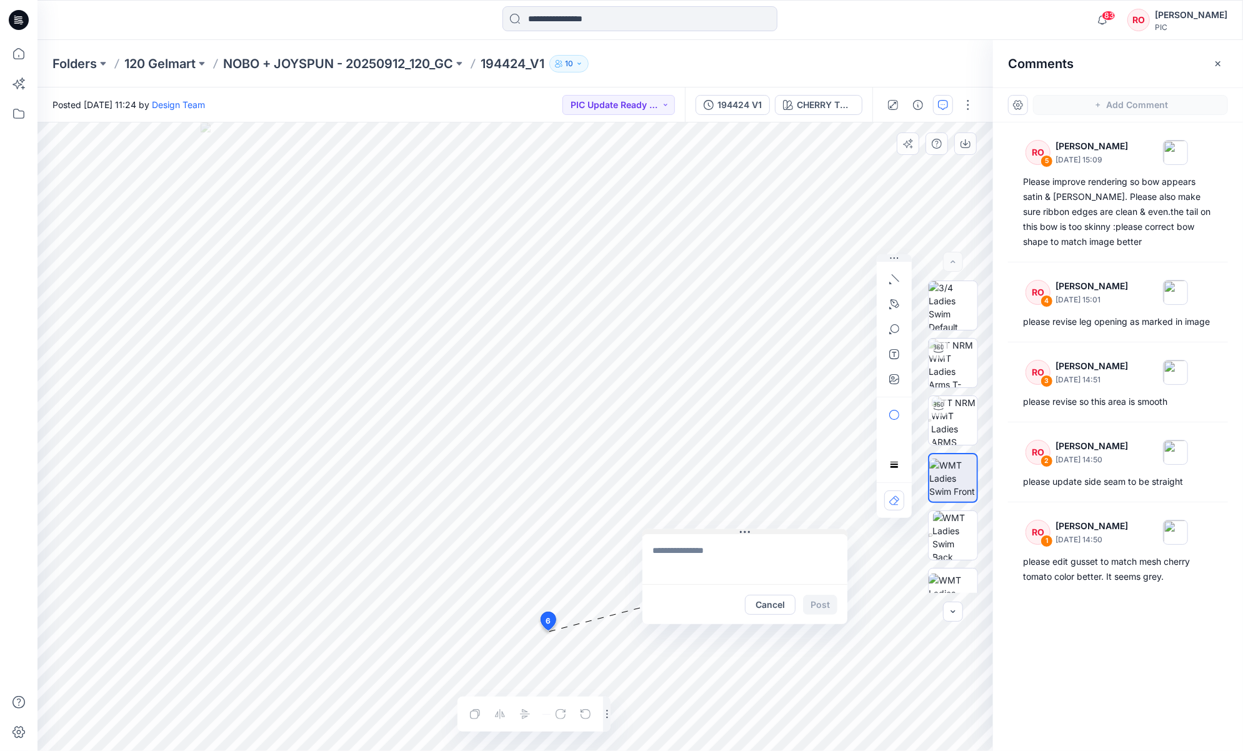
drag, startPoint x: 642, startPoint y: 640, endPoint x: 757, endPoint y: 531, distance: 158.2
click at [794, 559] on textarea at bounding box center [746, 558] width 205 height 50
click at [894, 302] on icon "button" at bounding box center [892, 305] width 6 height 7
click at [834, 307] on button "button" at bounding box center [827, 304] width 20 height 20
click at [747, 563] on textarea "**********" at bounding box center [746, 558] width 205 height 50
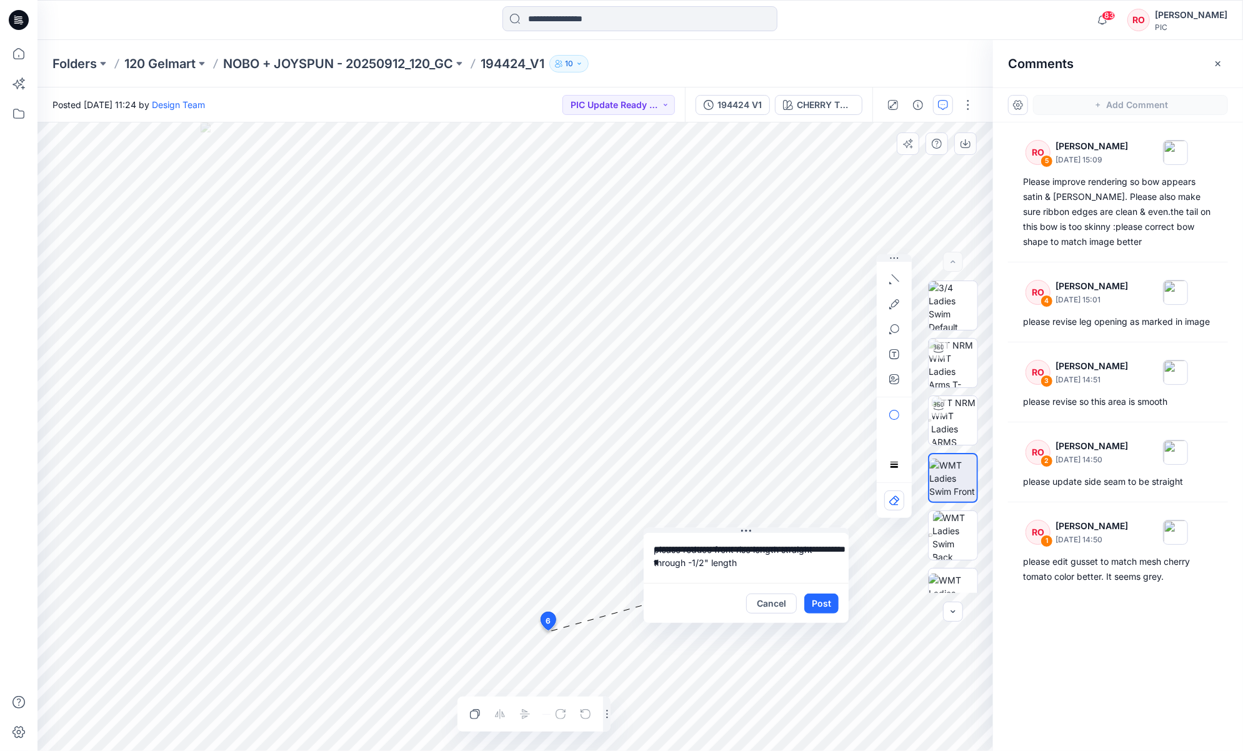
drag, startPoint x: 733, startPoint y: 565, endPoint x: 711, endPoint y: 565, distance: 21.9
click at [711, 563] on textarea "**********" at bounding box center [746, 558] width 205 height 50
type textarea "**********"
click at [822, 563] on button "Post" at bounding box center [821, 604] width 34 height 20
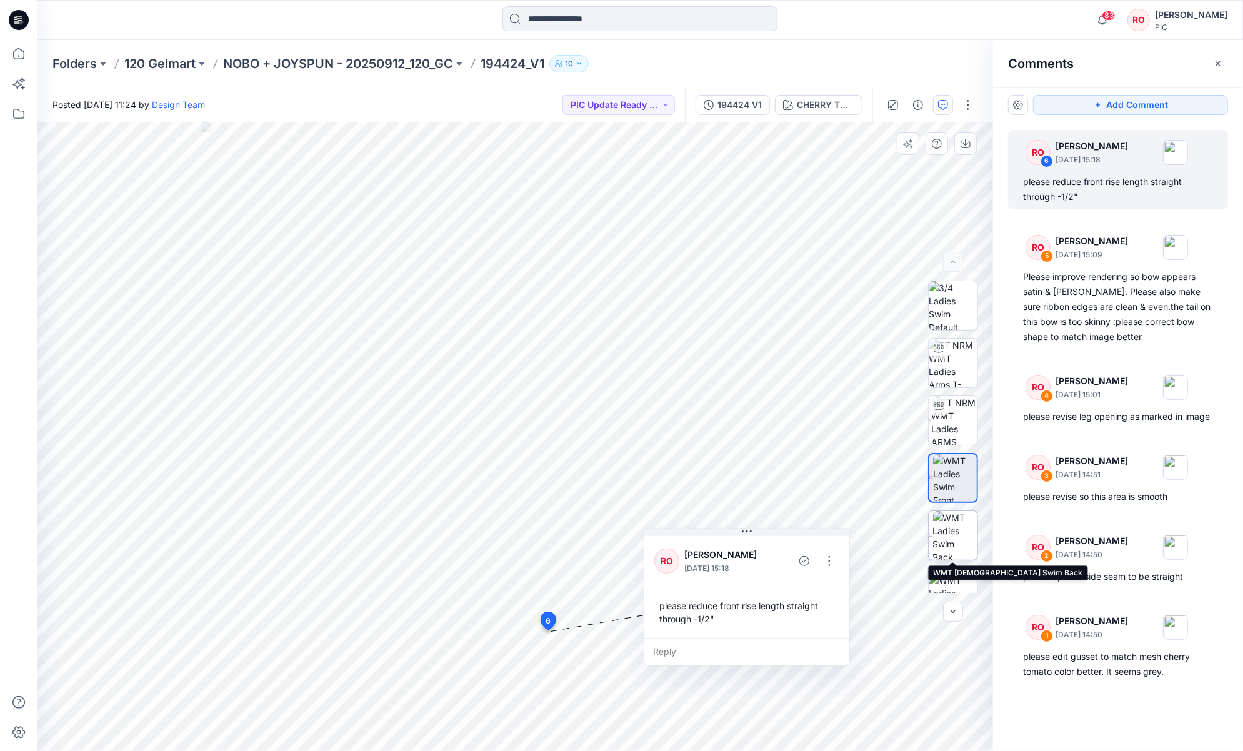
click at [932, 539] on img at bounding box center [955, 535] width 44 height 49
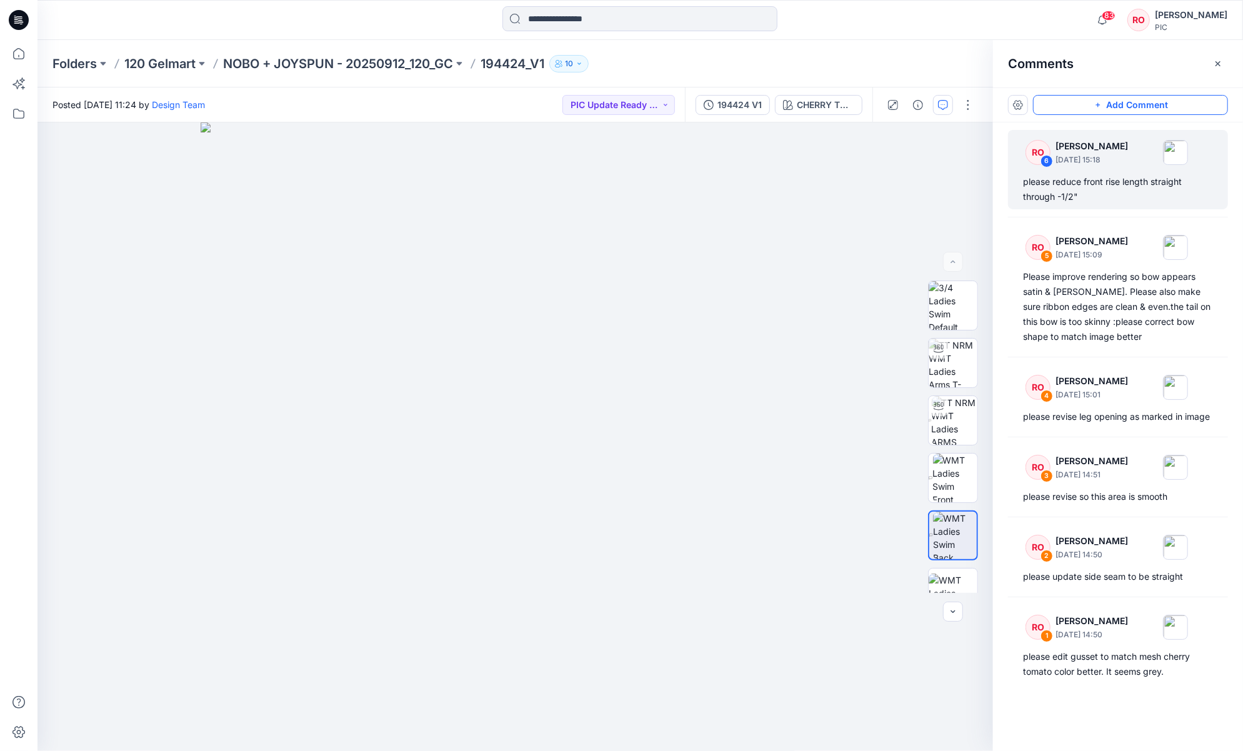
click at [932, 106] on button "Add Comment" at bounding box center [1130, 105] width 195 height 20
click at [582, 563] on div "7 4 RO Raquel Ortiz October 02, 2025 15:01 please revise leg opening as marked …" at bounding box center [514, 436] width 955 height 629
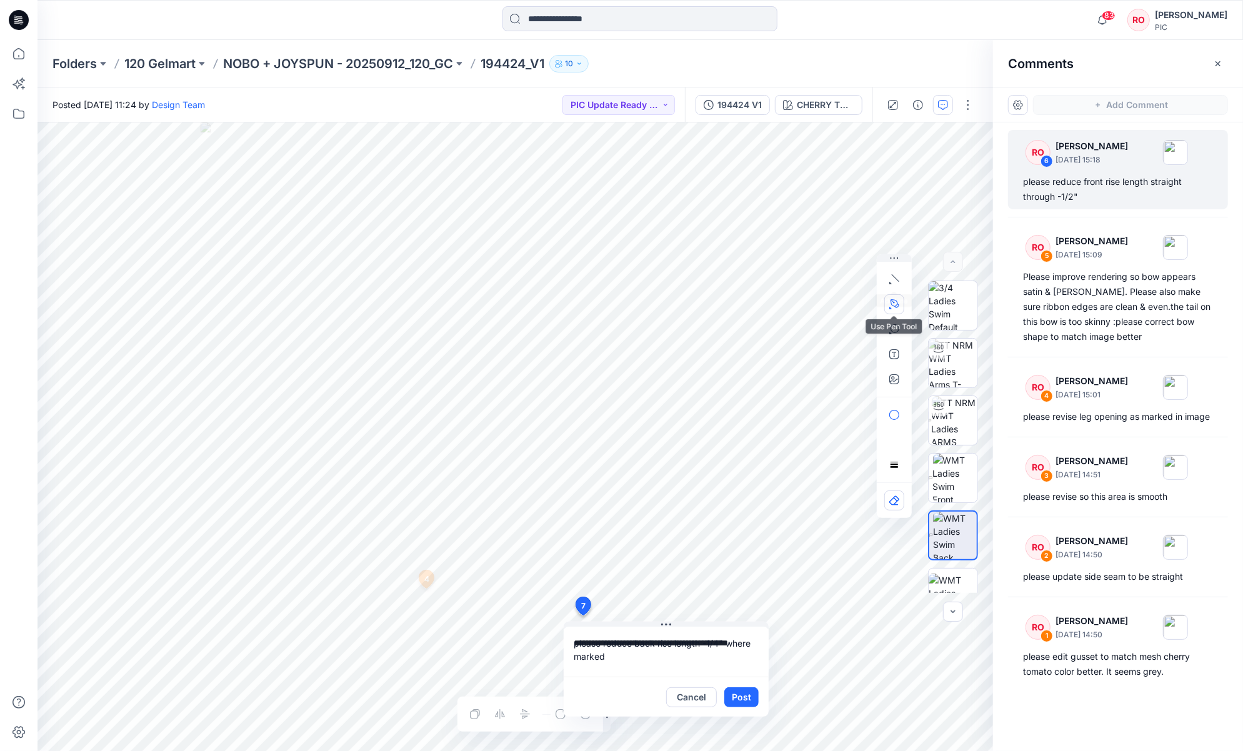
click at [895, 302] on icon "button" at bounding box center [894, 304] width 10 height 10
click at [821, 296] on button "button" at bounding box center [827, 304] width 20 height 20
click at [725, 563] on textarea "**********" at bounding box center [666, 652] width 205 height 50
drag, startPoint x: 659, startPoint y: 654, endPoint x: 608, endPoint y: 650, distance: 50.7
click at [608, 563] on textarea "**********" at bounding box center [666, 652] width 205 height 50
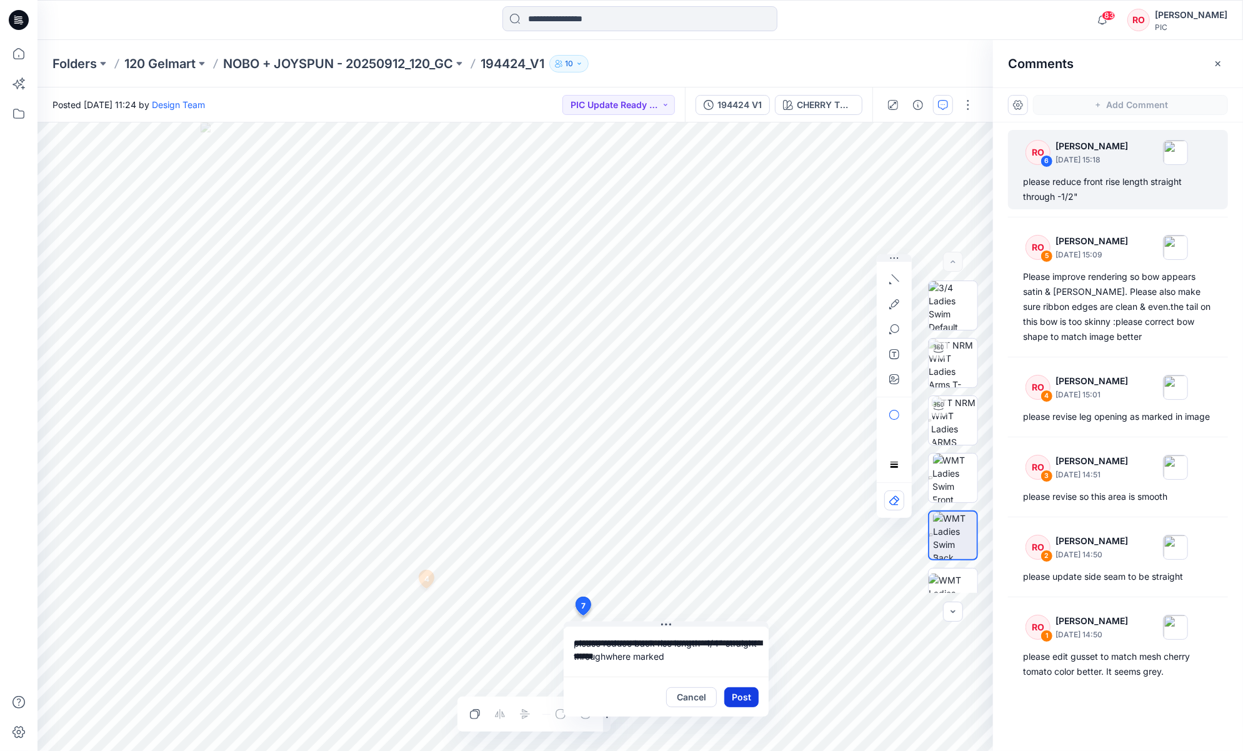
type textarea "**********"
click at [735, 563] on button "Post" at bounding box center [741, 697] width 34 height 20
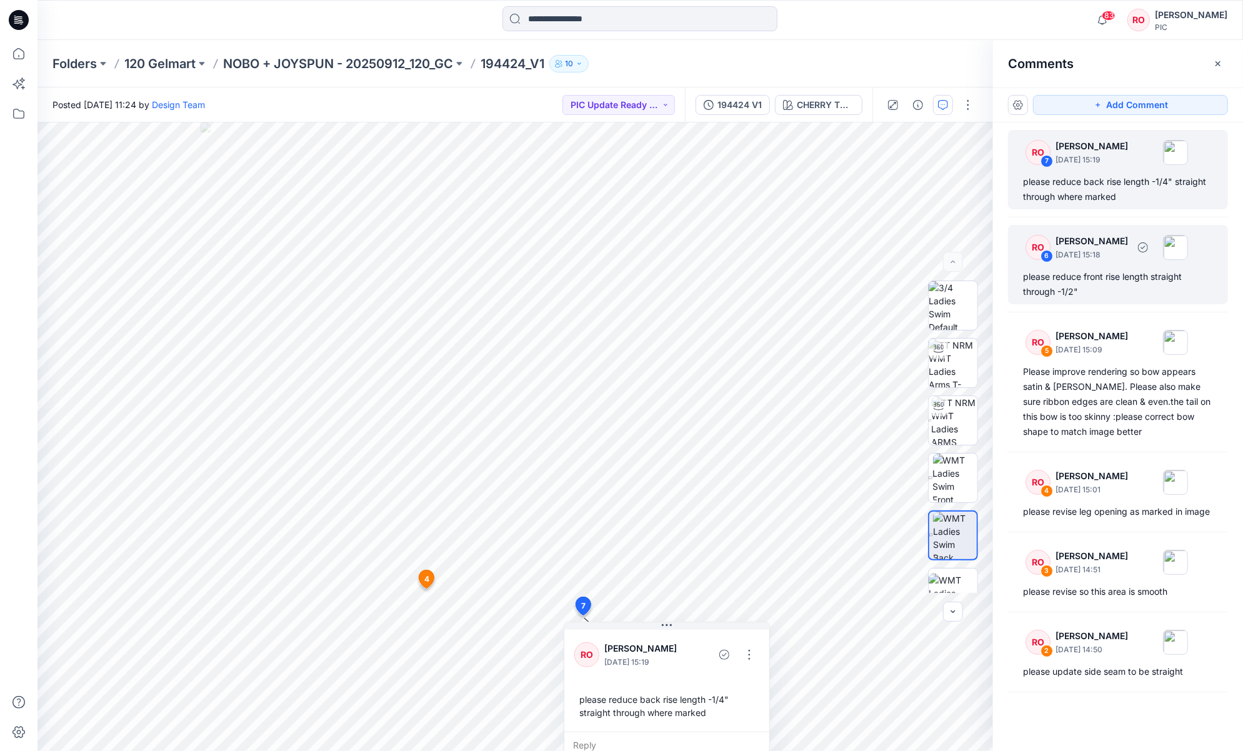
click at [932, 283] on div "please reduce front rise length straight through -1/2"" at bounding box center [1118, 284] width 190 height 30
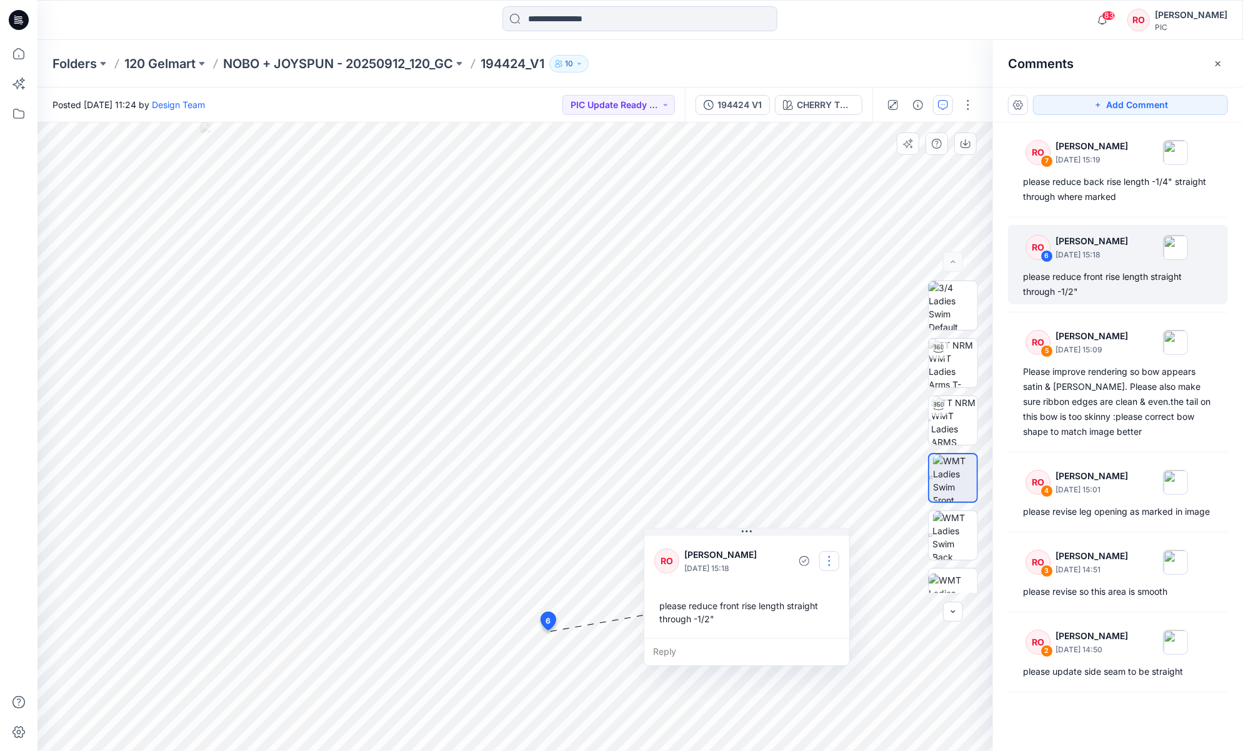
click at [830, 563] on button "button" at bounding box center [829, 561] width 20 height 20
click at [812, 563] on p "Edit comment" at bounding box center [833, 590] width 56 height 13
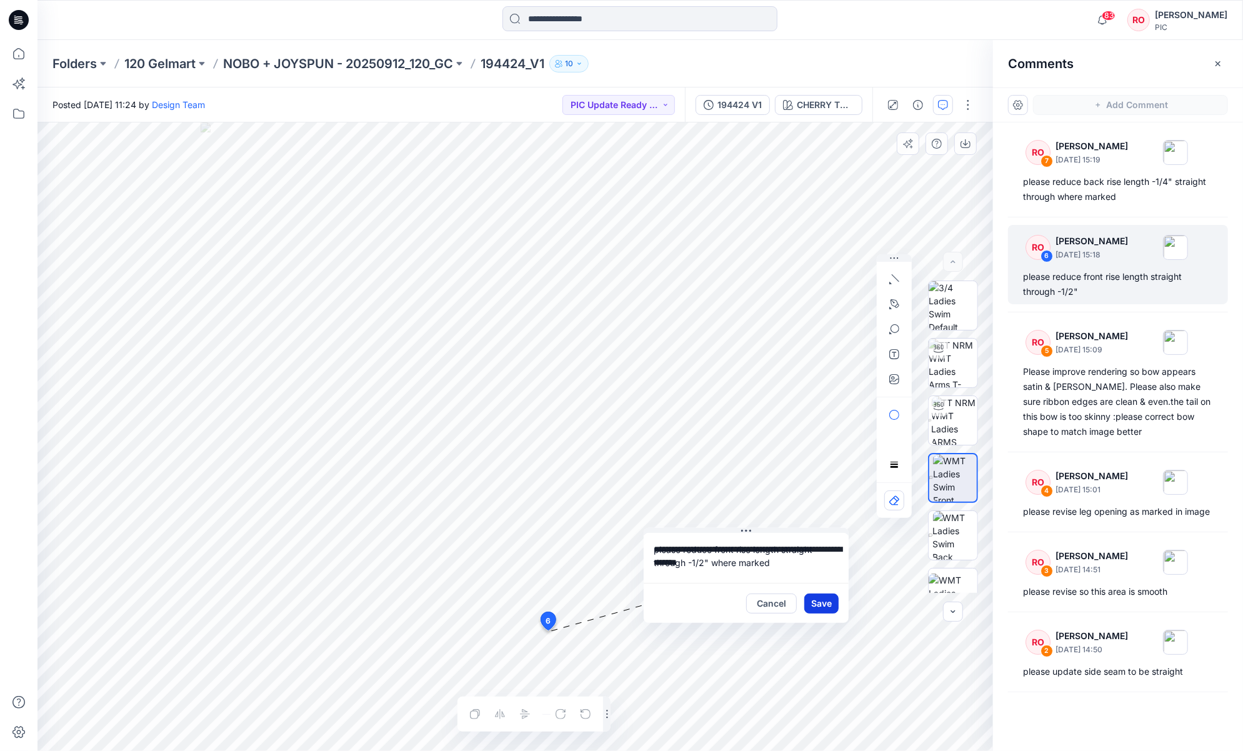
type textarea "**********"
click at [815, 563] on button "Save" at bounding box center [821, 604] width 34 height 20
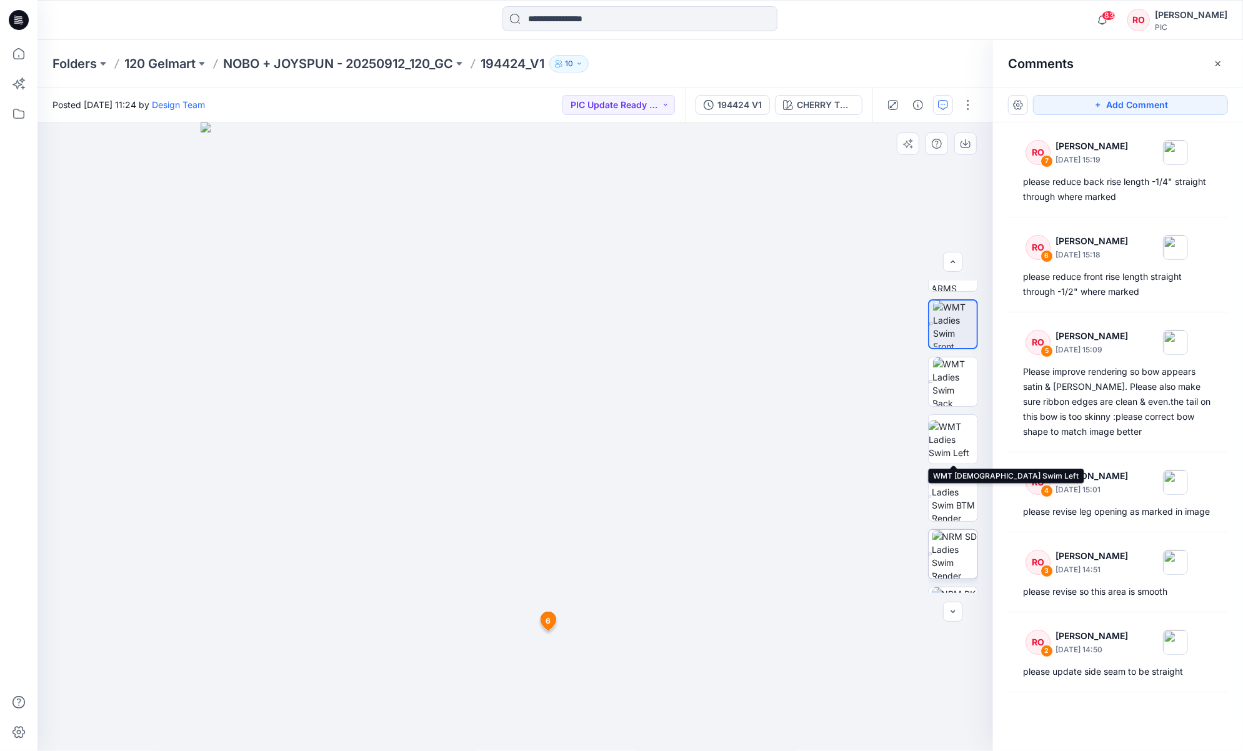
scroll to position [155, 0]
click at [932, 563] on img at bounding box center [954, 553] width 45 height 49
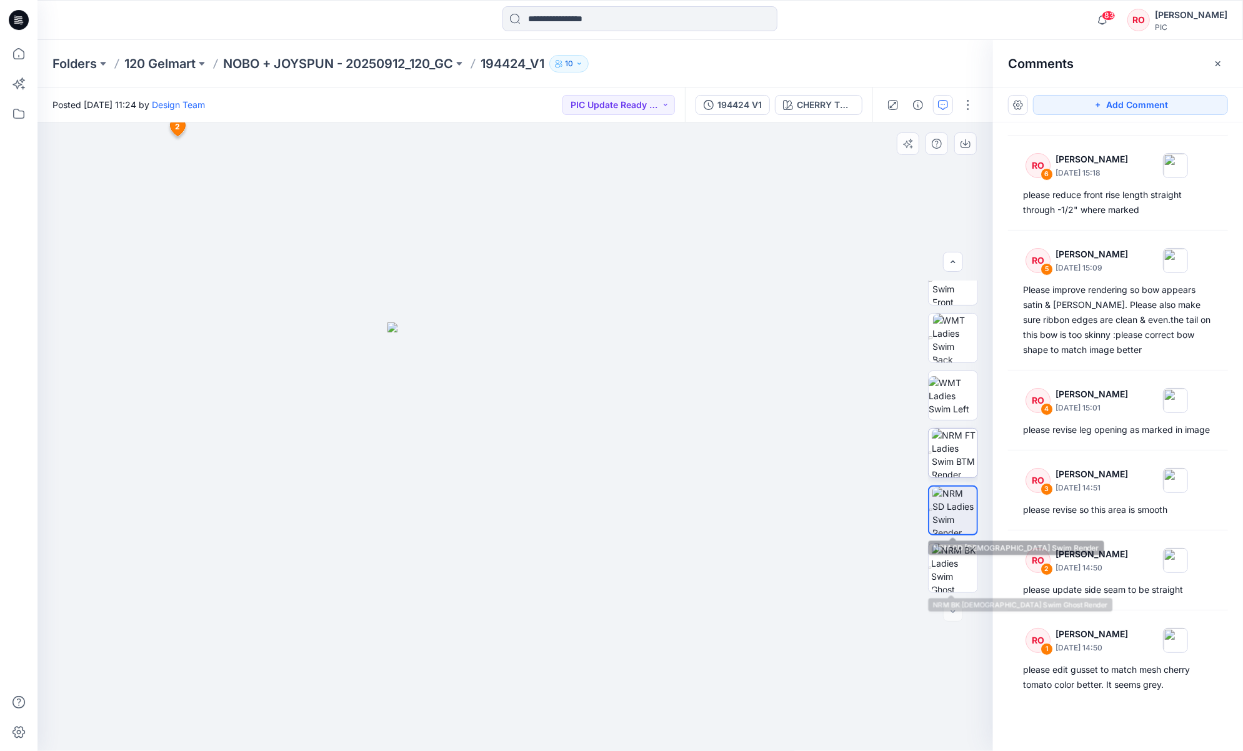
scroll to position [197, 0]
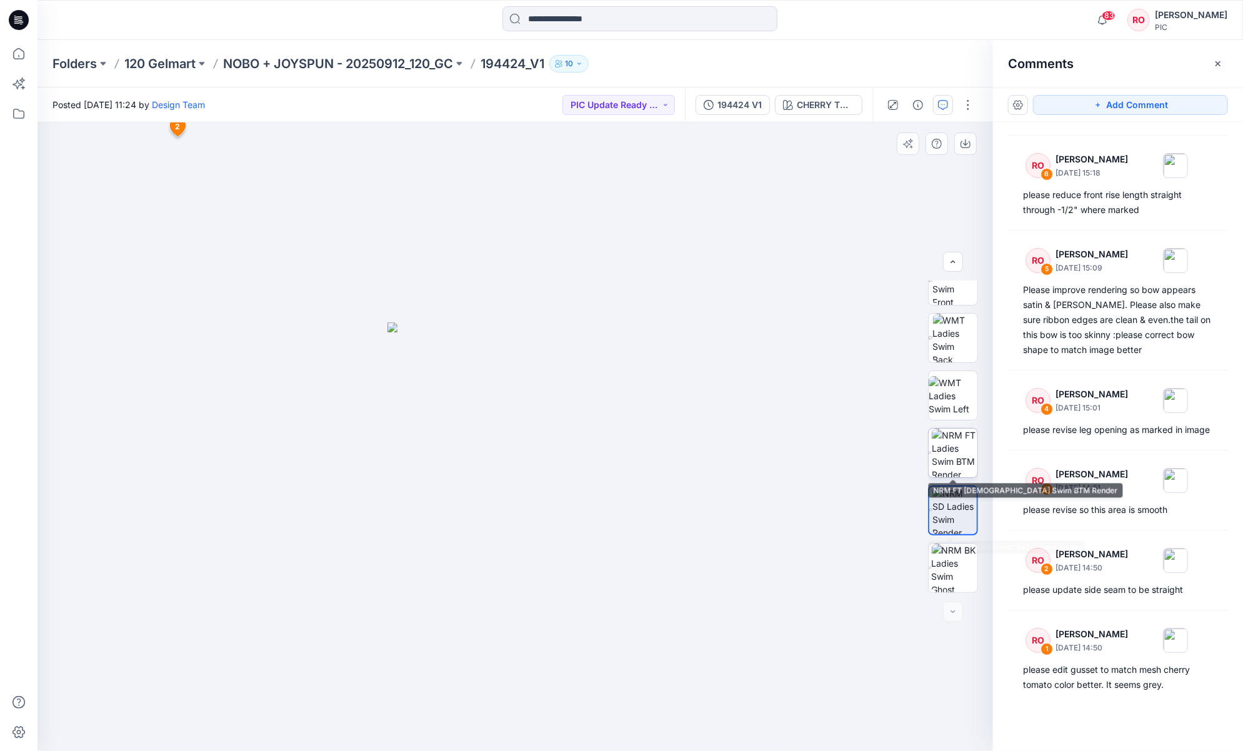
click at [932, 463] on img at bounding box center [955, 453] width 46 height 49
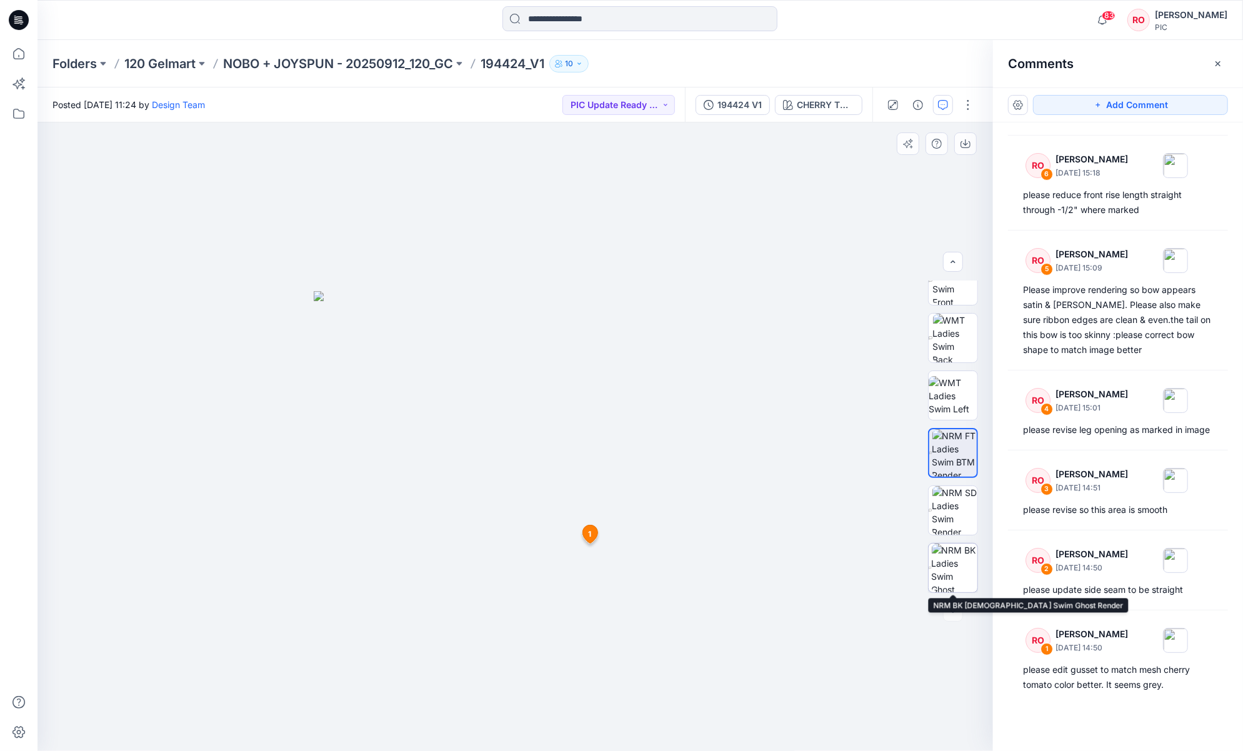
click at [932, 563] on img at bounding box center [955, 568] width 46 height 49
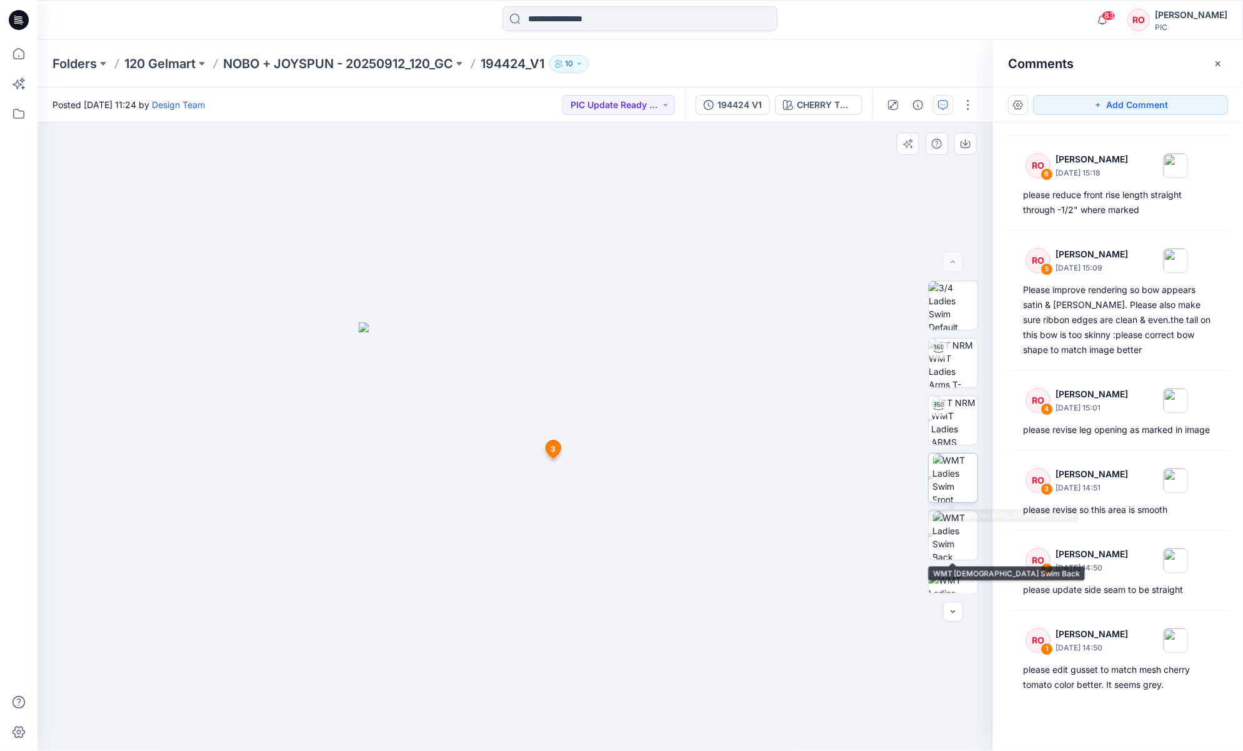
scroll to position [0, 0]
click at [932, 366] on img at bounding box center [953, 363] width 49 height 49
click at [595, 107] on button "PIC Update Ready to Review" at bounding box center [618, 105] width 112 height 20
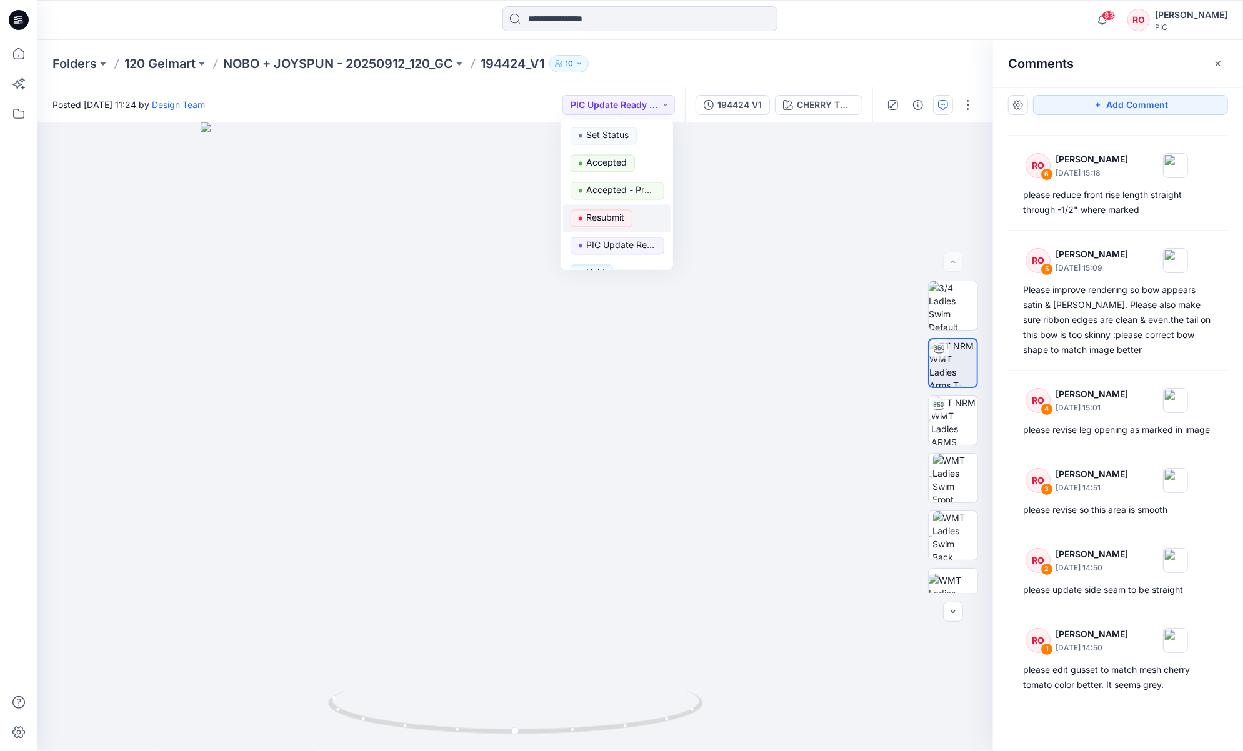
click at [600, 211] on p "Resubmit" at bounding box center [605, 218] width 38 height 16
click at [523, 62] on p "194424_V1" at bounding box center [513, 63] width 64 height 17
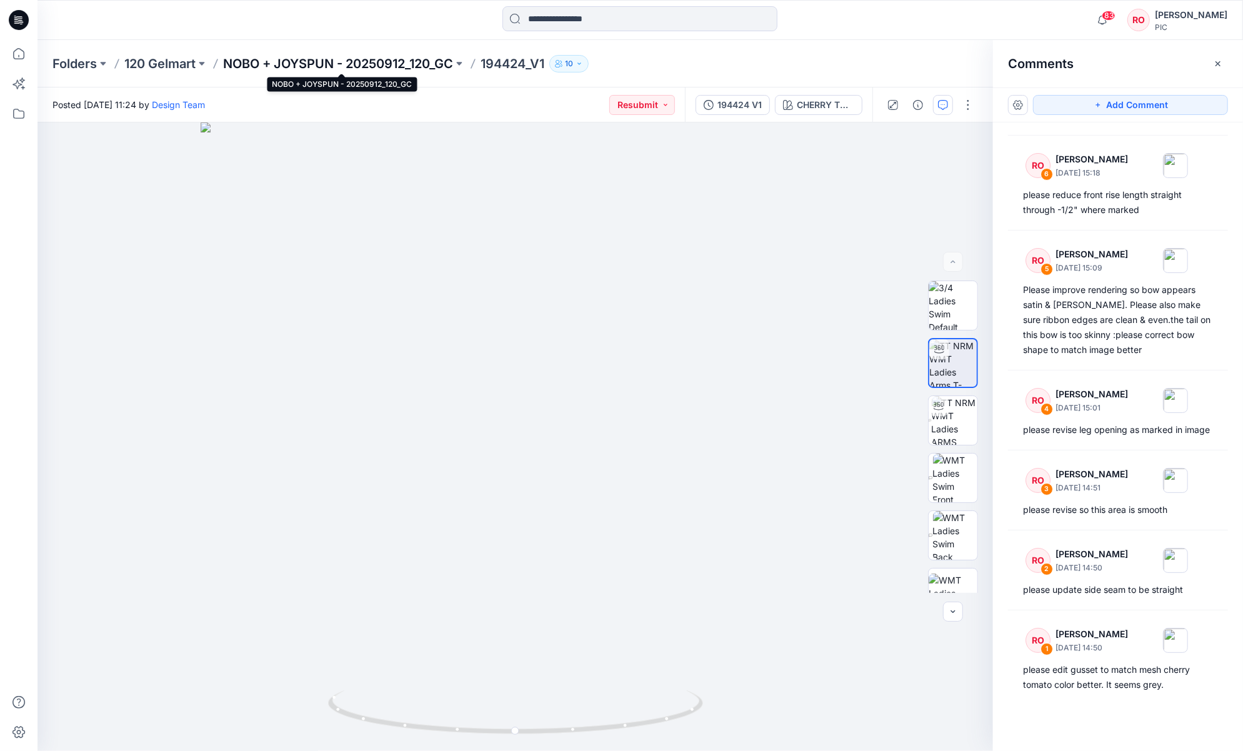
click at [441, 64] on p "NOBO + JOYSPUN - 20250912_120_GC" at bounding box center [338, 63] width 230 height 17
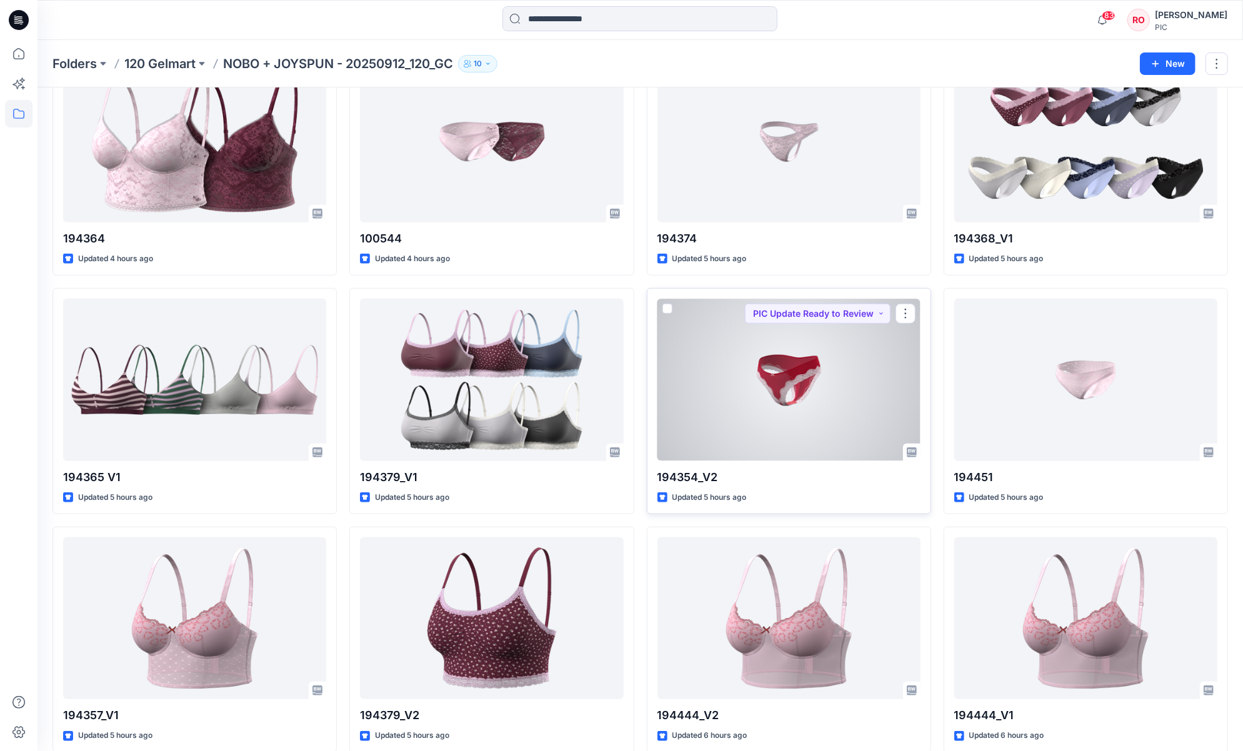
scroll to position [568, 0]
click at [773, 408] on div at bounding box center [788, 379] width 263 height 162
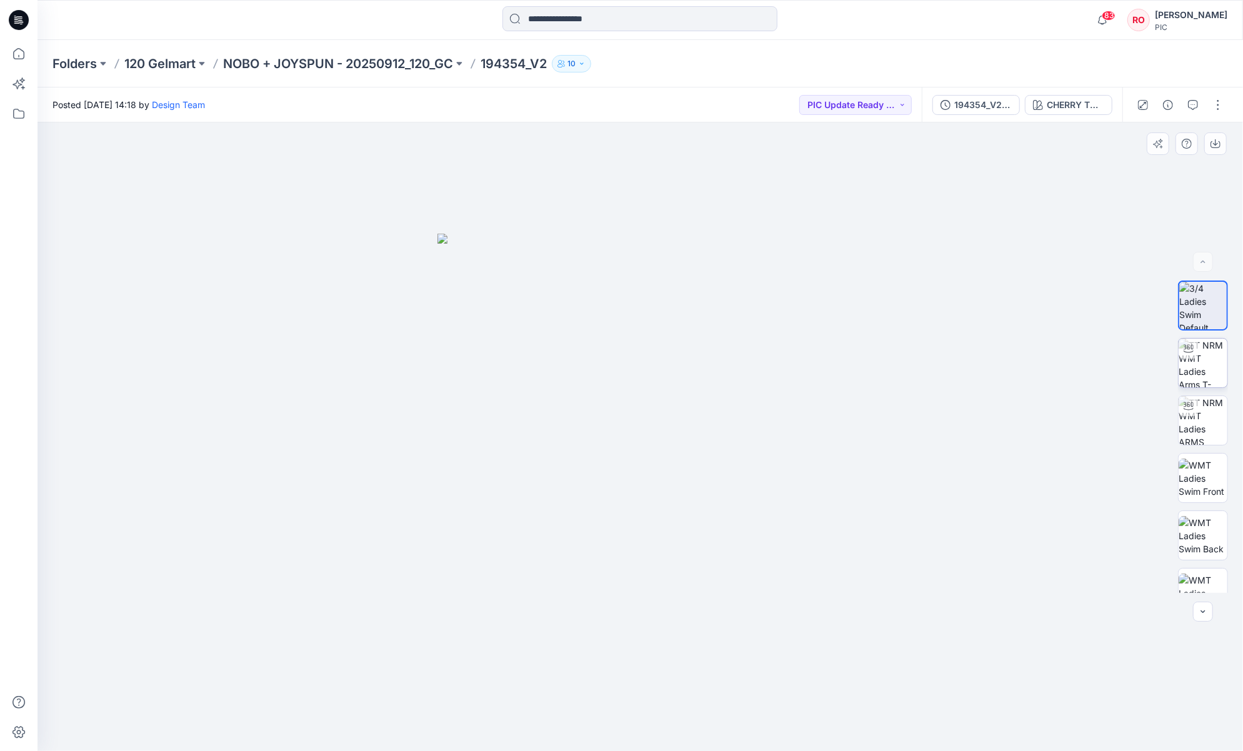
click at [932, 378] on img at bounding box center [1202, 363] width 49 height 49
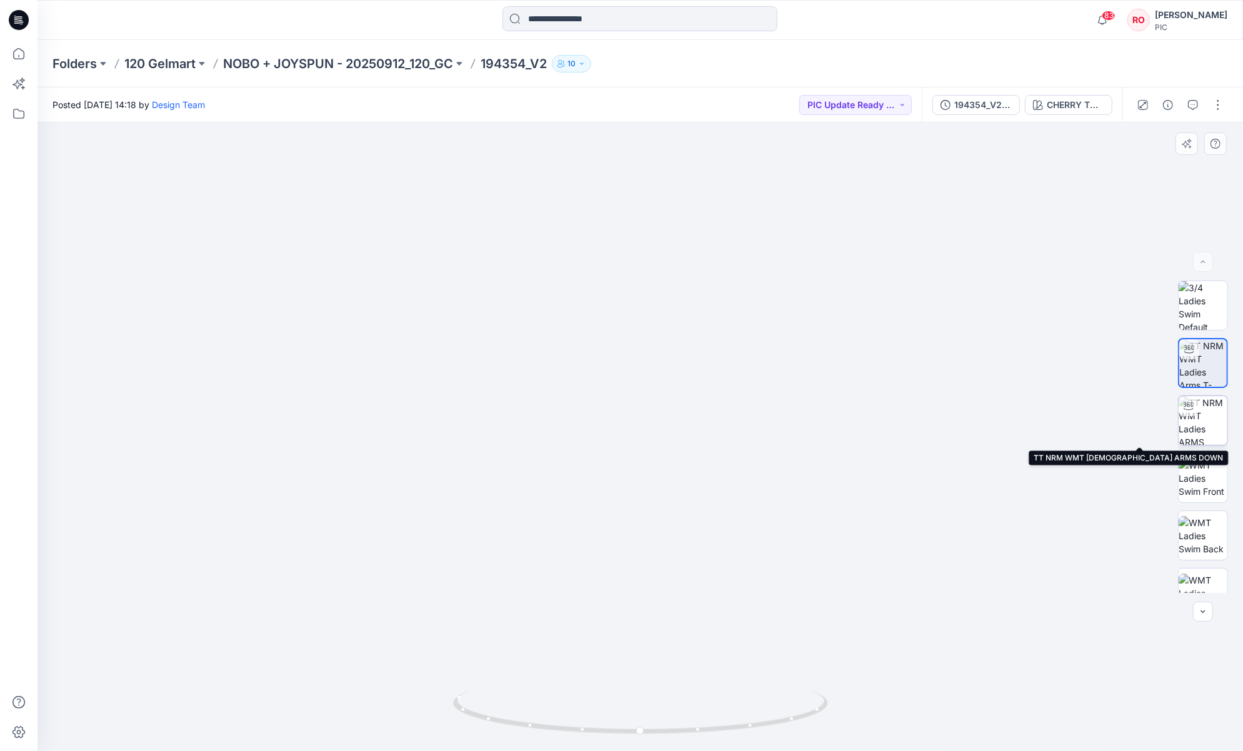
click at [932, 429] on img at bounding box center [1202, 420] width 49 height 49
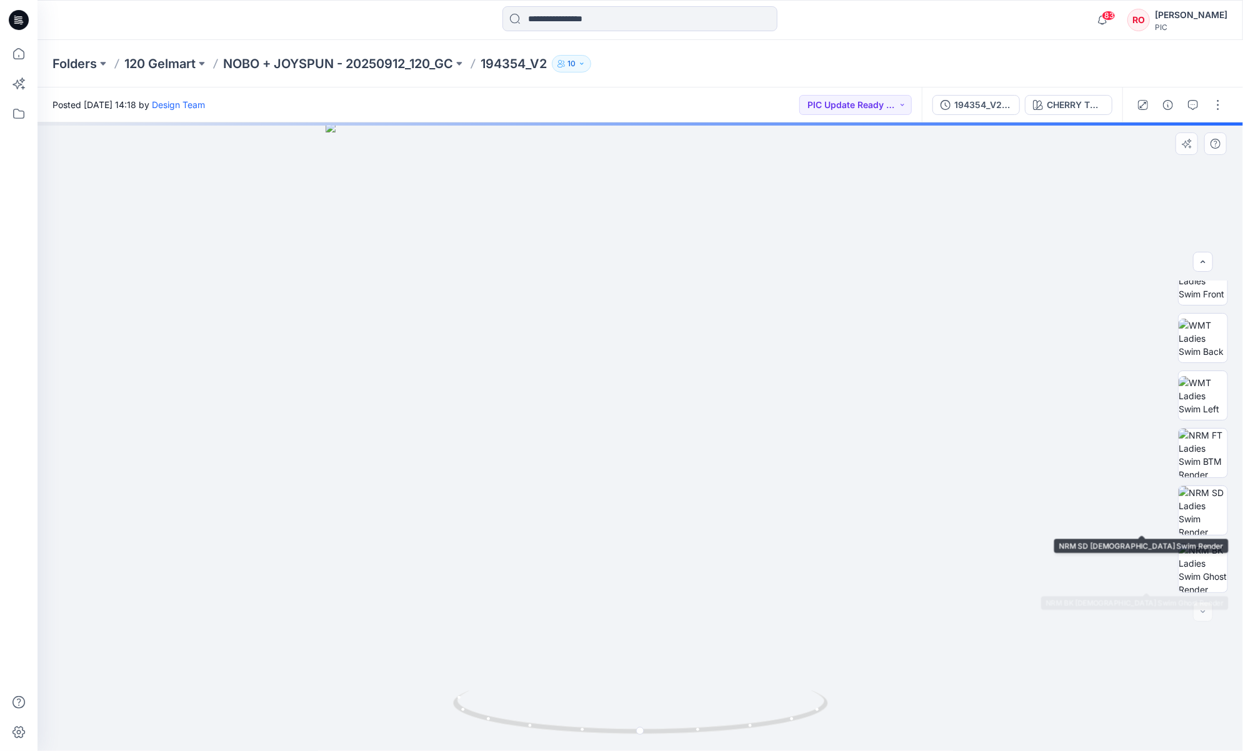
scroll to position [197, 0]
click at [932, 458] on img at bounding box center [1202, 453] width 49 height 49
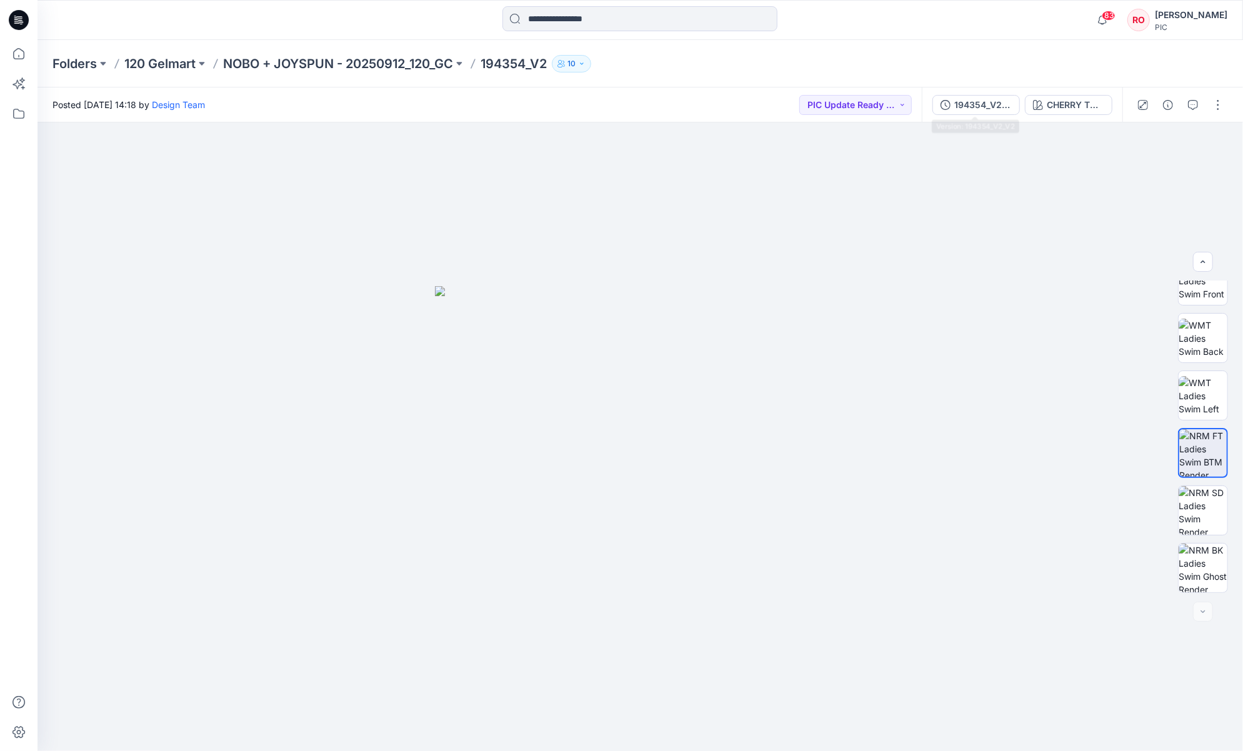
click at [932, 93] on div "194354_V2_V2 CHERRY TOMATO" at bounding box center [1022, 104] width 201 height 35
click at [932, 99] on div "194354_V2_V2" at bounding box center [982, 105] width 57 height 14
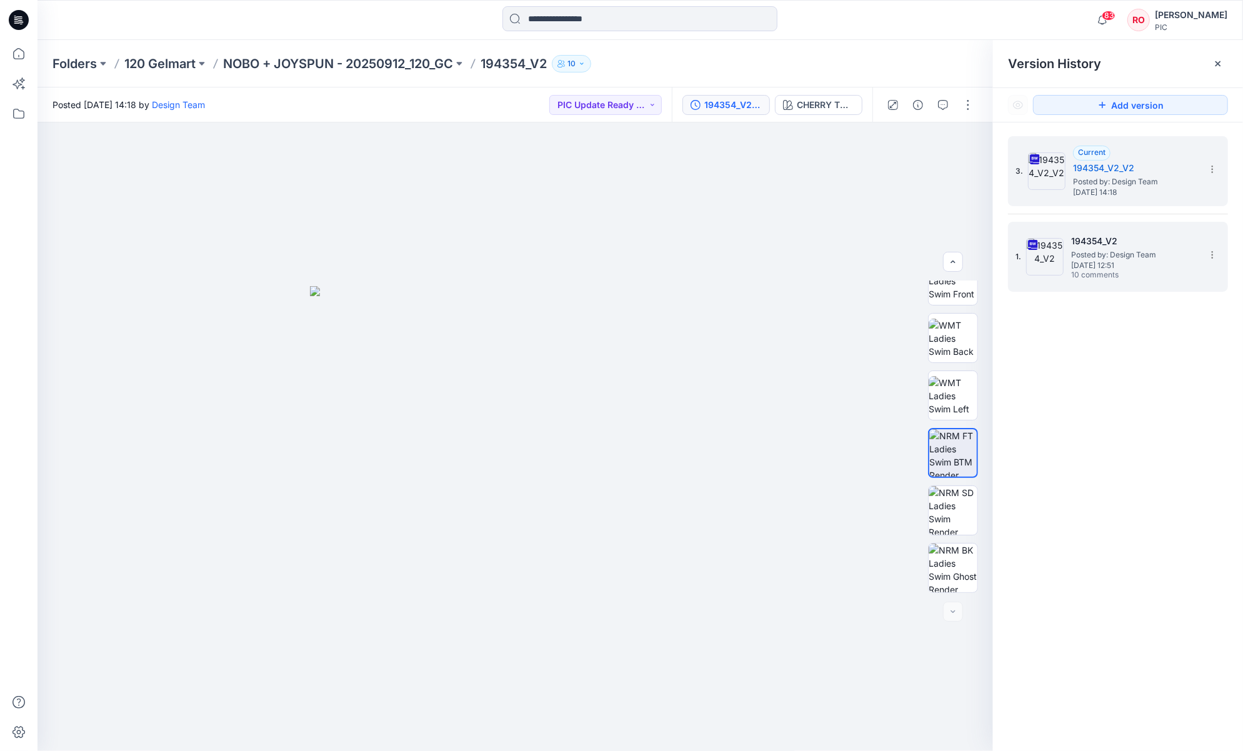
click at [932, 267] on span "Monday, September 29, 2025 12:51" at bounding box center [1133, 265] width 125 height 9
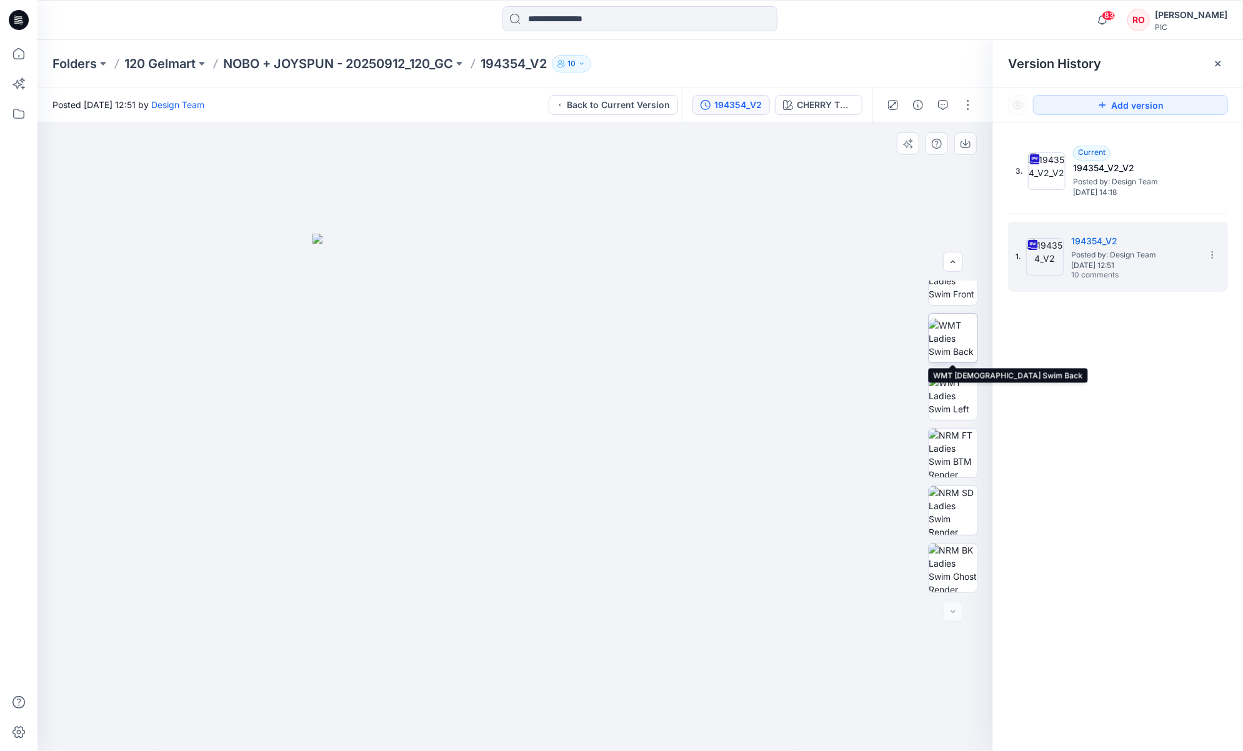
click at [932, 321] on img at bounding box center [953, 338] width 49 height 39
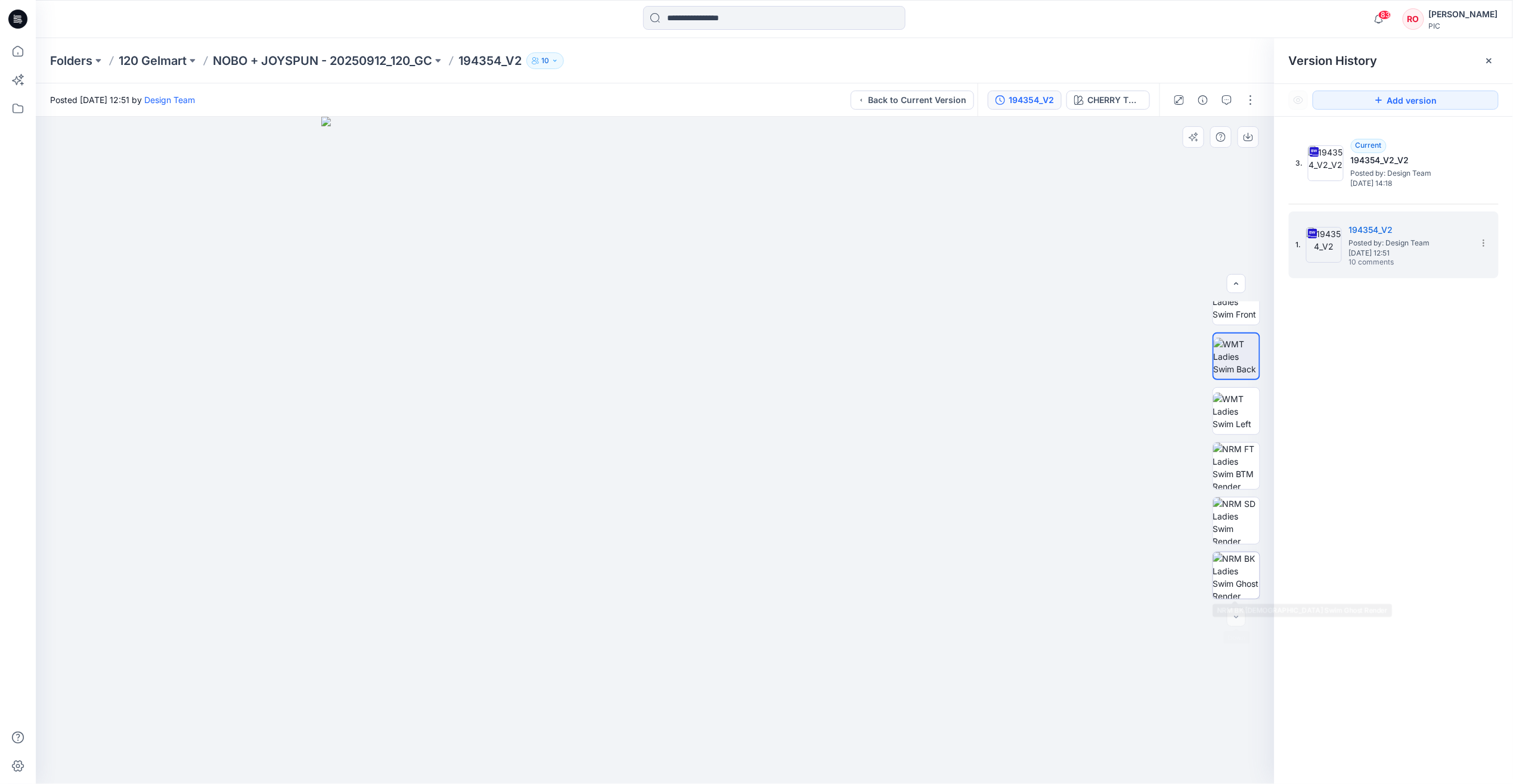
click at [889, 537] on img at bounding box center [1236, 575] width 47 height 47
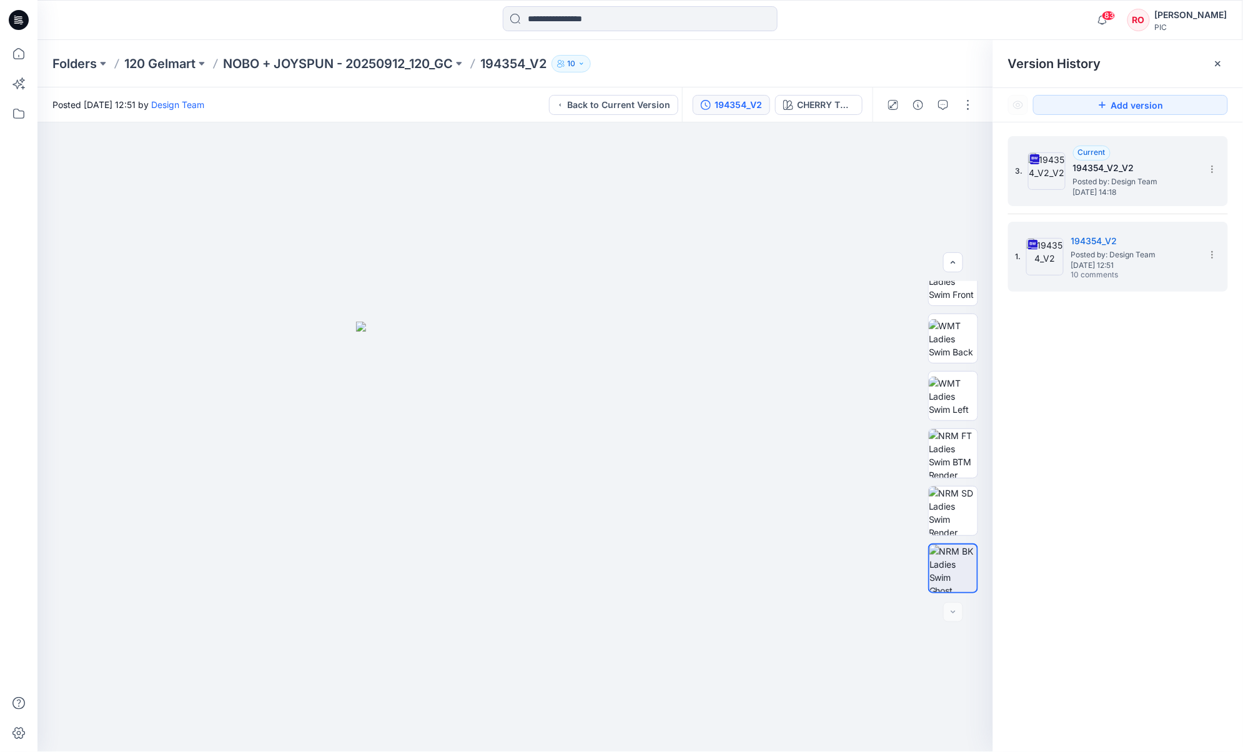
click at [932, 174] on h5 "194354_V2_V2" at bounding box center [1135, 168] width 125 height 15
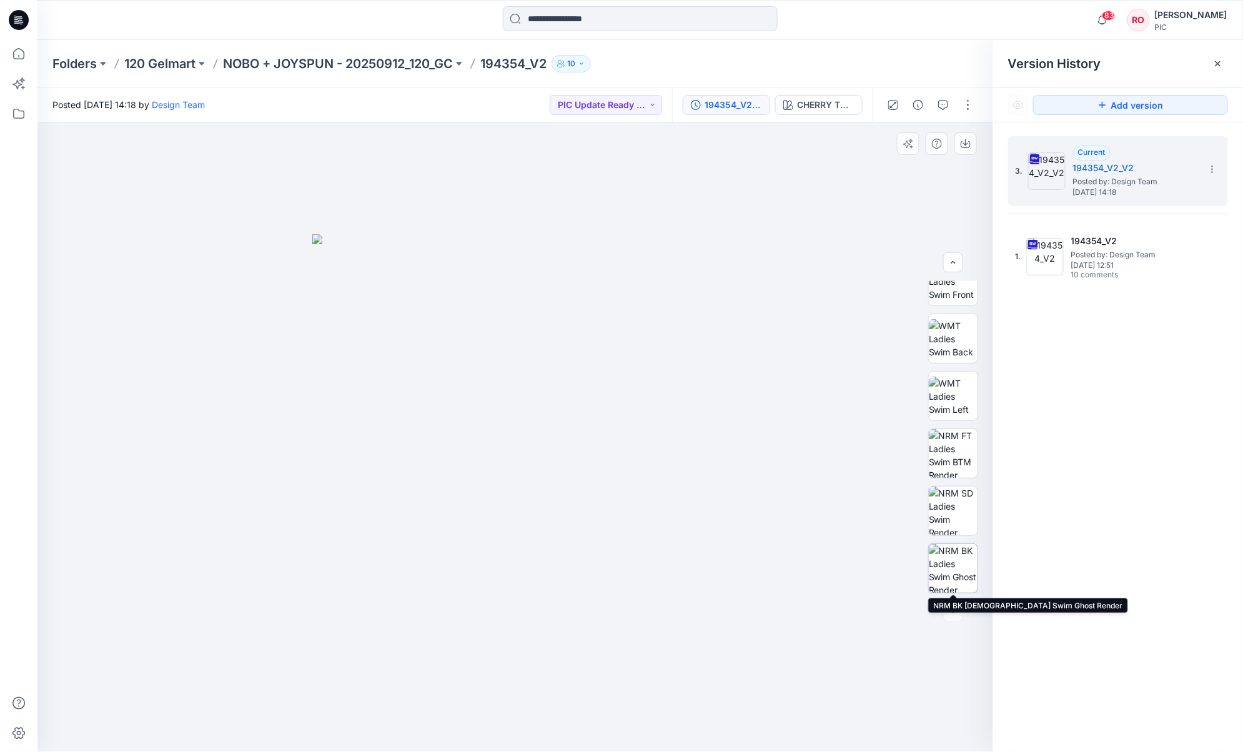
click at [932, 563] on img at bounding box center [953, 568] width 49 height 49
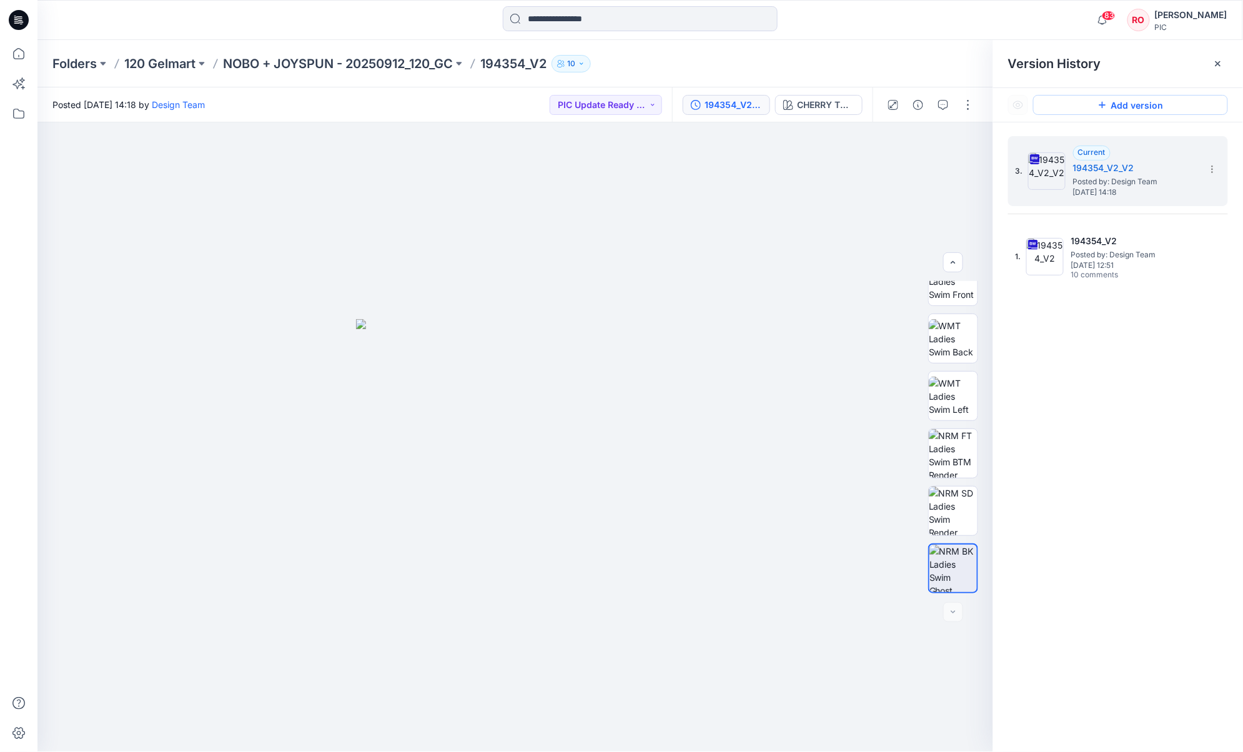
click at [932, 110] on button "Add version" at bounding box center [1131, 105] width 195 height 20
click at [932, 101] on icon "button" at bounding box center [944, 105] width 10 height 10
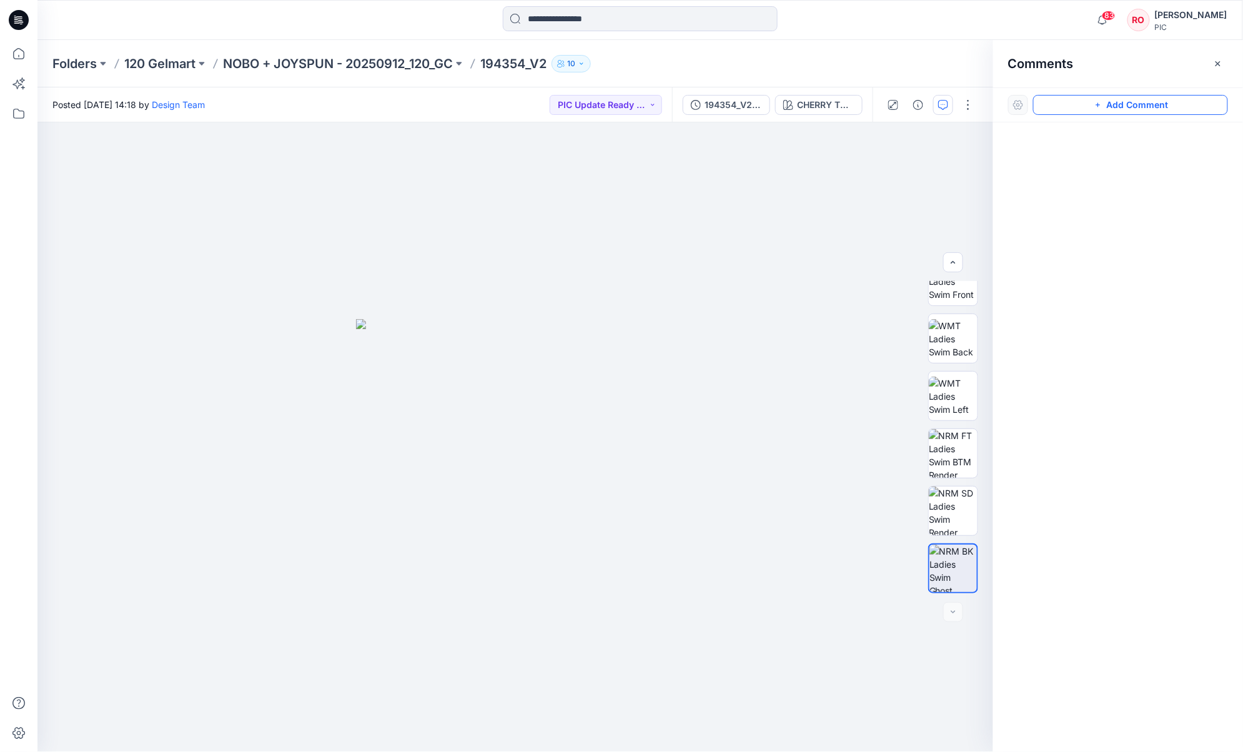
click at [932, 113] on button "Add Comment" at bounding box center [1131, 105] width 195 height 20
drag, startPoint x: 501, startPoint y: 562, endPoint x: 507, endPoint y: 560, distance: 6.7
click at [503, 559] on div "1" at bounding box center [515, 437] width 956 height 630
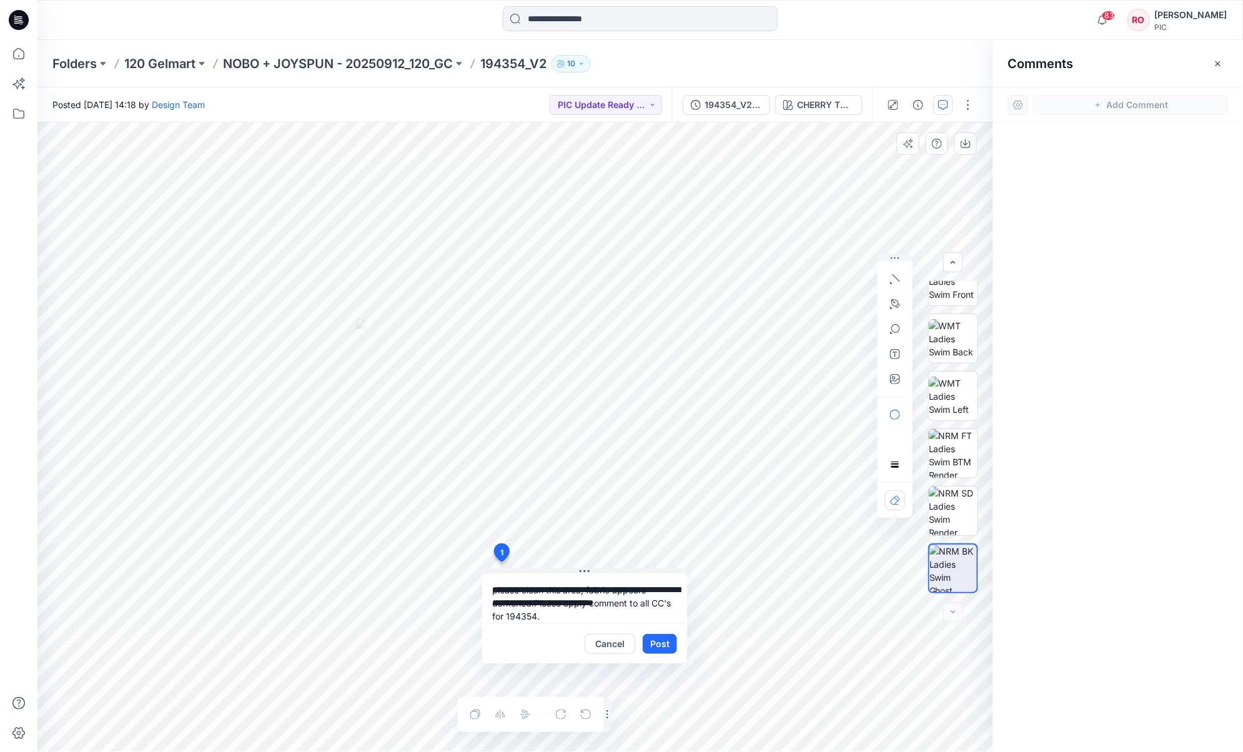
drag, startPoint x: 597, startPoint y: 620, endPoint x: 534, endPoint y: 600, distance: 66.6
click at [534, 563] on textarea "**********" at bounding box center [584, 599] width 205 height 50
type textarea "**********"
drag, startPoint x: 897, startPoint y: 301, endPoint x: 887, endPoint y: 309, distance: 12.9
click at [897, 301] on icon "button" at bounding box center [896, 303] width 9 height 9
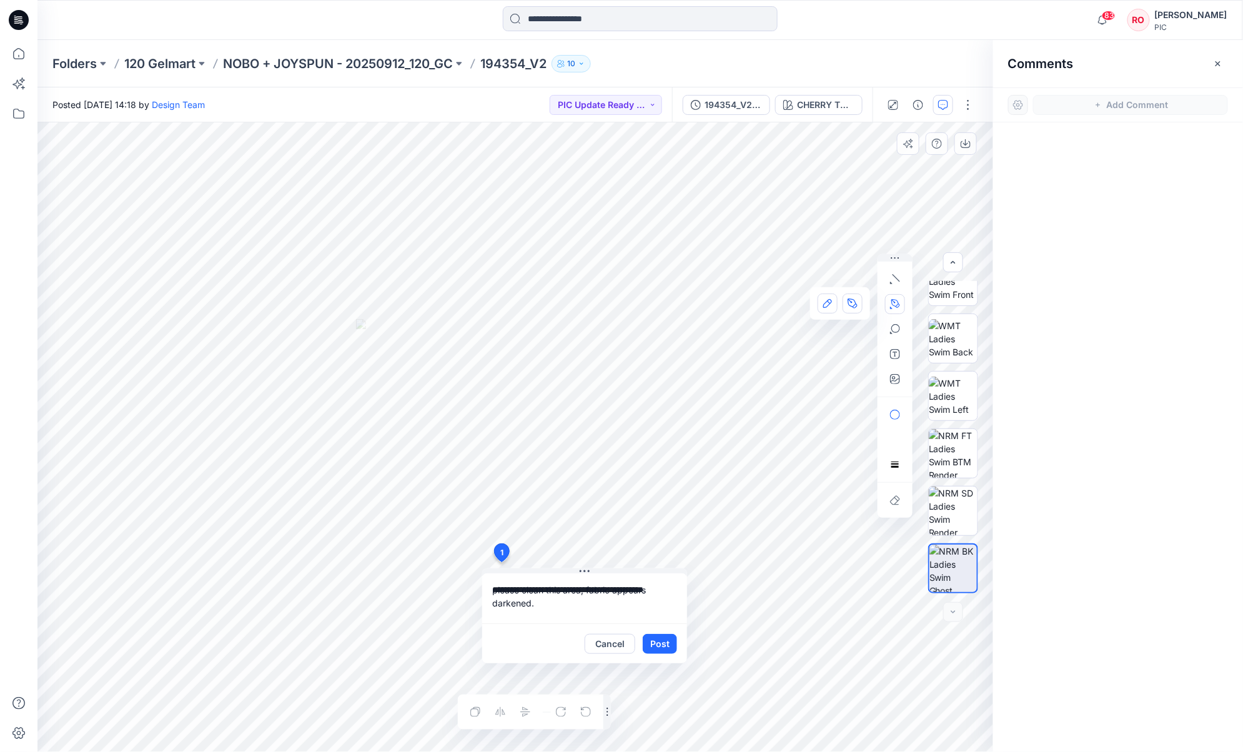
click at [824, 307] on icon "button" at bounding box center [828, 303] width 9 height 9
click at [658, 563] on button "Post" at bounding box center [660, 644] width 34 height 20
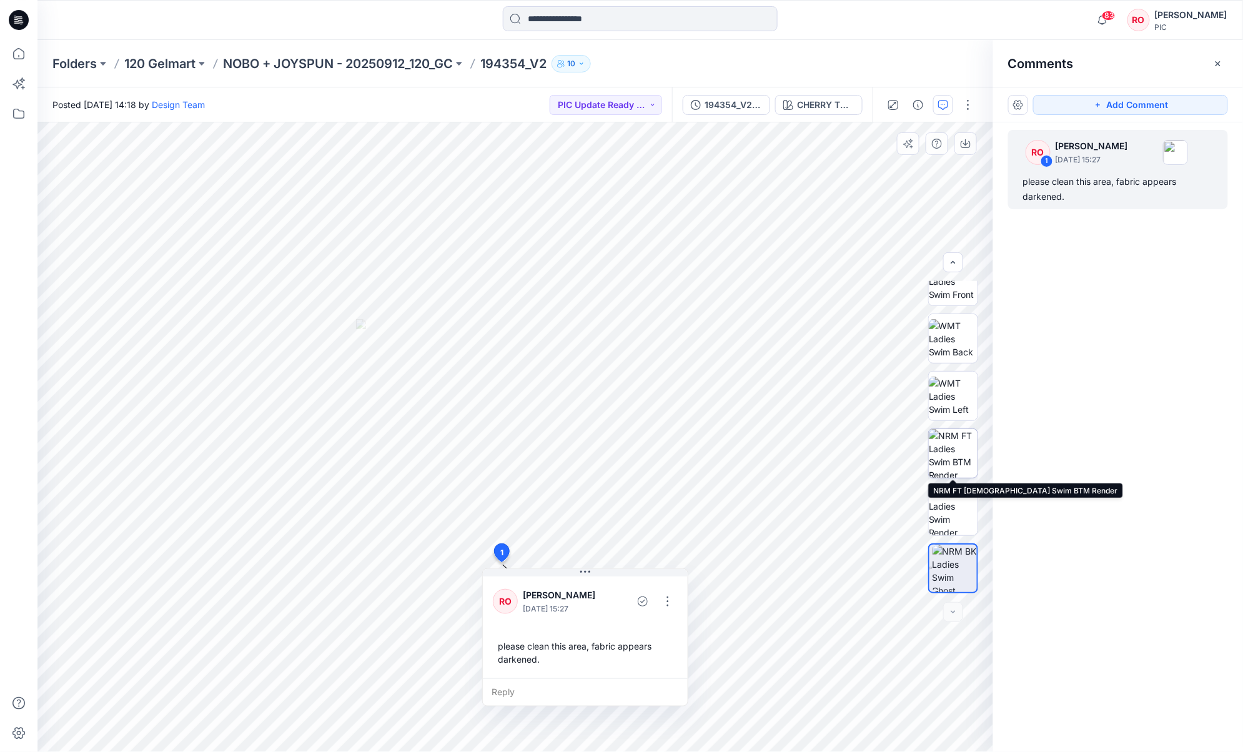
click at [932, 441] on img at bounding box center [953, 453] width 49 height 49
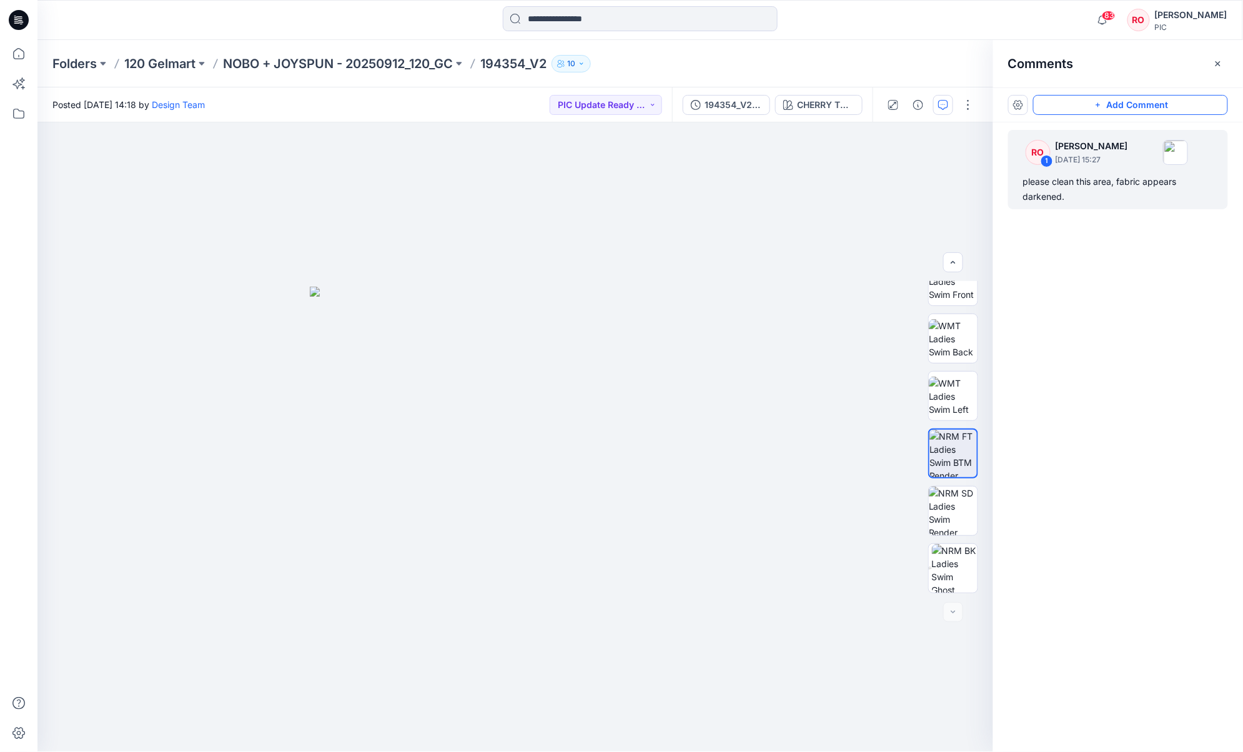
click at [932, 111] on button "Add Comment" at bounding box center [1131, 105] width 195 height 20
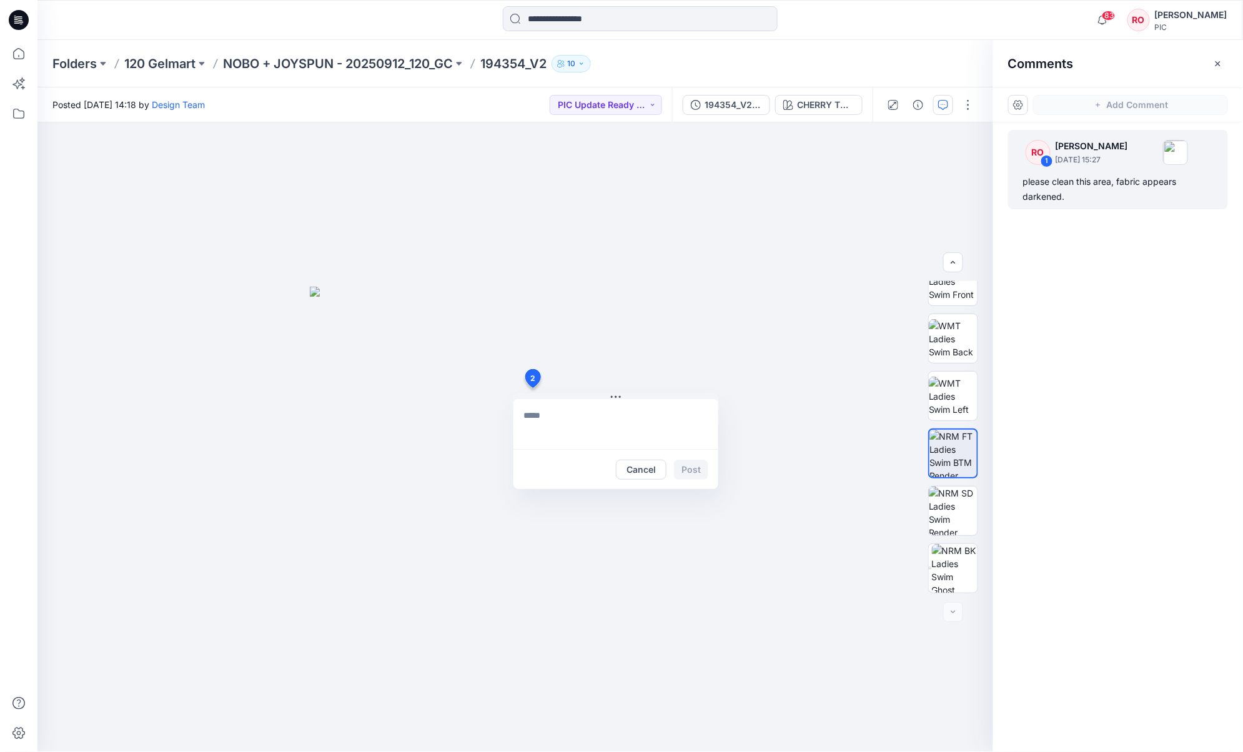
click at [532, 388] on div "2 Cancel Post" at bounding box center [515, 437] width 956 height 630
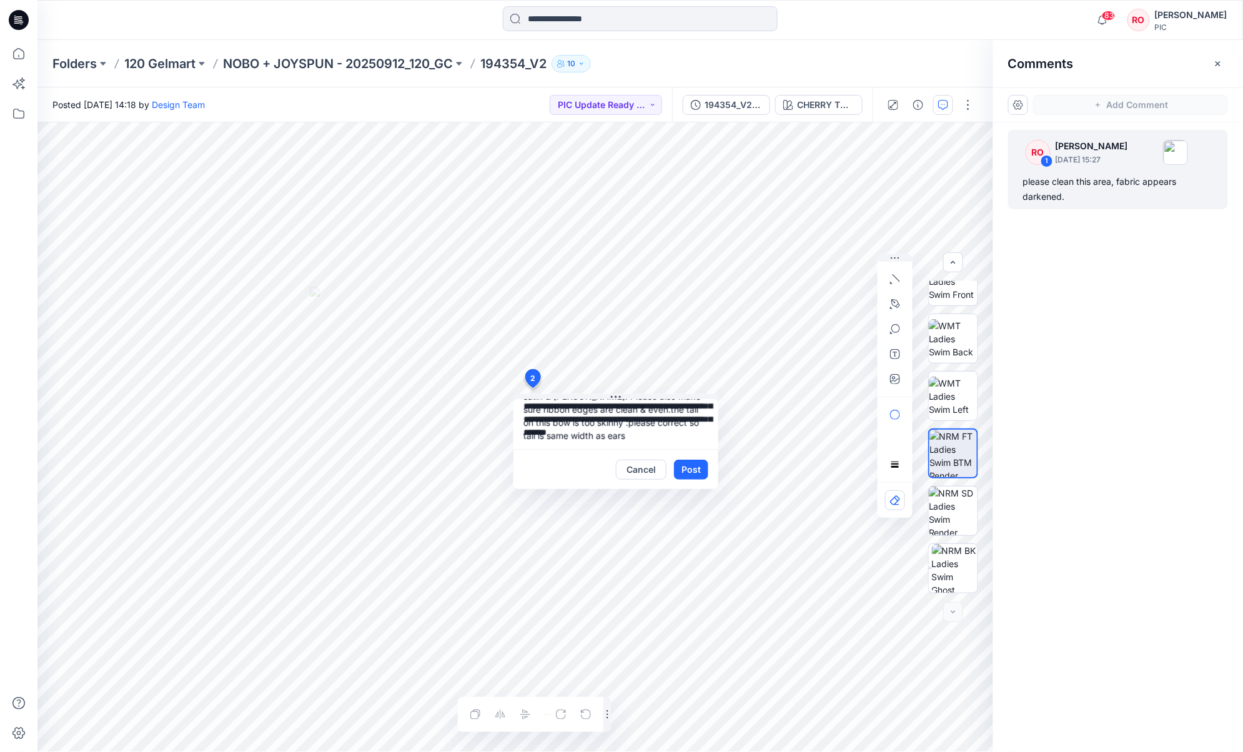
scroll to position [32, 0]
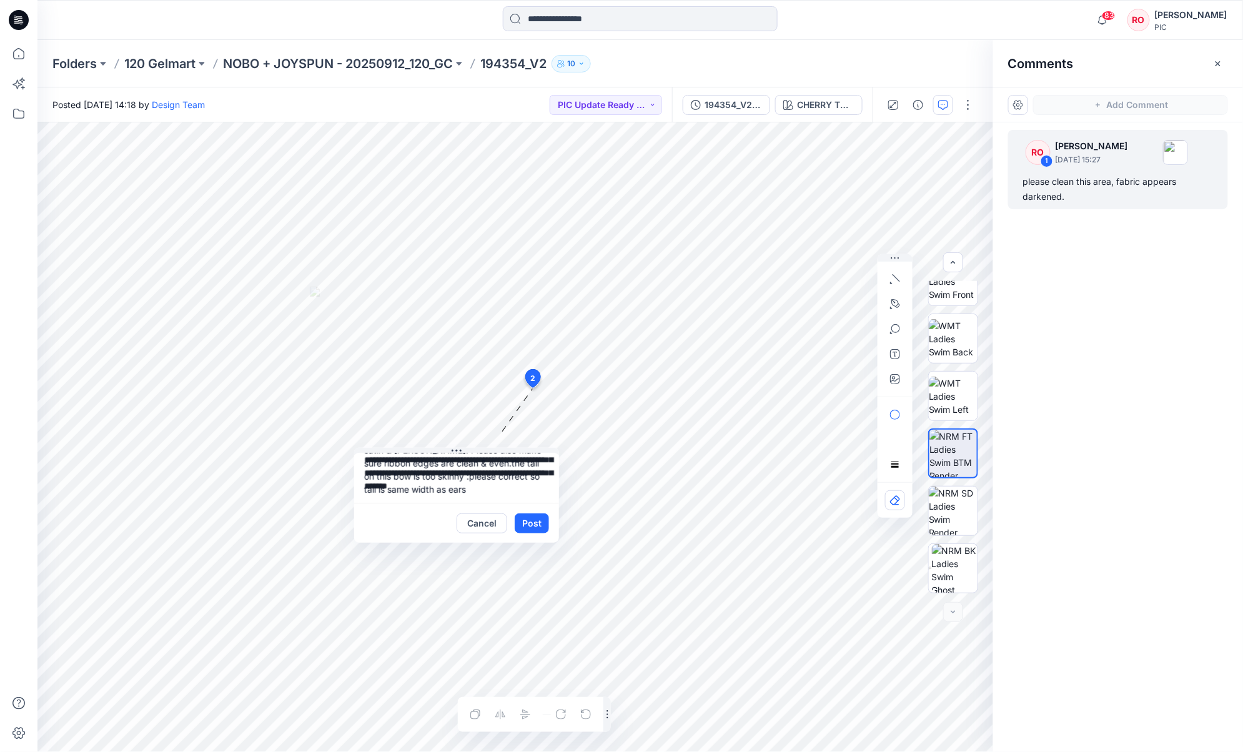
drag, startPoint x: 600, startPoint y: 399, endPoint x: 450, endPoint y: 452, distance: 159.9
drag, startPoint x: 473, startPoint y: 480, endPoint x: 488, endPoint y: 471, distance: 17.7
click at [488, 471] on textarea "**********" at bounding box center [456, 477] width 205 height 50
type textarea "**********"
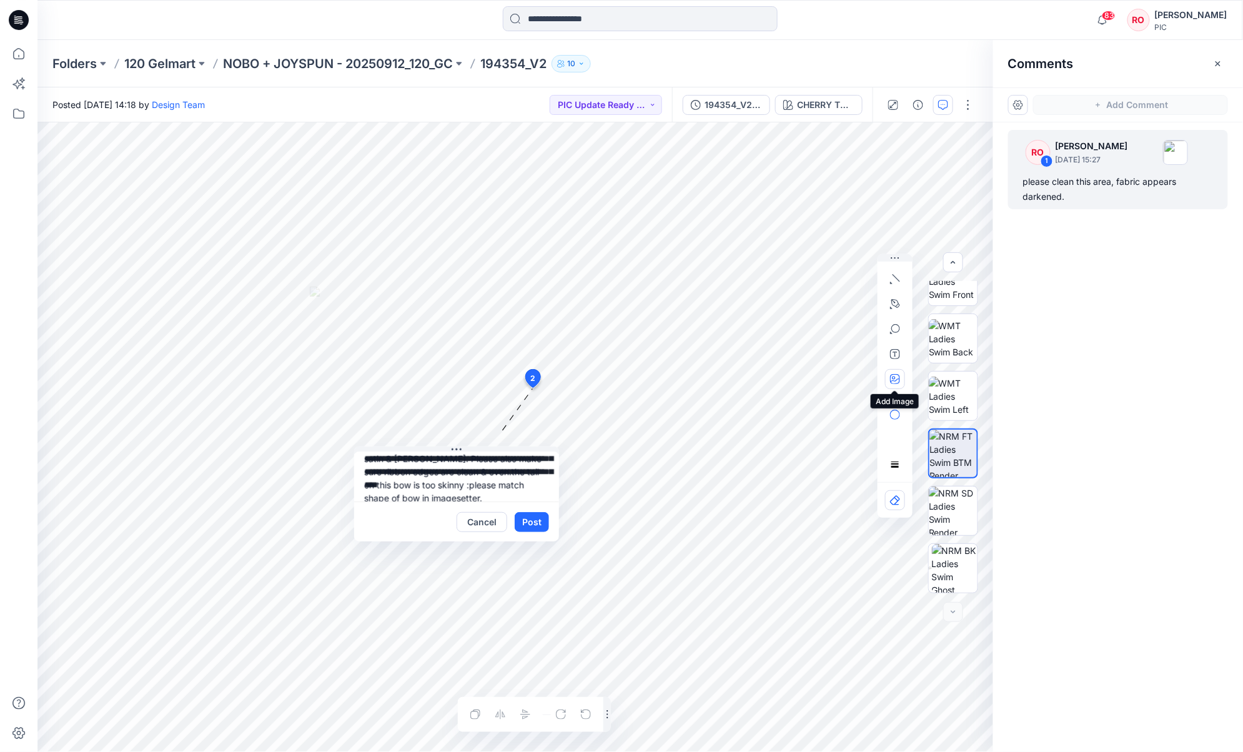
click at [896, 380] on icon "button" at bounding box center [895, 379] width 10 height 10
type input"] "**********"
click at [454, 498] on textarea "**********" at bounding box center [456, 477] width 205 height 50
click at [461, 496] on textarea "**********" at bounding box center [456, 477] width 205 height 50
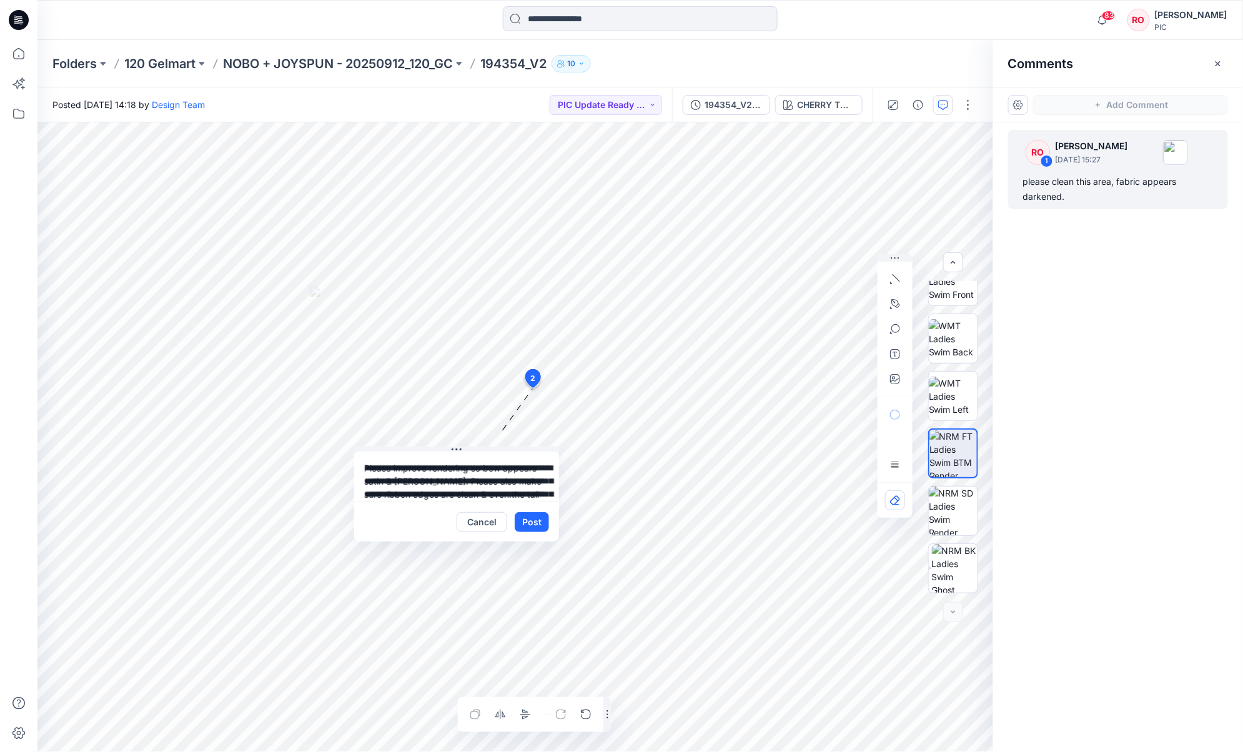
drag, startPoint x: 495, startPoint y: 495, endPoint x: 508, endPoint y: 496, distance: 13.1
click at [495, 495] on textarea "**********" at bounding box center [456, 477] width 205 height 50
click at [494, 494] on textarea "**********" at bounding box center [456, 477] width 205 height 50
click at [458, 486] on textarea "**********" at bounding box center [456, 477] width 205 height 50
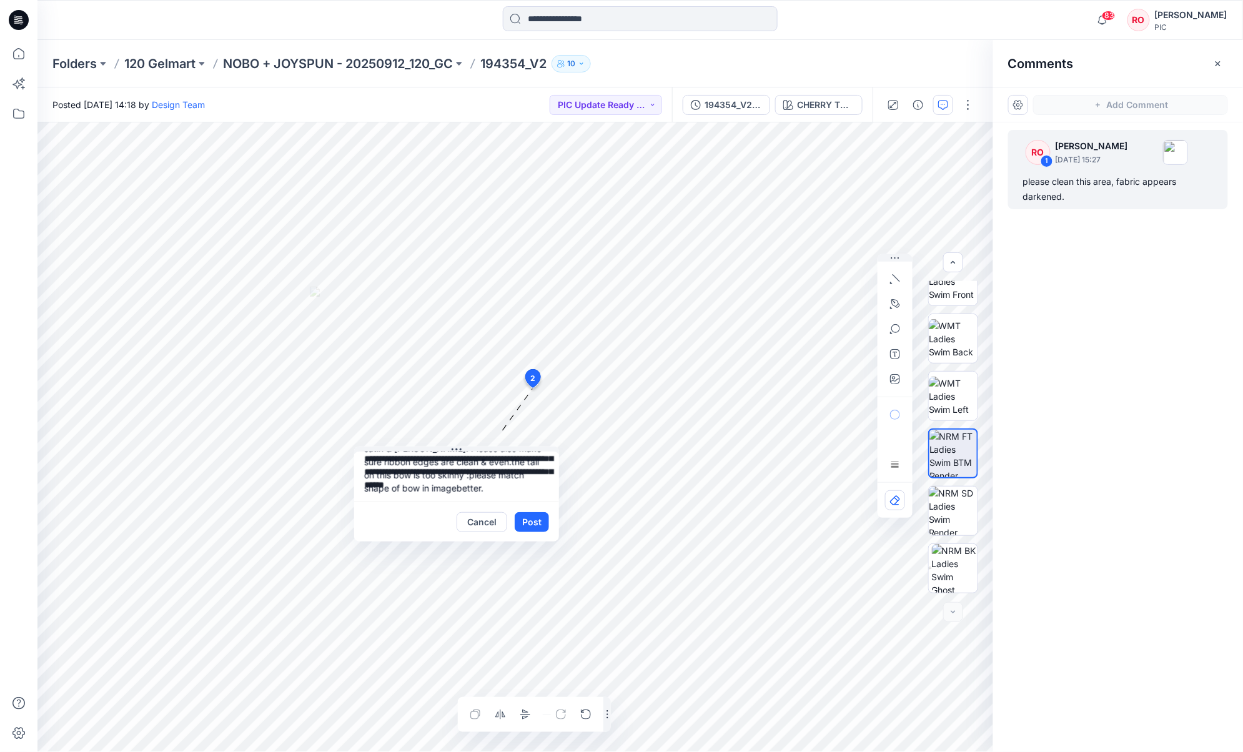
click at [462, 485] on textarea "**********" at bounding box center [456, 477] width 205 height 50
type textarea "**********"
click at [532, 517] on button "Post" at bounding box center [532, 522] width 34 height 20
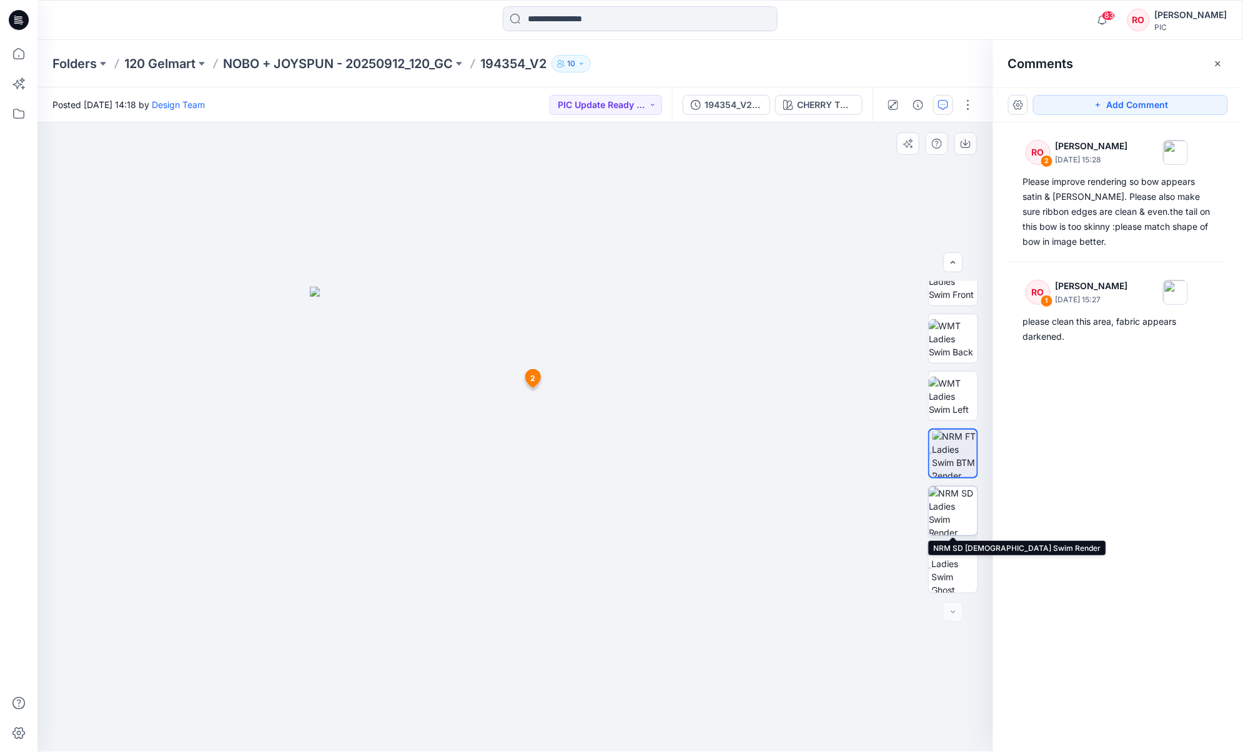
click at [932, 513] on img at bounding box center [953, 511] width 49 height 49
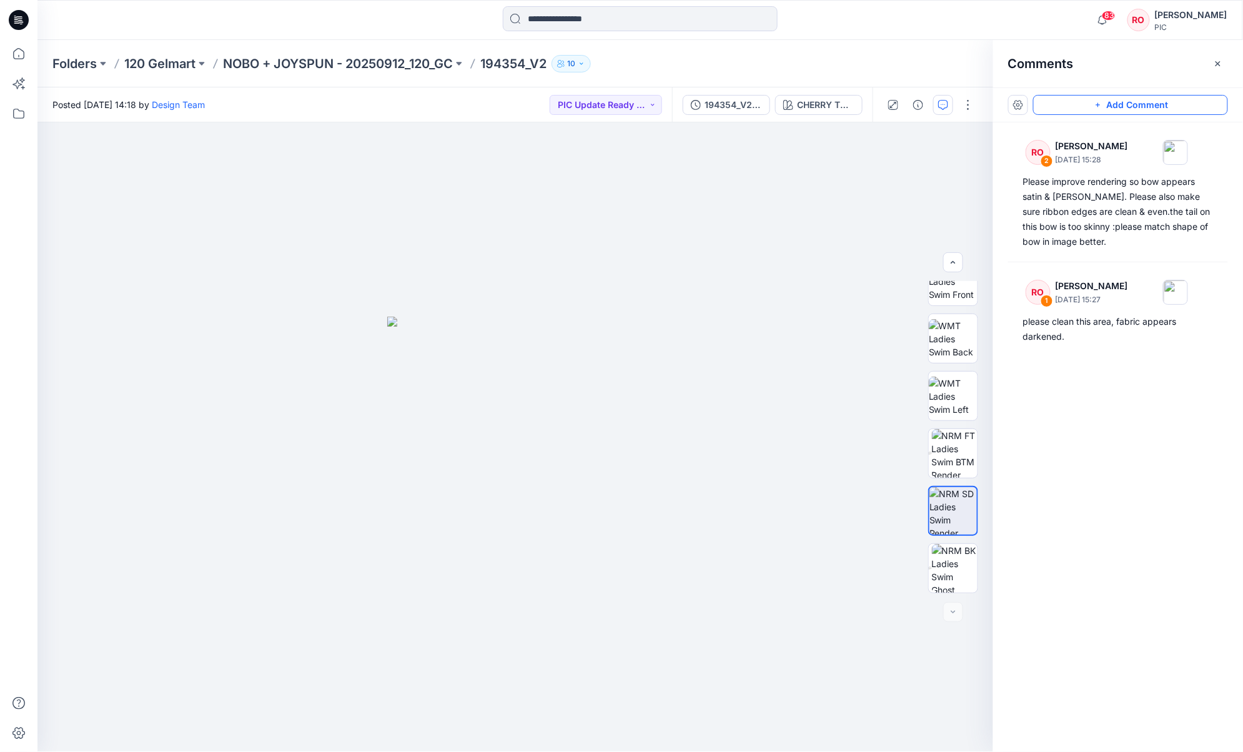
click at [932, 106] on button "Add Comment" at bounding box center [1131, 105] width 195 height 20
click at [549, 345] on div "3" at bounding box center [515, 437] width 956 height 630
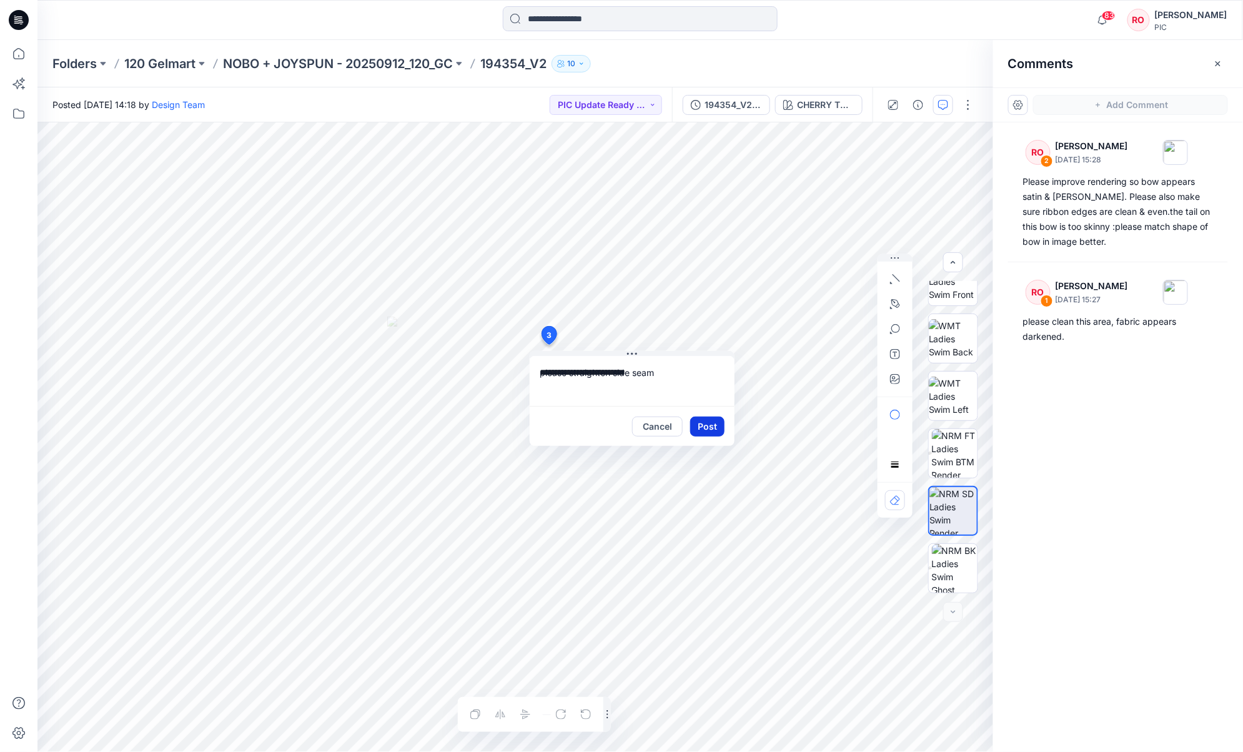
type textarea "**********"
click at [704, 431] on button "Post" at bounding box center [707, 427] width 34 height 20
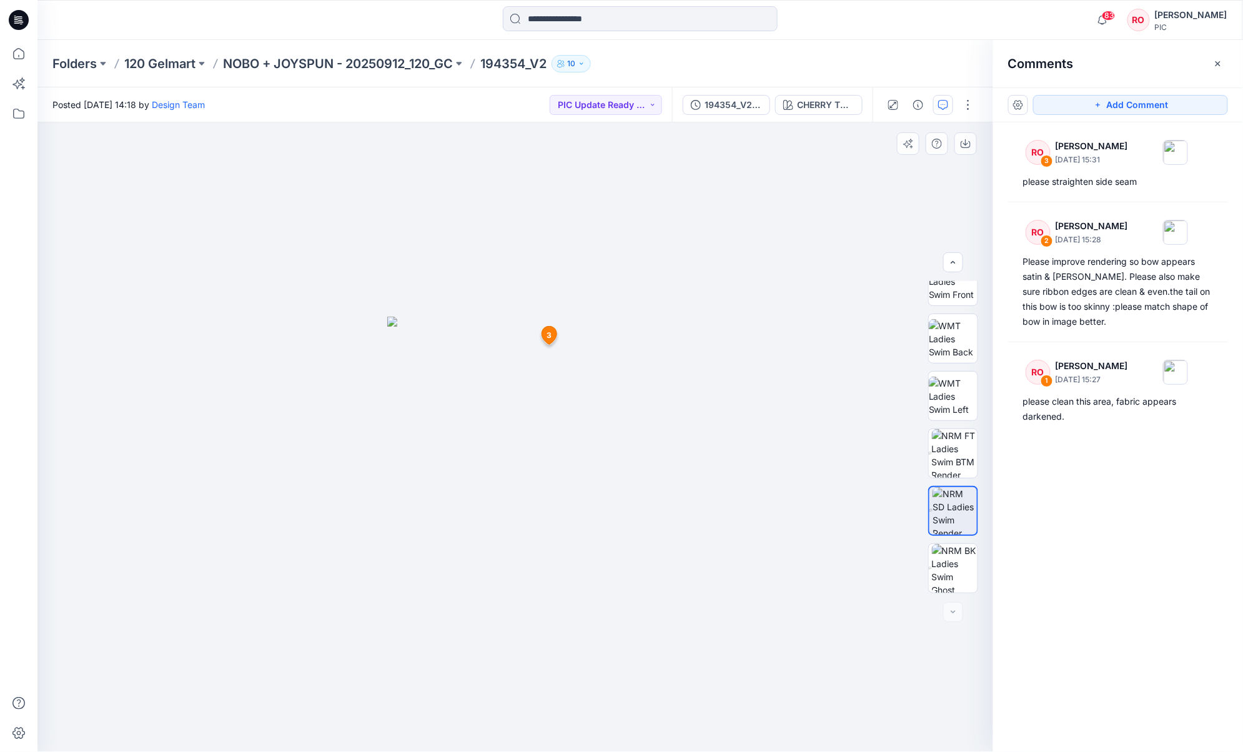
click at [576, 301] on div at bounding box center [515, 437] width 957 height 630
click at [932, 105] on button "Add Comment" at bounding box center [1131, 105] width 195 height 20
click at [537, 378] on div "4 3 RO Raquel Ortiz October 02, 2025 15:31 please straighten side seam Reply" at bounding box center [515, 437] width 956 height 630
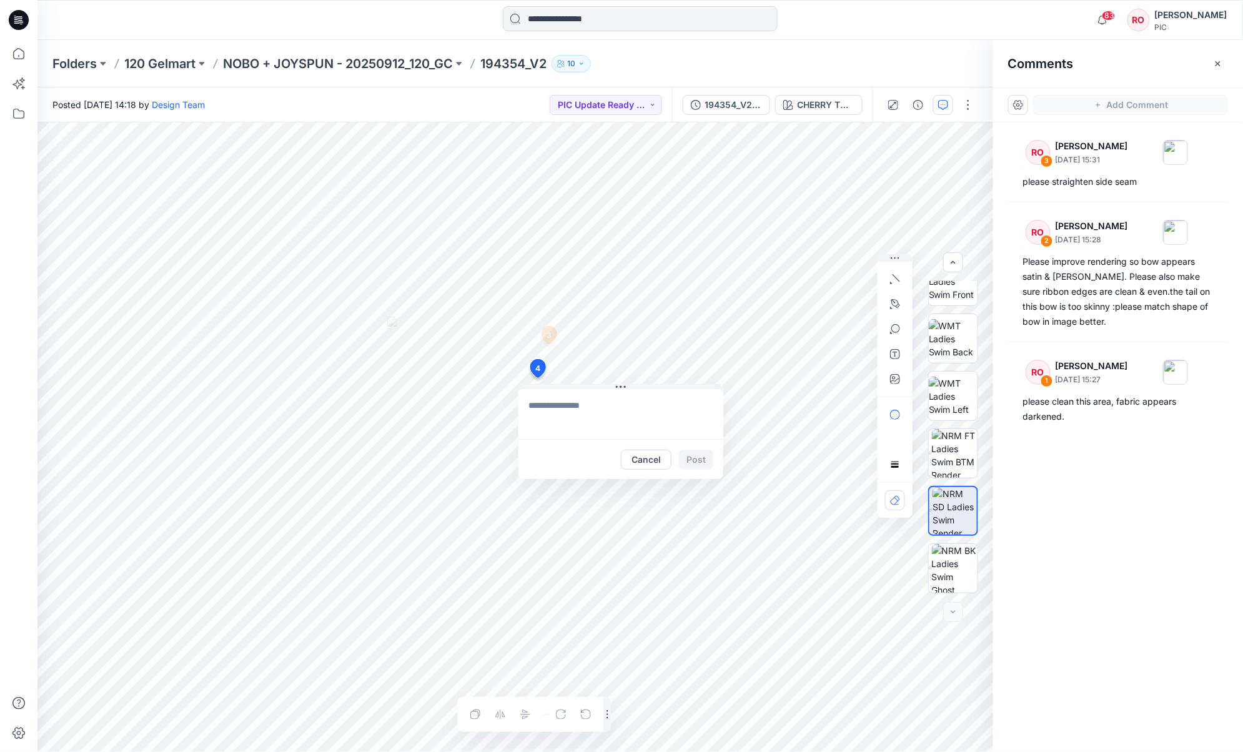
type textarea "**********"
click at [893, 380] on icon "button" at bounding box center [895, 379] width 10 height 10
type input"] "**********"
click at [704, 461] on button "Post" at bounding box center [696, 460] width 34 height 20
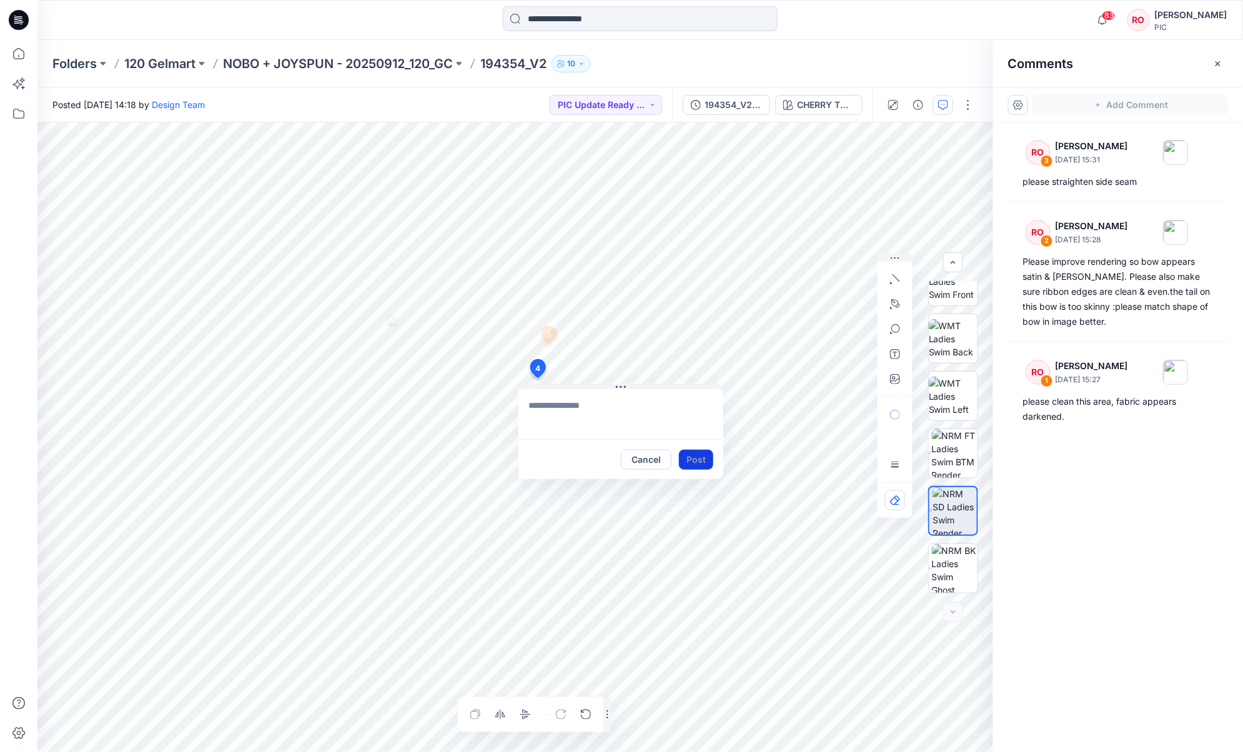
scroll to position [0, 0]
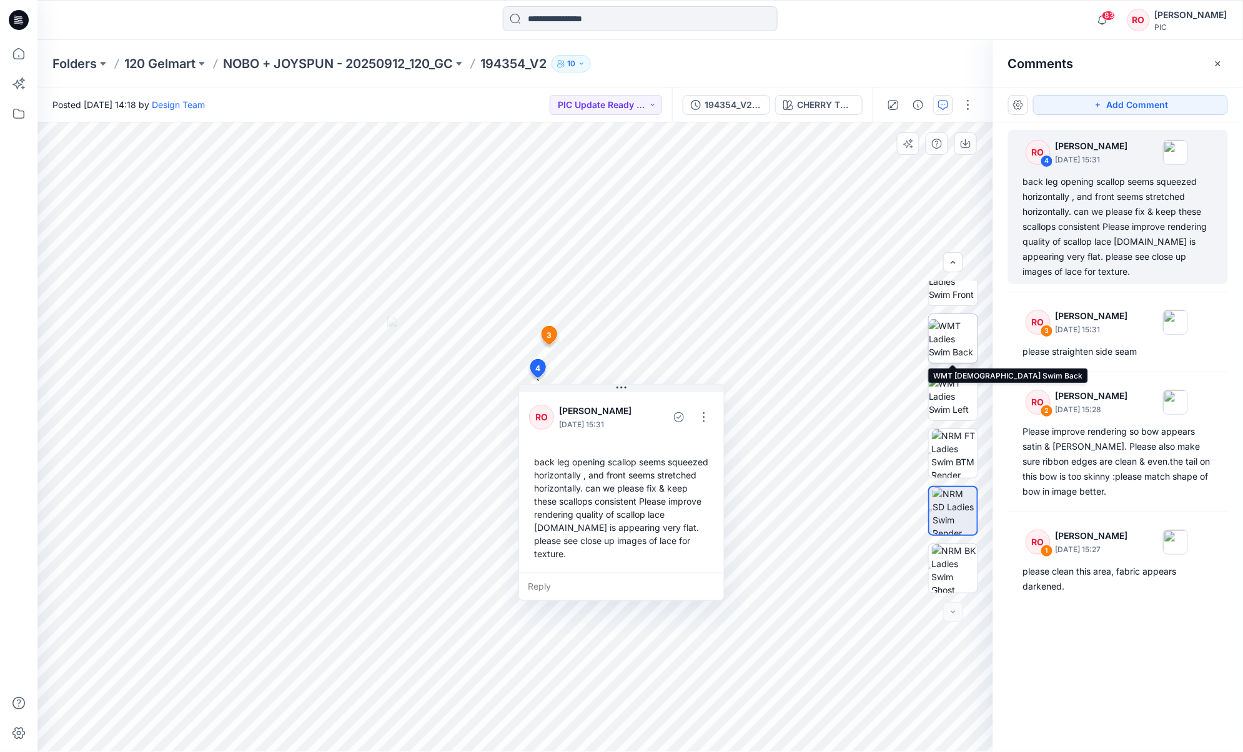
click at [932, 351] on img at bounding box center [953, 338] width 49 height 39
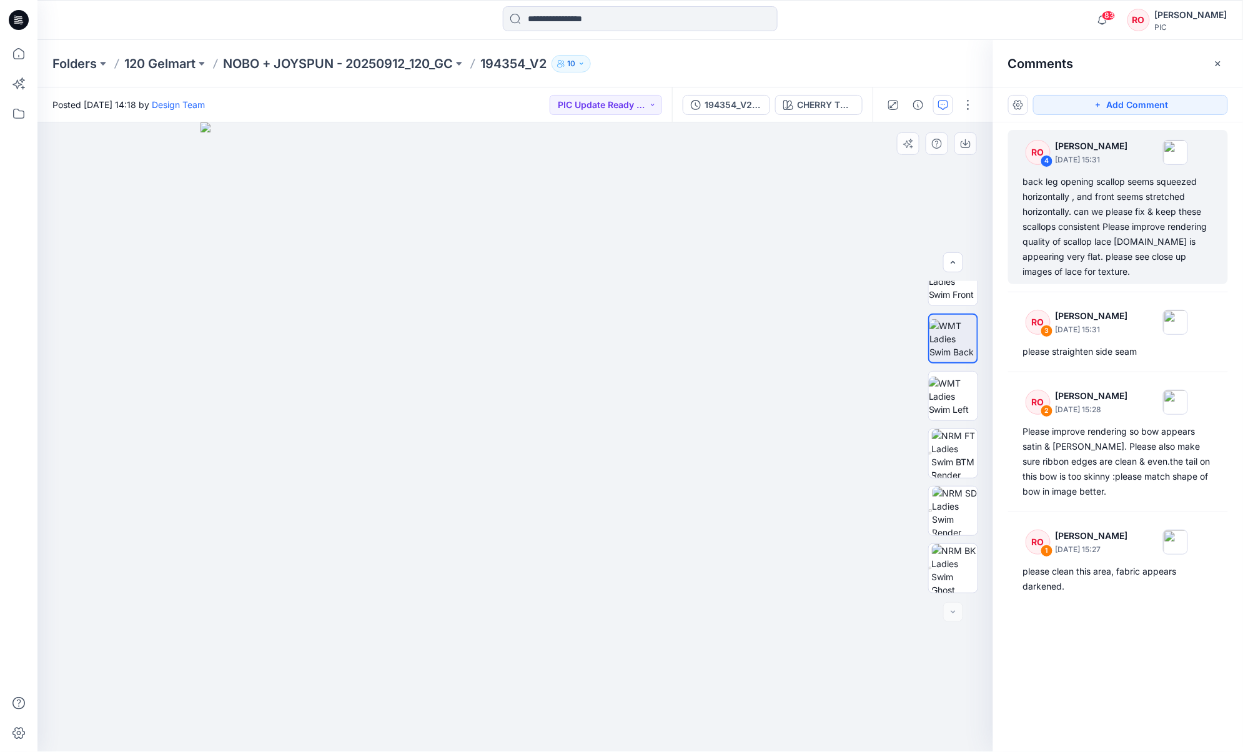
drag, startPoint x: 1111, startPoint y: 100, endPoint x: 971, endPoint y: 205, distance: 175.0
click at [932, 100] on button "Add Comment" at bounding box center [1131, 105] width 195 height 20
click at [572, 478] on div "5" at bounding box center [515, 437] width 956 height 630
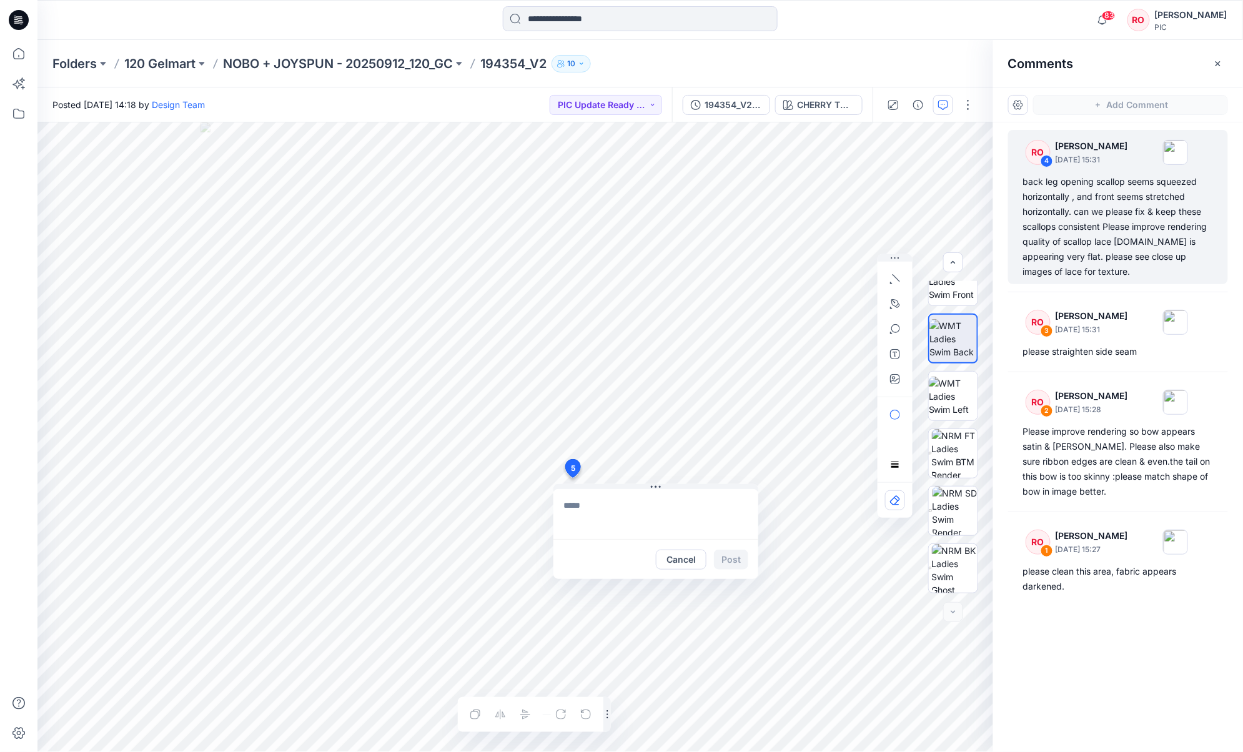
type textarea "**********"
click at [891, 375] on icon "button" at bounding box center [895, 379] width 10 height 10
type input"] "**********"
click at [733, 560] on button "Post" at bounding box center [731, 560] width 34 height 20
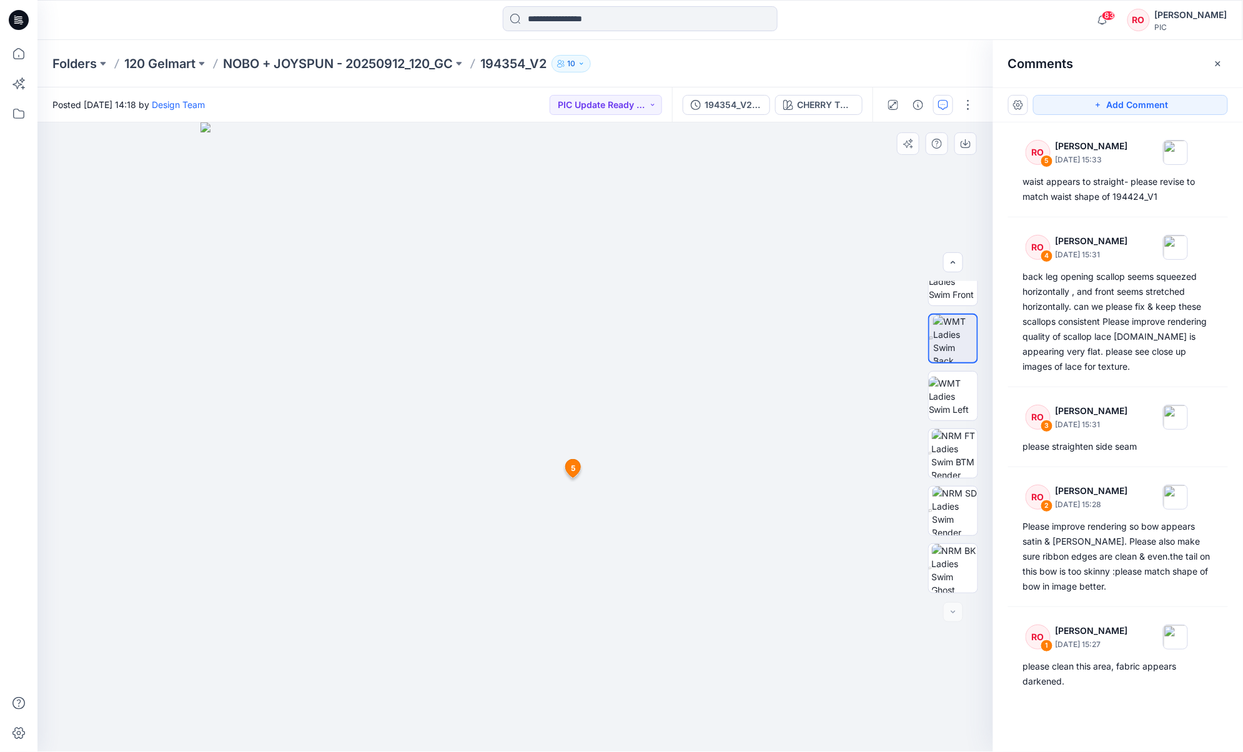
click at [772, 229] on img at bounding box center [516, 437] width 630 height 630
click at [575, 102] on button "PIC Update Ready to Review" at bounding box center [606, 105] width 112 height 20
click at [588, 214] on p "Resubmit" at bounding box center [593, 218] width 38 height 16
click at [932, 467] on img at bounding box center [955, 453] width 46 height 49
drag, startPoint x: 1083, startPoint y: 106, endPoint x: 1075, endPoint y: 107, distance: 7.7
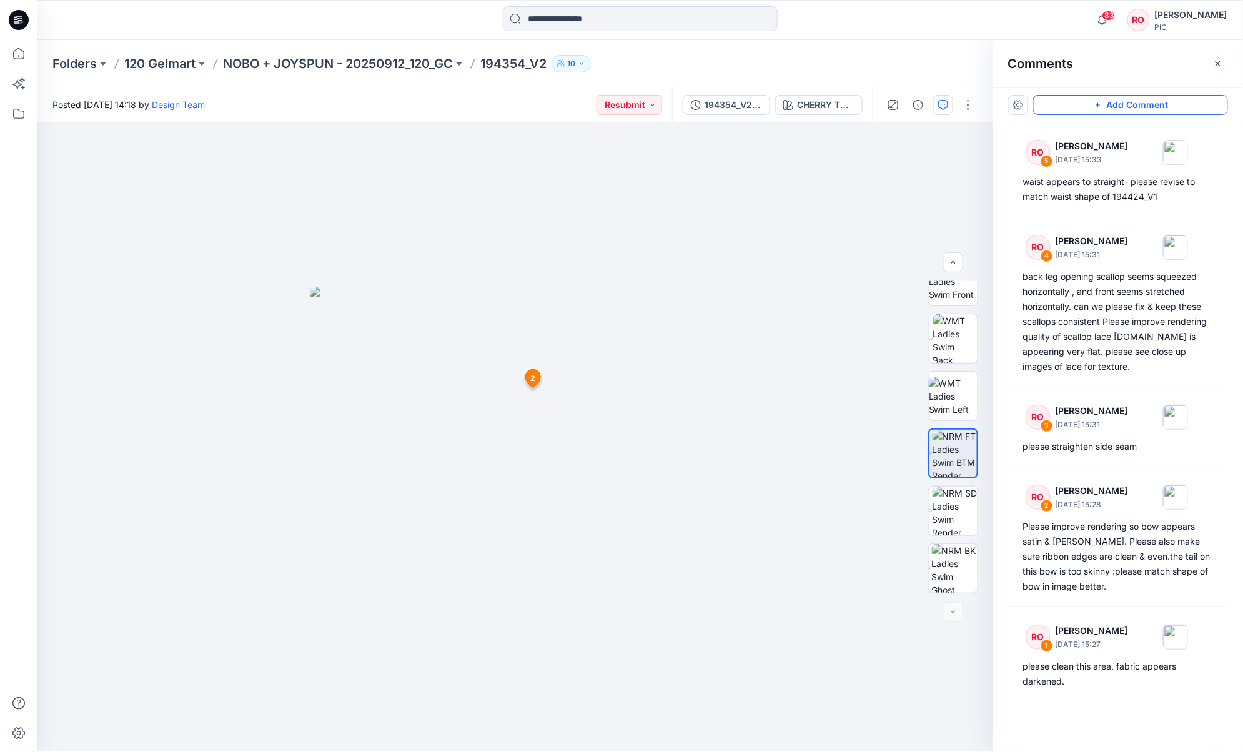
click at [932, 106] on button "Add Comment" at bounding box center [1131, 105] width 195 height 20
click at [412, 349] on div "6 2 RO Raquel Ortiz October 02, 2025 15:28 Please improve rendering so bow appe…" at bounding box center [515, 437] width 956 height 630
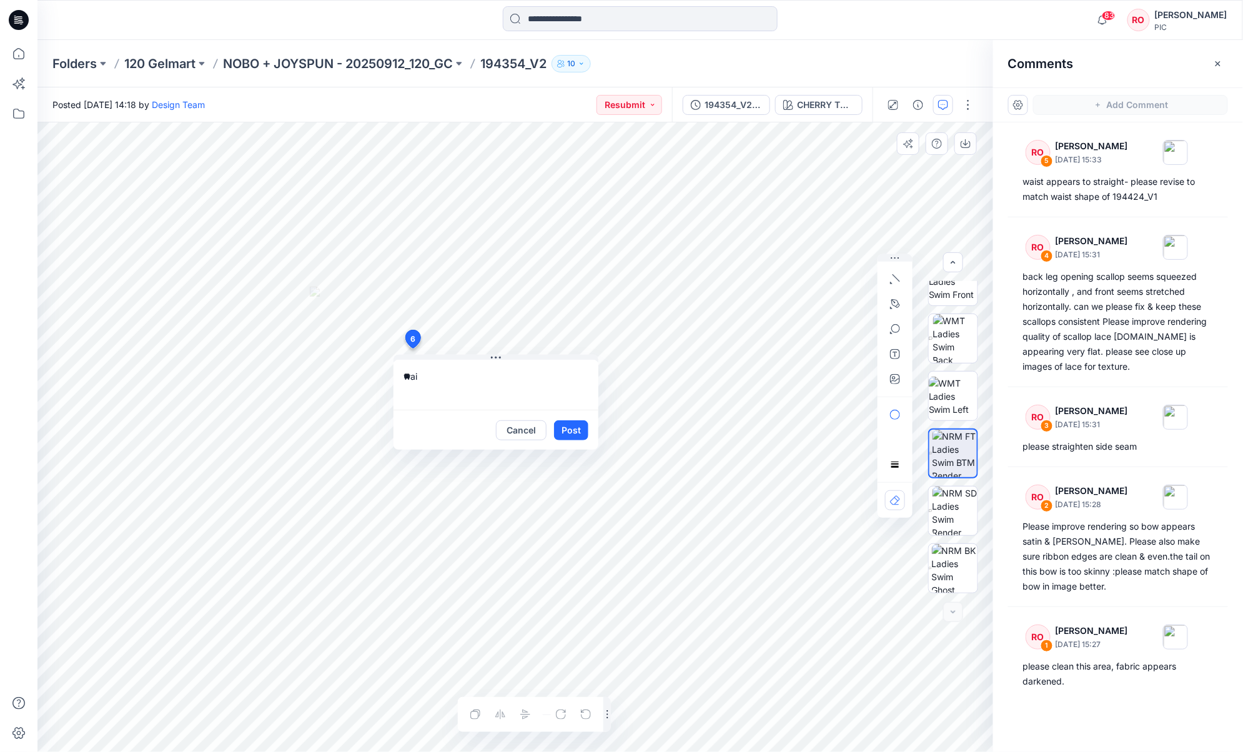
type textarea "*"
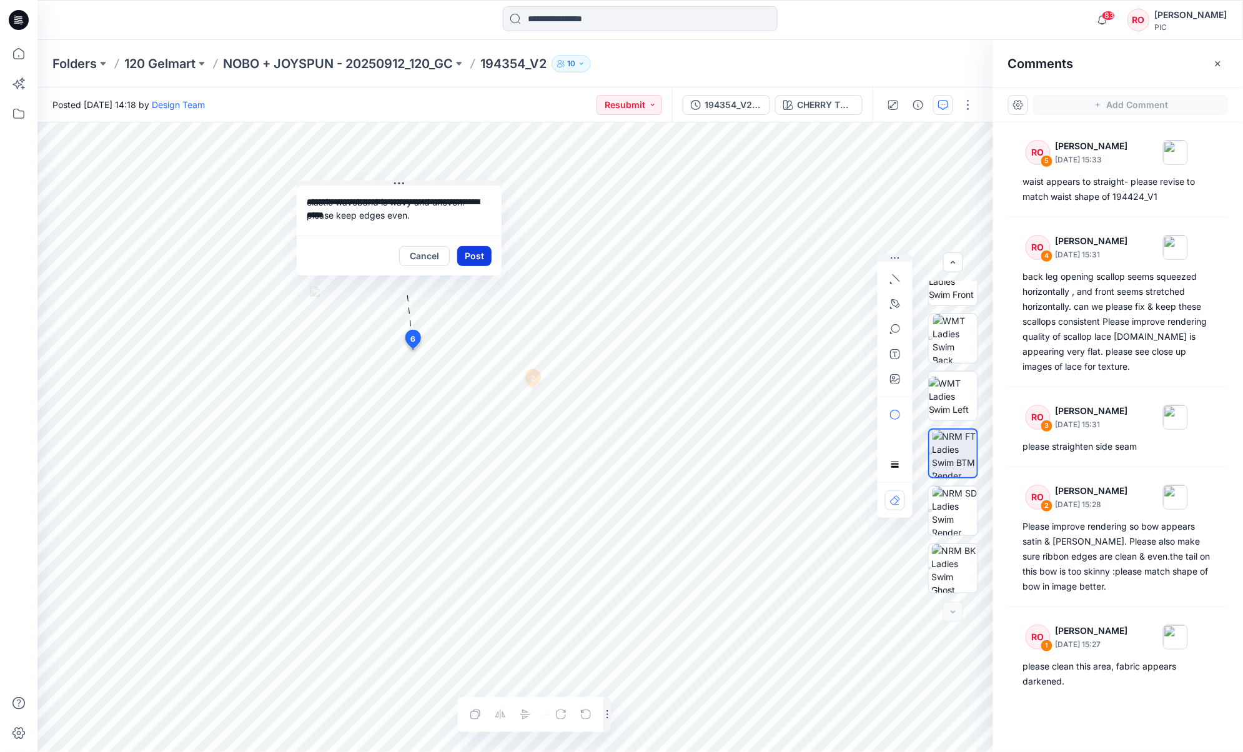
drag, startPoint x: 483, startPoint y: 357, endPoint x: 470, endPoint y: 248, distance: 110.1
click at [899, 304] on icon "button" at bounding box center [896, 303] width 9 height 9
click at [836, 303] on button "button" at bounding box center [828, 304] width 20 height 20
click at [410, 222] on textarea "**********" at bounding box center [399, 211] width 205 height 50
drag, startPoint x: 383, startPoint y: 216, endPoint x: 407, endPoint y: 213, distance: 24.5
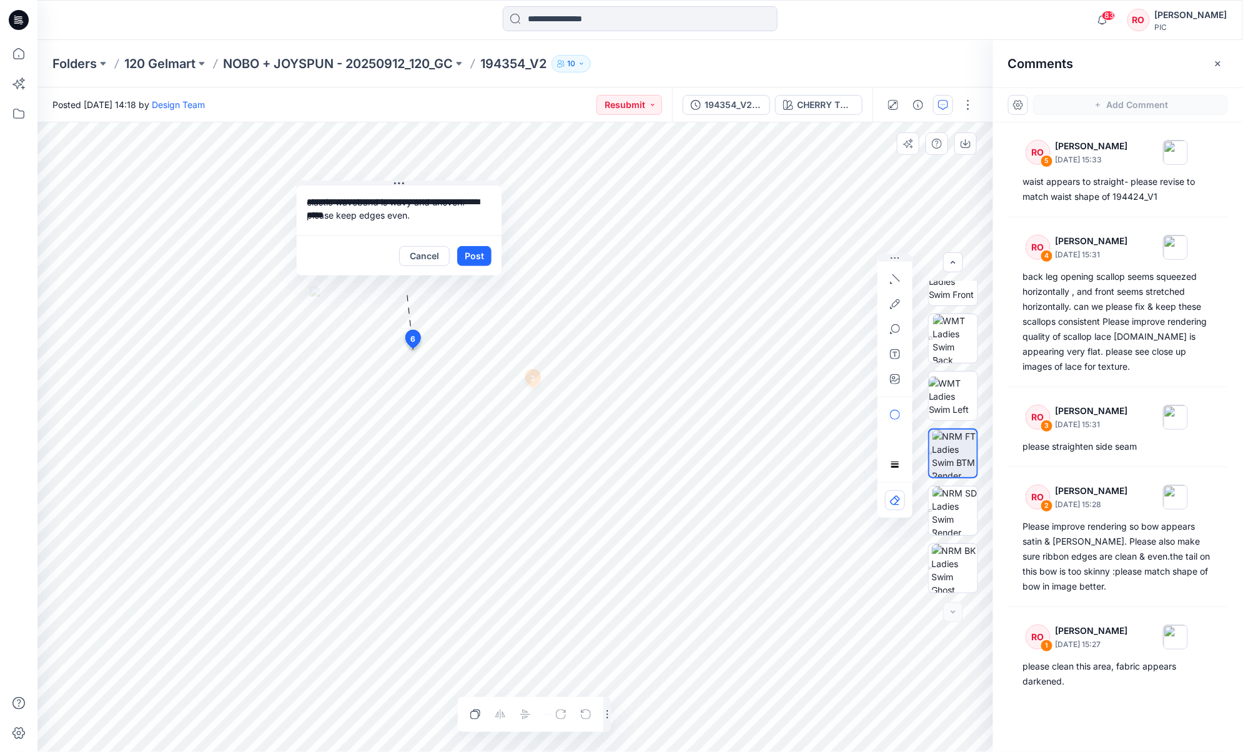
click at [383, 216] on textarea "**********" at bounding box center [399, 211] width 205 height 50
click at [436, 233] on textarea "**********" at bounding box center [399, 211] width 205 height 50
type textarea "**********"
click at [480, 259] on button "Post" at bounding box center [474, 256] width 34 height 20
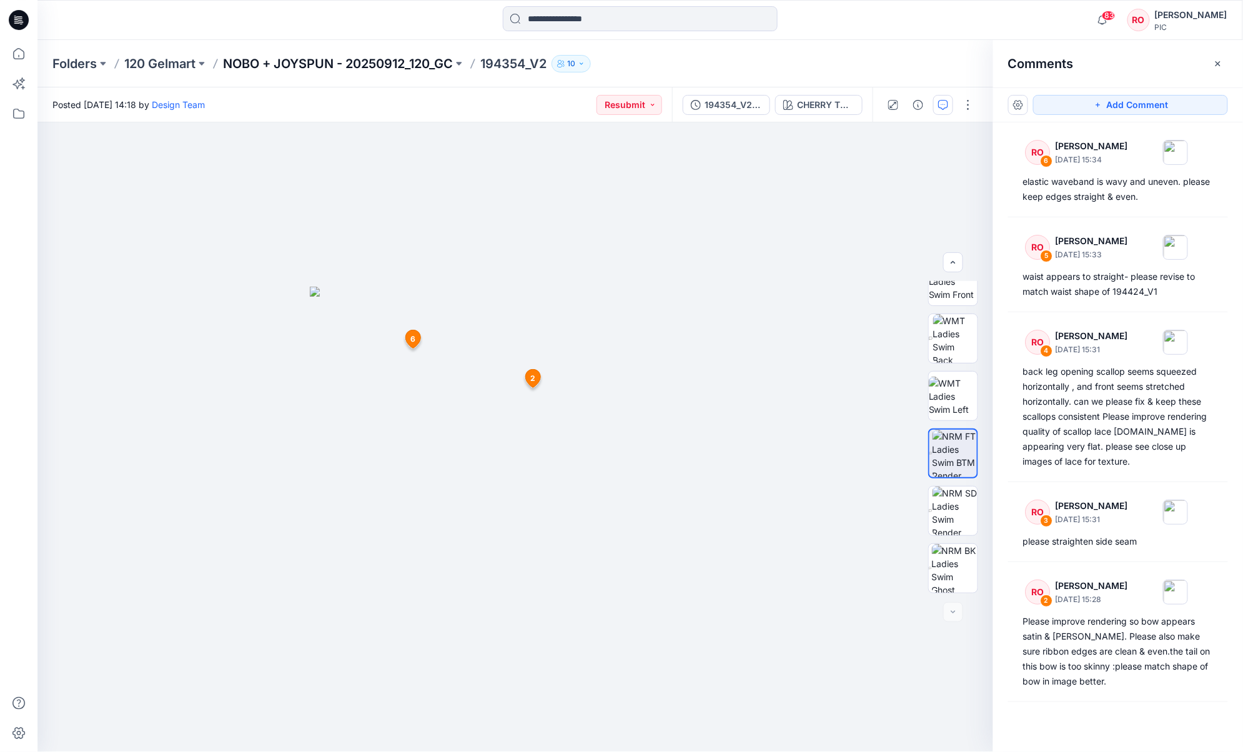
click at [311, 66] on p "NOBO + JOYSPUN - 20250912_120_GC" at bounding box center [338, 63] width 230 height 17
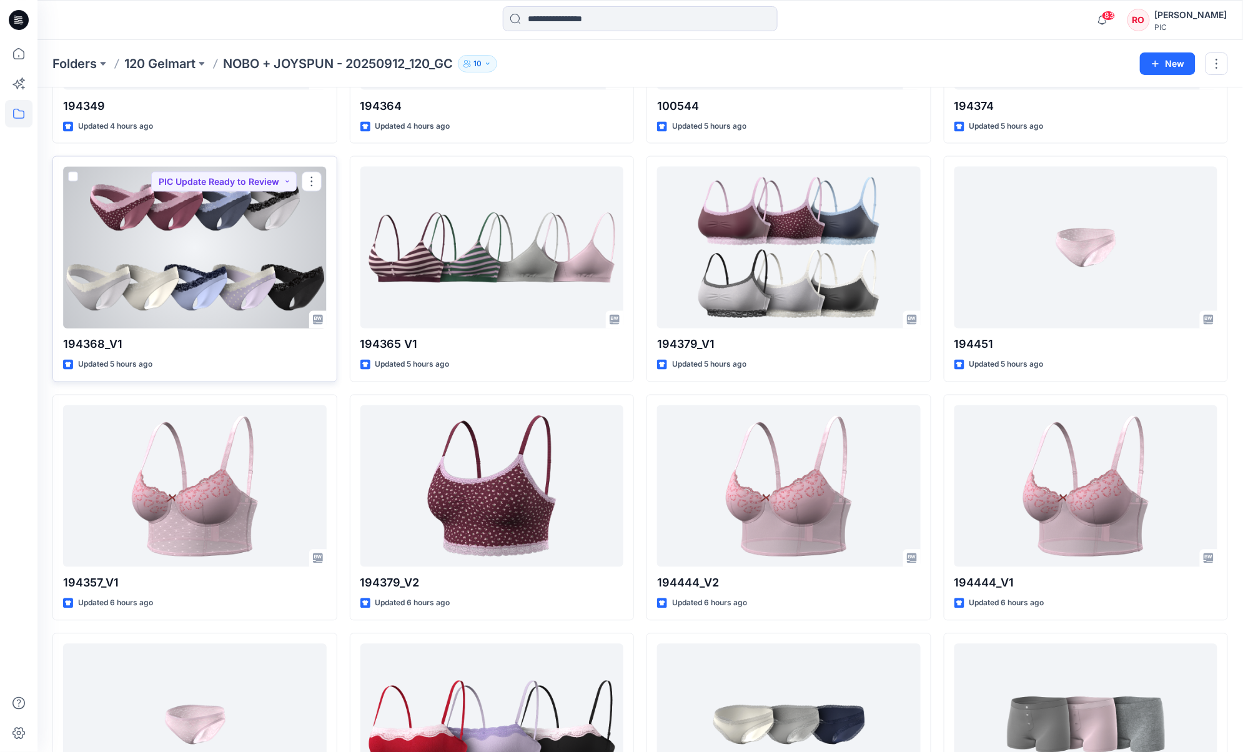
scroll to position [700, 0]
click at [304, 276] on div at bounding box center [195, 247] width 264 height 162
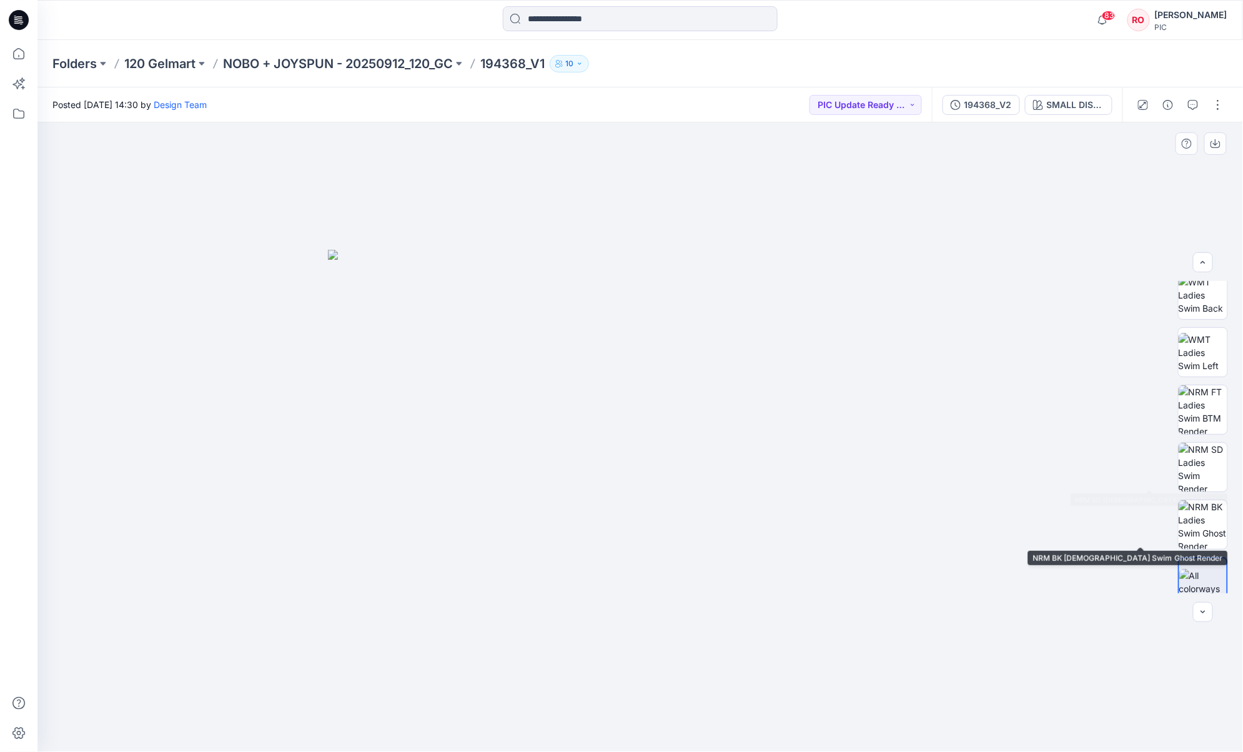
scroll to position [251, 0]
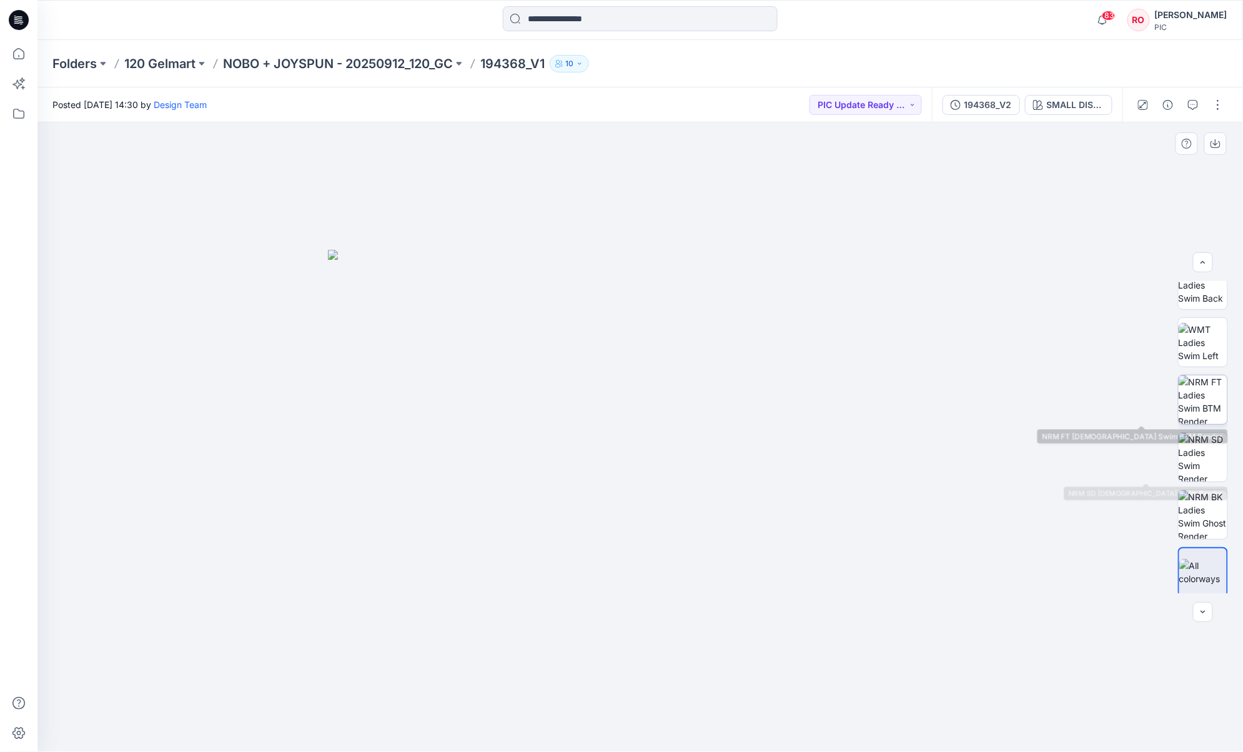
click at [932, 397] on img at bounding box center [1203, 400] width 49 height 49
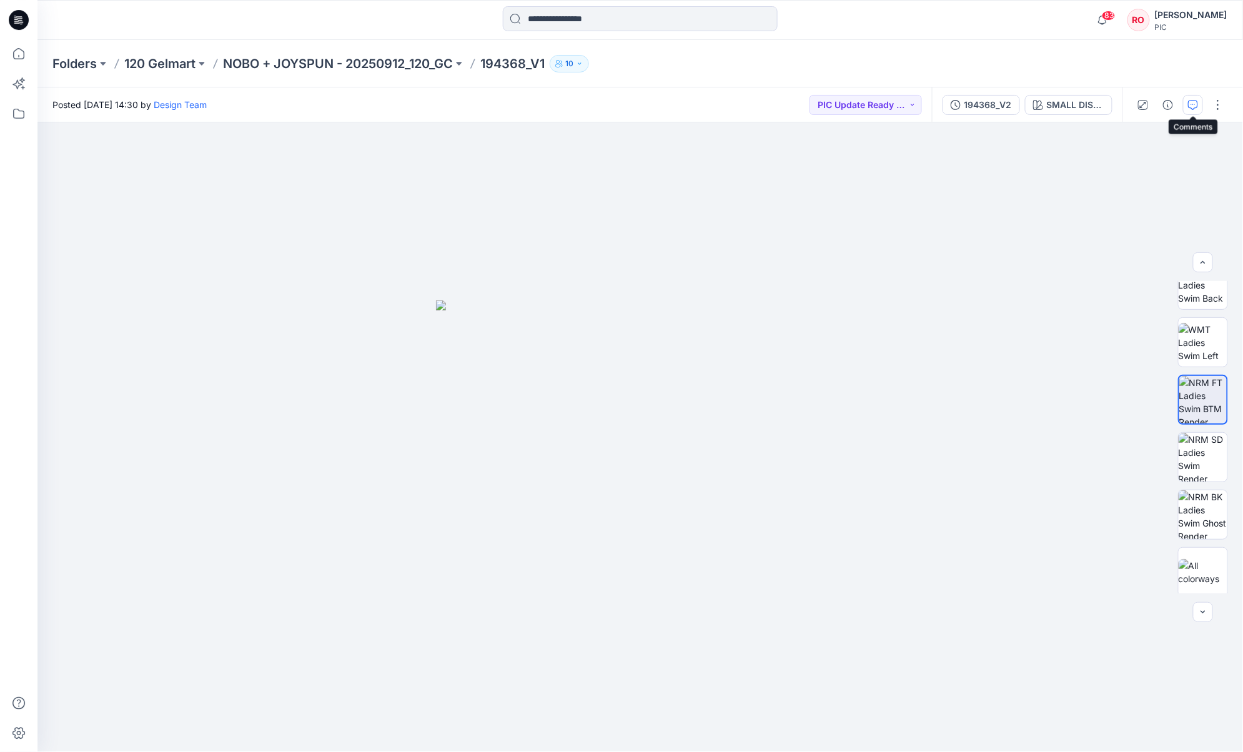
click at [932, 102] on icon "button" at bounding box center [1193, 105] width 10 height 10
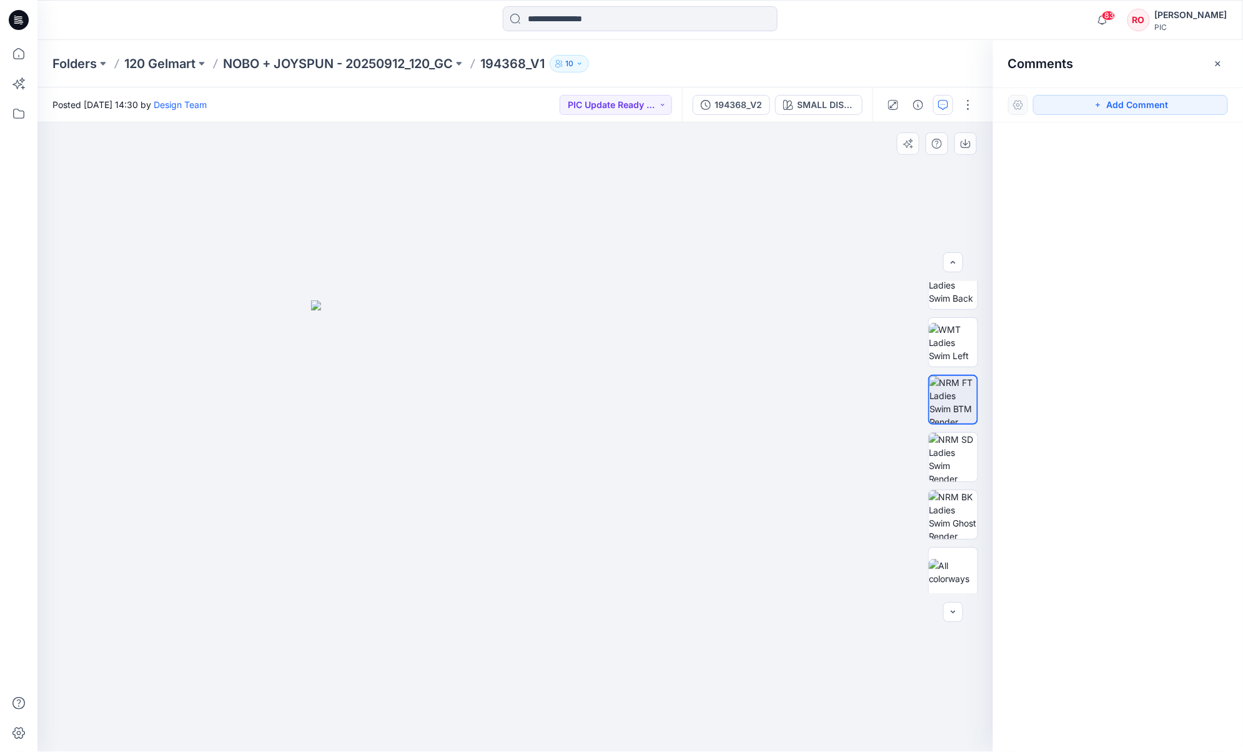
click at [441, 365] on img at bounding box center [515, 527] width 409 height 452
click at [932, 111] on button "Add Comment" at bounding box center [1131, 105] width 195 height 20
click at [437, 385] on div "1" at bounding box center [515, 437] width 956 height 630
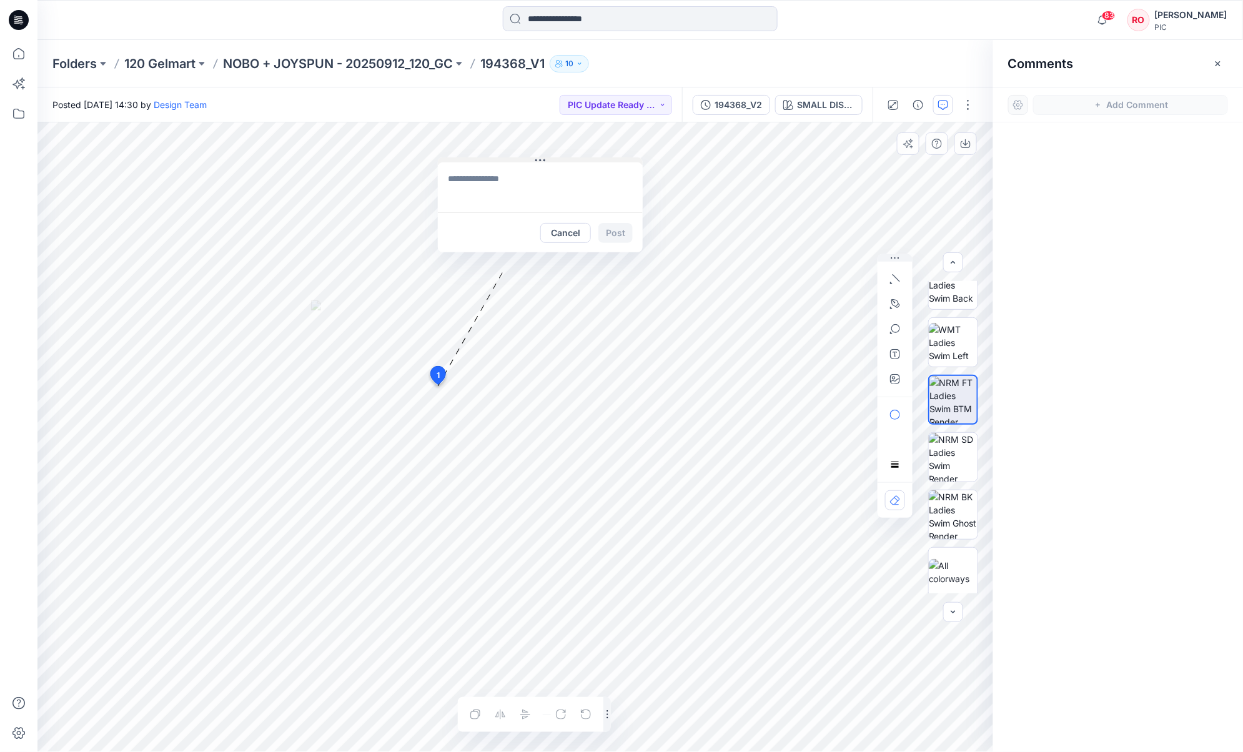
drag, startPoint x: 493, startPoint y: 391, endPoint x: 512, endPoint y: 157, distance: 234.5
click at [495, 184] on textarea at bounding box center [540, 187] width 205 height 50
type textarea "**********"
click at [897, 380] on icon "button" at bounding box center [895, 379] width 10 height 10
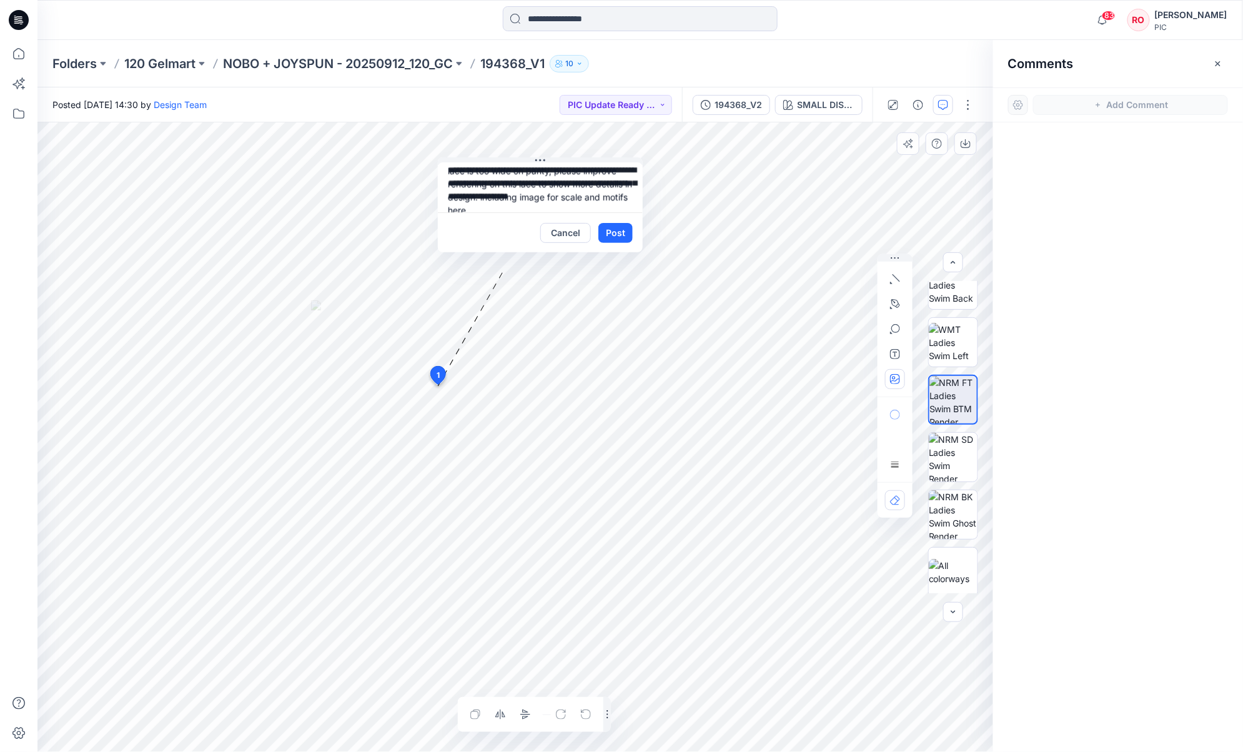
type input"] "**********"
drag, startPoint x: 610, startPoint y: 235, endPoint x: 584, endPoint y: 250, distance: 30.2
click at [610, 235] on button "Post" at bounding box center [616, 233] width 34 height 20
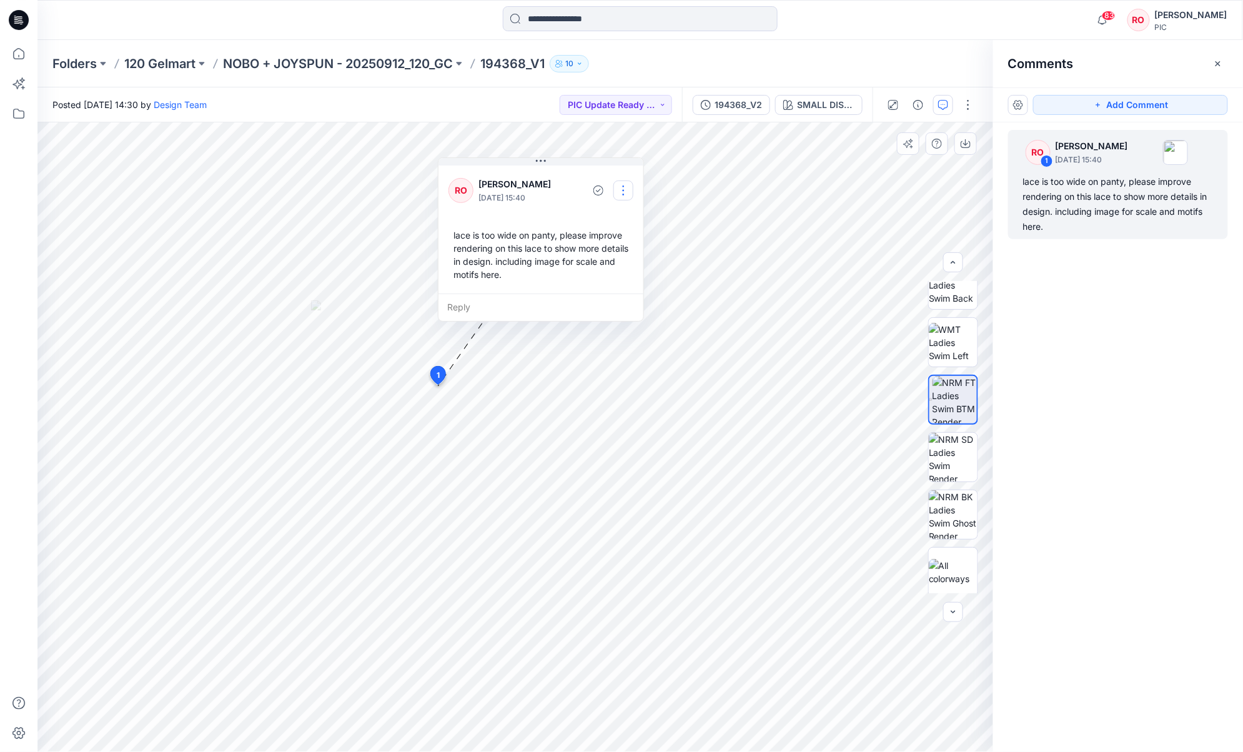
click at [620, 190] on button "button" at bounding box center [624, 191] width 20 height 20
click at [621, 214] on p "Edit comment" at bounding box center [627, 219] width 56 height 13
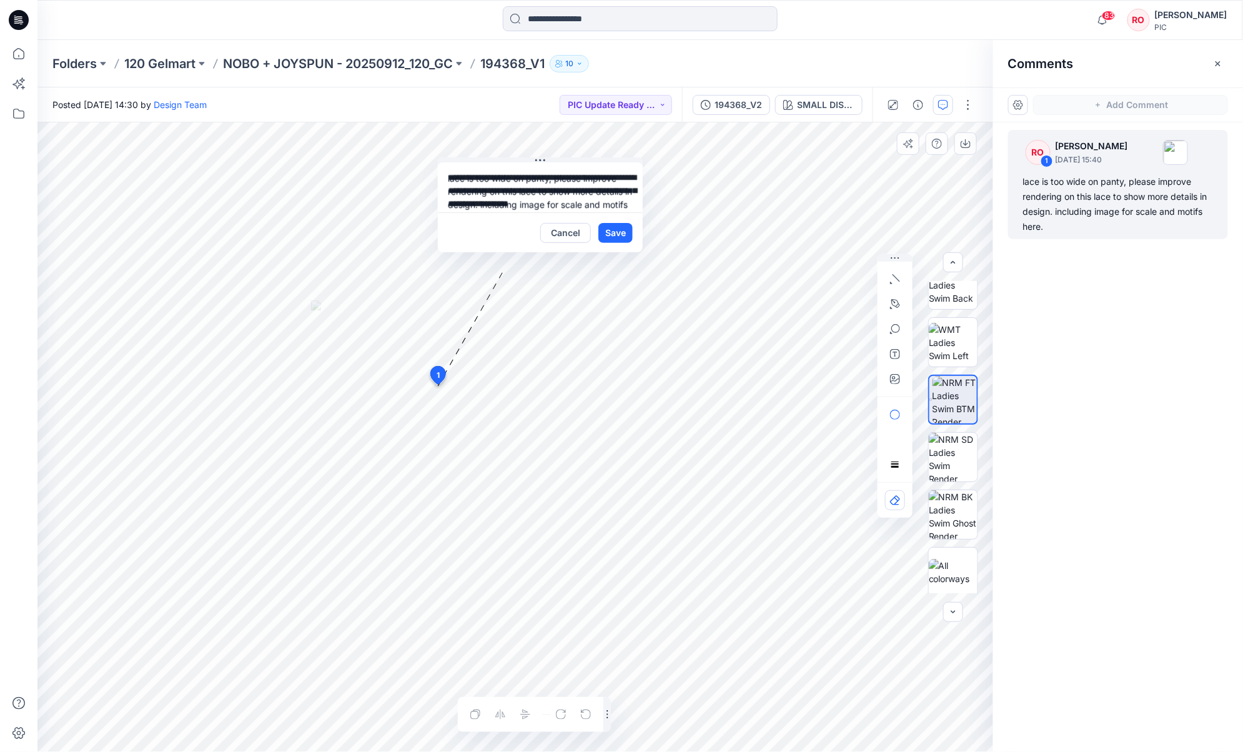
click at [556, 176] on textarea "**********" at bounding box center [540, 187] width 205 height 50
click at [551, 176] on textarea "**********" at bounding box center [540, 187] width 205 height 50
click at [585, 180] on textarea "**********" at bounding box center [540, 187] width 205 height 50
click at [479, 202] on textarea "**********" at bounding box center [540, 187] width 205 height 50
click at [461, 201] on textarea "**********" at bounding box center [540, 187] width 205 height 50
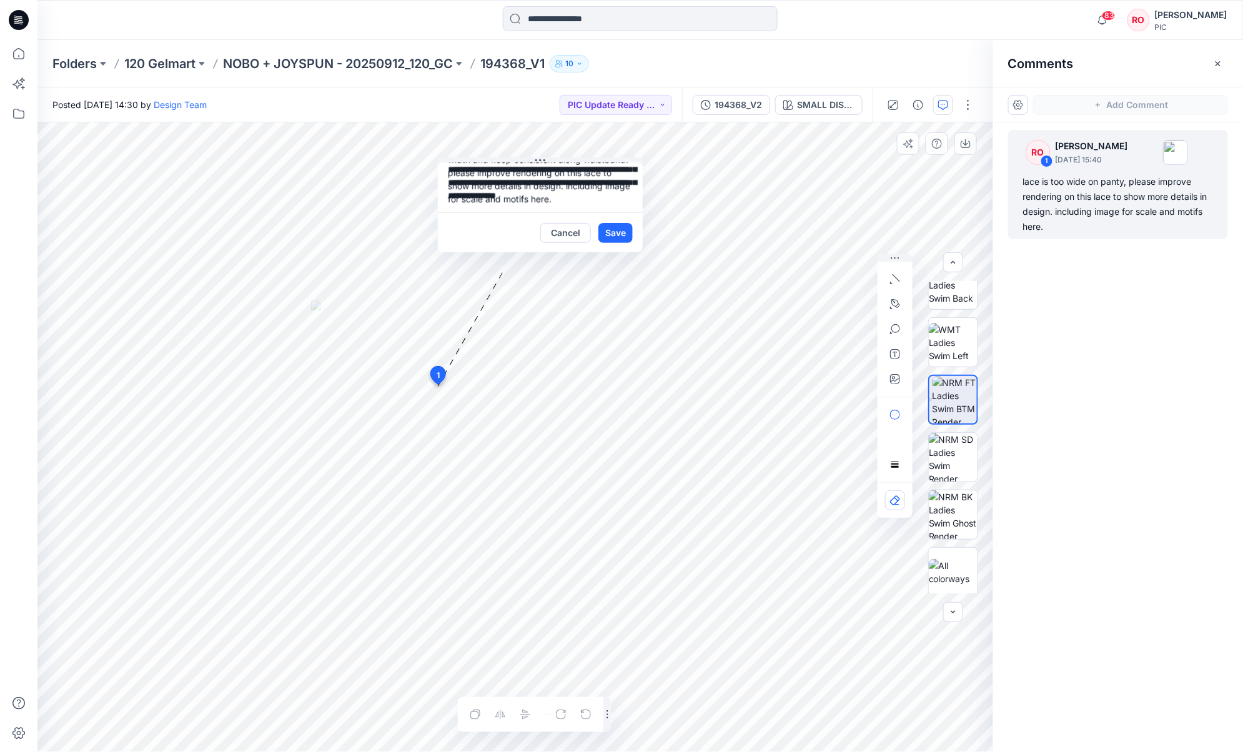
scroll to position [32, 0]
type textarea "**********"
click at [619, 227] on button "Save" at bounding box center [616, 233] width 34 height 20
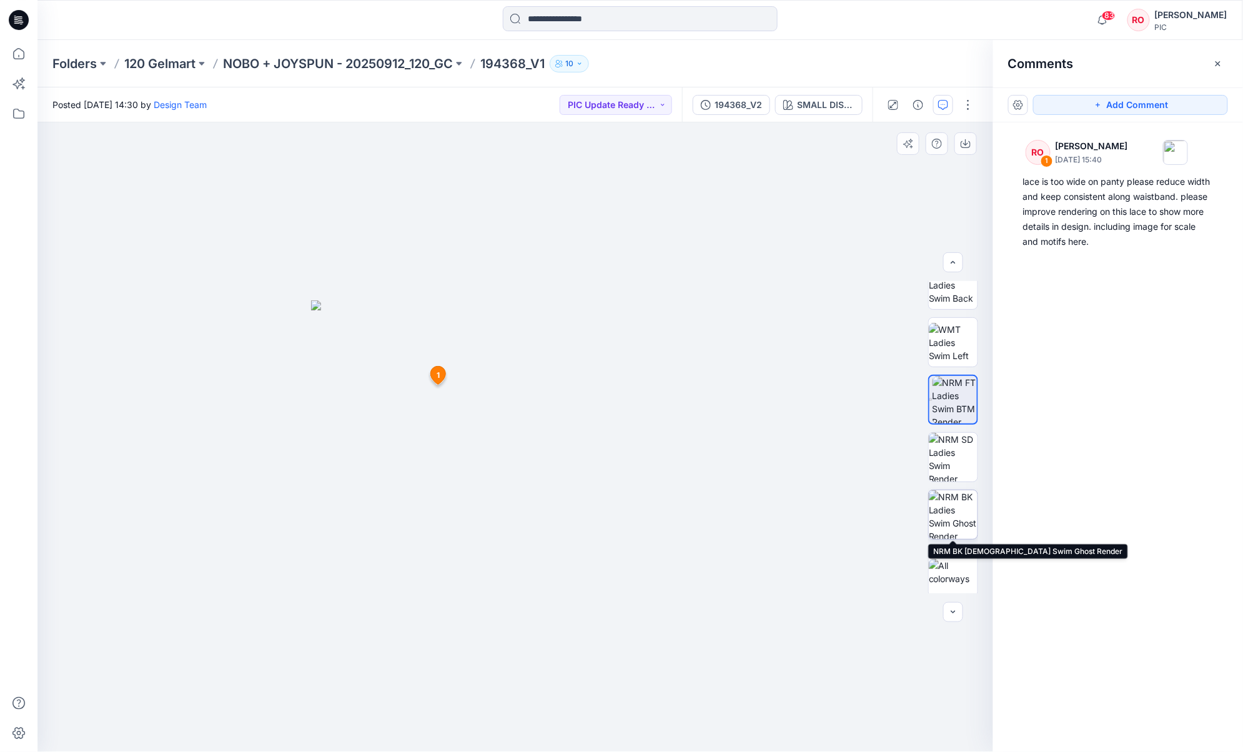
click at [932, 503] on img at bounding box center [953, 515] width 49 height 49
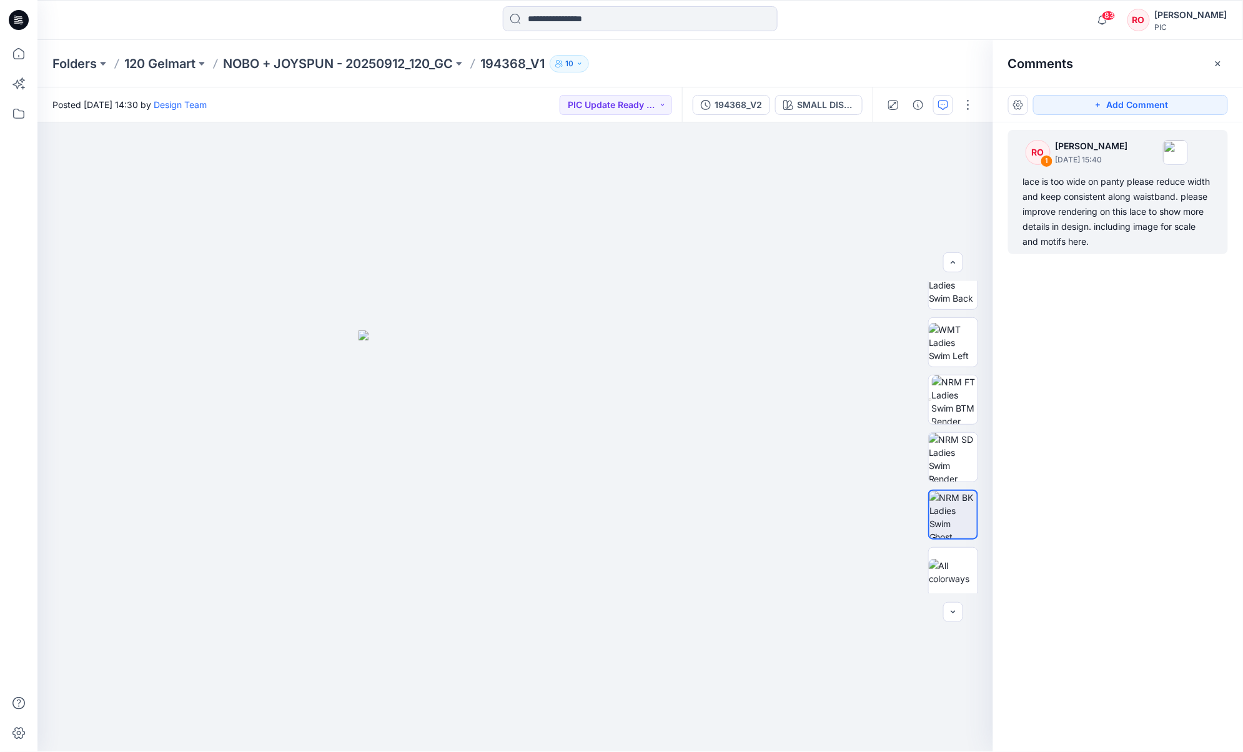
drag, startPoint x: 1103, startPoint y: 102, endPoint x: 1010, endPoint y: 212, distance: 144.1
click at [932, 102] on icon "button" at bounding box center [1098, 105] width 10 height 10
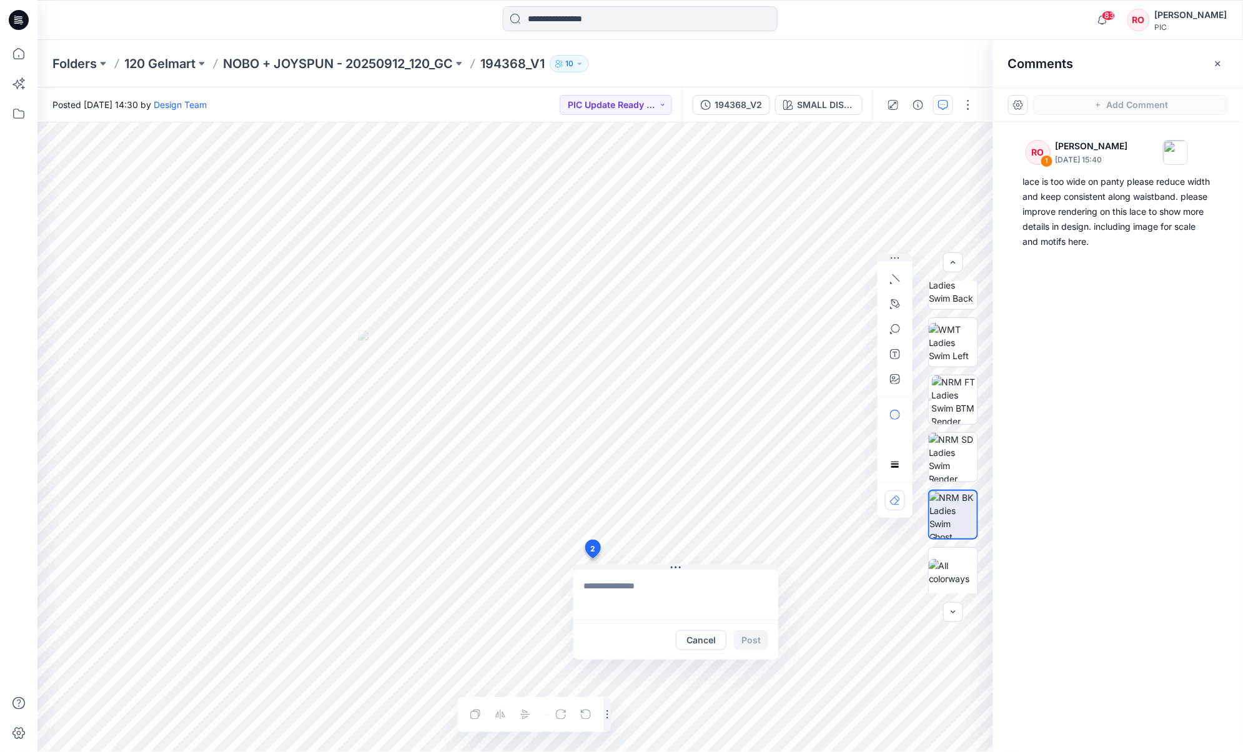
click at [592, 559] on div "2 Cancel Post Layer 1" at bounding box center [515, 437] width 956 height 630
click at [895, 303] on icon "button" at bounding box center [893, 305] width 6 height 7
click at [828, 306] on icon "button" at bounding box center [828, 303] width 9 height 9
click at [711, 563] on textarea "**********" at bounding box center [676, 595] width 205 height 50
type textarea "**********"
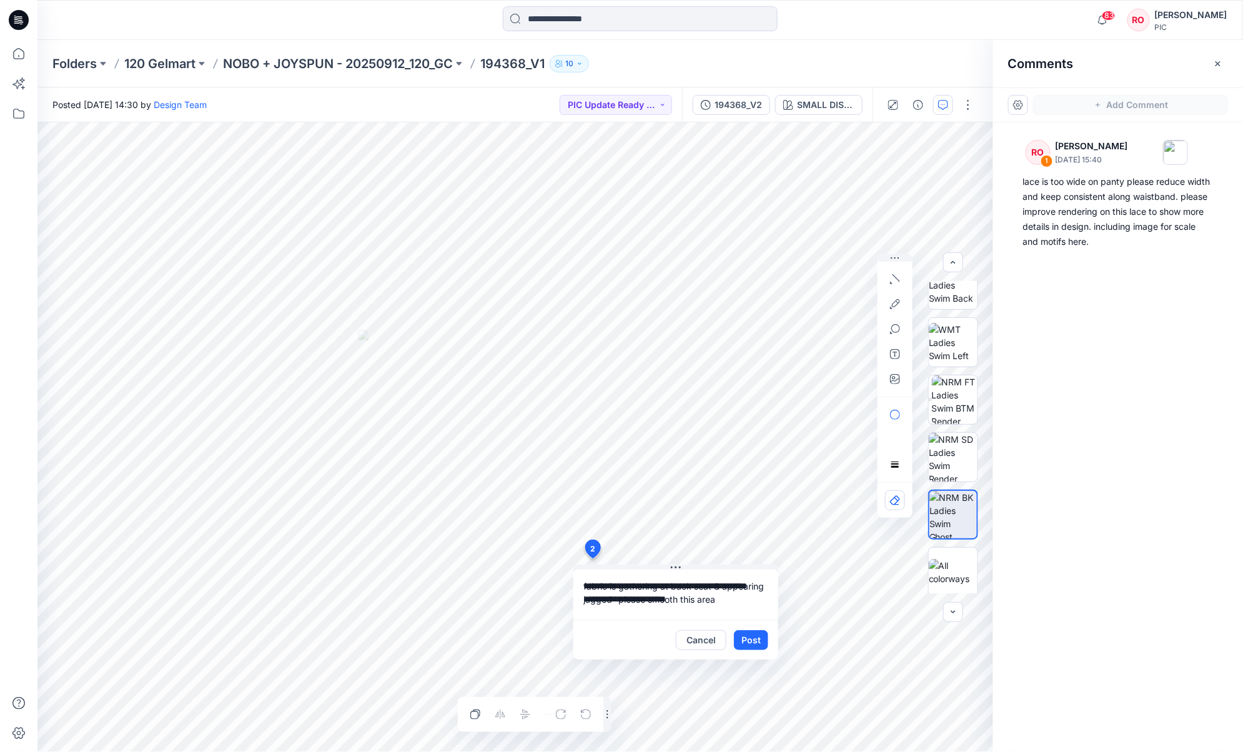
click at [760, 563] on button "Post" at bounding box center [751, 640] width 34 height 20
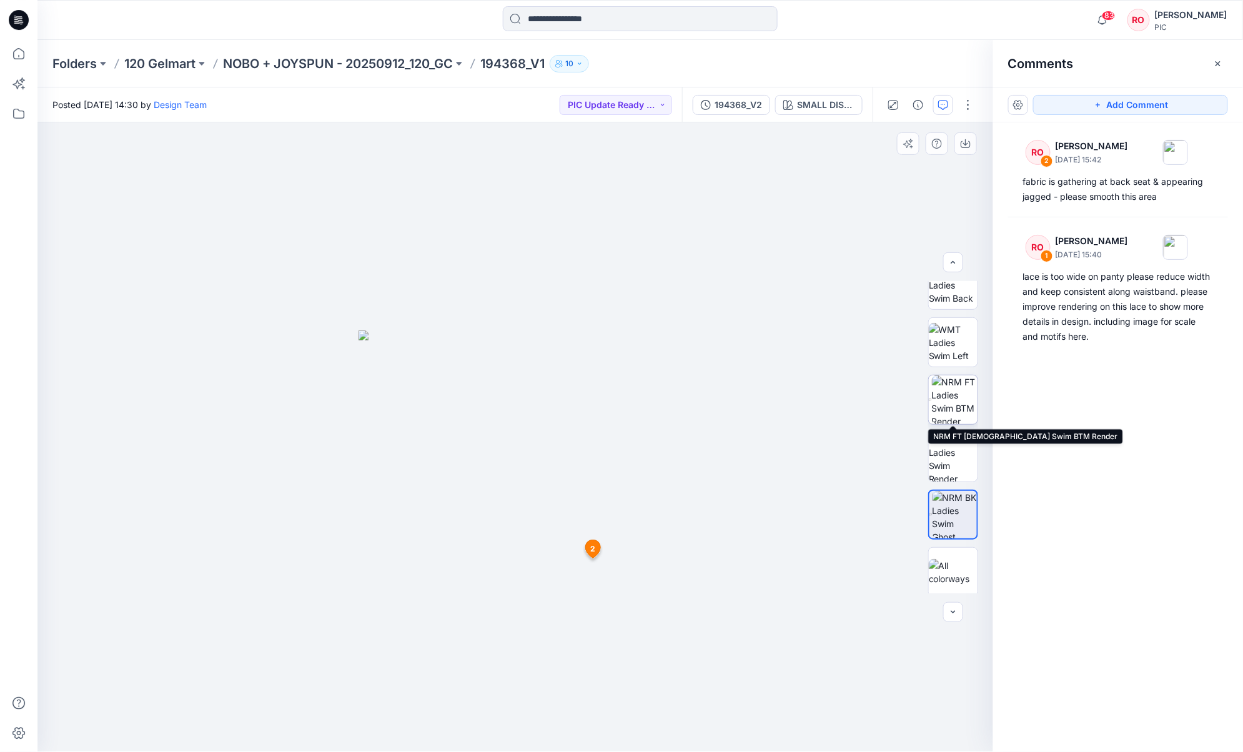
click at [932, 383] on img at bounding box center [955, 400] width 46 height 49
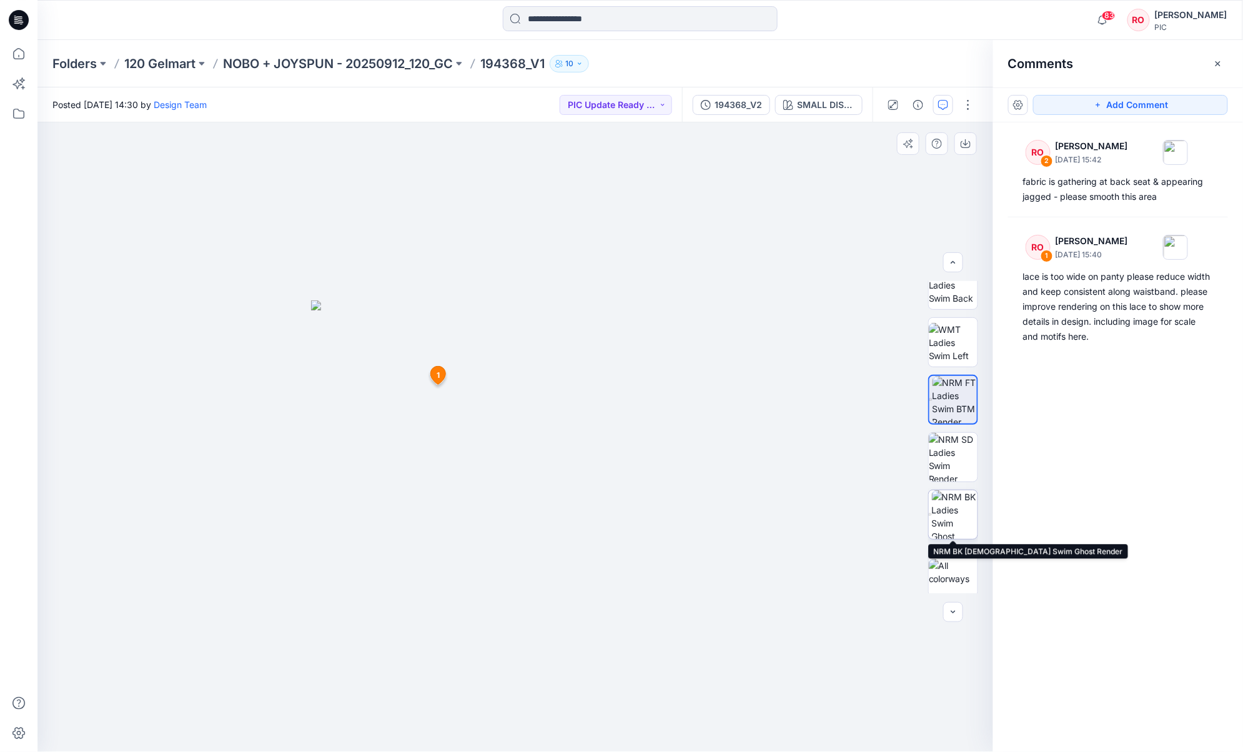
click at [932, 511] on img at bounding box center [955, 515] width 46 height 49
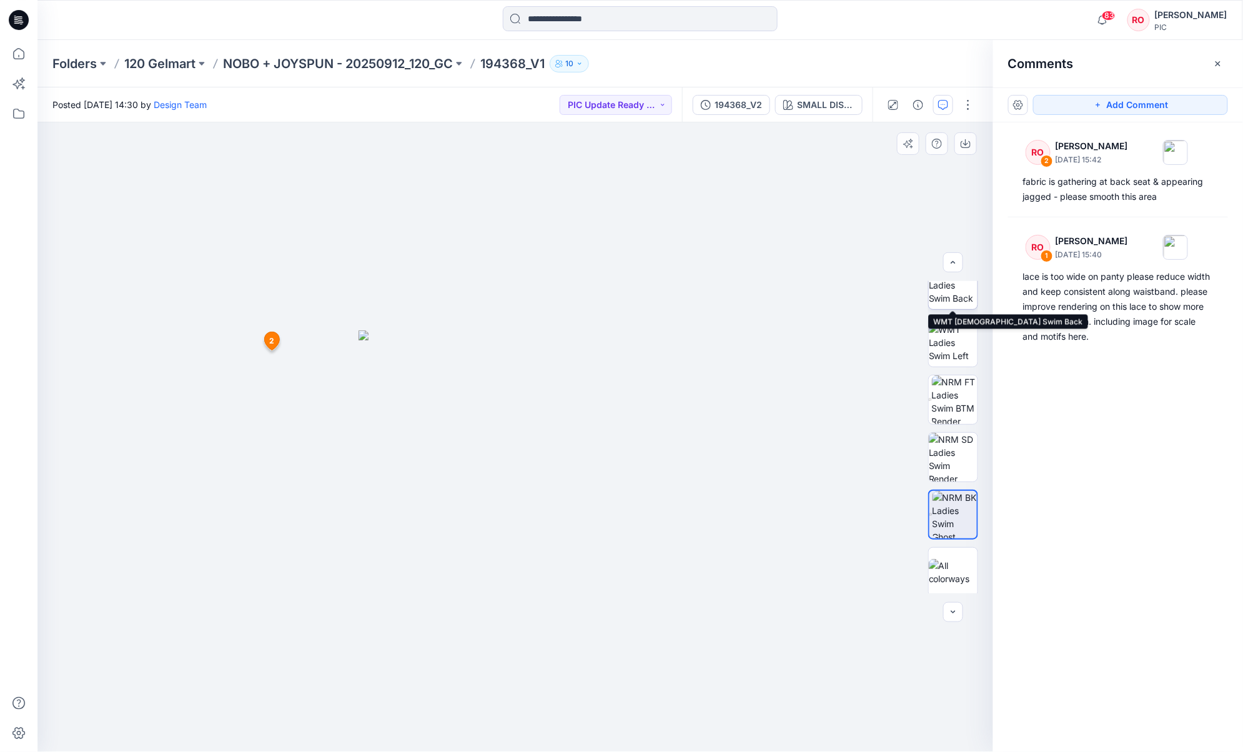
click at [932, 296] on img at bounding box center [953, 285] width 49 height 39
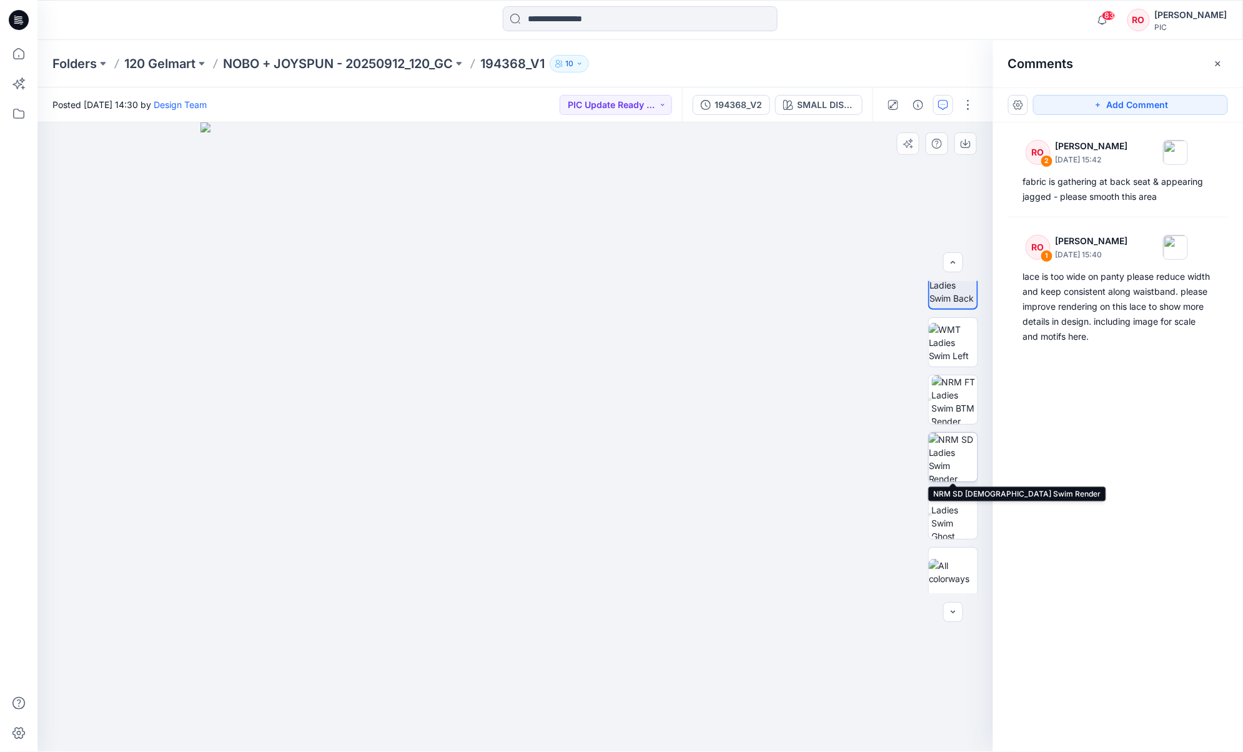
click at [932, 464] on img at bounding box center [953, 457] width 49 height 49
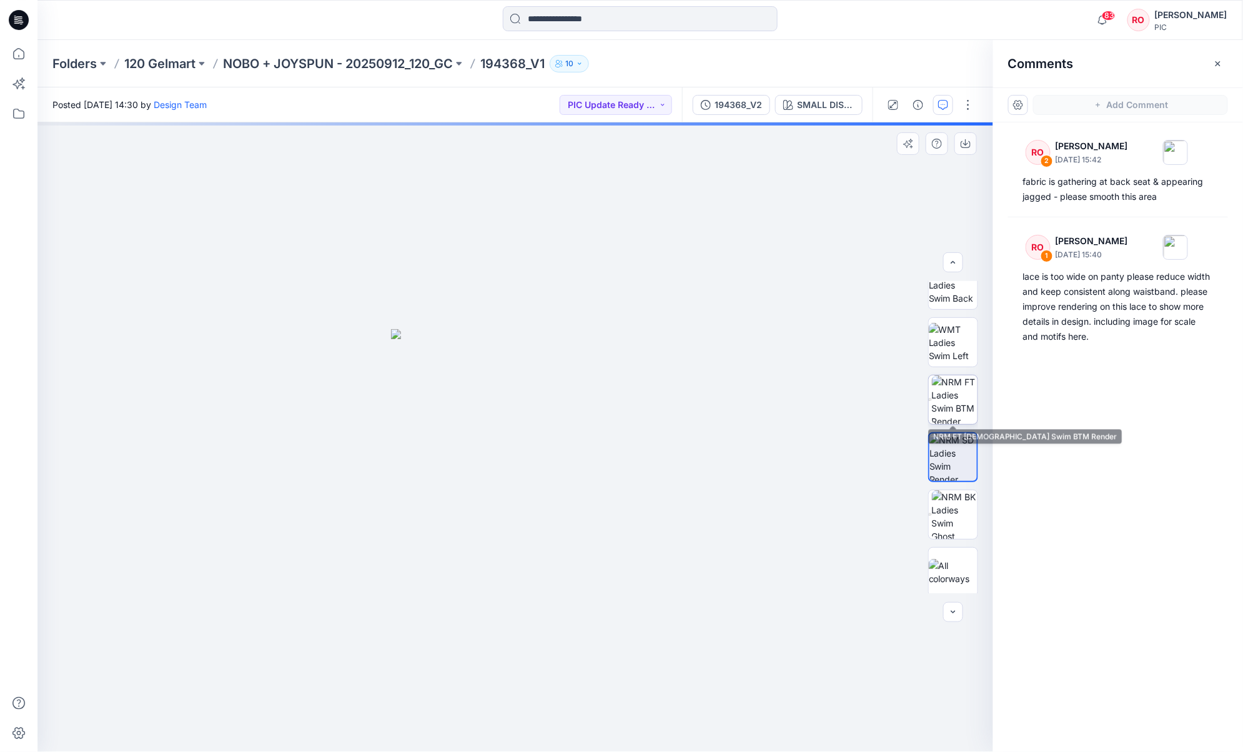
click at [932, 401] on img at bounding box center [955, 400] width 46 height 49
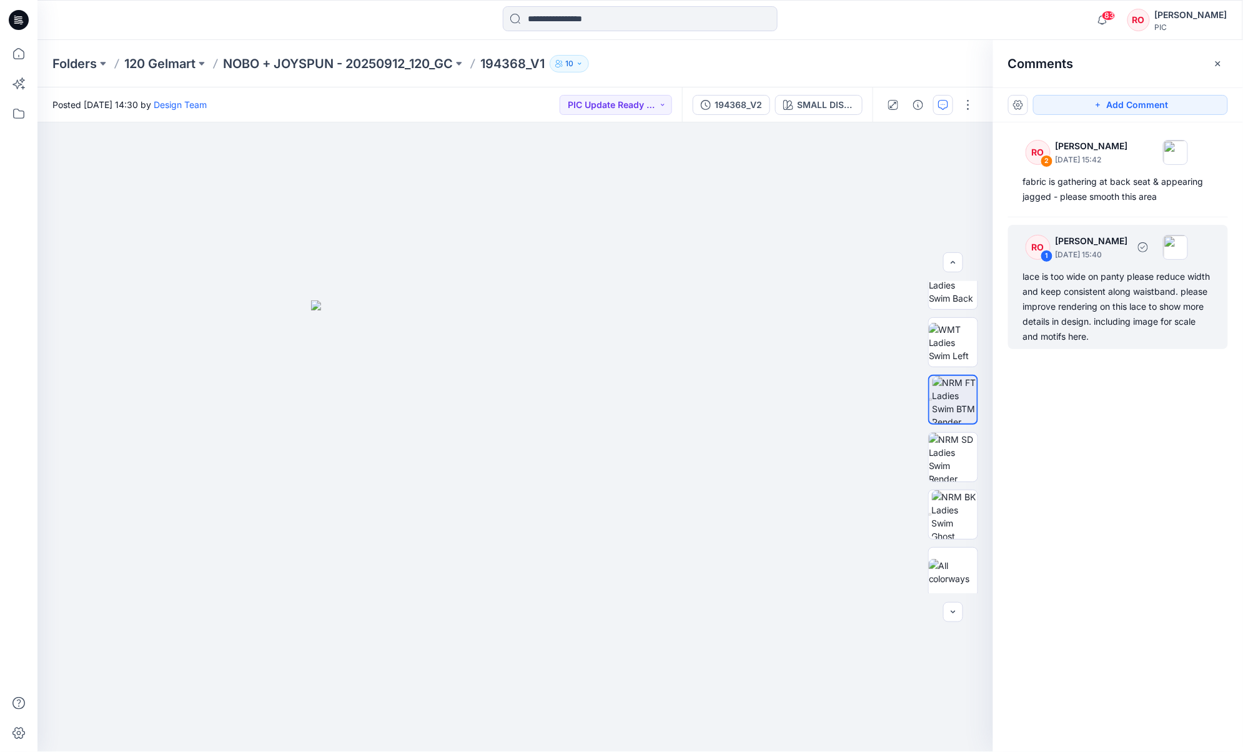
click at [932, 300] on div "lace is too wide on panty please reduce width and keep consistent along waistba…" at bounding box center [1119, 306] width 190 height 75
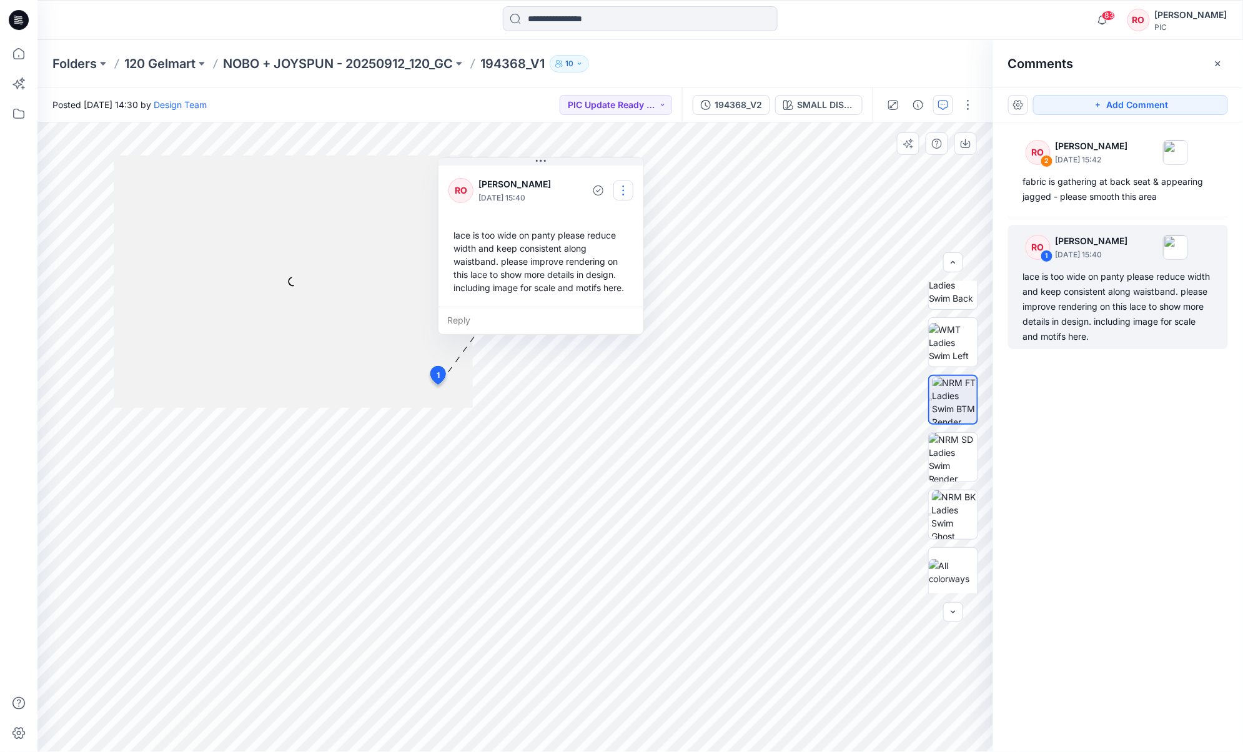
click at [626, 186] on button "button" at bounding box center [624, 191] width 20 height 20
click at [621, 222] on p "Edit comment" at bounding box center [627, 219] width 56 height 13
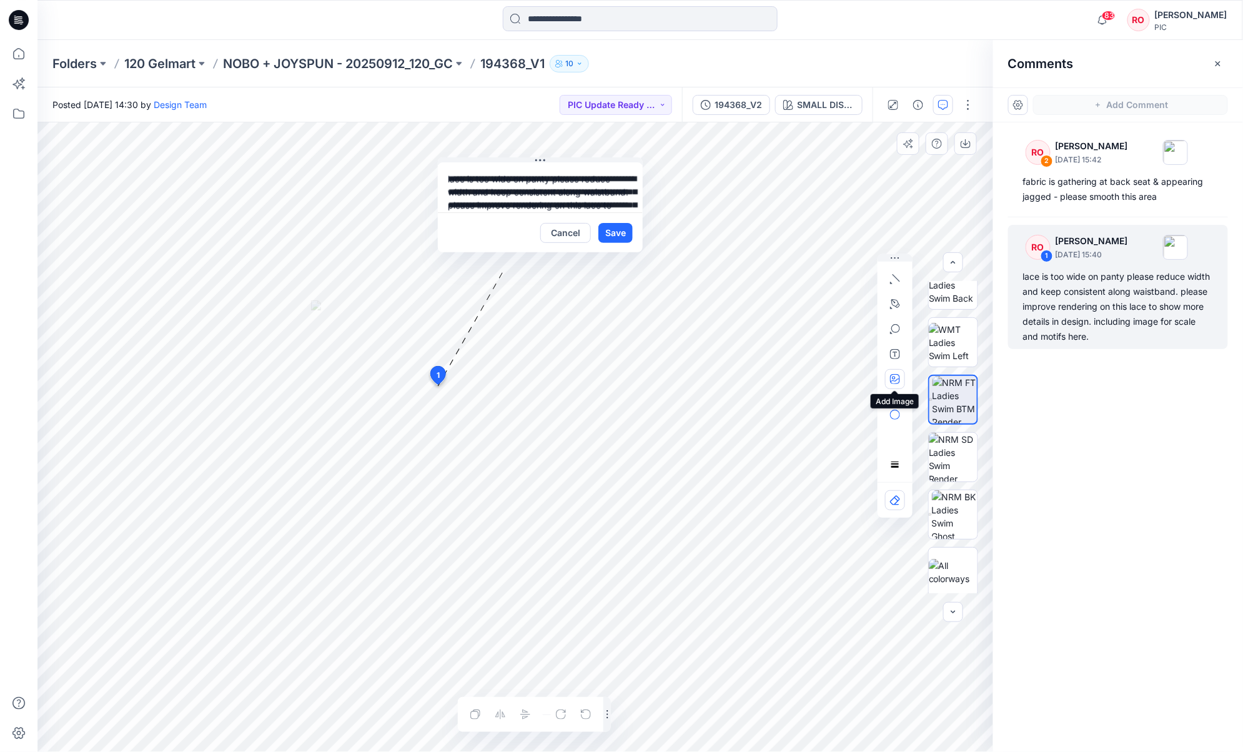
click at [896, 377] on icon "button" at bounding box center [895, 379] width 10 height 10
type input"] "**********"
click at [628, 230] on button "Save" at bounding box center [616, 233] width 34 height 20
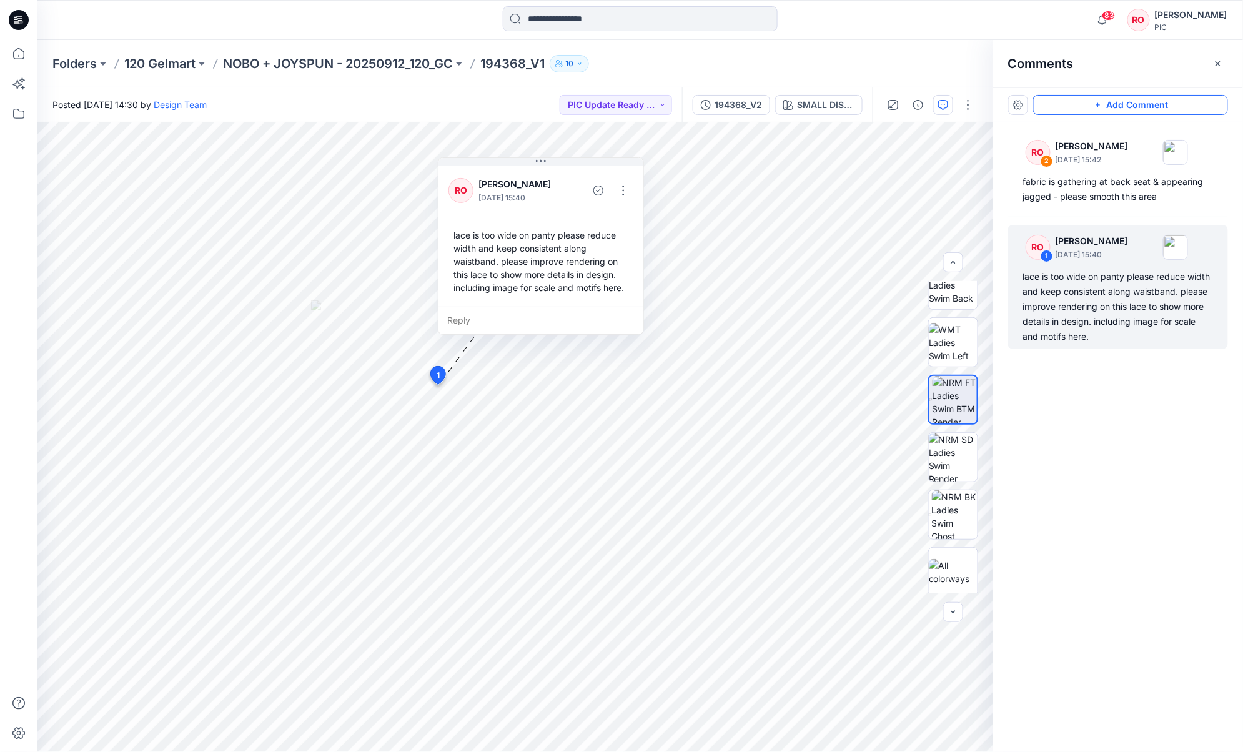
click at [932, 103] on button "Add Comment" at bounding box center [1131, 105] width 195 height 20
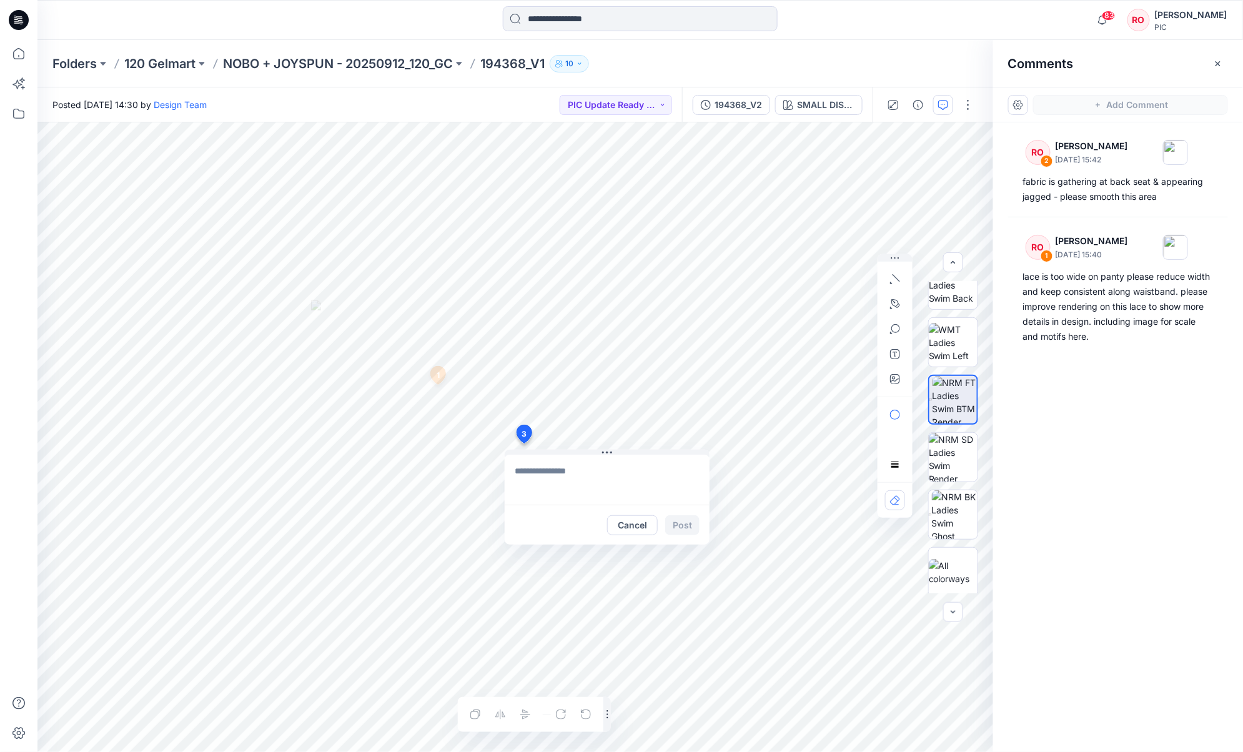
click at [524, 444] on div "3 Cancel Post 1 RO Raquel Ortiz October 02, 2025 15:40 lace is too wide on pant…" at bounding box center [515, 437] width 956 height 630
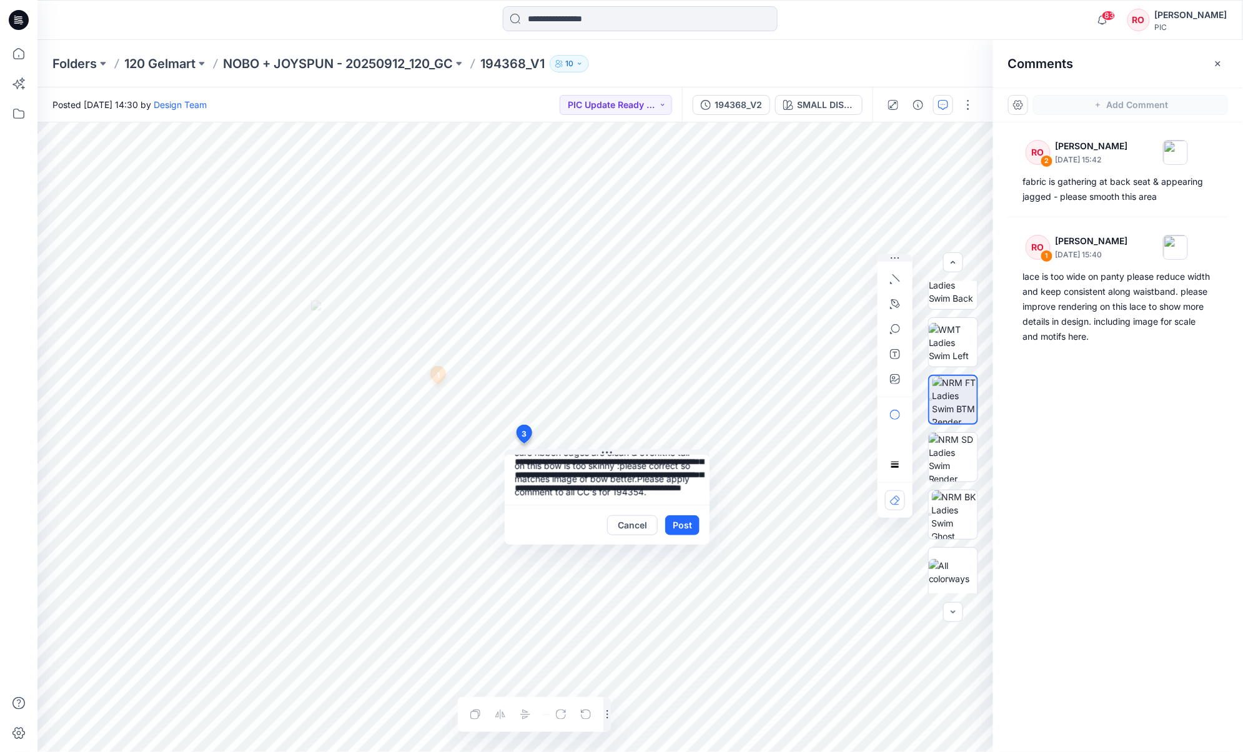
scroll to position [45, 0]
click at [604, 466] on textarea "**********" at bounding box center [607, 480] width 205 height 50
click at [735, 501] on div "**********" at bounding box center [515, 437] width 956 height 630
type textarea "**********"
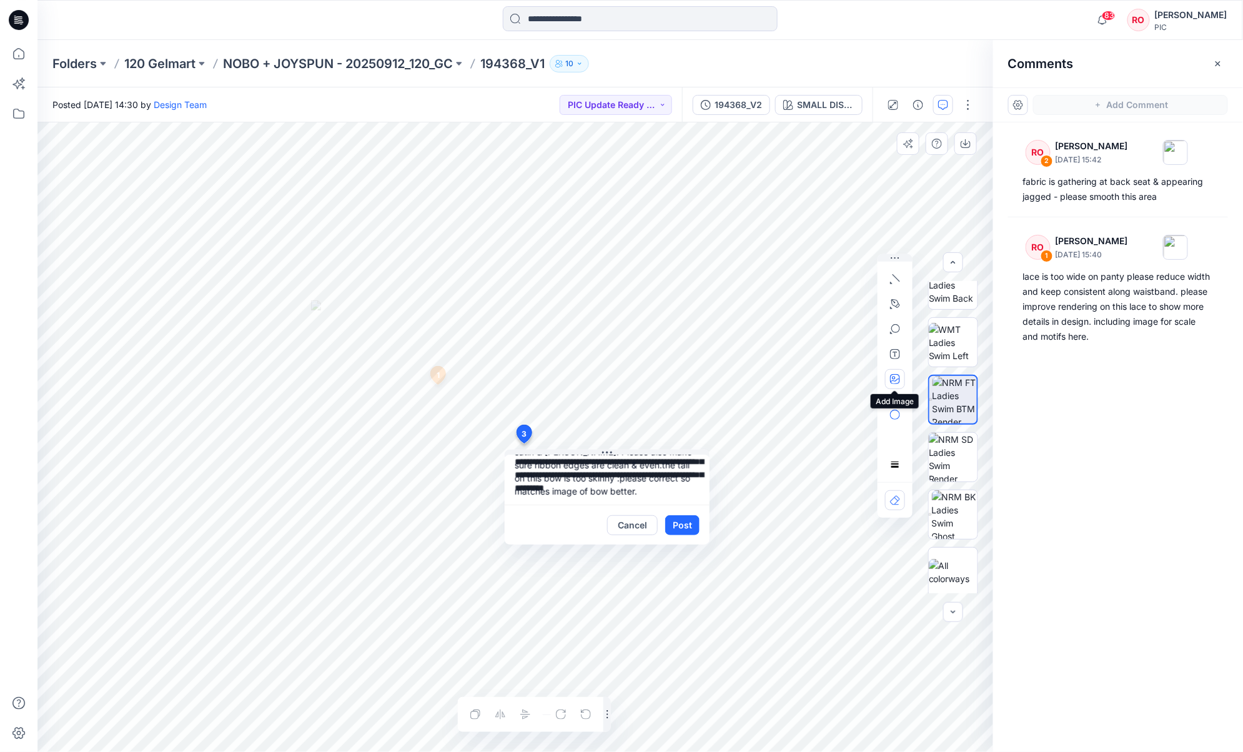
click at [895, 379] on icon "button" at bounding box center [893, 377] width 3 height 3
type input"] "**********"
drag, startPoint x: 570, startPoint y: 480, endPoint x: 645, endPoint y: 474, distance: 75.2
click at [646, 473] on textarea "**********" at bounding box center [607, 480] width 205 height 50
click at [650, 480] on textarea "**********" at bounding box center [607, 480] width 205 height 50
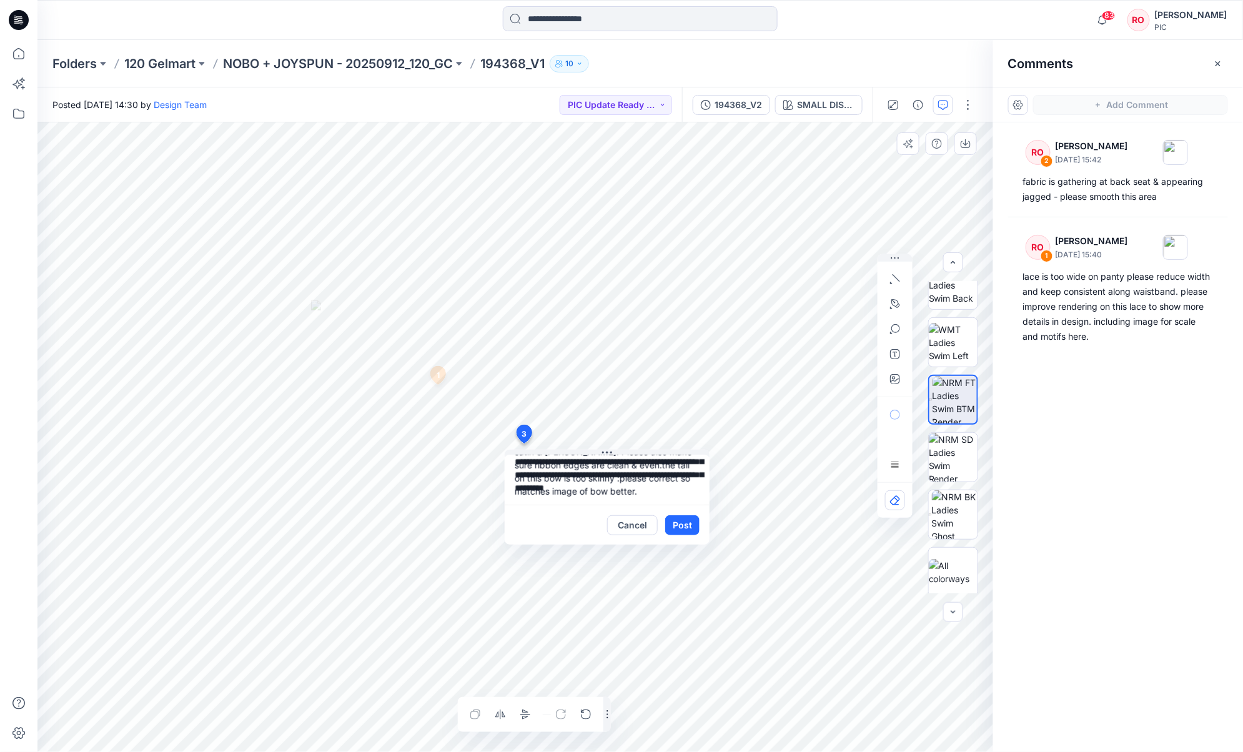
scroll to position [11, 0]
drag, startPoint x: 640, startPoint y: 480, endPoint x: 605, endPoint y: 496, distance: 38.0
click at [605, 496] on textarea "**********" at bounding box center [607, 480] width 205 height 50
drag, startPoint x: 545, startPoint y: 489, endPoint x: 595, endPoint y: 490, distance: 49.4
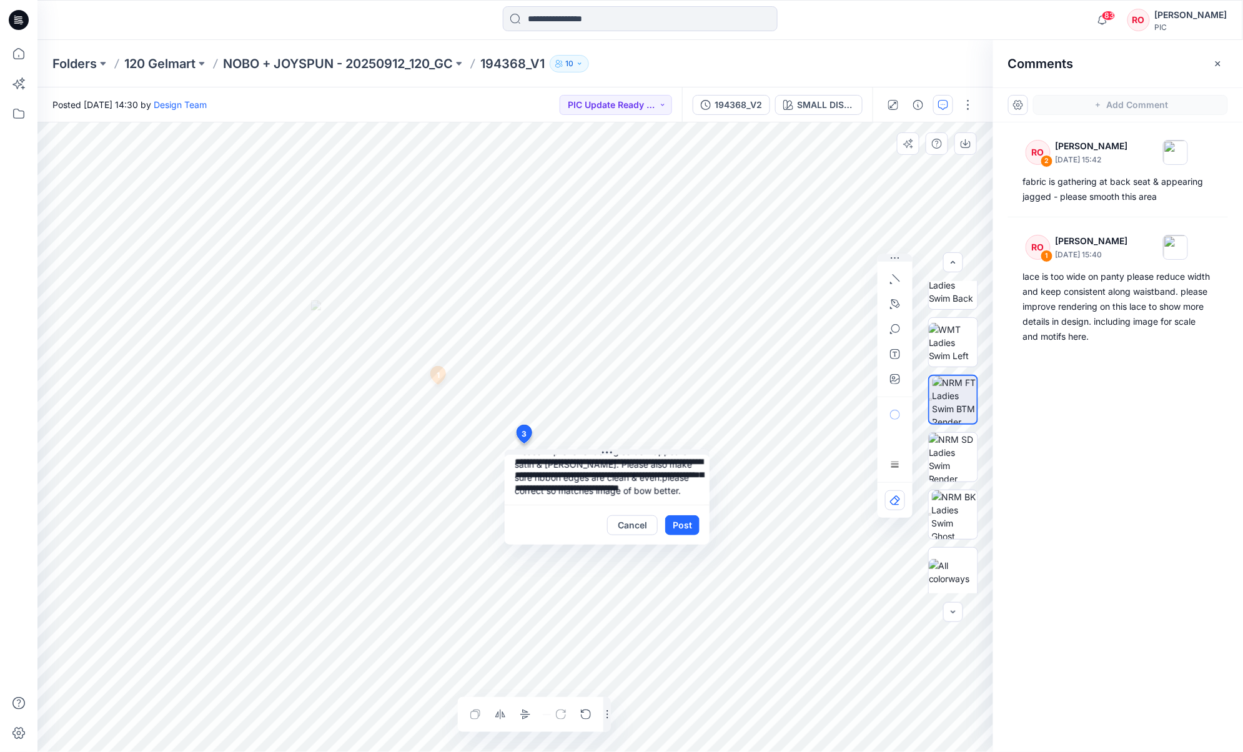
click at [545, 489] on textarea "**********" at bounding box center [607, 480] width 205 height 50
drag, startPoint x: 558, startPoint y: 499, endPoint x: 560, endPoint y: 483, distance: 15.7
click at [559, 499] on textarea "**********" at bounding box center [607, 480] width 205 height 50
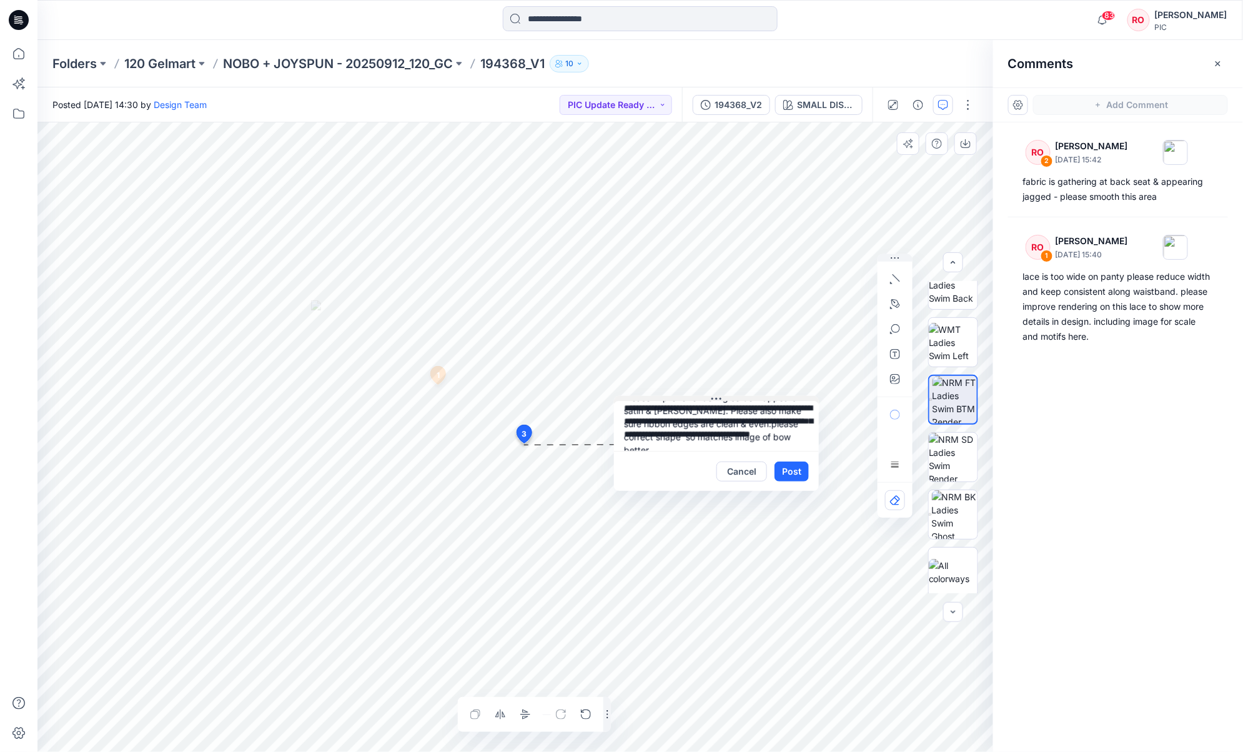
drag, startPoint x: 601, startPoint y: 454, endPoint x: 710, endPoint y: 400, distance: 121.8
click at [680, 445] on textarea "**********" at bounding box center [716, 426] width 205 height 50
type textarea "**********"
click at [798, 462] on button "Post" at bounding box center [792, 472] width 34 height 20
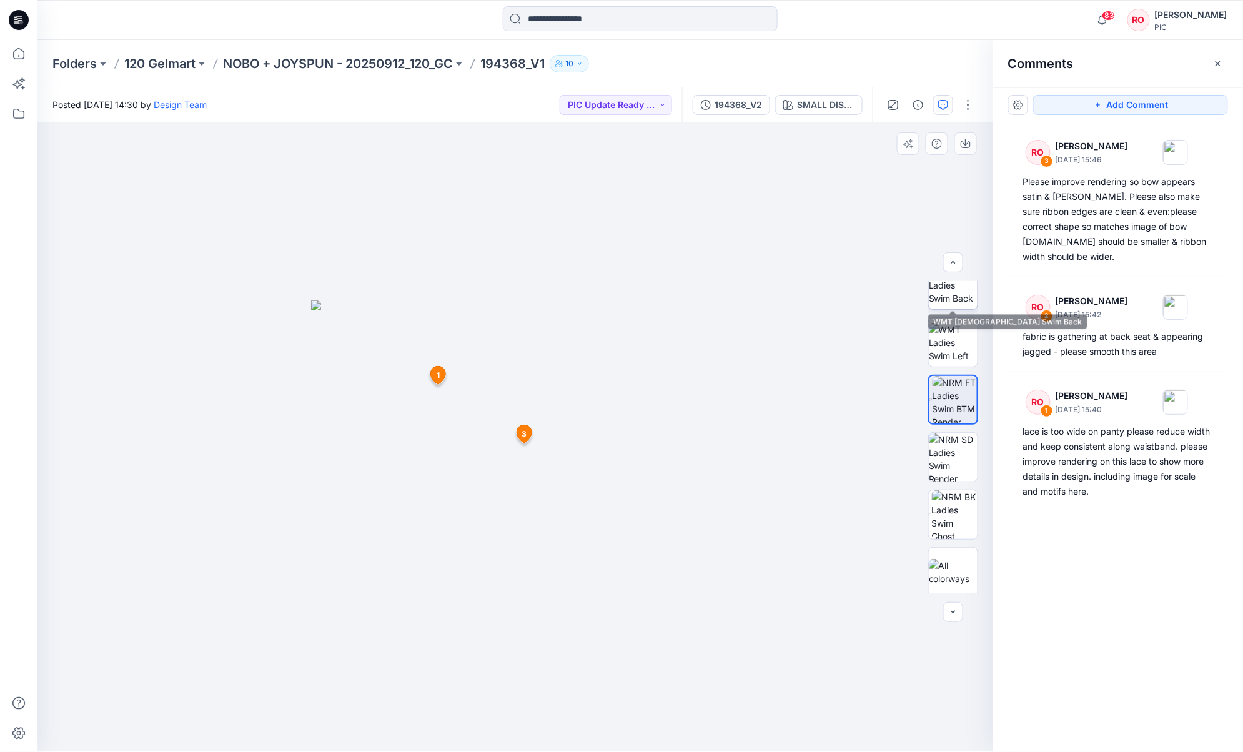
click at [932, 305] on img at bounding box center [953, 285] width 49 height 39
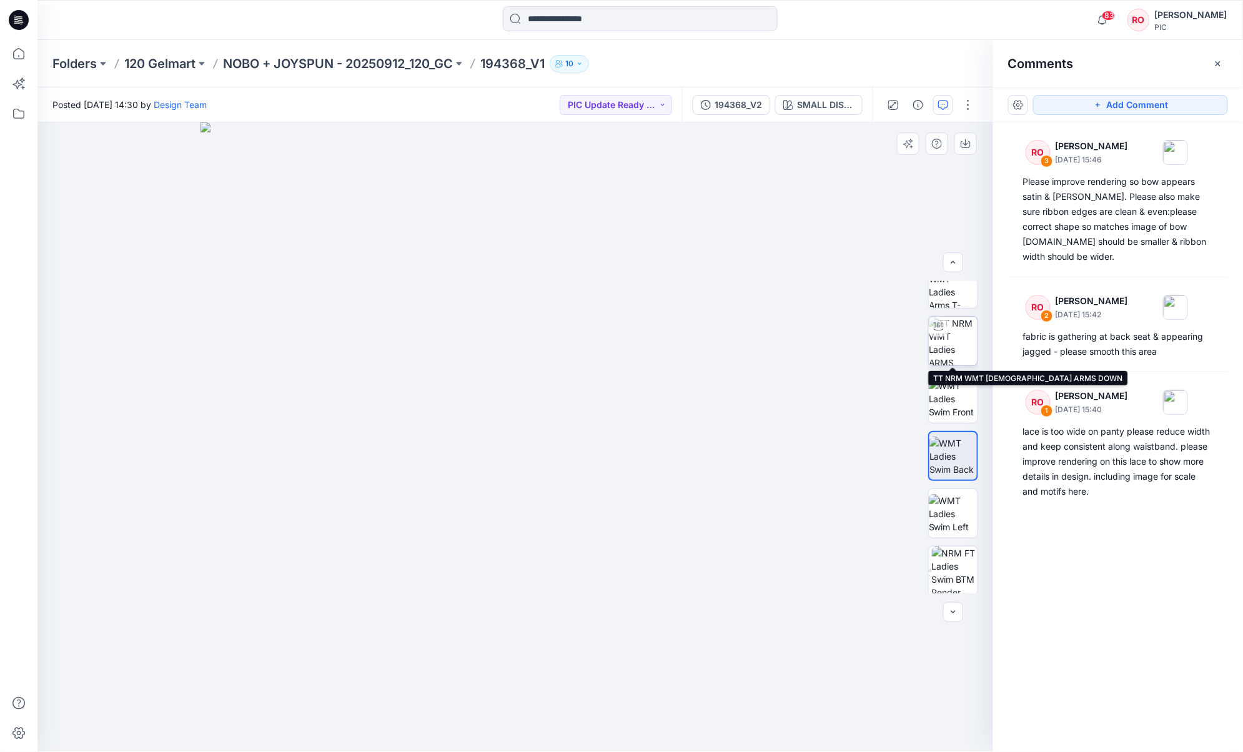
click at [932, 352] on img at bounding box center [953, 341] width 49 height 49
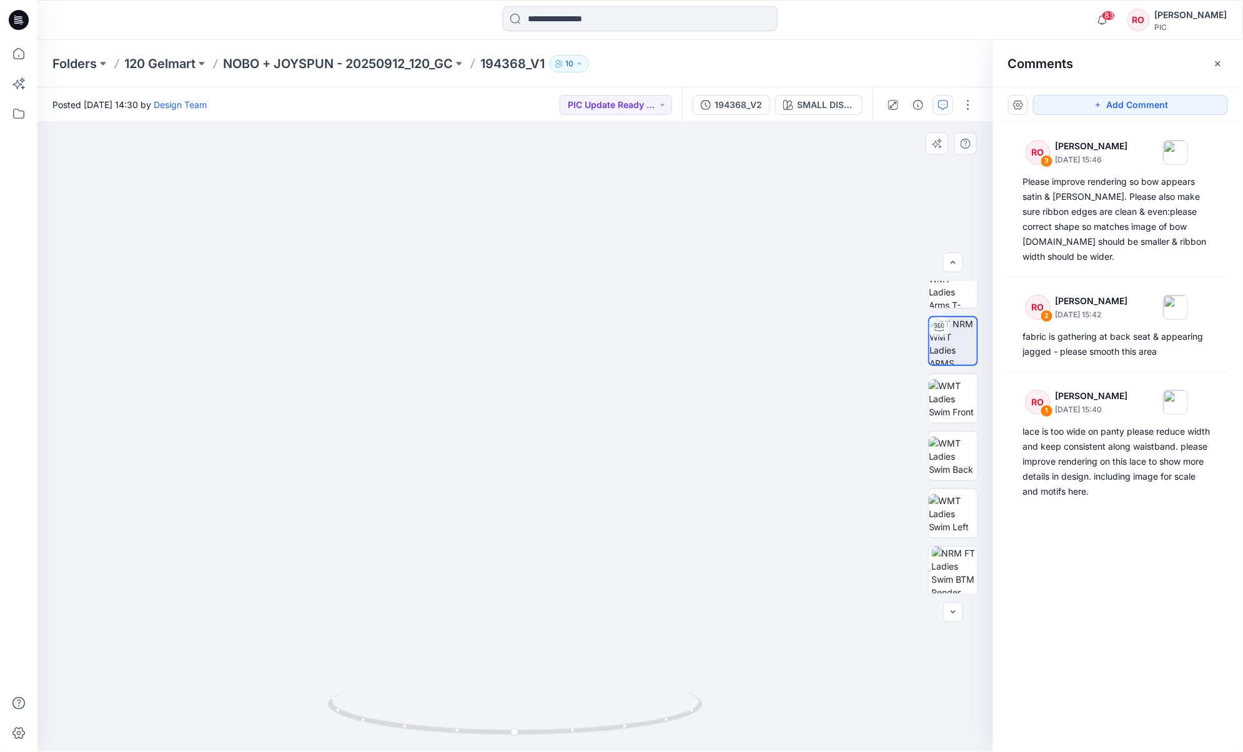
drag, startPoint x: 498, startPoint y: 527, endPoint x: 492, endPoint y: 361, distance: 166.9
click at [492, 361] on img at bounding box center [506, 217] width 1218 height 1070
click at [932, 563] on img at bounding box center [955, 571] width 46 height 49
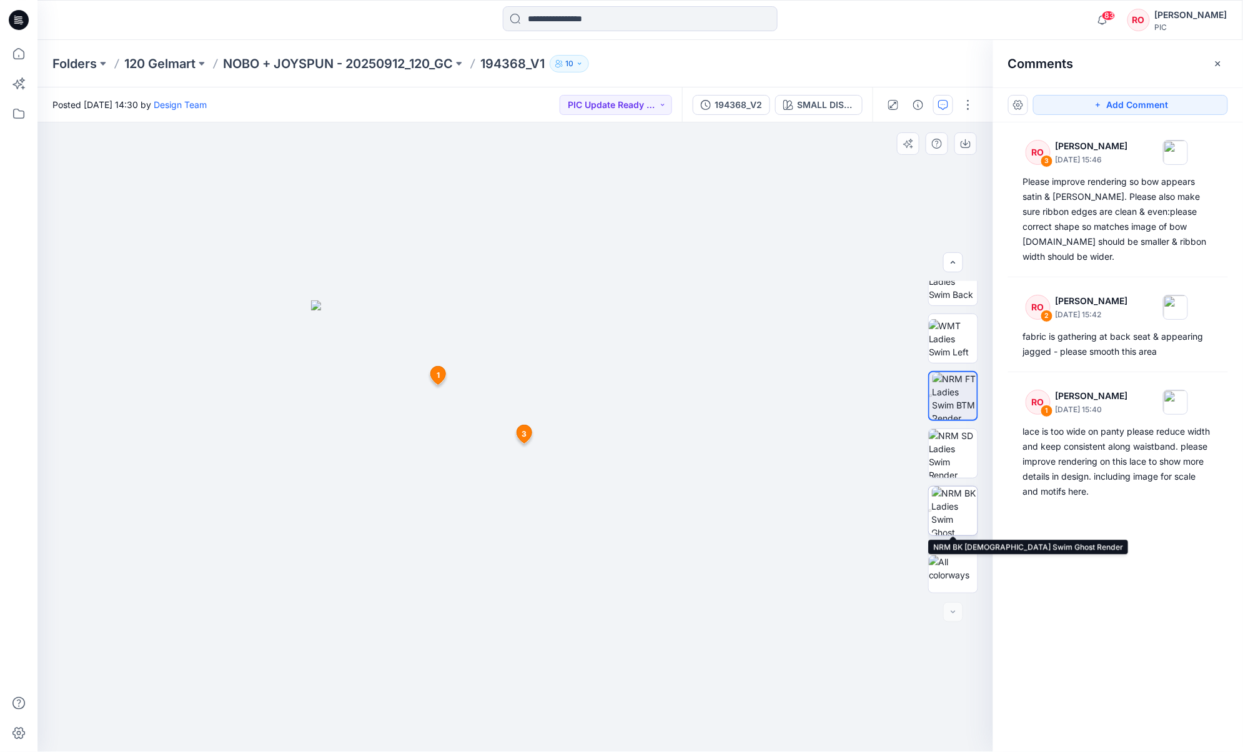
scroll to position [255, 0]
click at [932, 509] on img at bounding box center [955, 511] width 46 height 49
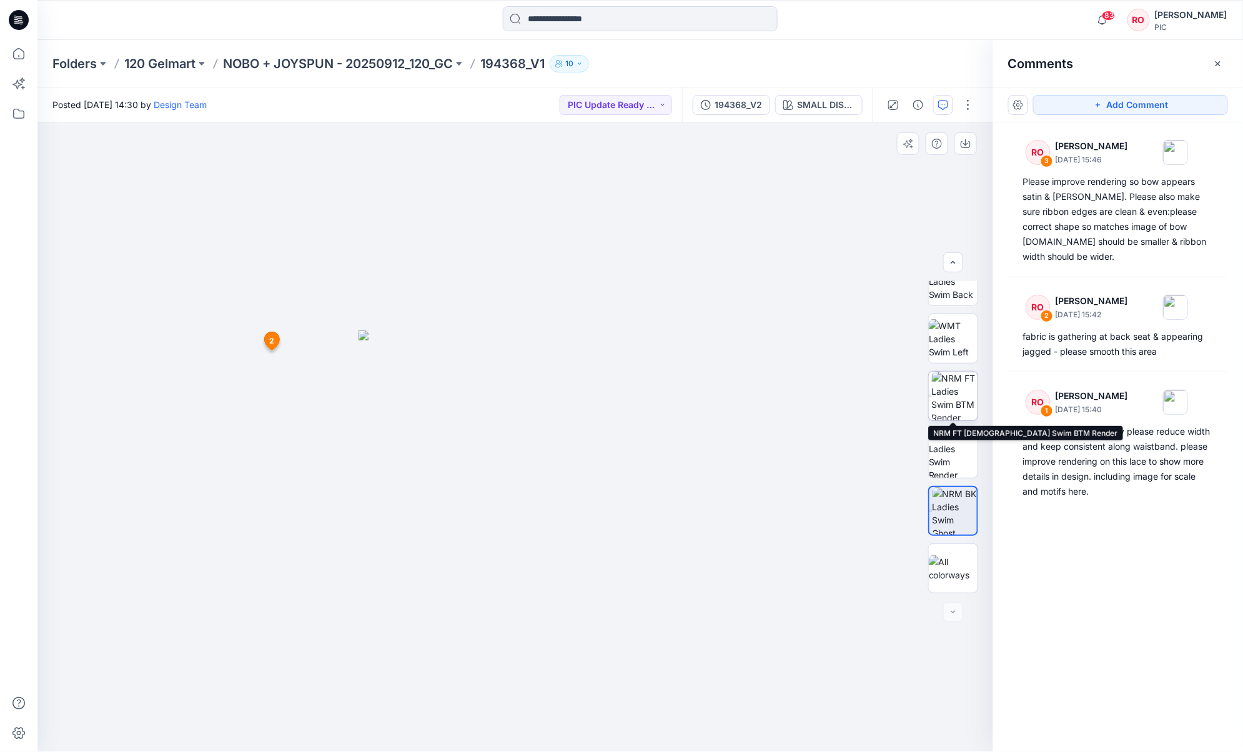
click at [932, 396] on img at bounding box center [955, 396] width 46 height 49
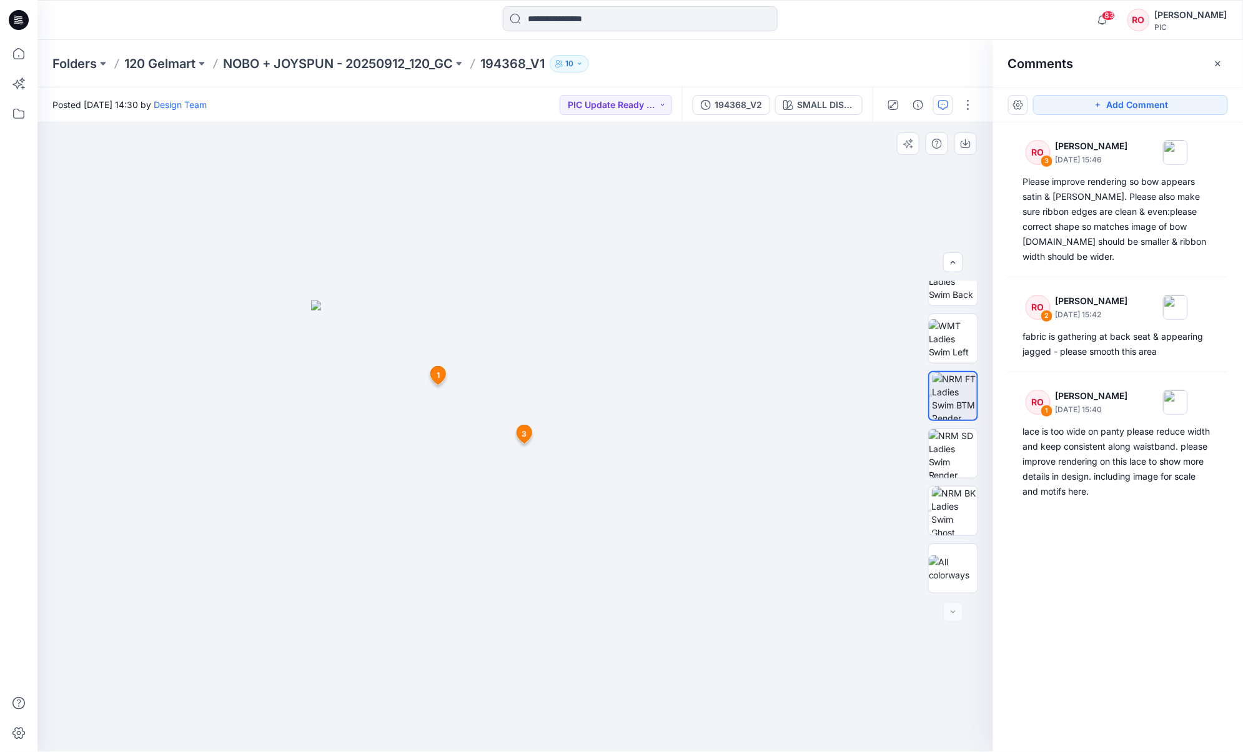
click at [662, 455] on img at bounding box center [515, 527] width 409 height 452
drag, startPoint x: 1152, startPoint y: 101, endPoint x: 860, endPoint y: 214, distance: 313.3
click at [932, 102] on button "Add Comment" at bounding box center [1131, 105] width 195 height 20
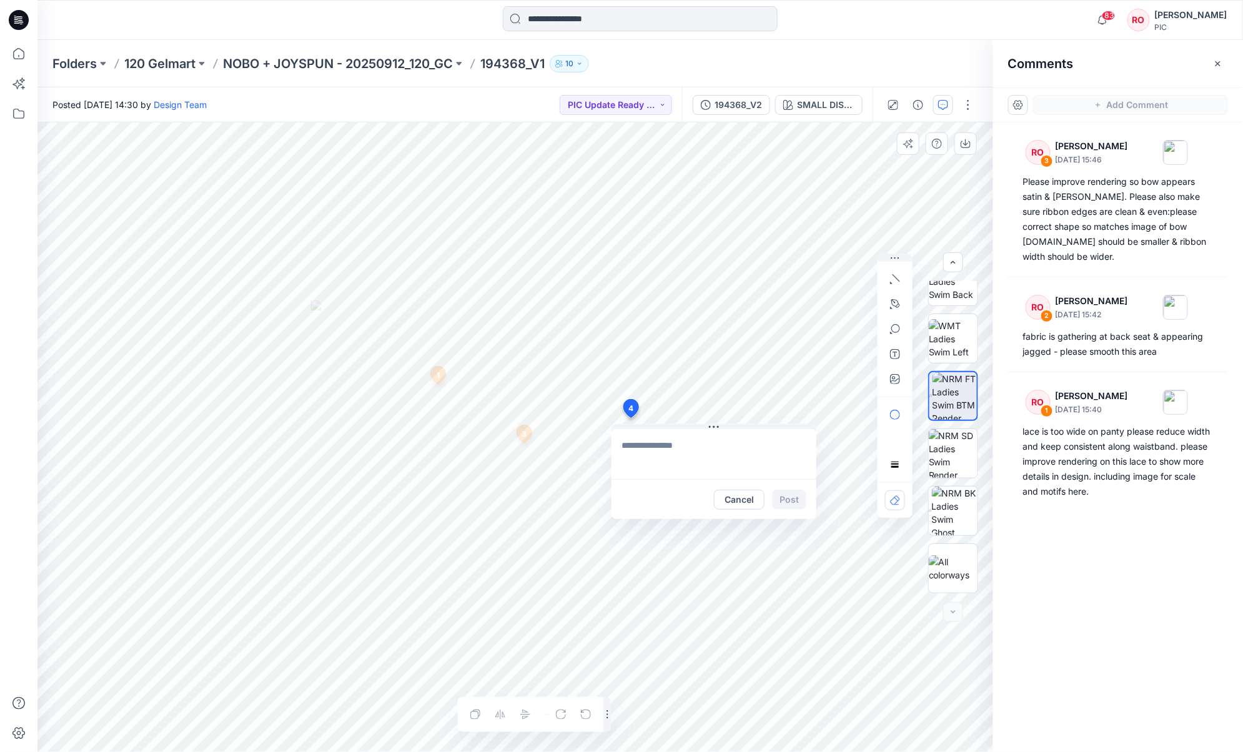
click at [630, 418] on div "4 Cancel Post 1 RO Raquel Ortiz October 02, 2025 15:40 lace is too wide on pant…" at bounding box center [515, 437] width 956 height 630
click at [769, 446] on textarea "**********" at bounding box center [714, 454] width 205 height 50
type textarea "**********"
click at [787, 500] on button "Post" at bounding box center [789, 500] width 34 height 20
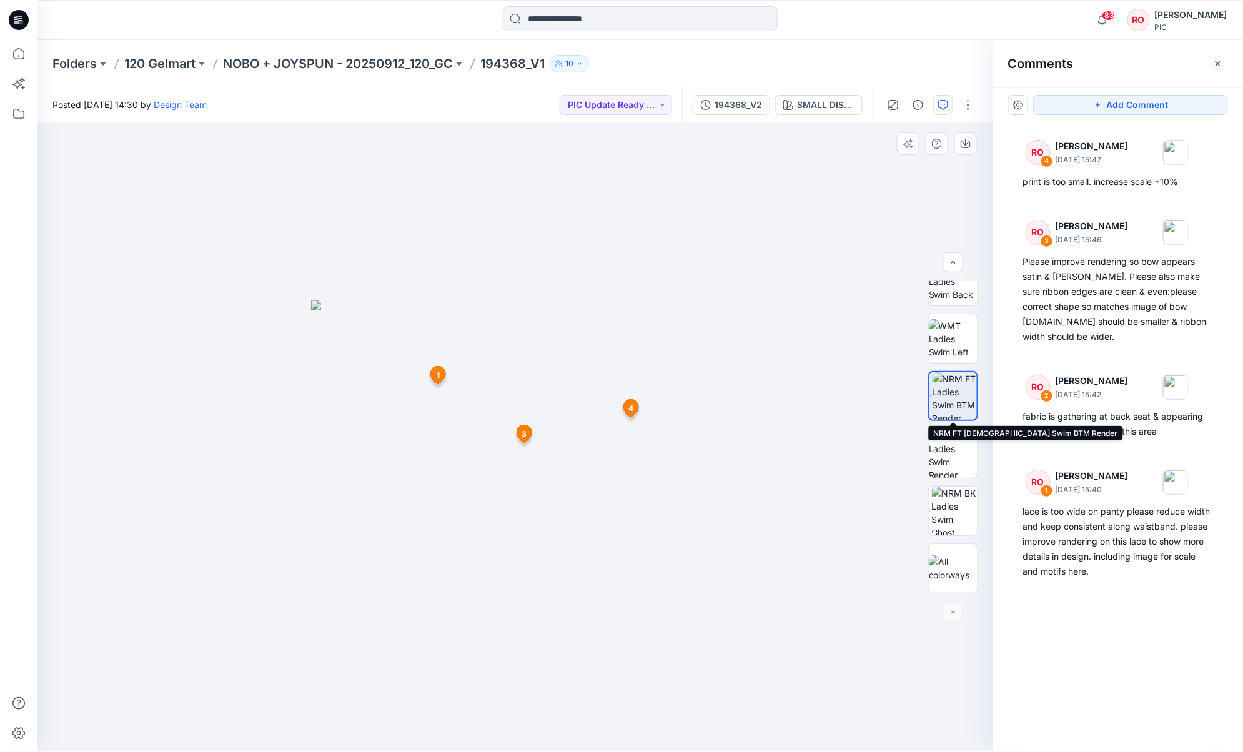
scroll to position [0, 0]
click at [932, 563] on img at bounding box center [953, 568] width 49 height 26
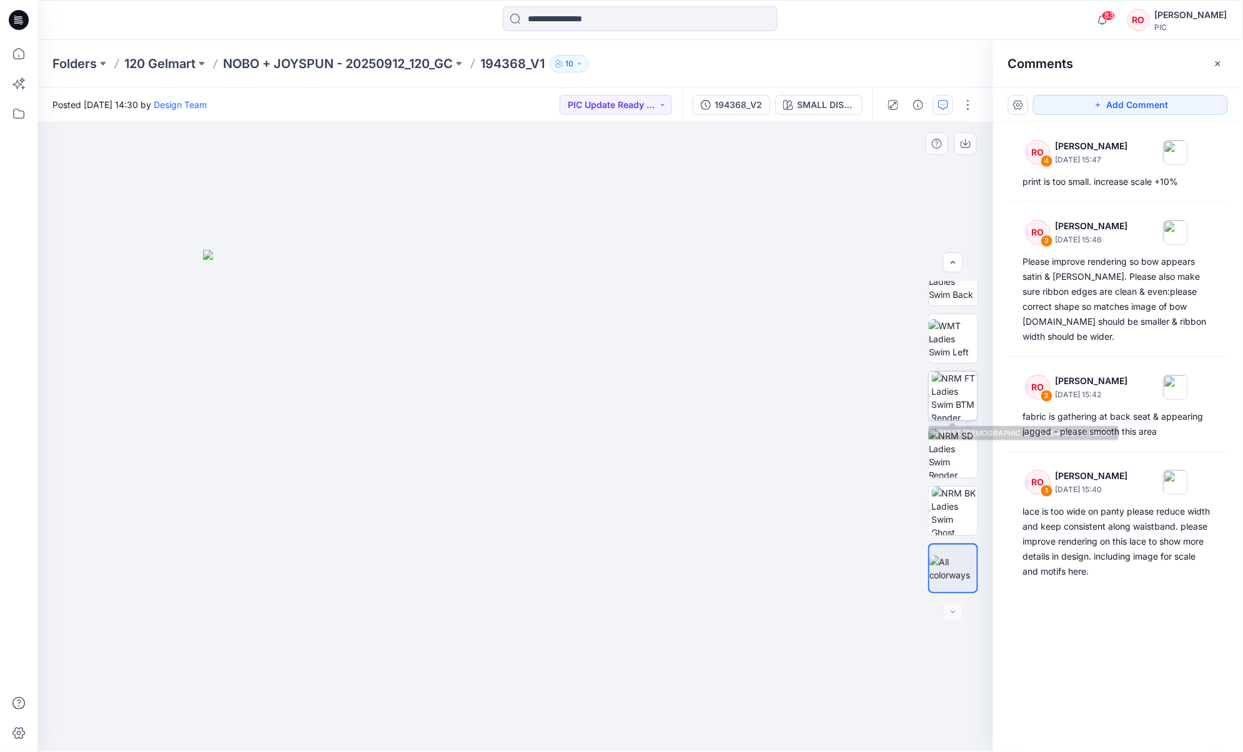
click at [932, 410] on img at bounding box center [955, 396] width 46 height 49
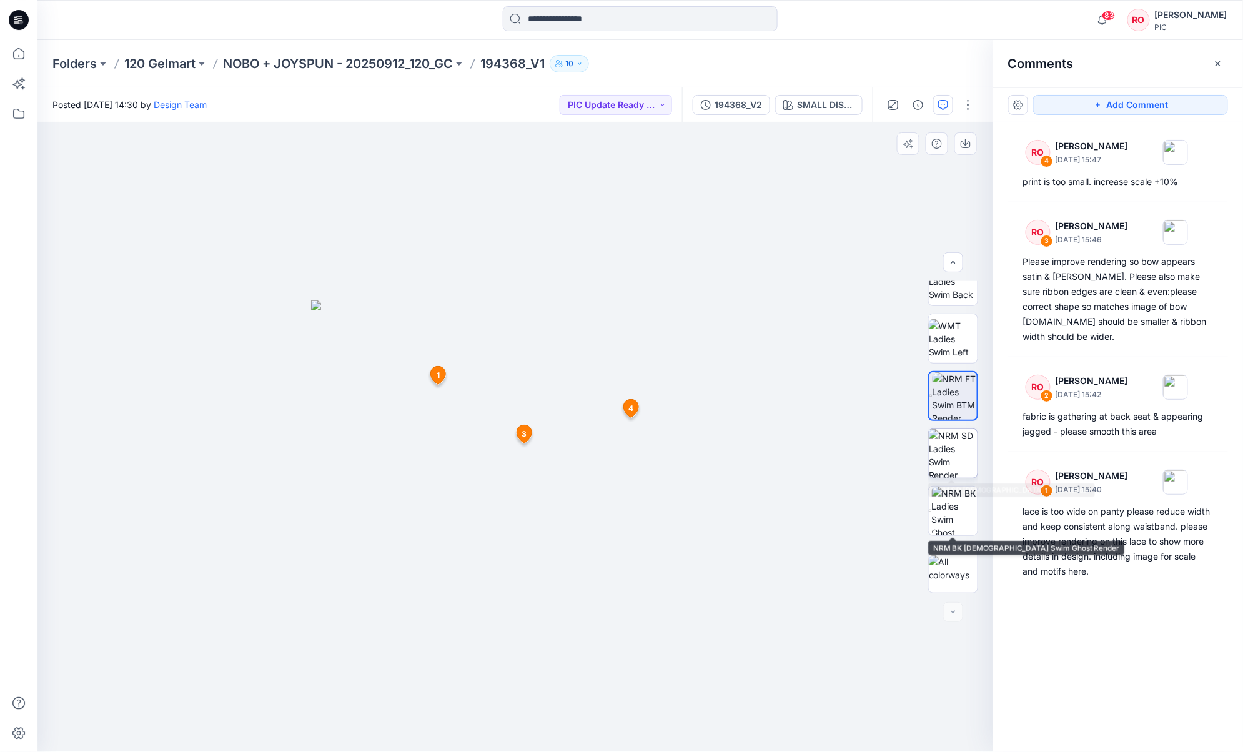
click at [932, 452] on img at bounding box center [953, 453] width 49 height 49
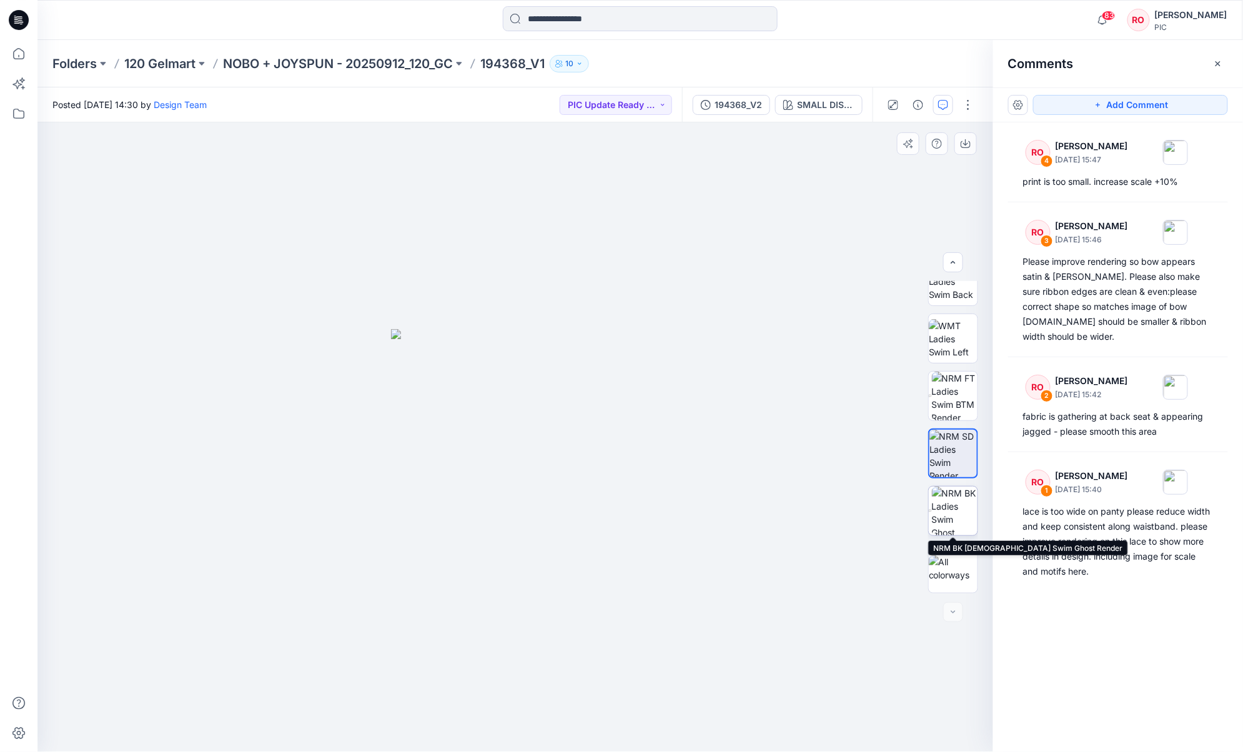
click at [932, 498] on img at bounding box center [955, 511] width 46 height 49
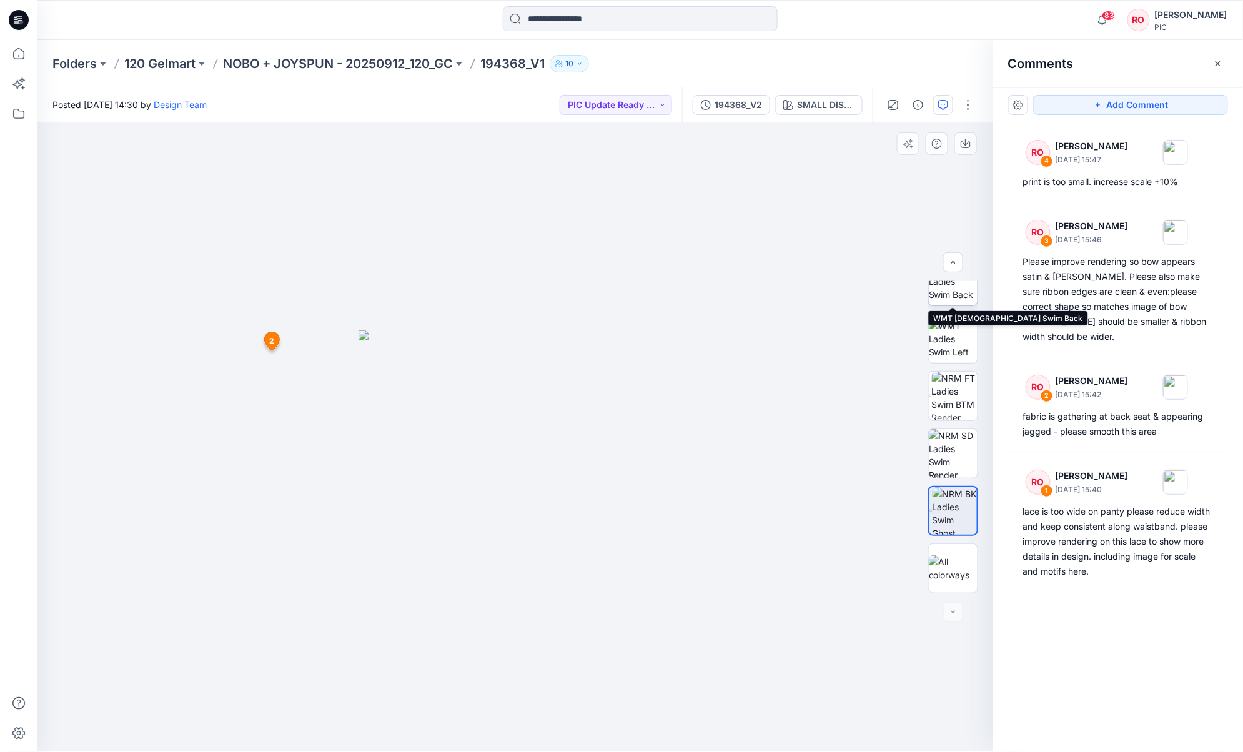
click at [932, 291] on img at bounding box center [953, 281] width 49 height 39
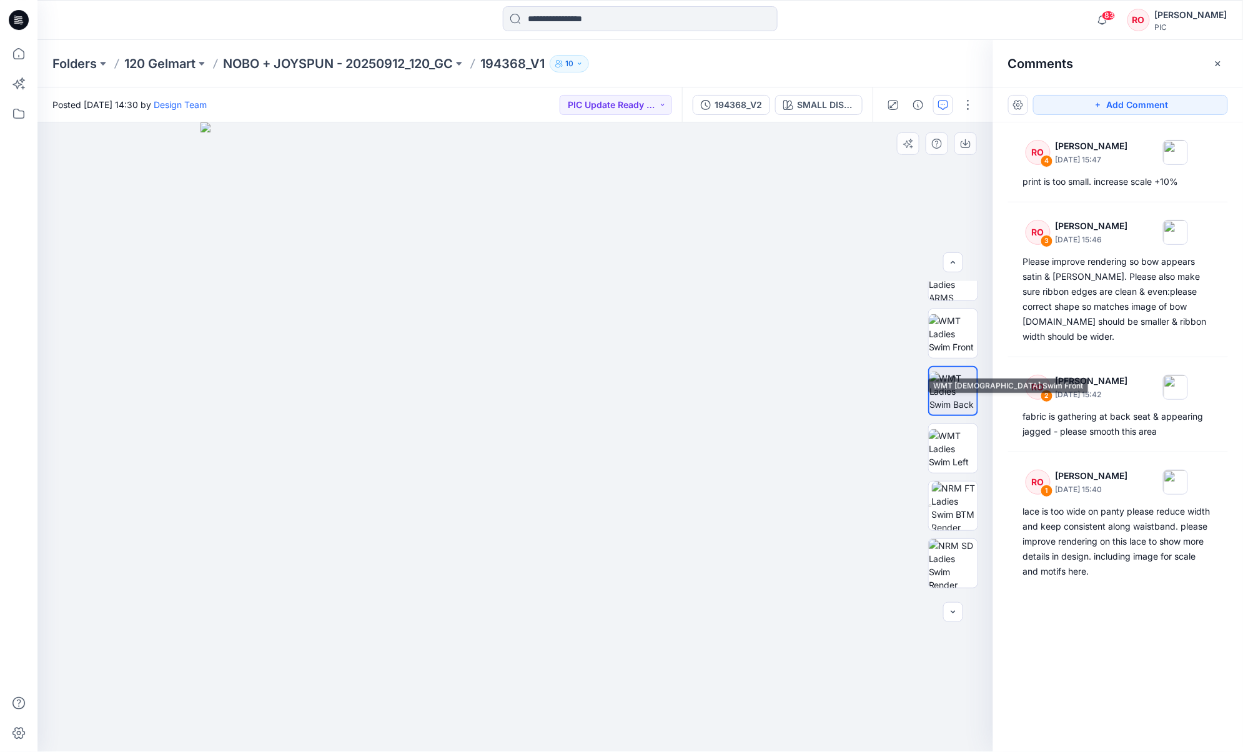
scroll to position [125, 0]
click at [932, 340] on img at bounding box center [953, 353] width 49 height 39
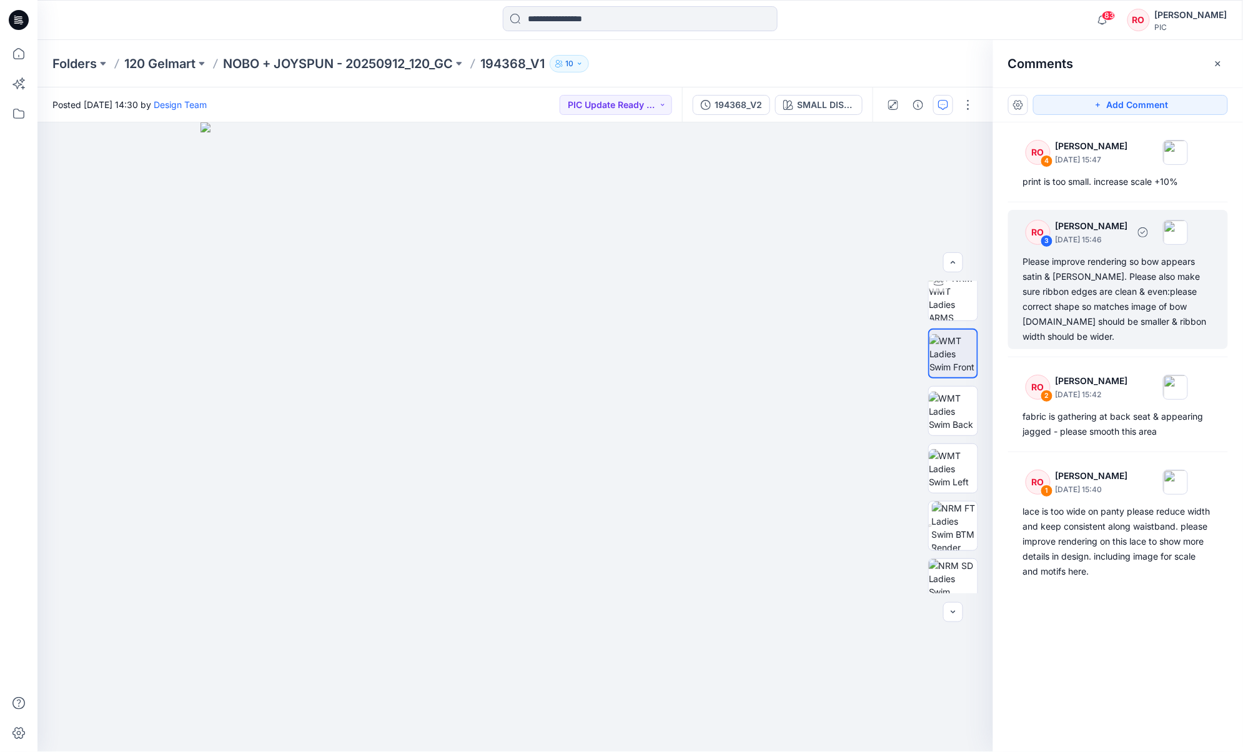
click at [932, 270] on div "Please improve rendering so bow appears satin & shiny. Please also make sure ri…" at bounding box center [1119, 299] width 190 height 90
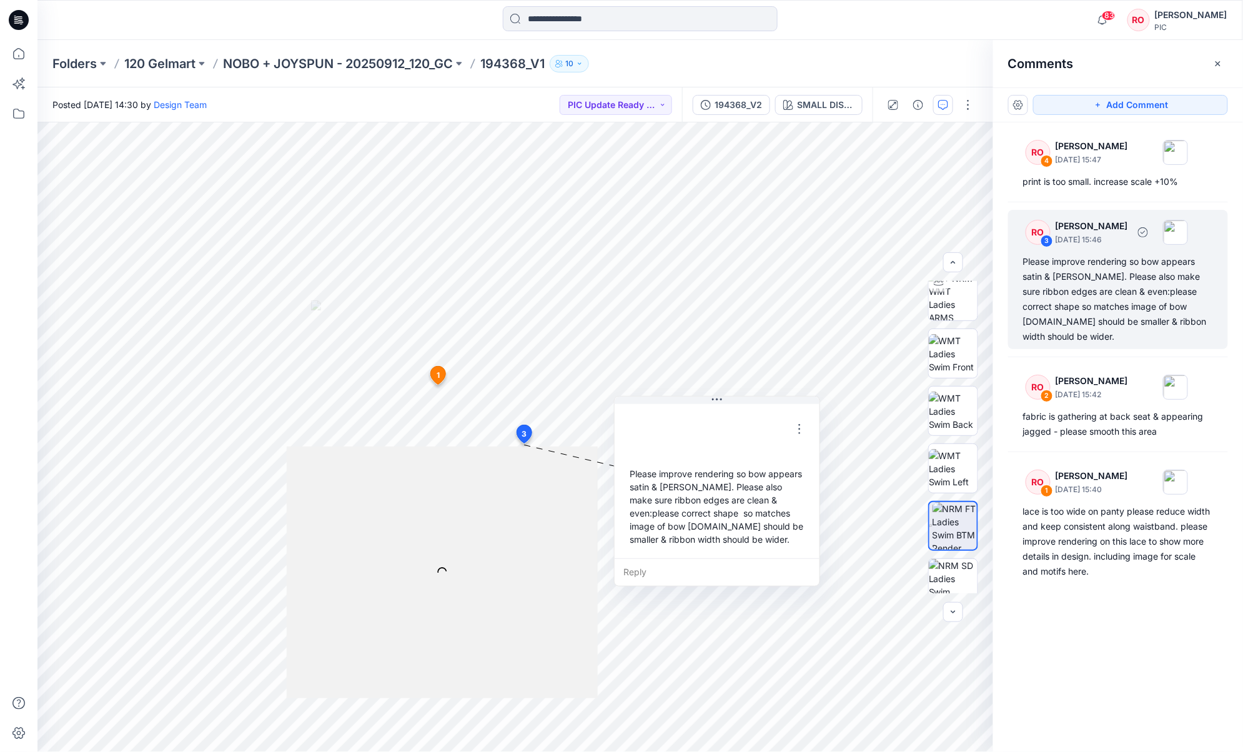
scroll to position [0, 0]
click at [795, 419] on button "button" at bounding box center [800, 429] width 20 height 20
click at [805, 449] on button "Edit comment" at bounding box center [800, 458] width 95 height 23
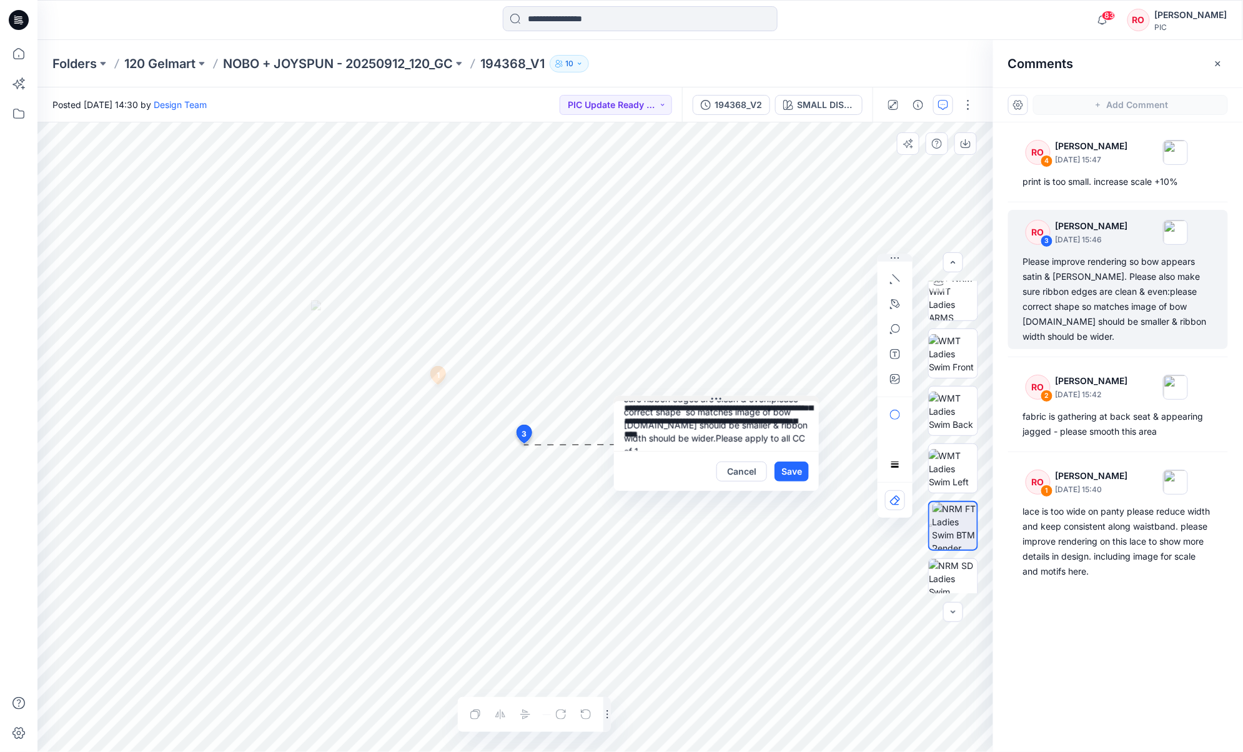
scroll to position [47, 0]
click at [694, 431] on textarea "**********" at bounding box center [716, 426] width 205 height 50
type textarea "**********"
click at [803, 475] on button "Save" at bounding box center [792, 472] width 34 height 20
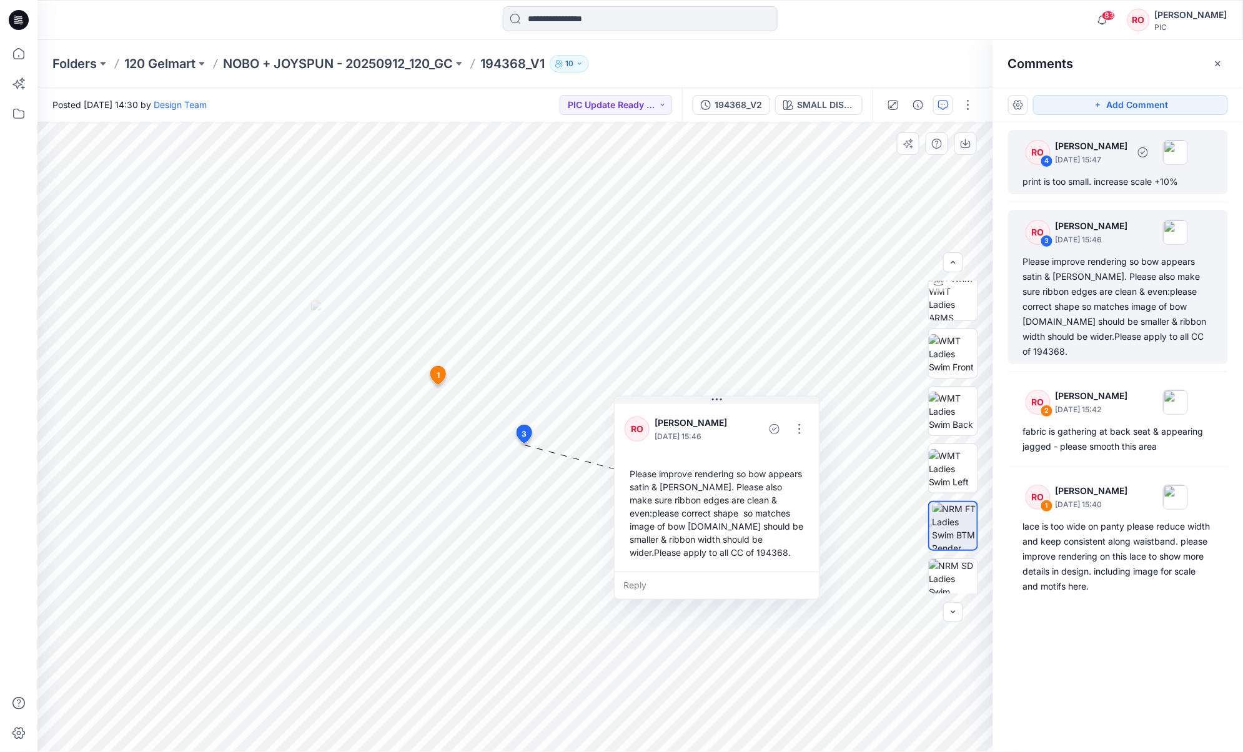
click at [932, 189] on div "print is too small. increase scale +10%" at bounding box center [1119, 181] width 190 height 15
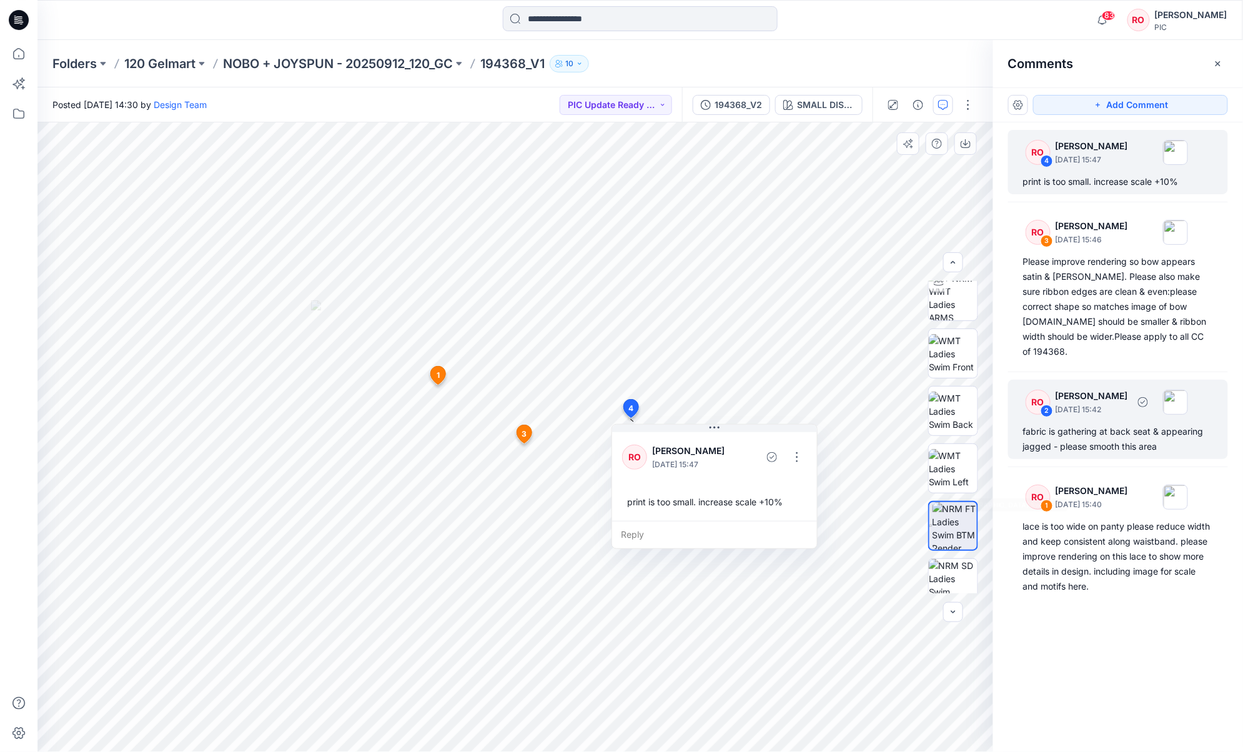
click at [932, 424] on div "fabric is gathering at back seat & appearing jagged - please smooth this area" at bounding box center [1119, 439] width 190 height 30
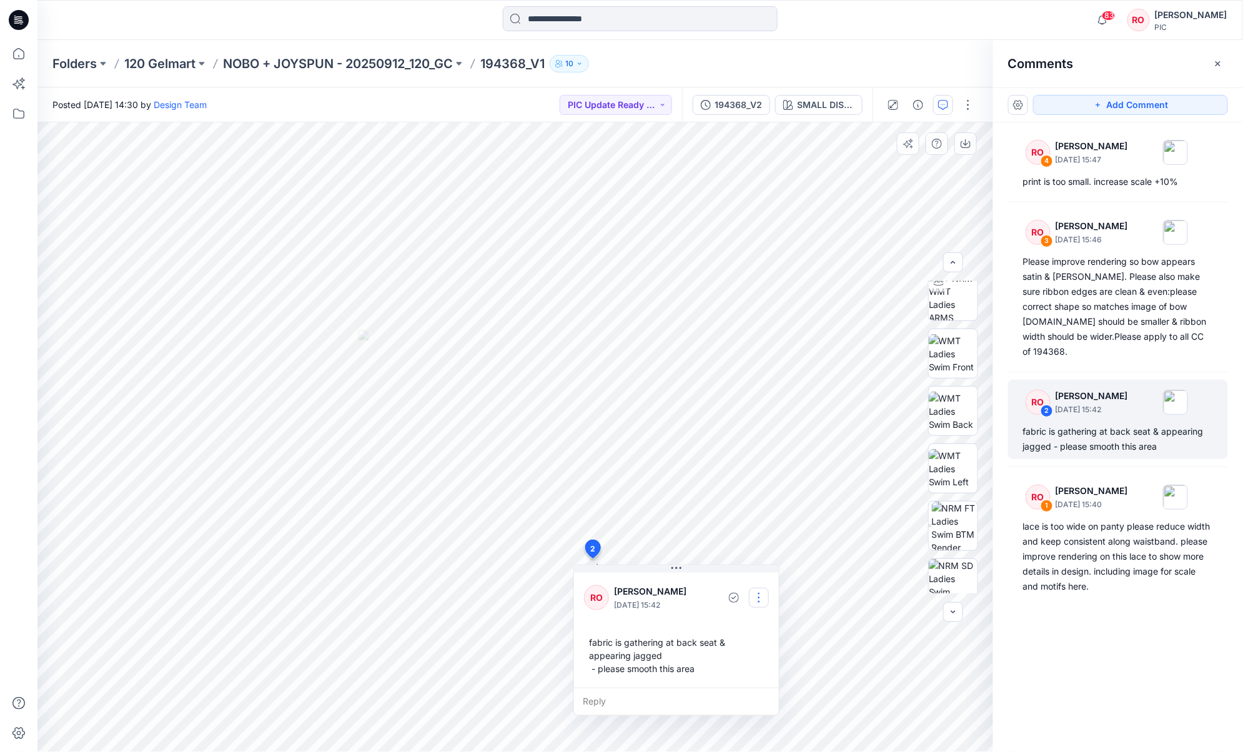
click at [753, 563] on button "button" at bounding box center [759, 598] width 20 height 20
click at [752, 563] on button "Edit comment" at bounding box center [759, 626] width 95 height 23
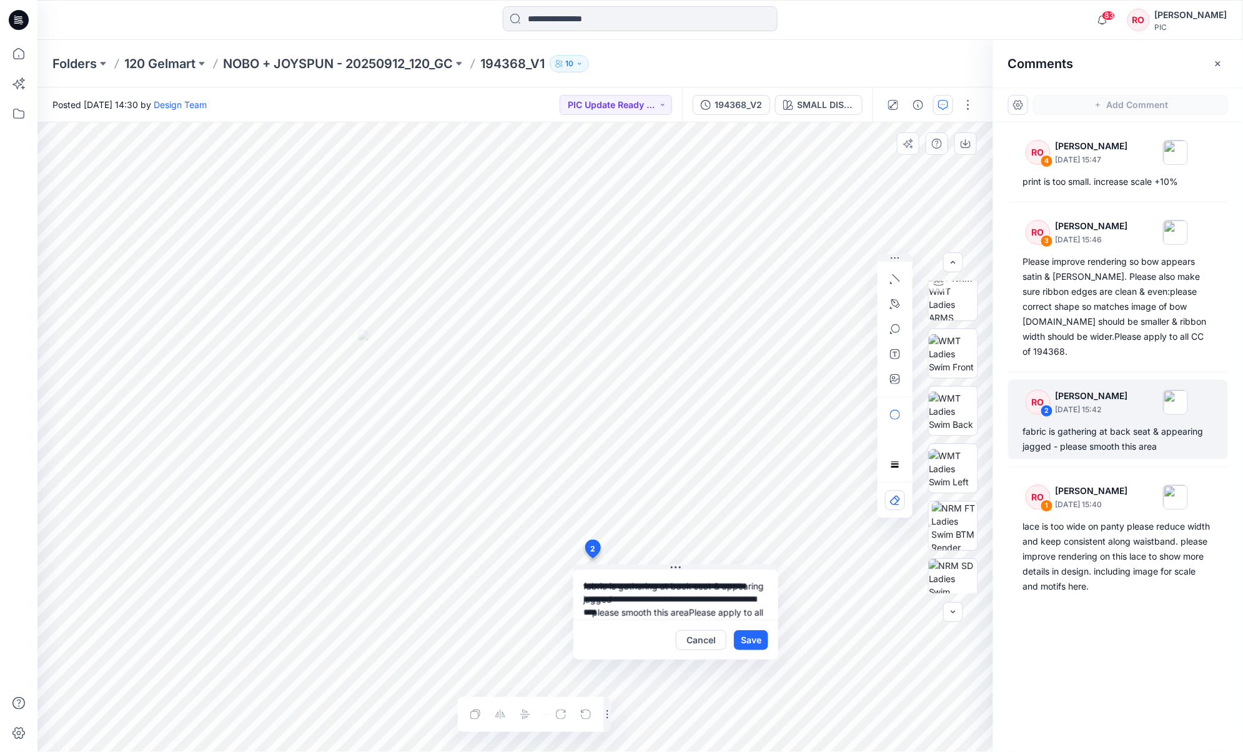
click at [692, 563] on textarea "**********" at bounding box center [676, 595] width 205 height 50
type textarea "**********"
click at [755, 563] on button "Save" at bounding box center [751, 640] width 34 height 20
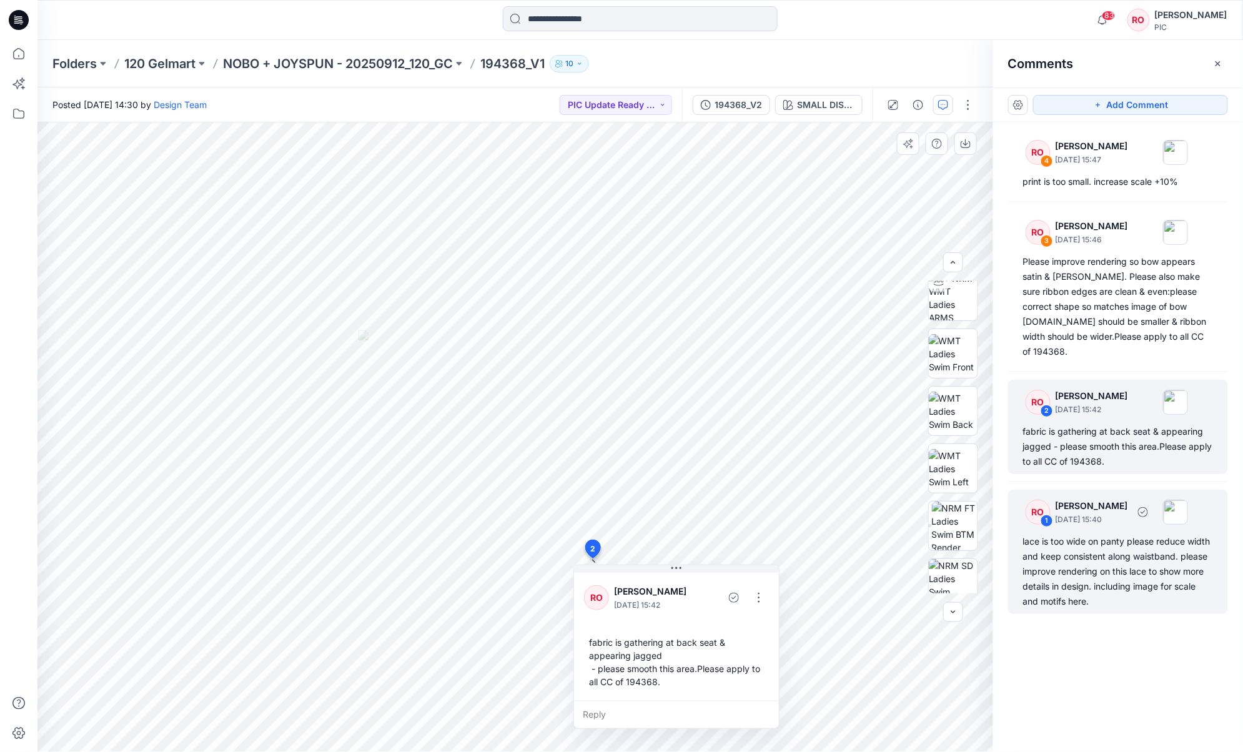
click at [932, 514] on p "October 02, 2025 15:40" at bounding box center [1092, 520] width 72 height 12
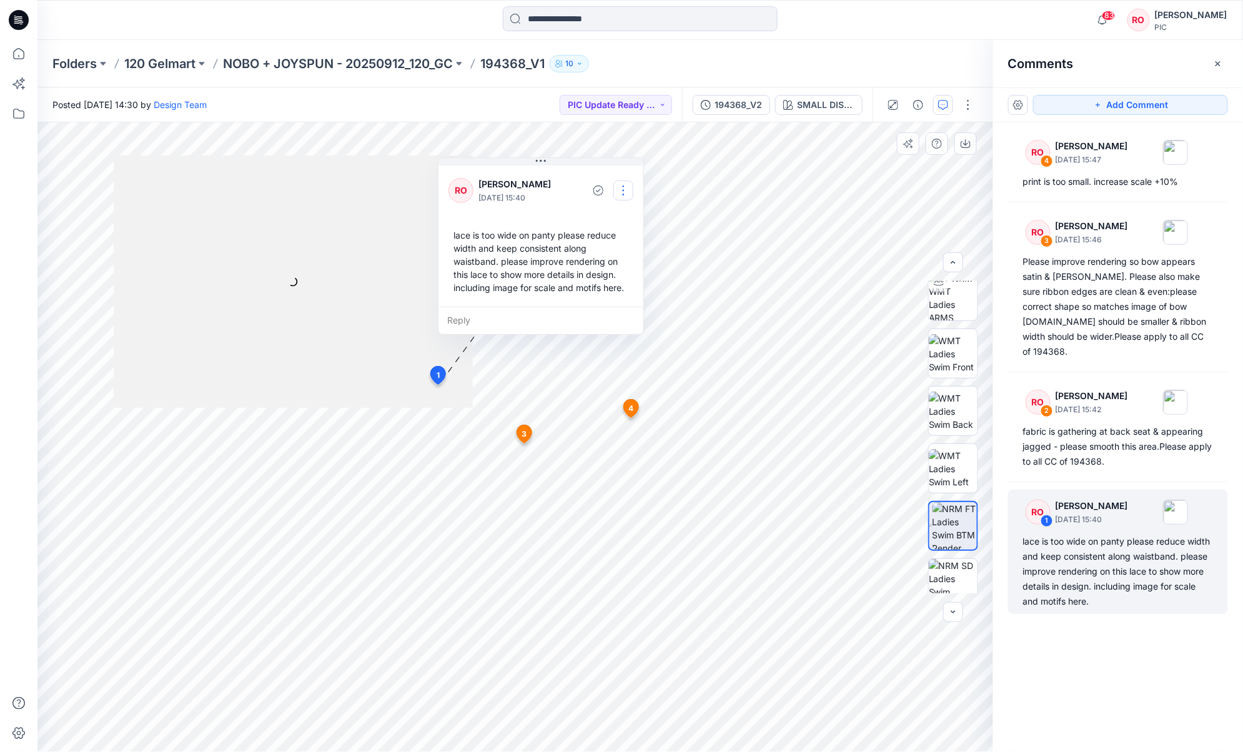
click at [627, 191] on button "button" at bounding box center [624, 191] width 20 height 20
click at [605, 222] on p "Edit comment" at bounding box center [627, 219] width 56 height 13
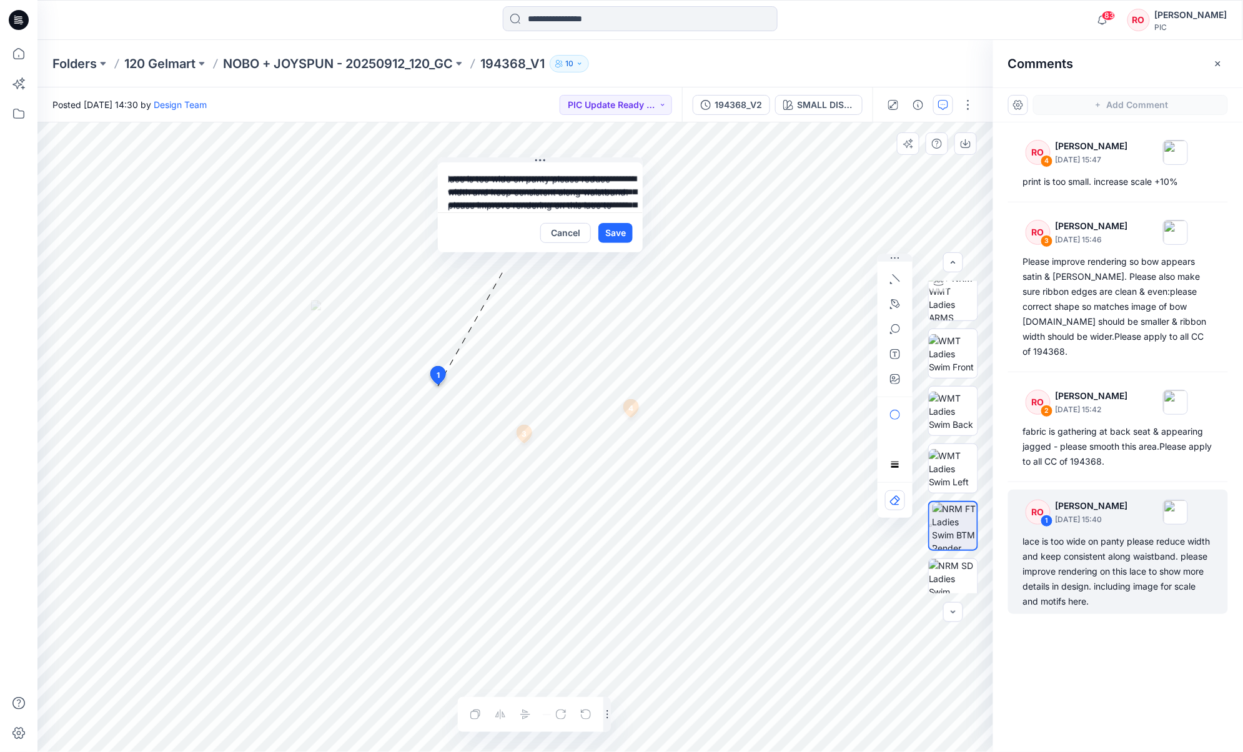
scroll to position [32, 0]
type textarea "**********"
click at [615, 231] on button "Save" at bounding box center [616, 233] width 34 height 20
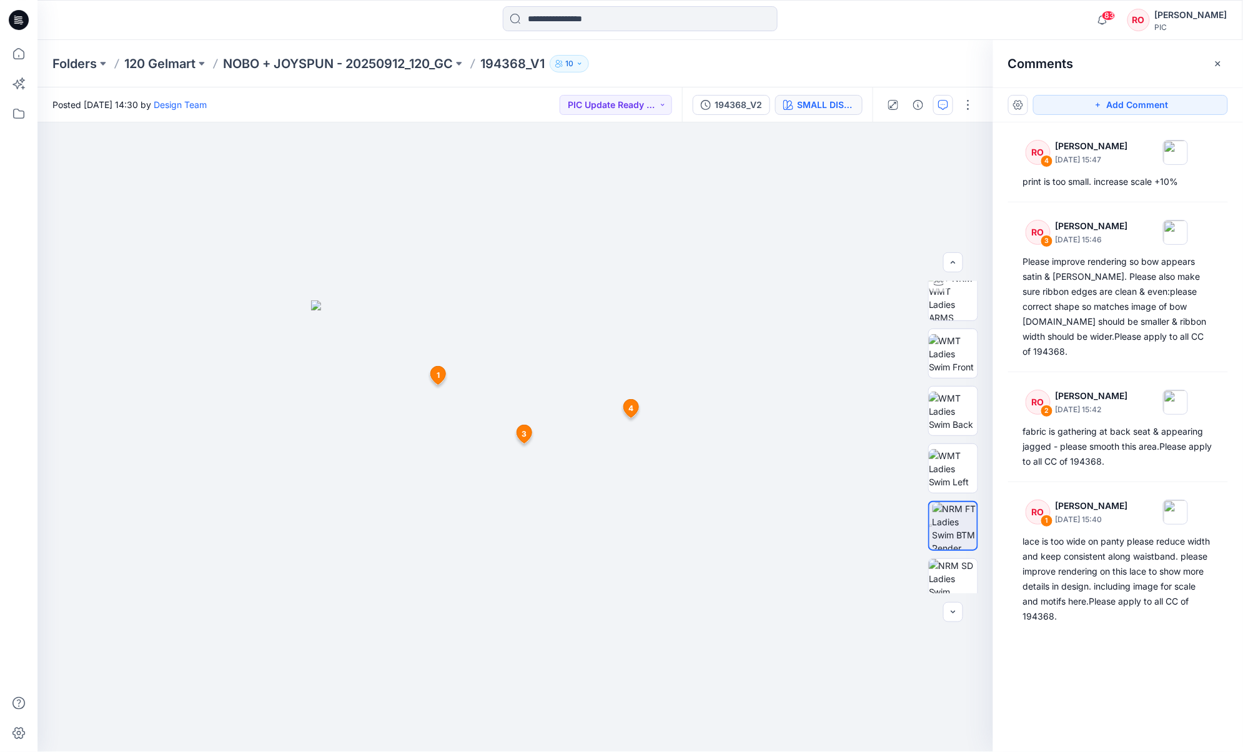
click at [825, 106] on div "SMALL DISTY" at bounding box center [825, 105] width 57 height 14
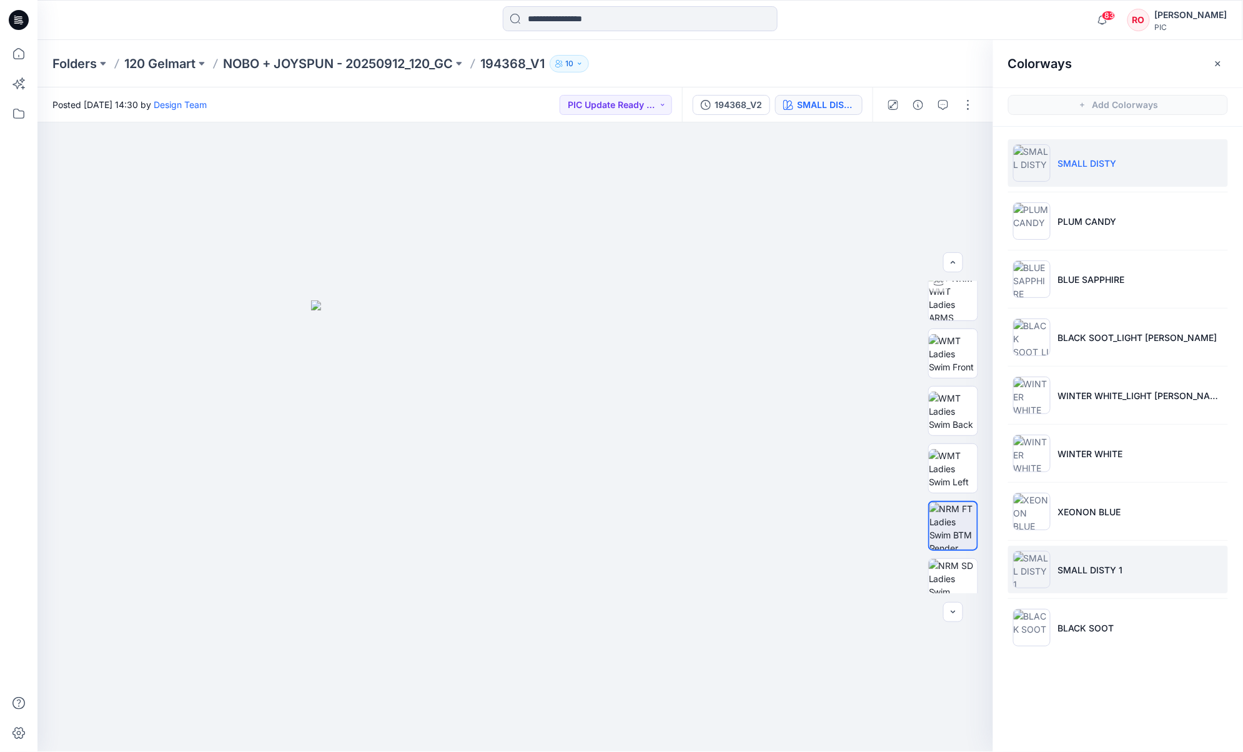
click at [932, 553] on li "SMALL DISTY 1" at bounding box center [1119, 569] width 220 height 47
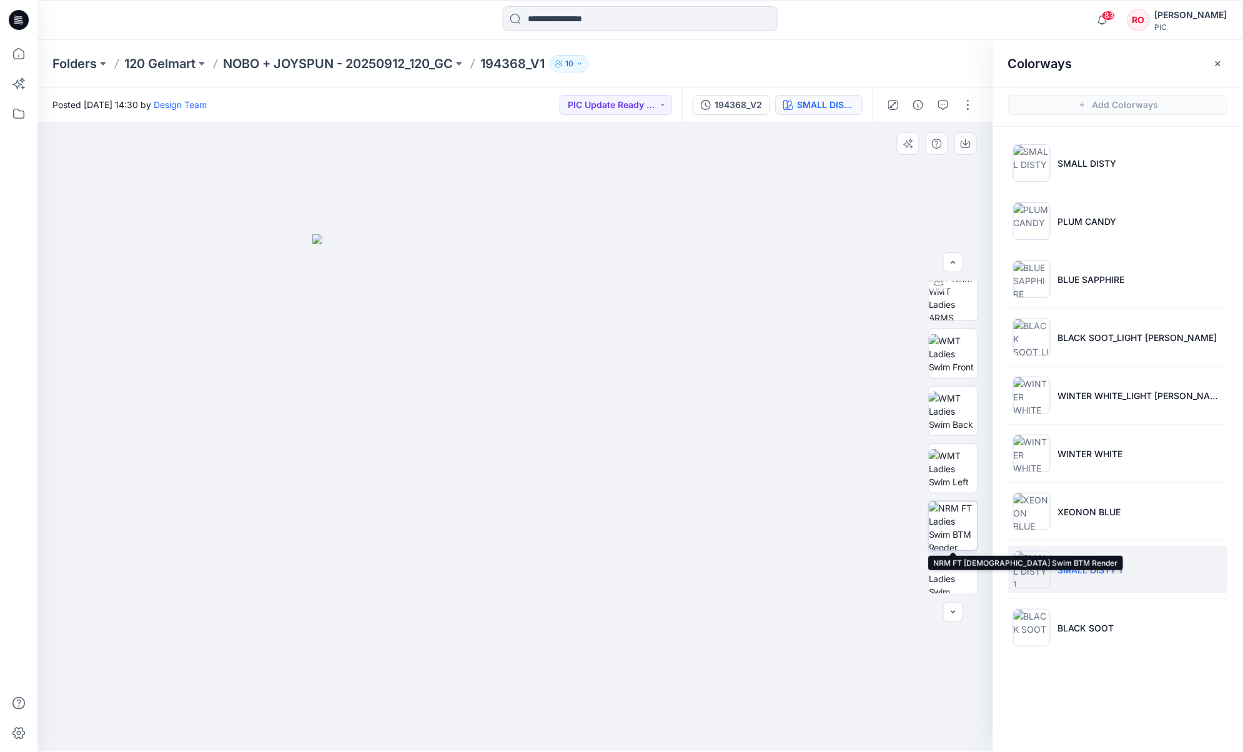
click at [932, 520] on img at bounding box center [953, 526] width 49 height 49
click at [932, 106] on icon "button" at bounding box center [944, 105] width 10 height 10
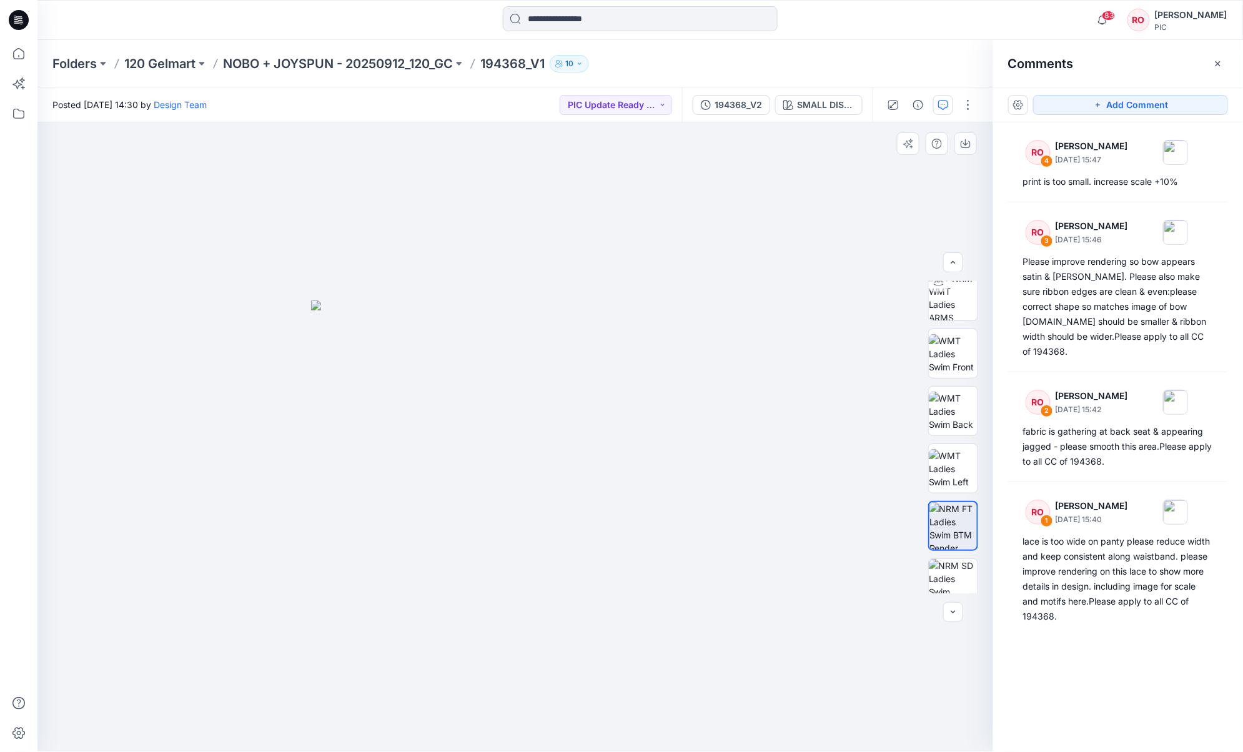
click at [596, 490] on img at bounding box center [515, 527] width 409 height 452
click at [932, 111] on button "Add Comment" at bounding box center [1131, 105] width 195 height 20
click at [554, 493] on div "5" at bounding box center [515, 437] width 956 height 630
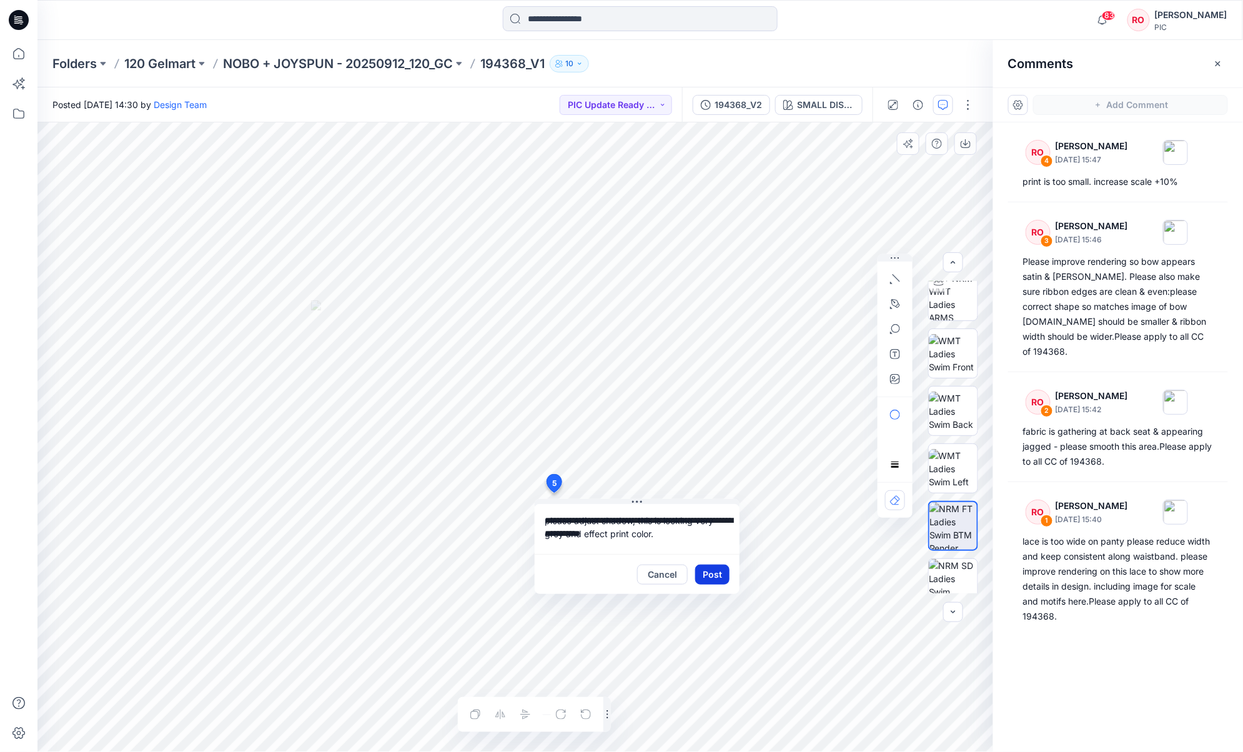
type textarea "**********"
drag, startPoint x: 715, startPoint y: 571, endPoint x: 721, endPoint y: 565, distance: 8.0
click at [717, 563] on button "Post" at bounding box center [712, 575] width 34 height 20
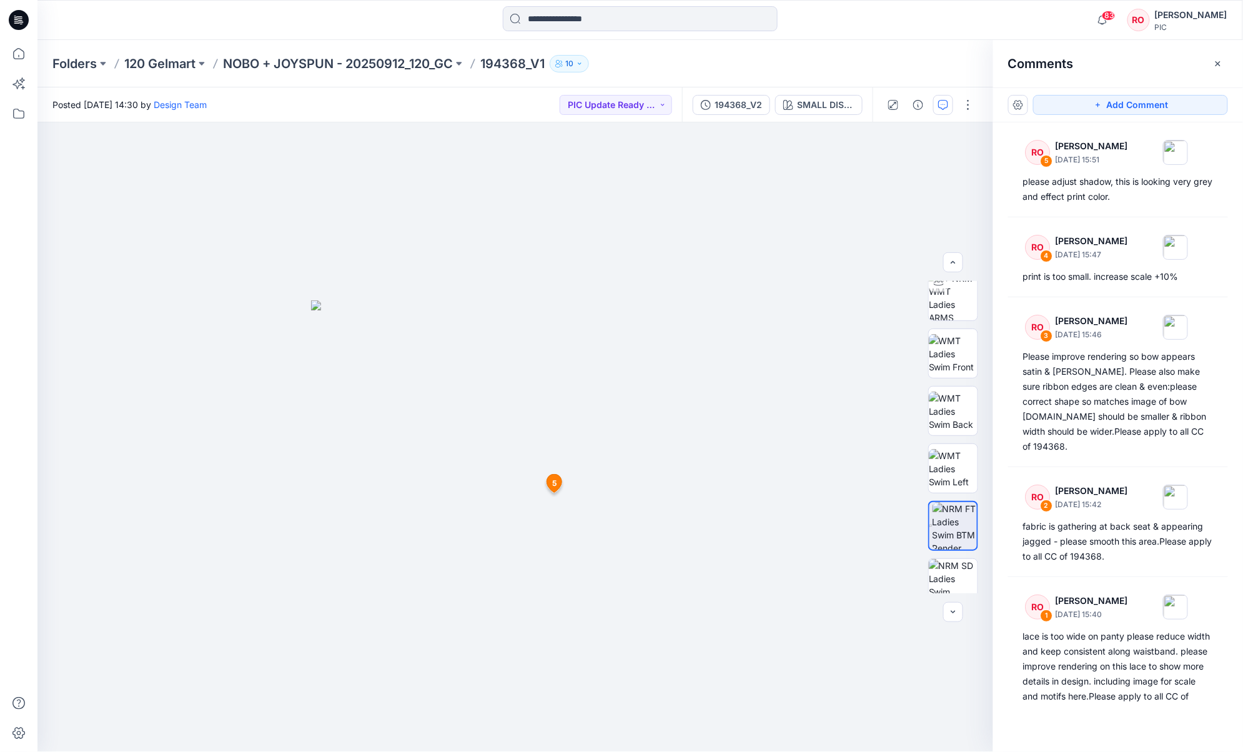
drag, startPoint x: 1080, startPoint y: 107, endPoint x: 966, endPoint y: 185, distance: 137.6
click at [932, 107] on button "Add Comment" at bounding box center [1131, 105] width 195 height 20
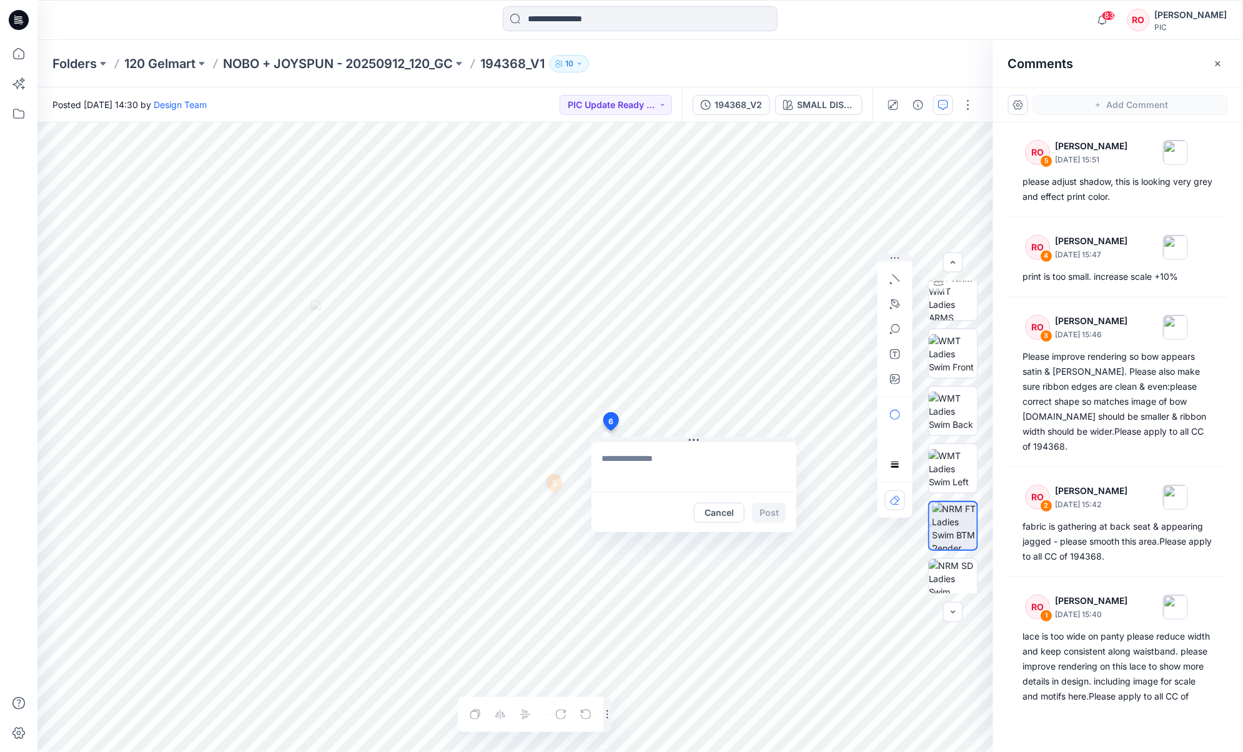
click at [610, 431] on div "6 Cancel Post 5 RO Raquel Ortiz October 02, 2025 15:51 please adjust shadow, th…" at bounding box center [515, 437] width 956 height 630
click at [560, 456] on div "**********" at bounding box center [515, 437] width 956 height 630
type textarea "**********"
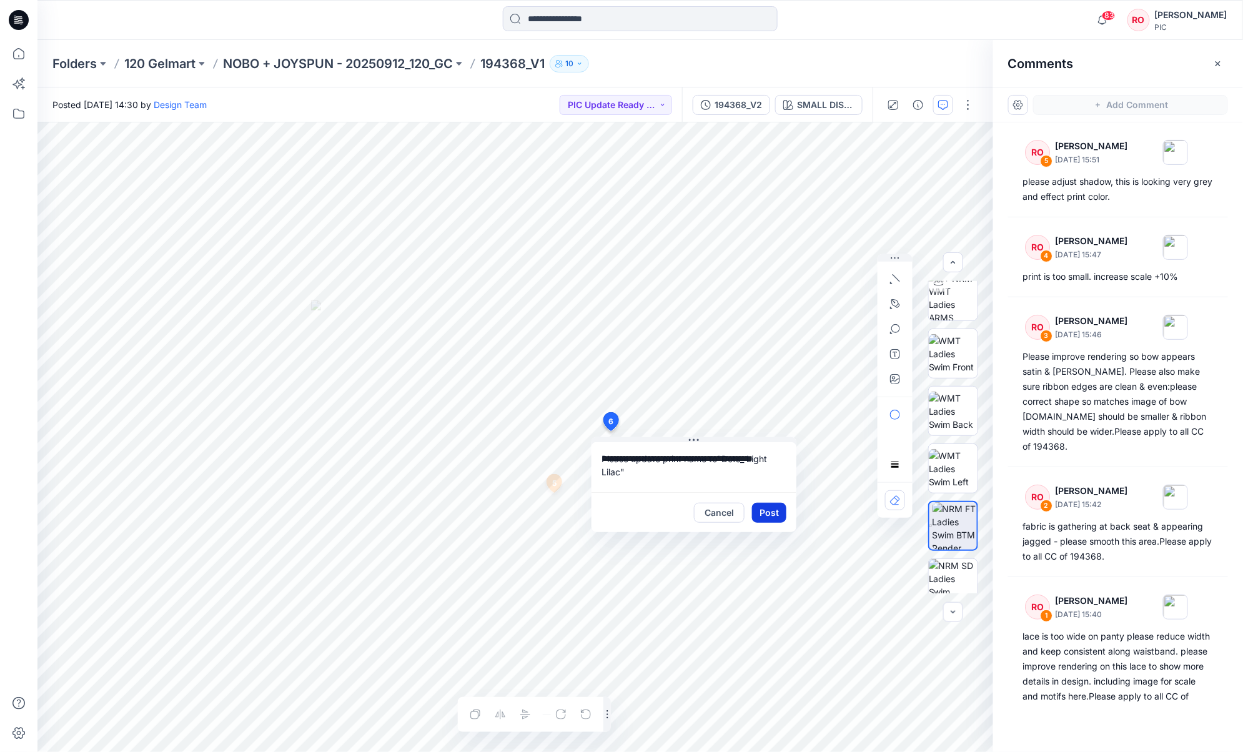
click at [765, 512] on button "Post" at bounding box center [769, 513] width 34 height 20
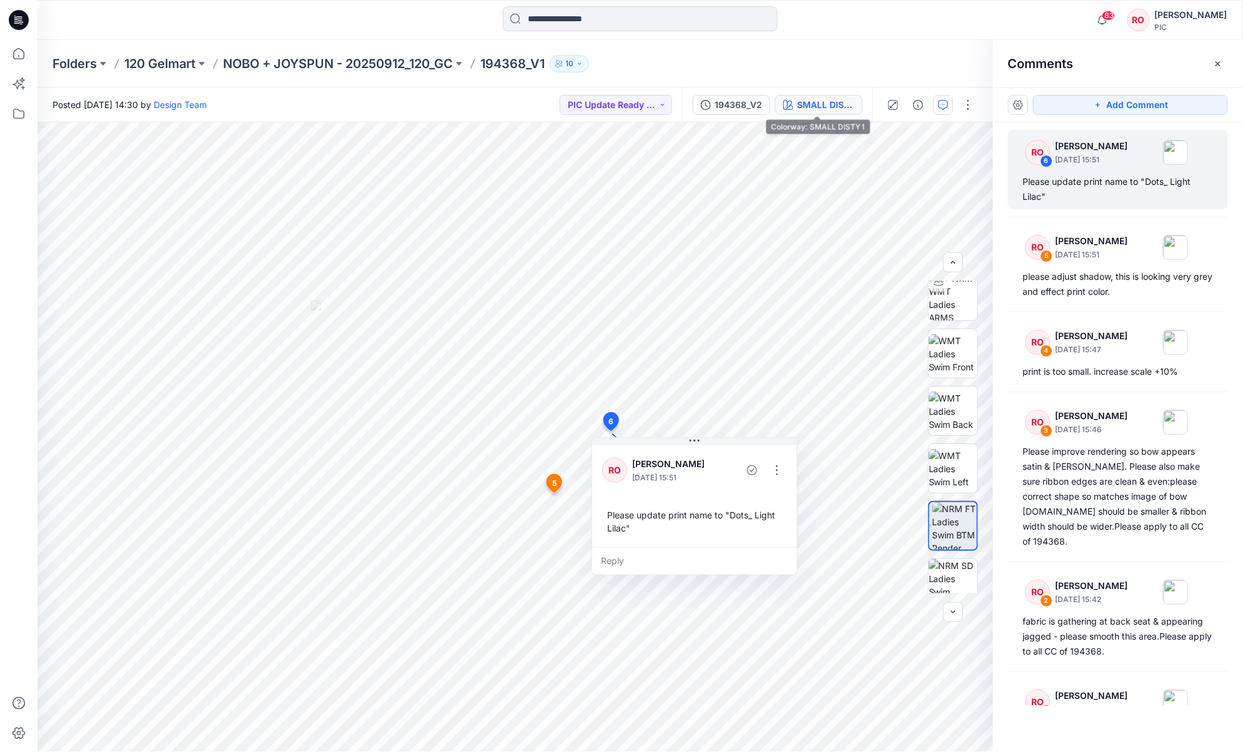
click at [808, 100] on div "SMALL DISTY 1" at bounding box center [825, 105] width 57 height 14
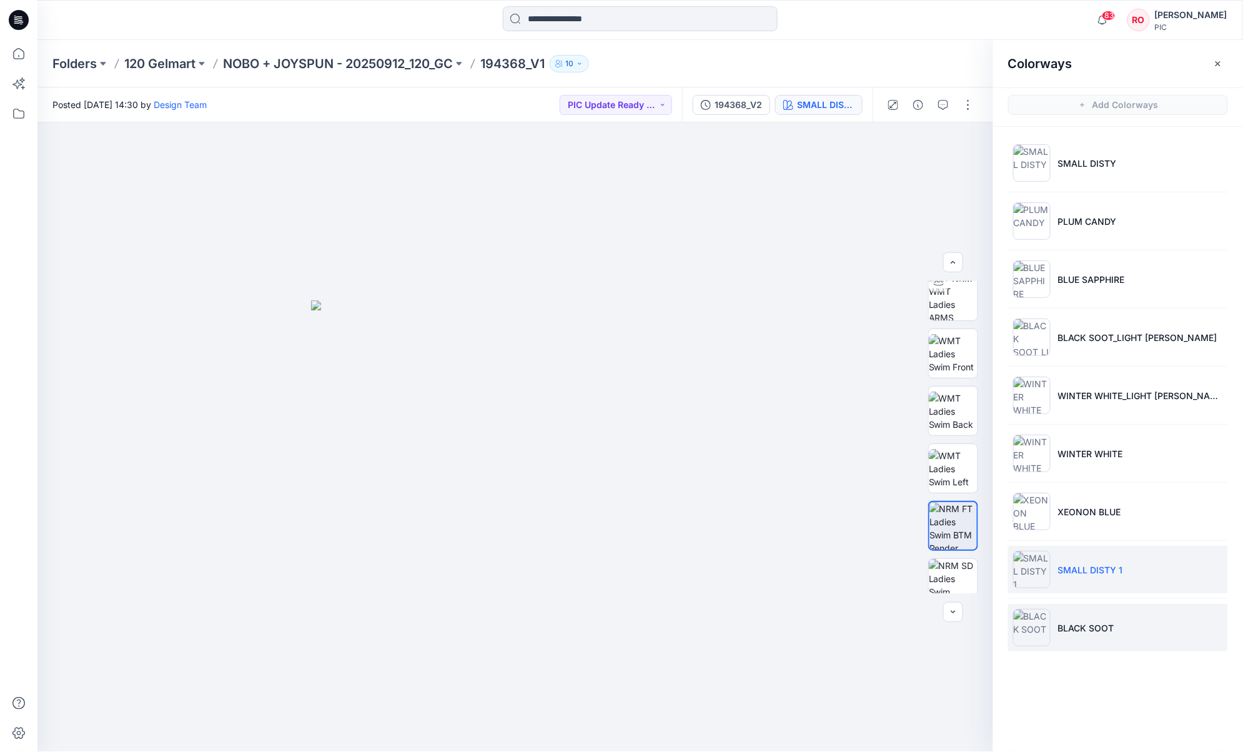
click at [932, 563] on li "BLACK SOOT" at bounding box center [1119, 627] width 220 height 47
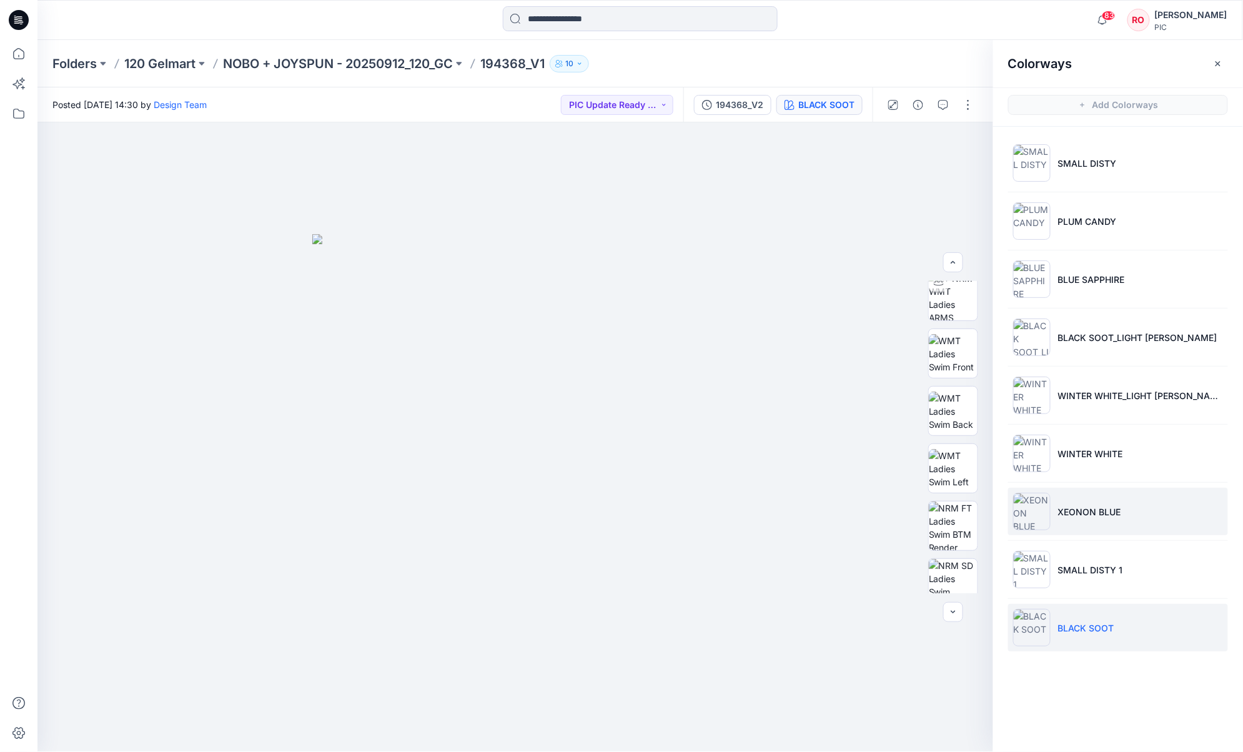
click at [932, 502] on li "XEONON BLUE" at bounding box center [1119, 511] width 220 height 47
click at [932, 508] on img at bounding box center [953, 526] width 49 height 49
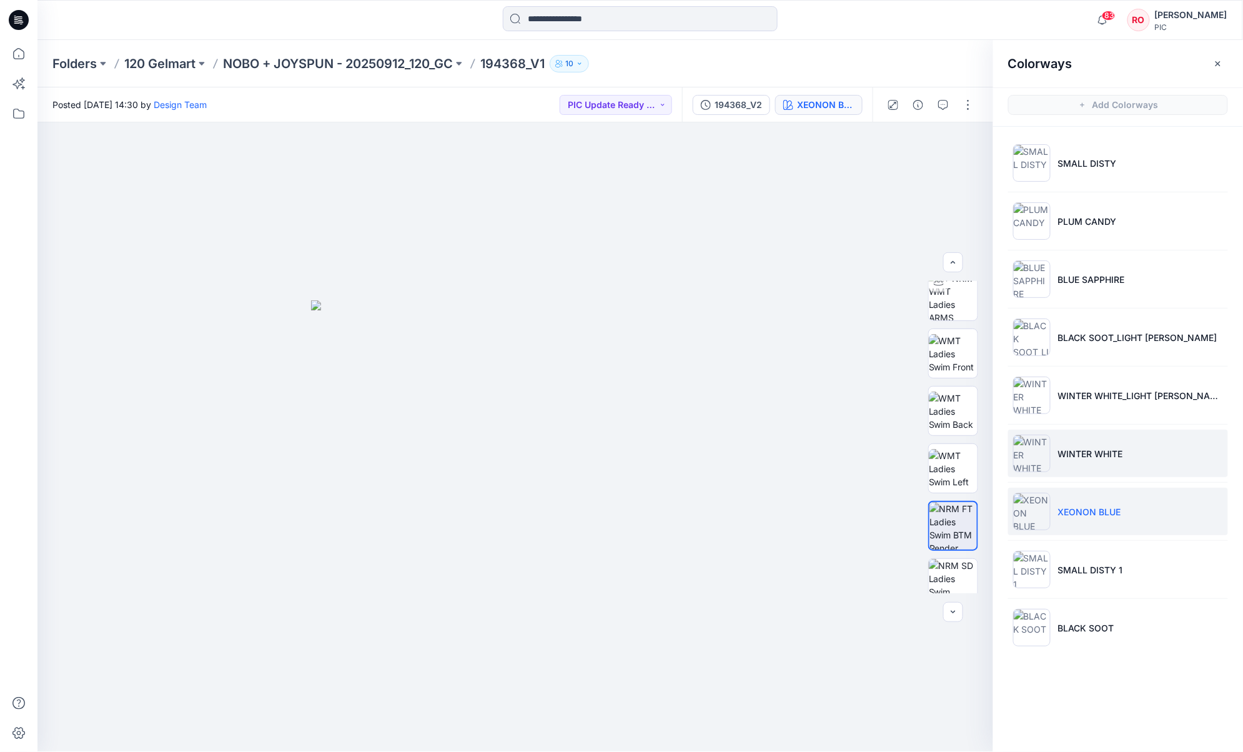
click at [932, 446] on li "WINTER WHITE" at bounding box center [1119, 453] width 220 height 47
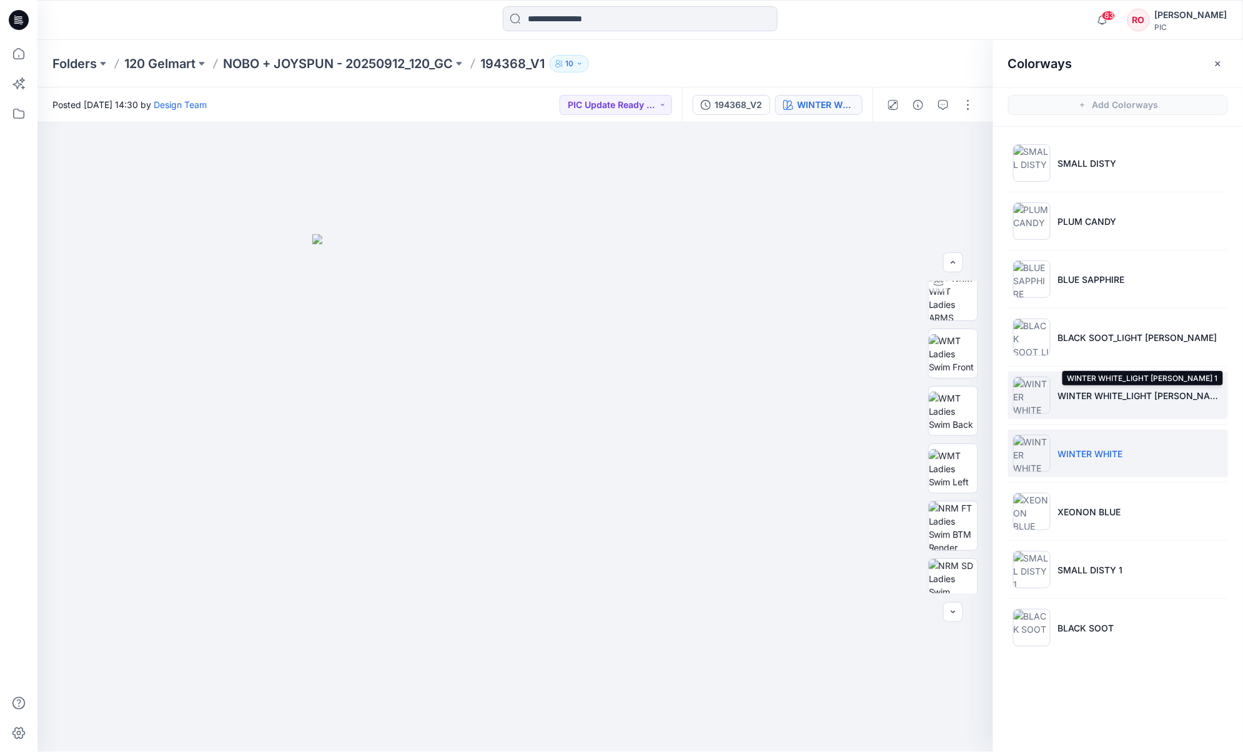
click at [932, 393] on p "WINTER WHITE_LIGHT HEATHER GREY 1" at bounding box center [1141, 395] width 165 height 13
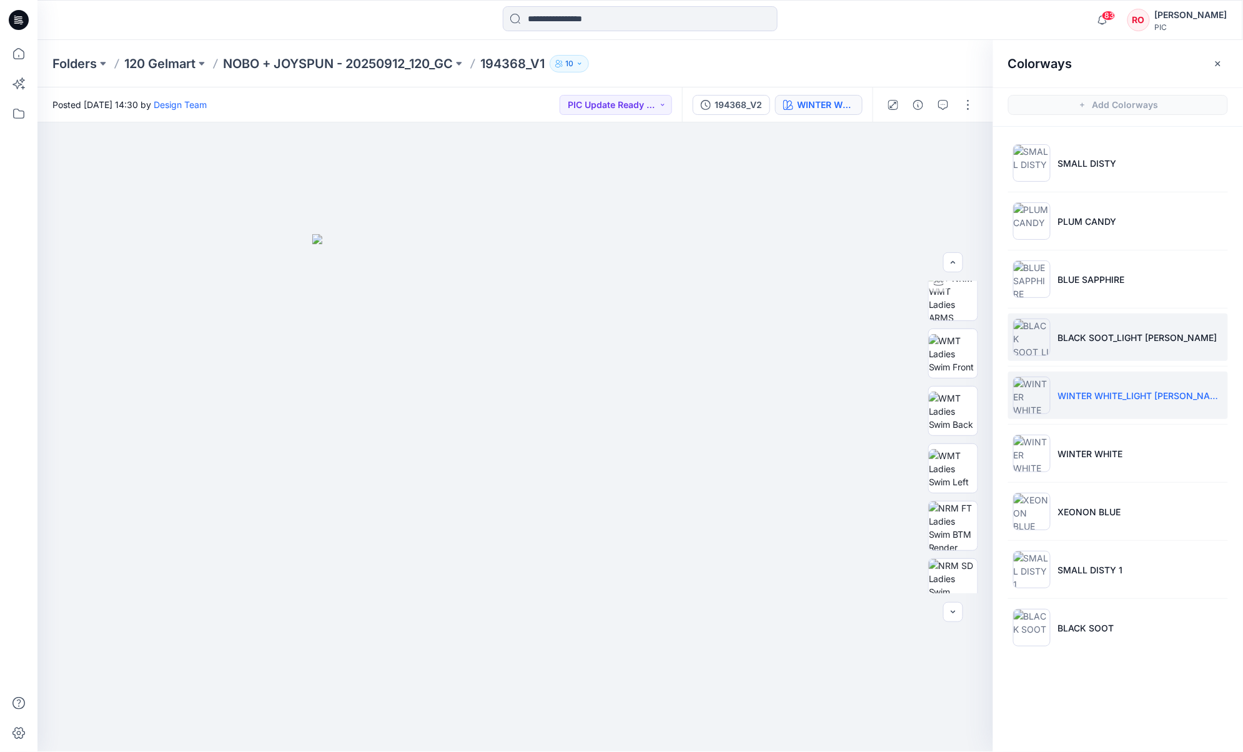
click at [932, 347] on li "BLACK SOOT_LIGHT HEATHER GREY" at bounding box center [1119, 337] width 220 height 47
click at [932, 388] on li "WINTER WHITE_LIGHT HEATHER GREY 1" at bounding box center [1119, 395] width 220 height 47
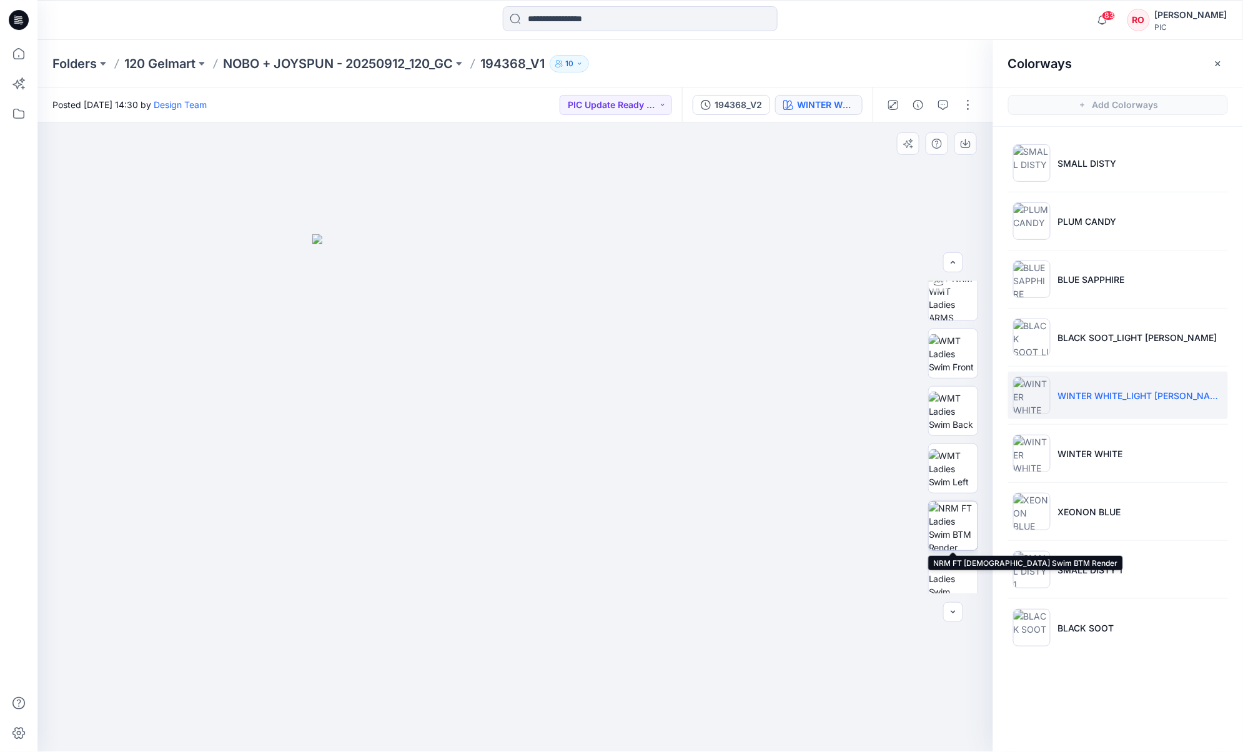
click at [932, 533] on img at bounding box center [953, 526] width 49 height 49
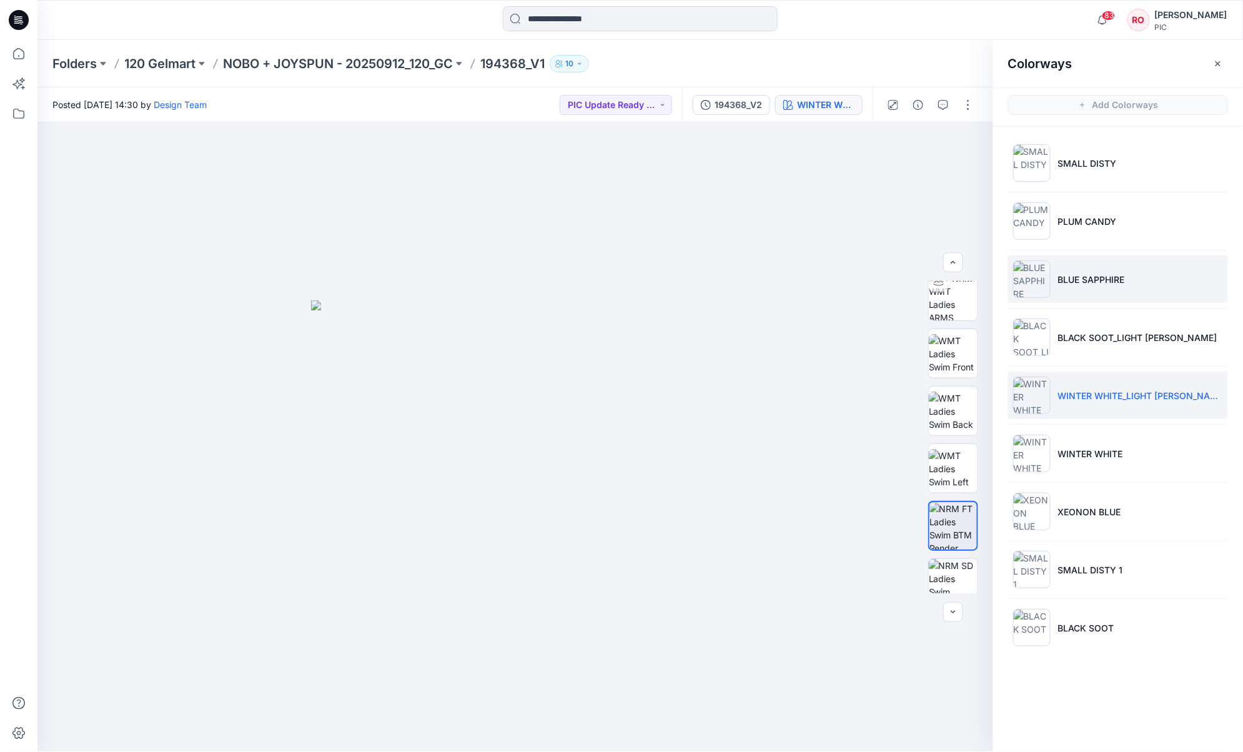
click at [932, 265] on li "BLUE SAPPHIRE" at bounding box center [1119, 279] width 220 height 47
click at [932, 394] on p "WINTER WHITE_LIGHT HEATHER GREY 1" at bounding box center [1141, 395] width 165 height 13
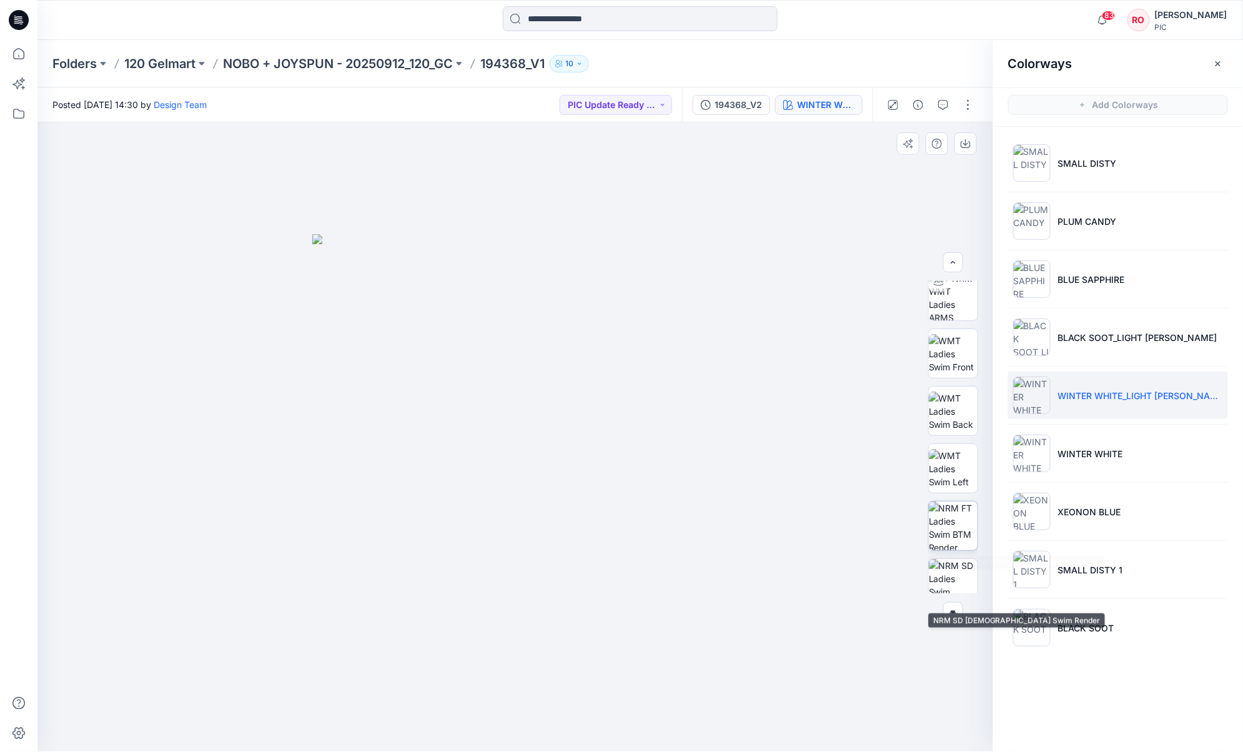
click at [932, 528] on img at bounding box center [953, 526] width 49 height 49
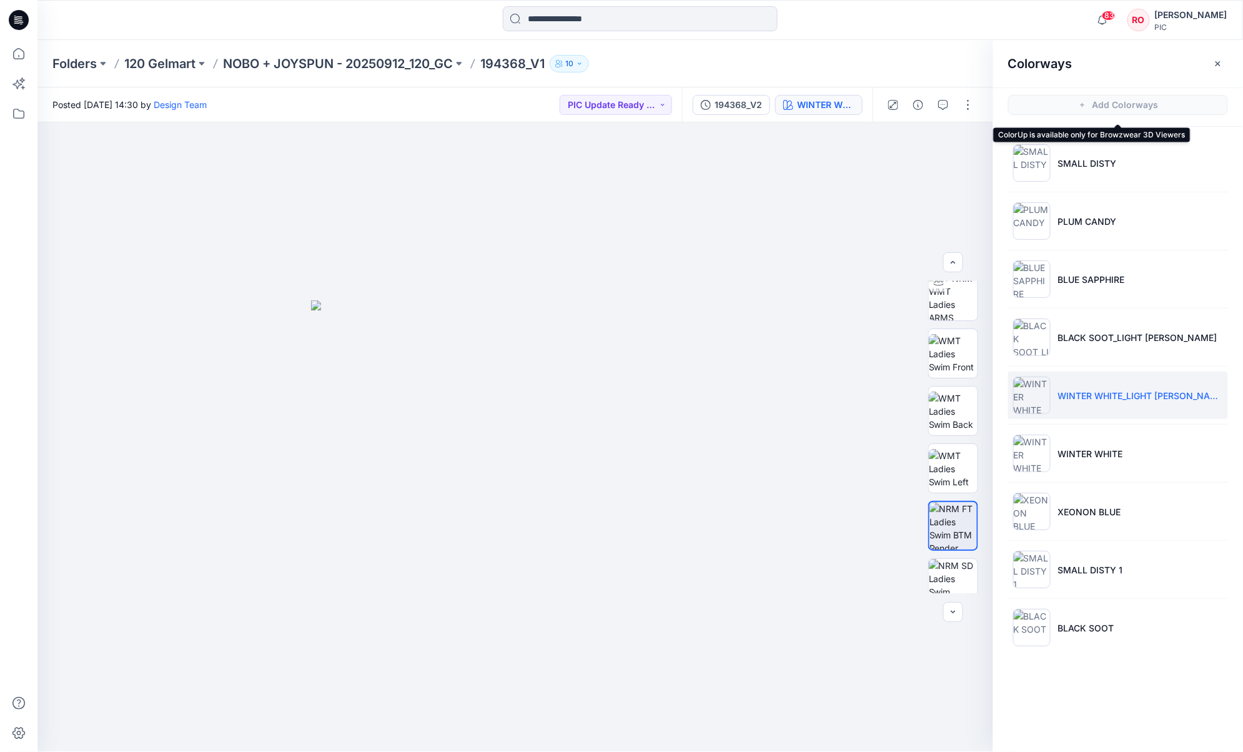
click at [932, 102] on span "Add Colorways" at bounding box center [1119, 104] width 250 height 35
click at [932, 104] on icon "button" at bounding box center [944, 105] width 10 height 10
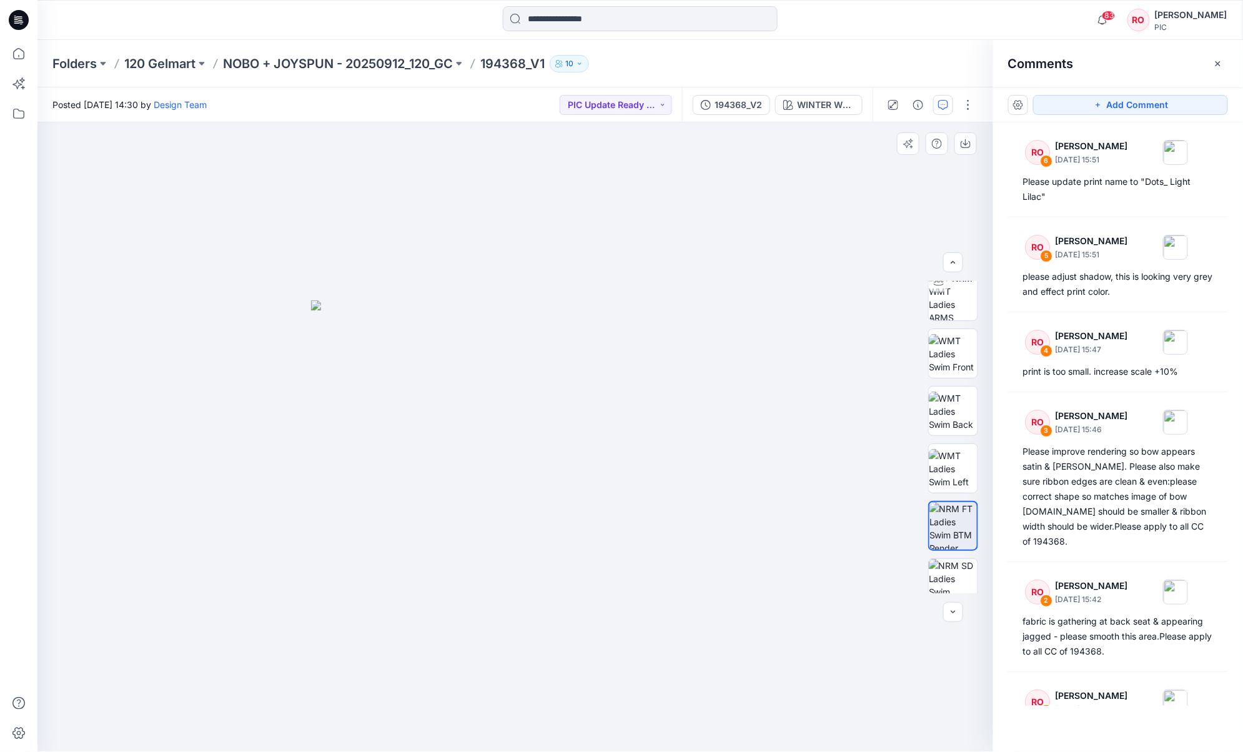
click at [600, 452] on img at bounding box center [515, 527] width 409 height 452
click at [595, 462] on img at bounding box center [515, 527] width 409 height 452
click at [932, 91] on div "Add Comment" at bounding box center [1119, 104] width 250 height 35
click at [932, 102] on button "Add Comment" at bounding box center [1131, 105] width 195 height 20
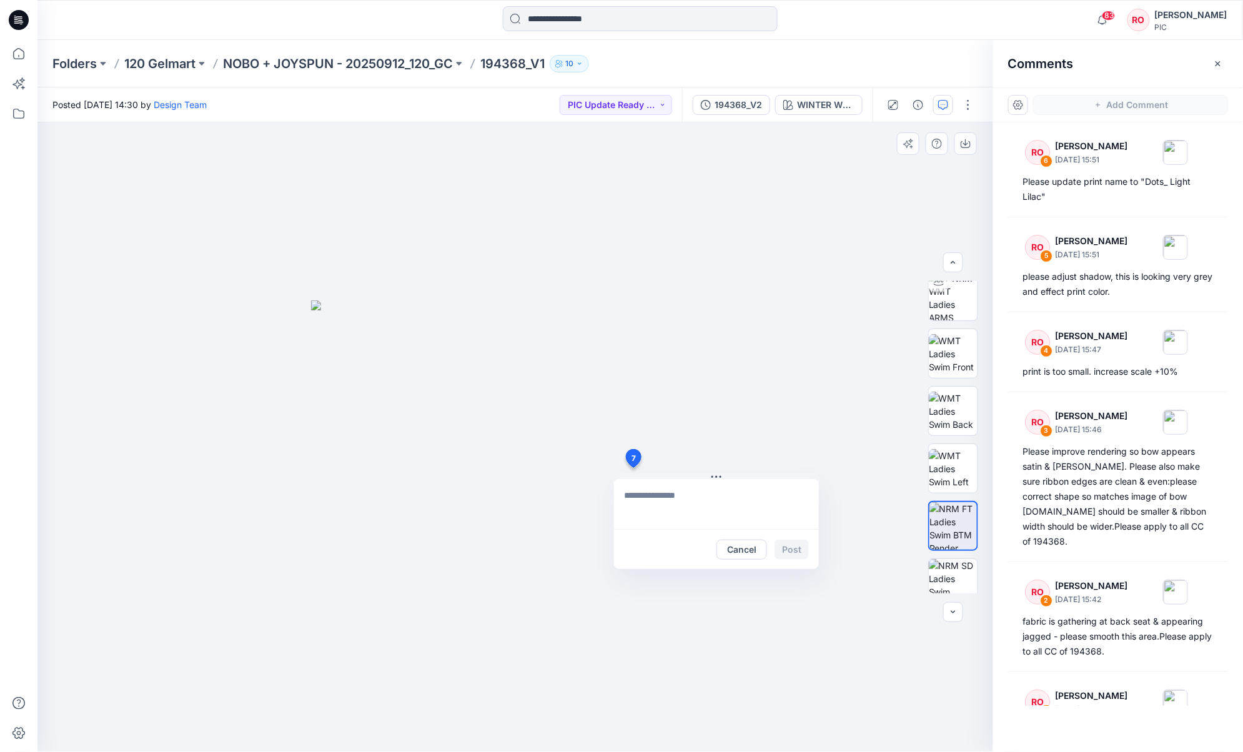
click at [633, 468] on div "7 Cancel Post" at bounding box center [515, 437] width 956 height 630
click at [677, 507] on textarea "**********" at bounding box center [716, 504] width 205 height 50
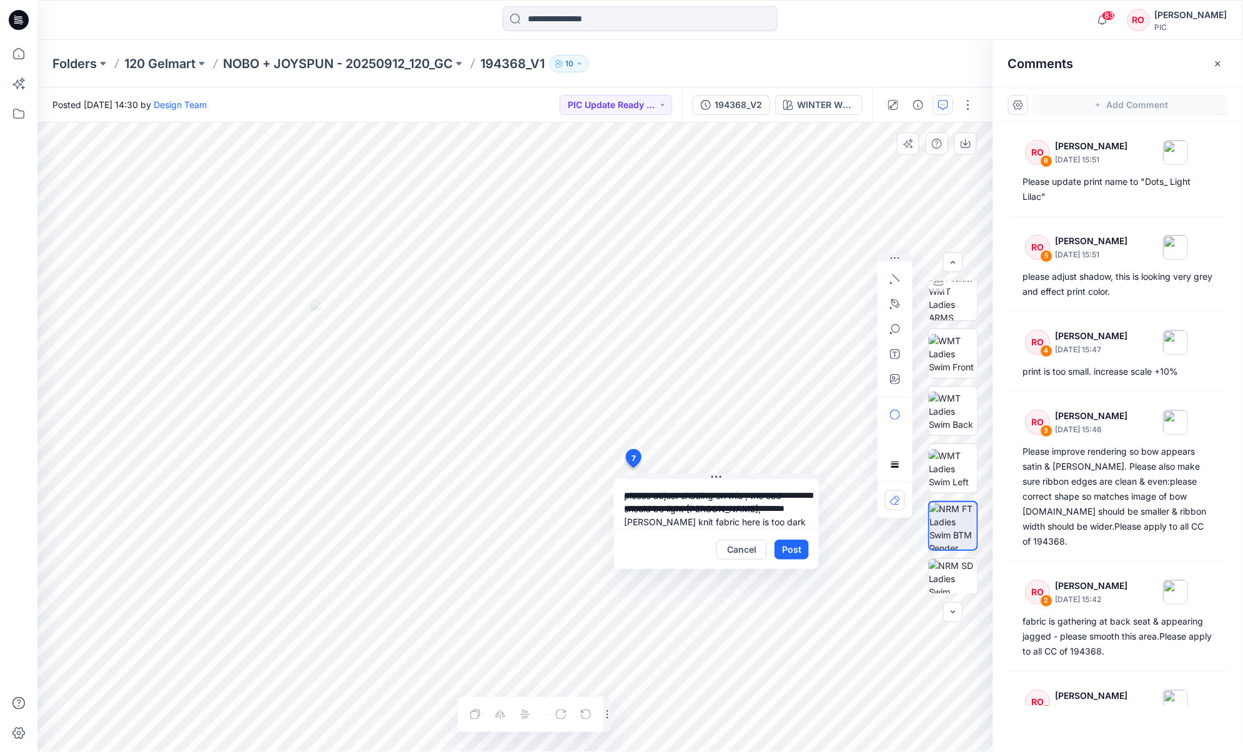
drag, startPoint x: 745, startPoint y: 507, endPoint x: 788, endPoint y: 530, distance: 48.6
click at [788, 530] on div "**********" at bounding box center [716, 524] width 205 height 90
type textarea "**********"
click at [798, 550] on button "Post" at bounding box center [792, 550] width 34 height 20
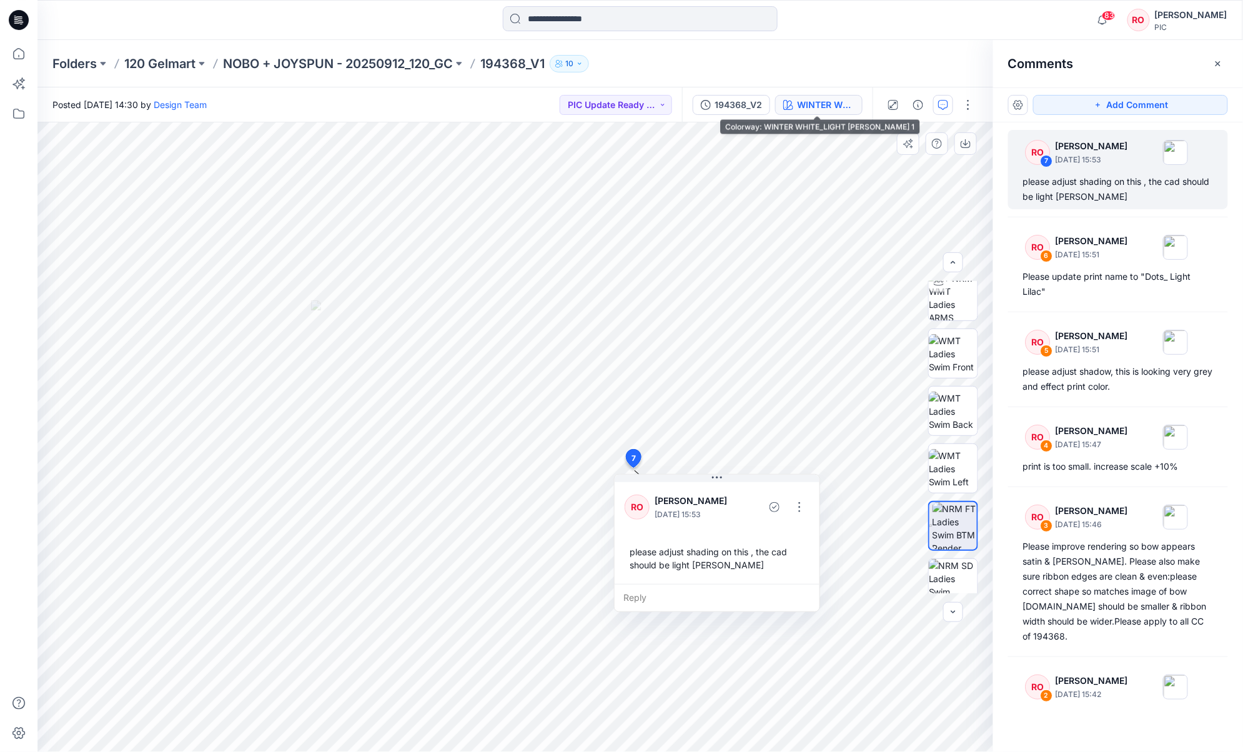
click at [794, 96] on button "WINTER WHITE_LIGHT HEATHER GREY 1" at bounding box center [818, 105] width 87 height 20
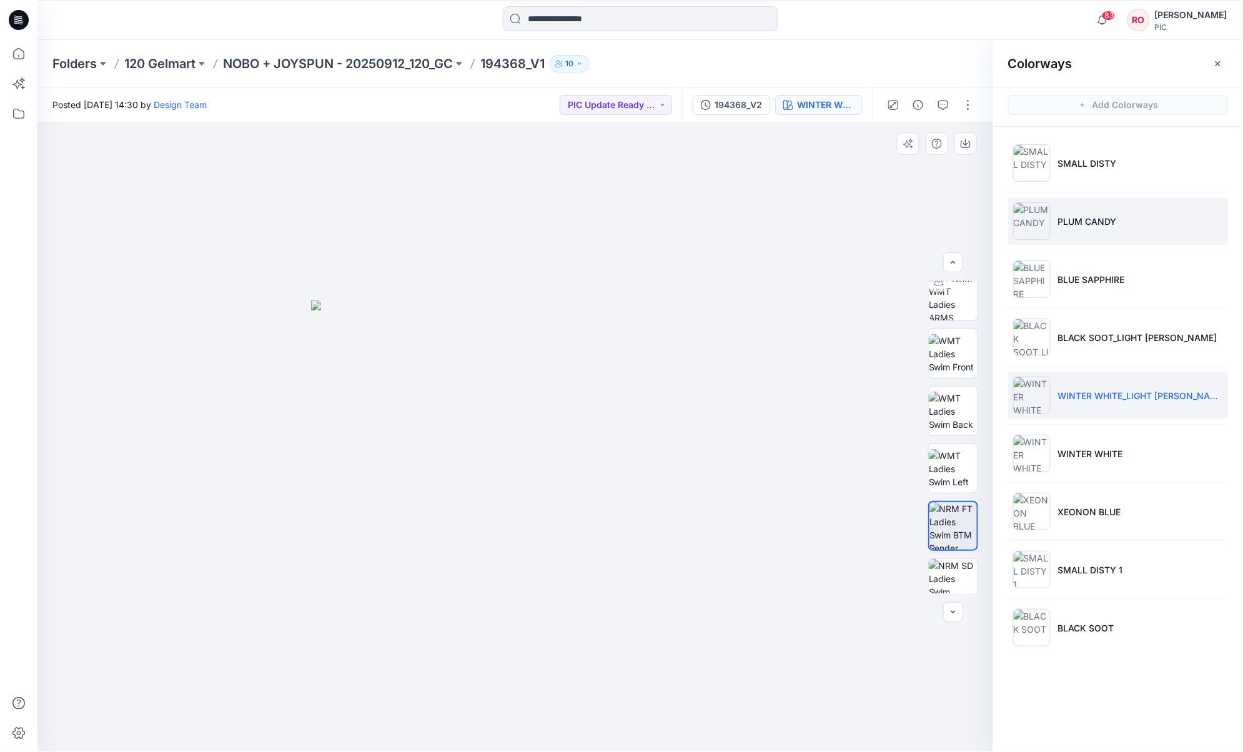
click at [932, 231] on li "PLUM CANDY" at bounding box center [1119, 220] width 220 height 47
click at [617, 107] on button "PIC Update Ready to Review" at bounding box center [616, 105] width 112 height 20
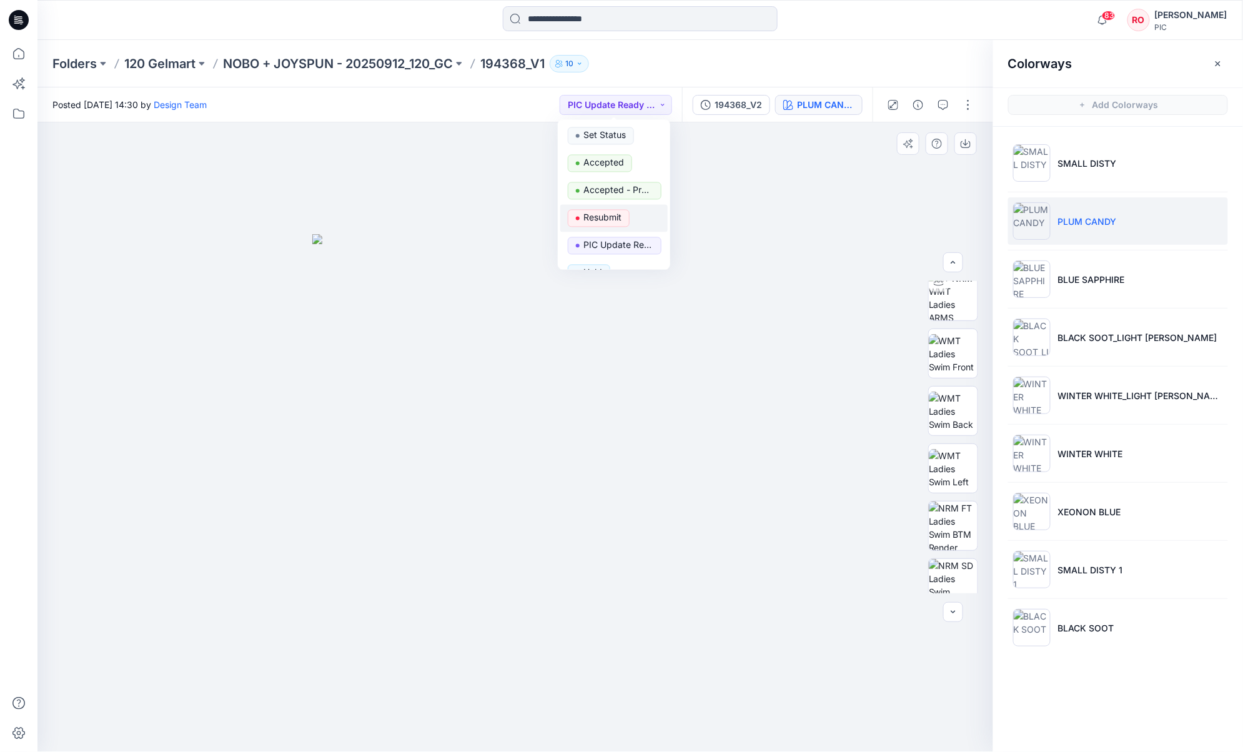
click at [594, 216] on p "Resubmit" at bounding box center [603, 218] width 38 height 16
click at [376, 66] on p "NOBO + JOYSPUN - 20250912_120_GC" at bounding box center [338, 63] width 230 height 17
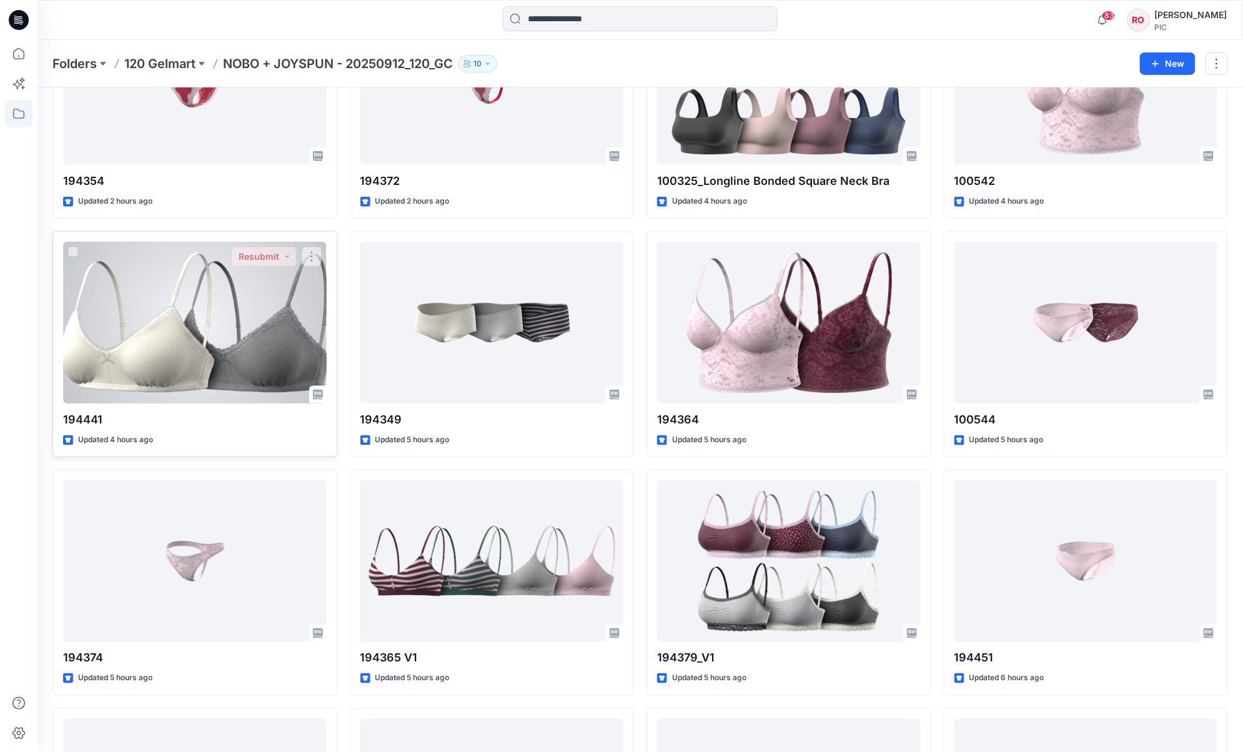
scroll to position [390, 0]
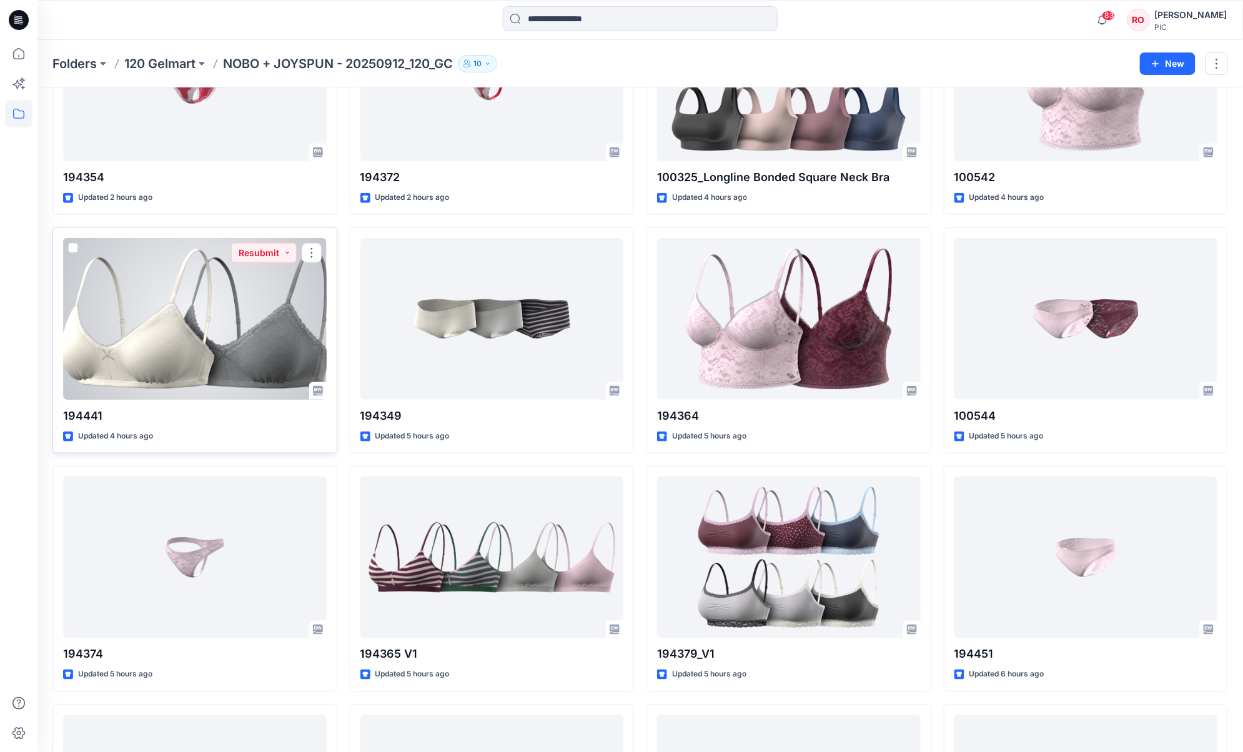
click at [263, 372] on div at bounding box center [195, 319] width 264 height 162
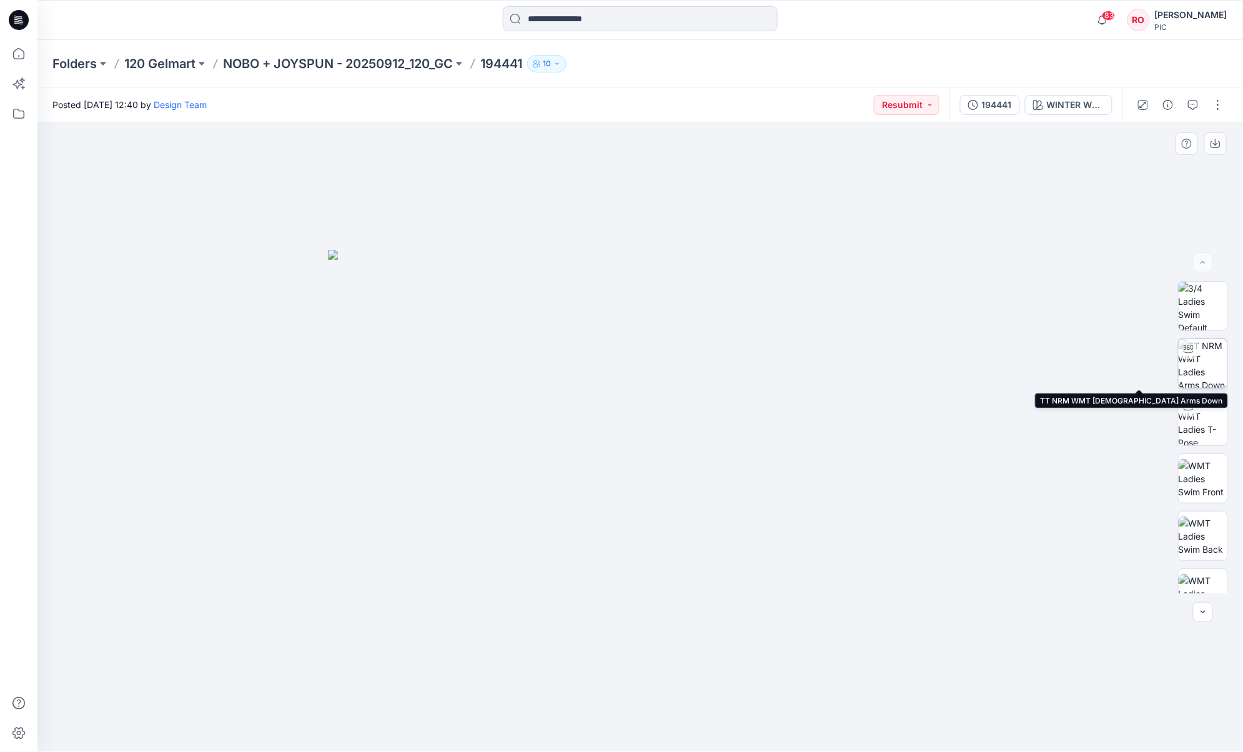
click at [932, 366] on img at bounding box center [1203, 363] width 49 height 49
click at [303, 61] on p "NOBO + JOYSPUN - 20250912_120_GC" at bounding box center [338, 63] width 230 height 17
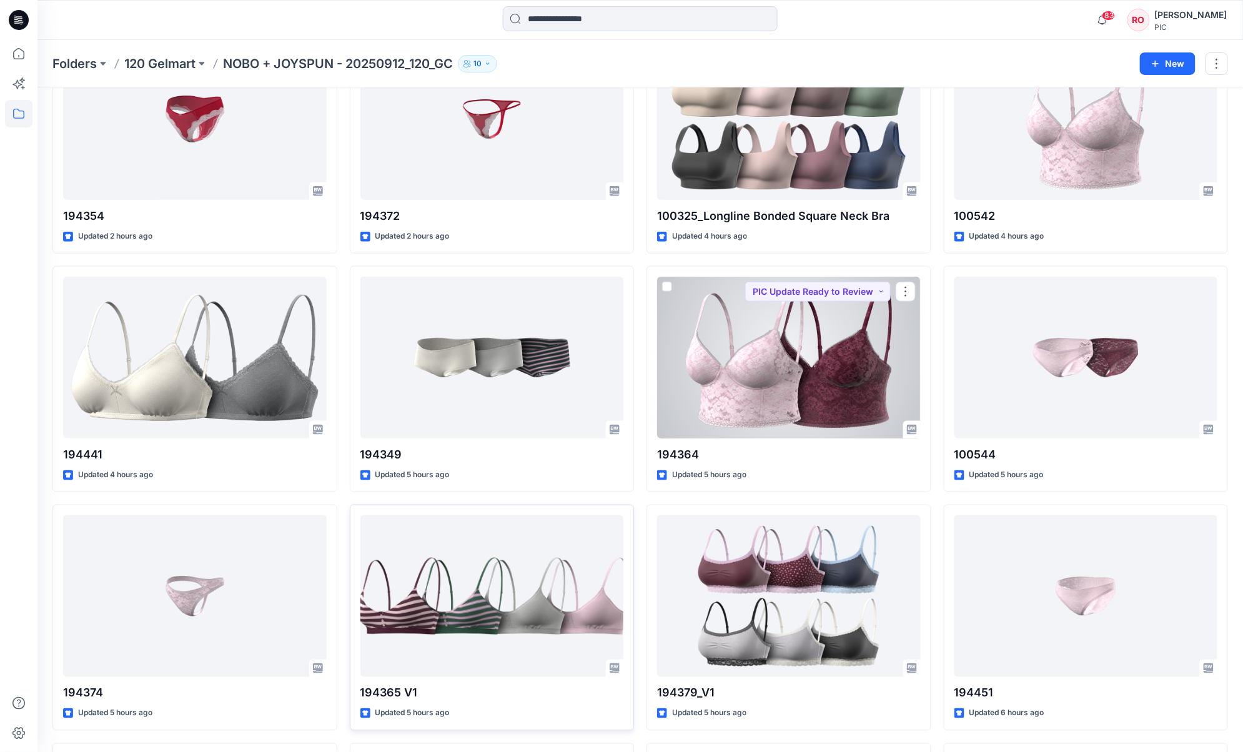
scroll to position [367, 0]
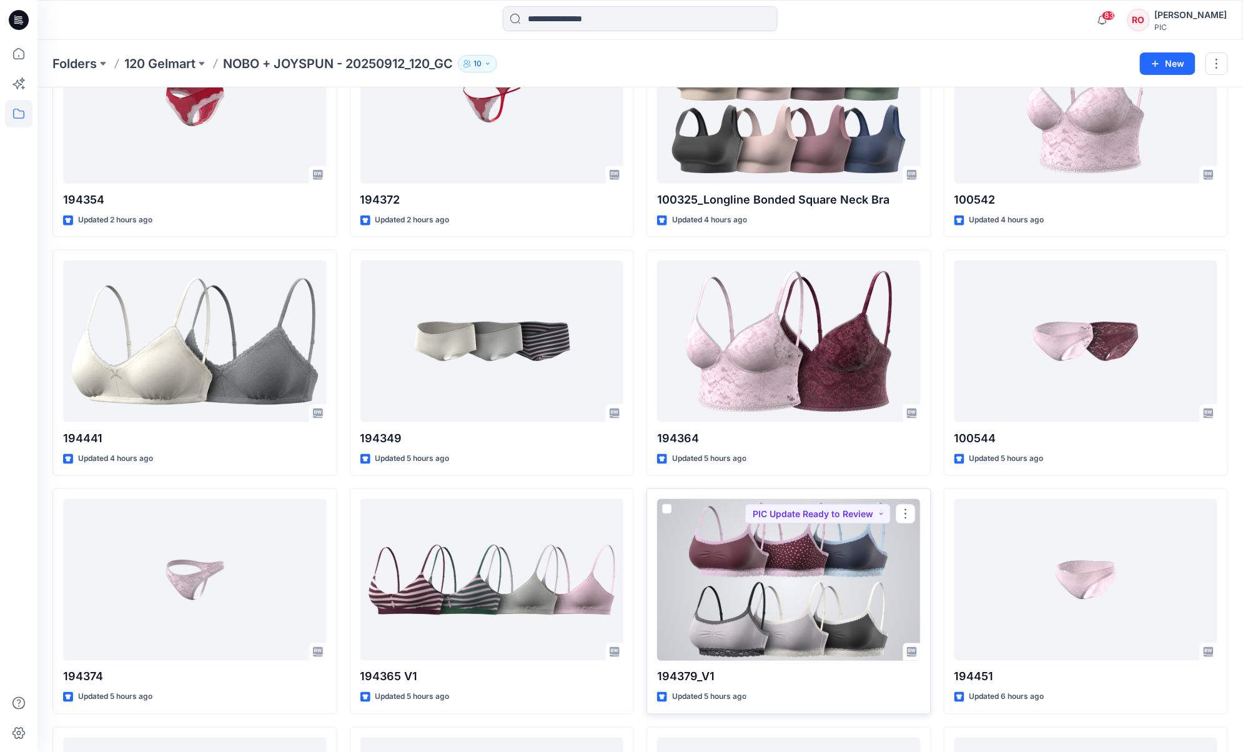
click at [720, 563] on div at bounding box center [789, 580] width 264 height 162
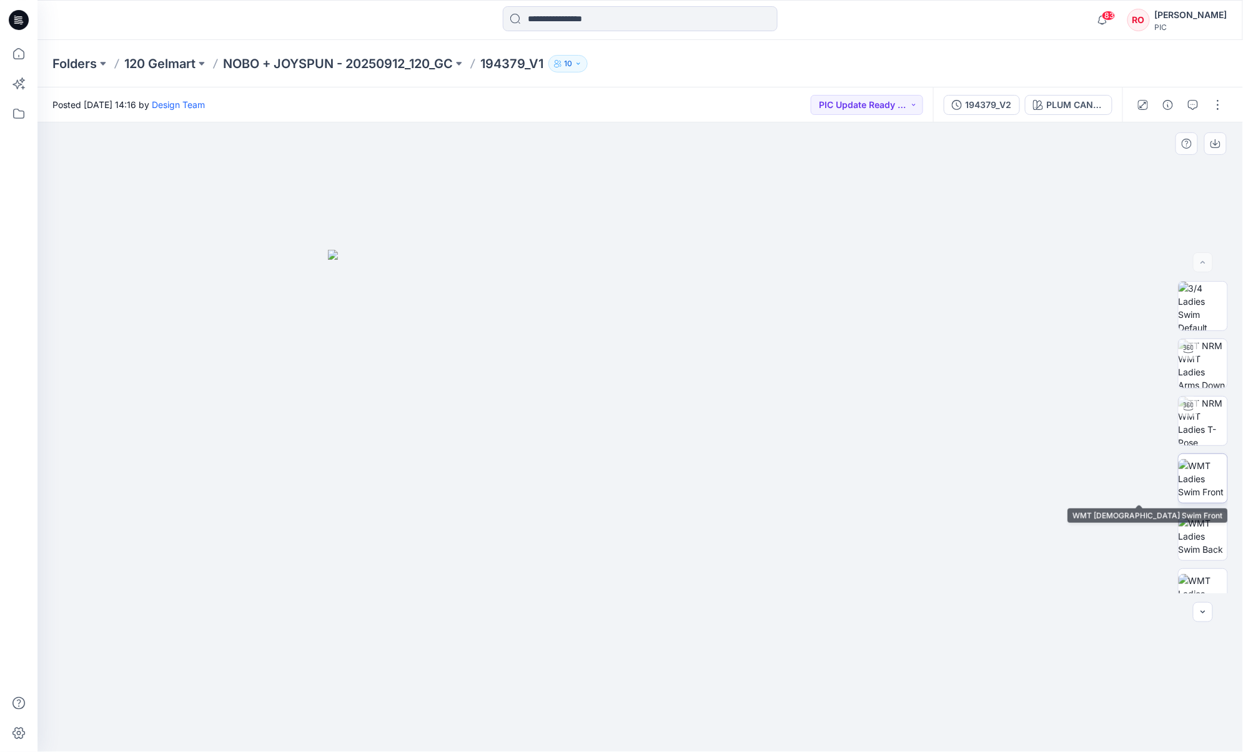
click at [932, 491] on img at bounding box center [1203, 478] width 49 height 39
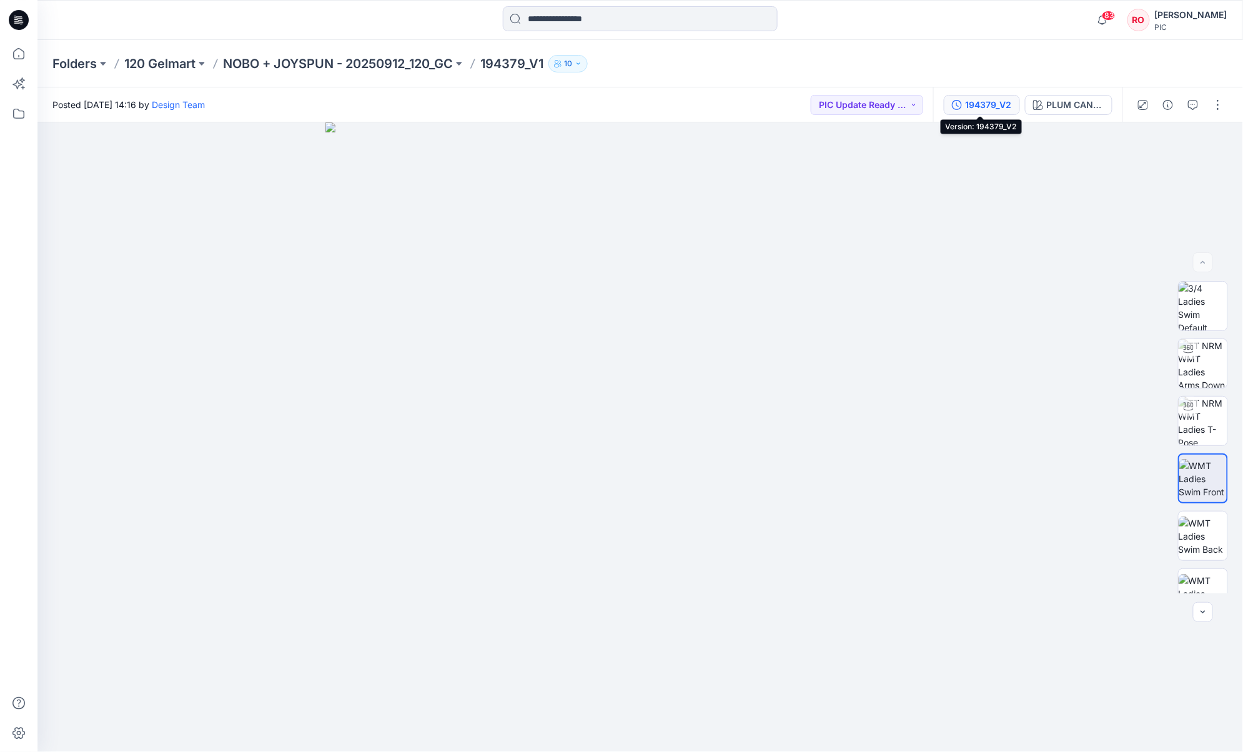
click at [932, 98] on div "194379_V2" at bounding box center [989, 105] width 46 height 14
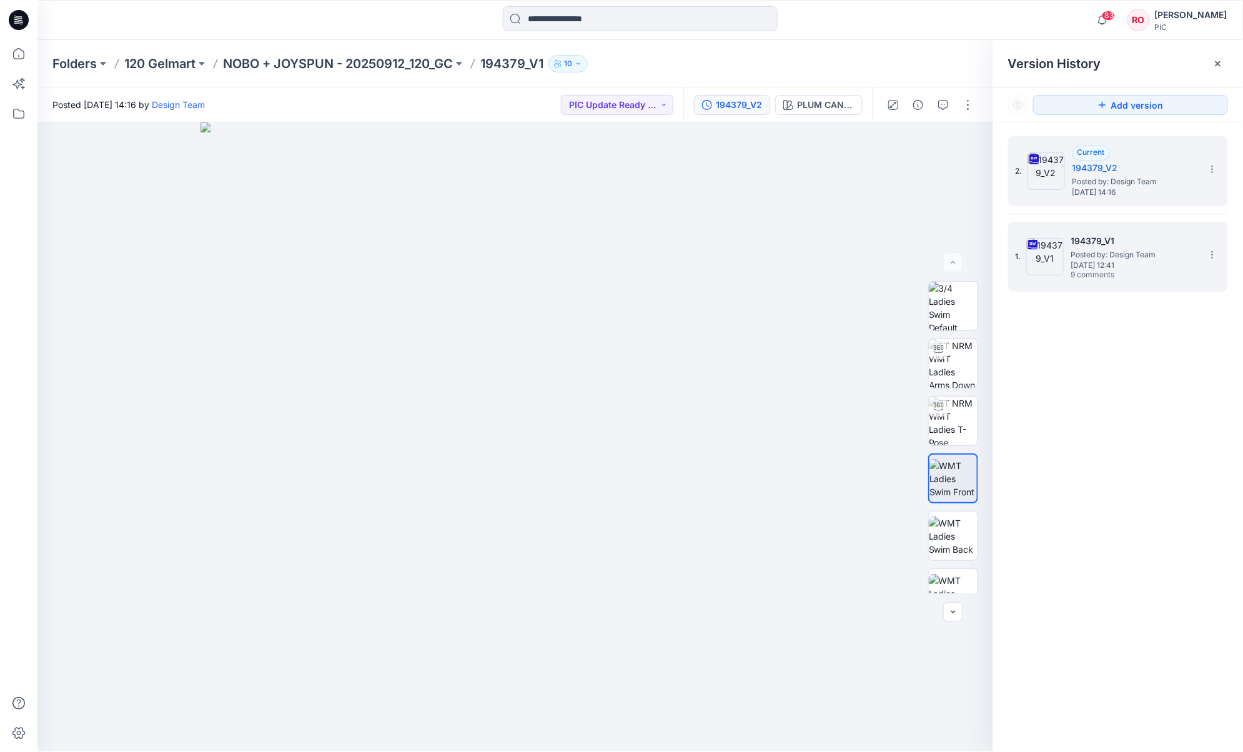
click at [932, 237] on div "1. 194379_V1 Posted by: Design Team Monday, September 29, 2025 12:41 9 comments" at bounding box center [1109, 257] width 187 height 60
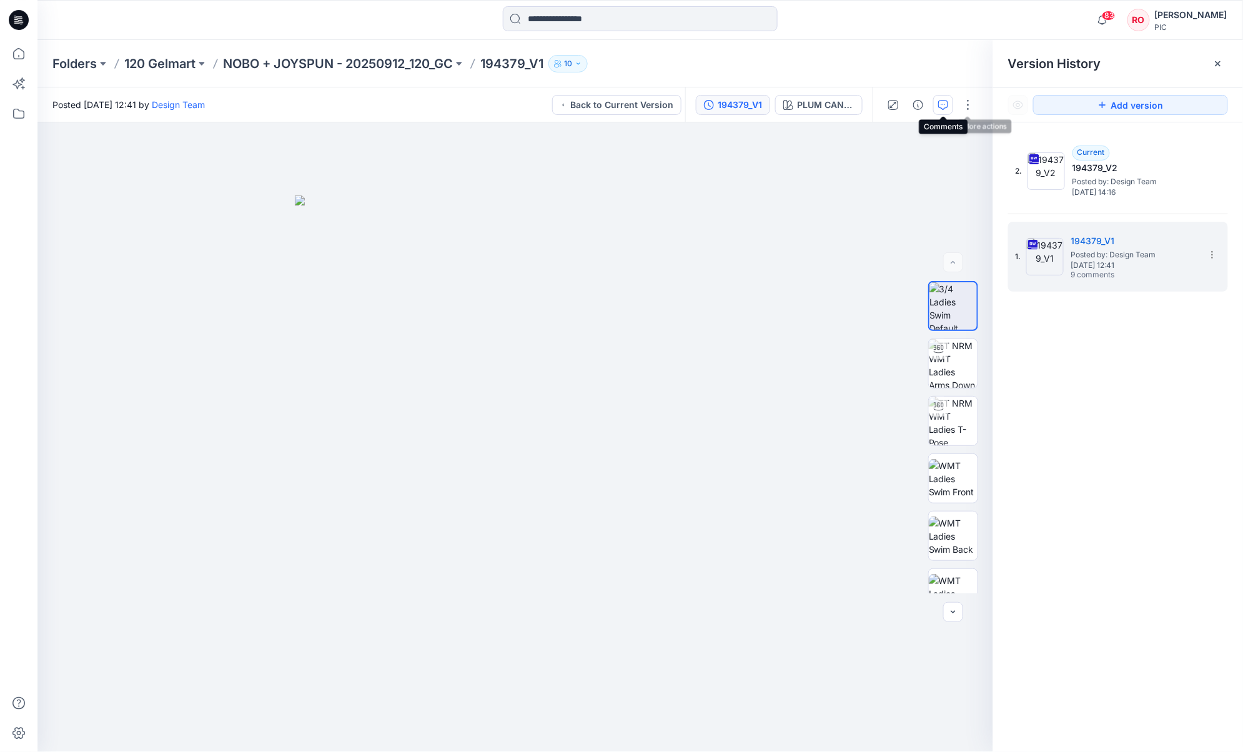
click at [932, 101] on icon "button" at bounding box center [944, 105] width 10 height 10
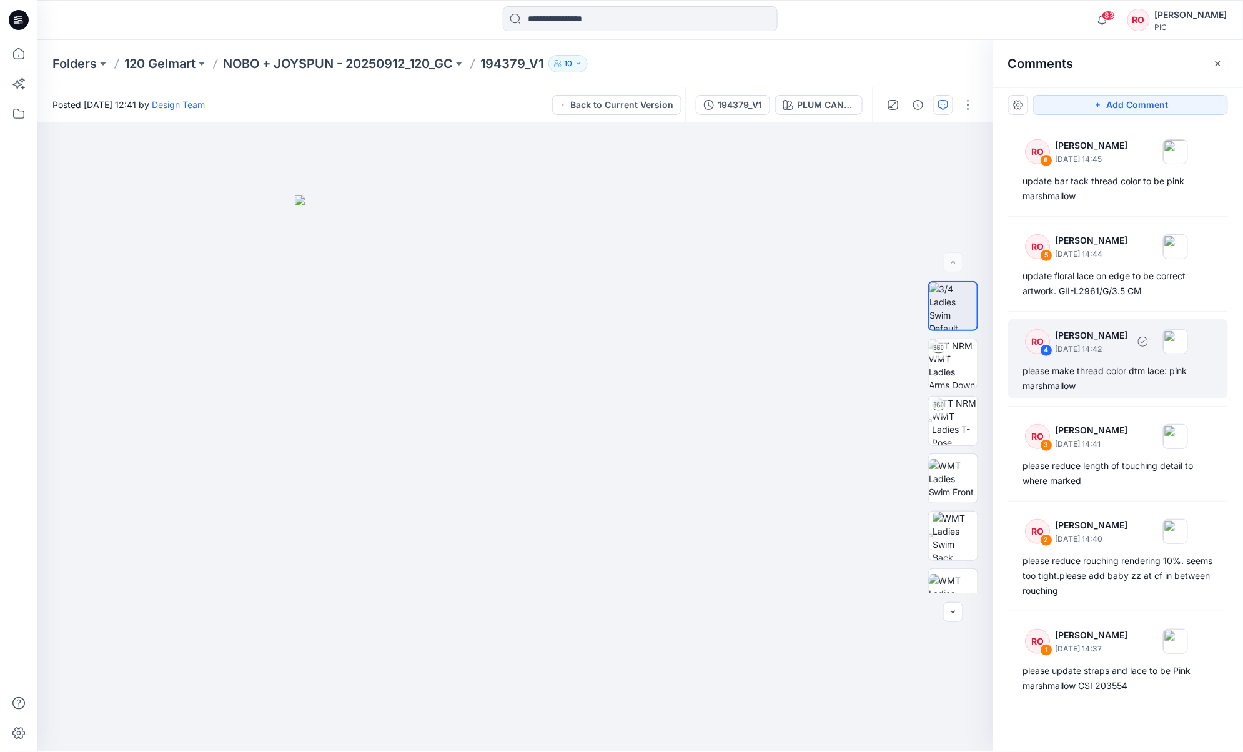
scroll to position [256, 0]
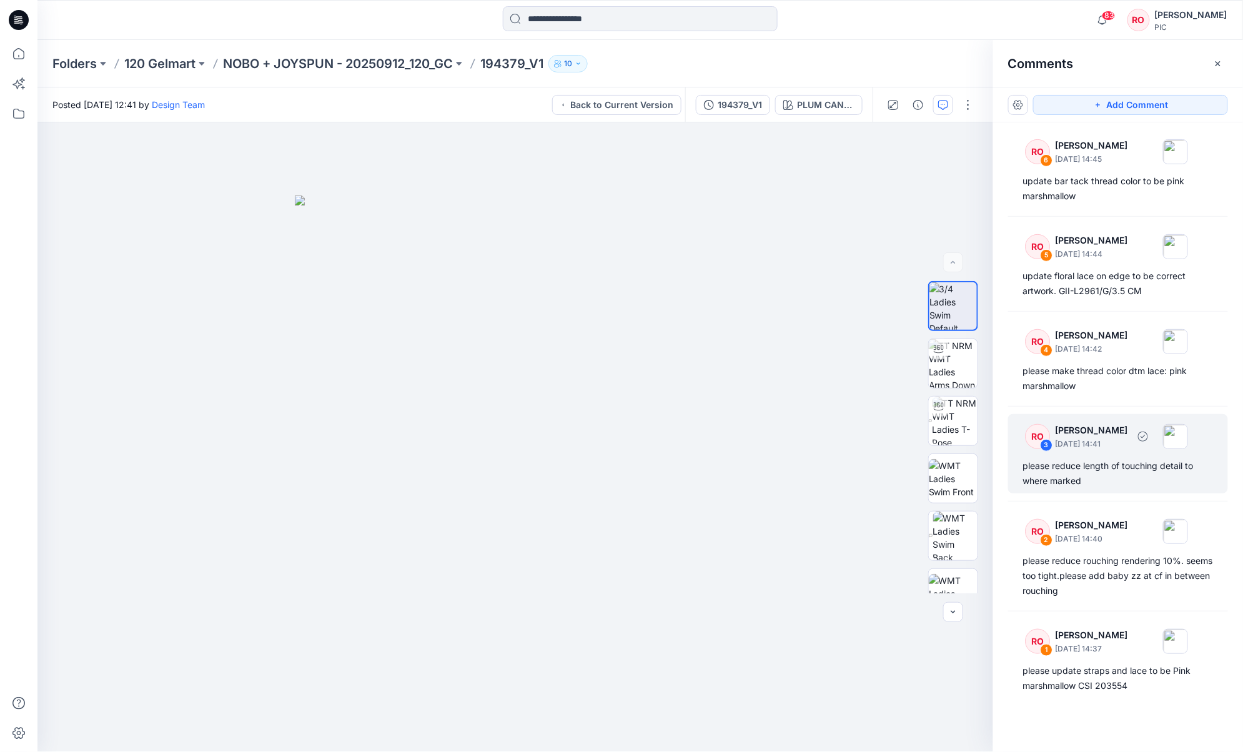
click at [932, 472] on div "please reduce length of touching detail to where marked" at bounding box center [1119, 474] width 190 height 30
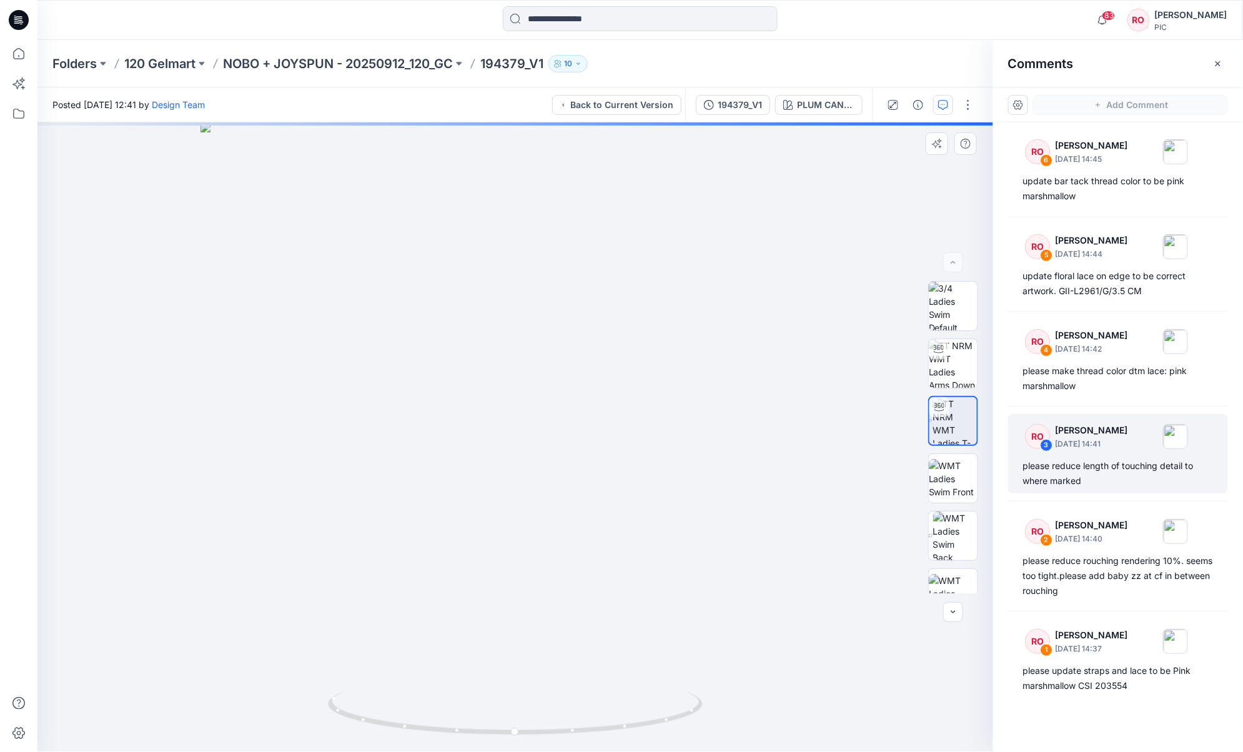
click at [744, 459] on div "PLUM CANDY Loading... Material Properties Loading..." at bounding box center [515, 437] width 956 height 630
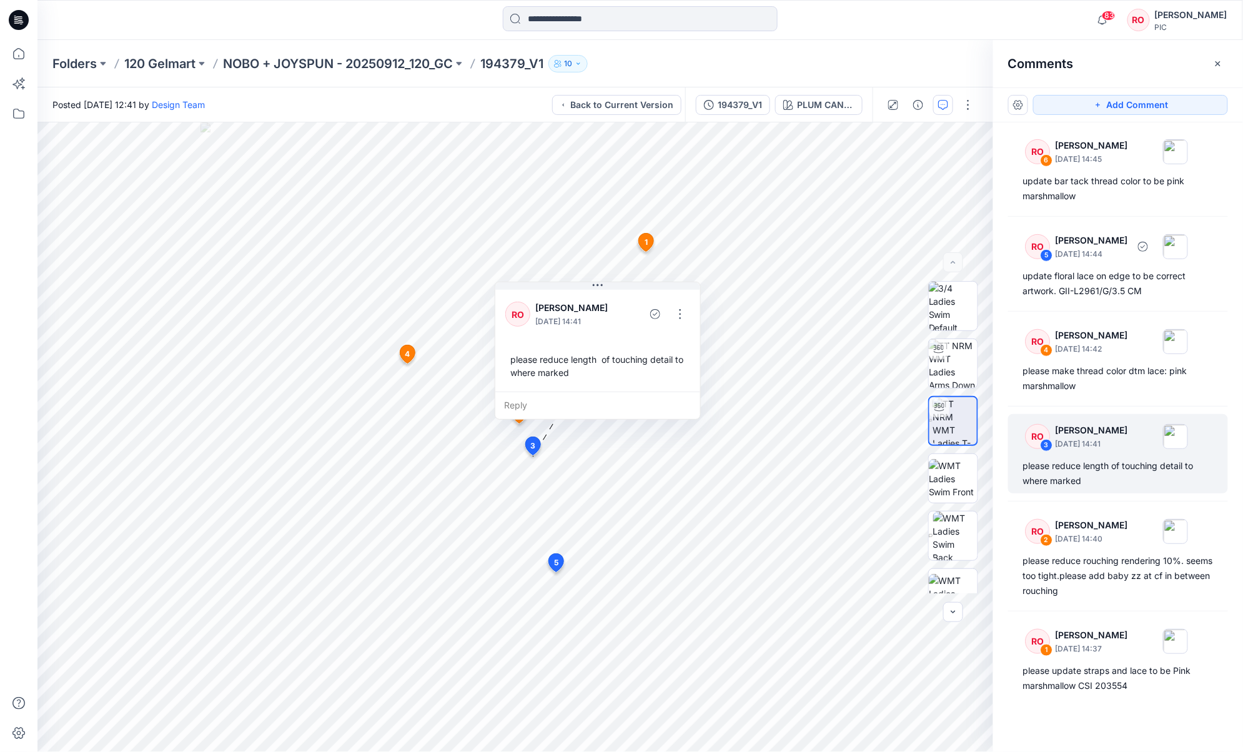
scroll to position [256, 0]
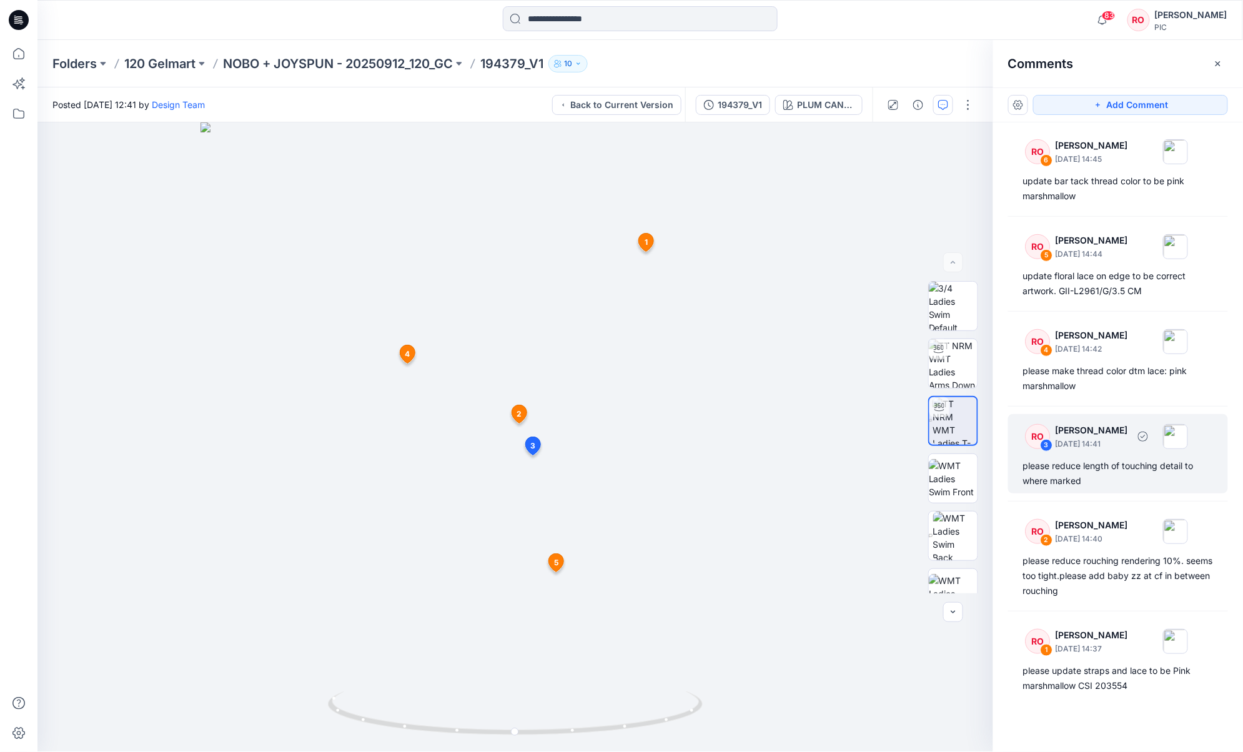
click at [932, 468] on div "please reduce length of touching detail to where marked" at bounding box center [1119, 474] width 190 height 30
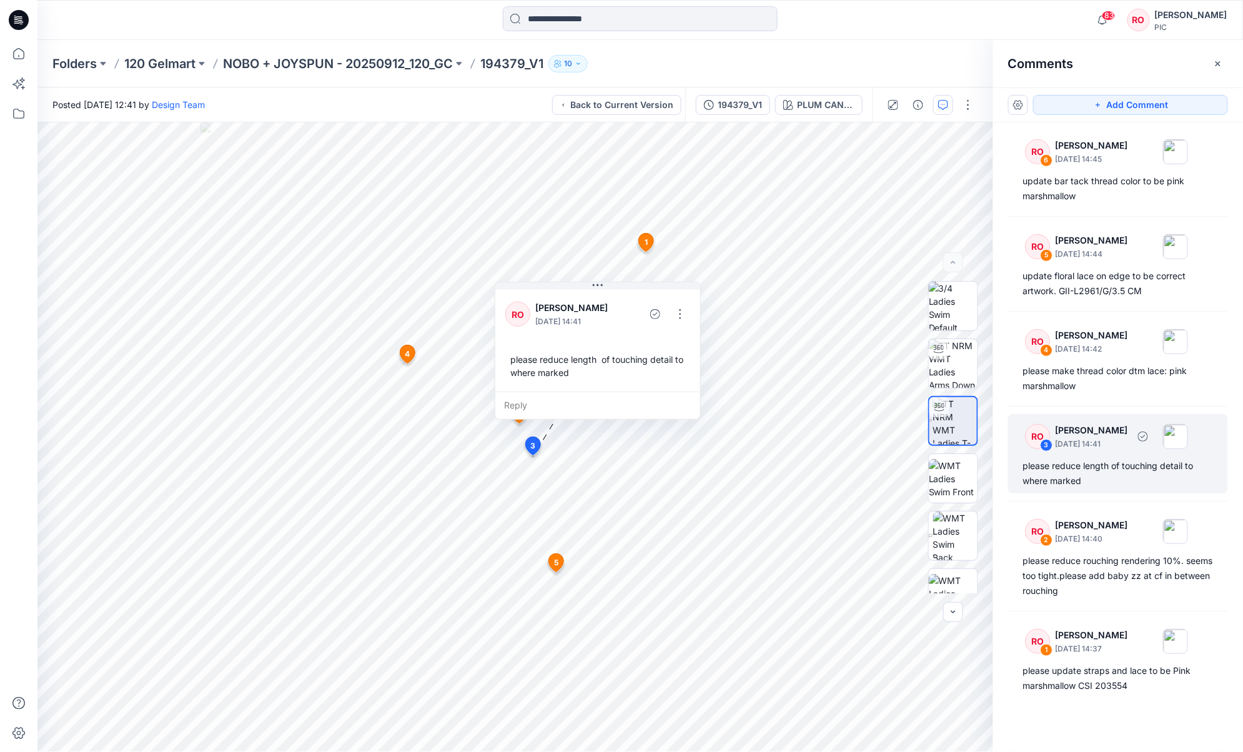
scroll to position [256, 0]
click at [685, 318] on button "button" at bounding box center [680, 314] width 20 height 20
click at [680, 341] on p "Edit comment" at bounding box center [684, 343] width 56 height 13
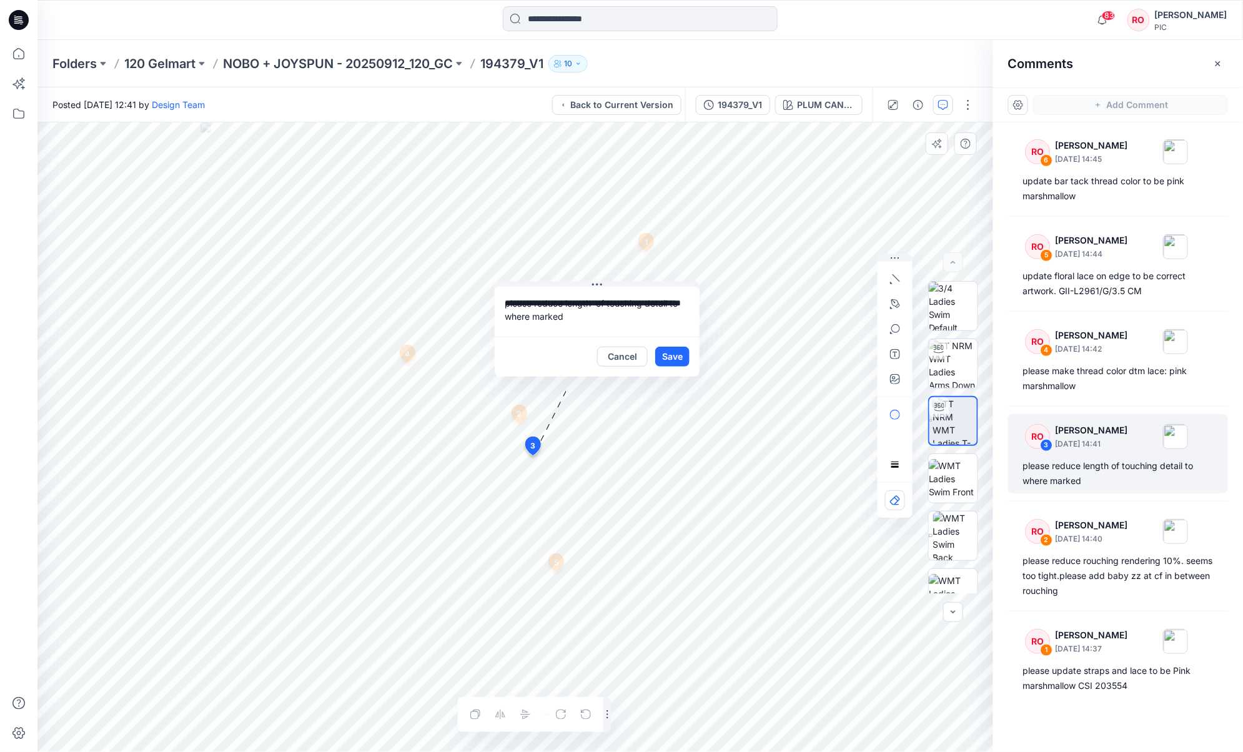
click at [608, 304] on textarea "**********" at bounding box center [597, 312] width 205 height 50
click at [611, 304] on textarea "**********" at bounding box center [597, 312] width 205 height 50
type textarea "**********"
click at [673, 353] on button "Save" at bounding box center [672, 357] width 34 height 20
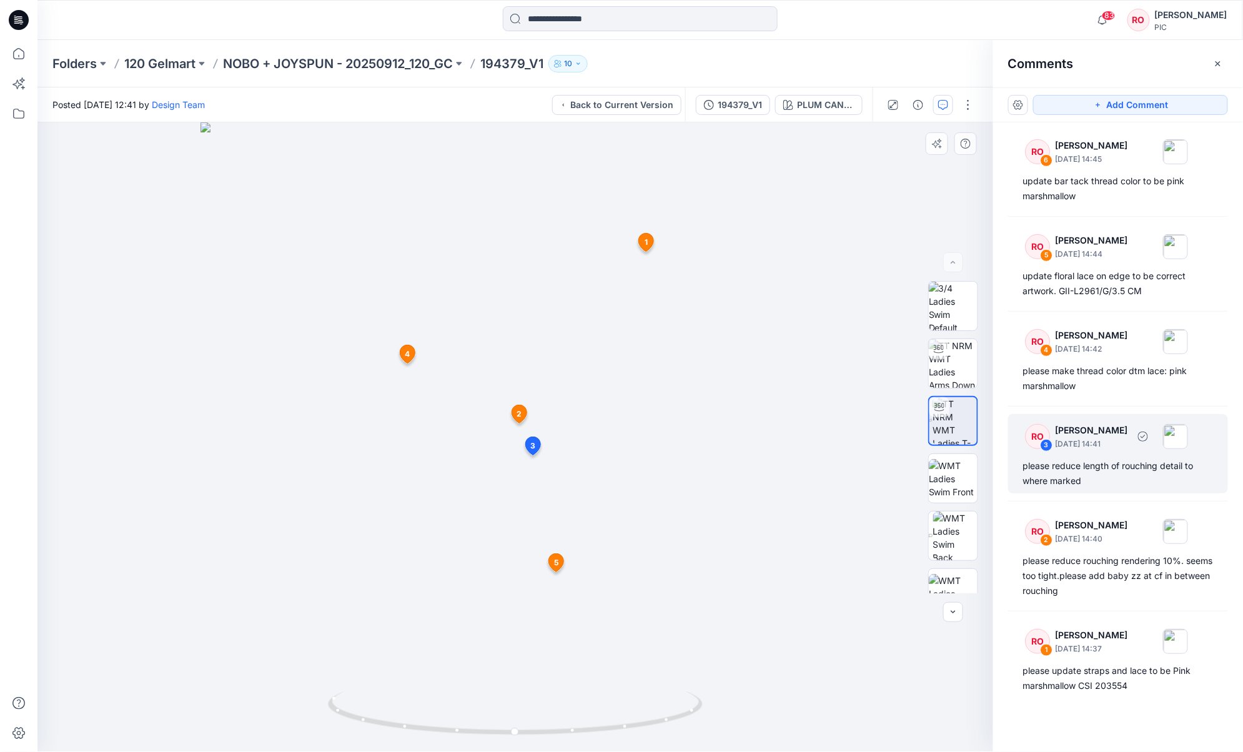
click at [932, 485] on div "please reduce length of rouching detail to where marked" at bounding box center [1119, 474] width 190 height 30
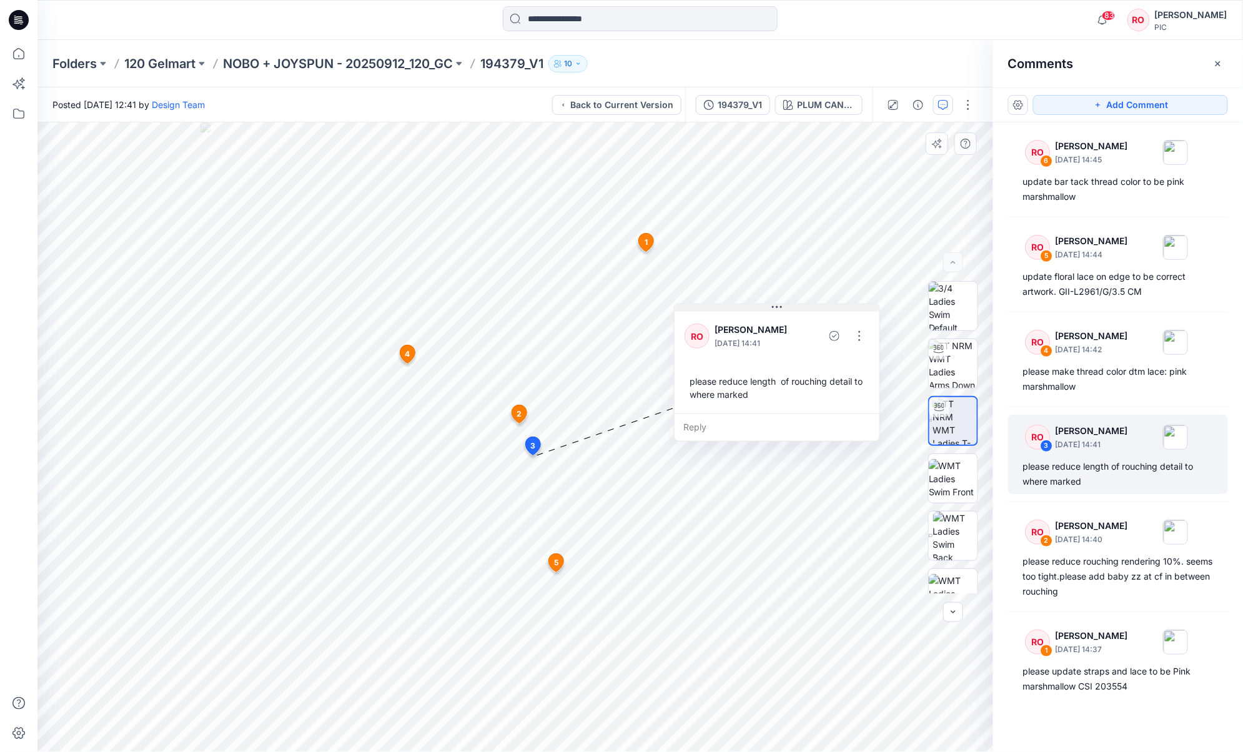
drag, startPoint x: 610, startPoint y: 283, endPoint x: 790, endPoint y: 305, distance: 180.7
click at [743, 101] on div "194379_V1" at bounding box center [740, 105] width 44 height 14
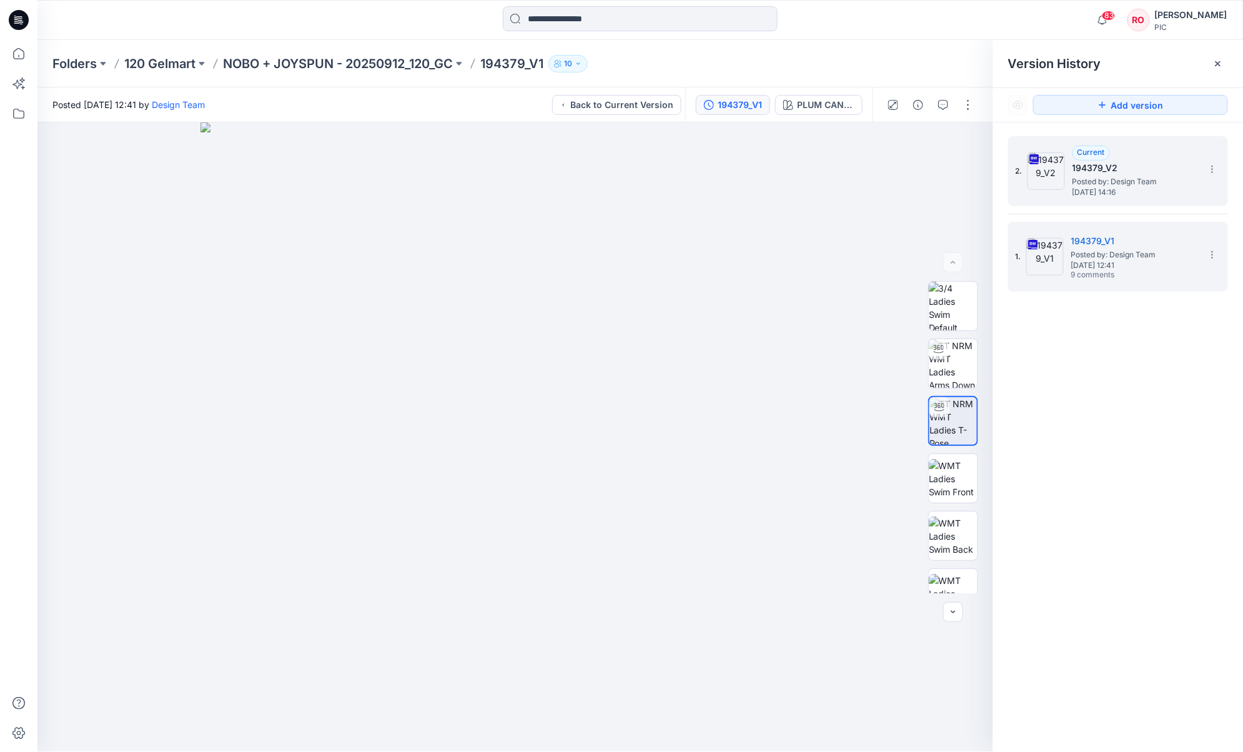
click at [932, 201] on div "2. Current 194379_V2 Posted by: Design Team Thursday, October 02, 2025 14:16" at bounding box center [1119, 171] width 220 height 70
click at [932, 213] on div "2. Current 194379_V2 Posted by: Design Team Thursday, October 02, 2025 14:16 1.…" at bounding box center [1119, 214] width 220 height 156
click at [932, 194] on span "[DATE] 14:16" at bounding box center [1135, 192] width 125 height 9
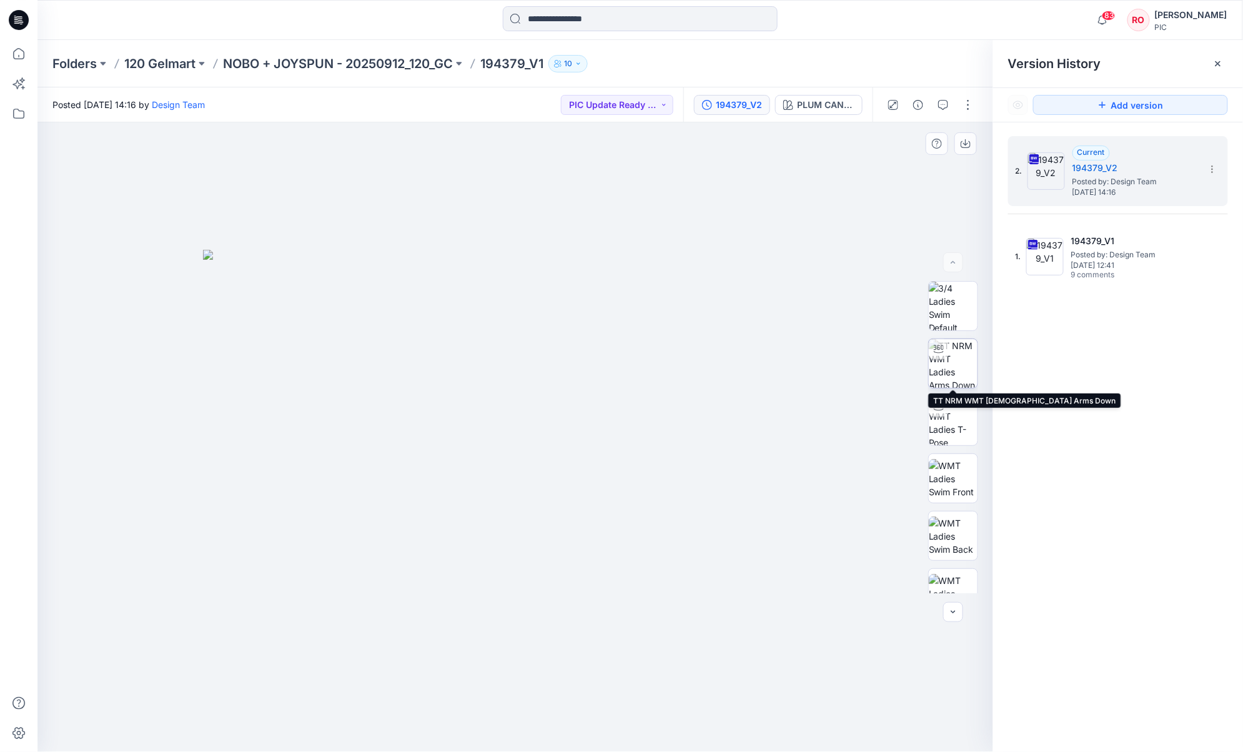
click at [932, 356] on img at bounding box center [953, 363] width 49 height 49
click at [722, 104] on div "194379_V2" at bounding box center [739, 105] width 46 height 14
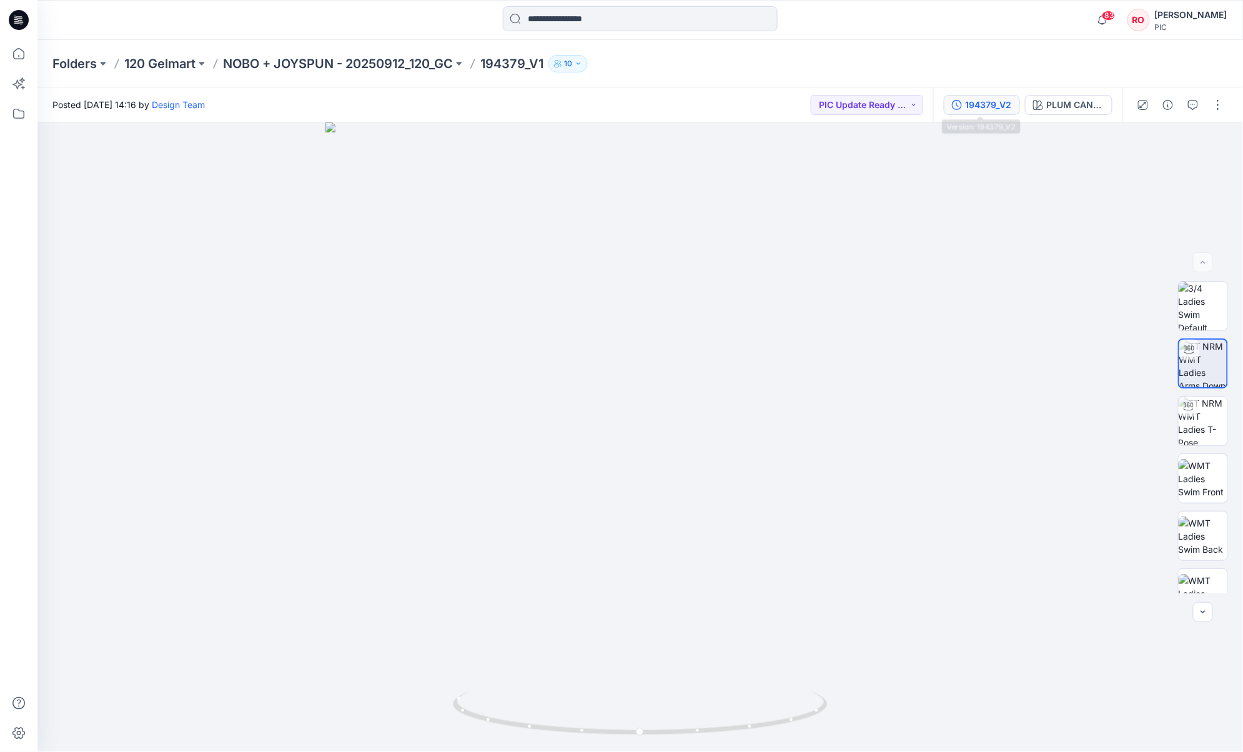
click at [932, 106] on div "194379_V2" at bounding box center [989, 105] width 46 height 14
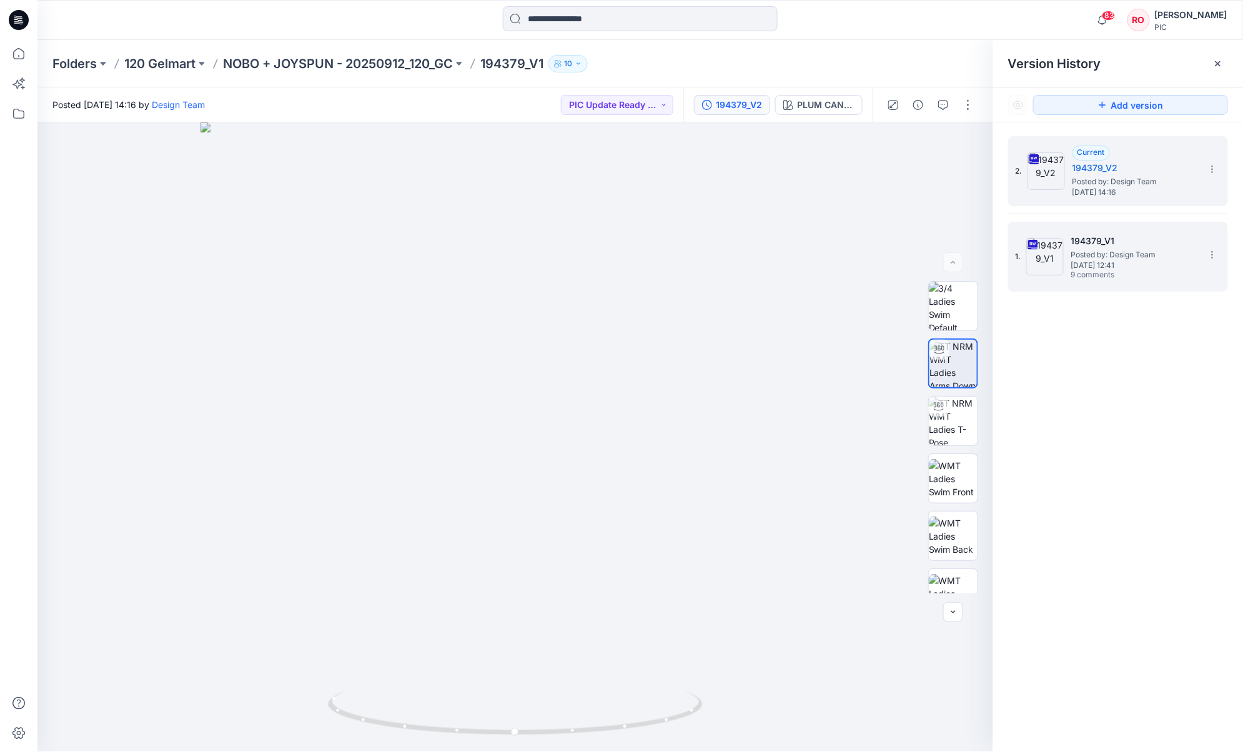
click at [932, 254] on img at bounding box center [1045, 256] width 37 height 37
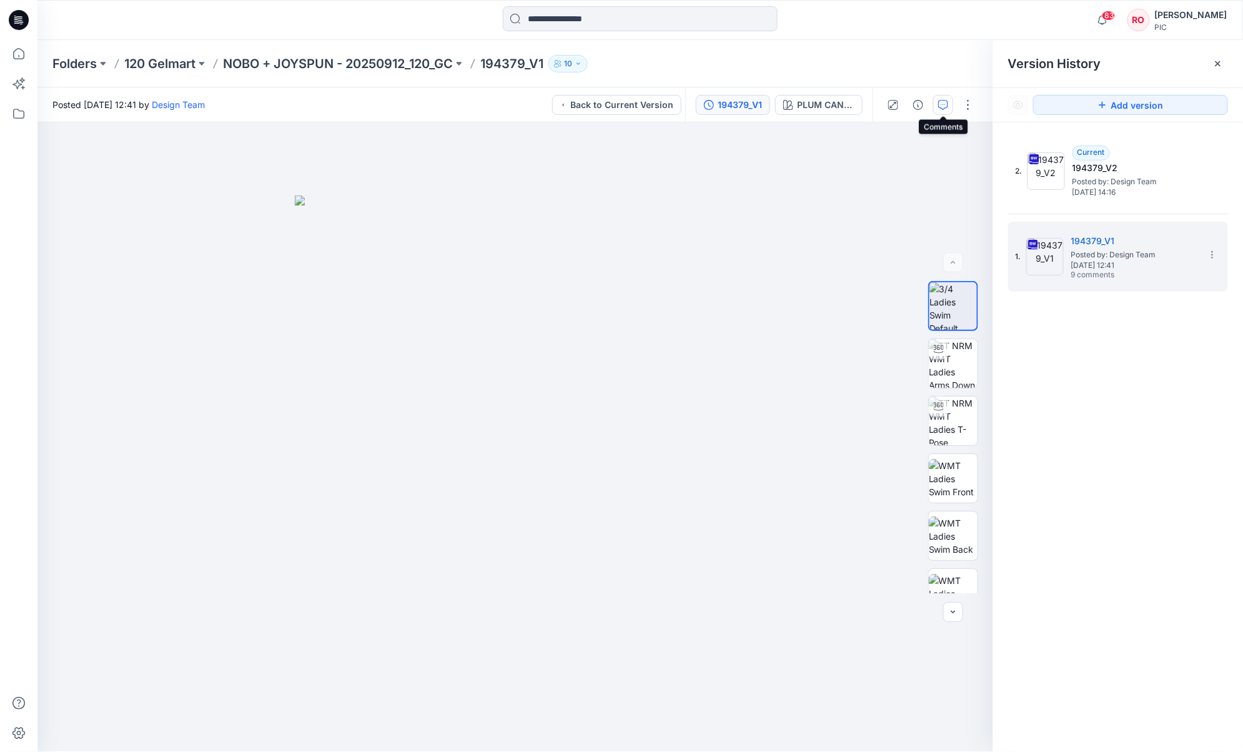
click at [932, 105] on icon "button" at bounding box center [944, 105] width 10 height 10
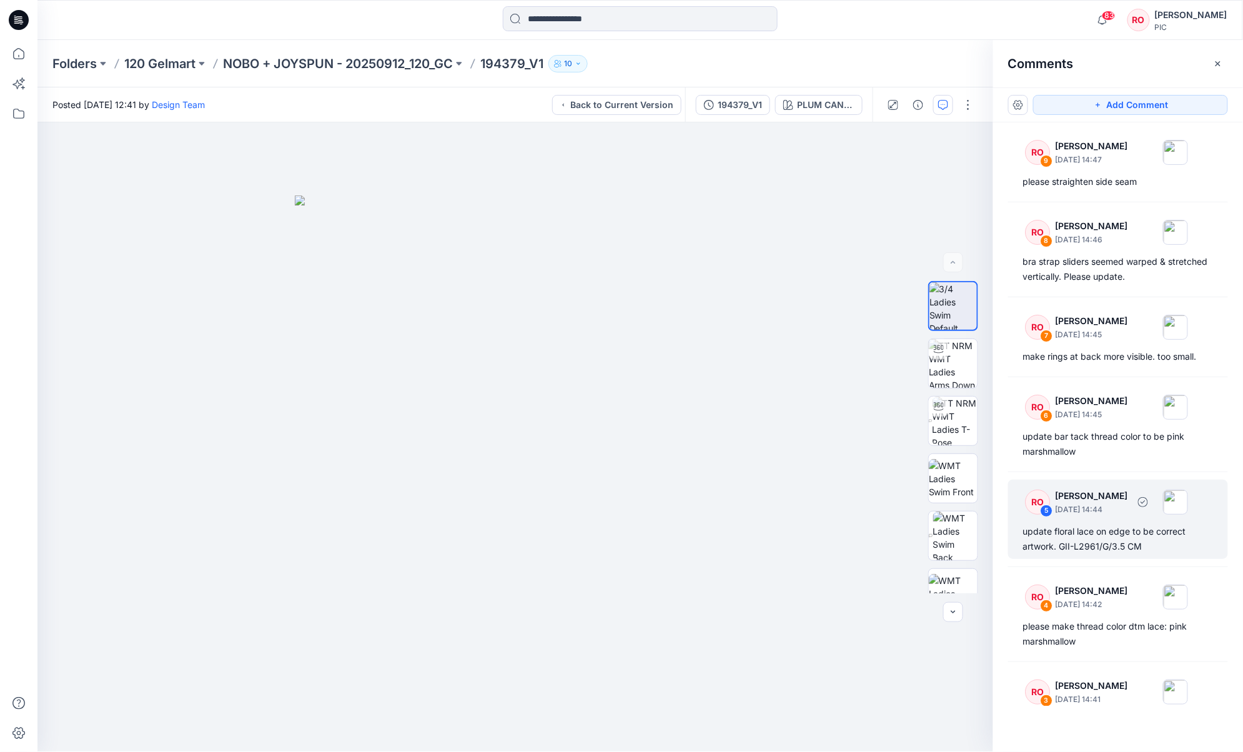
scroll to position [0, 0]
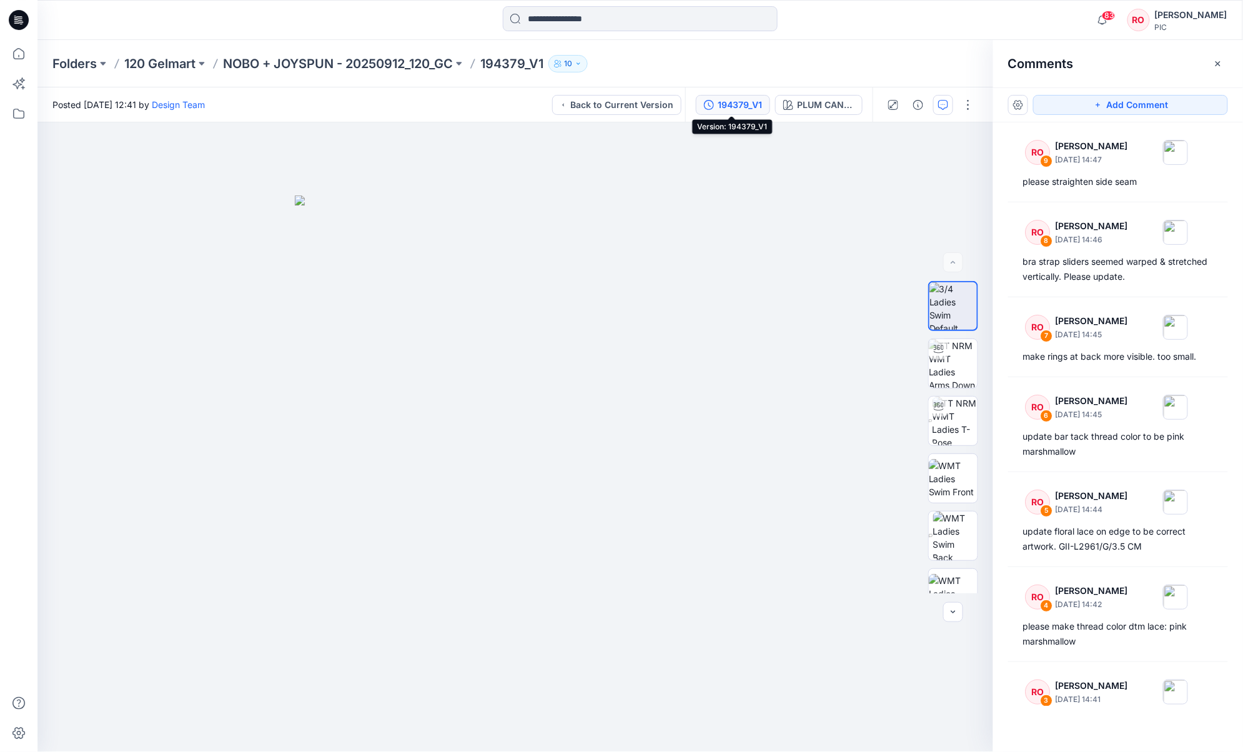
click at [751, 102] on div "194379_V1" at bounding box center [740, 105] width 44 height 14
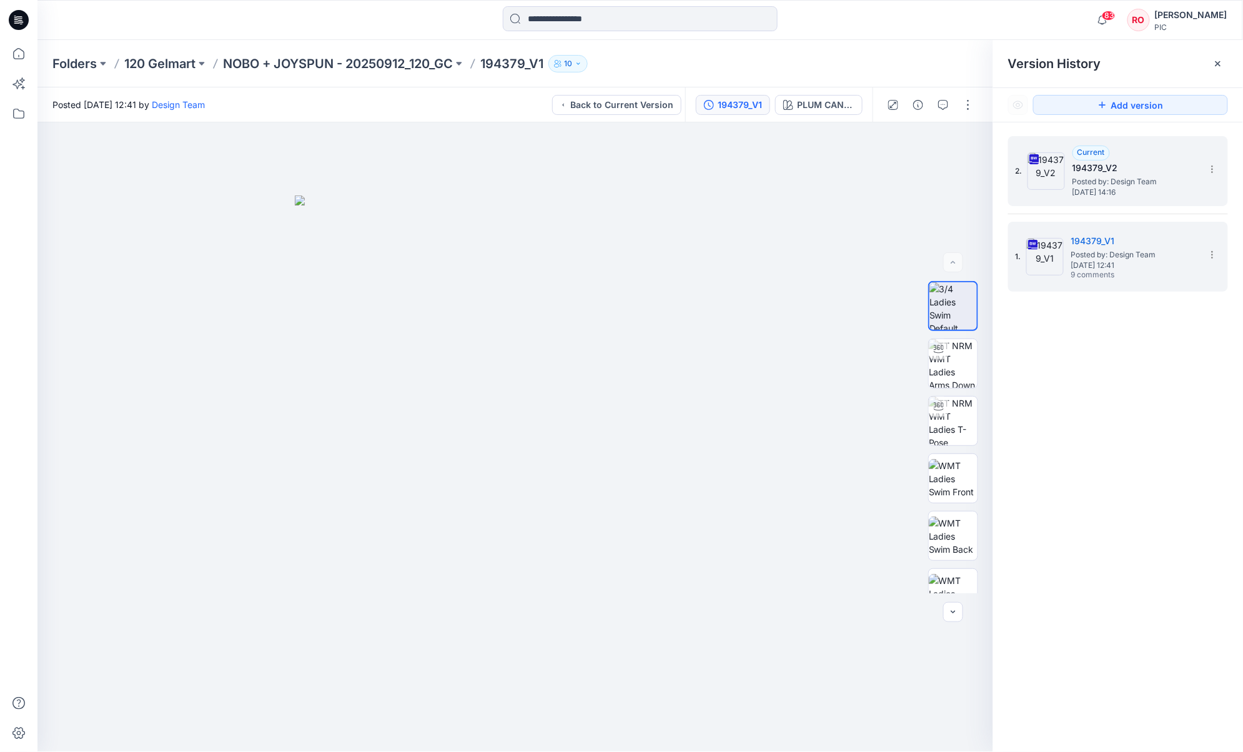
click at [932, 196] on span "[DATE] 14:16" at bounding box center [1135, 192] width 125 height 9
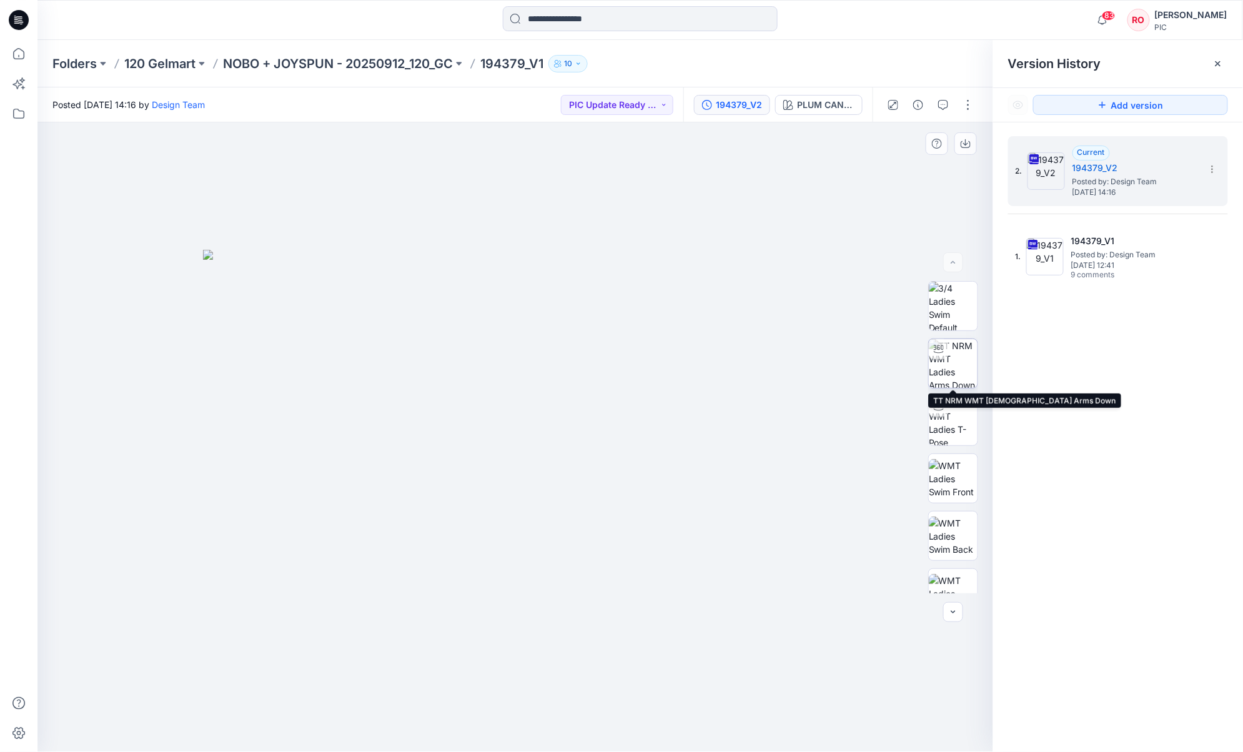
click at [932, 373] on img at bounding box center [953, 363] width 49 height 49
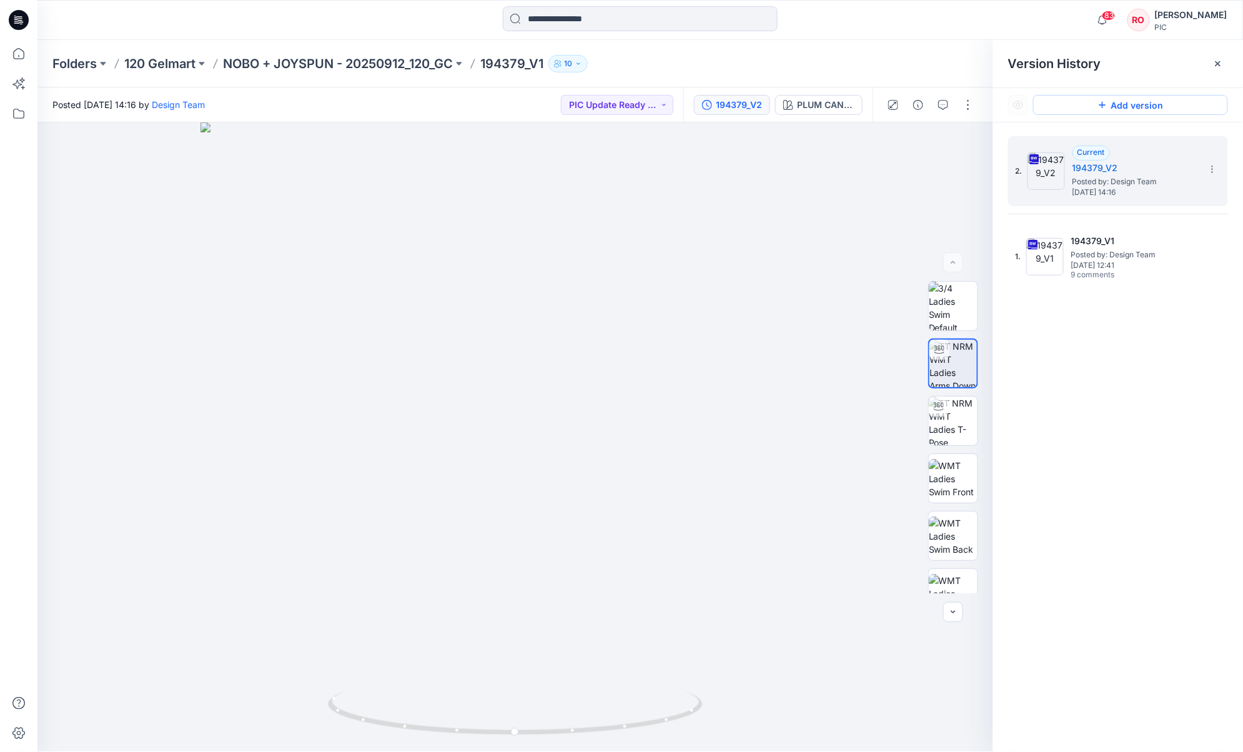
click at [932, 103] on button "Add version" at bounding box center [1131, 105] width 195 height 20
click at [932, 104] on icon "button" at bounding box center [944, 105] width 10 height 10
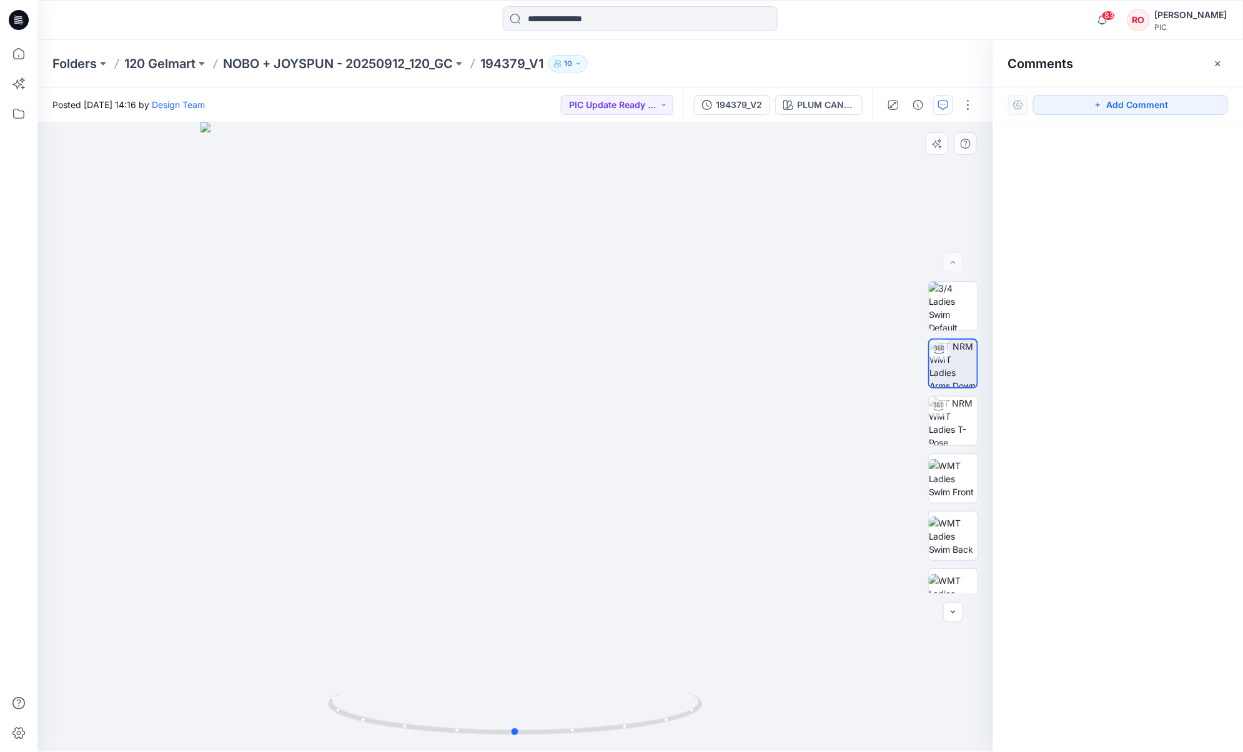
click at [660, 356] on div at bounding box center [515, 437] width 956 height 630
click at [932, 104] on button "Add Comment" at bounding box center [1131, 105] width 195 height 20
click at [679, 351] on div "1" at bounding box center [515, 437] width 956 height 630
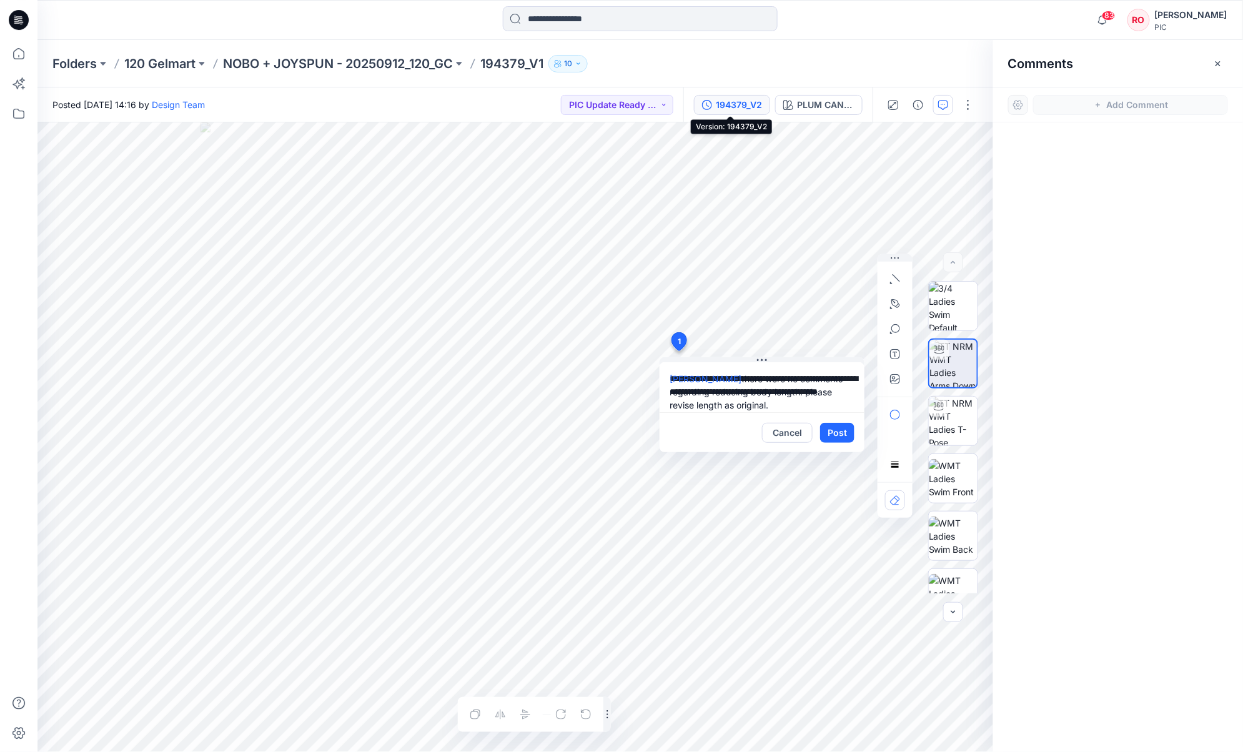
type textarea "**********"
click at [736, 103] on div "194379_V2" at bounding box center [739, 105] width 46 height 14
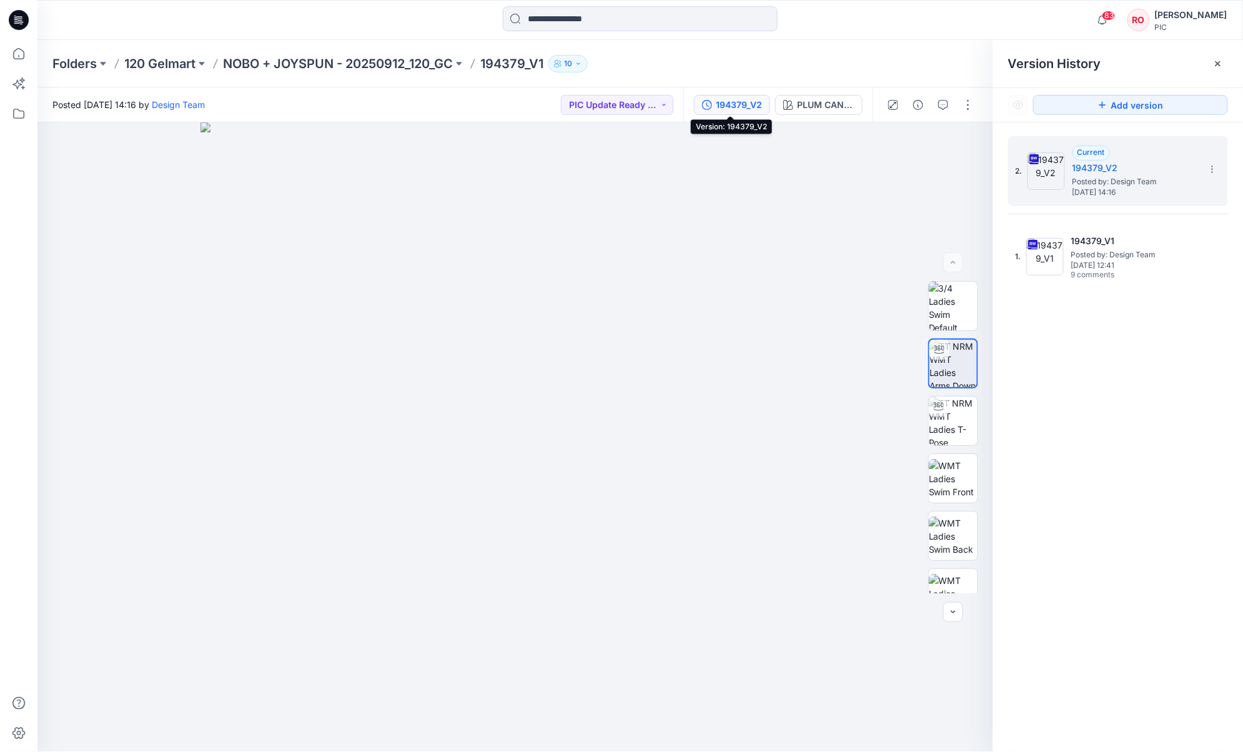
click at [746, 111] on div "194379_V2" at bounding box center [739, 105] width 46 height 14
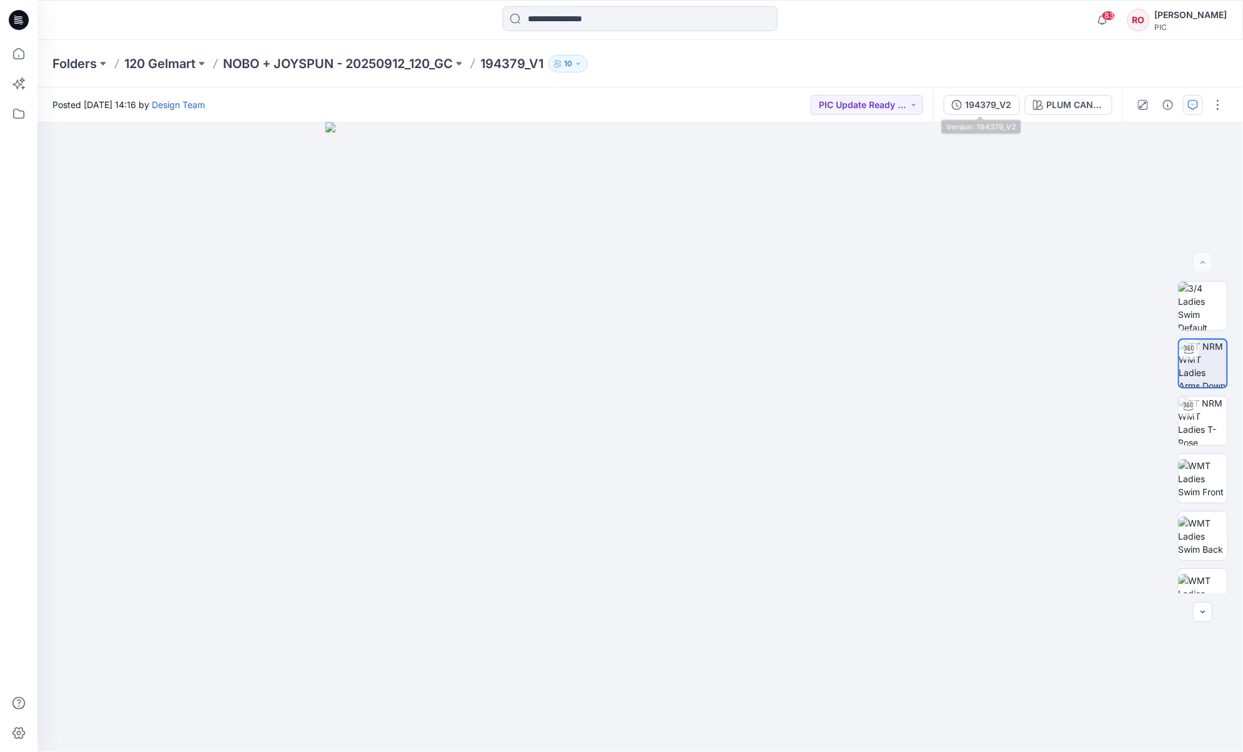
click at [932, 106] on button "194379_V2" at bounding box center [982, 105] width 76 height 20
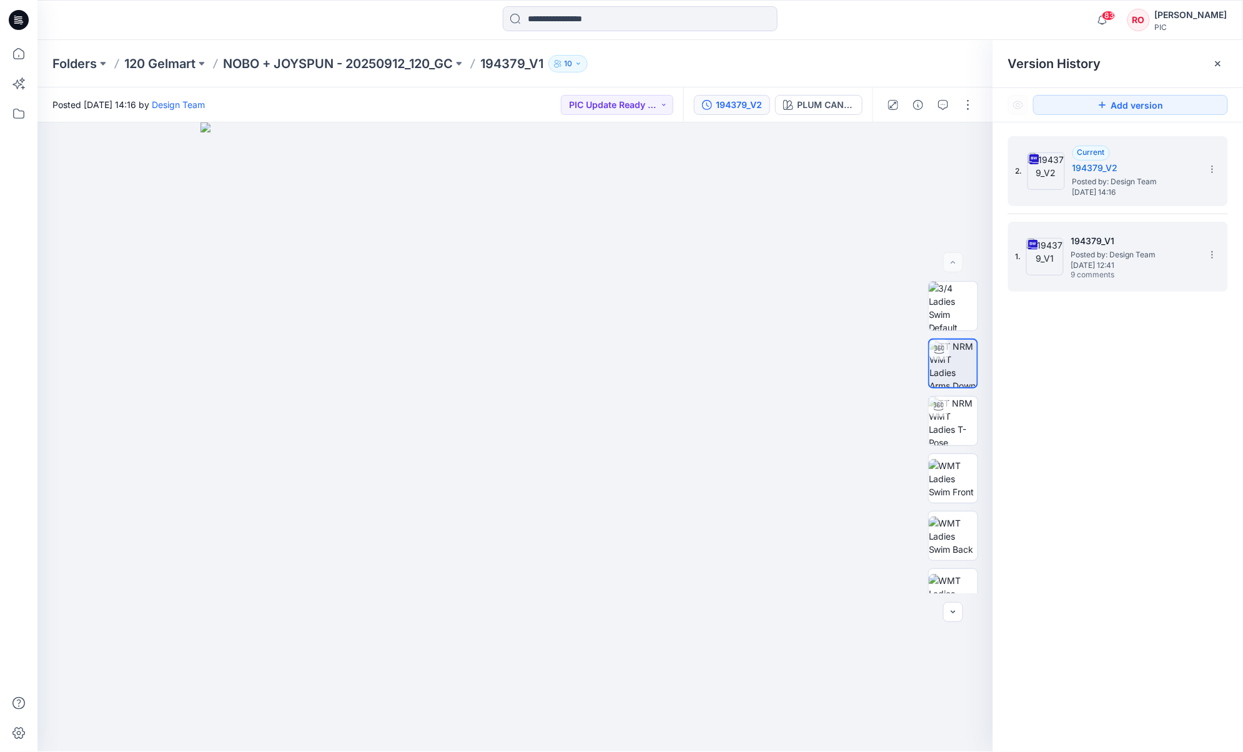
click at [932, 271] on img at bounding box center [1045, 256] width 37 height 37
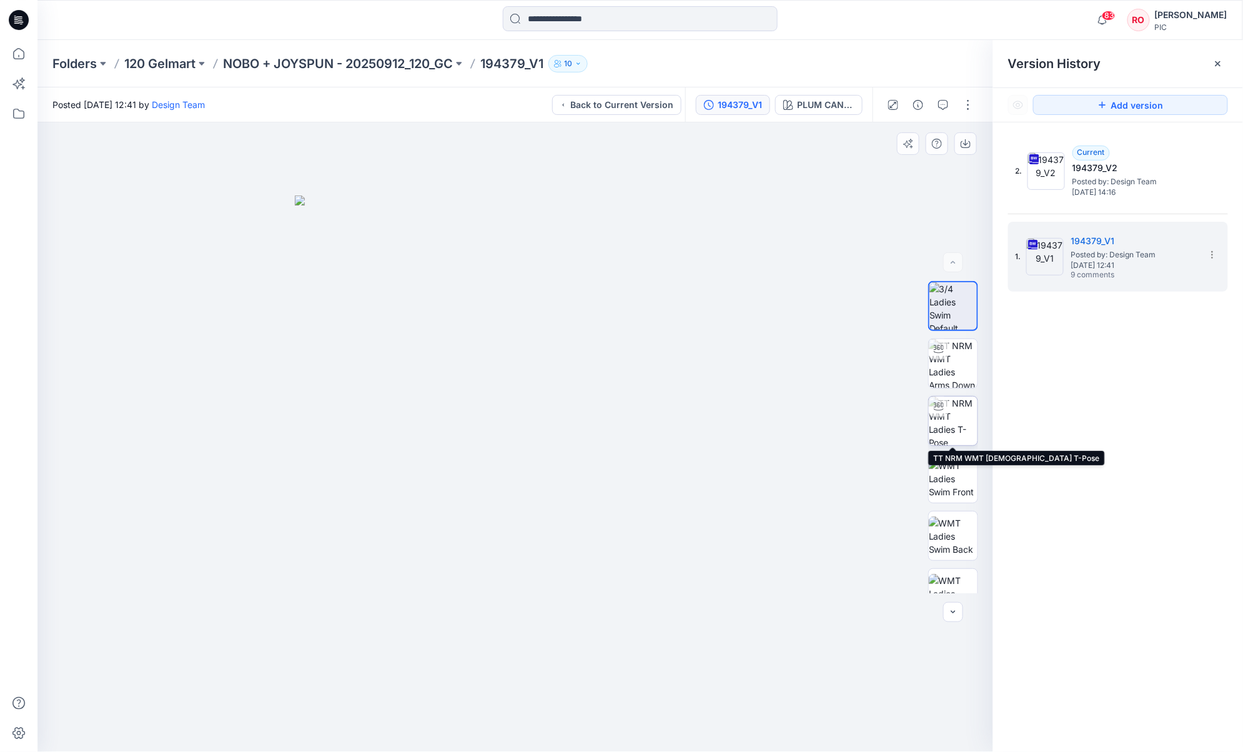
click at [932, 428] on img at bounding box center [953, 421] width 49 height 49
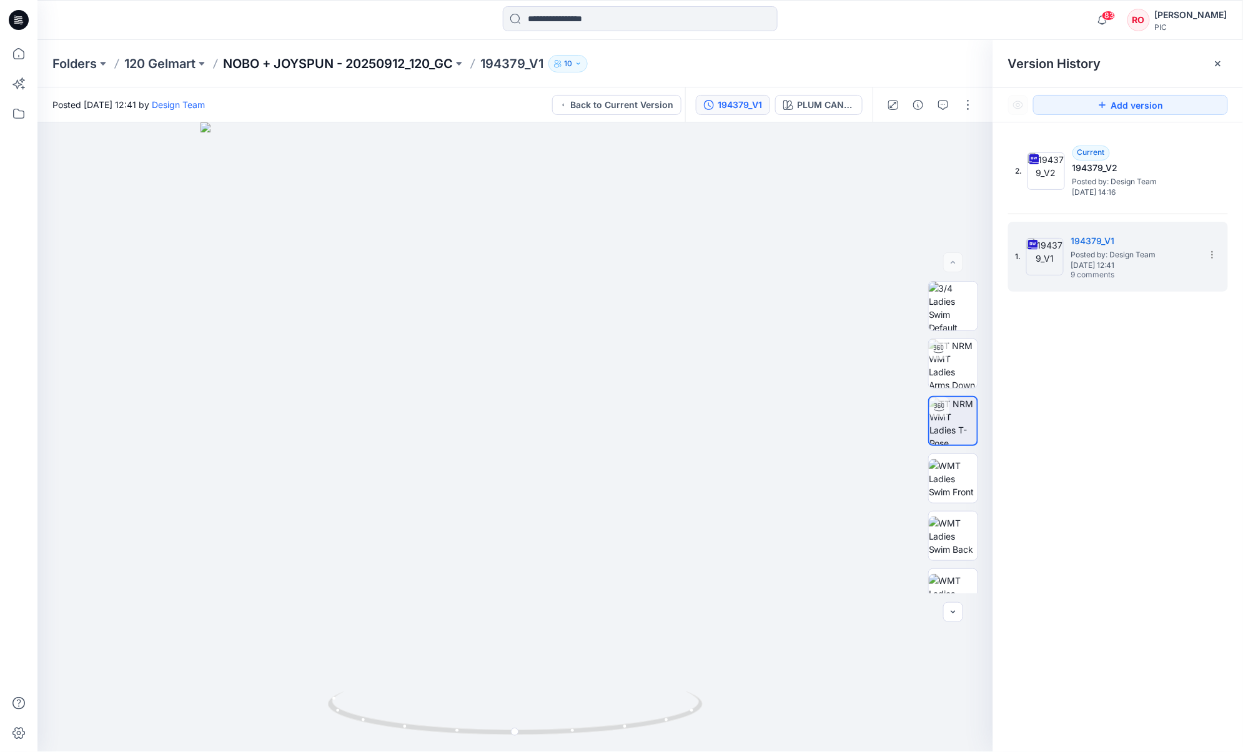
click at [419, 60] on p "NOBO + JOYSPUN - 20250912_120_GC" at bounding box center [338, 63] width 230 height 17
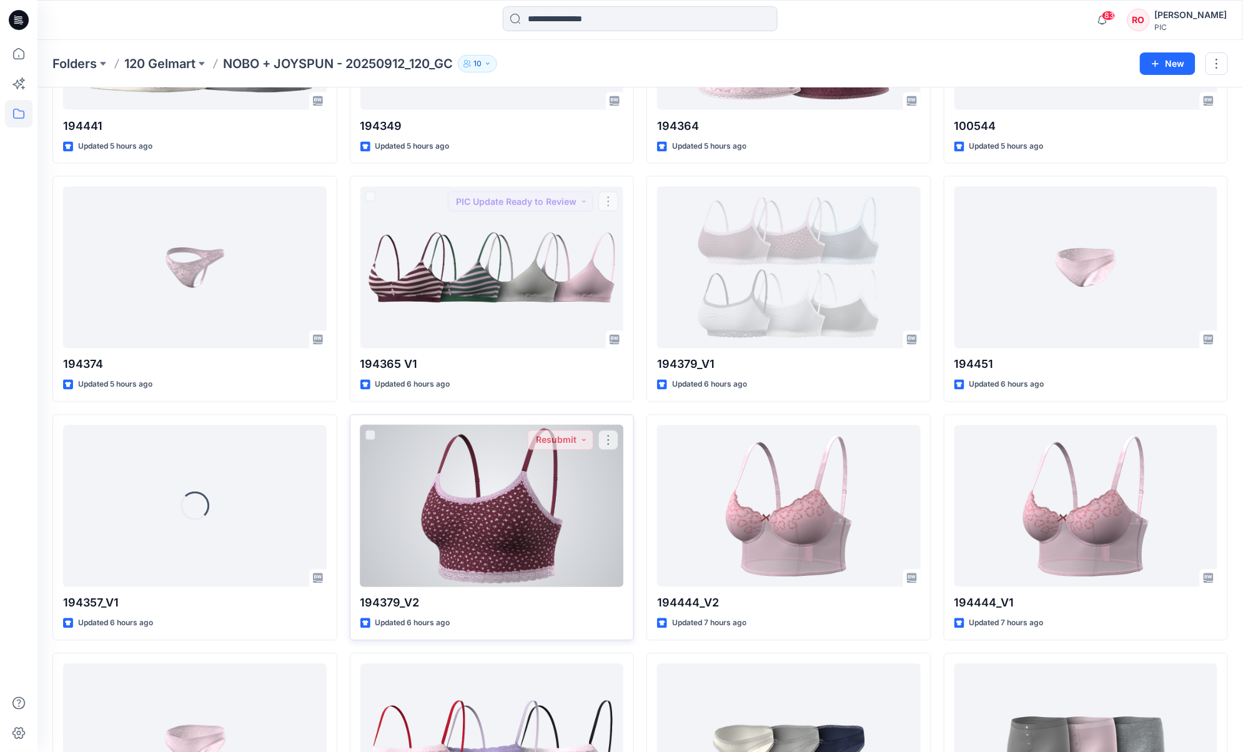
scroll to position [765, 0]
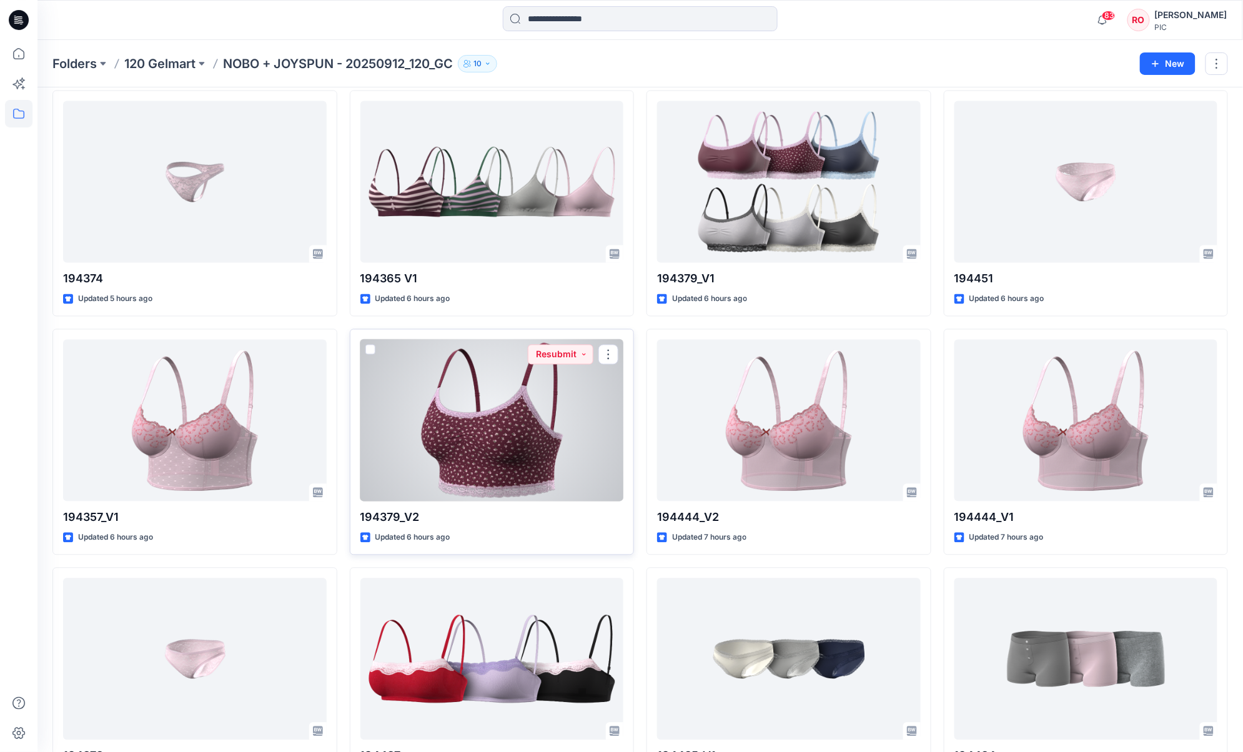
click at [470, 443] on div at bounding box center [493, 421] width 264 height 162
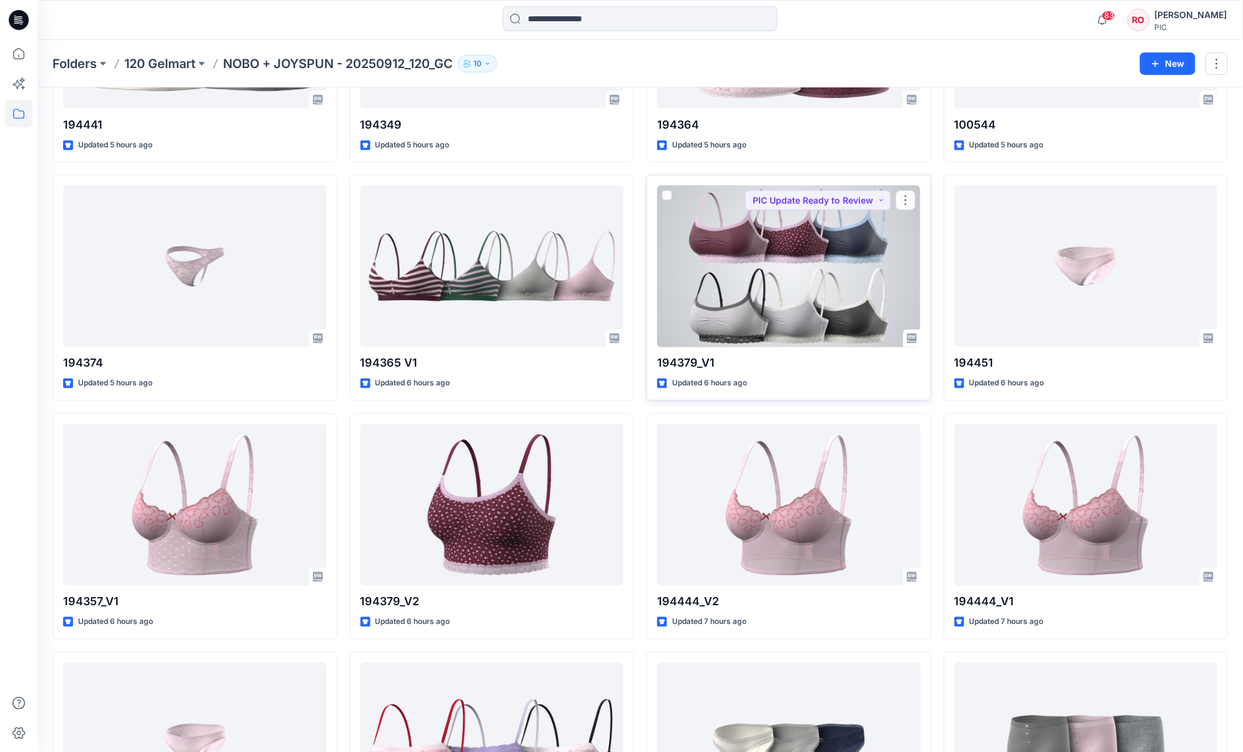
scroll to position [733, 0]
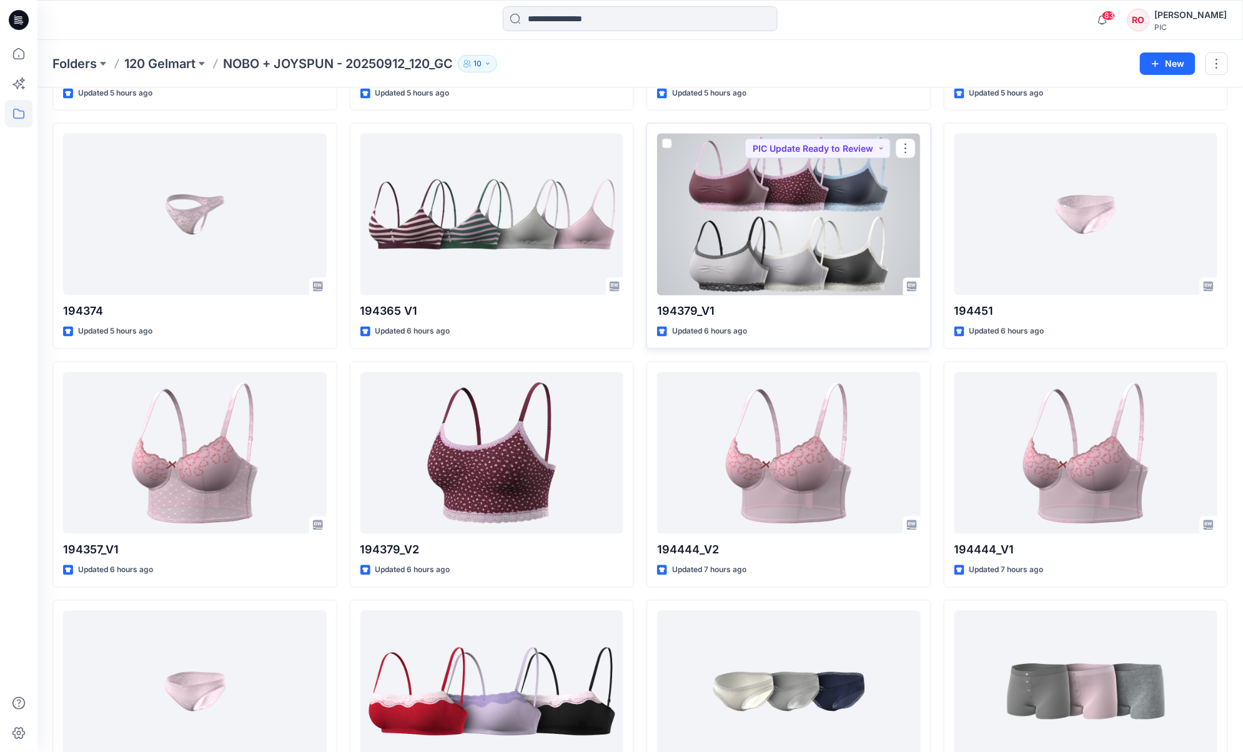
click at [792, 234] on div at bounding box center [789, 215] width 264 height 162
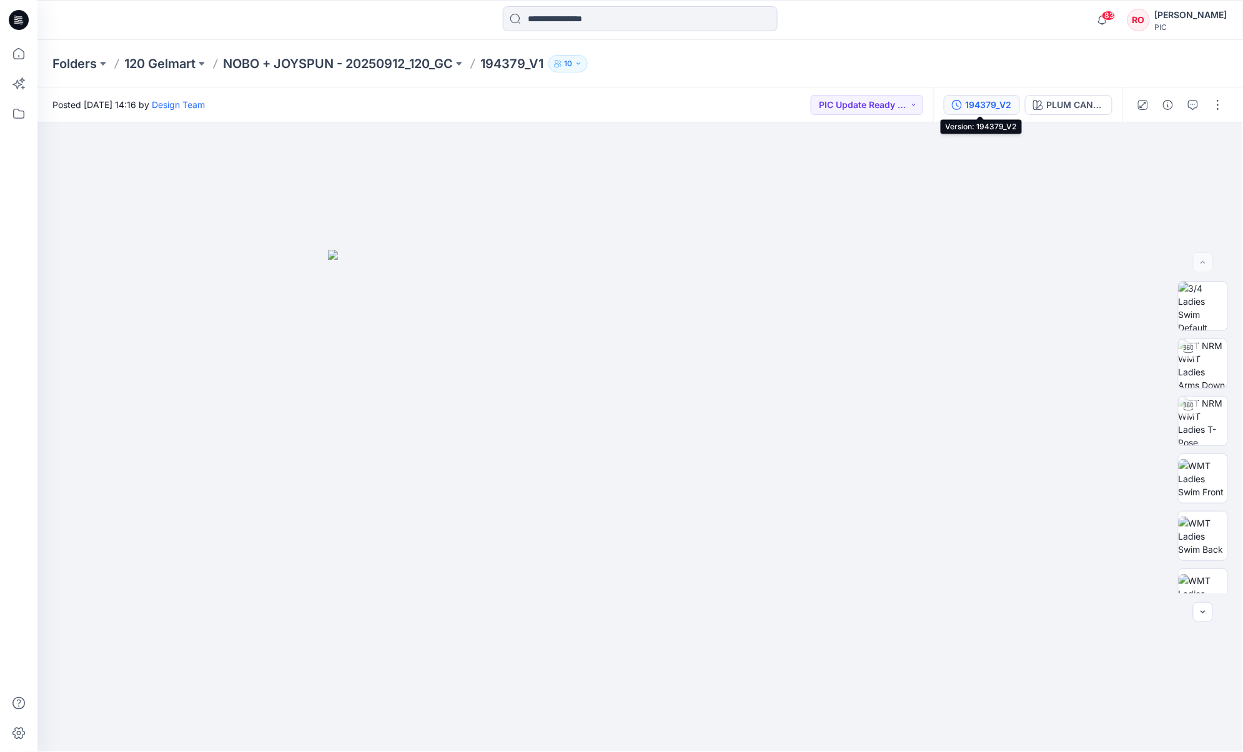
click at [932, 103] on div "194379_V2" at bounding box center [989, 105] width 46 height 14
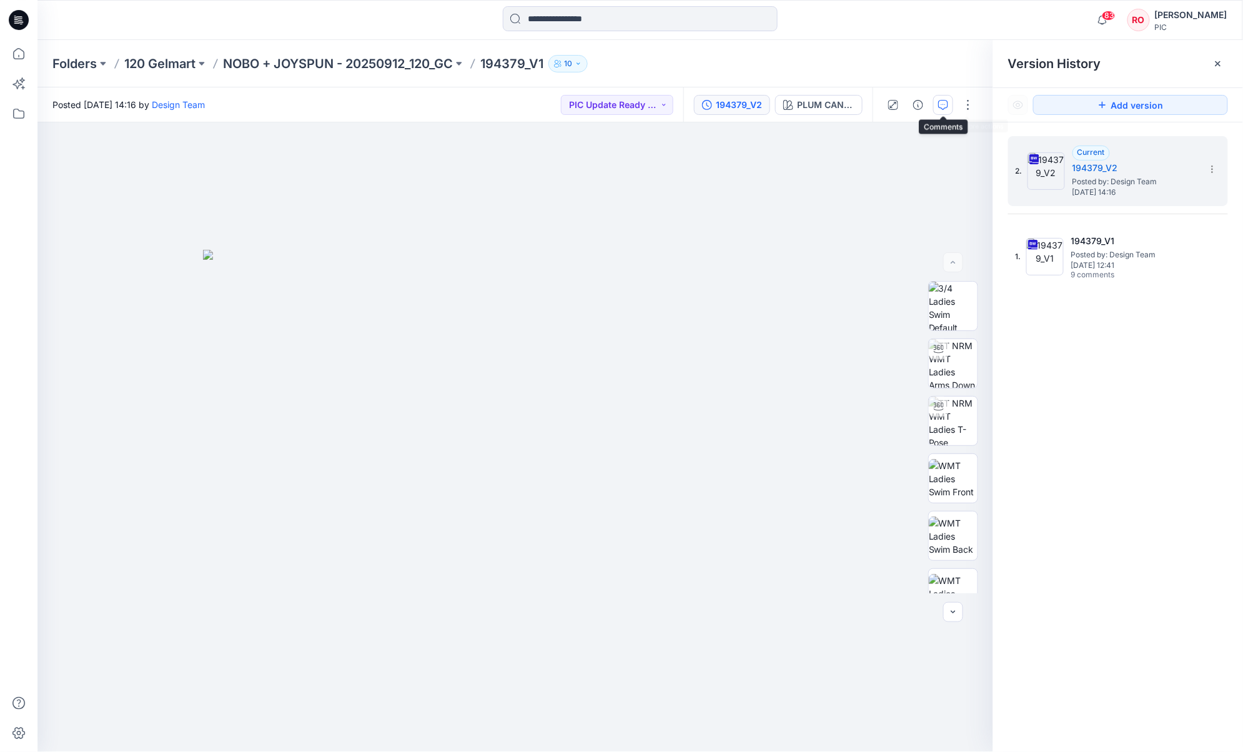
click at [932, 101] on icon "button" at bounding box center [944, 105] width 10 height 10
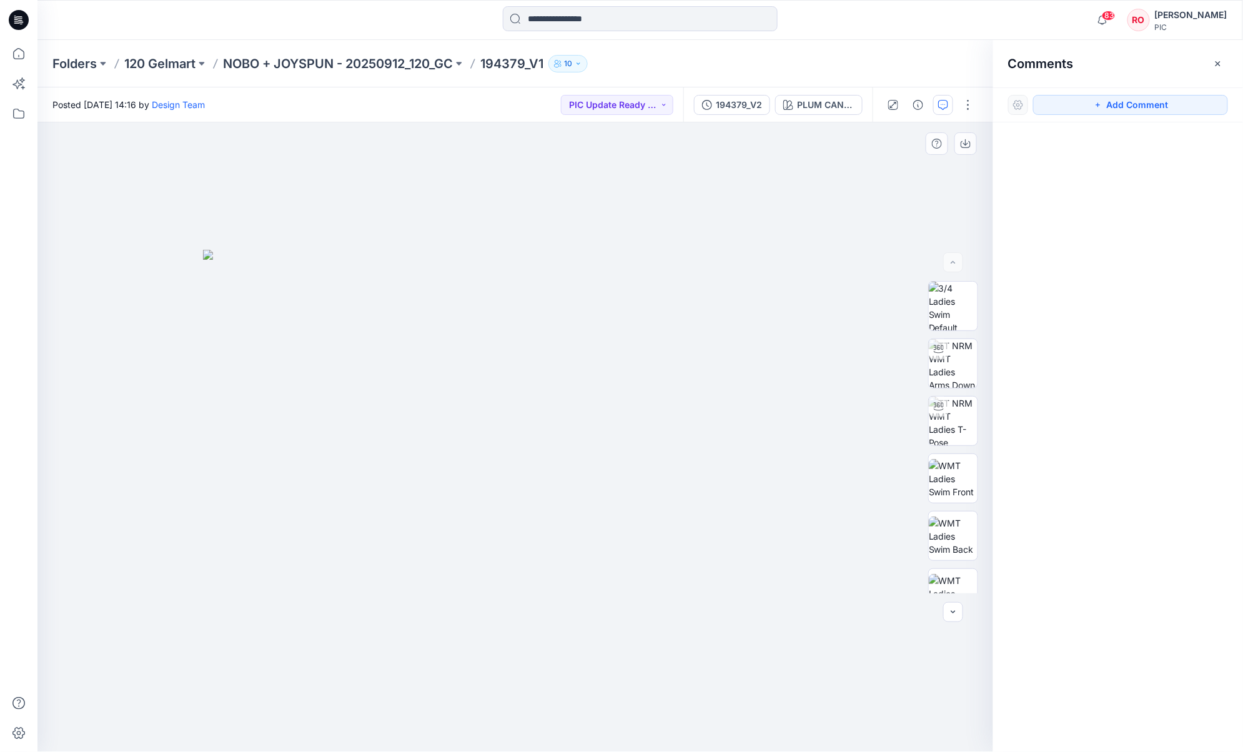
drag, startPoint x: 1086, startPoint y: 111, endPoint x: 980, endPoint y: 133, distance: 108.0
click at [932, 111] on button "Add Comment" at bounding box center [1131, 105] width 195 height 20
click at [932, 362] on img at bounding box center [953, 363] width 49 height 49
click at [624, 286] on div at bounding box center [515, 437] width 956 height 630
drag, startPoint x: 1145, startPoint y: 100, endPoint x: 826, endPoint y: 168, distance: 326.5
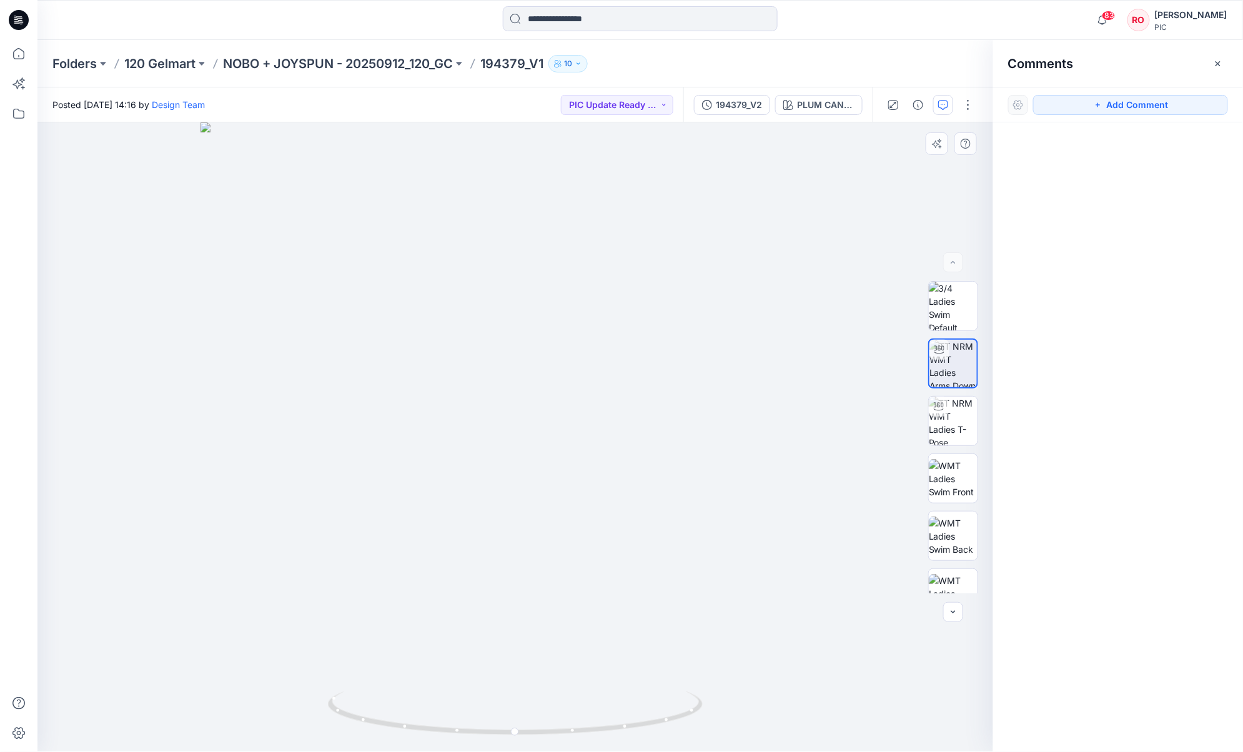
click at [932, 101] on button "Add Comment" at bounding box center [1131, 105] width 195 height 20
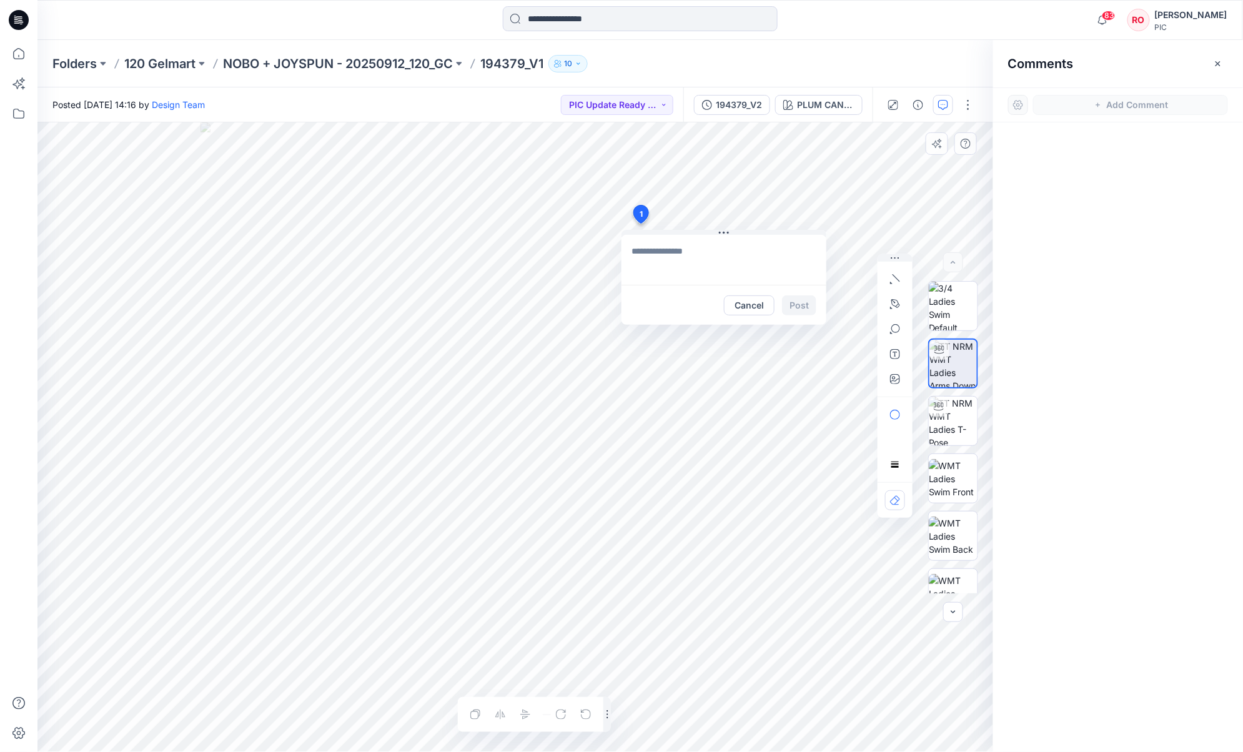
click at [640, 224] on div "1 Cancel Post Layer 1" at bounding box center [515, 437] width 956 height 630
type textarea "**********"
click at [543, 239] on div "**********" at bounding box center [515, 437] width 956 height 630
type textarea "**********"
click at [899, 381] on icon "button" at bounding box center [895, 379] width 10 height 10
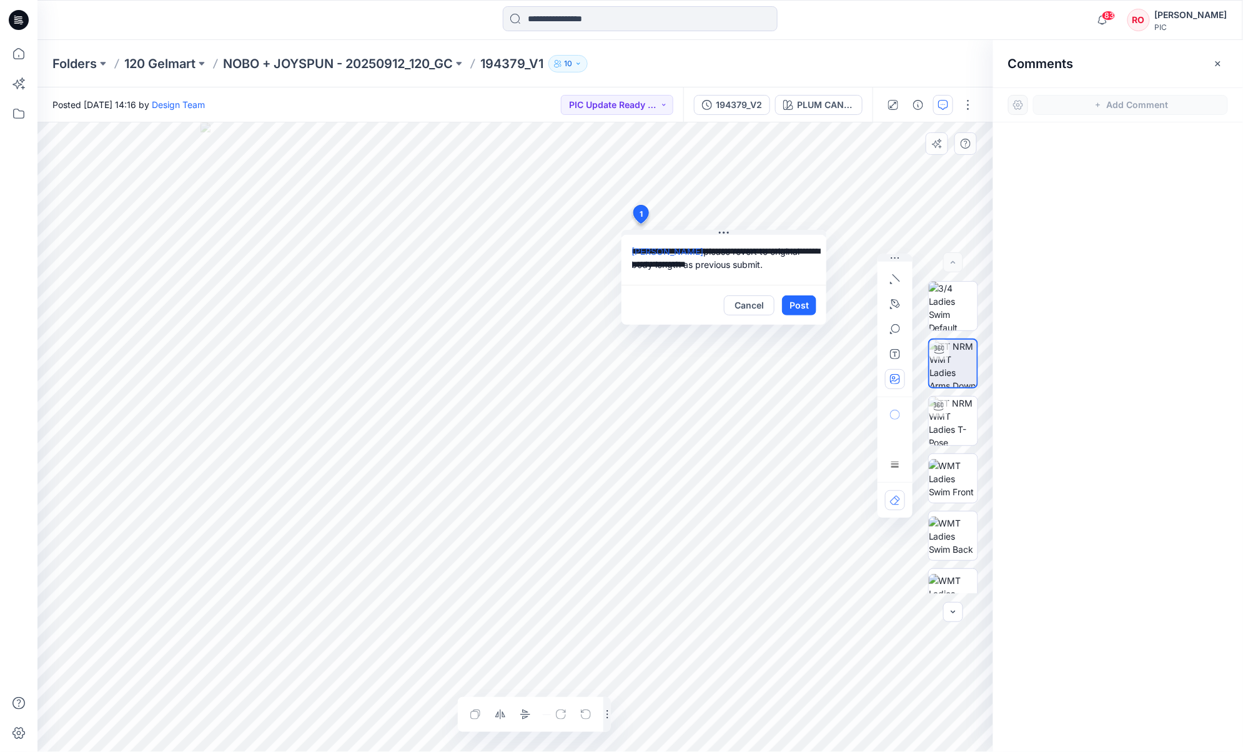
type input"] "**********"
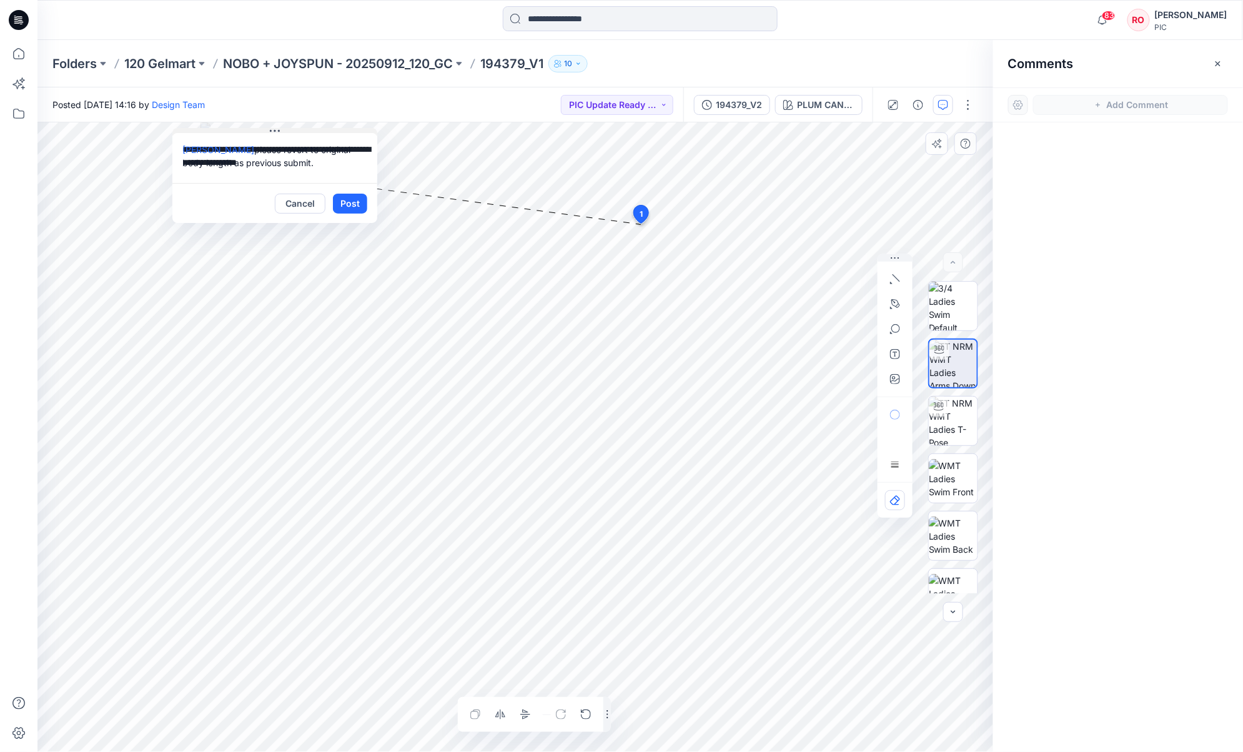
drag, startPoint x: 717, startPoint y: 230, endPoint x: 269, endPoint y: 137, distance: 458.1
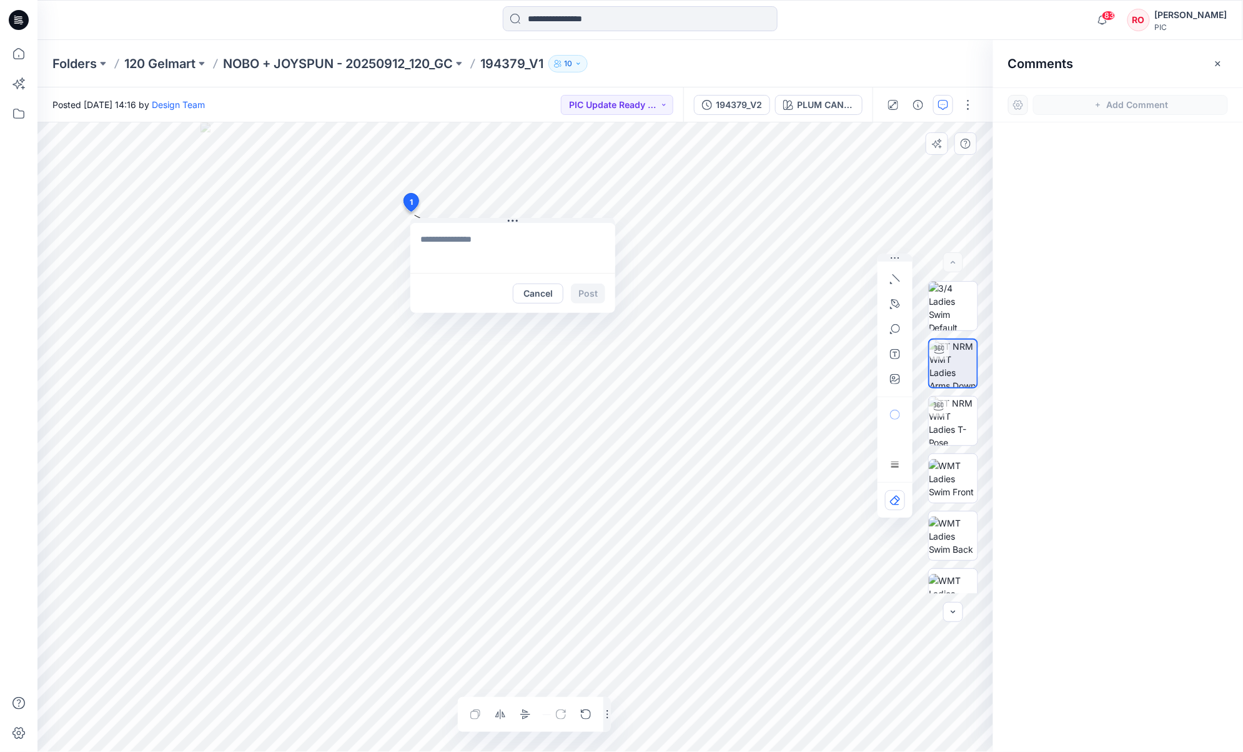
drag, startPoint x: 643, startPoint y: 211, endPoint x: 411, endPoint y: 201, distance: 232.0
click at [459, 240] on textarea at bounding box center [494, 248] width 205 height 50
type textarea "**********"
click at [524, 298] on button "Cancel" at bounding box center [519, 294] width 51 height 20
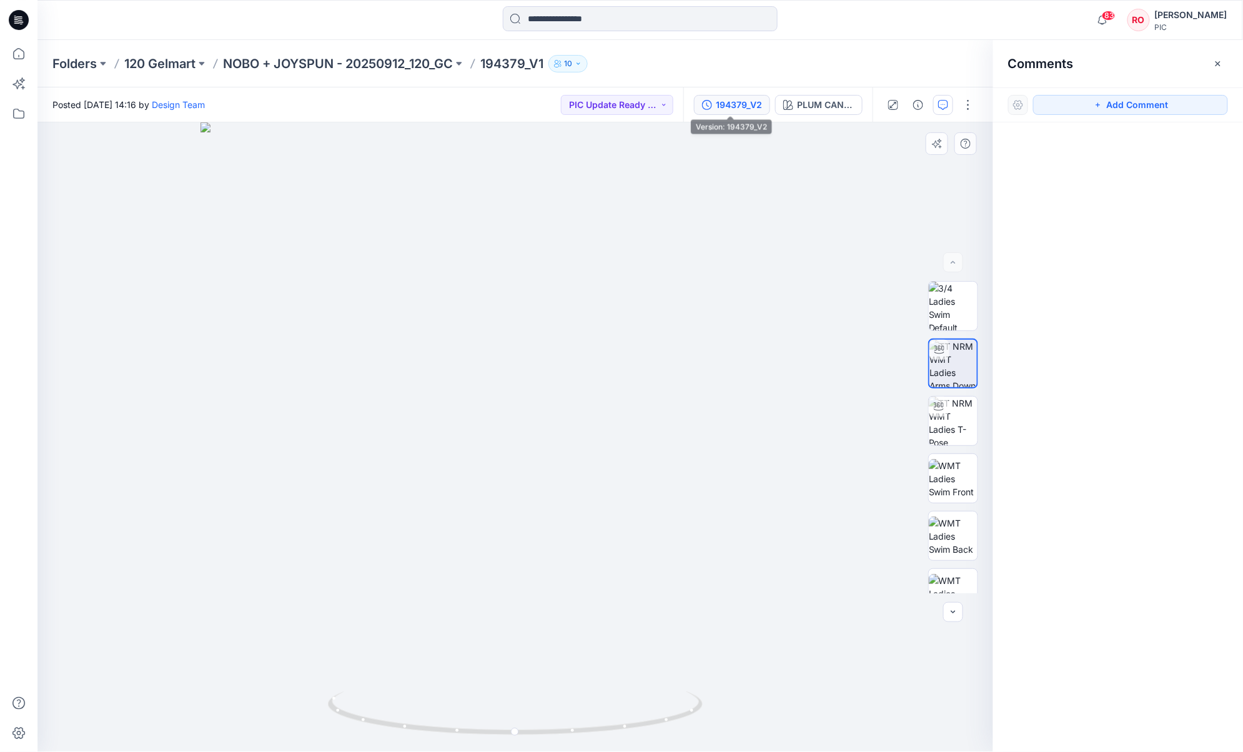
click at [727, 106] on div "194379_V2" at bounding box center [739, 105] width 46 height 14
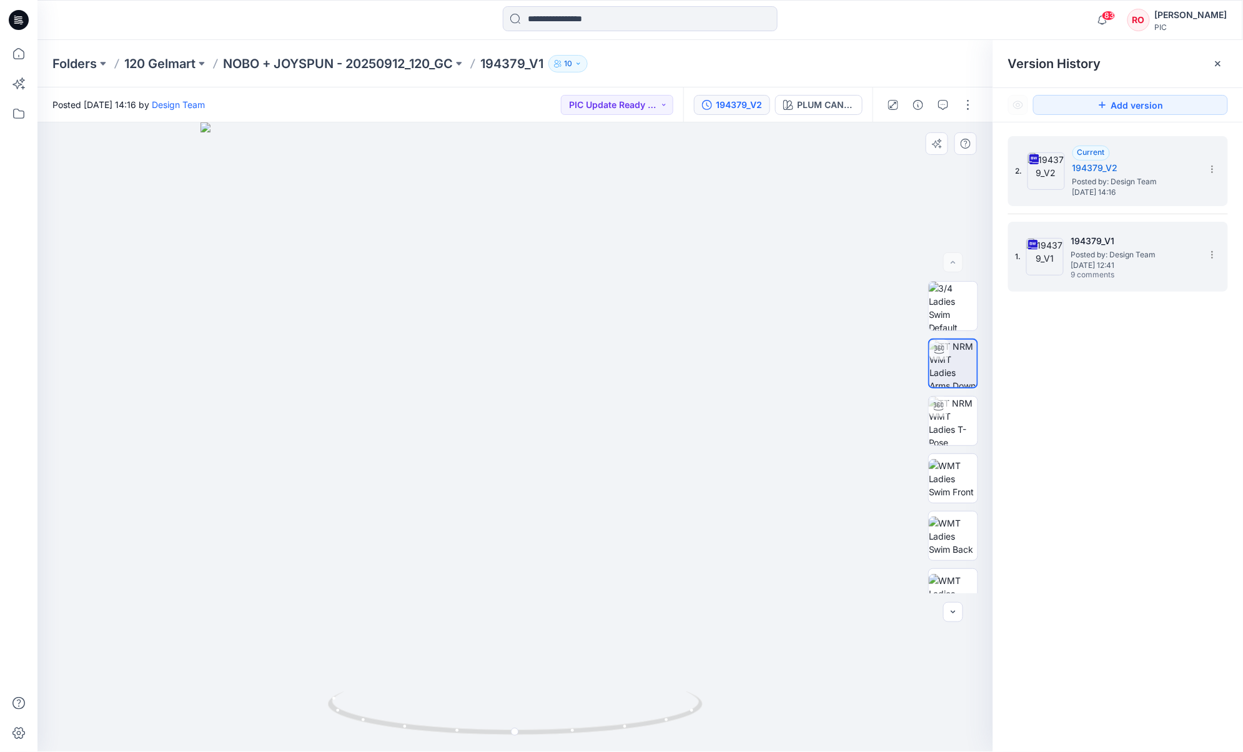
click at [932, 255] on span "Posted by: Design Team" at bounding box center [1134, 255] width 125 height 12
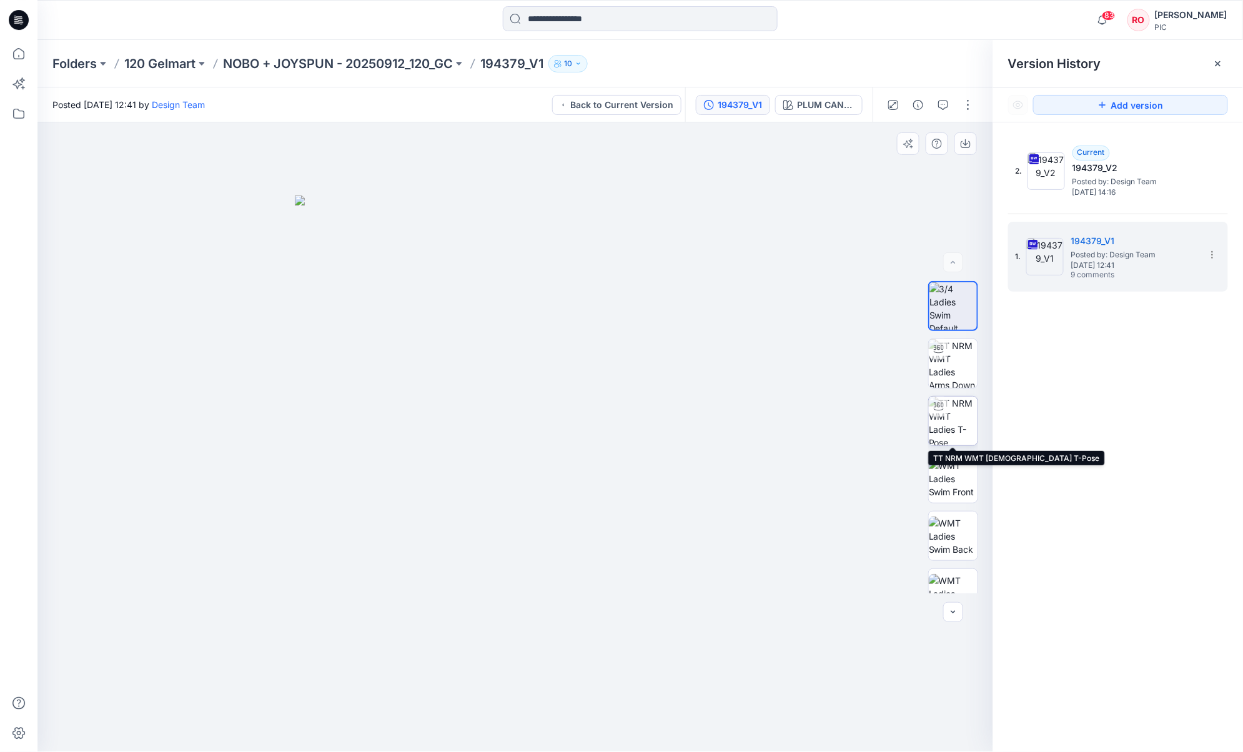
click at [932, 413] on img at bounding box center [953, 421] width 49 height 49
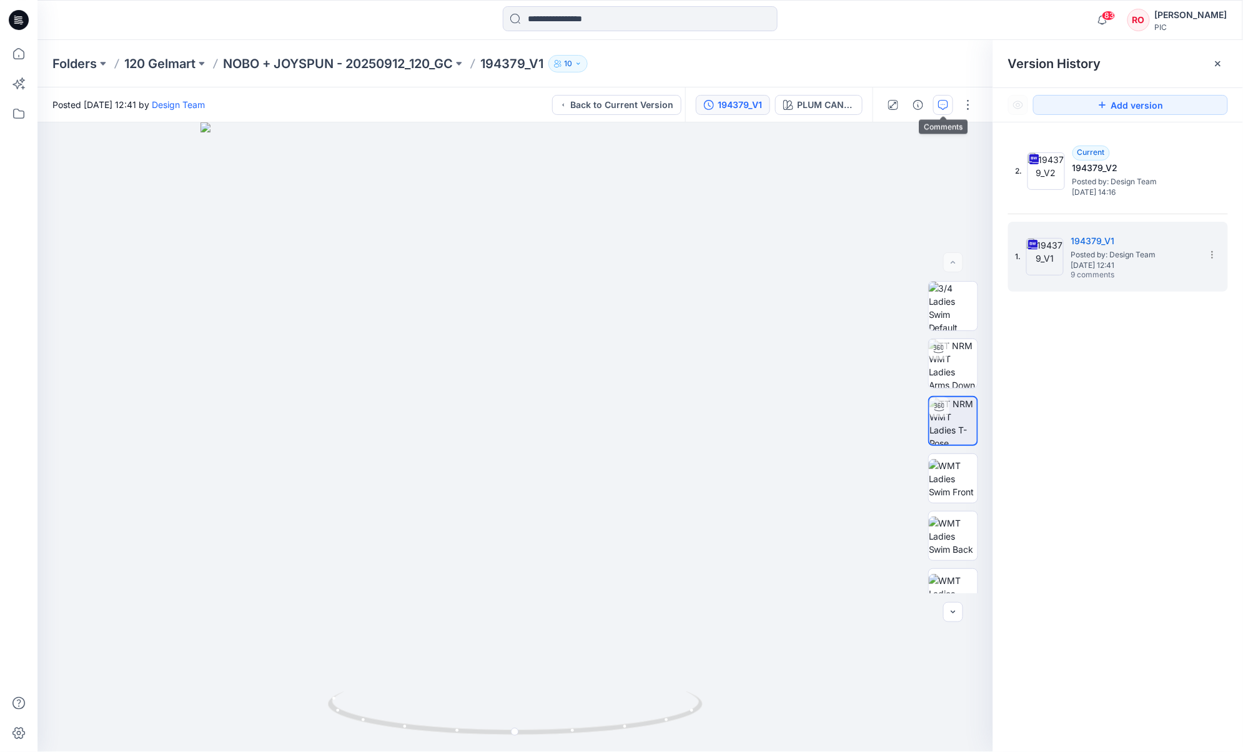
click at [932, 100] on icon "button" at bounding box center [944, 105] width 10 height 10
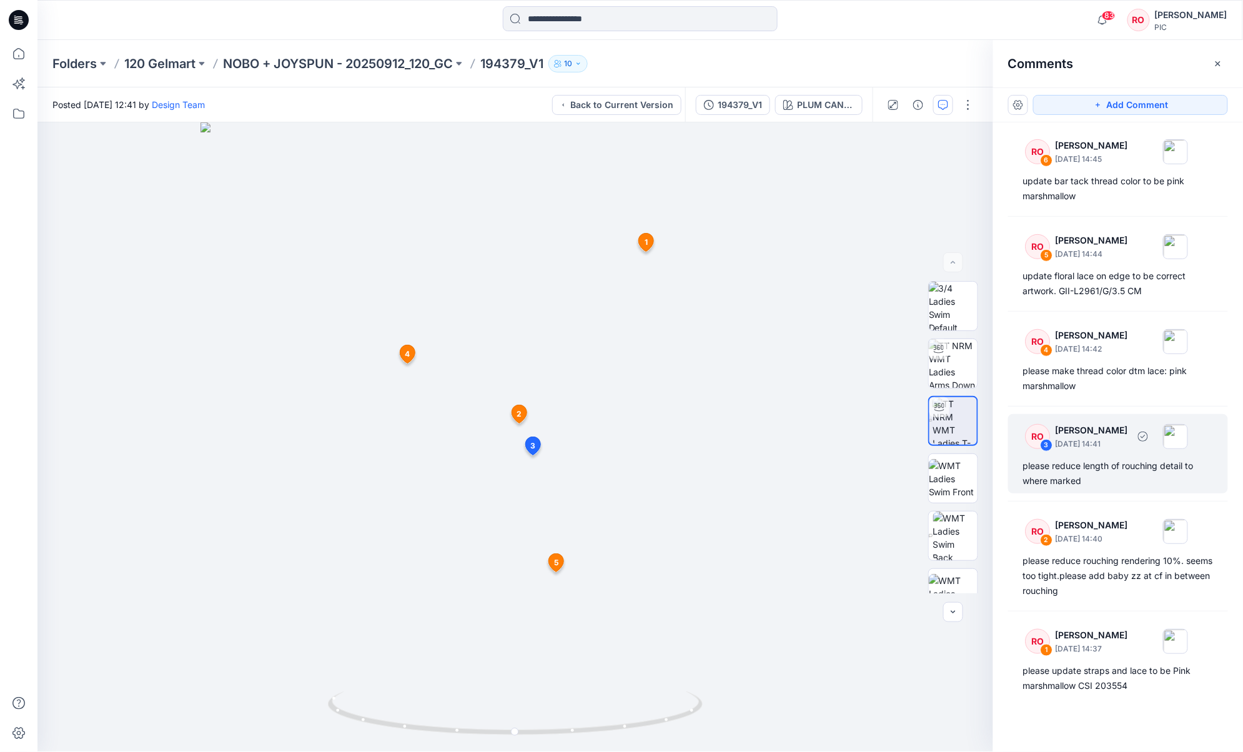
click at [932, 470] on div "please reduce length of rouching detail to where marked" at bounding box center [1119, 474] width 190 height 30
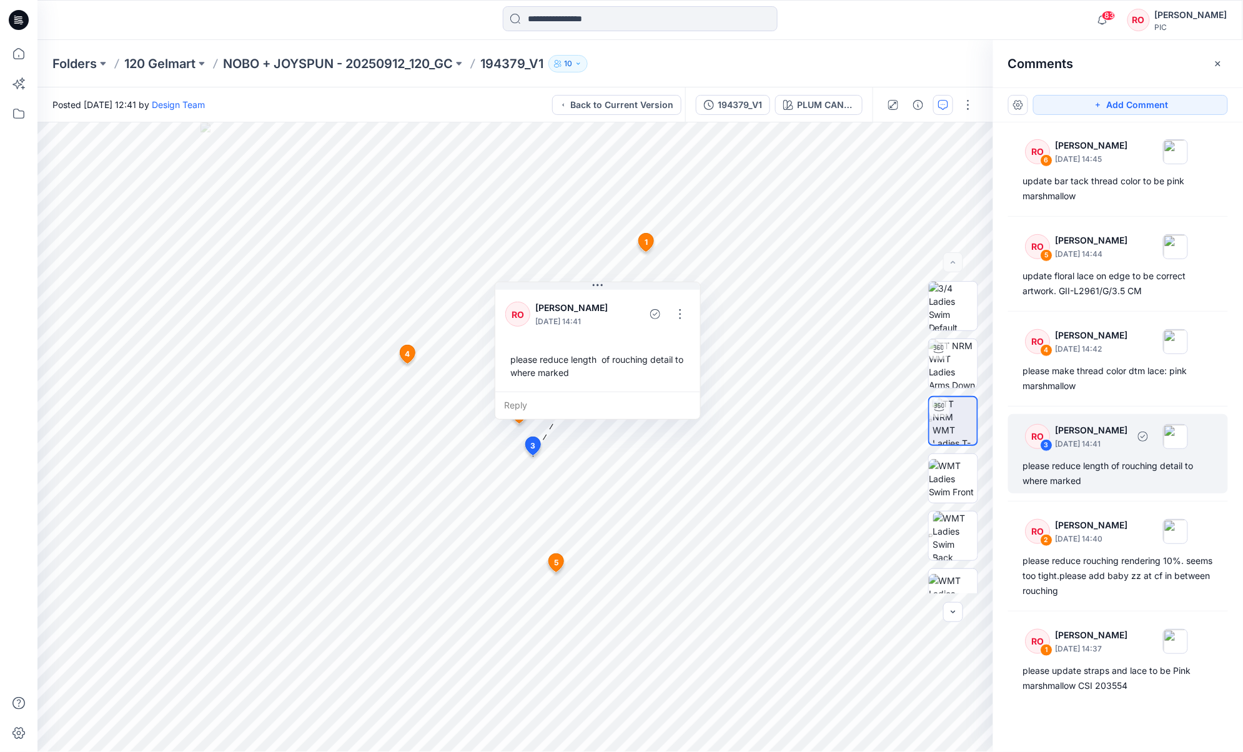
scroll to position [256, 0]
click at [728, 98] on div "194379_V1" at bounding box center [740, 105] width 44 height 14
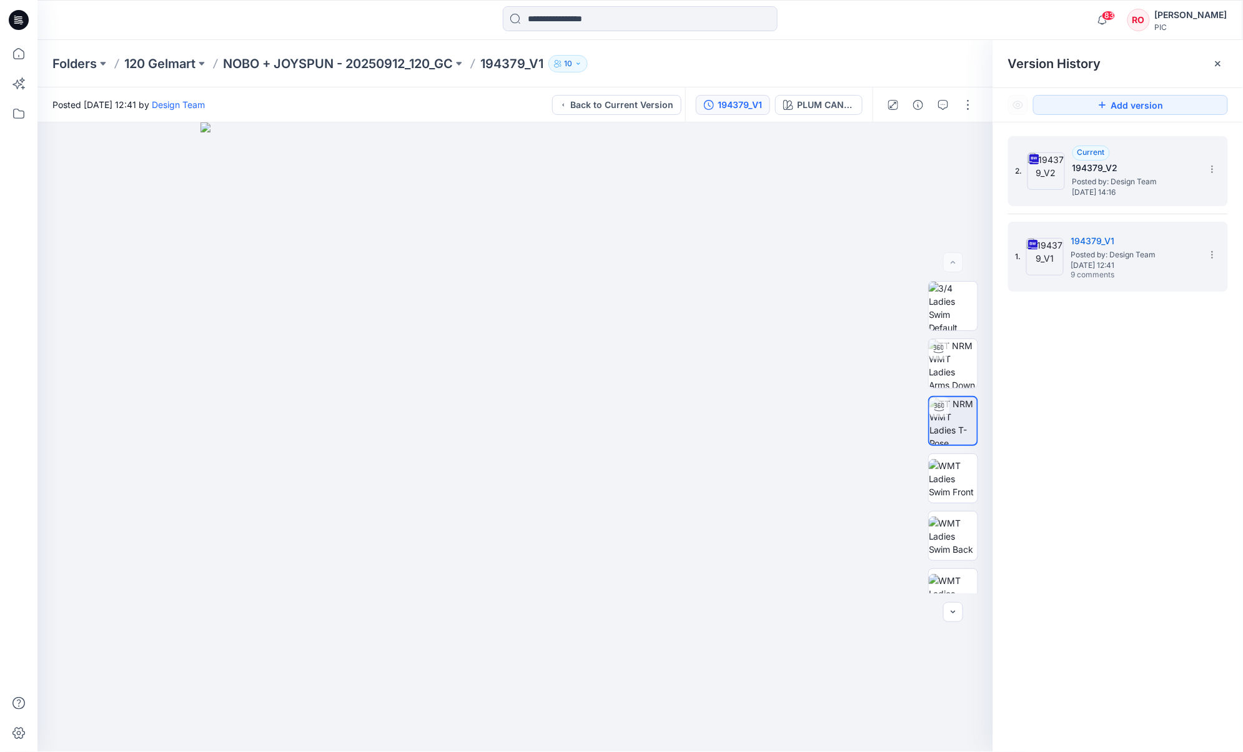
click at [932, 184] on img at bounding box center [1046, 170] width 37 height 37
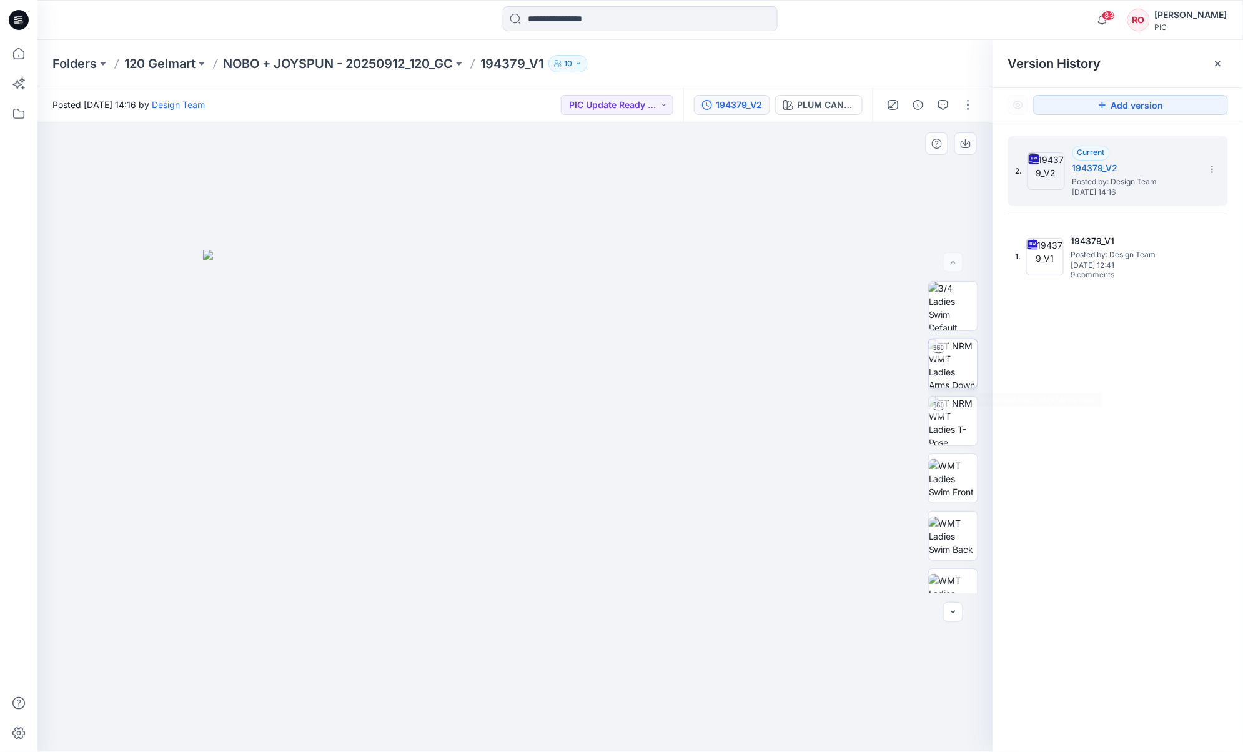
click at [932, 366] on img at bounding box center [953, 363] width 49 height 49
click at [408, 65] on p "NOBO + JOYSPUN - 20250912_120_GC" at bounding box center [338, 63] width 230 height 17
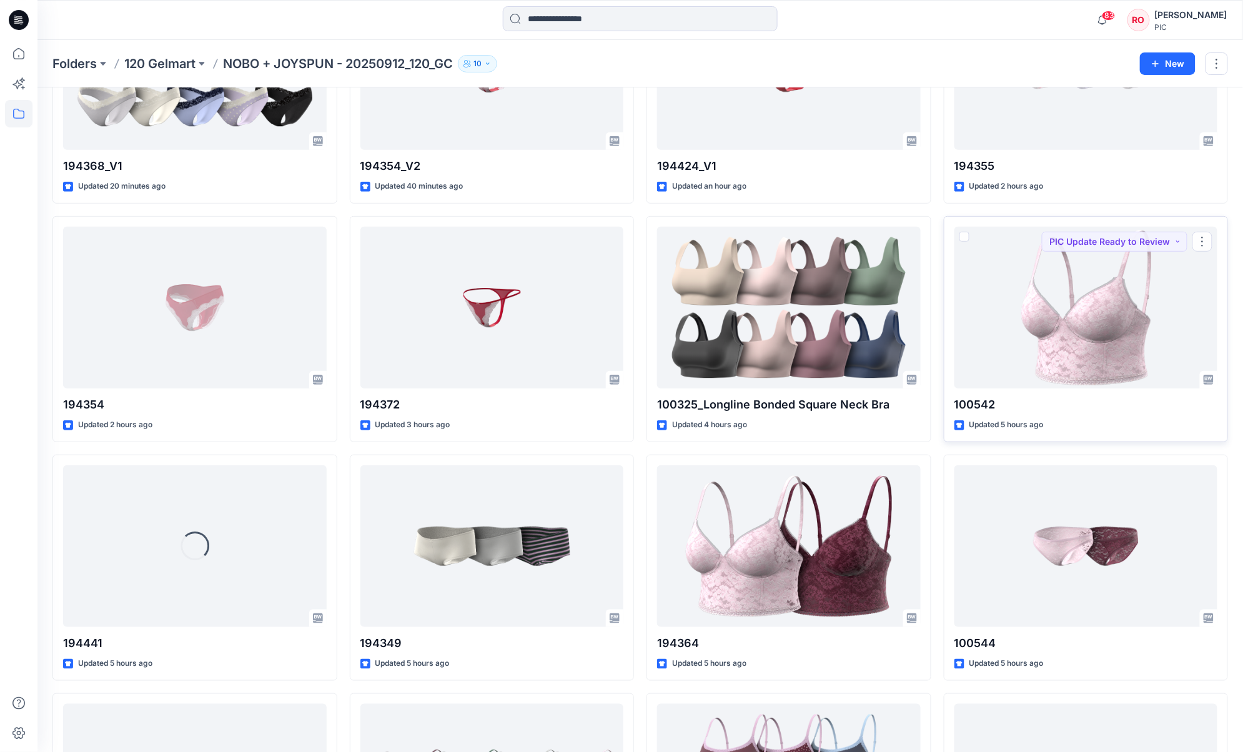
scroll to position [163, 0]
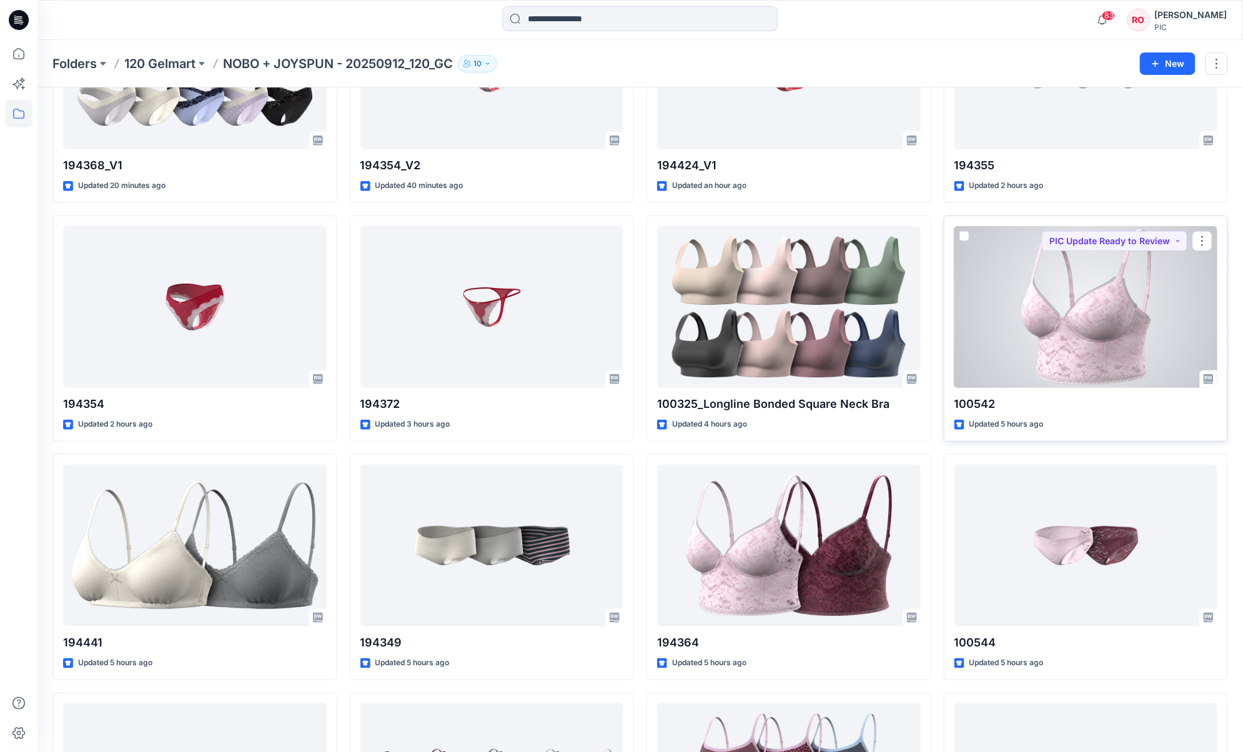
click at [932, 344] on div at bounding box center [1087, 307] width 264 height 162
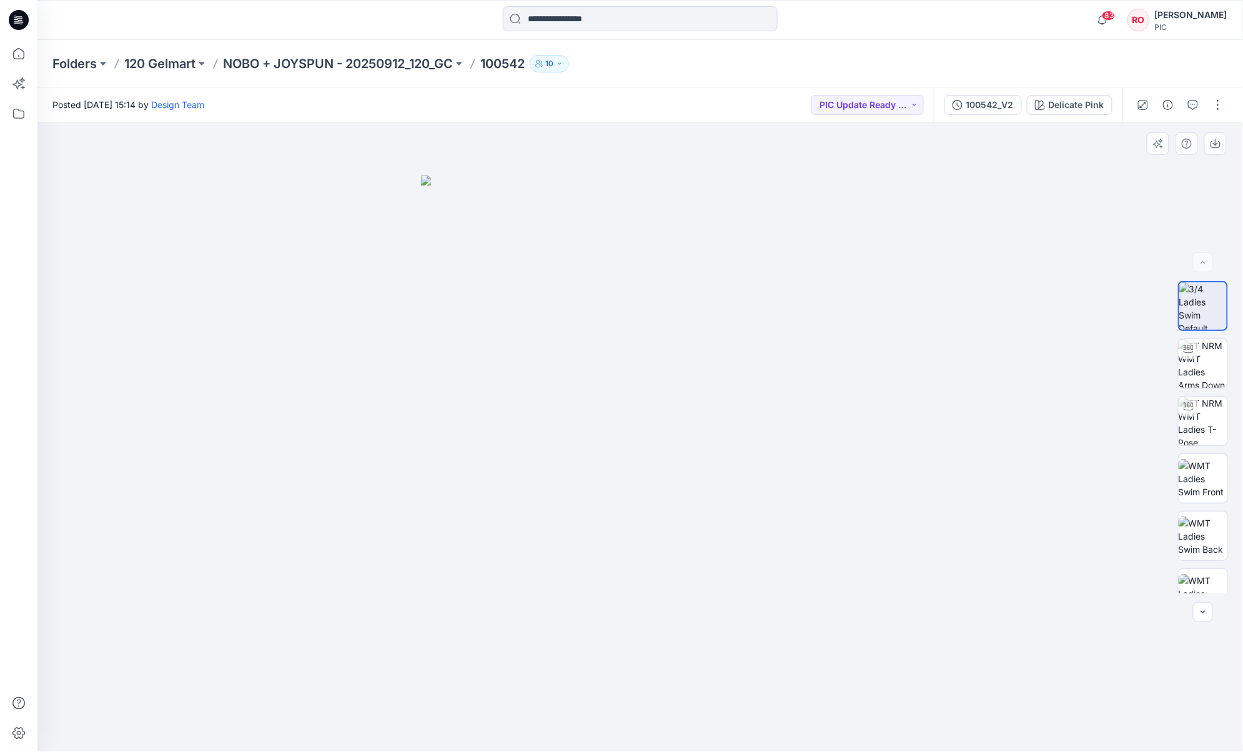
click at [932, 392] on div at bounding box center [1203, 437] width 50 height 312
click at [932, 372] on img at bounding box center [1203, 363] width 49 height 49
drag, startPoint x: 432, startPoint y: 305, endPoint x: 337, endPoint y: 220, distance: 127.4
click at [337, 220] on img at bounding box center [635, 248] width 1218 height 1007
click at [422, 58] on p "NOBO + JOYSPUN - 20250912_120_GC" at bounding box center [338, 63] width 230 height 17
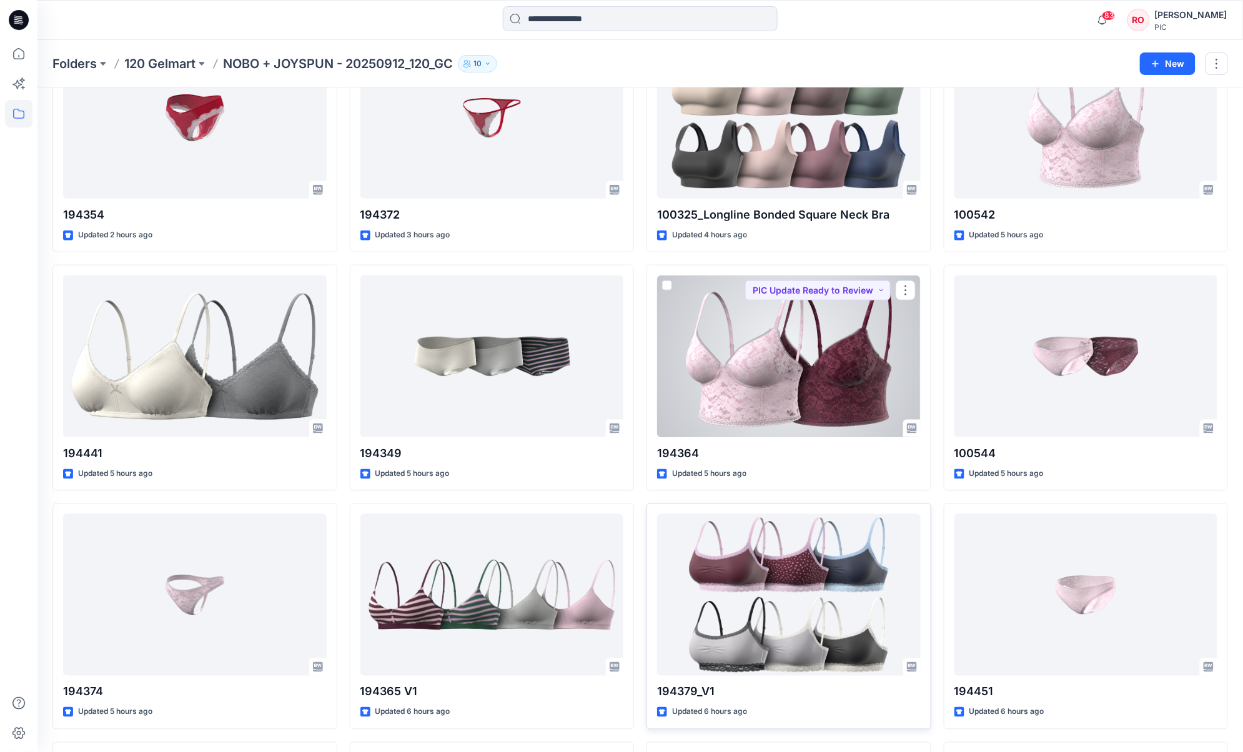
scroll to position [361, 0]
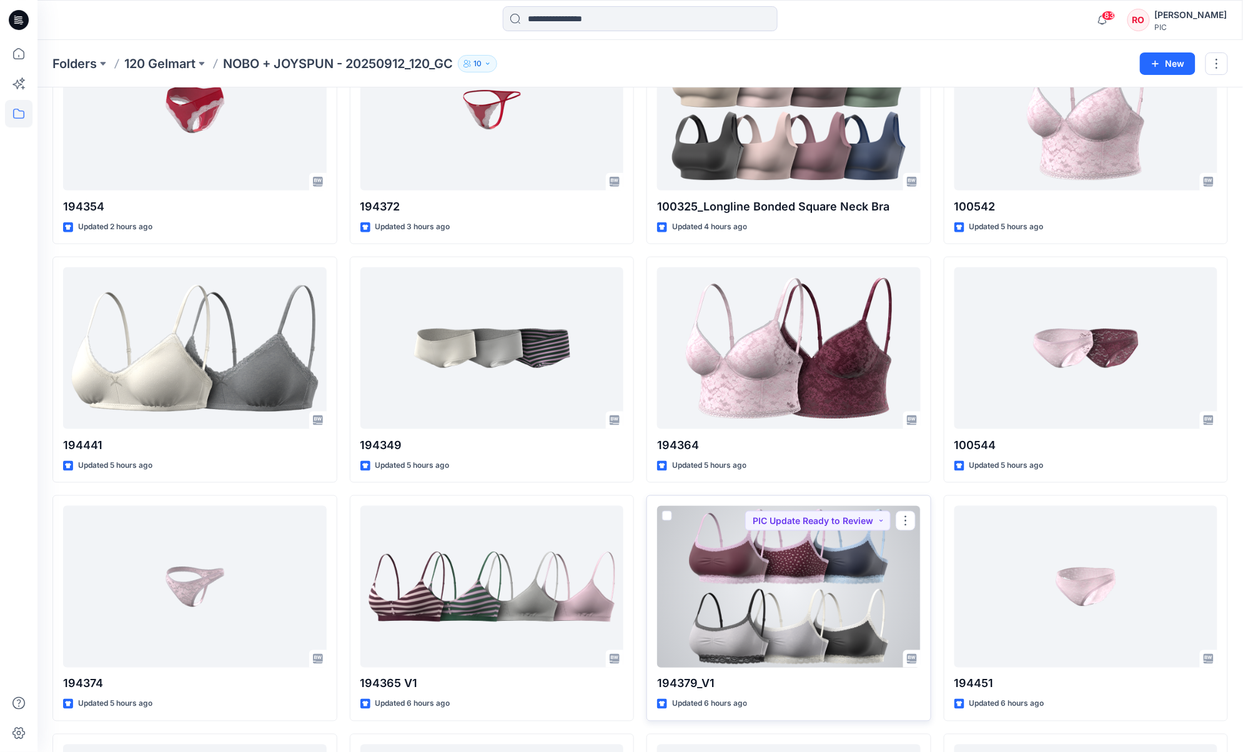
click at [737, 538] on div at bounding box center [789, 587] width 264 height 162
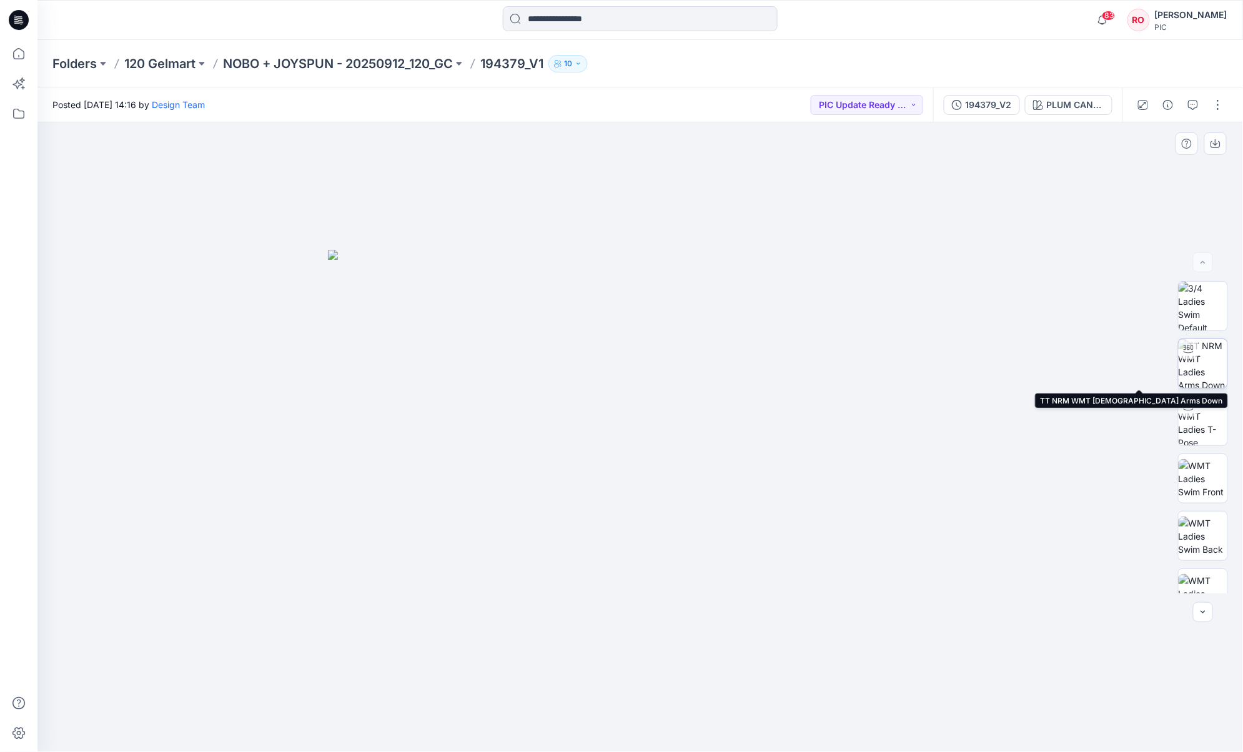
click at [932, 369] on img at bounding box center [1203, 363] width 49 height 49
click at [932, 109] on icon "button" at bounding box center [1193, 105] width 10 height 10
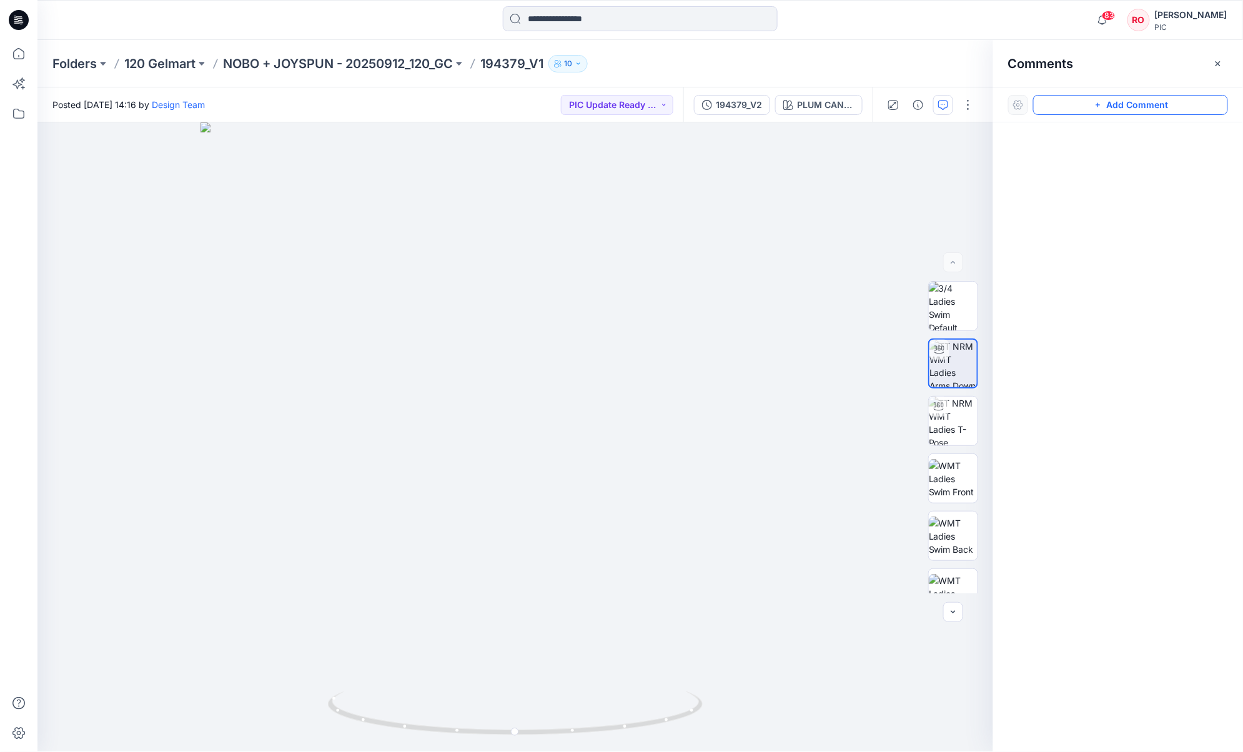
click at [932, 99] on button "Add Comment" at bounding box center [1131, 105] width 195 height 20
click at [239, 295] on div "1" at bounding box center [515, 437] width 956 height 630
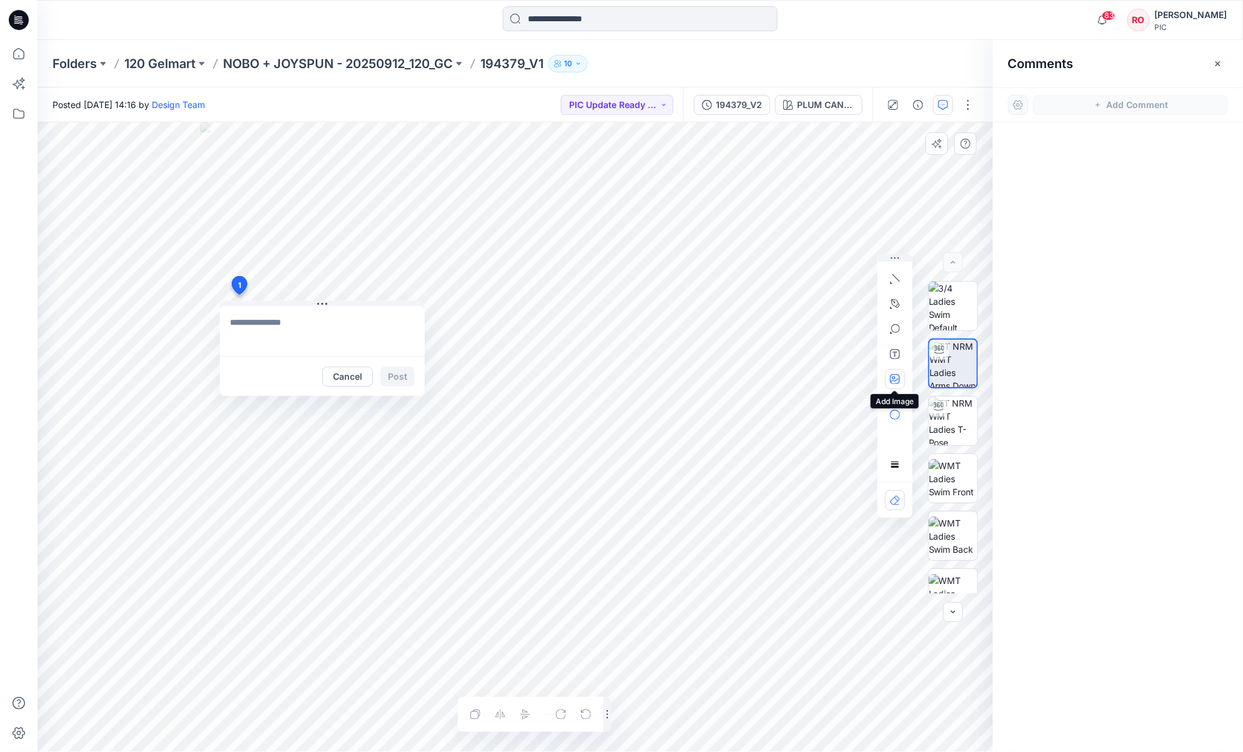
click at [889, 388] on button "button" at bounding box center [895, 379] width 20 height 20
type input"] "**********"
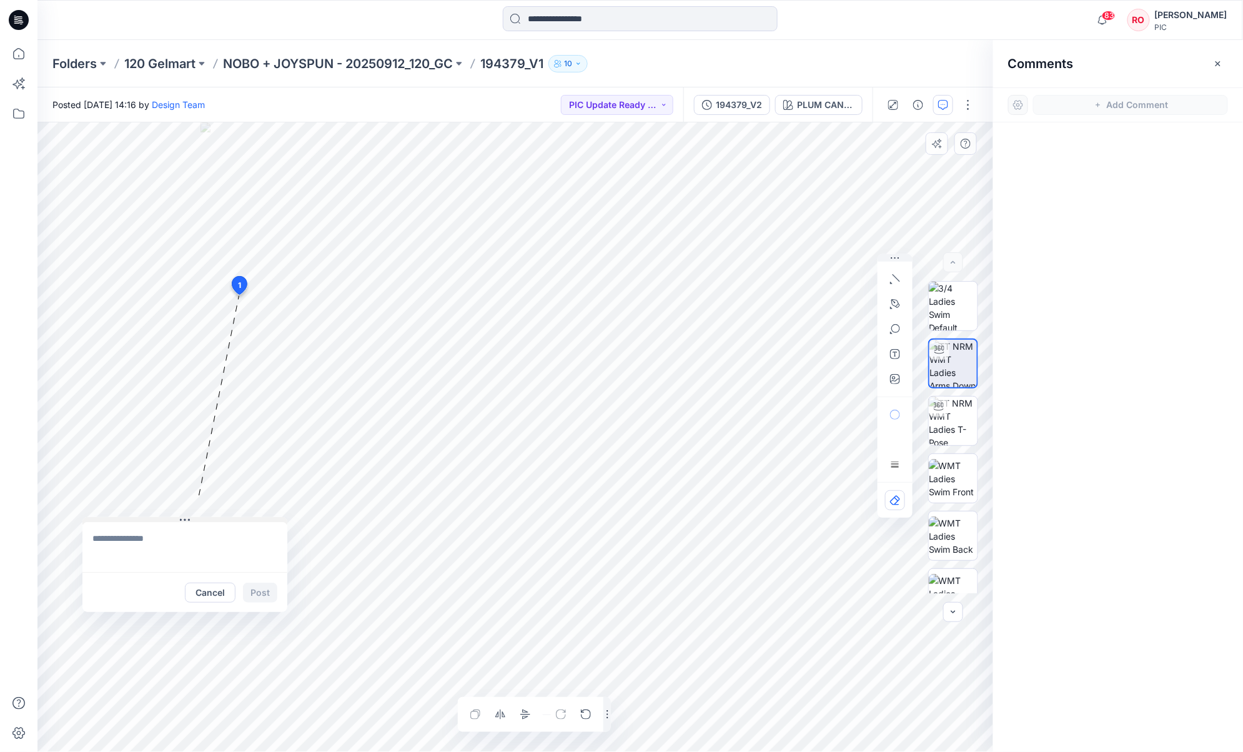
drag, startPoint x: 310, startPoint y: 302, endPoint x: 156, endPoint y: 525, distance: 270.7
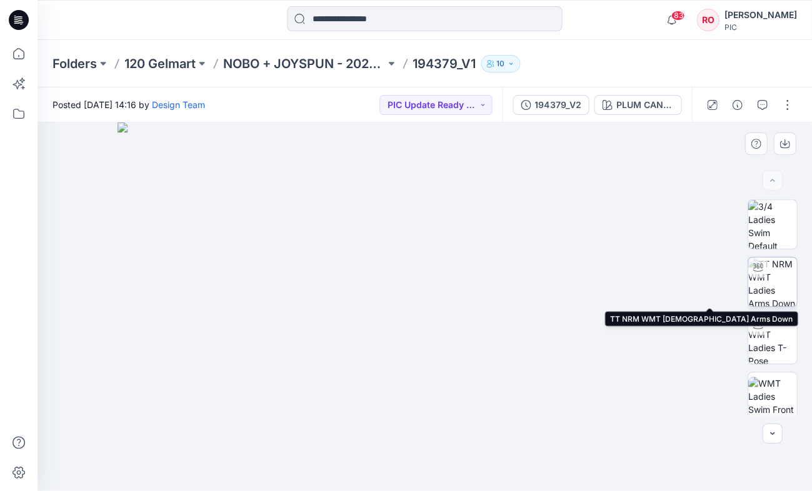
click at [769, 277] on img at bounding box center [771, 281] width 49 height 49
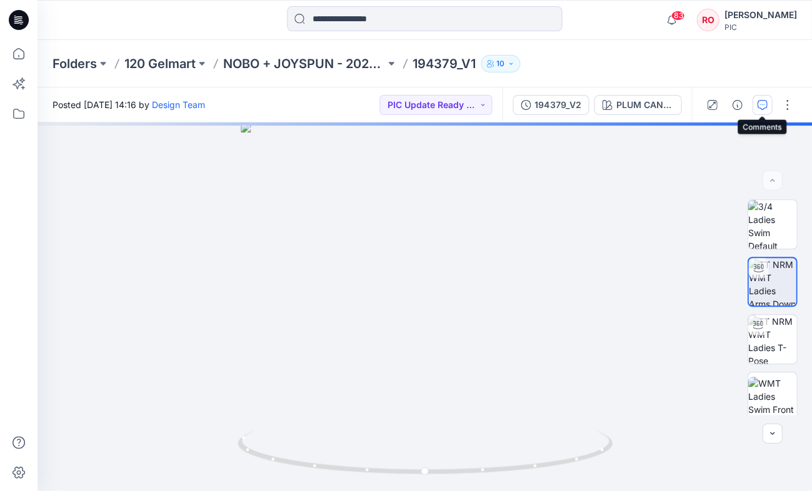
click at [764, 108] on icon "button" at bounding box center [762, 105] width 10 height 10
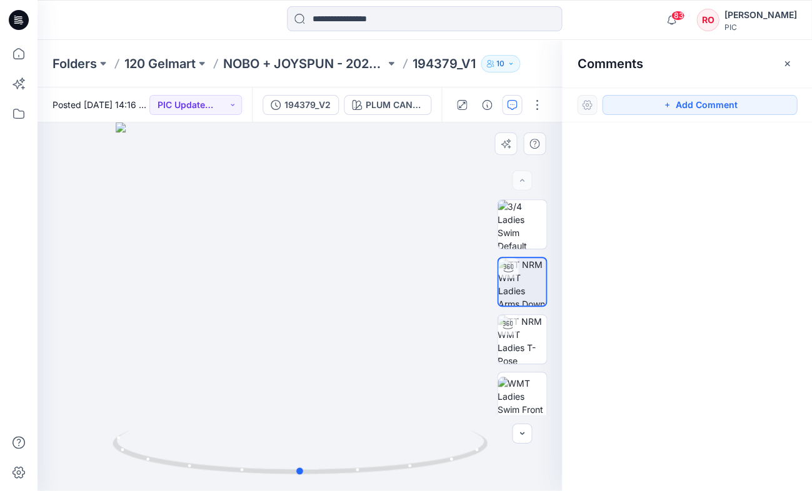
click at [82, 225] on div at bounding box center [299, 306] width 524 height 369
click at [685, 100] on button "Add Comment" at bounding box center [699, 105] width 195 height 20
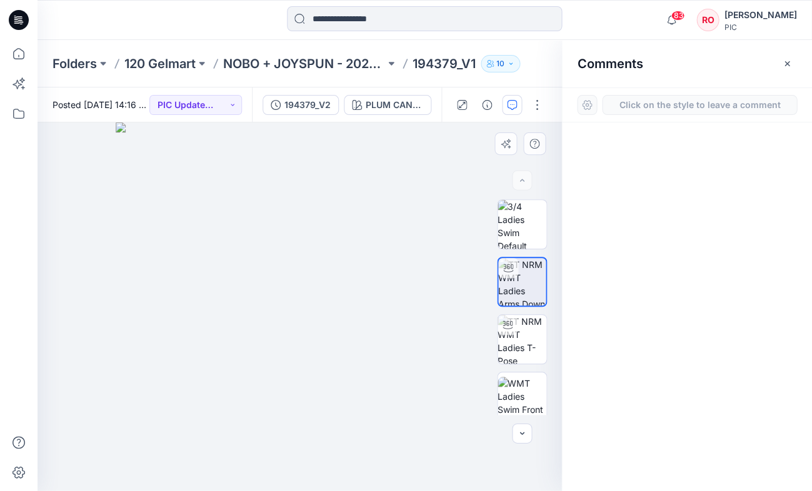
click at [65, 186] on div "1" at bounding box center [299, 306] width 524 height 369
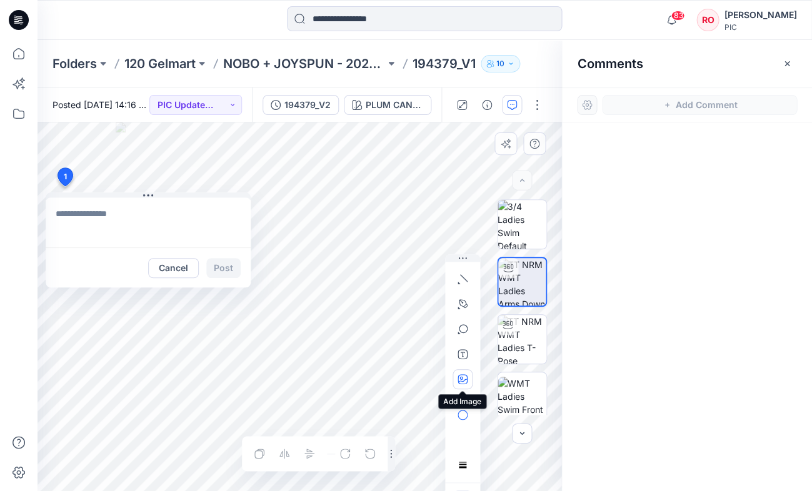
click at [462, 379] on icon "button" at bounding box center [462, 379] width 10 height 10
type input"] "**********"
click at [440, 64] on p "194379_V1" at bounding box center [443, 63] width 63 height 17
click at [458, 63] on p "194379_V1" at bounding box center [443, 63] width 63 height 17
click at [137, 223] on textarea at bounding box center [148, 222] width 205 height 50
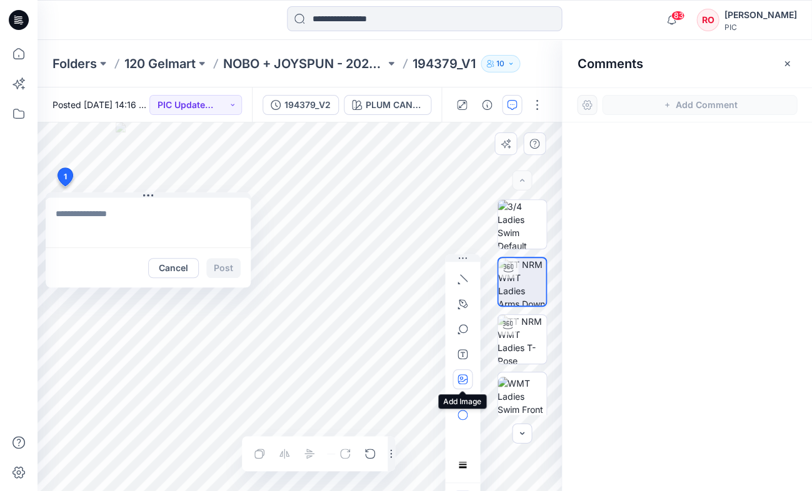
click at [466, 377] on icon "button" at bounding box center [462, 379] width 10 height 10
type input"] "**********"
click at [160, 234] on textarea at bounding box center [148, 222] width 205 height 50
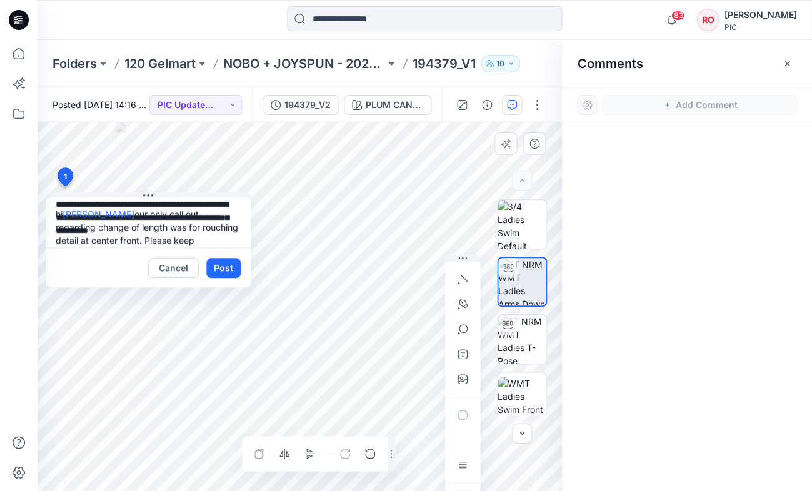
scroll to position [12, 0]
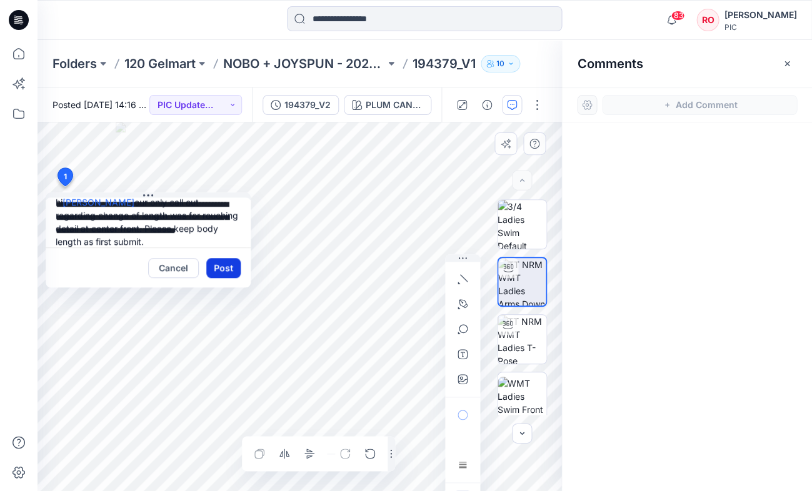
type textarea "**********"
click at [221, 265] on button "Post" at bounding box center [223, 268] width 34 height 20
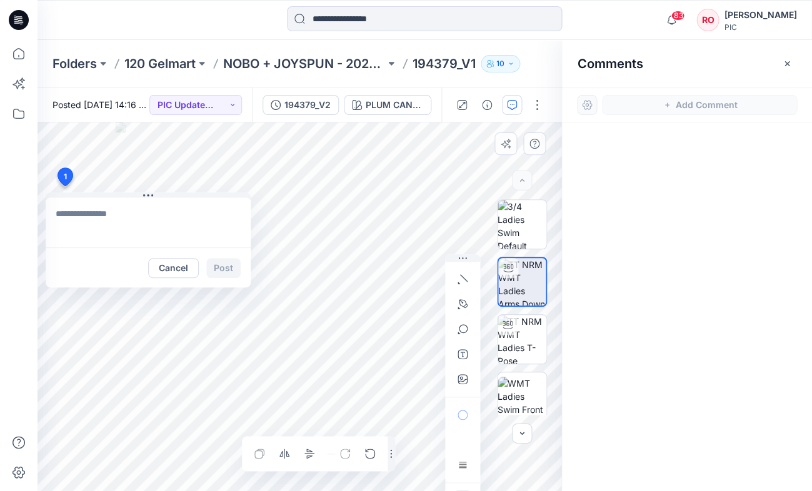
scroll to position [0, 0]
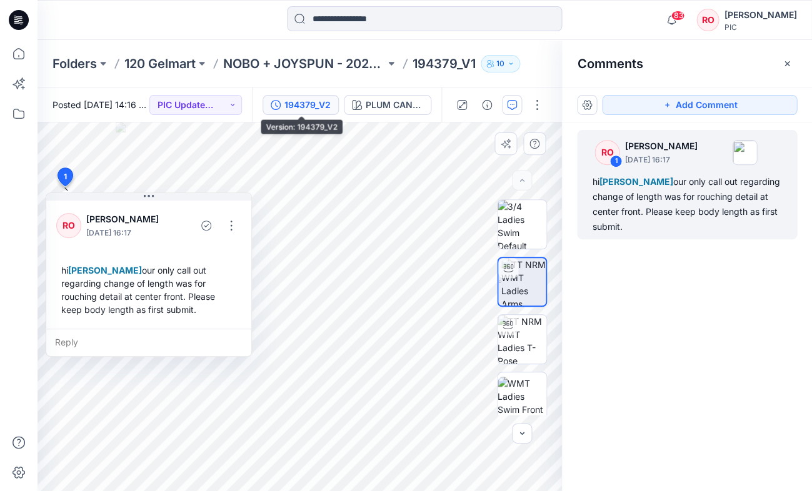
click at [332, 100] on button "194379_V2" at bounding box center [300, 105] width 76 height 20
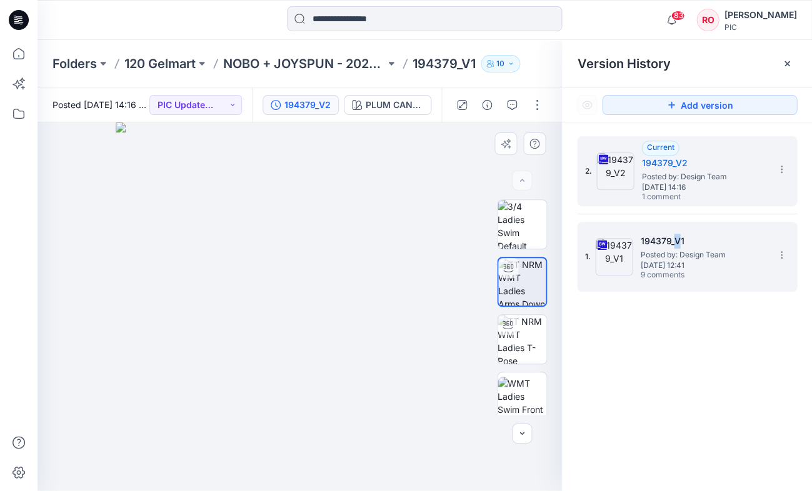
click at [676, 244] on h5 "194379_V1" at bounding box center [702, 241] width 125 height 15
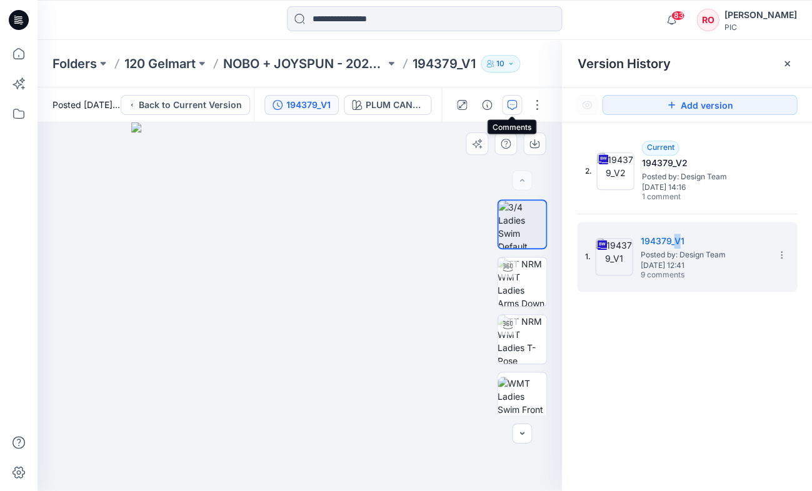
click at [508, 101] on icon "button" at bounding box center [512, 105] width 10 height 10
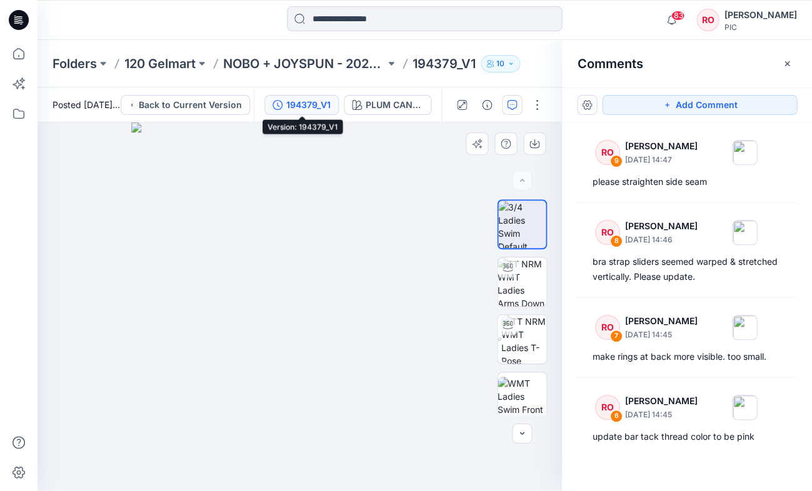
click at [331, 105] on button "194379_V1" at bounding box center [301, 105] width 74 height 20
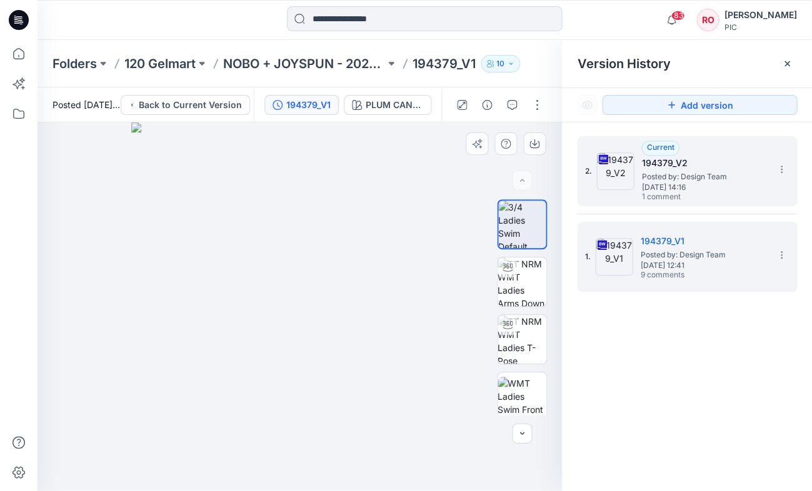
click at [641, 201] on span "1 comment" at bounding box center [684, 197] width 87 height 10
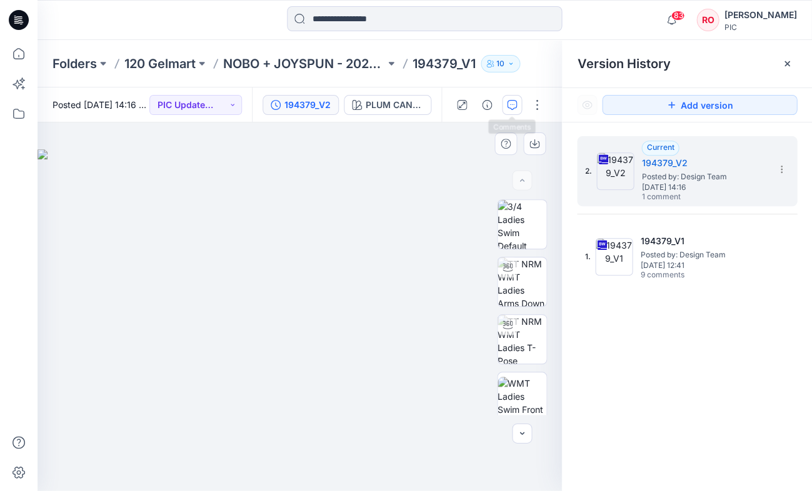
click at [511, 109] on icon "button" at bounding box center [512, 105] width 10 height 10
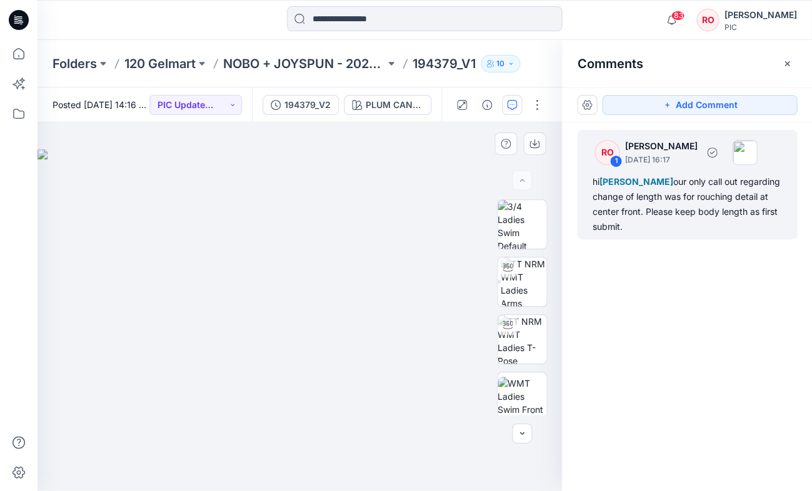
click at [627, 194] on div "hi [PERSON_NAME] our only call out regarding change of length was for rouching …" at bounding box center [687, 204] width 190 height 60
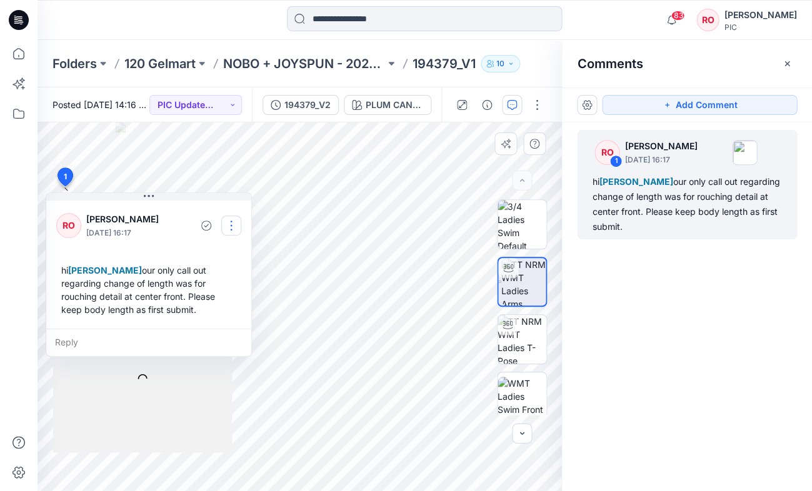
click at [232, 227] on button "button" at bounding box center [231, 226] width 20 height 20
click at [231, 251] on p "Edit comment" at bounding box center [234, 254] width 56 height 13
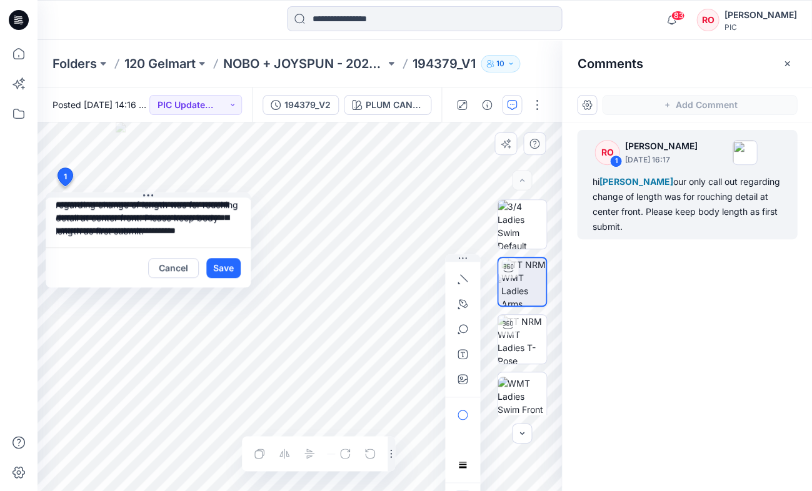
scroll to position [22, 0]
click at [134, 232] on textarea "**********" at bounding box center [148, 222] width 205 height 50
click at [130, 231] on textarea "**********" at bounding box center [148, 222] width 205 height 50
click at [216, 236] on textarea "**********" at bounding box center [148, 222] width 205 height 50
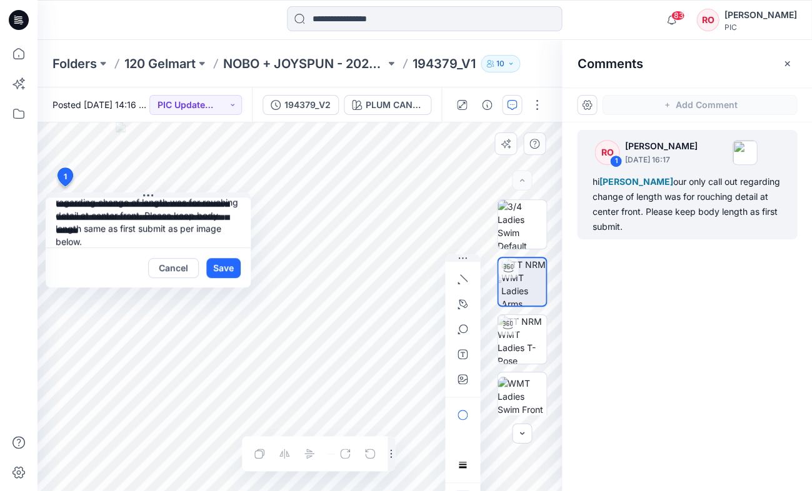
click at [107, 242] on textarea "**********" at bounding box center [148, 222] width 205 height 50
type textarea "**********"
click at [222, 267] on button "Save" at bounding box center [223, 268] width 34 height 20
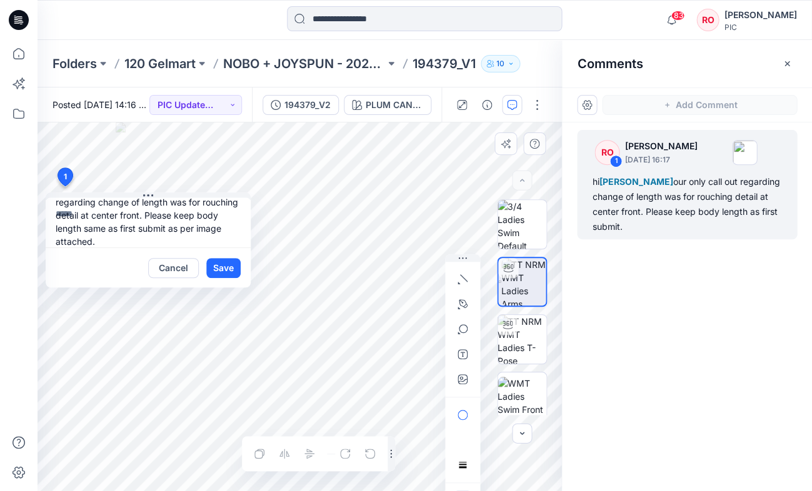
scroll to position [0, 0]
